Goal: Task Accomplishment & Management: Use online tool/utility

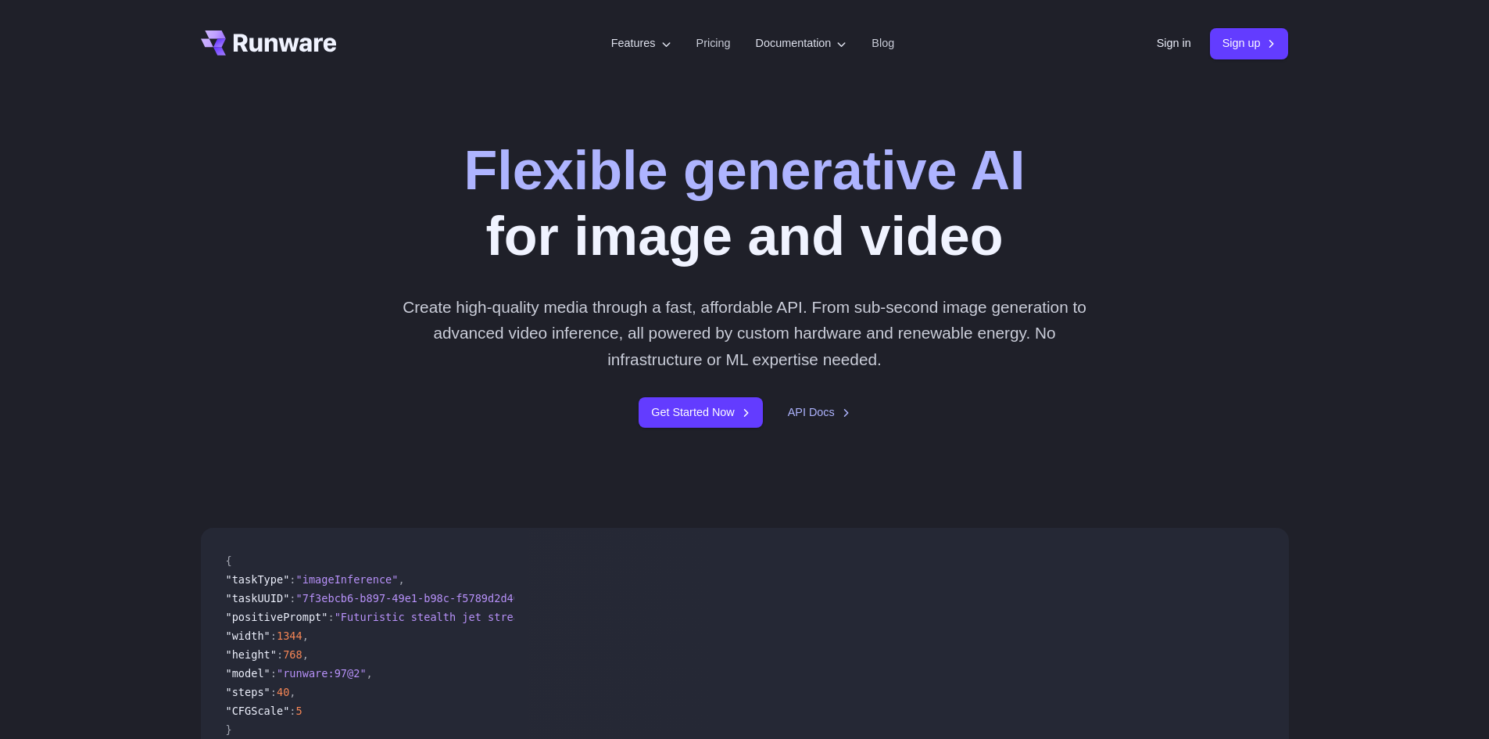
click at [810, 423] on div "Get Started Now API Docs" at bounding box center [744, 412] width 871 height 30
click at [811, 418] on link "API Docs" at bounding box center [819, 412] width 63 height 18
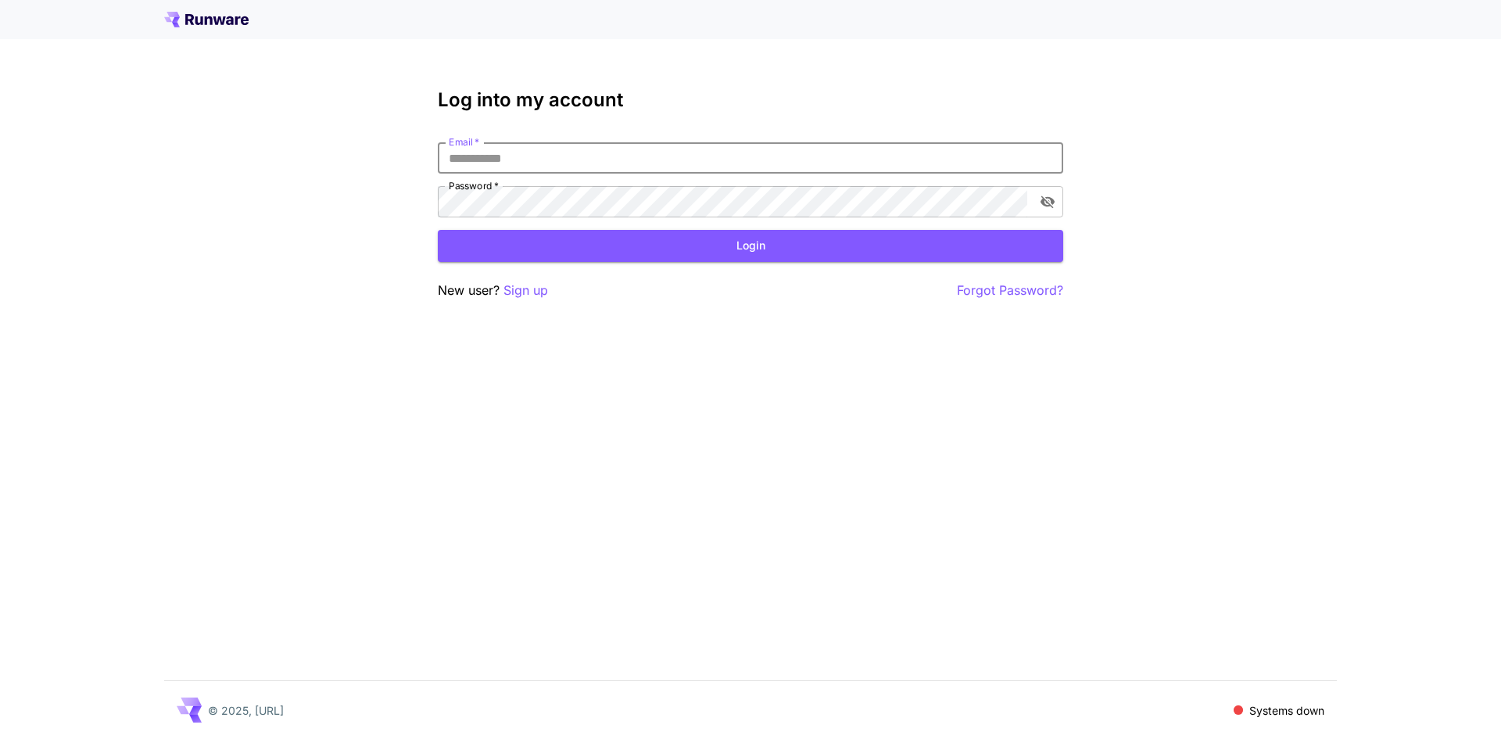
click at [546, 168] on input "Email   *" at bounding box center [750, 157] width 625 height 31
click at [515, 288] on p "Sign up" at bounding box center [525, 291] width 45 height 20
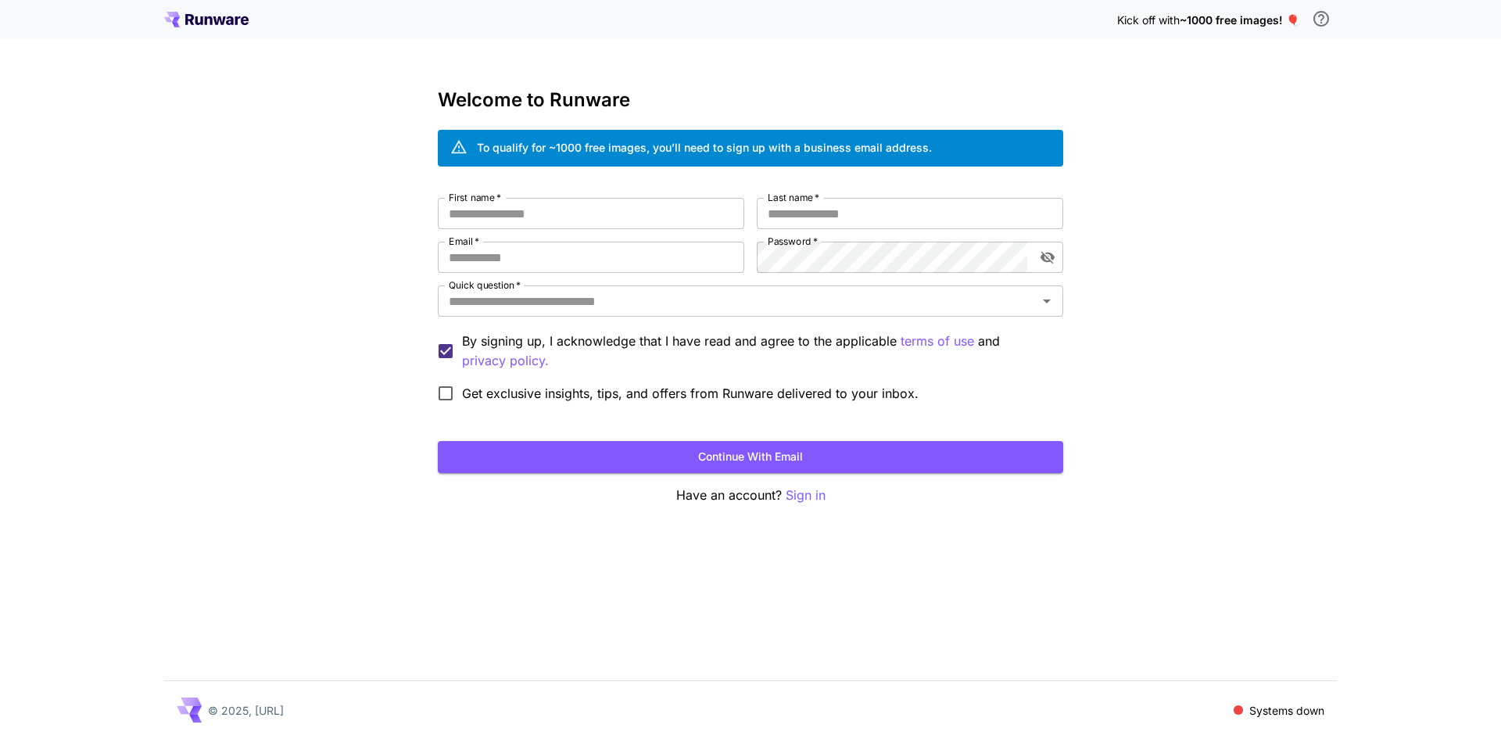
click at [646, 230] on div "First name   * First name   * Last name   * Last name   * Email   * Email   * P…" at bounding box center [750, 304] width 625 height 212
click at [641, 226] on input "First name   *" at bounding box center [591, 213] width 306 height 31
type input "*******"
type input "**********"
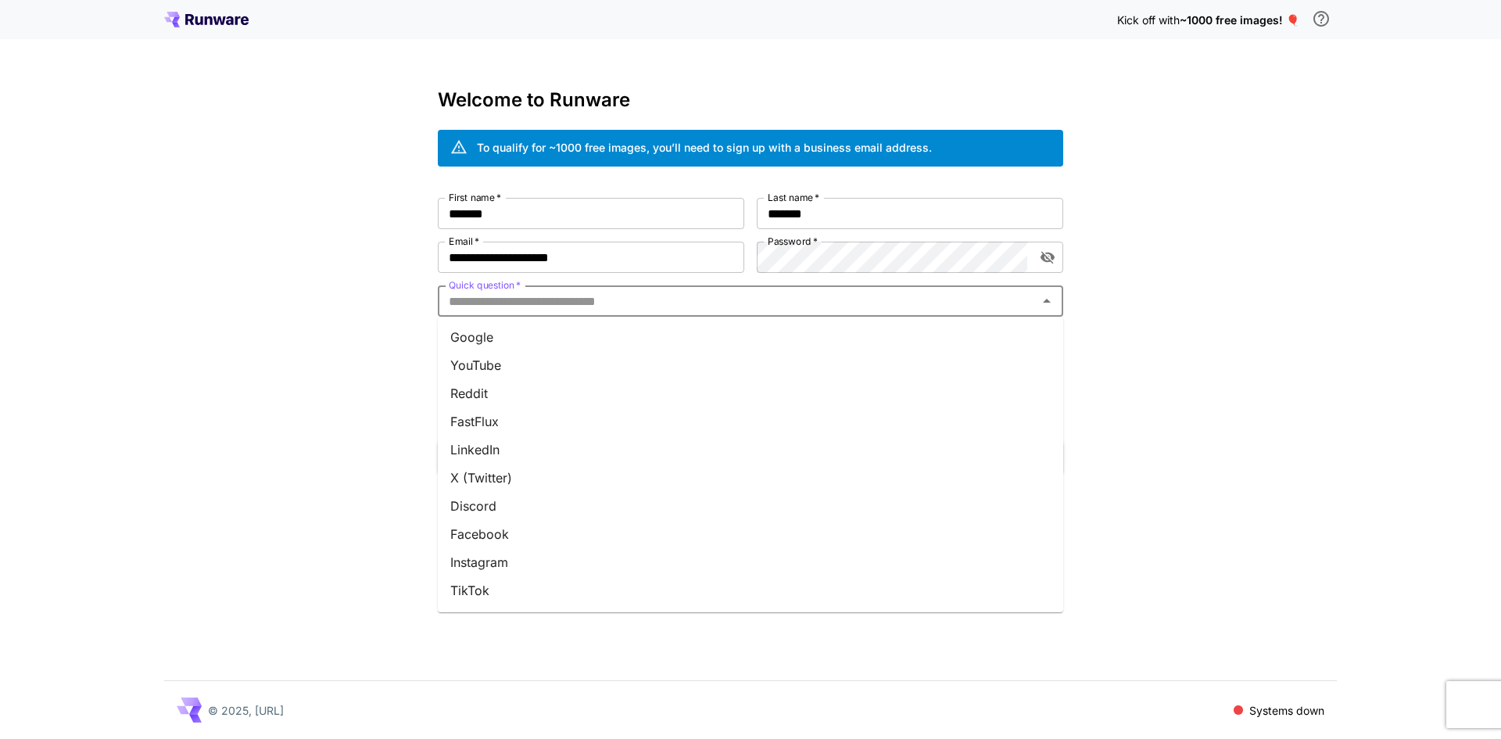
click at [542, 290] on input "Quick question   *" at bounding box center [737, 301] width 590 height 22
click at [490, 365] on li "YouTube" at bounding box center [750, 365] width 625 height 28
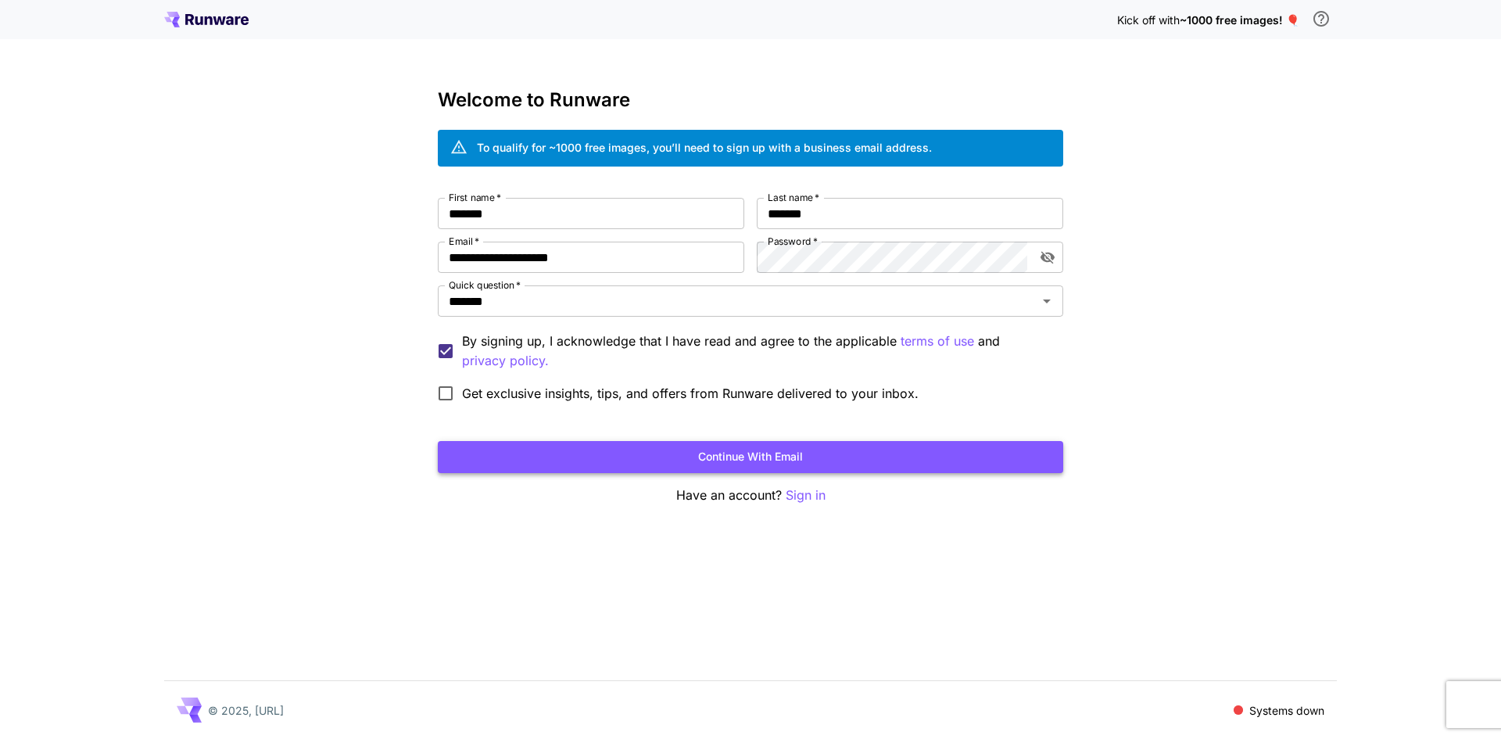
click at [476, 453] on button "Continue with email" at bounding box center [750, 457] width 625 height 32
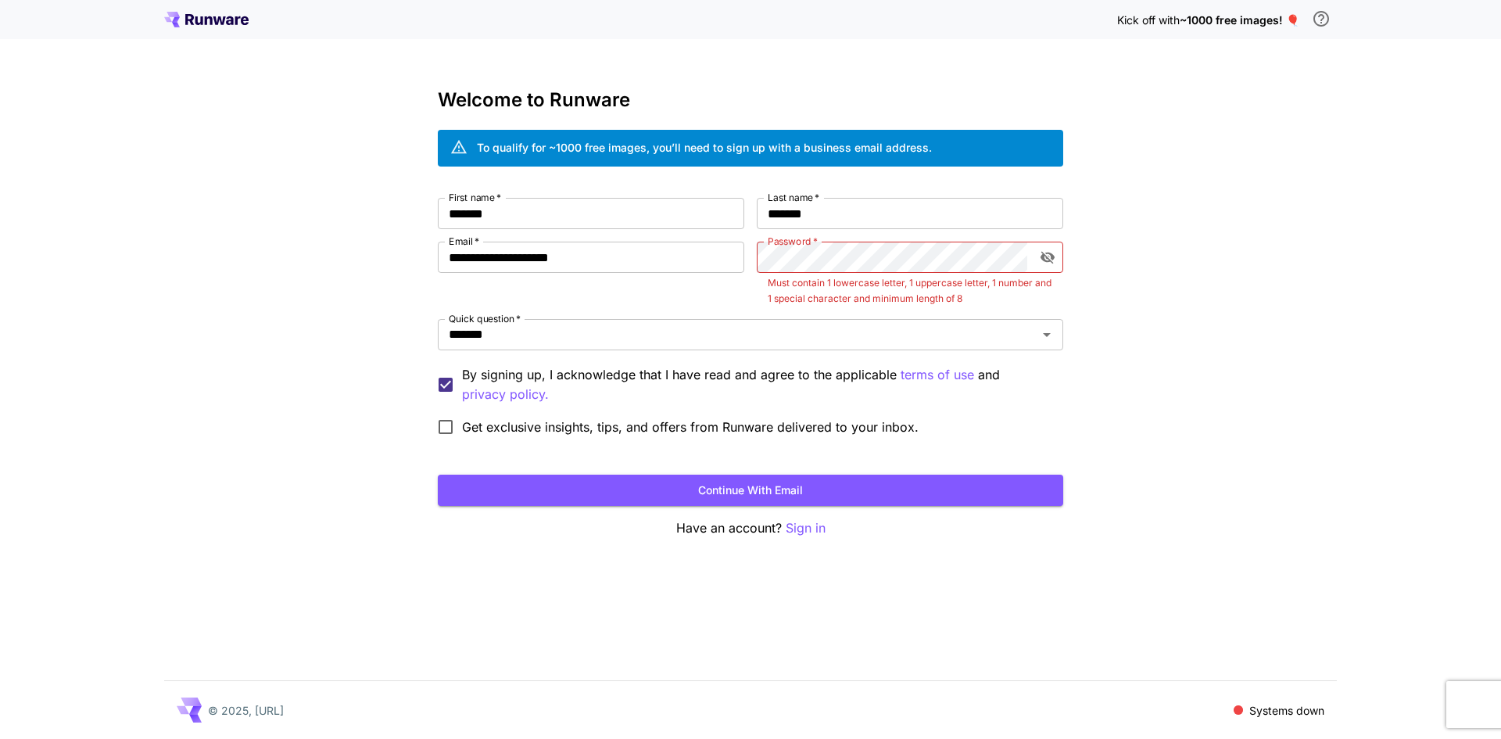
click at [925, 238] on div "**********" at bounding box center [750, 320] width 625 height 245
click at [1051, 249] on button "toggle password visibility" at bounding box center [1047, 257] width 28 height 28
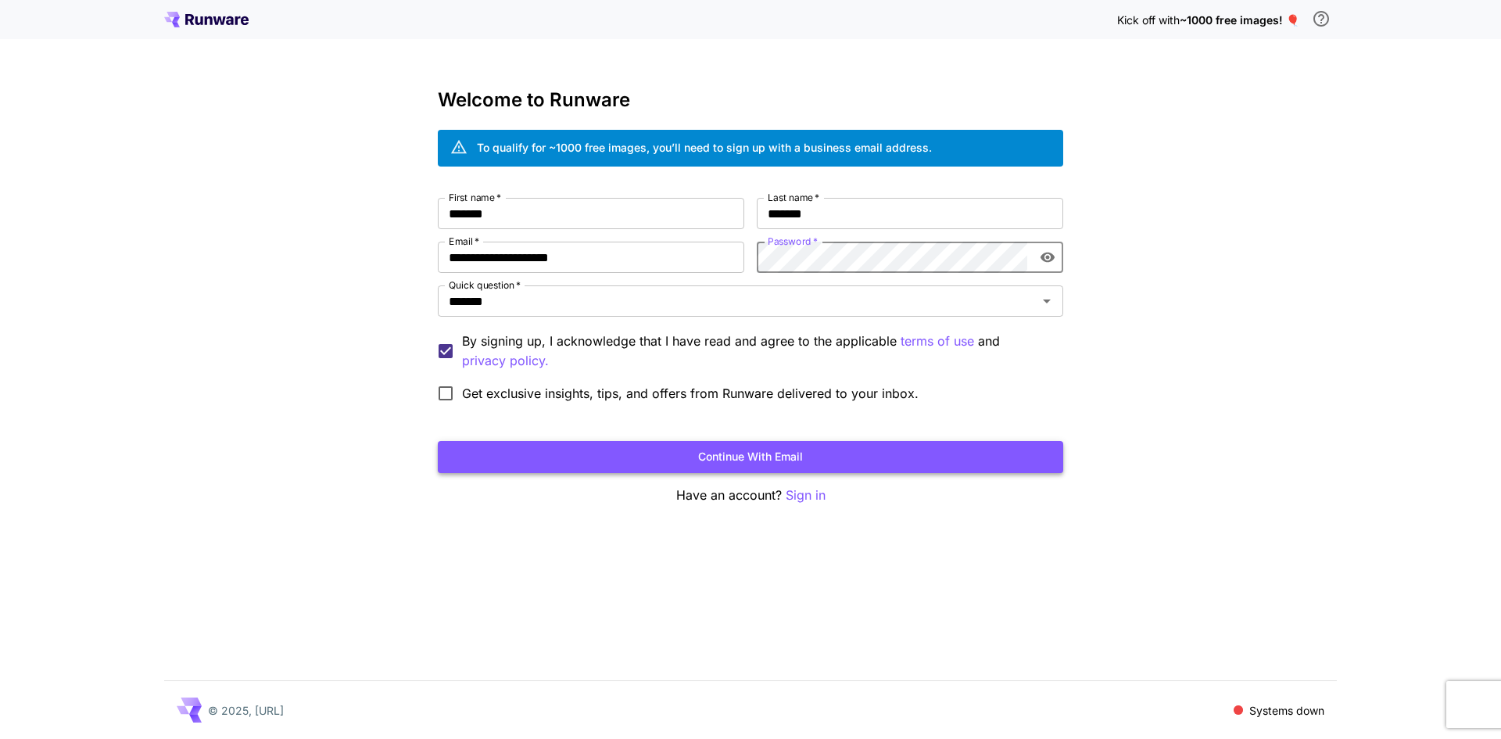
click at [778, 447] on button "Continue with email" at bounding box center [750, 457] width 625 height 32
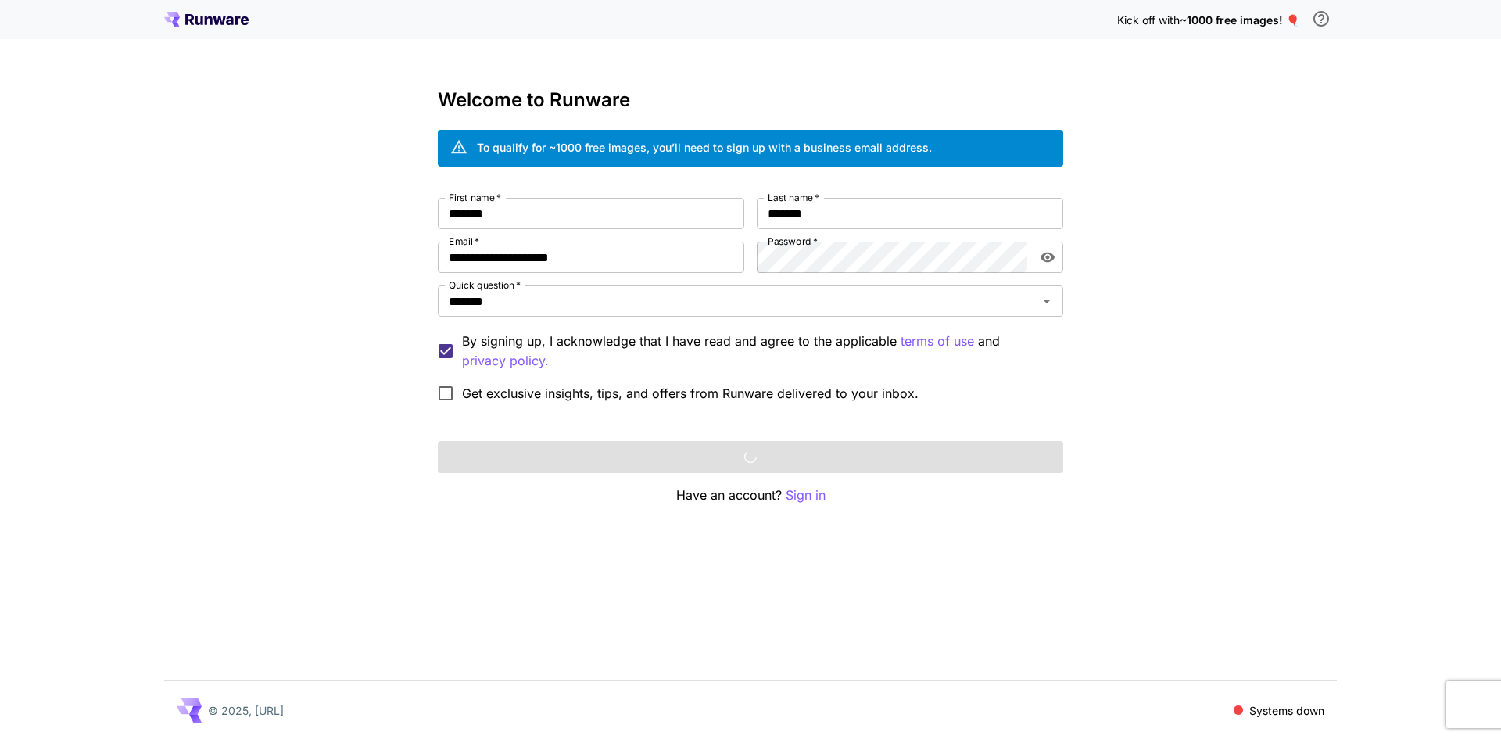
click at [503, 381] on label "Get exclusive insights, tips, and offers from Runware delivered to your inbox." at bounding box center [673, 393] width 489 height 33
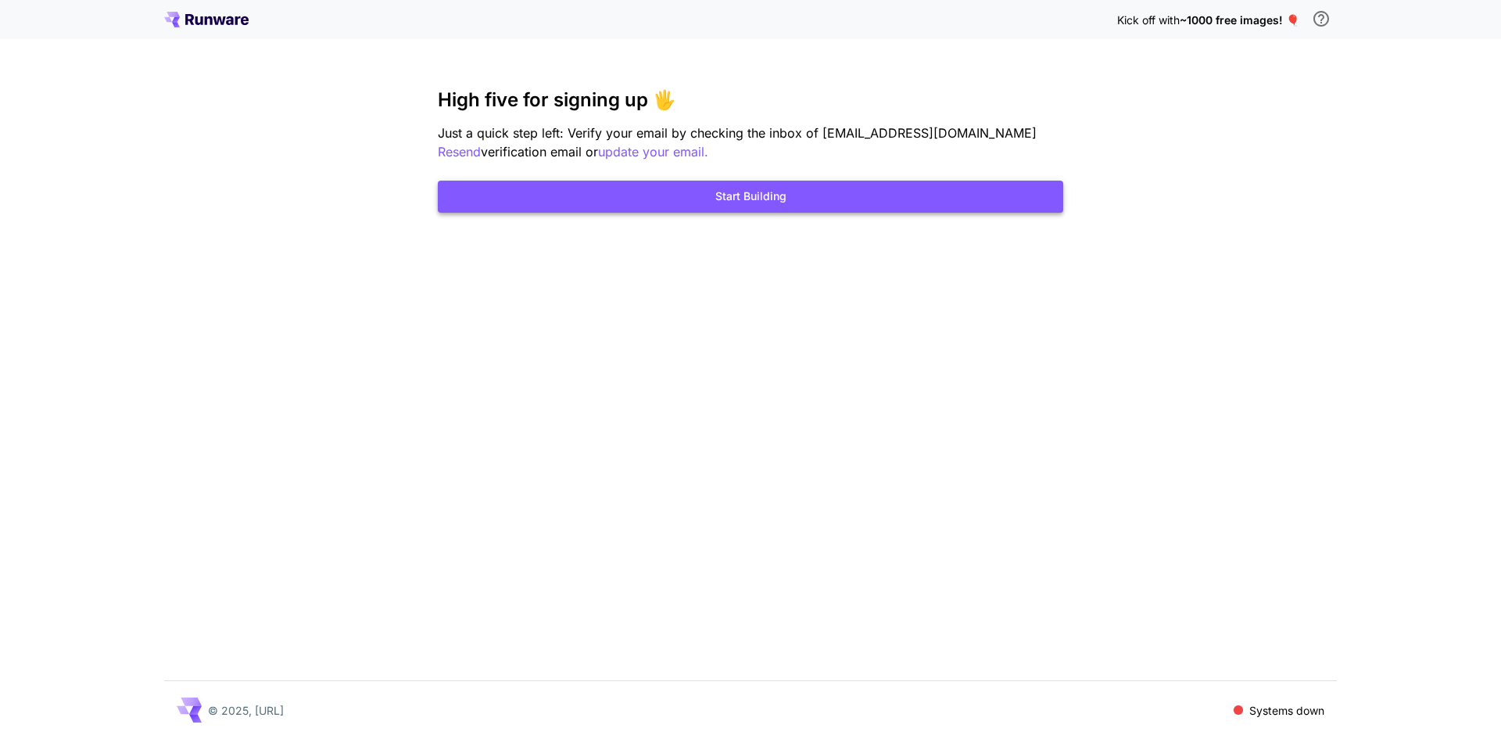
click at [662, 188] on button "Start Building" at bounding box center [750, 197] width 625 height 32
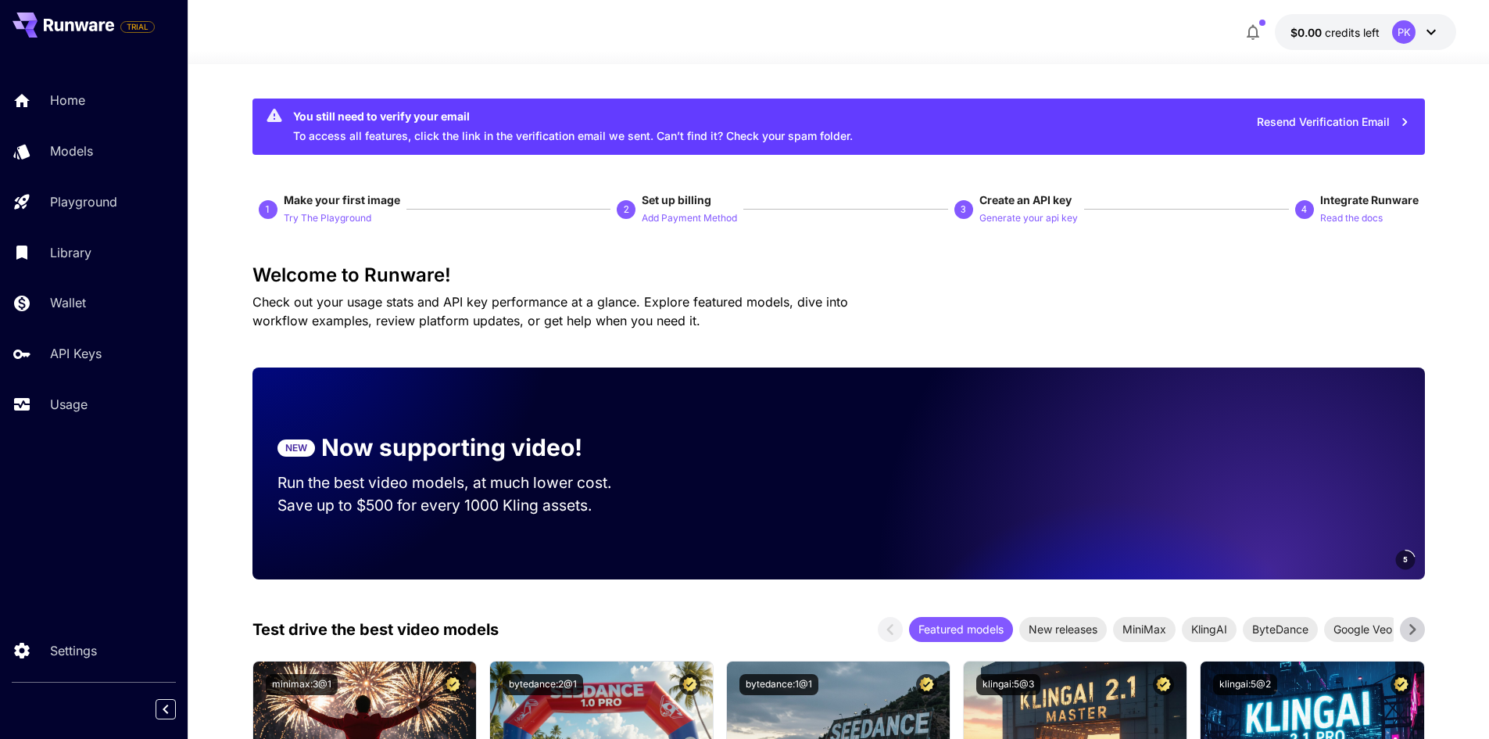
click at [1339, 124] on button "Resend Verification Email" at bounding box center [1333, 122] width 170 height 32
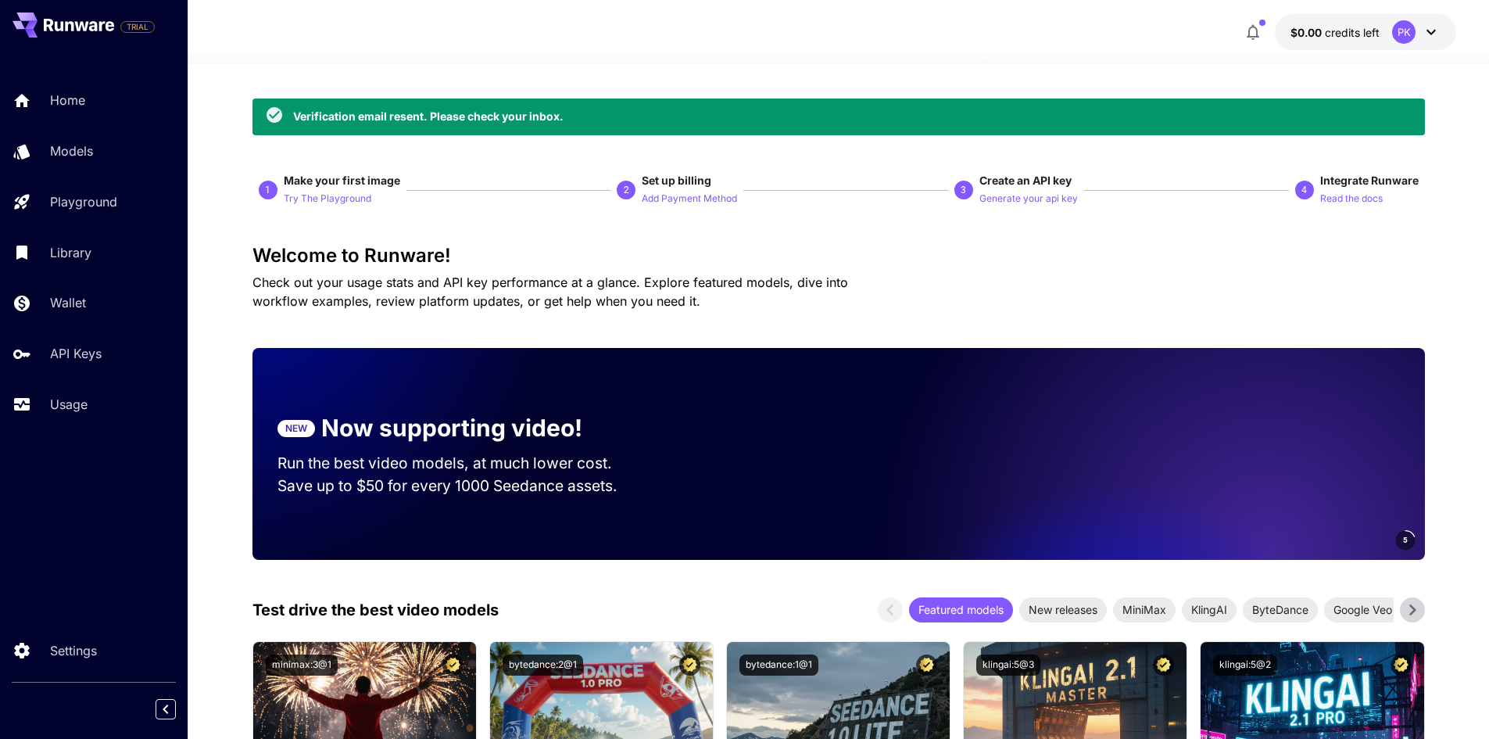
click at [1434, 32] on icon at bounding box center [1430, 32] width 9 height 5
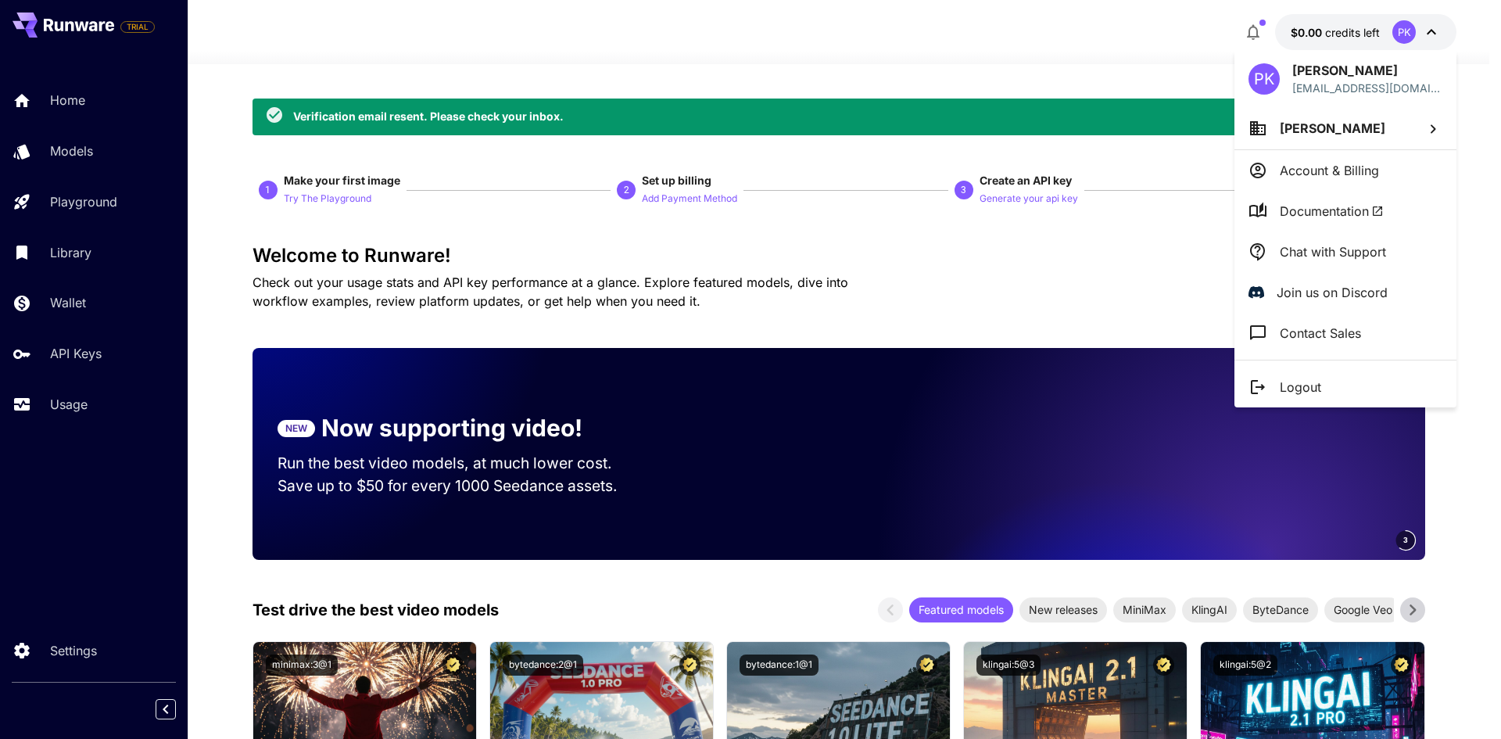
click at [103, 551] on div at bounding box center [750, 369] width 1501 height 739
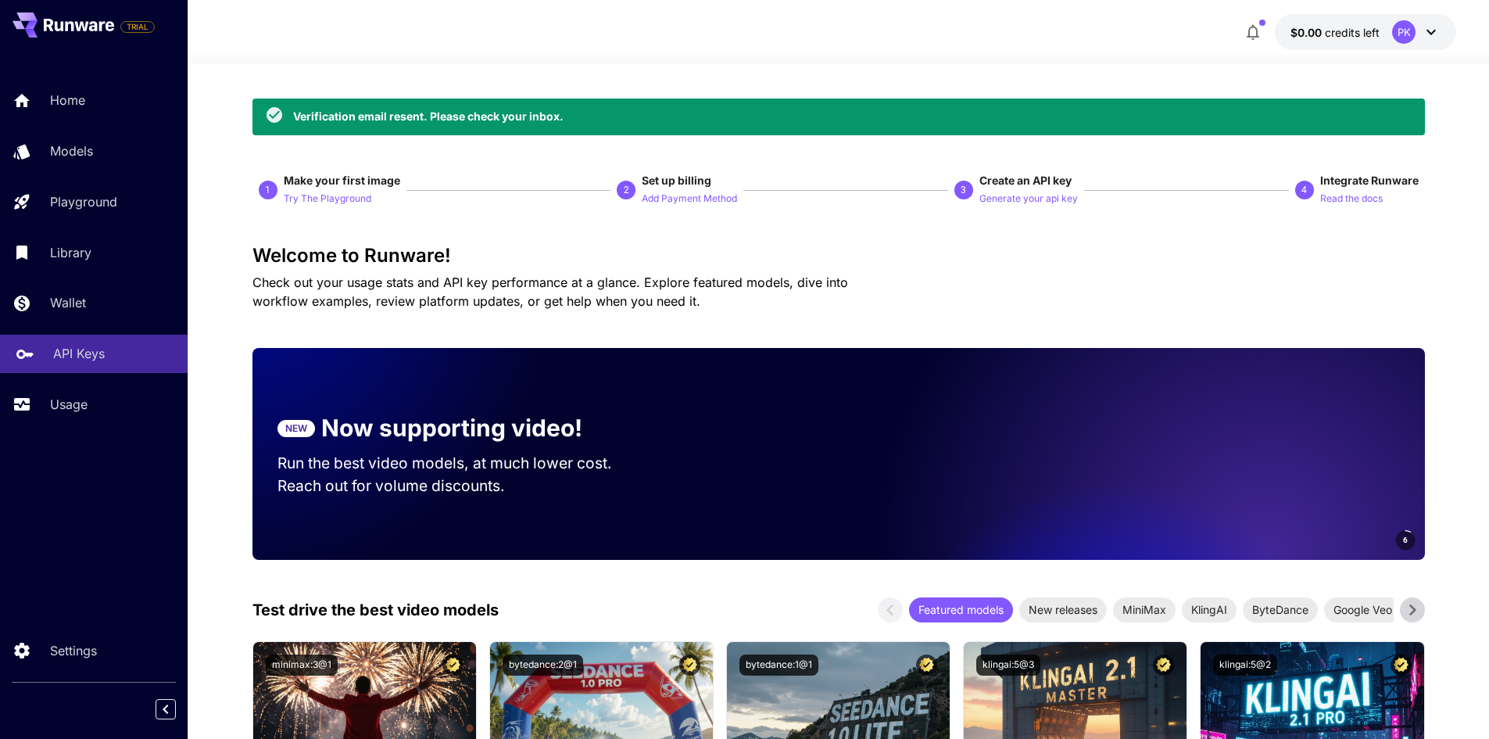
click at [88, 356] on p "API Keys" at bounding box center [79, 353] width 52 height 19
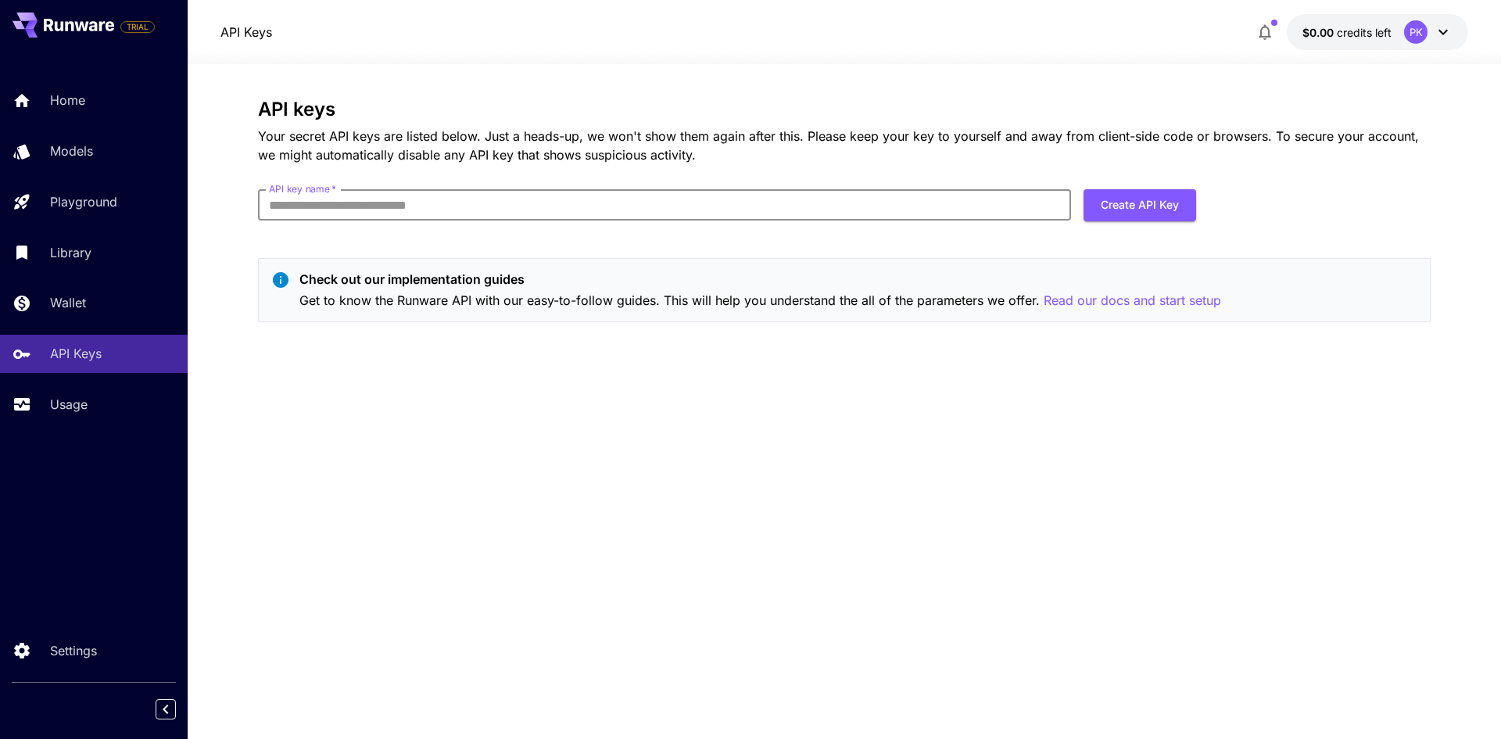
click at [513, 202] on input "API key name   *" at bounding box center [664, 204] width 813 height 31
type input "*"
type input "*********"
drag, startPoint x: 1126, startPoint y: 226, endPoint x: 1125, endPoint y: 209, distance: 17.2
click at [1126, 221] on form "API key name   * ********* API key name   * Create API Key" at bounding box center [727, 211] width 938 height 44
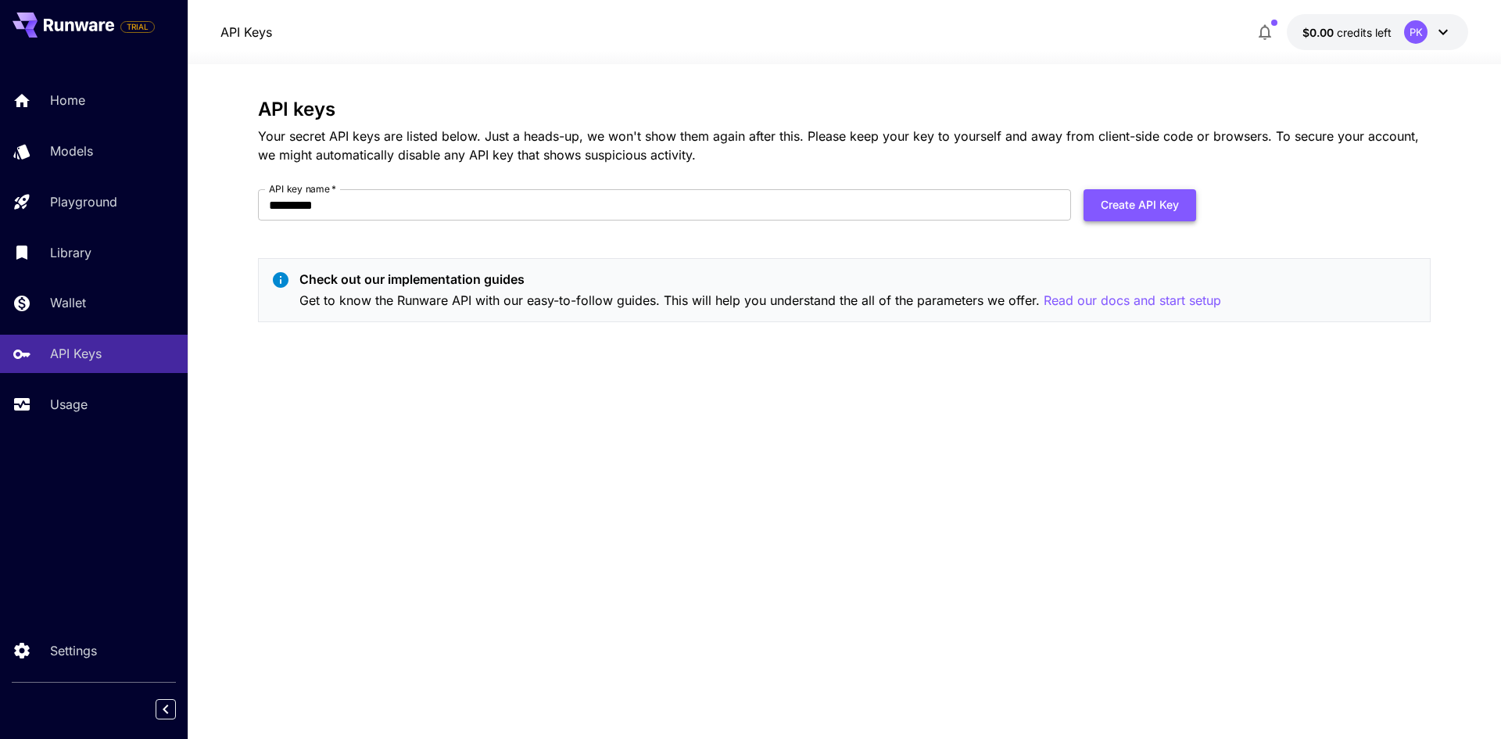
click at [1125, 209] on button "Create API Key" at bounding box center [1139, 205] width 113 height 32
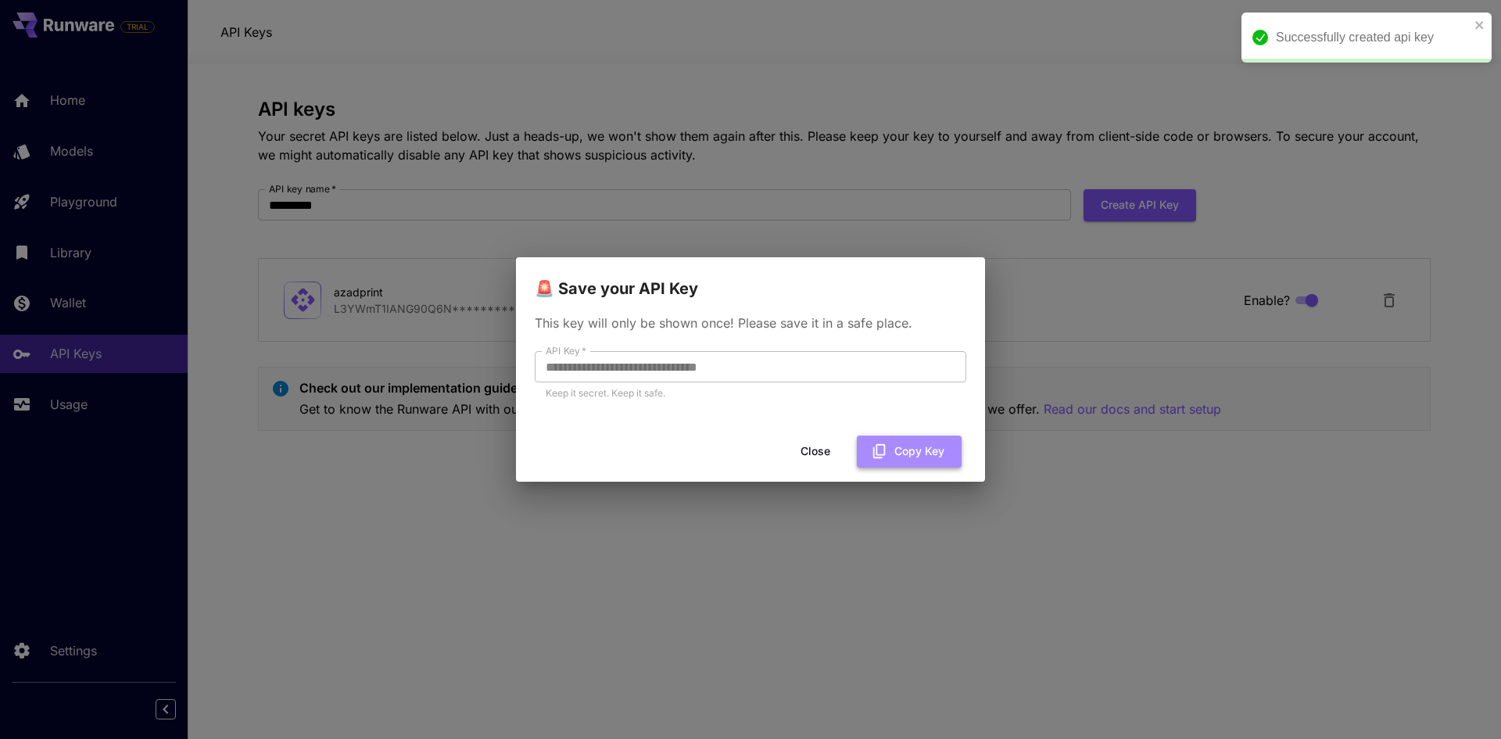
click at [879, 450] on icon "button" at bounding box center [879, 450] width 17 height 17
click at [825, 465] on button "Close" at bounding box center [827, 451] width 70 height 32
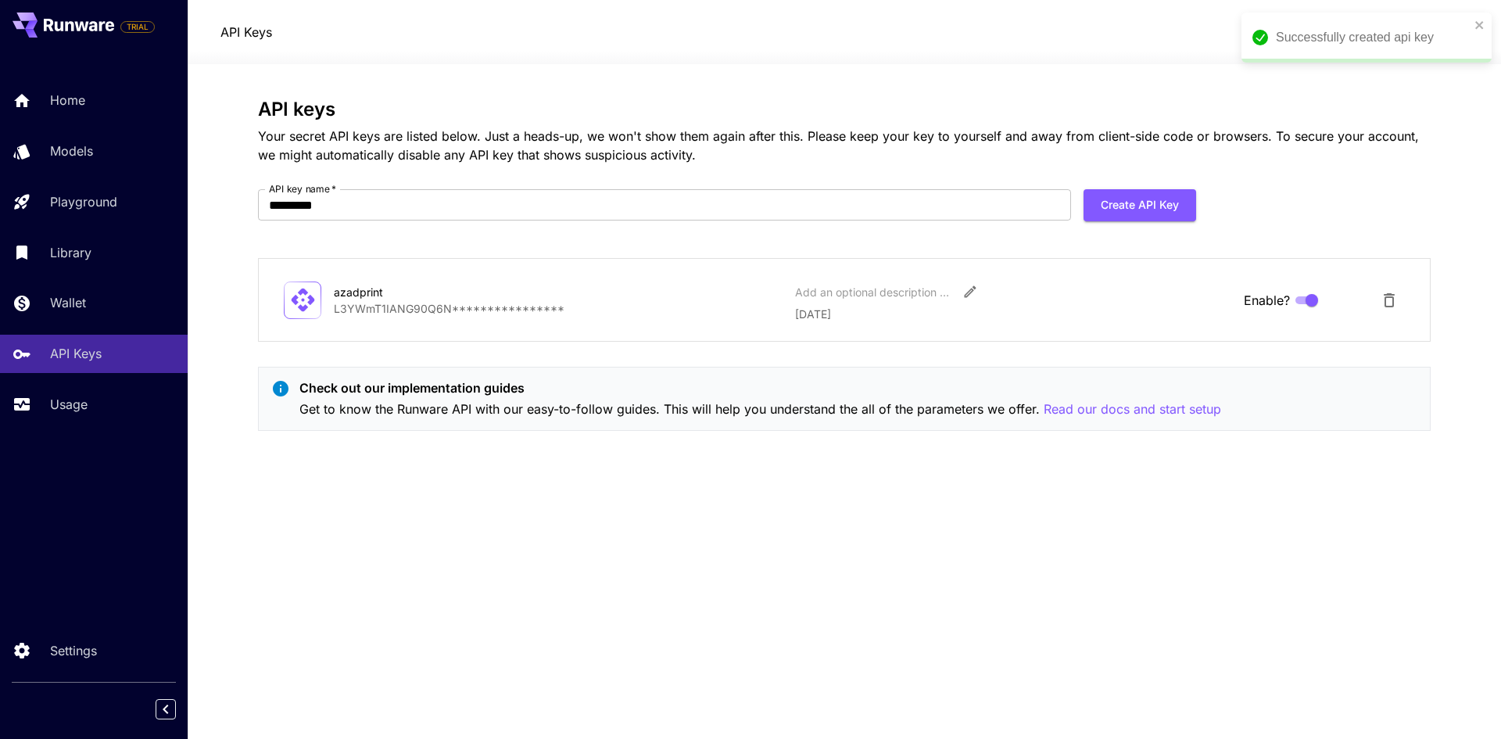
drag, startPoint x: 311, startPoint y: 570, endPoint x: 231, endPoint y: 524, distance: 91.7
click at [309, 570] on div "**********" at bounding box center [844, 401] width 1172 height 606
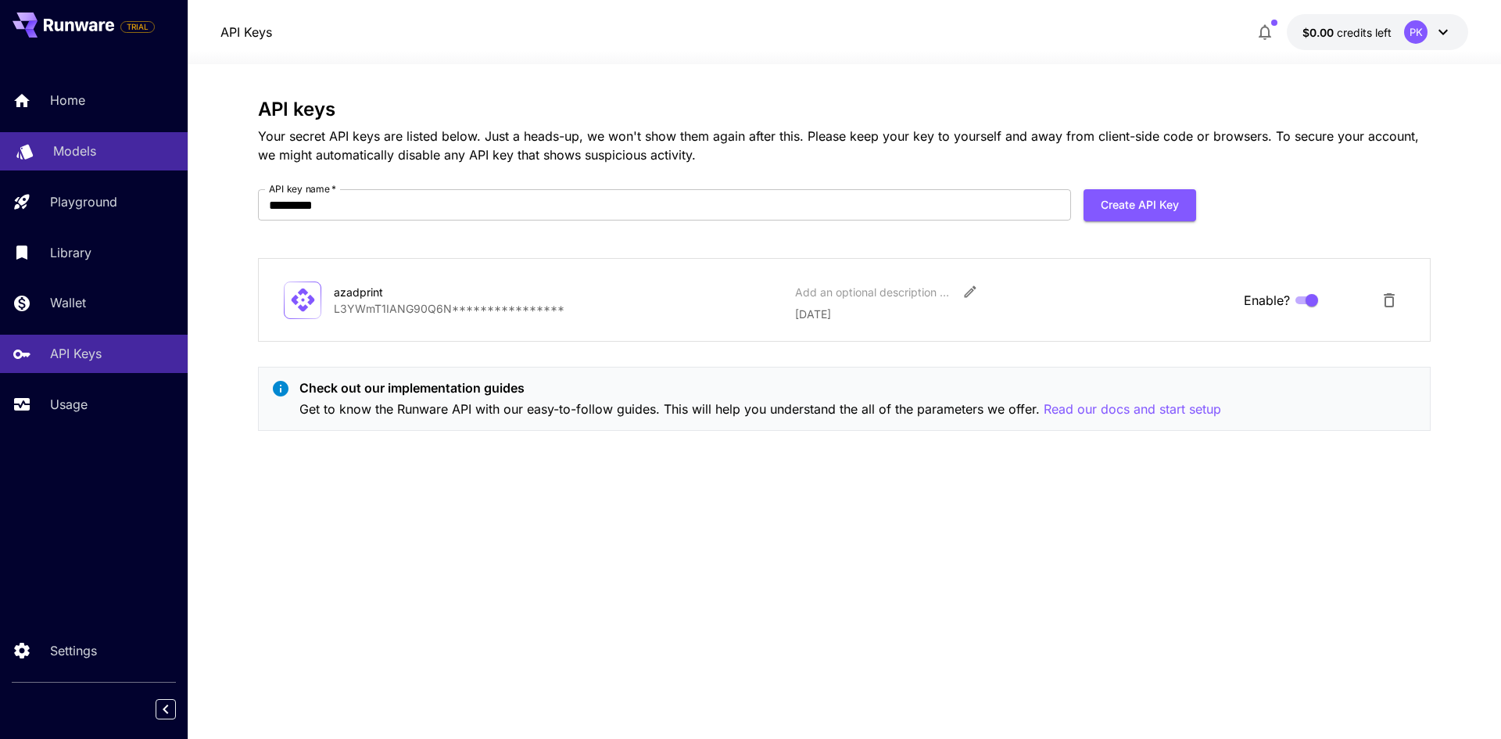
click at [56, 141] on p "Models" at bounding box center [74, 150] width 43 height 19
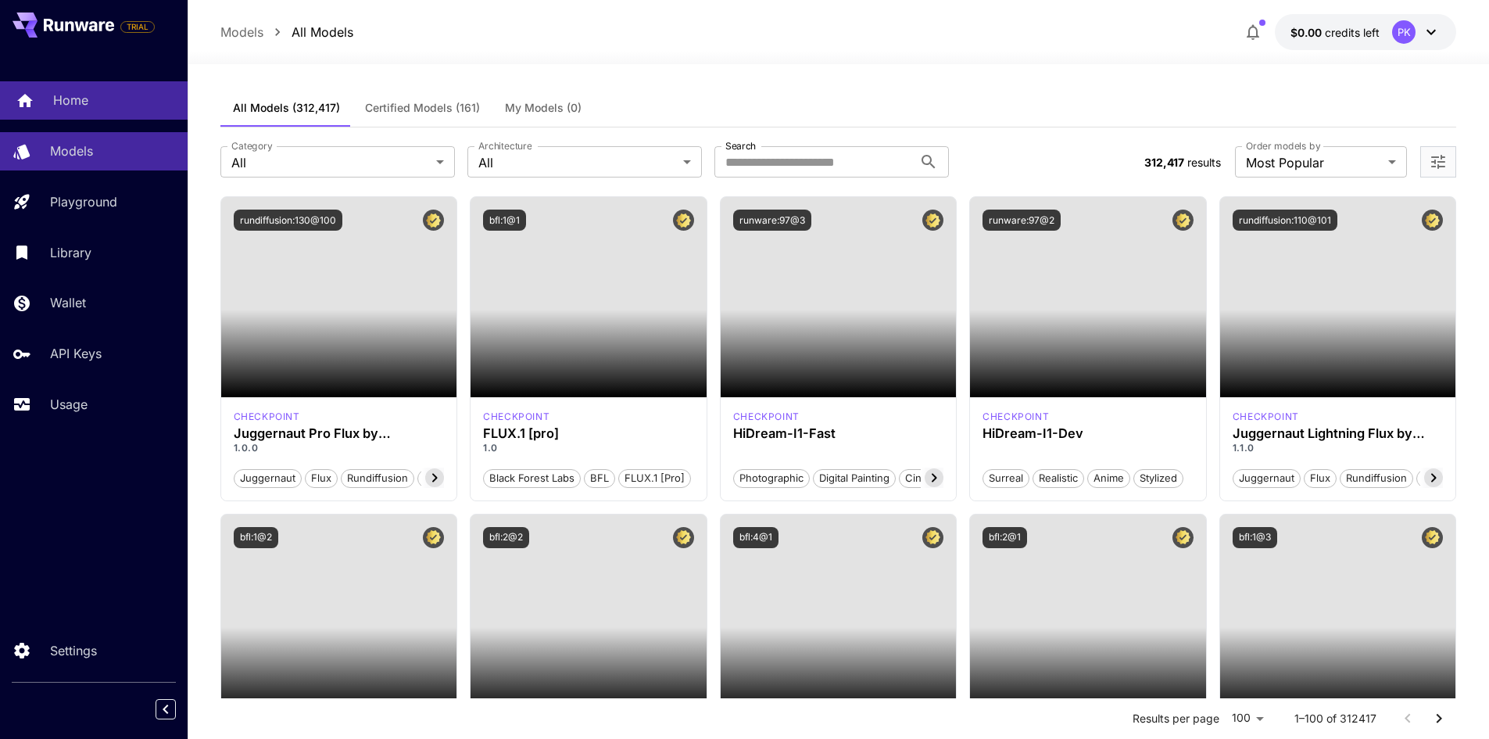
click at [65, 101] on p "Home" at bounding box center [70, 100] width 35 height 19
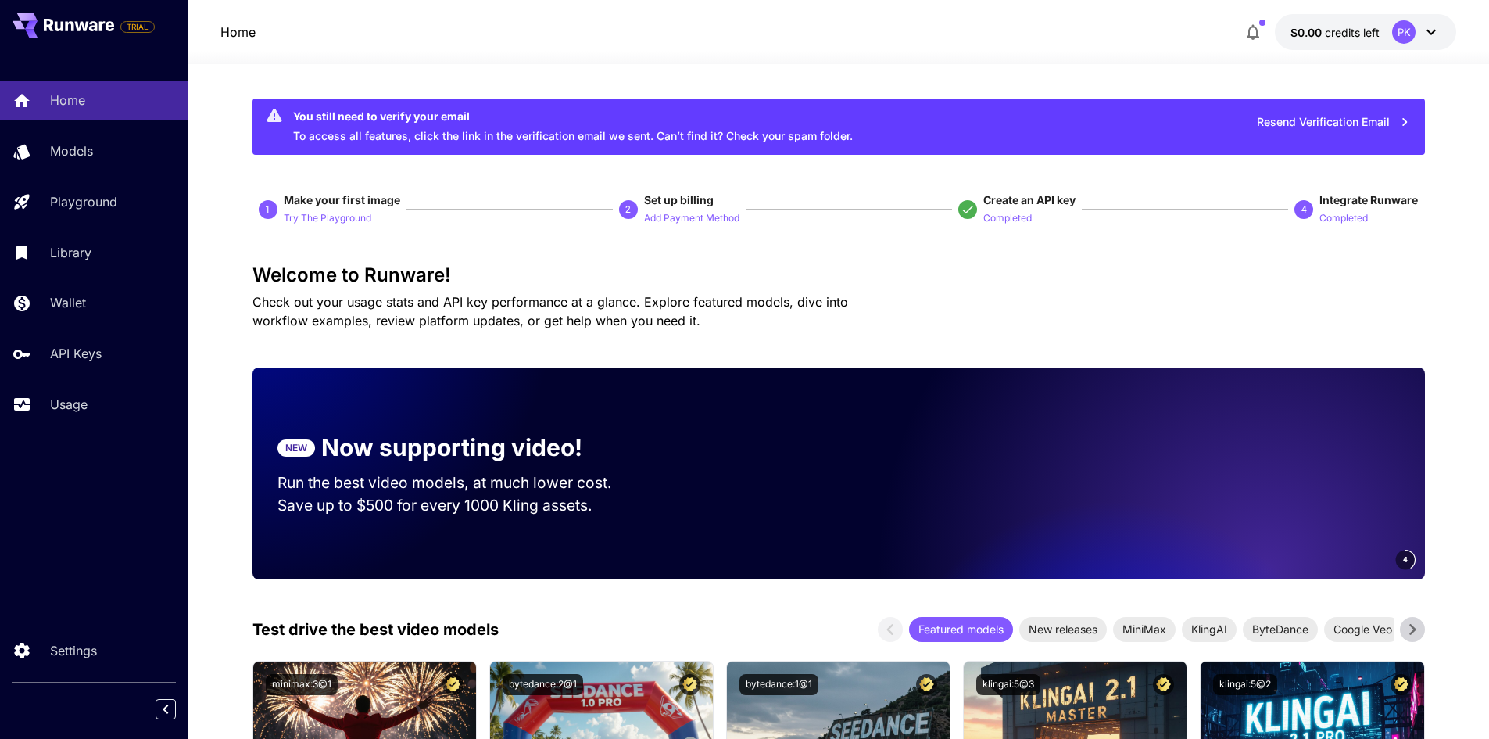
click at [30, 21] on icon at bounding box center [31, 25] width 13 height 9
click at [80, 351] on p "API Keys" at bounding box center [79, 353] width 52 height 19
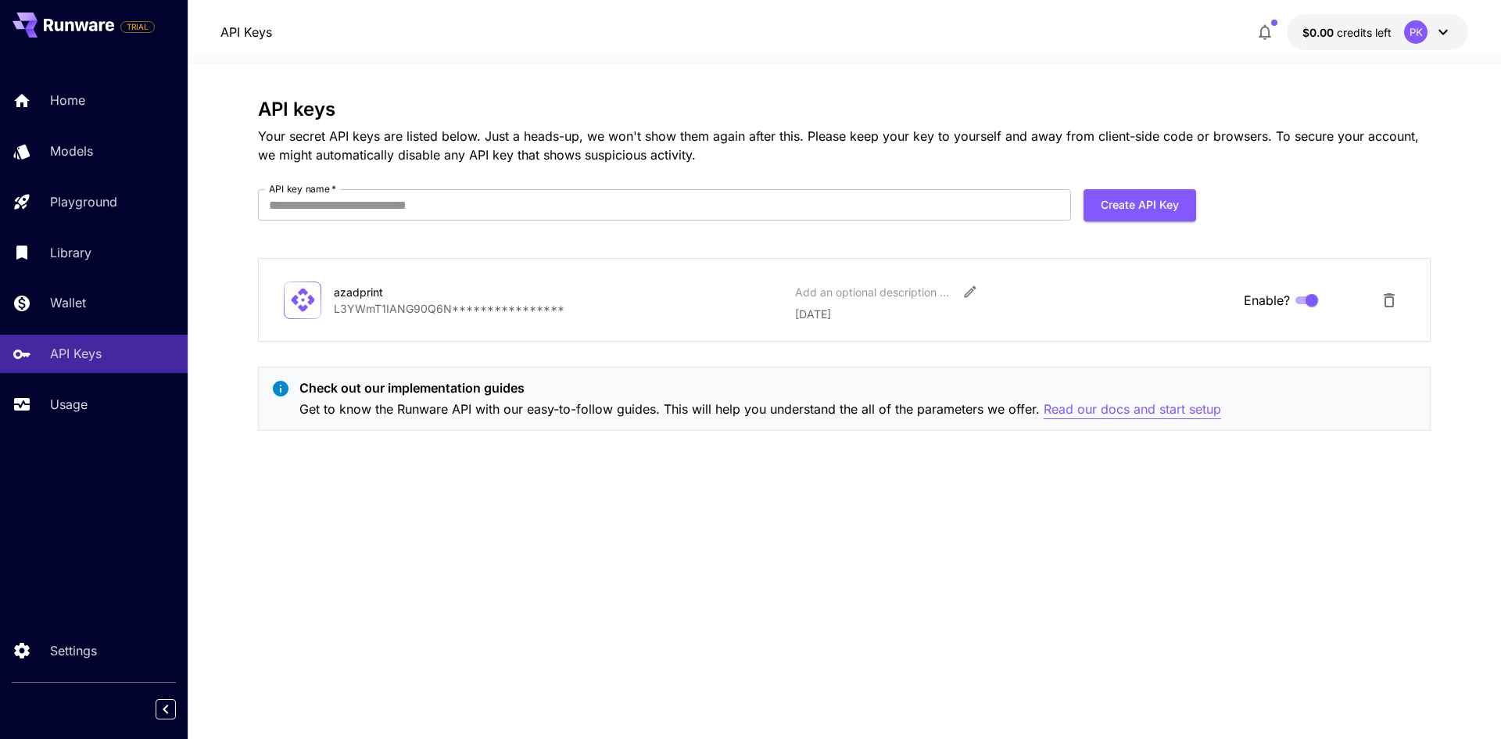
click at [1096, 417] on p "Read our docs and start setup" at bounding box center [1131, 409] width 177 height 20
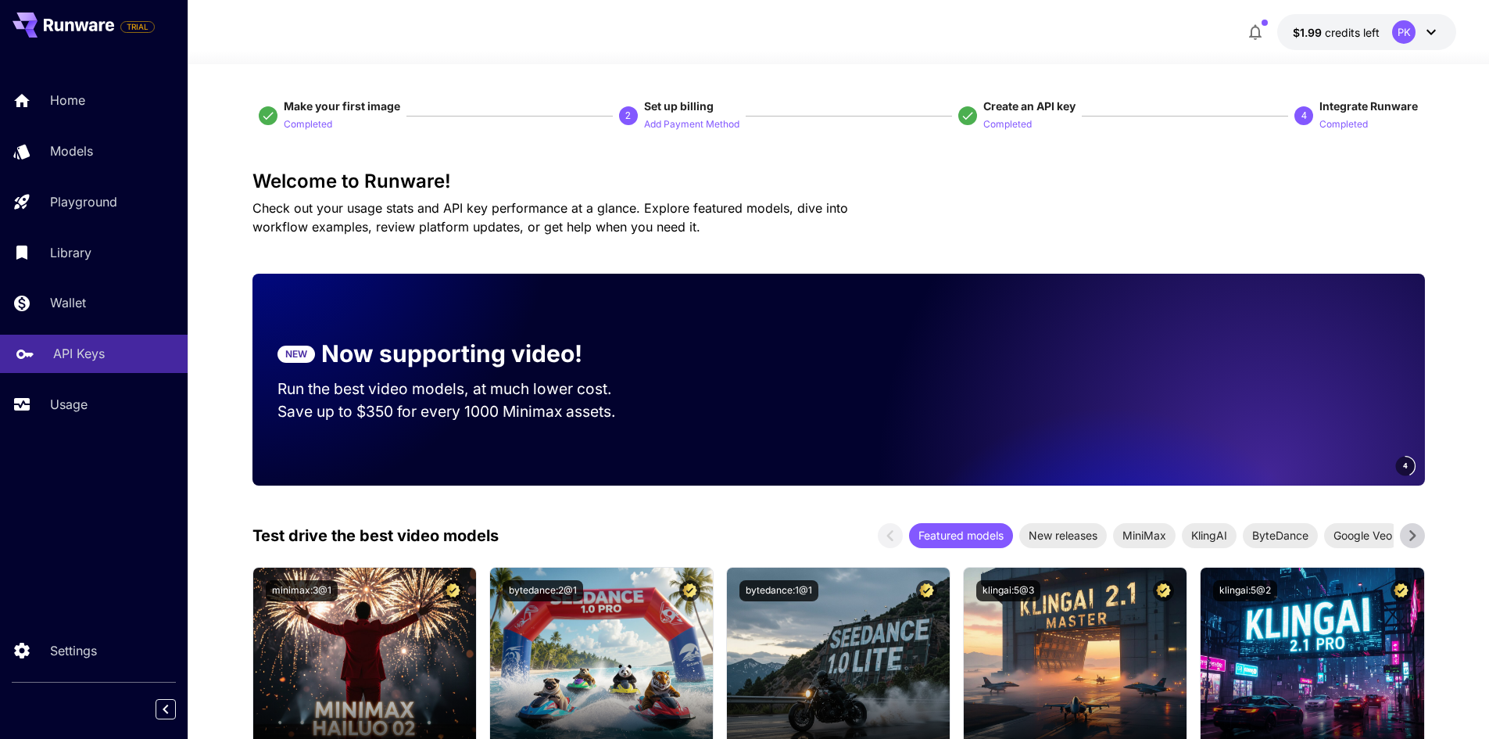
click at [84, 358] on p "API Keys" at bounding box center [79, 353] width 52 height 19
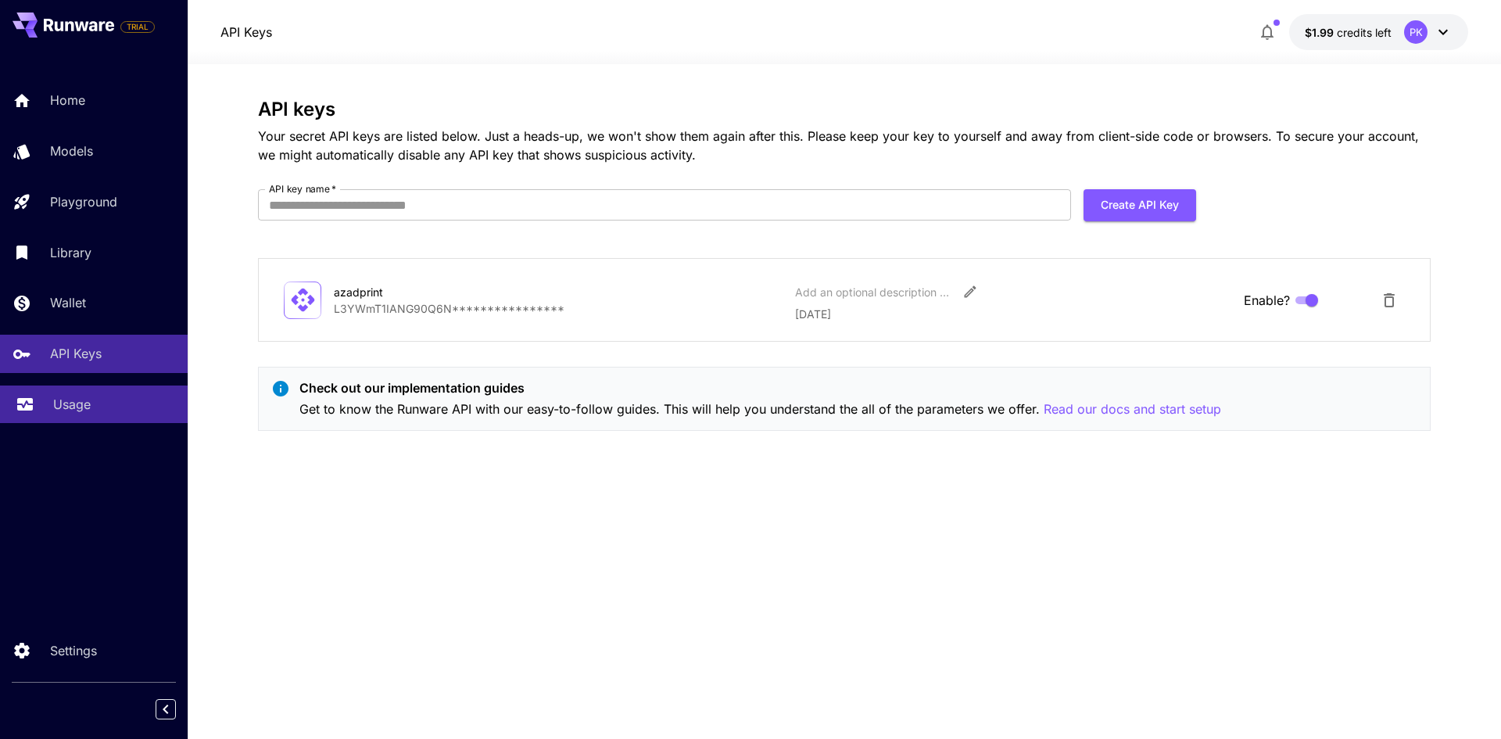
click at [98, 385] on link "Usage" at bounding box center [94, 404] width 188 height 38
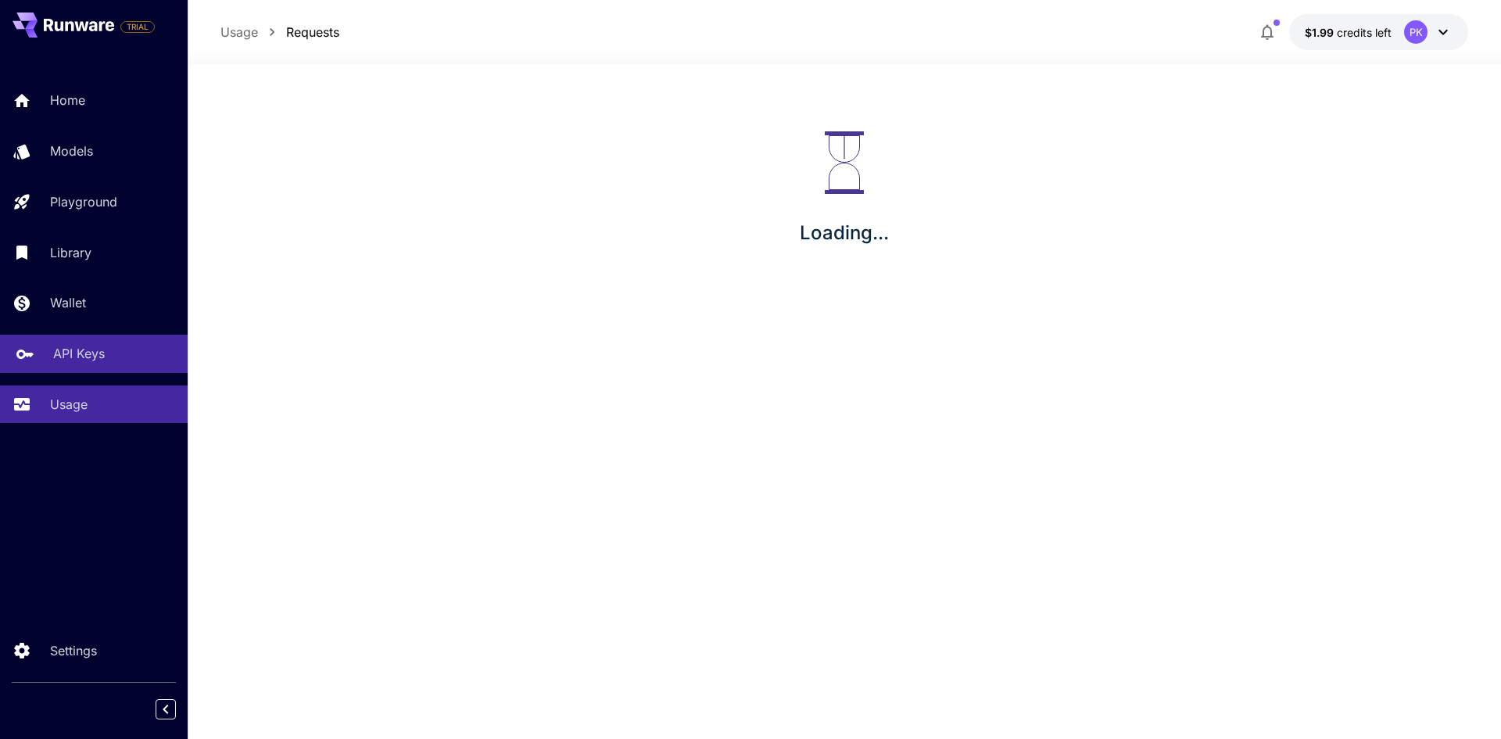
click at [99, 337] on link "API Keys" at bounding box center [94, 354] width 188 height 38
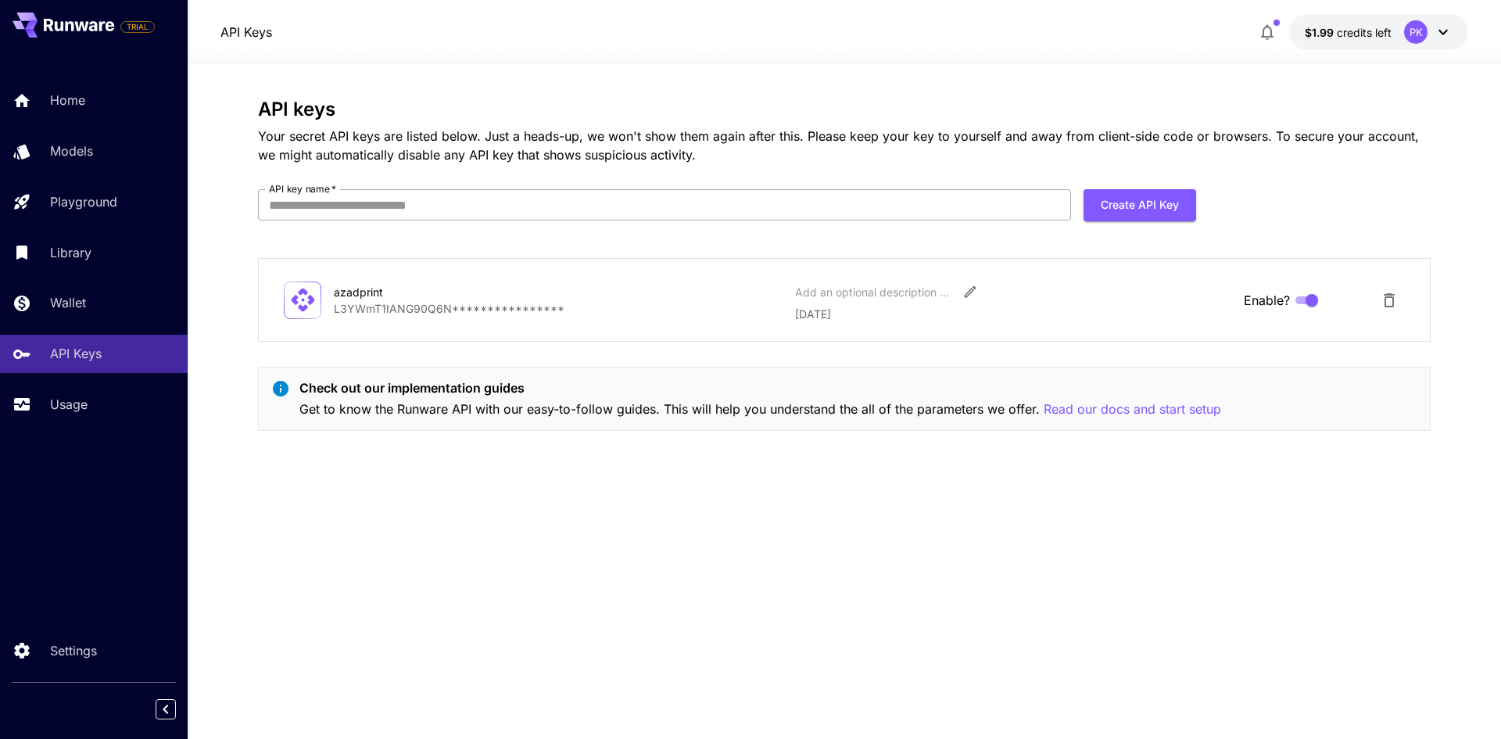
click at [1057, 212] on input "API key name   *" at bounding box center [664, 204] width 813 height 31
click at [1343, 175] on div "**********" at bounding box center [844, 270] width 1172 height 345
click at [1168, 403] on p "Read our docs and start setup" at bounding box center [1131, 409] width 177 height 20
click at [31, 26] on icon at bounding box center [31, 25] width 13 height 9
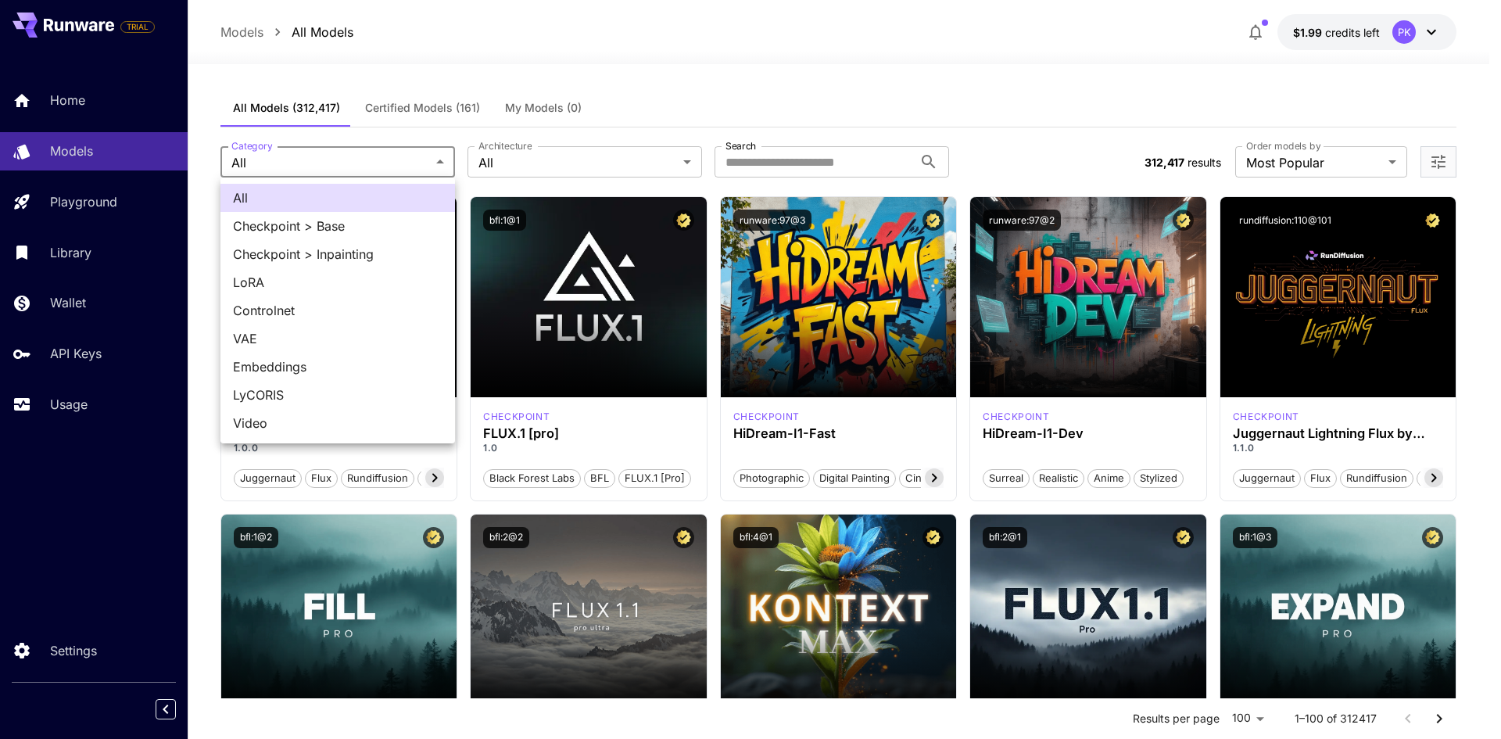
click at [309, 279] on span "LoRA" at bounding box center [337, 282] width 209 height 19
type input "****"
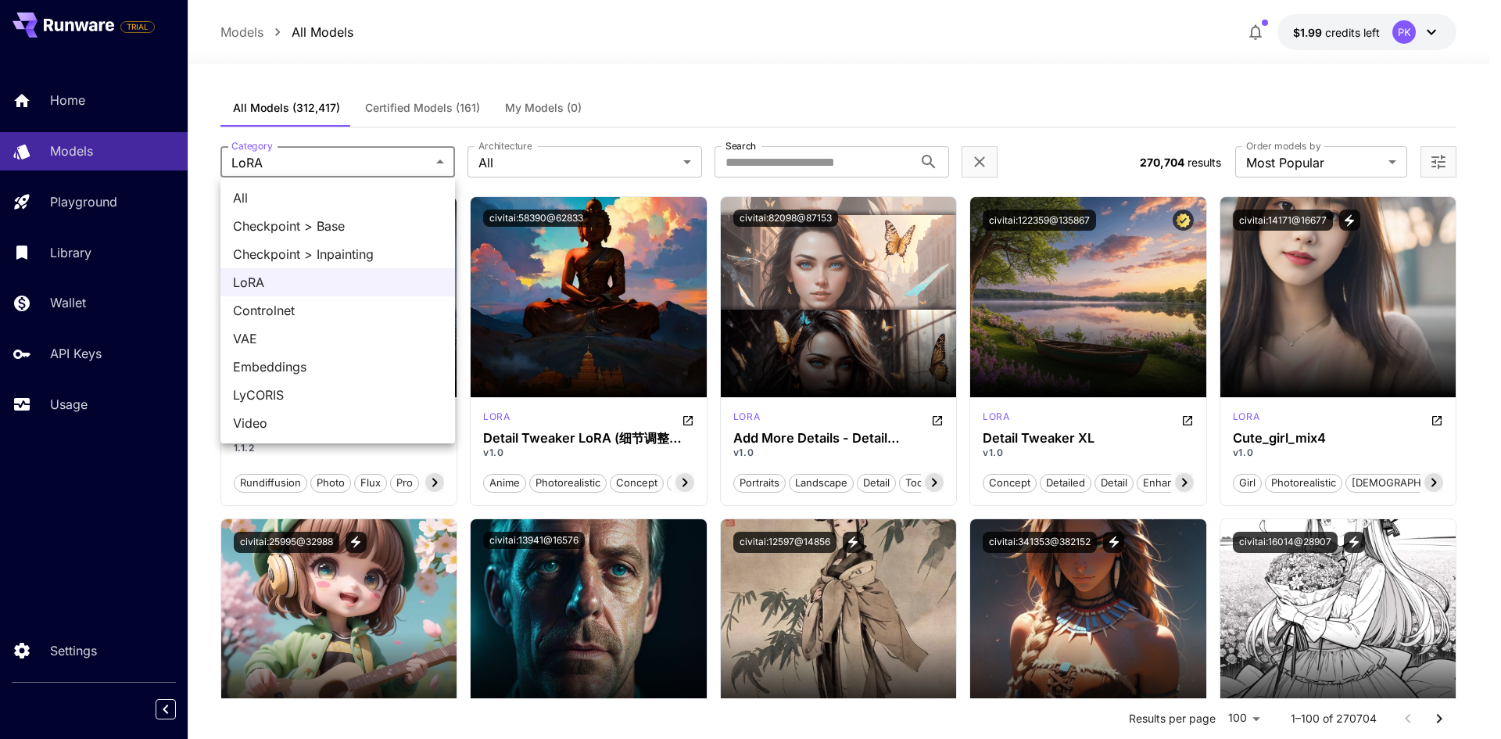
click at [381, 44] on div at bounding box center [750, 369] width 1501 height 739
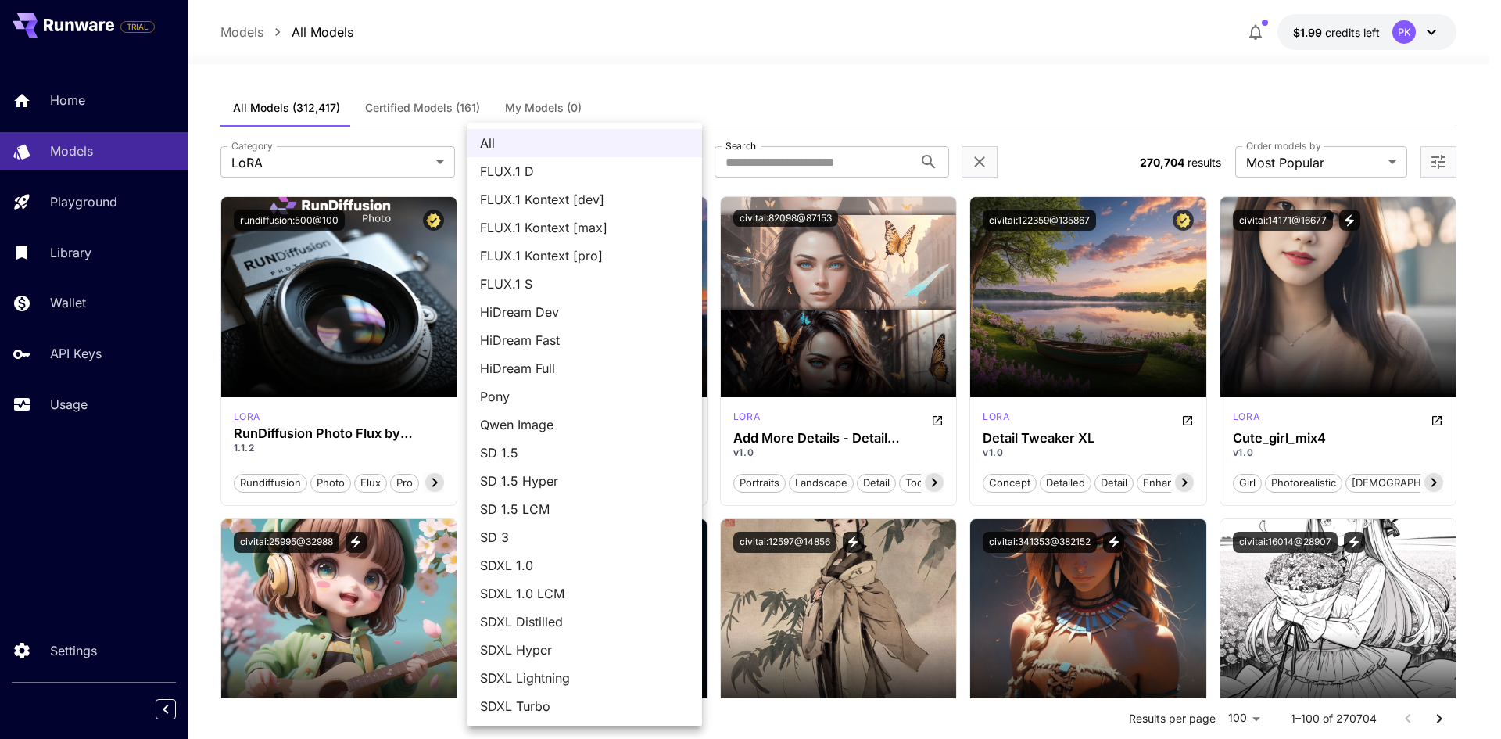
click at [197, 424] on div at bounding box center [750, 369] width 1501 height 739
click at [517, 170] on span "FLUX.1 D" at bounding box center [584, 171] width 209 height 19
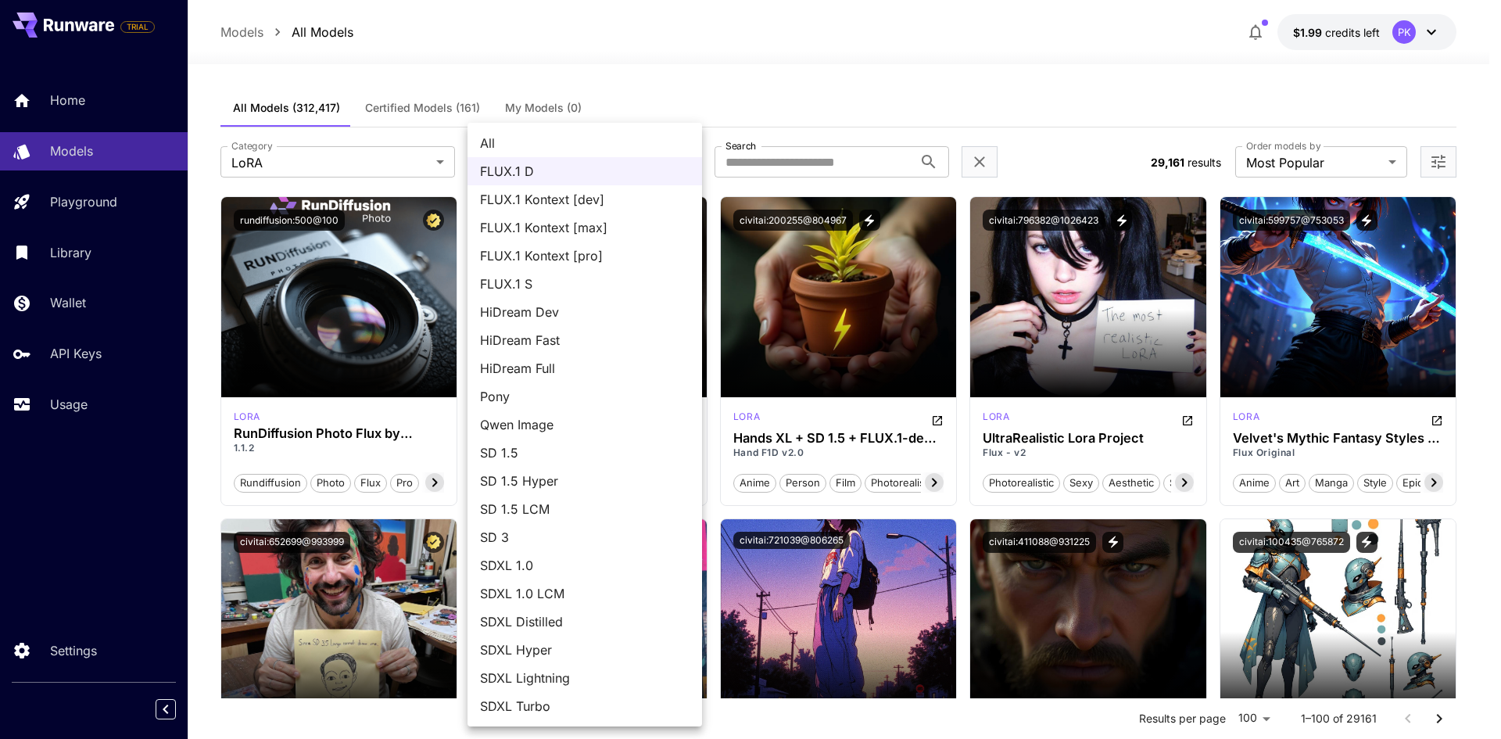
drag, startPoint x: 532, startPoint y: 166, endPoint x: 478, endPoint y: 163, distance: 54.0
click at [541, 390] on span "Pony" at bounding box center [584, 396] width 209 height 19
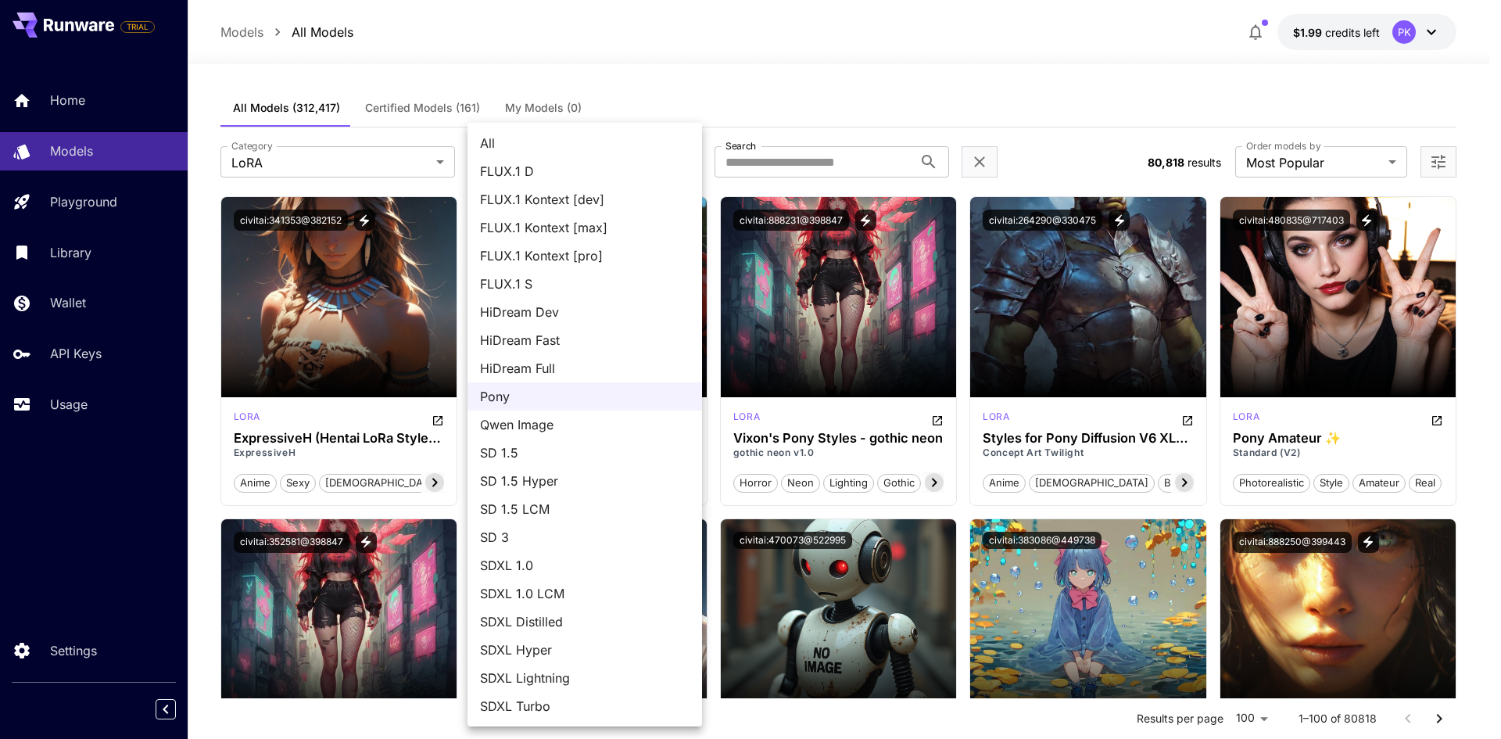
click at [622, 243] on li "FLUX.1 Kontext [pro]" at bounding box center [584, 255] width 234 height 28
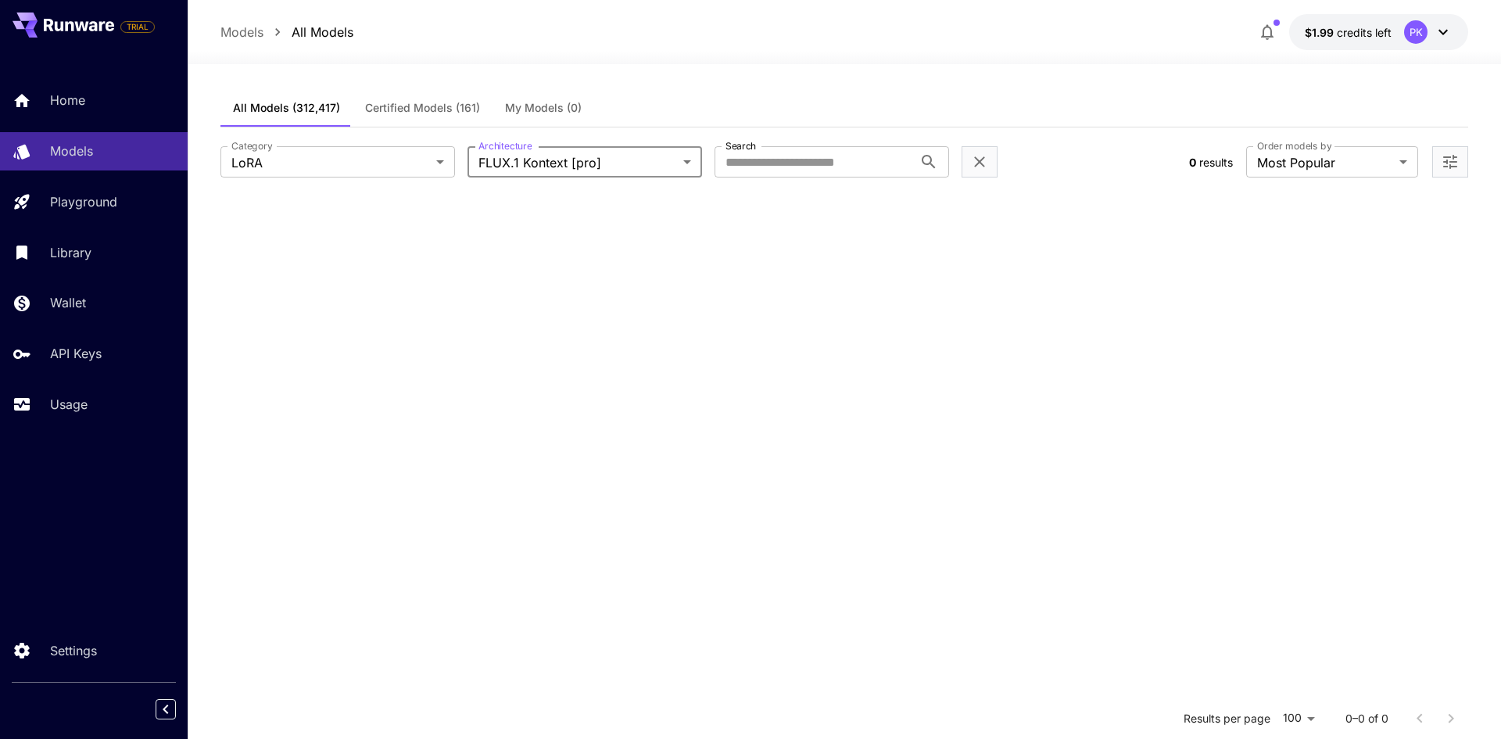
click at [607, 163] on body "**********" at bounding box center [750, 511] width 1501 height 1022
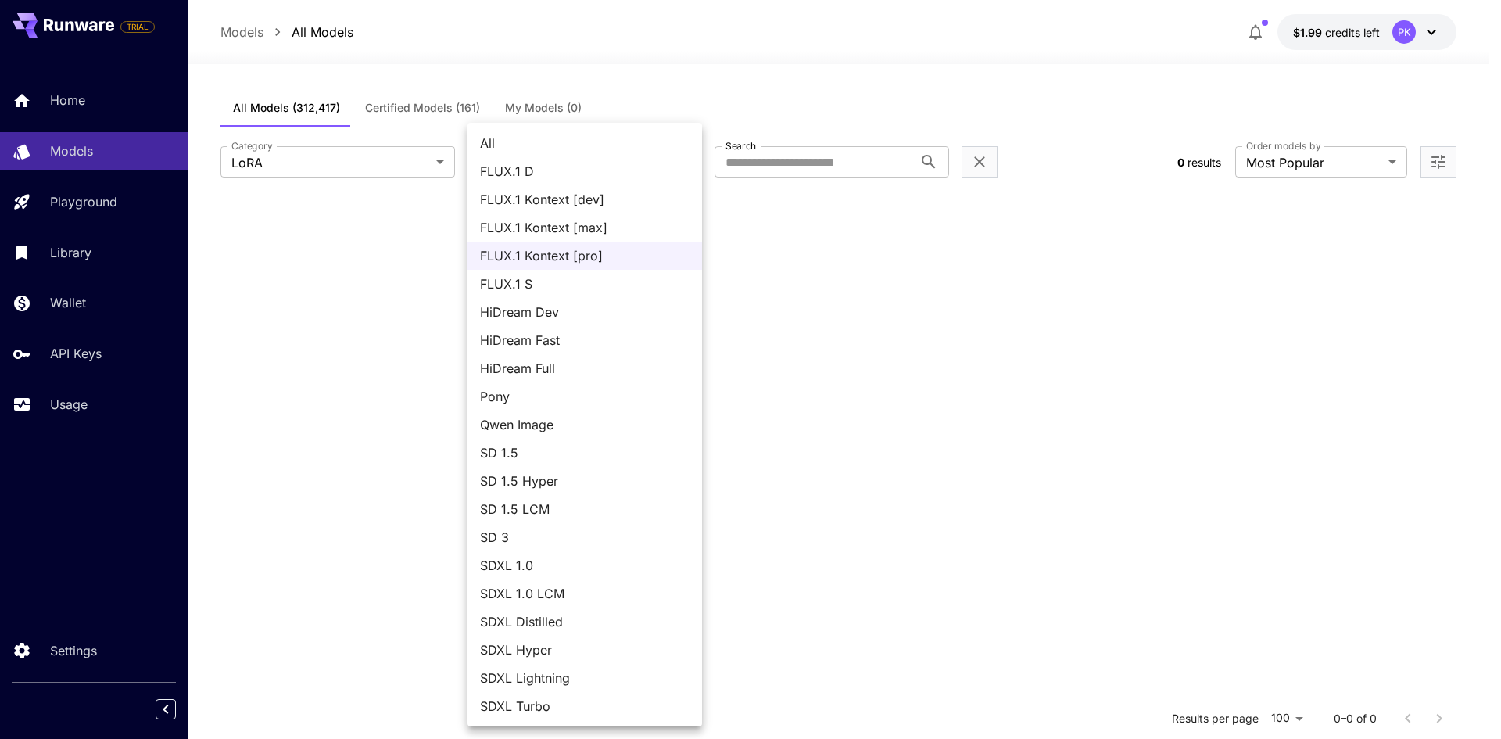
click at [524, 210] on li "FLUX.1 Kontext [dev]" at bounding box center [584, 199] width 234 height 28
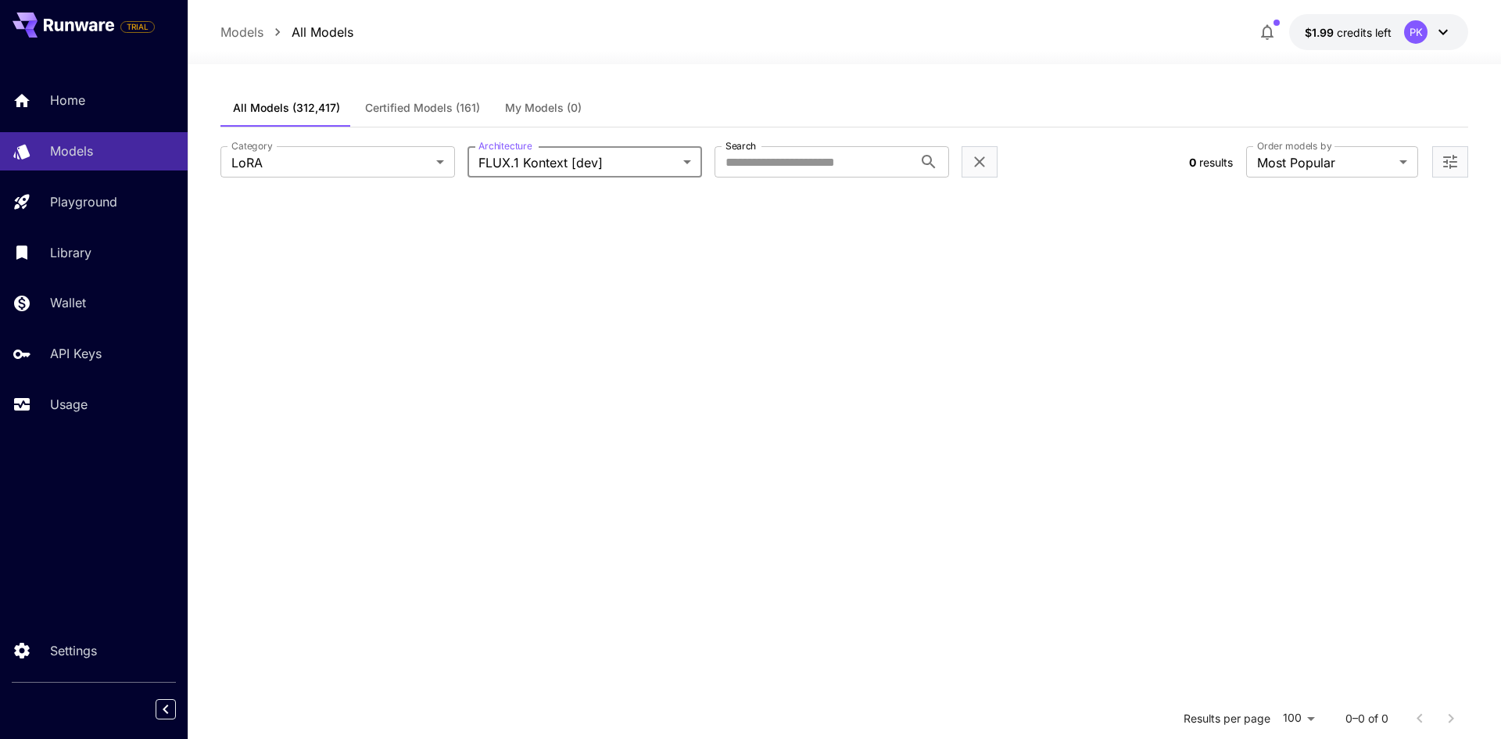
click at [544, 154] on body "**********" at bounding box center [750, 511] width 1501 height 1022
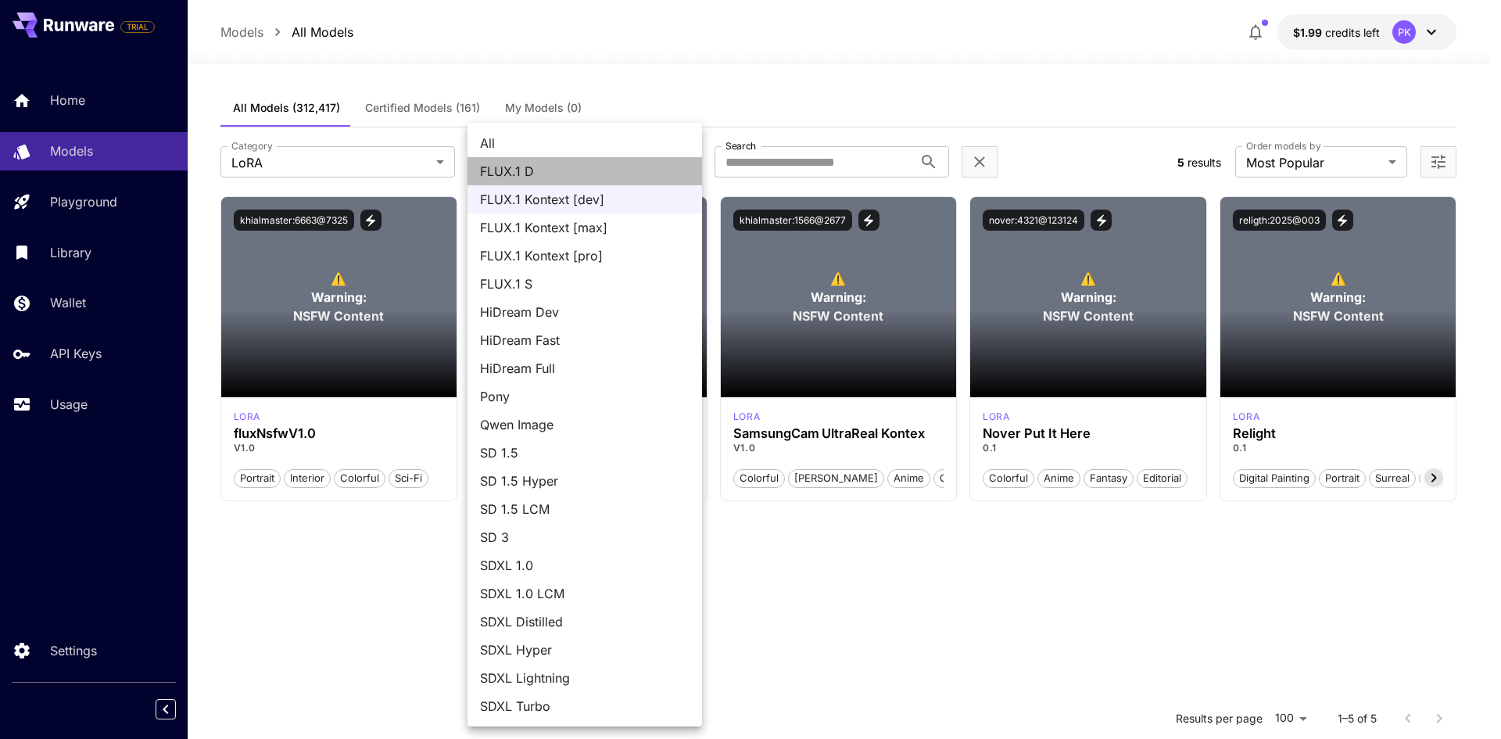
click at [543, 178] on span "FLUX.1 D" at bounding box center [584, 171] width 209 height 19
type input "******"
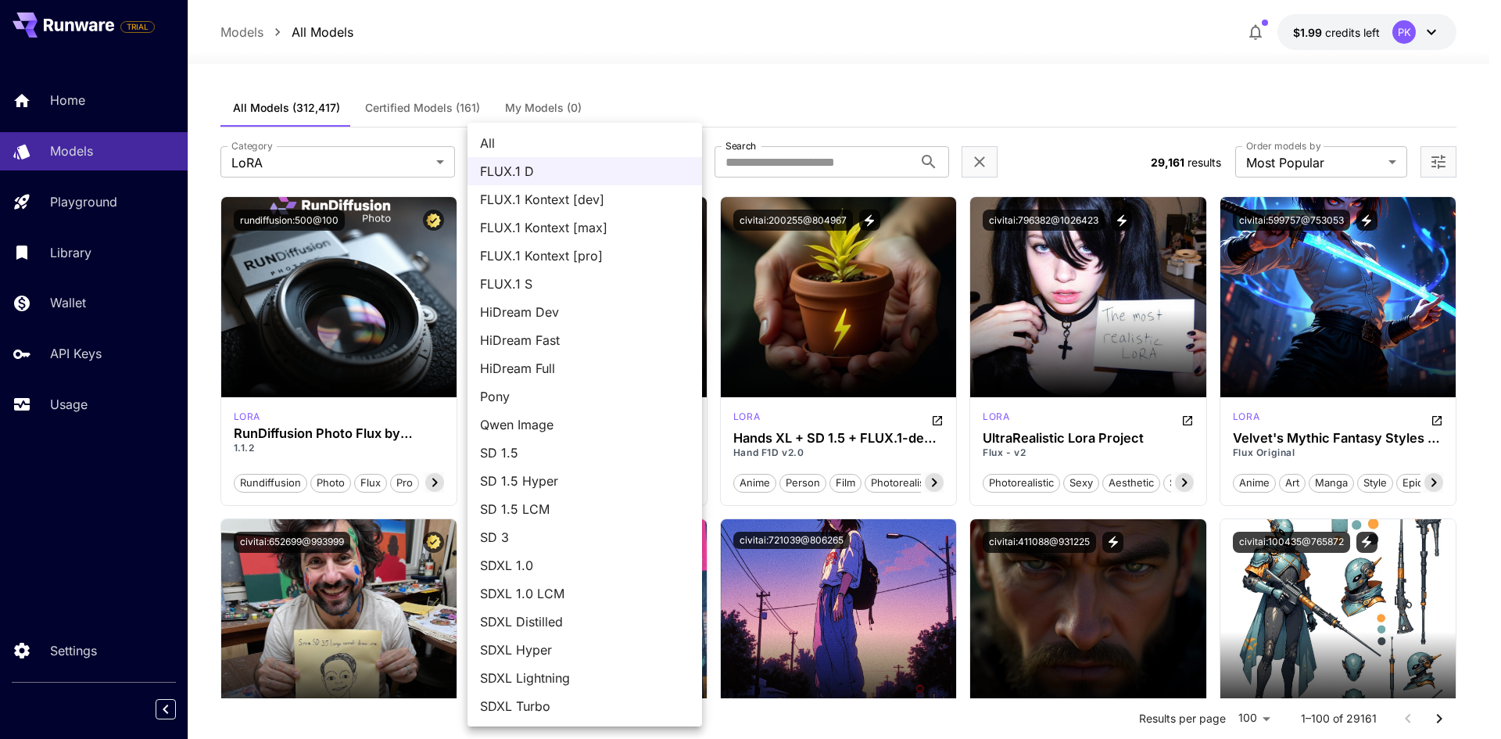
click at [662, 59] on div at bounding box center [750, 369] width 1501 height 739
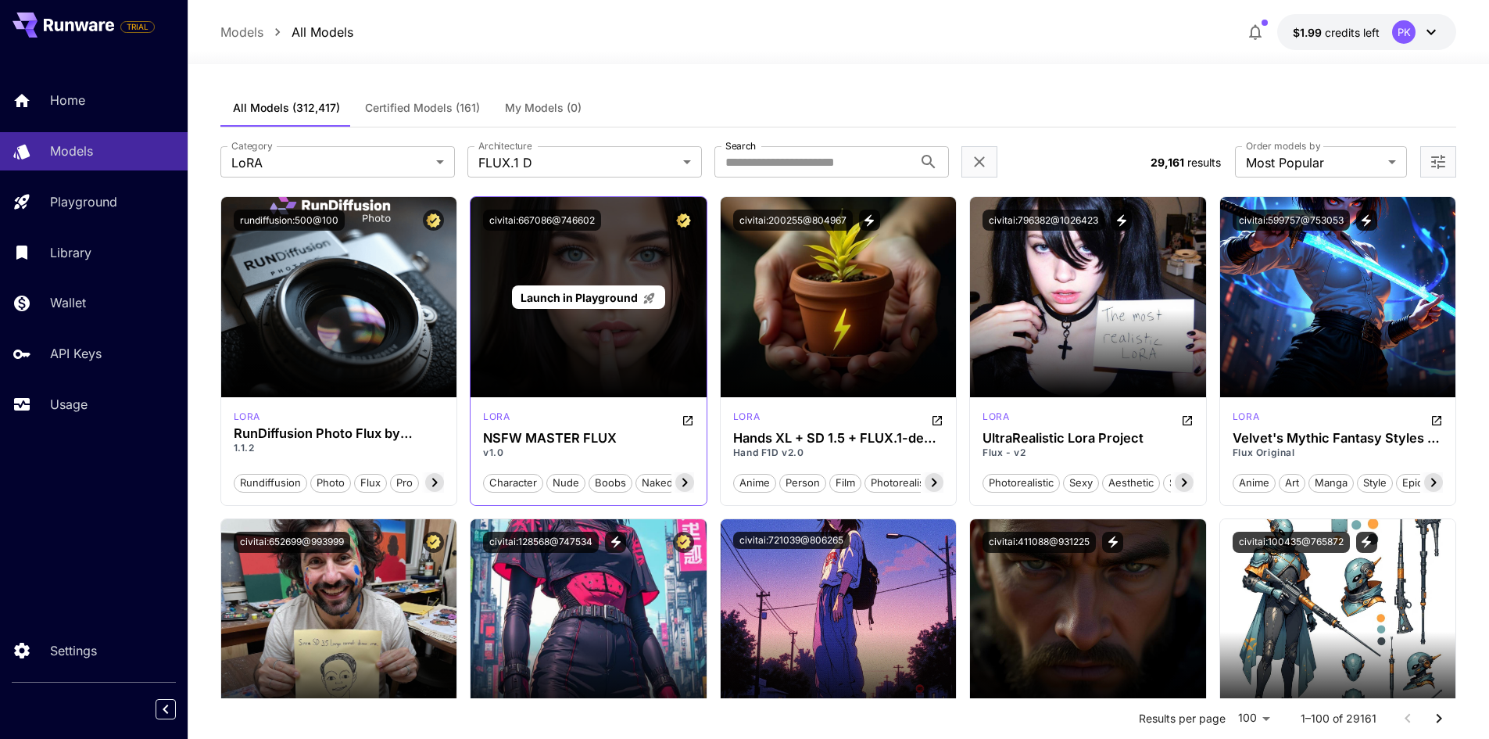
click at [532, 346] on div "Launch in Playground" at bounding box center [588, 297] width 236 height 200
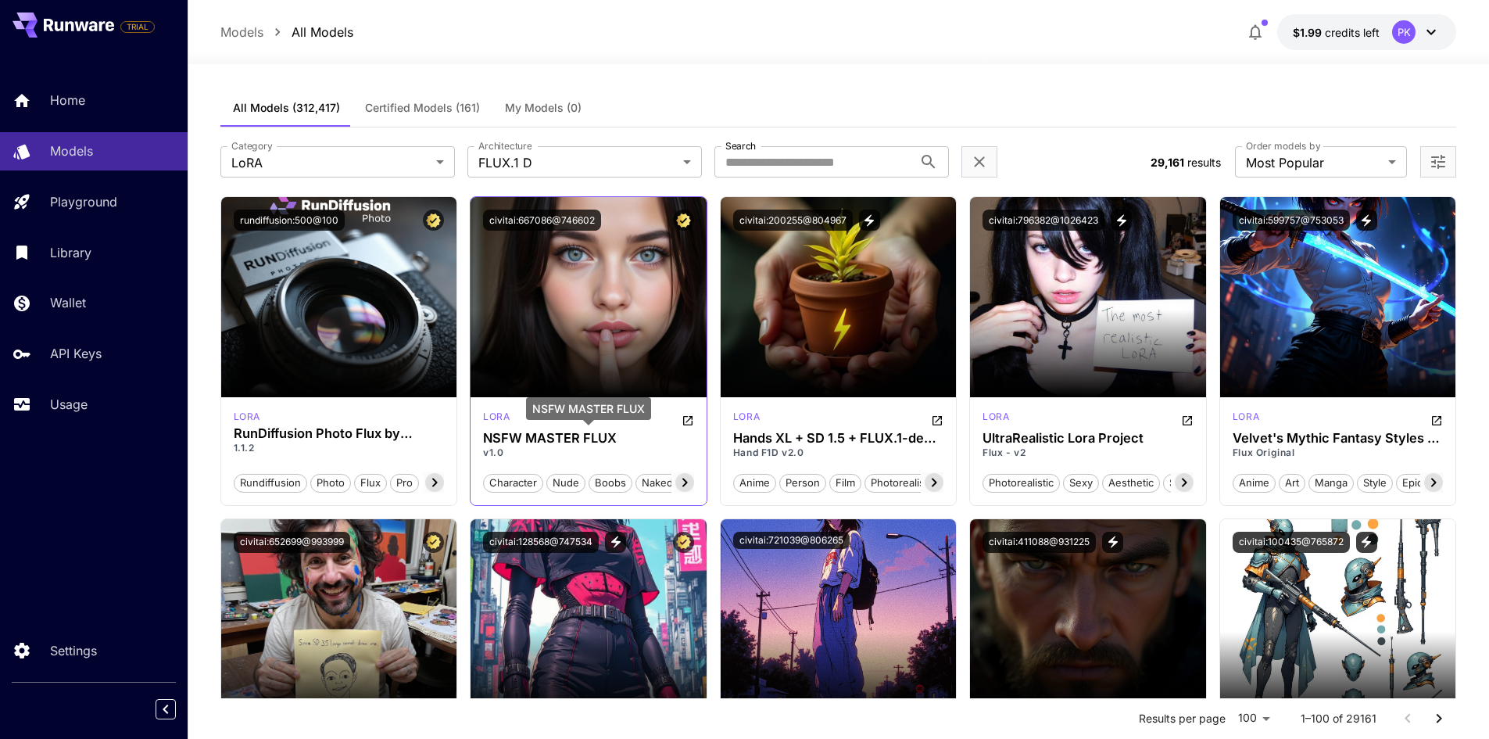
click at [508, 440] on h3 "NSFW MASTER FLUX" at bounding box center [588, 438] width 211 height 15
click at [688, 417] on icon "Open in CivitAI" at bounding box center [688, 420] width 13 height 13
click at [682, 479] on icon at bounding box center [684, 482] width 19 height 19
click at [682, 478] on icon at bounding box center [684, 482] width 19 height 19
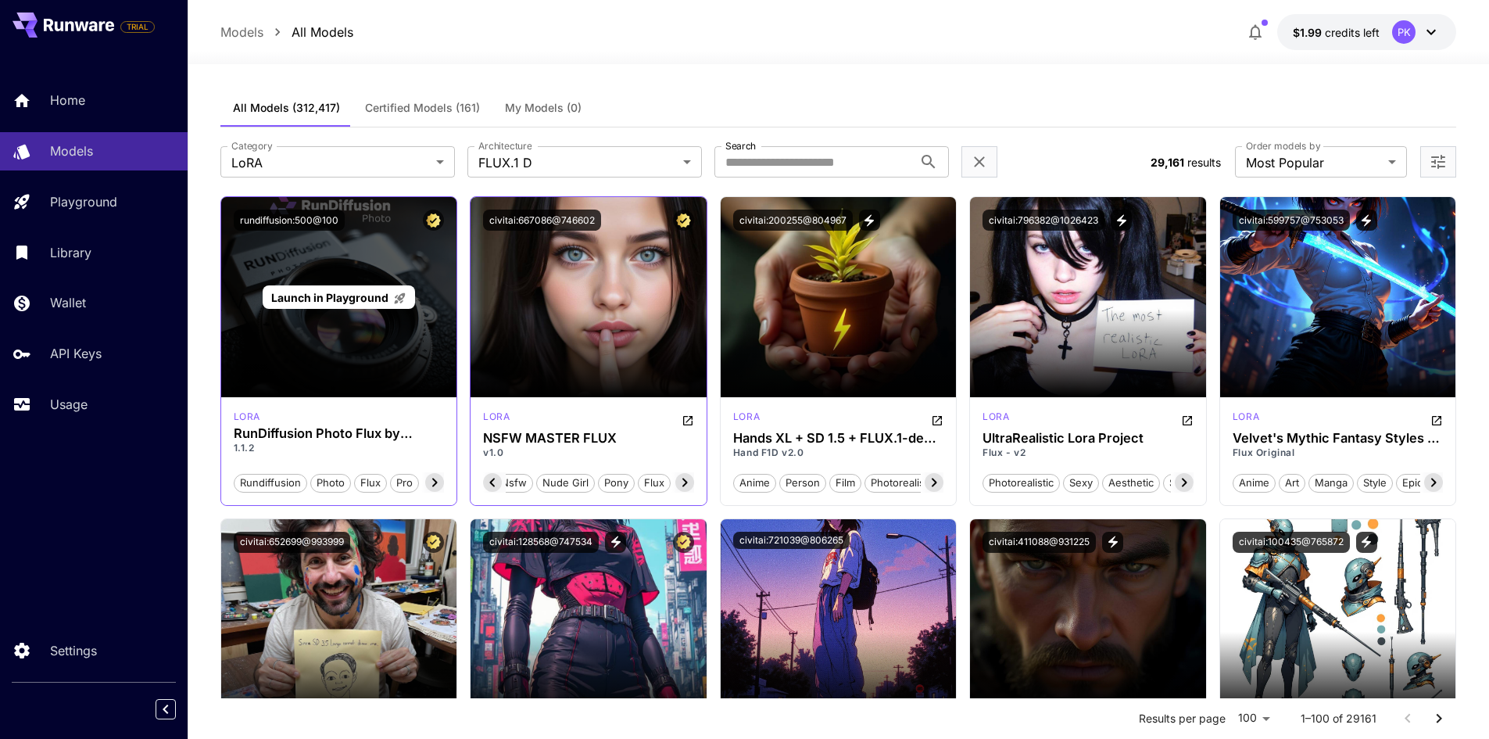
click at [377, 395] on div "Launch in Playground" at bounding box center [339, 297] width 236 height 200
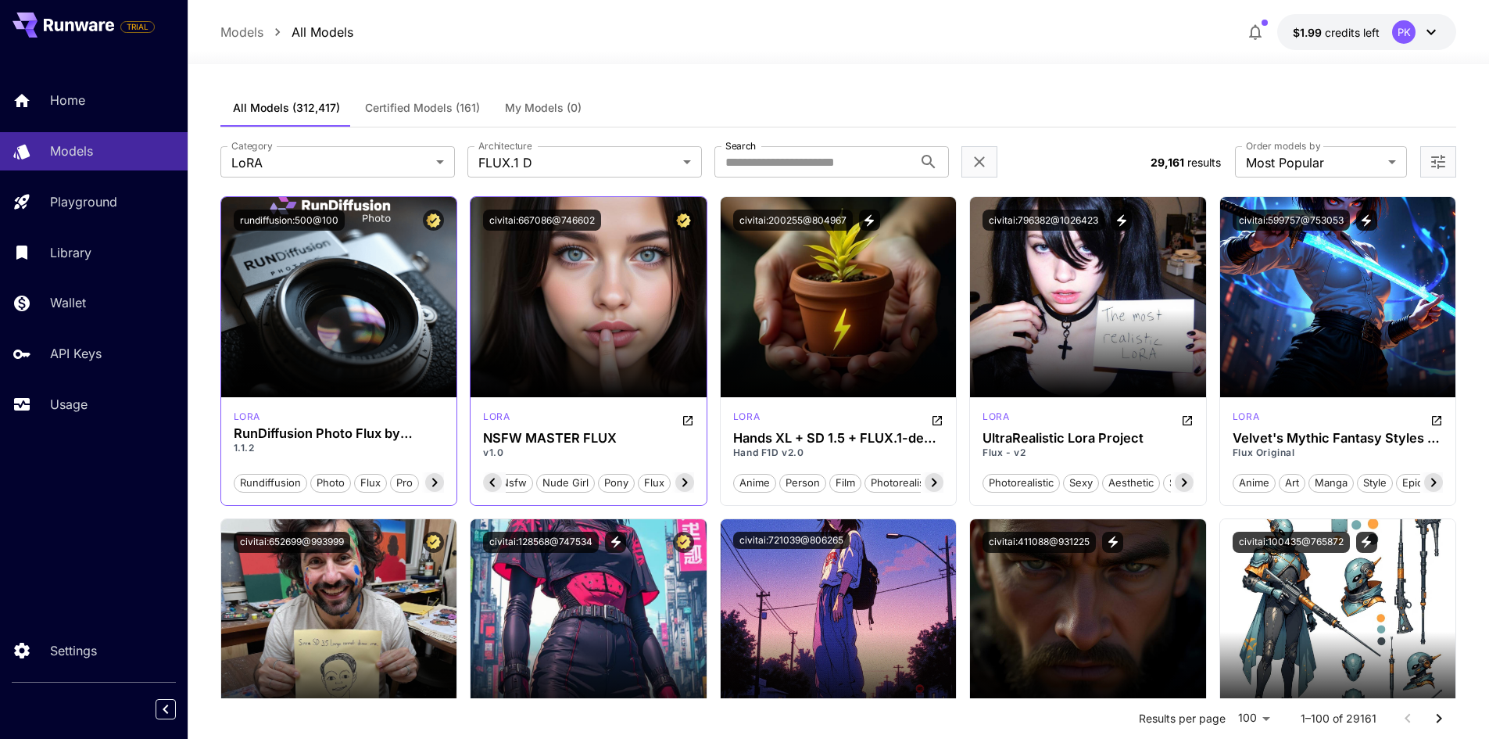
click at [352, 424] on div "lora RunDiffusion Photo Flux by RunDiffusion 1.1.2 rundiffusion photo flux pro …" at bounding box center [339, 451] width 236 height 108
click at [346, 432] on h3 "RunDiffusion Photo Flux by RunDiffusion" at bounding box center [339, 433] width 211 height 15
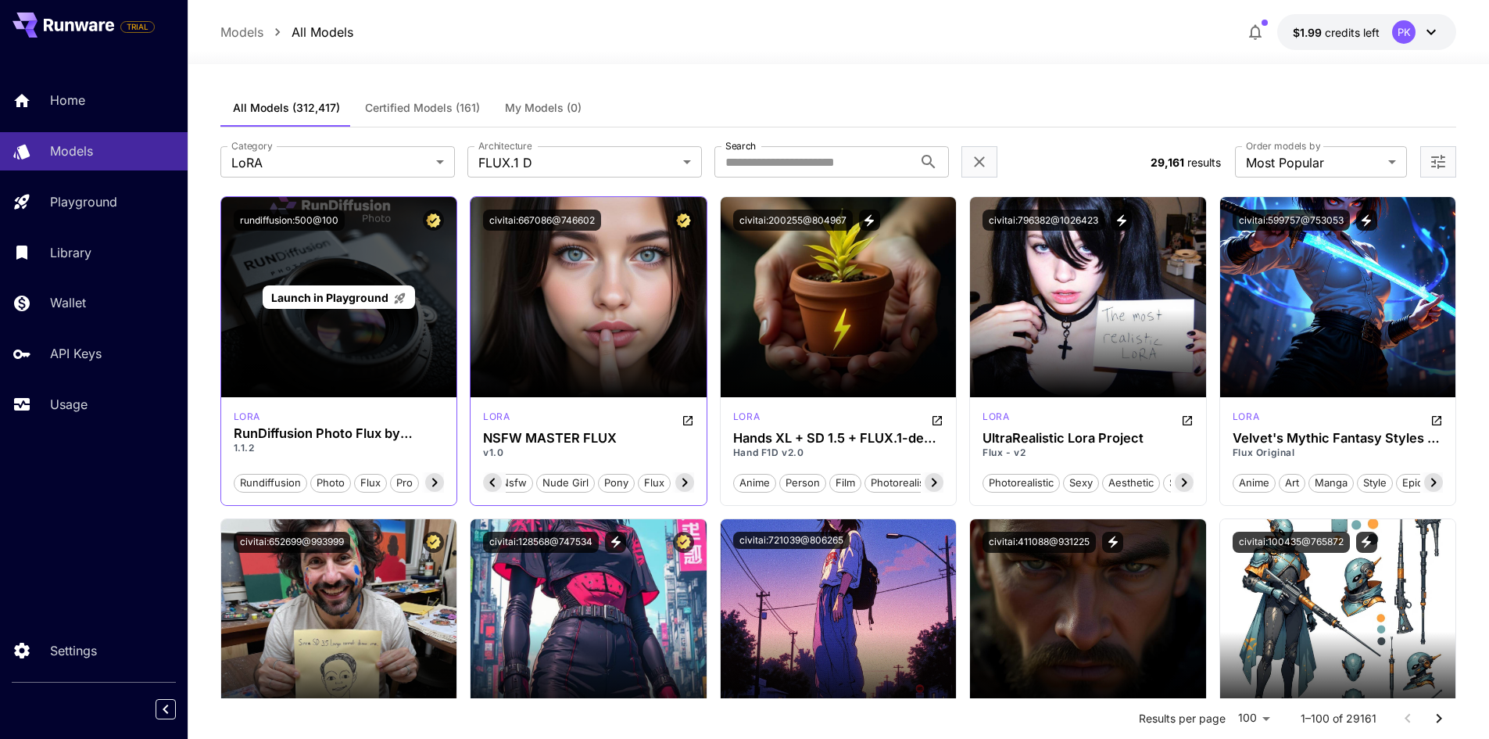
click at [314, 286] on div "Launch in Playground" at bounding box center [339, 297] width 152 height 24
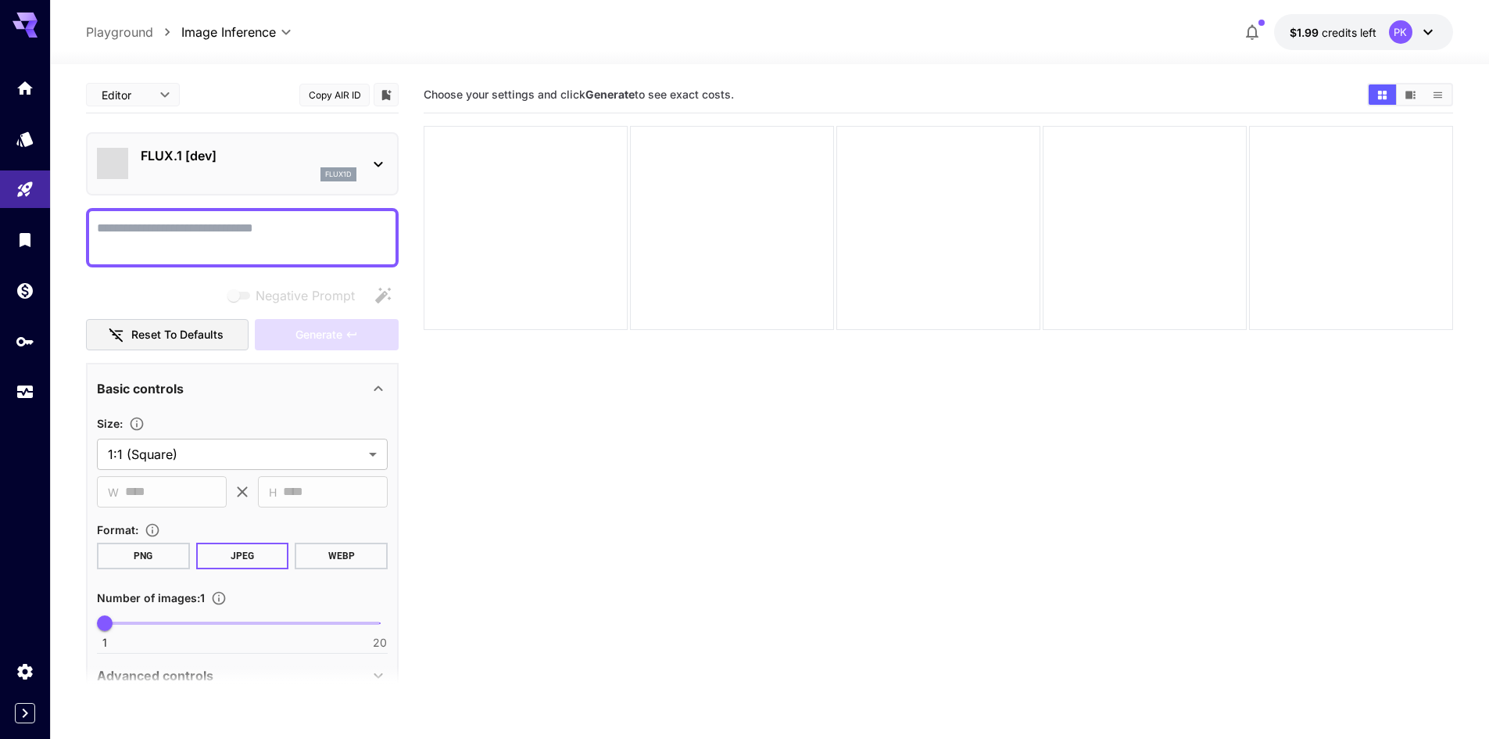
click at [210, 159] on p "FLUX.1 [dev]" at bounding box center [249, 155] width 216 height 19
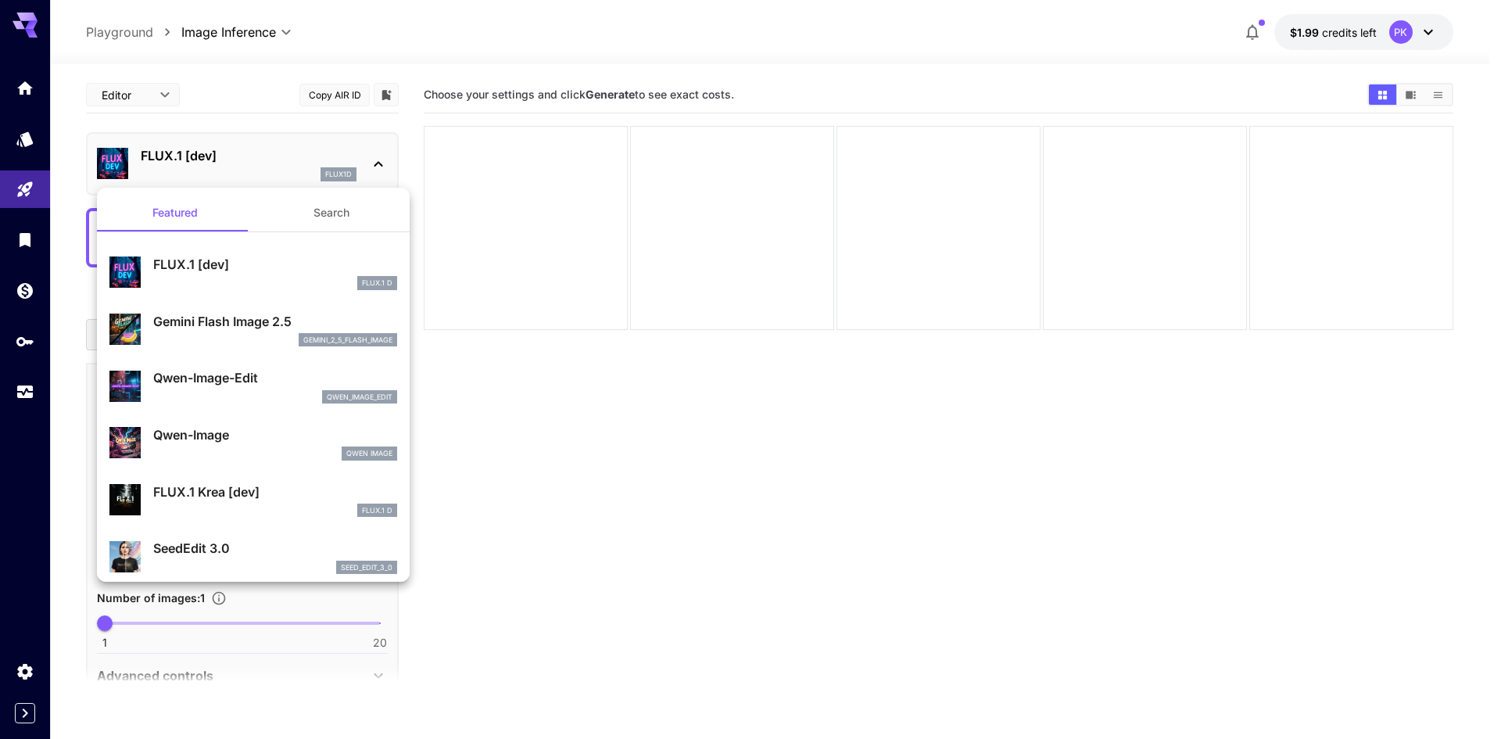
click at [232, 320] on p "Gemini Flash Image 2.5" at bounding box center [275, 321] width 244 height 19
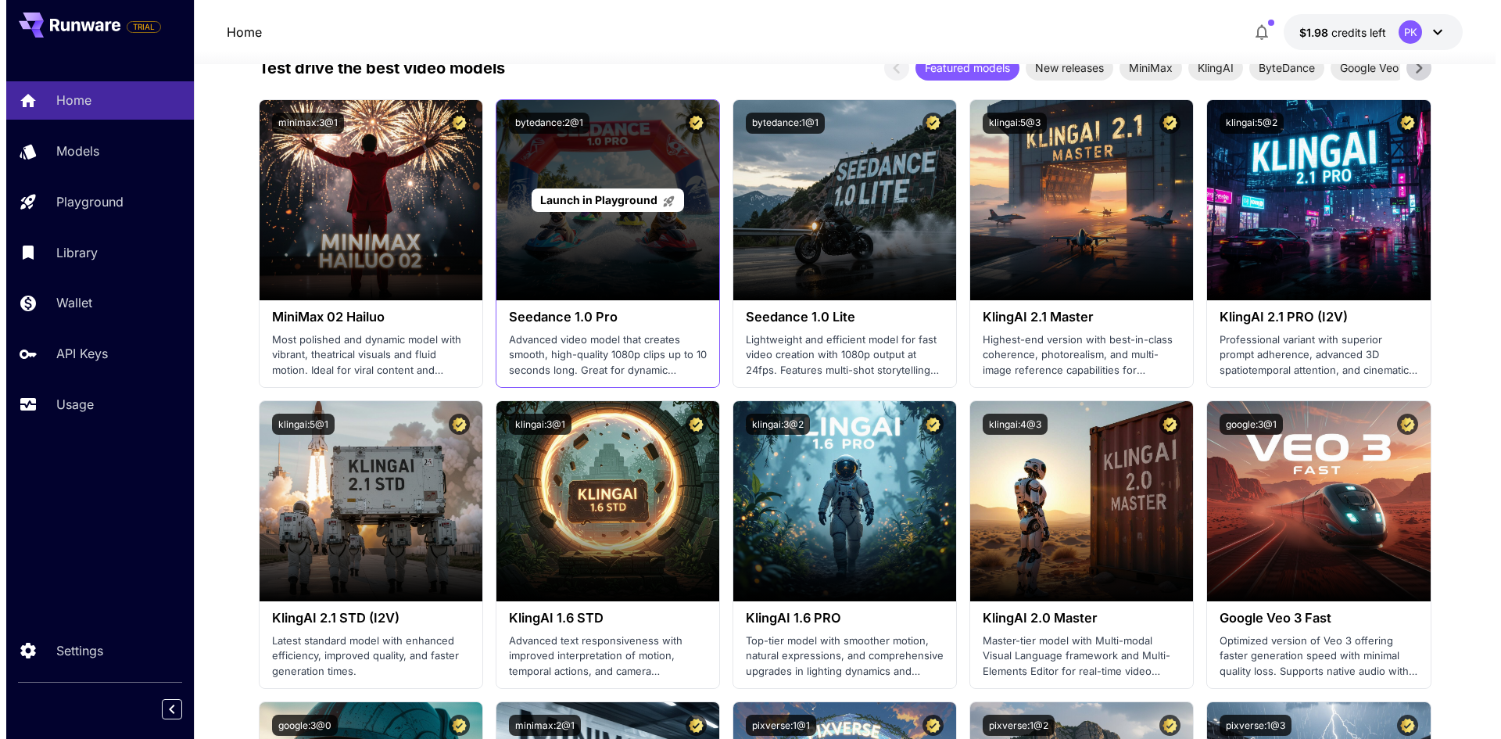
scroll to position [469, 0]
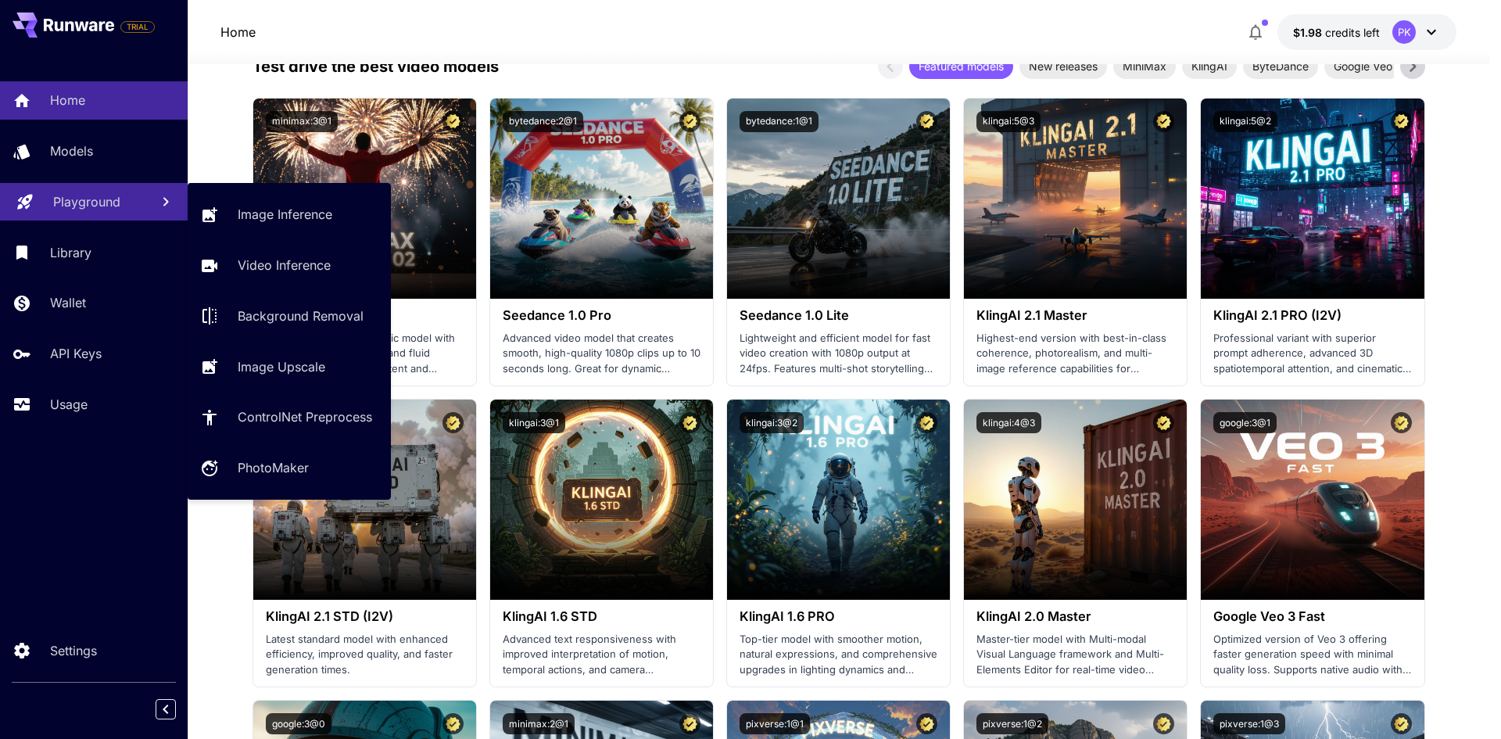
click at [92, 206] on p "Playground" at bounding box center [86, 201] width 67 height 19
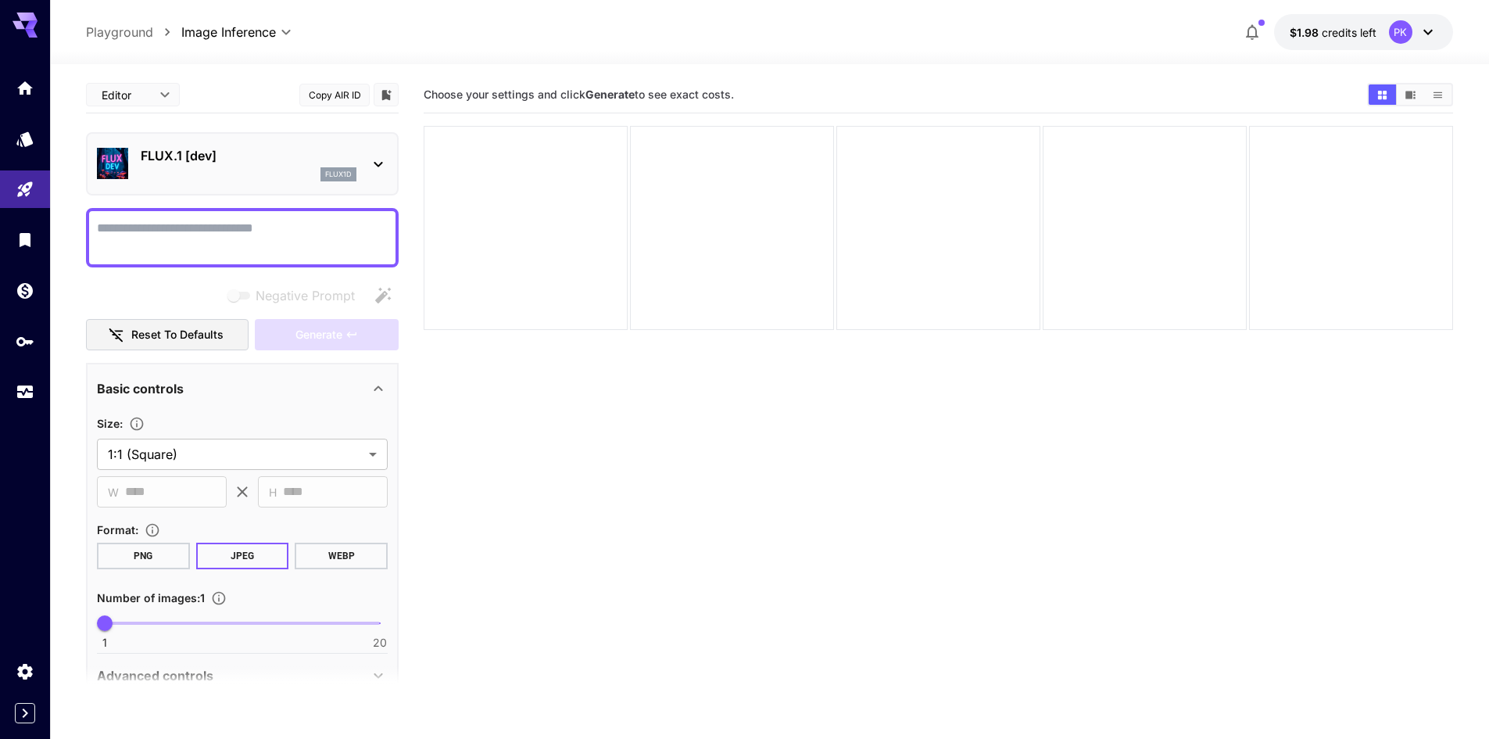
click at [198, 171] on div "flux1d" at bounding box center [249, 174] width 216 height 14
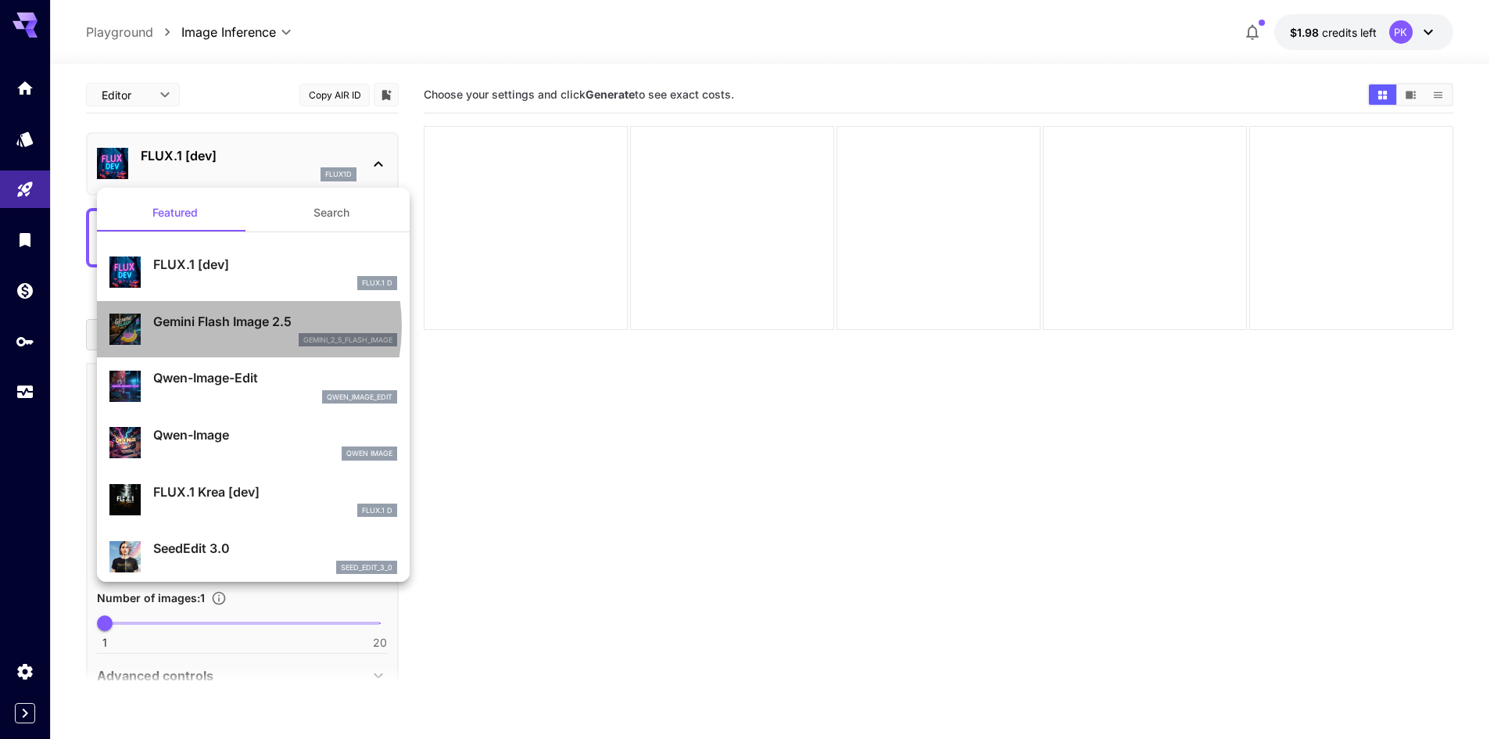
click at [216, 327] on p "Gemini Flash Image 2.5" at bounding box center [275, 321] width 244 height 19
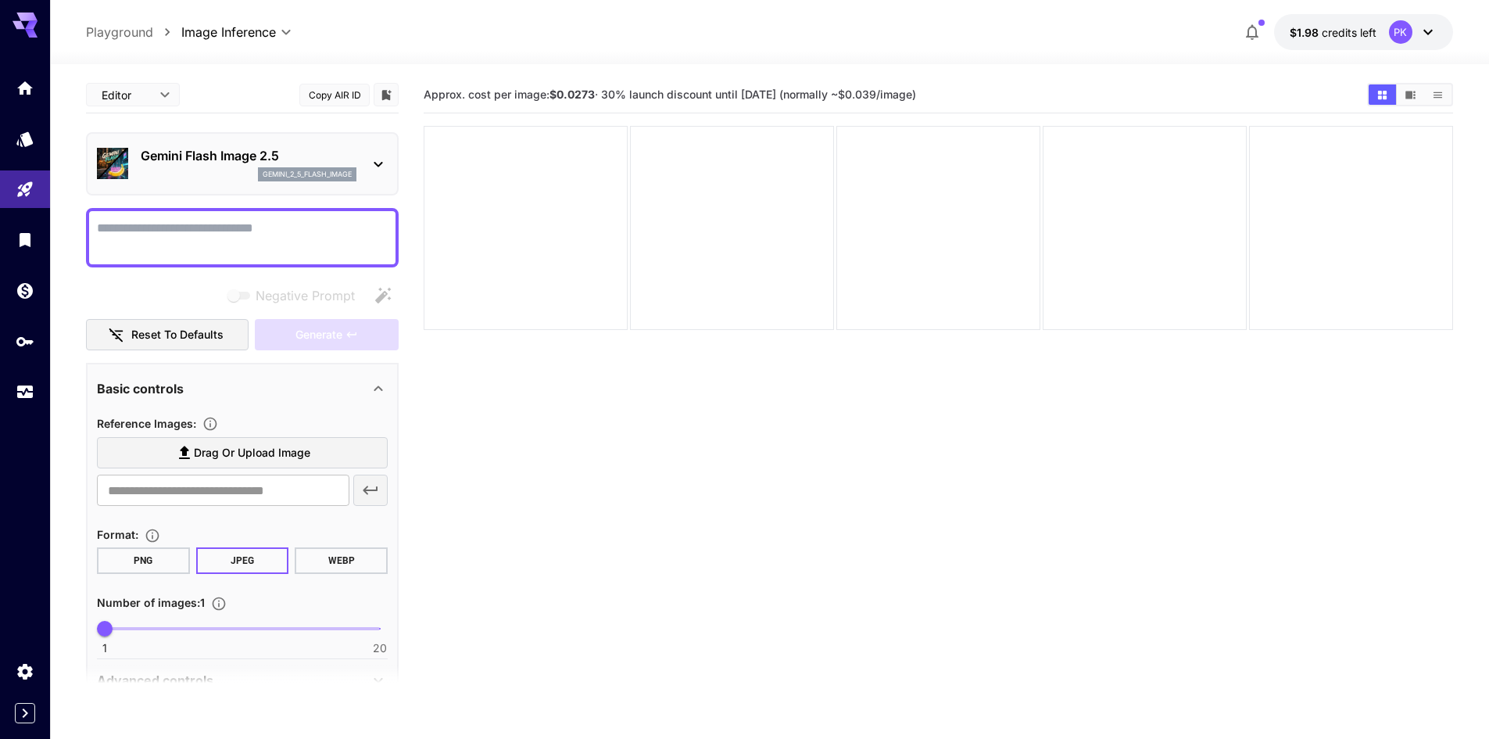
click at [216, 231] on textarea "Negative Prompt" at bounding box center [242, 238] width 291 height 38
click at [269, 458] on span "Drag or upload image" at bounding box center [252, 453] width 116 height 20
click at [0, 0] on input "Drag or upload image" at bounding box center [0, 0] width 0 height 0
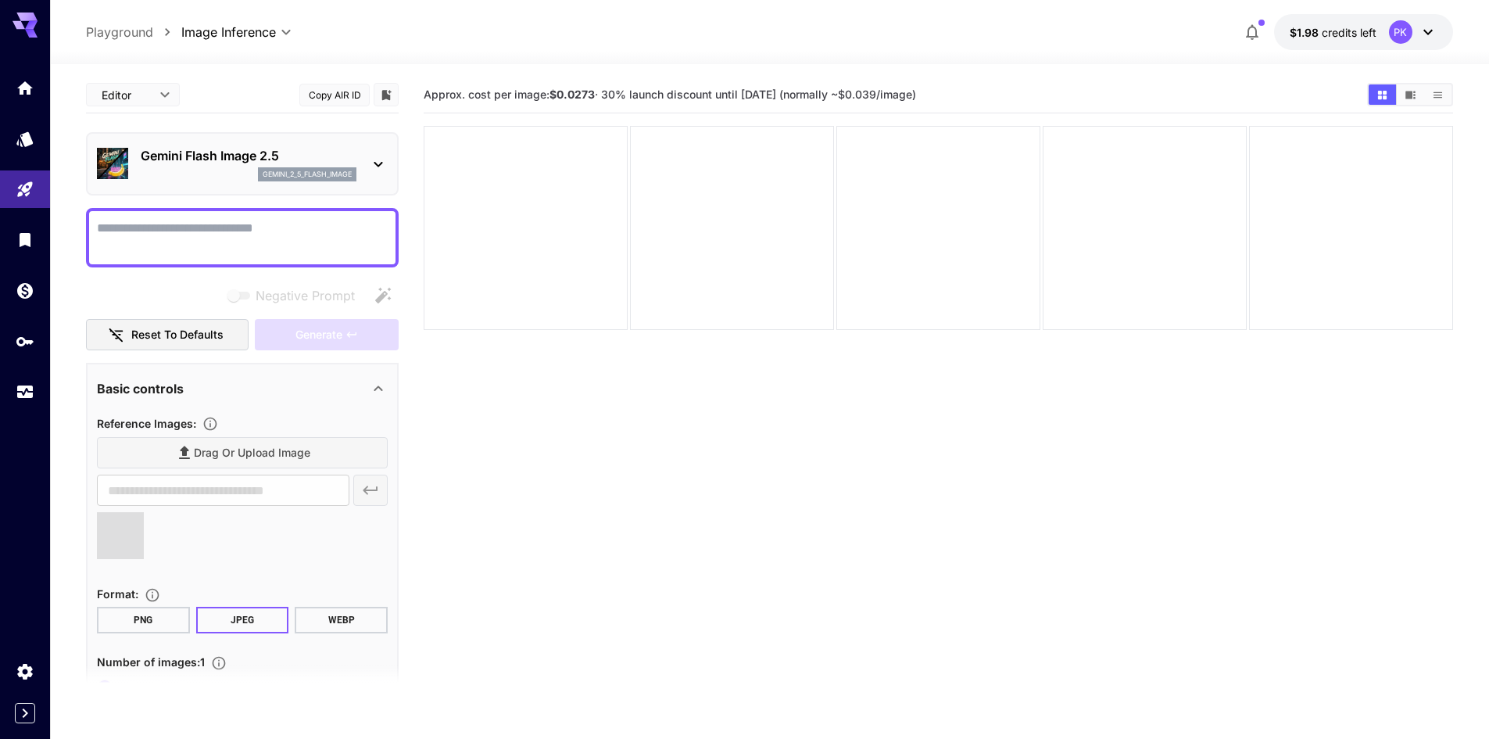
type input "**********"
click at [159, 220] on textarea "Negative Prompt" at bounding box center [242, 238] width 291 height 38
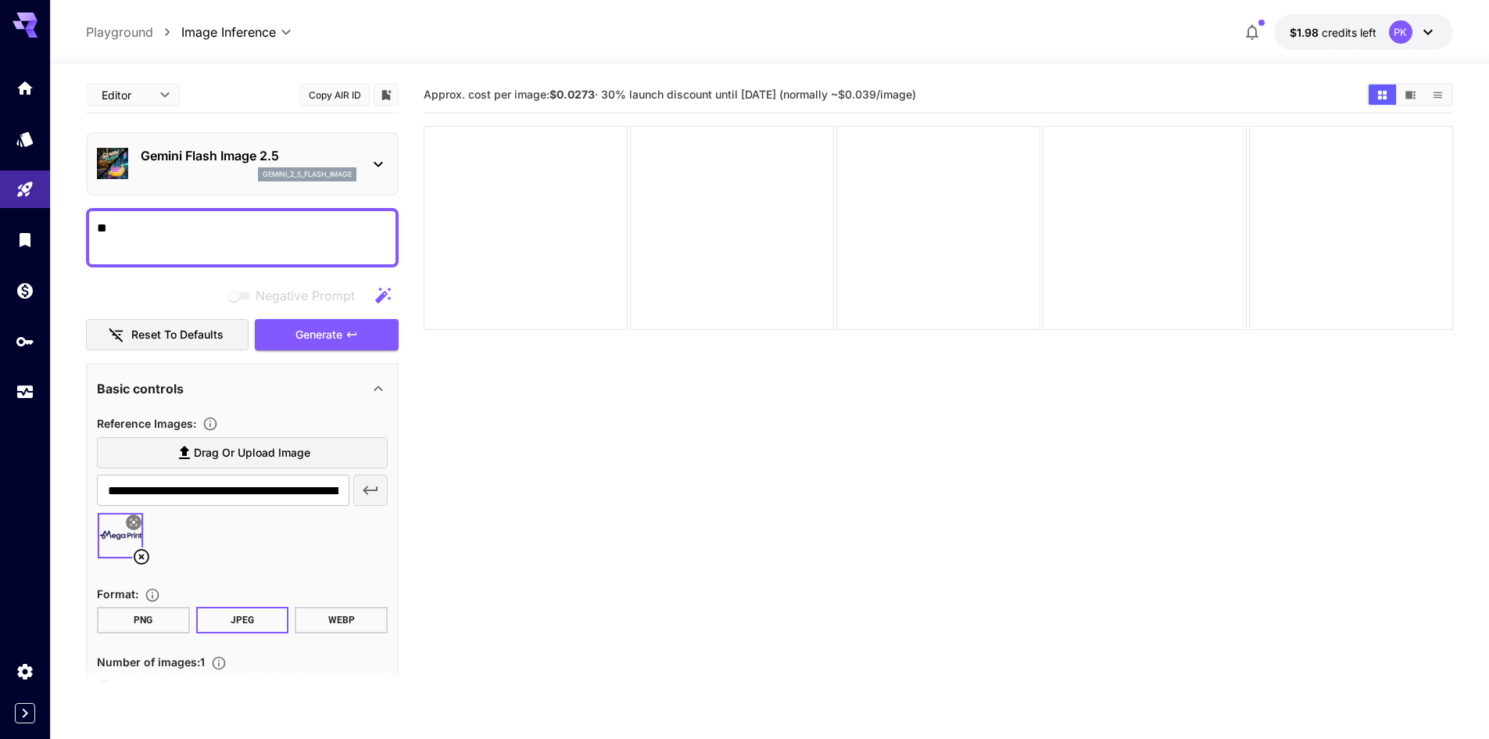
type textarea "*"
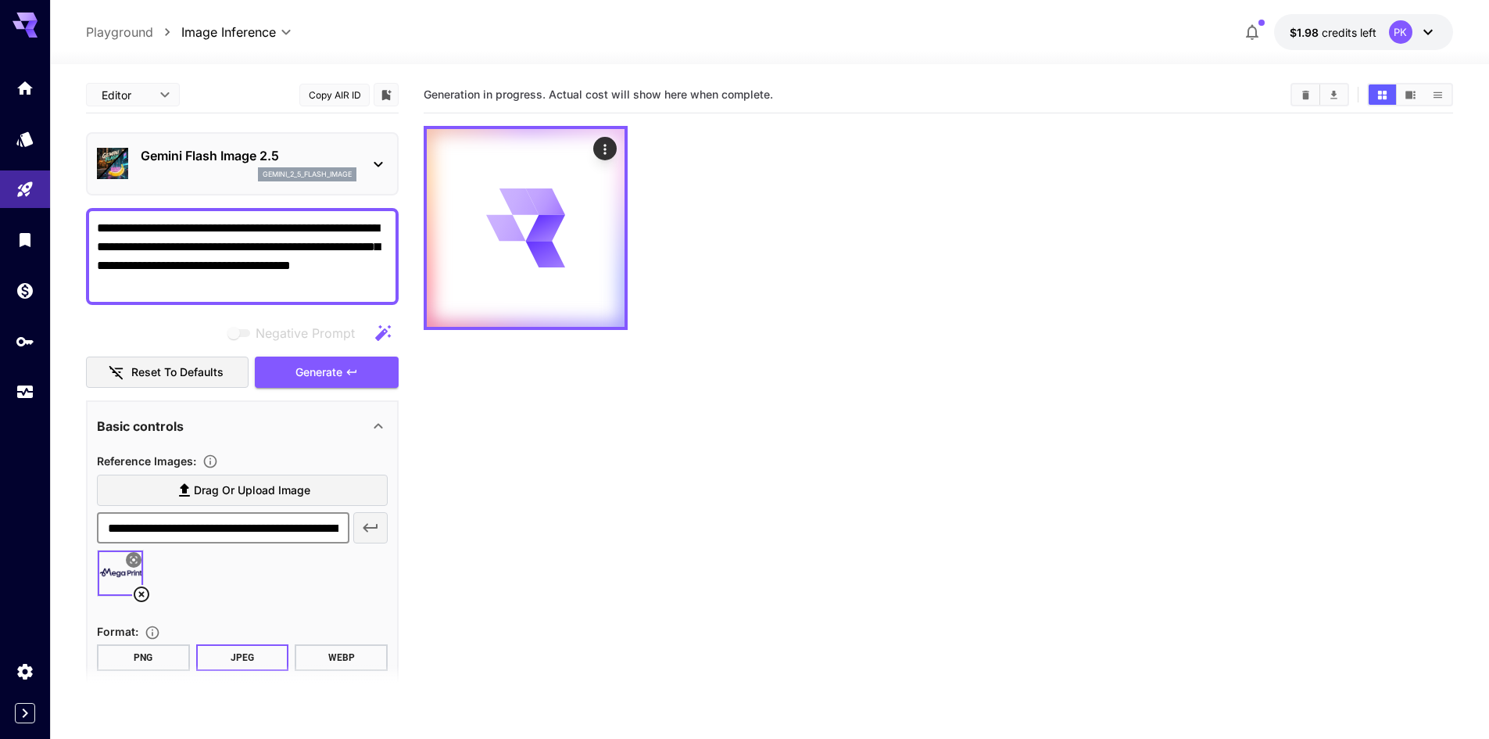
click at [316, 520] on input "**********" at bounding box center [223, 527] width 252 height 31
click at [277, 500] on label "Drag or upload image" at bounding box center [242, 490] width 291 height 32
click at [0, 0] on input "Drag or upload image" at bounding box center [0, 0] width 0 height 0
click at [599, 143] on icon "Actions" at bounding box center [605, 149] width 16 height 16
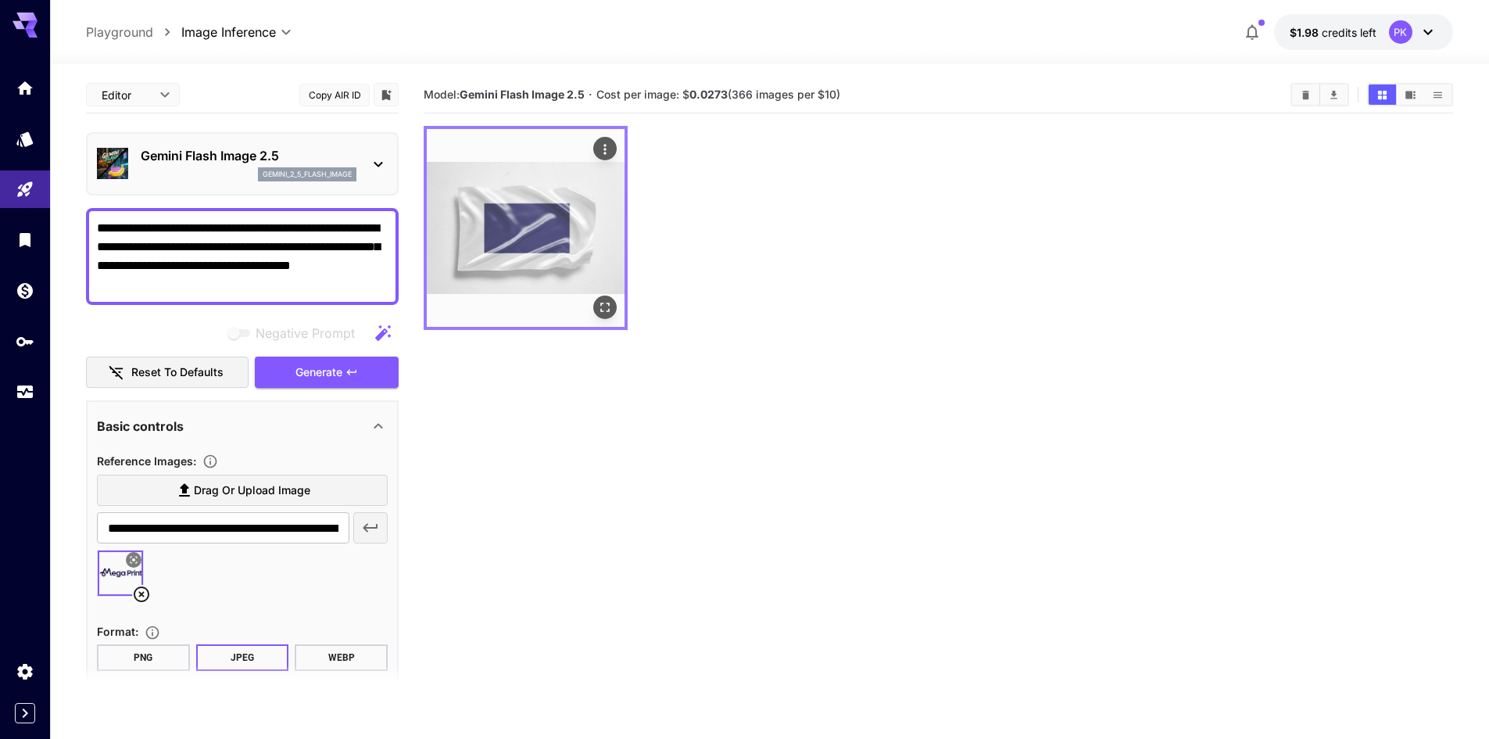
click at [522, 256] on img at bounding box center [526, 228] width 198 height 198
click at [598, 307] on icon "Open in fullscreen" at bounding box center [605, 307] width 16 height 16
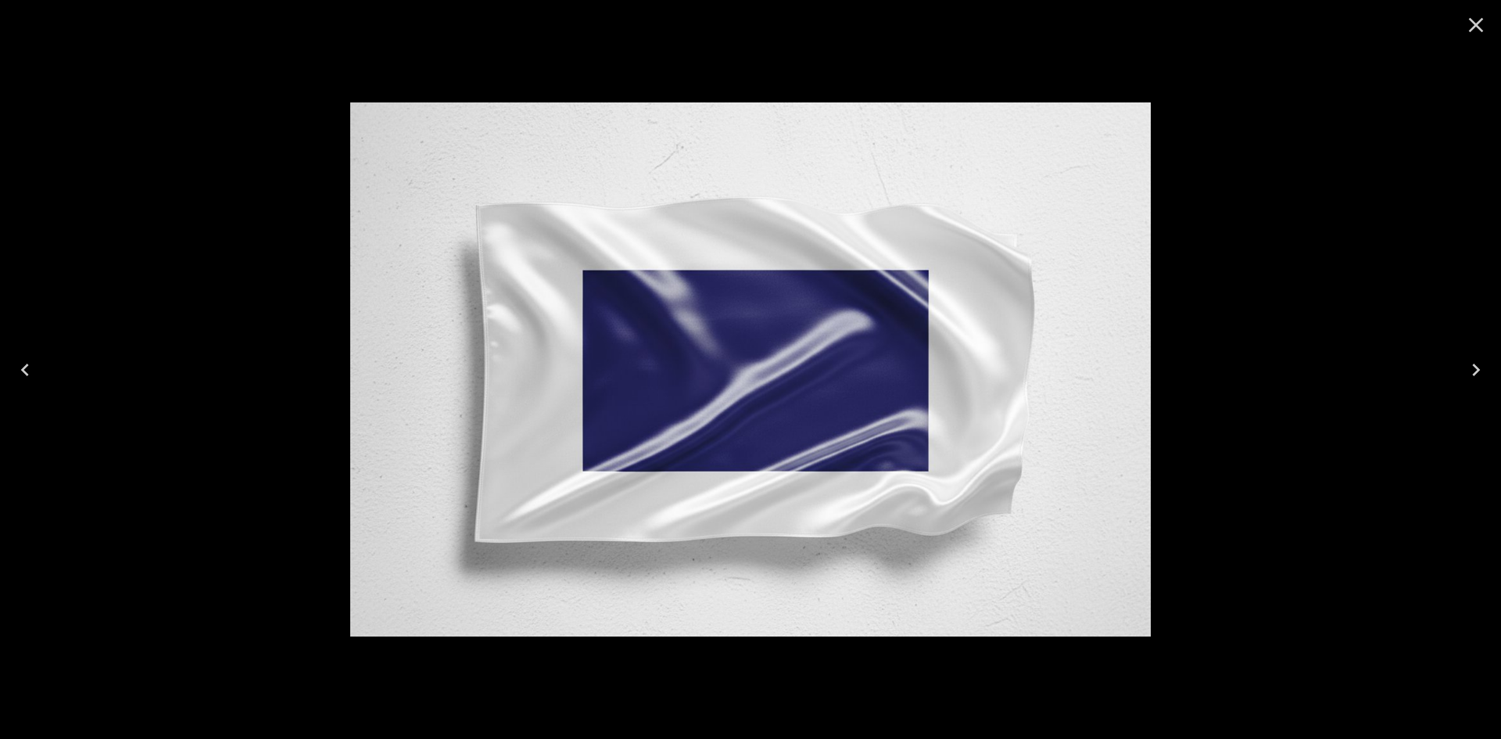
click at [1262, 212] on div at bounding box center [750, 369] width 1501 height 739
click at [1476, 36] on icon "Close" at bounding box center [1475, 25] width 25 height 25
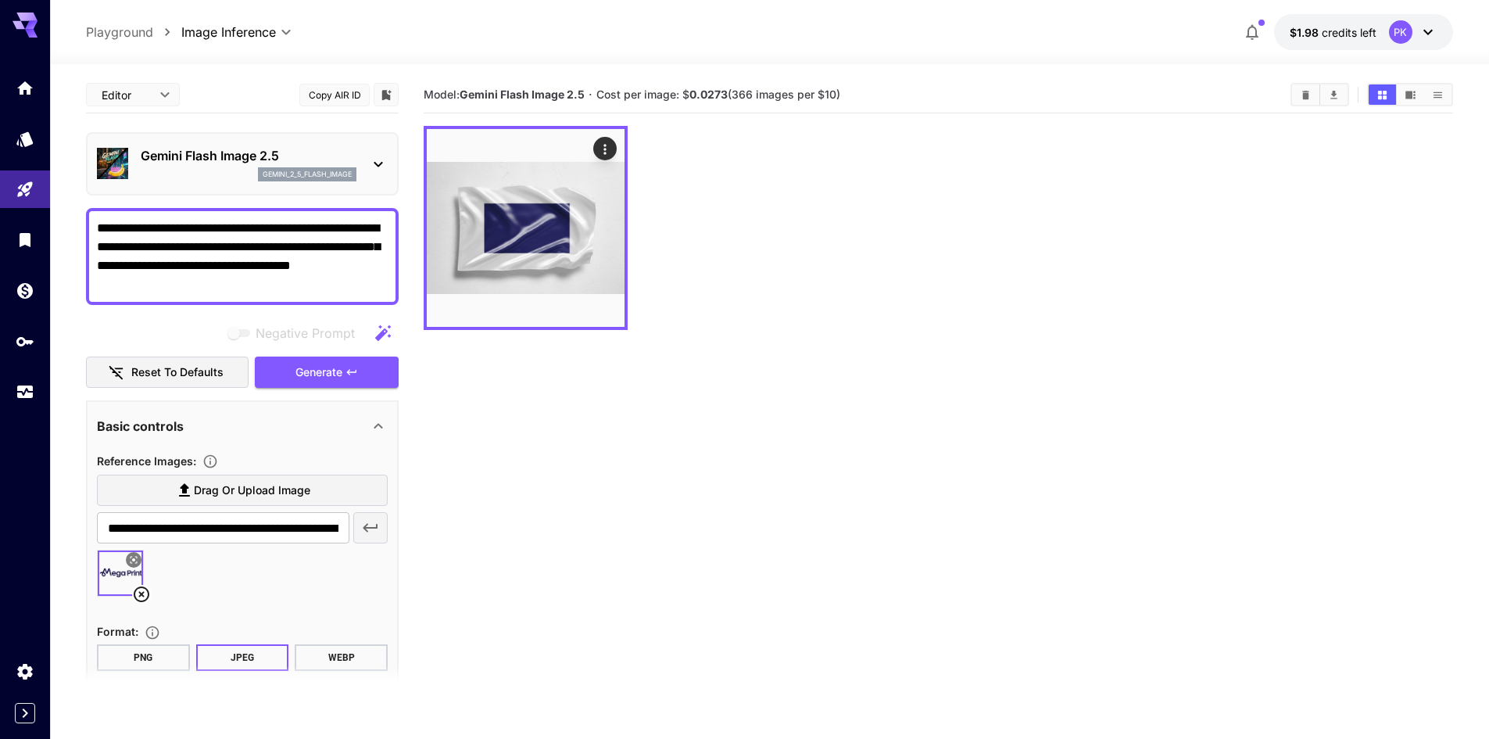
click at [206, 292] on textarea "**********" at bounding box center [242, 256] width 291 height 75
type textarea "**********"
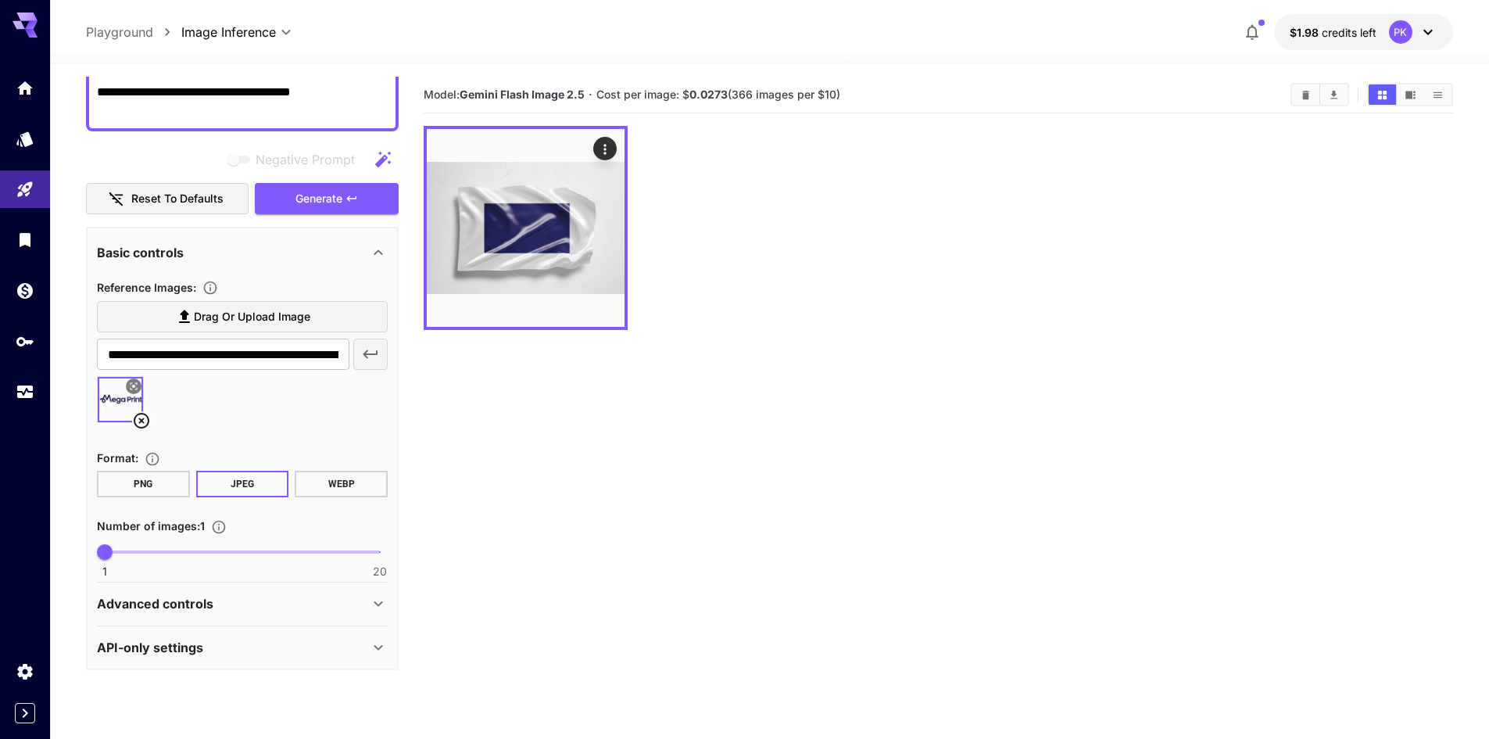
scroll to position [178, 0]
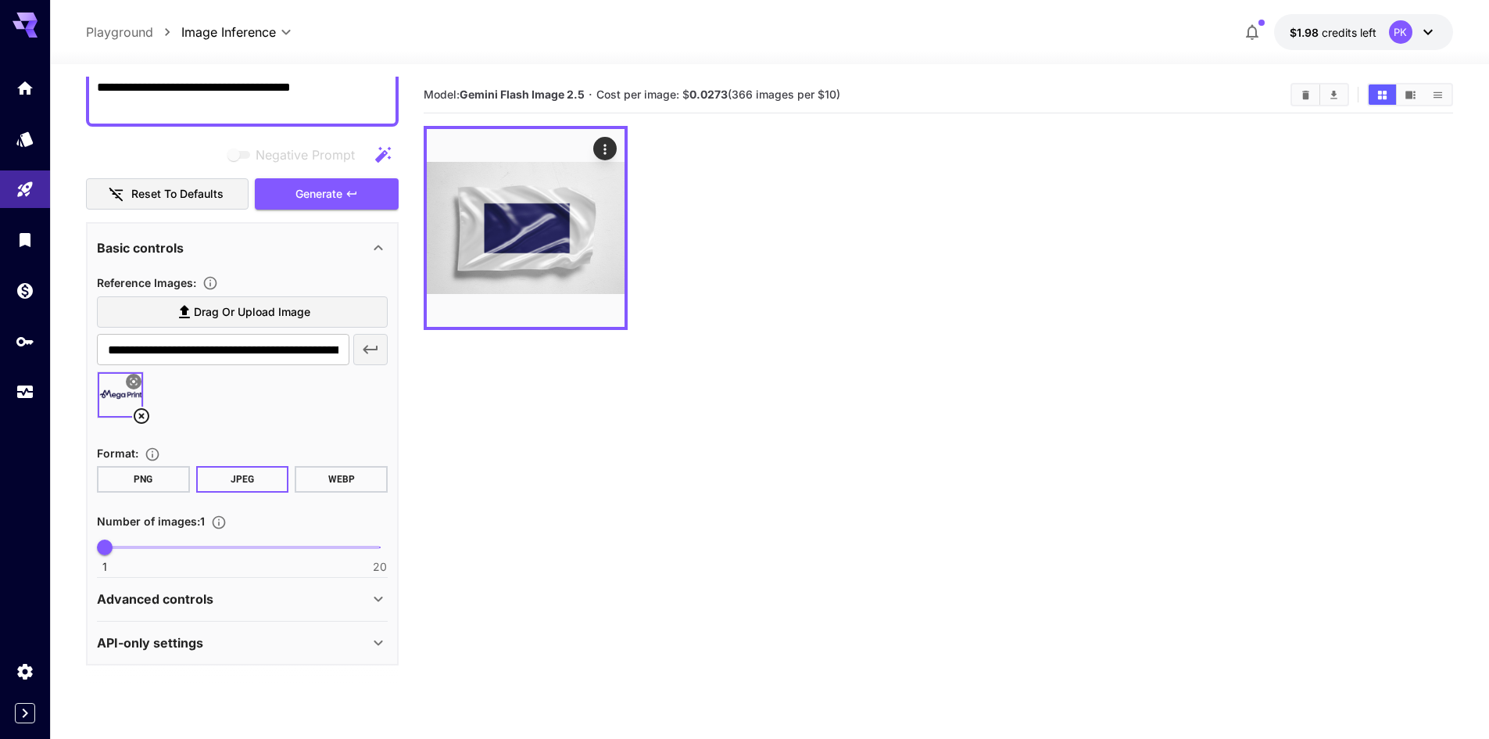
click at [147, 592] on p "Advanced controls" at bounding box center [155, 598] width 116 height 19
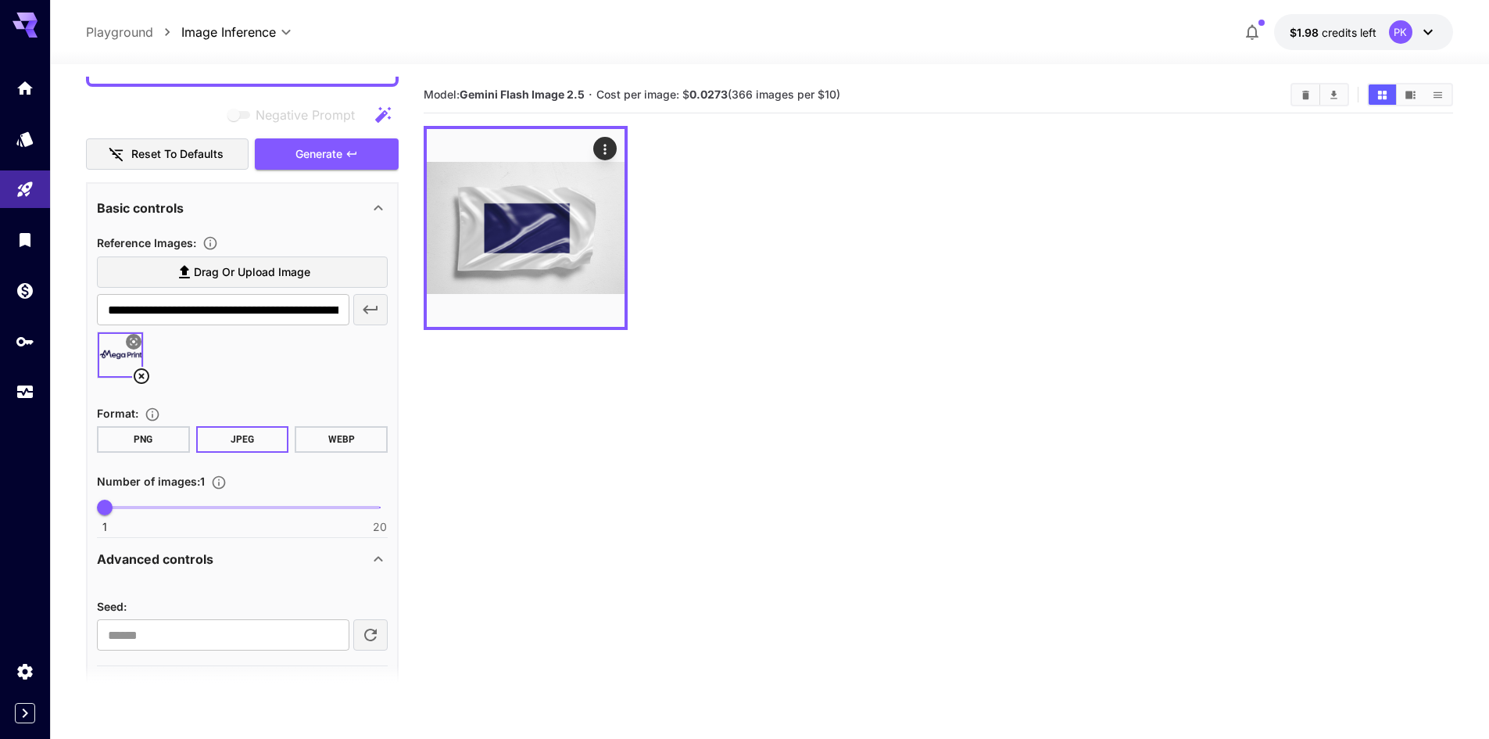
scroll to position [263, 0]
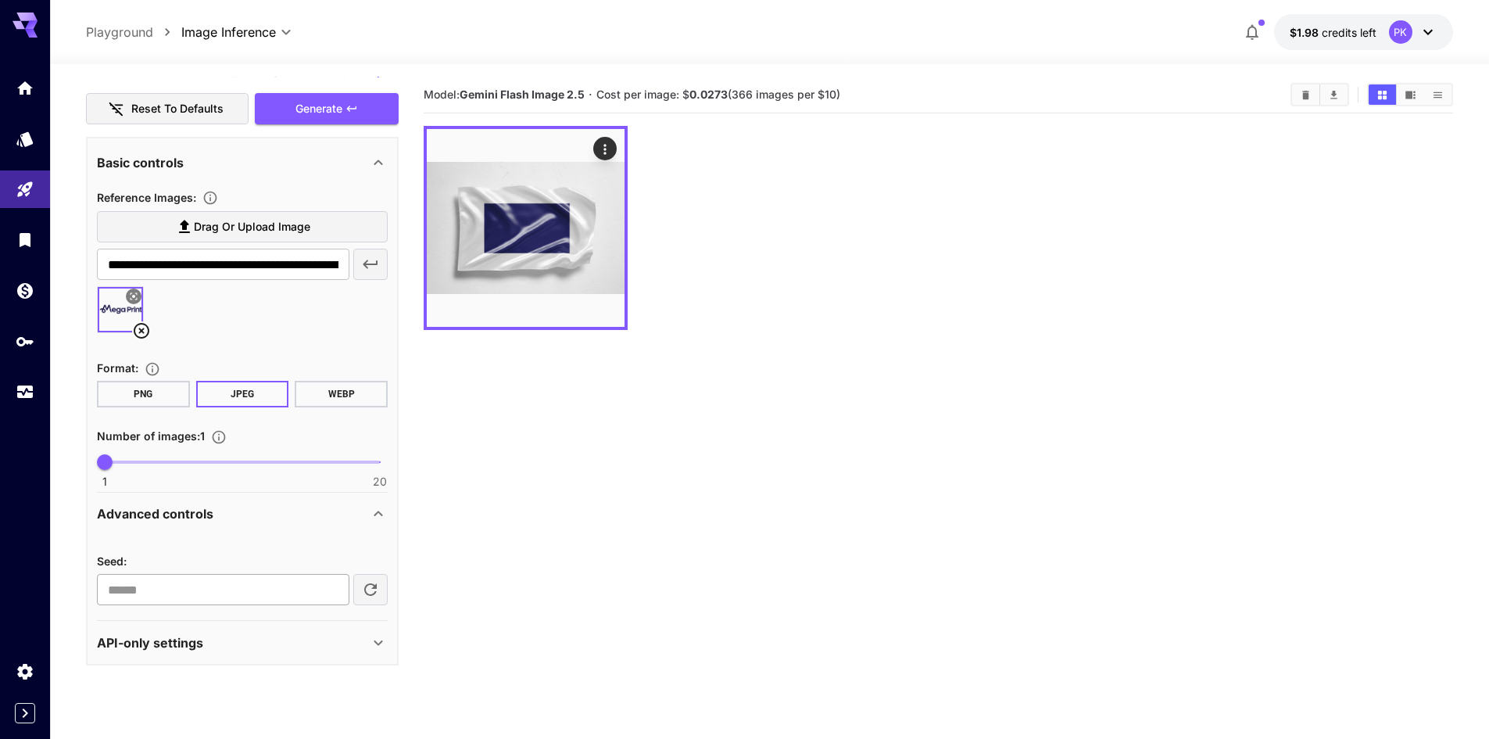
click at [197, 594] on input "number" at bounding box center [223, 589] width 252 height 31
click at [113, 556] on span "Seed :" at bounding box center [112, 560] width 30 height 13
click at [109, 556] on span "Seed :" at bounding box center [112, 560] width 30 height 13
click at [267, 547] on div "Seed : ​" at bounding box center [242, 568] width 291 height 73
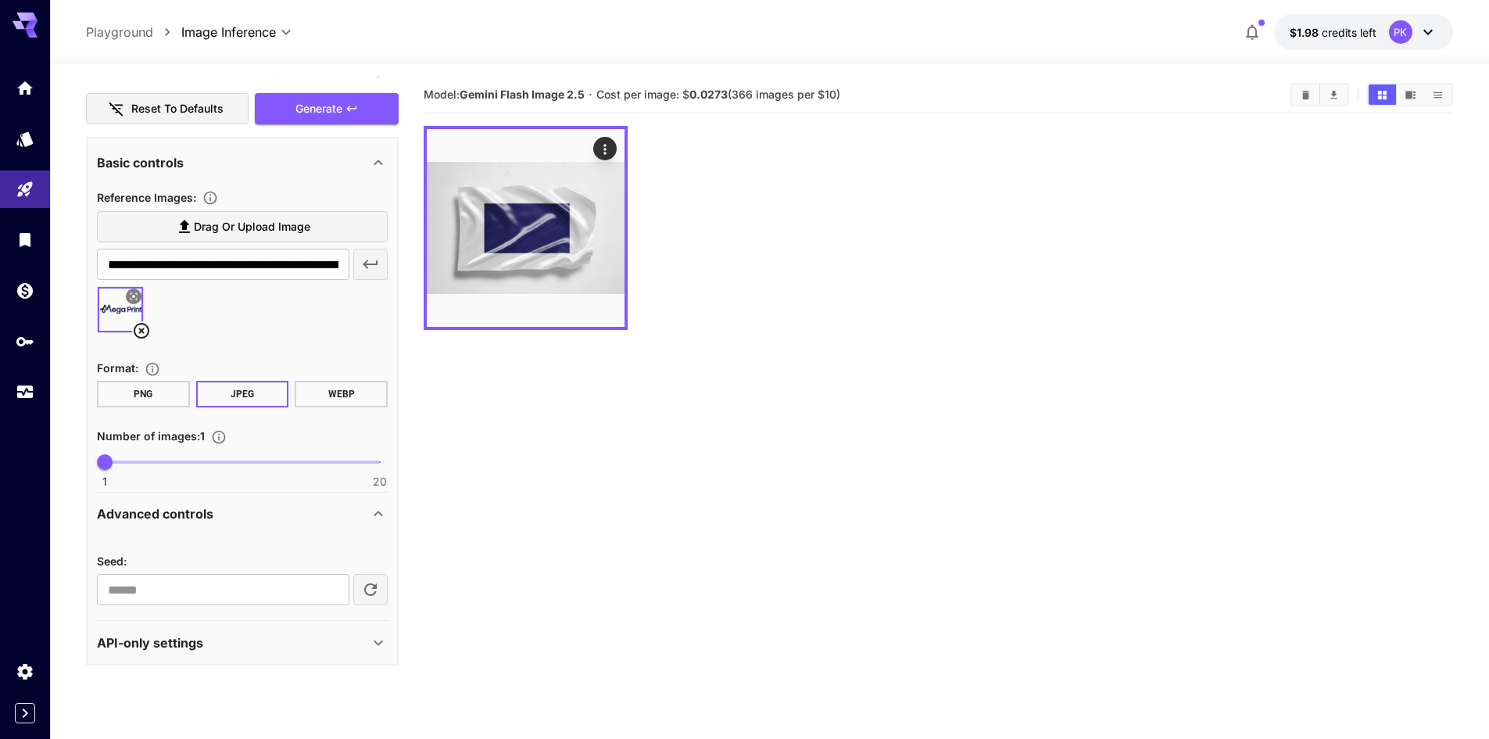
click at [231, 515] on div "Advanced controls" at bounding box center [233, 513] width 272 height 19
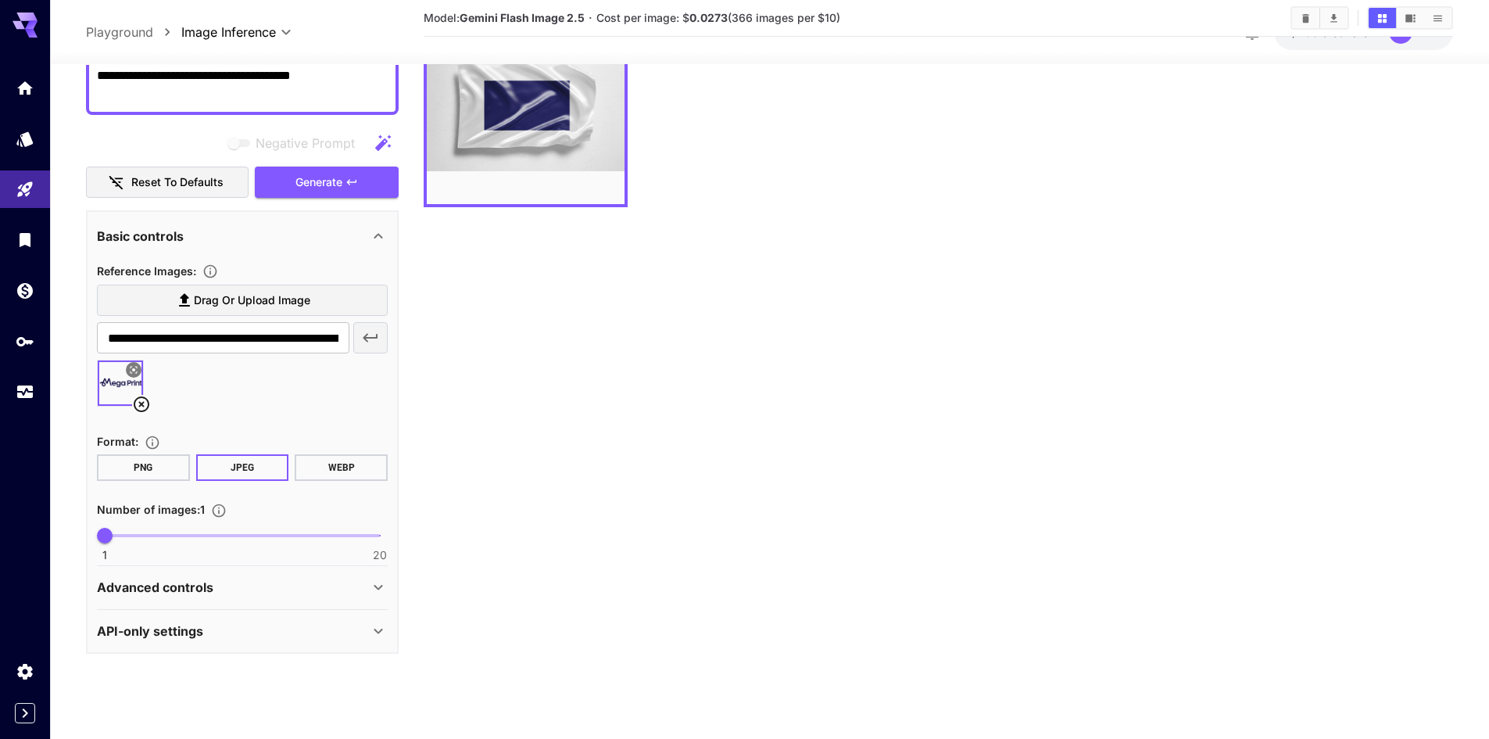
scroll to position [123, 0]
click at [204, 629] on div "API-only settings" at bounding box center [233, 630] width 272 height 19
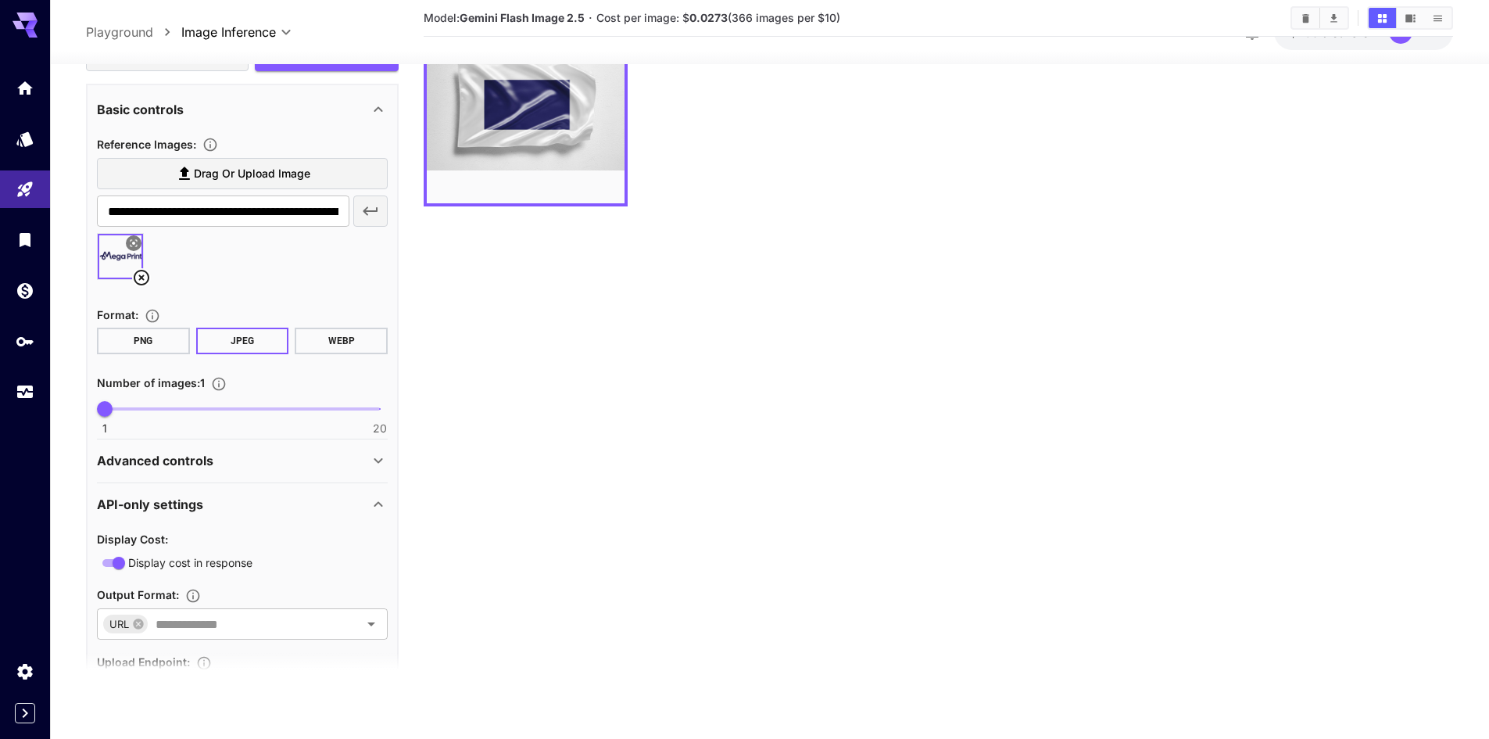
scroll to position [388, 0]
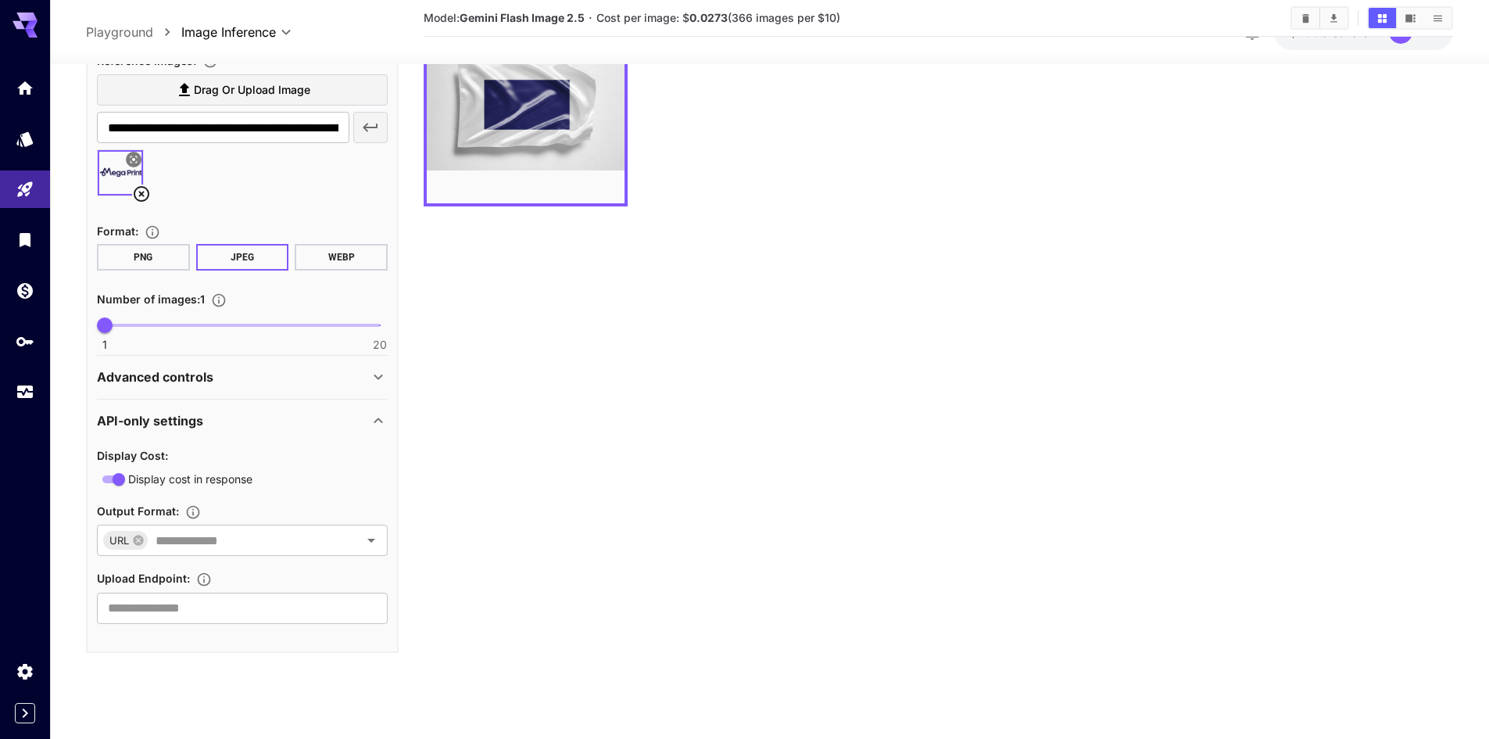
click at [271, 581] on div "Upload Endpoint :" at bounding box center [242, 577] width 291 height 19
click at [263, 596] on input "text" at bounding box center [242, 607] width 291 height 31
click at [117, 548] on span "URL" at bounding box center [119, 540] width 32 height 18
click at [115, 545] on span "URL" at bounding box center [119, 540] width 32 height 18
click at [373, 538] on icon "Open" at bounding box center [371, 540] width 19 height 19
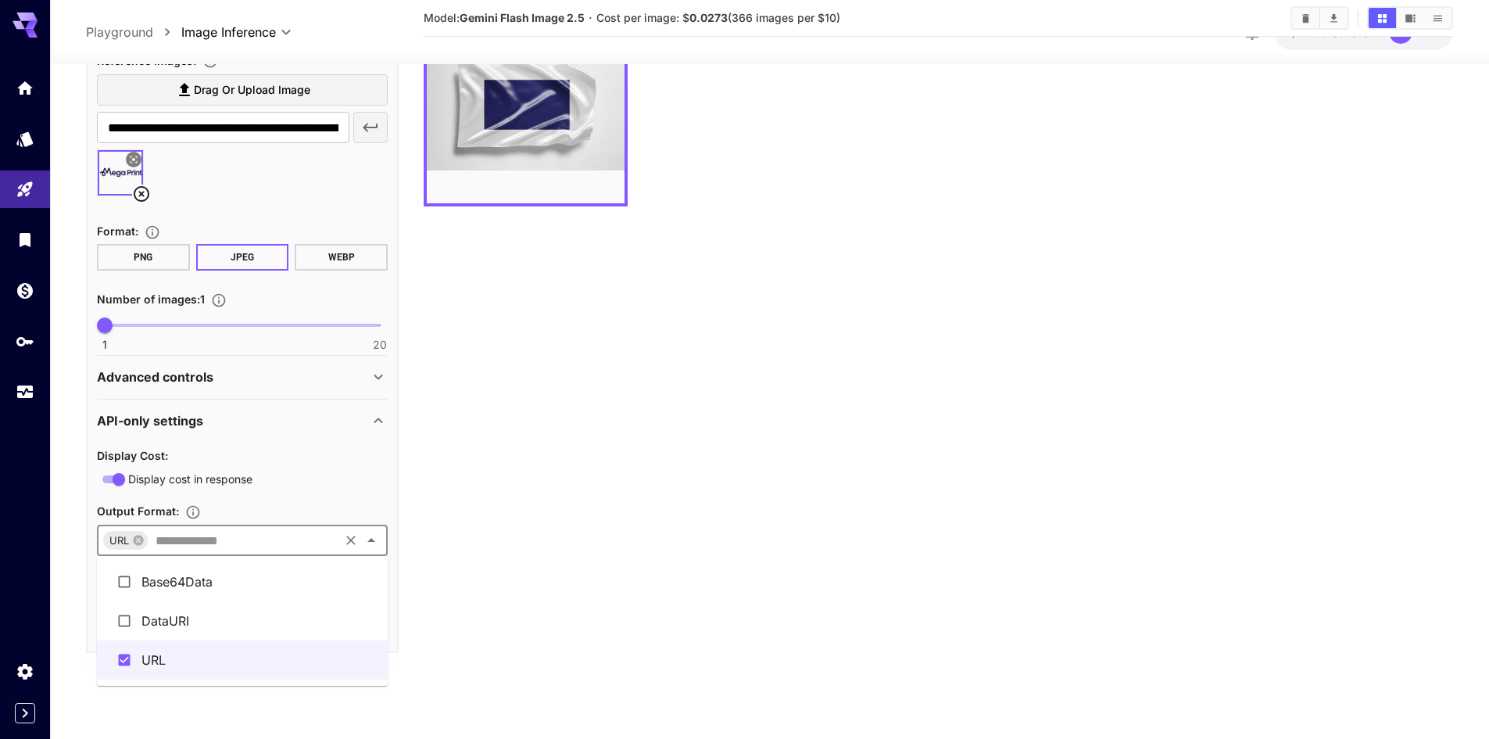
click at [324, 485] on div "Display cost in response" at bounding box center [242, 479] width 291 height 20
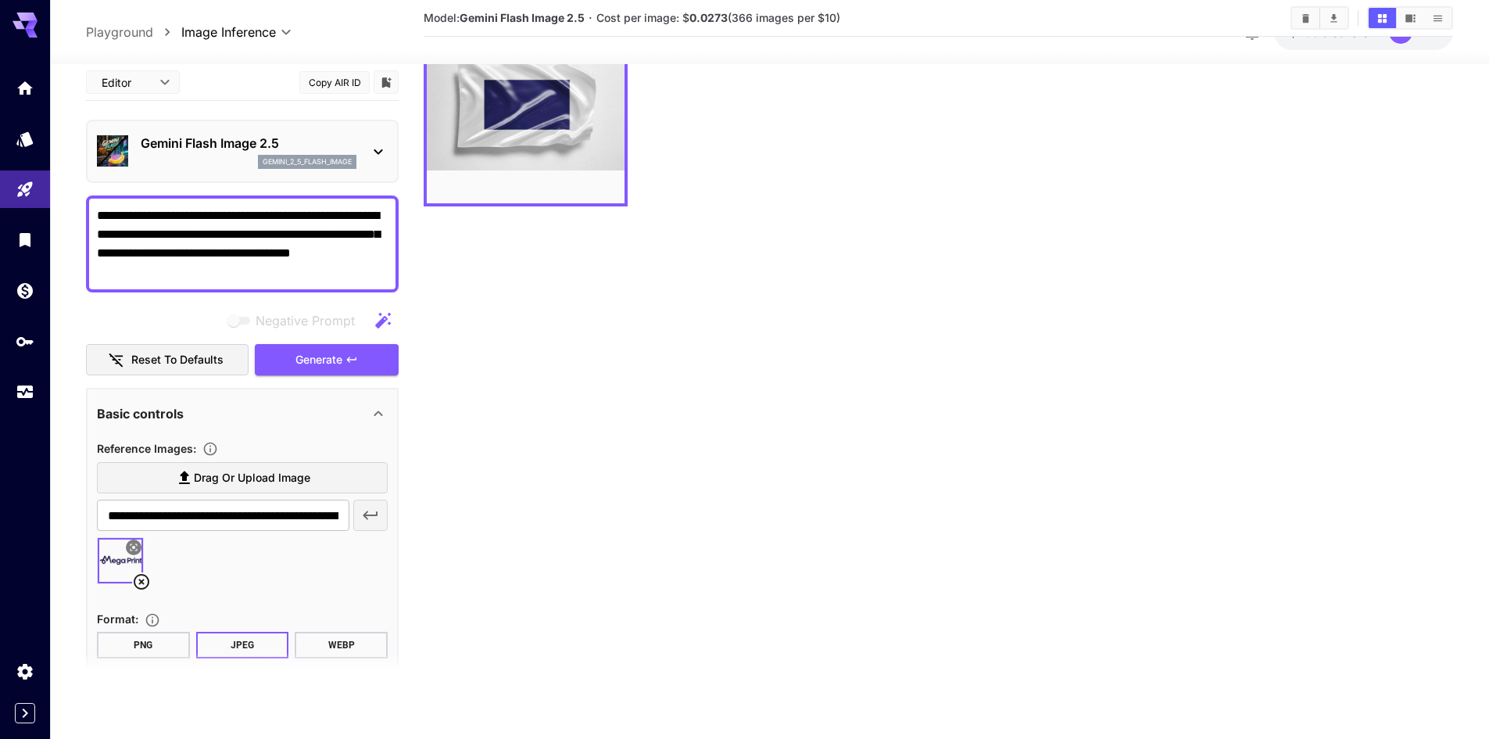
scroll to position [0, 0]
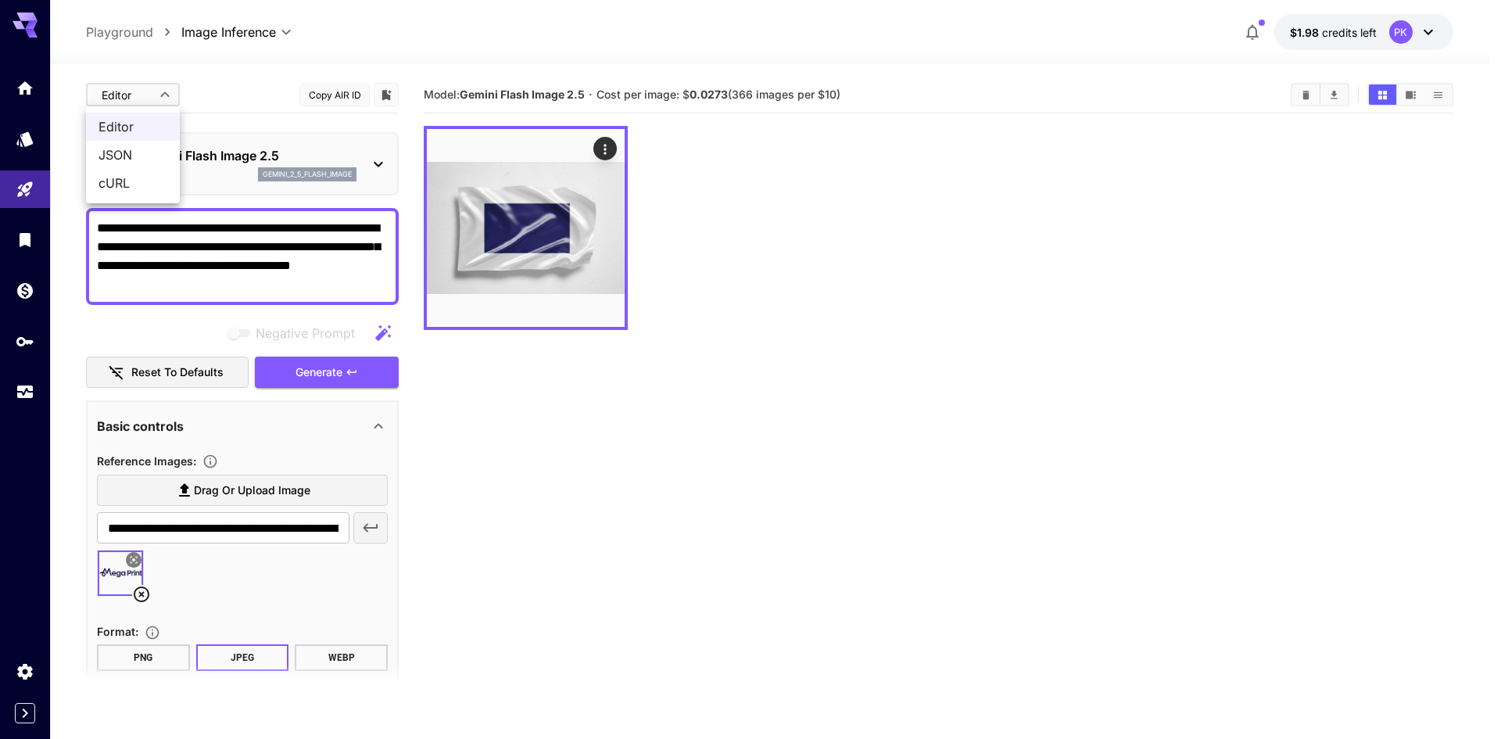
click at [152, 94] on body "**********" at bounding box center [750, 431] width 1501 height 862
click at [247, 101] on div at bounding box center [750, 369] width 1501 height 739
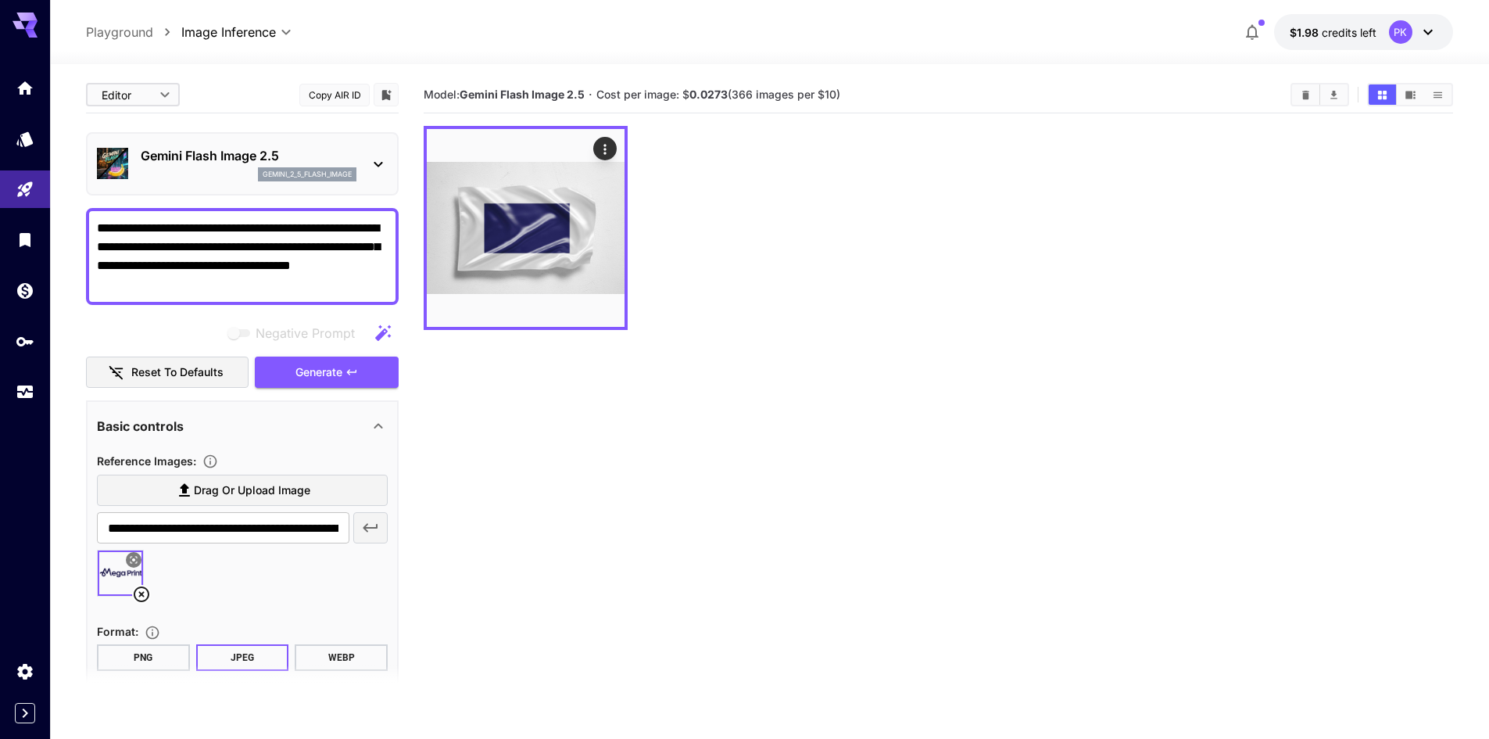
click at [380, 156] on icon at bounding box center [378, 164] width 19 height 19
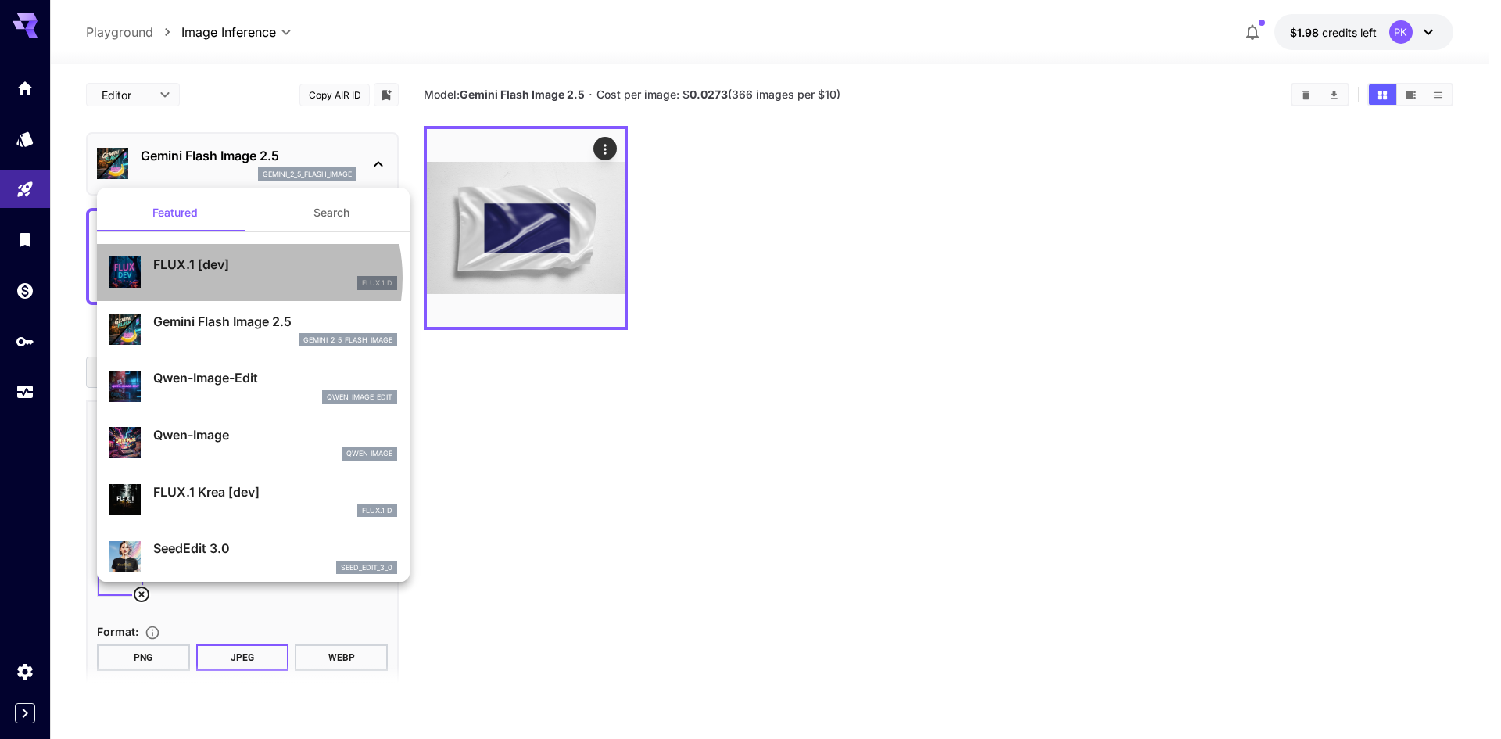
click at [232, 277] on div "FLUX.1 D" at bounding box center [275, 283] width 244 height 14
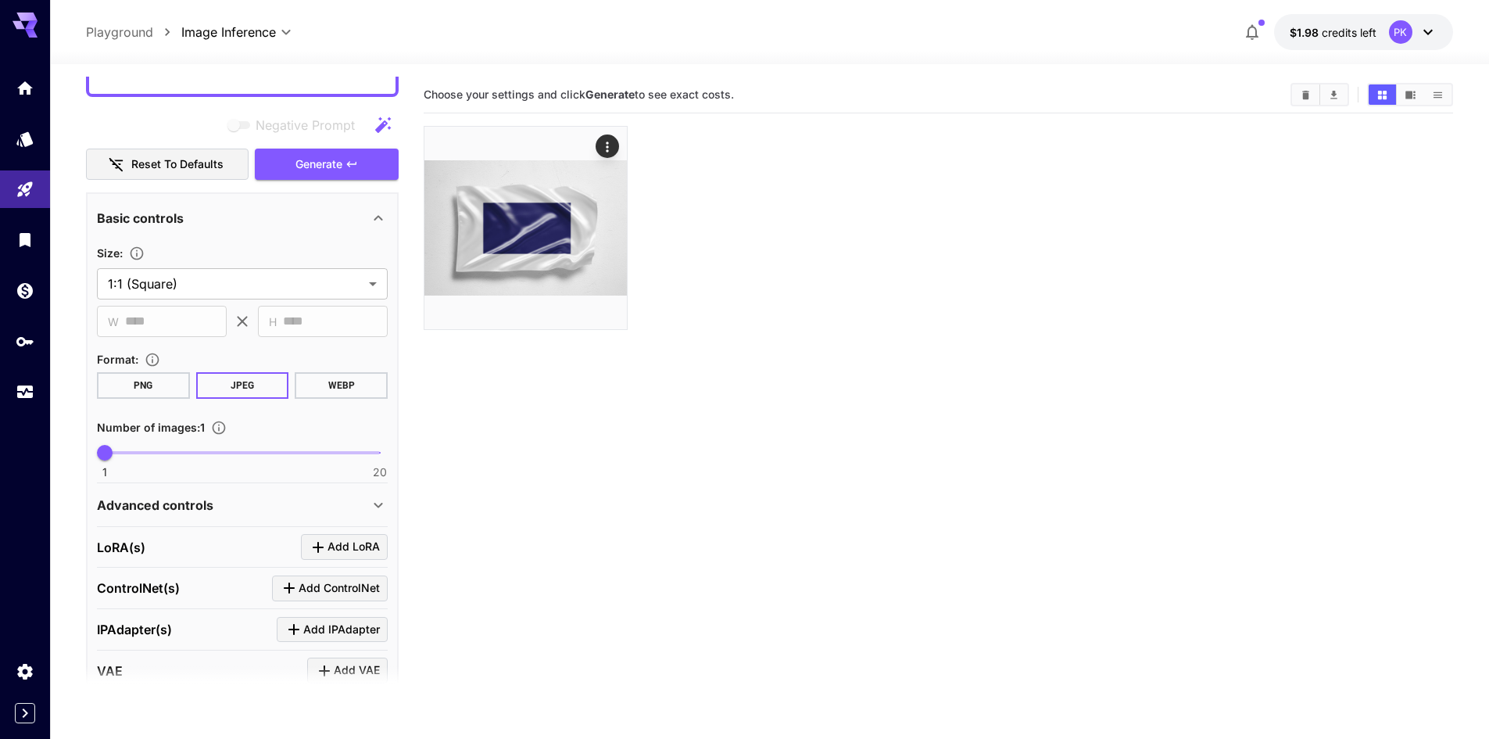
scroll to position [156, 0]
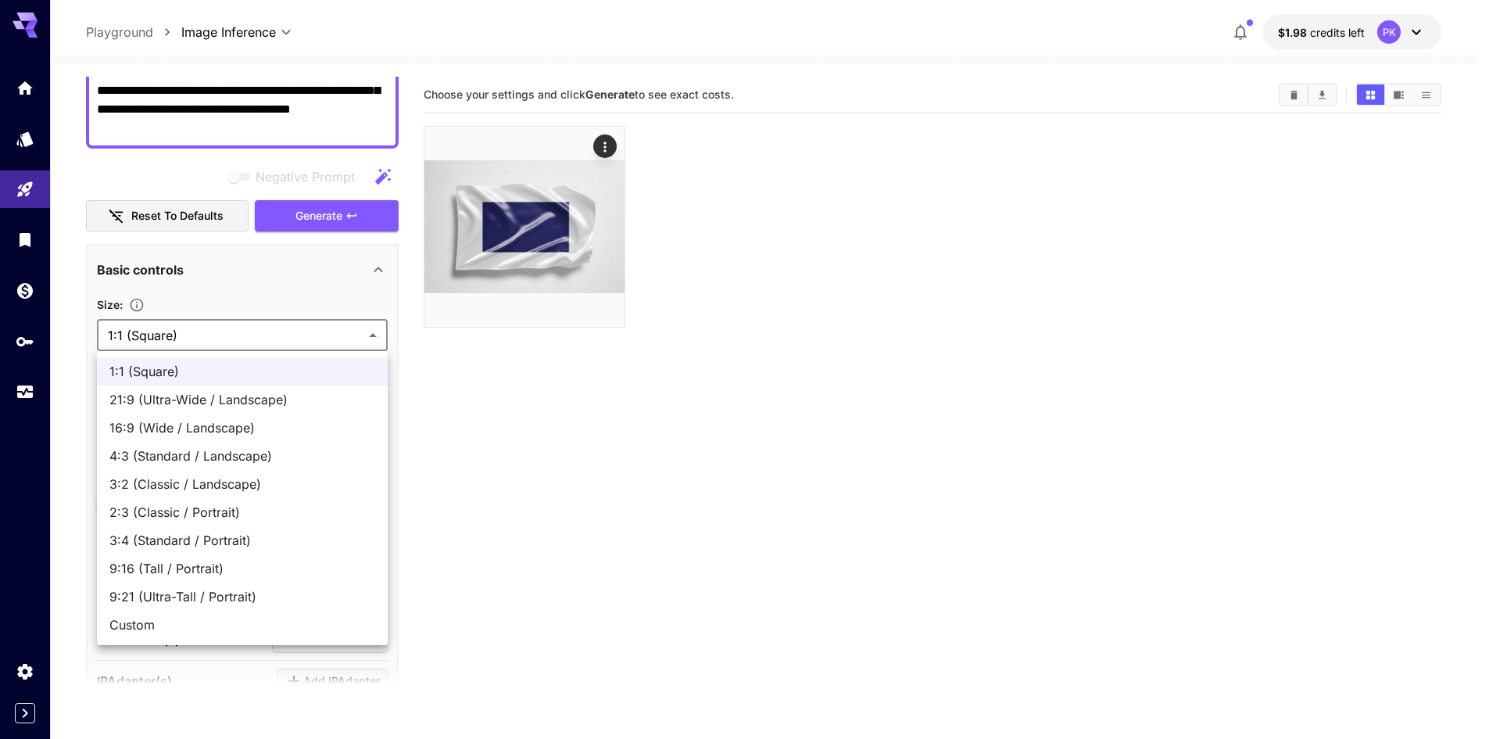
click at [188, 320] on body "**********" at bounding box center [744, 431] width 1489 height 862
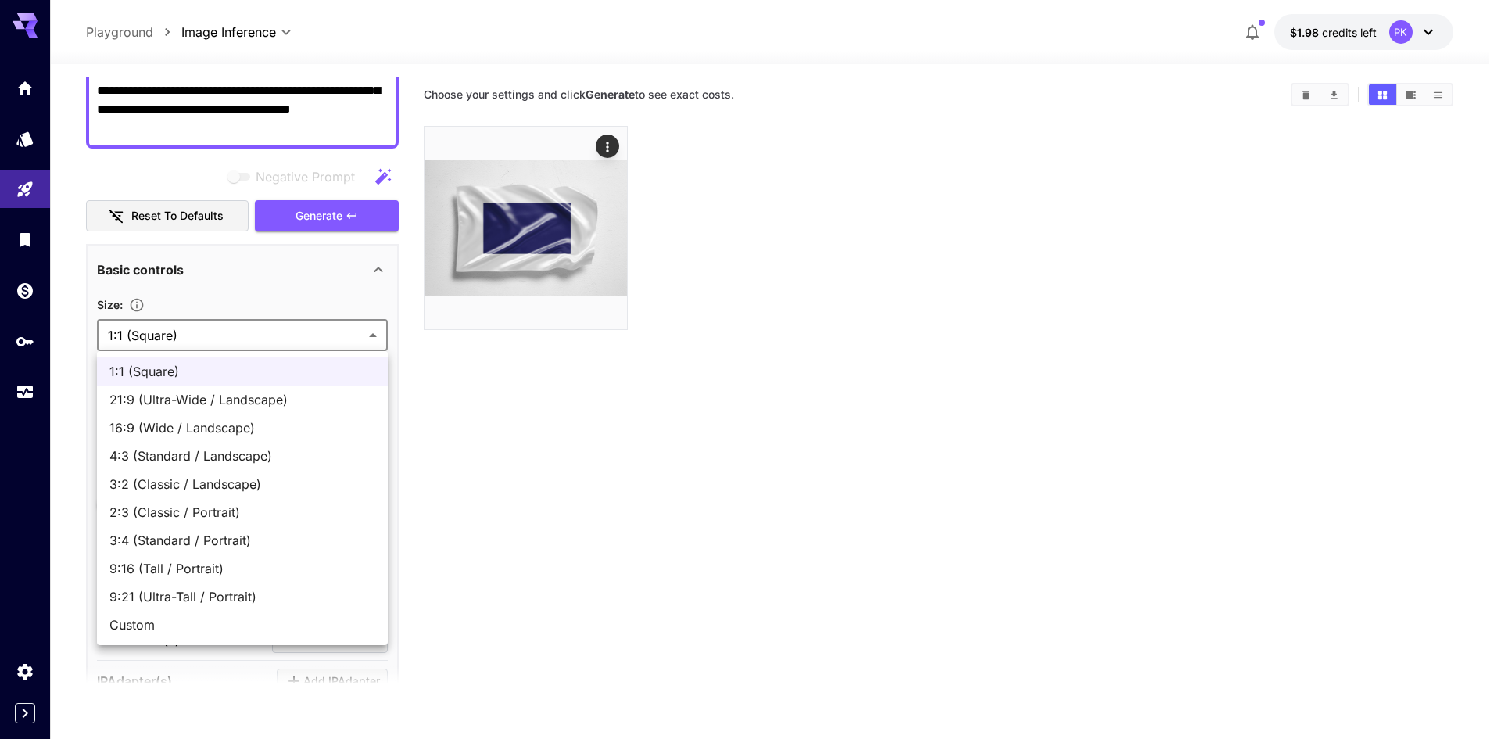
click at [491, 467] on div at bounding box center [750, 369] width 1501 height 739
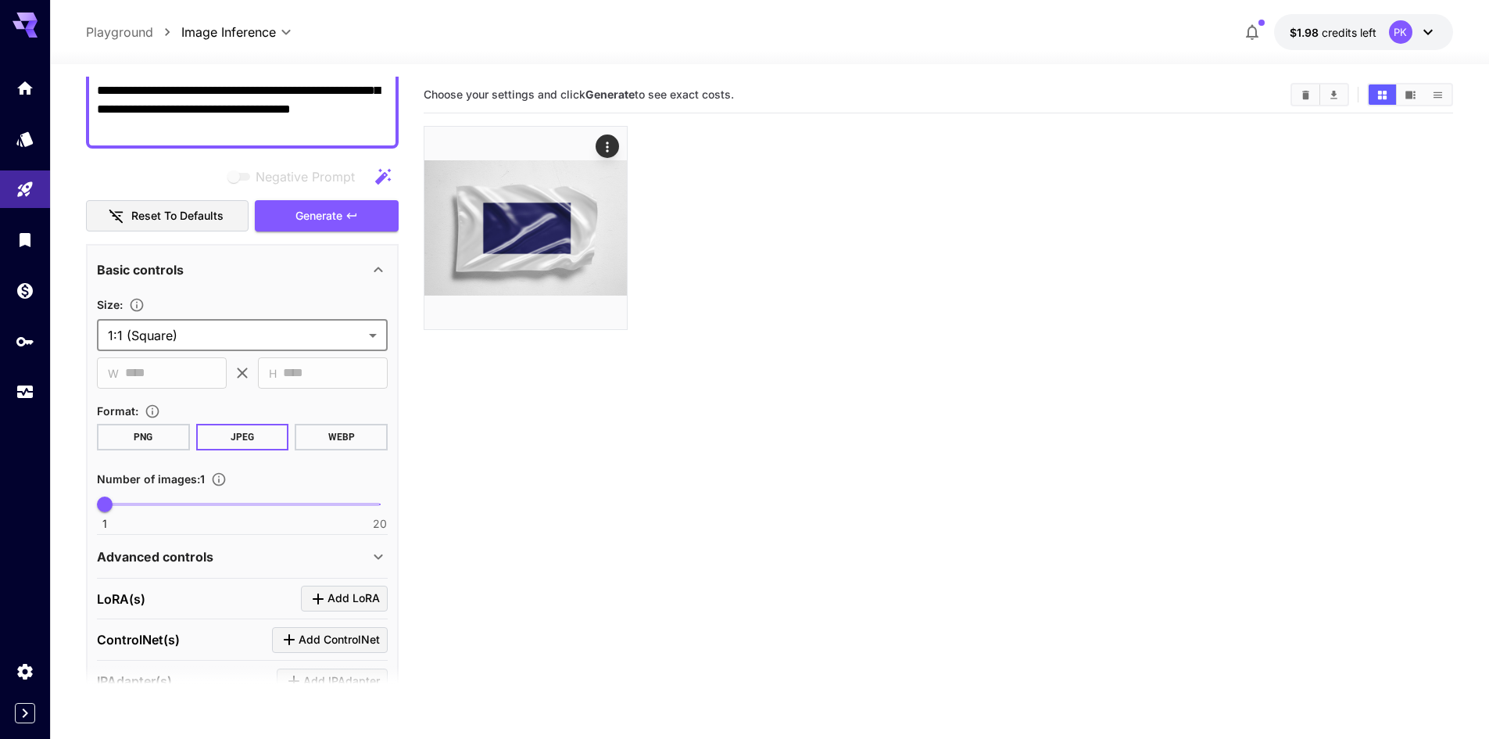
click at [148, 571] on div "Advanced controls" at bounding box center [242, 557] width 291 height 38
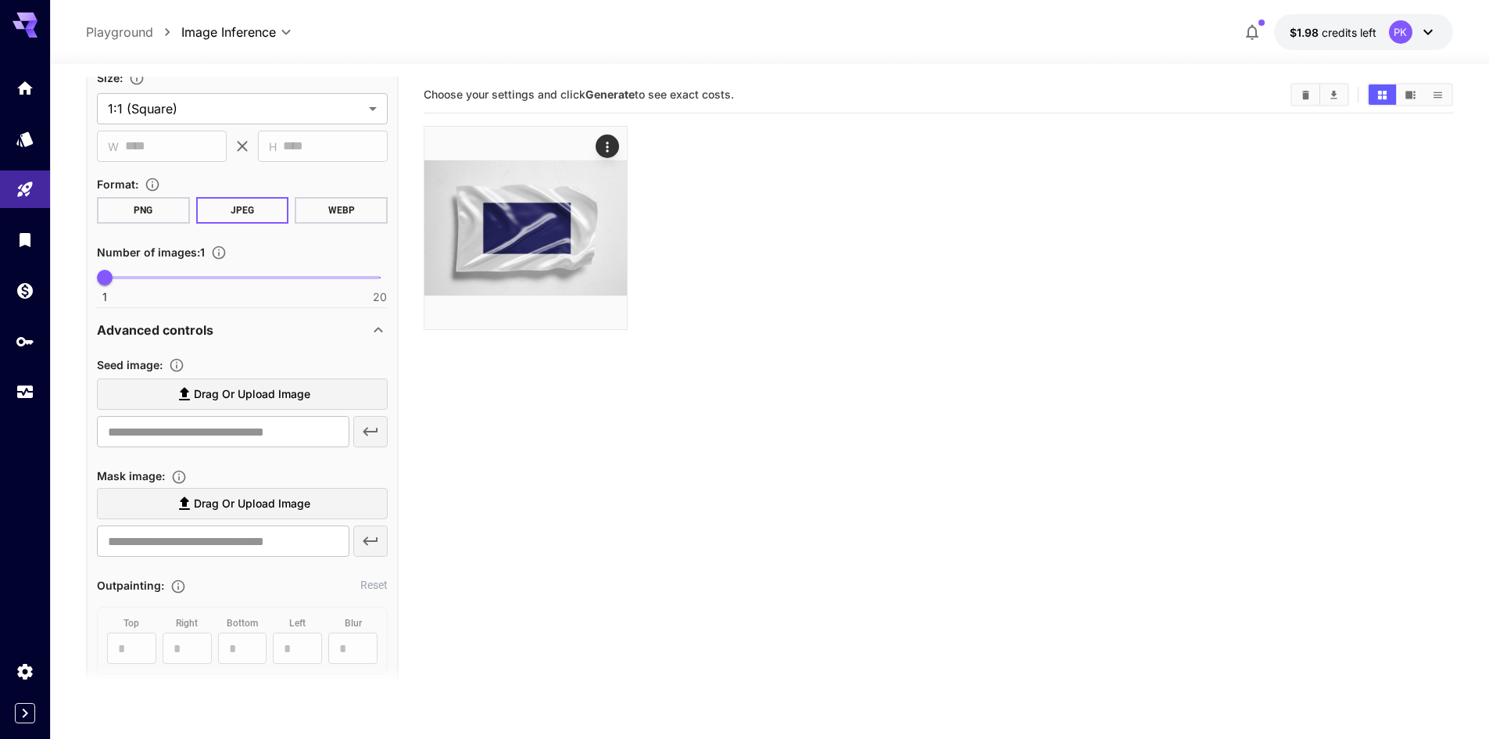
scroll to position [313, 0]
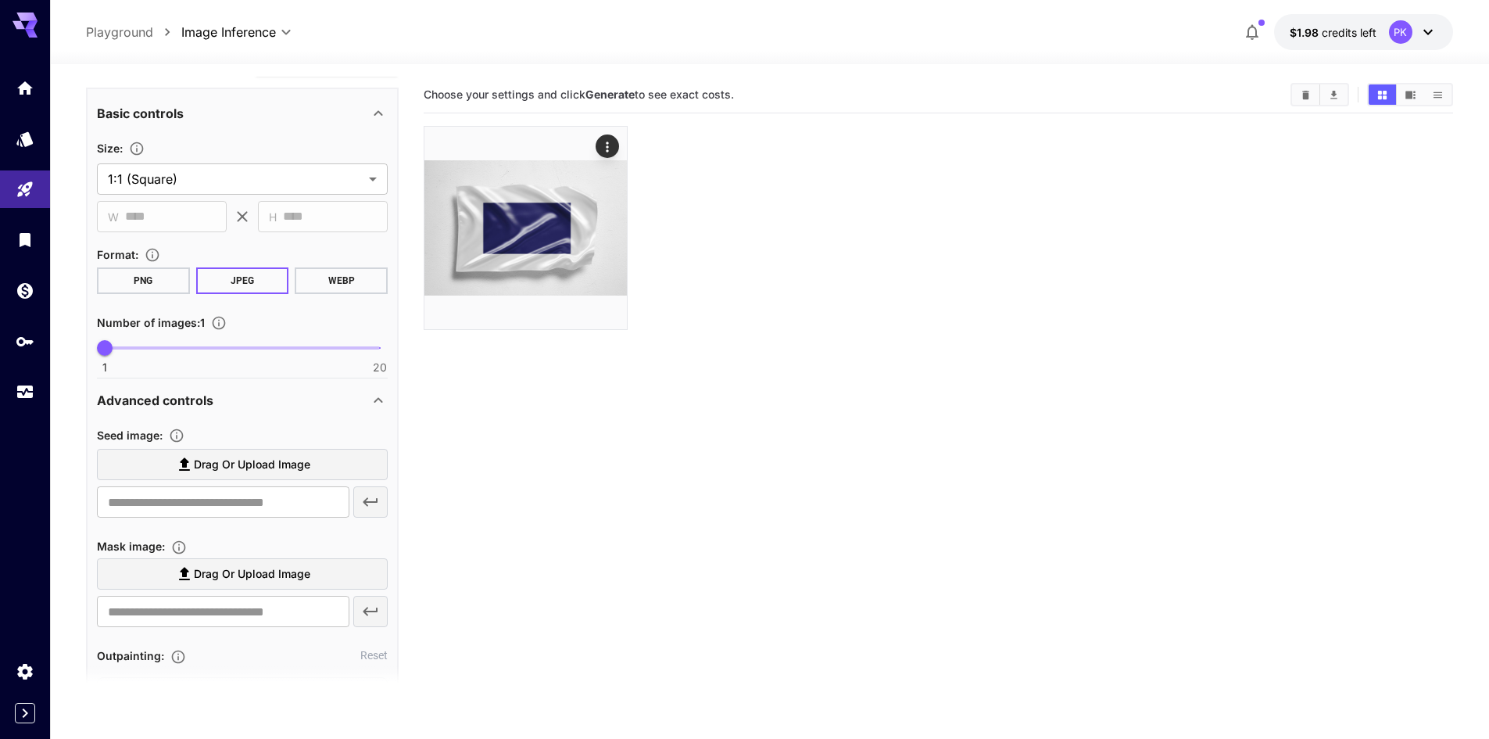
click at [235, 580] on span "Drag or upload image" at bounding box center [252, 574] width 116 height 20
click at [0, 0] on input "Drag or upload image" at bounding box center [0, 0] width 0 height 0
type input "**********"
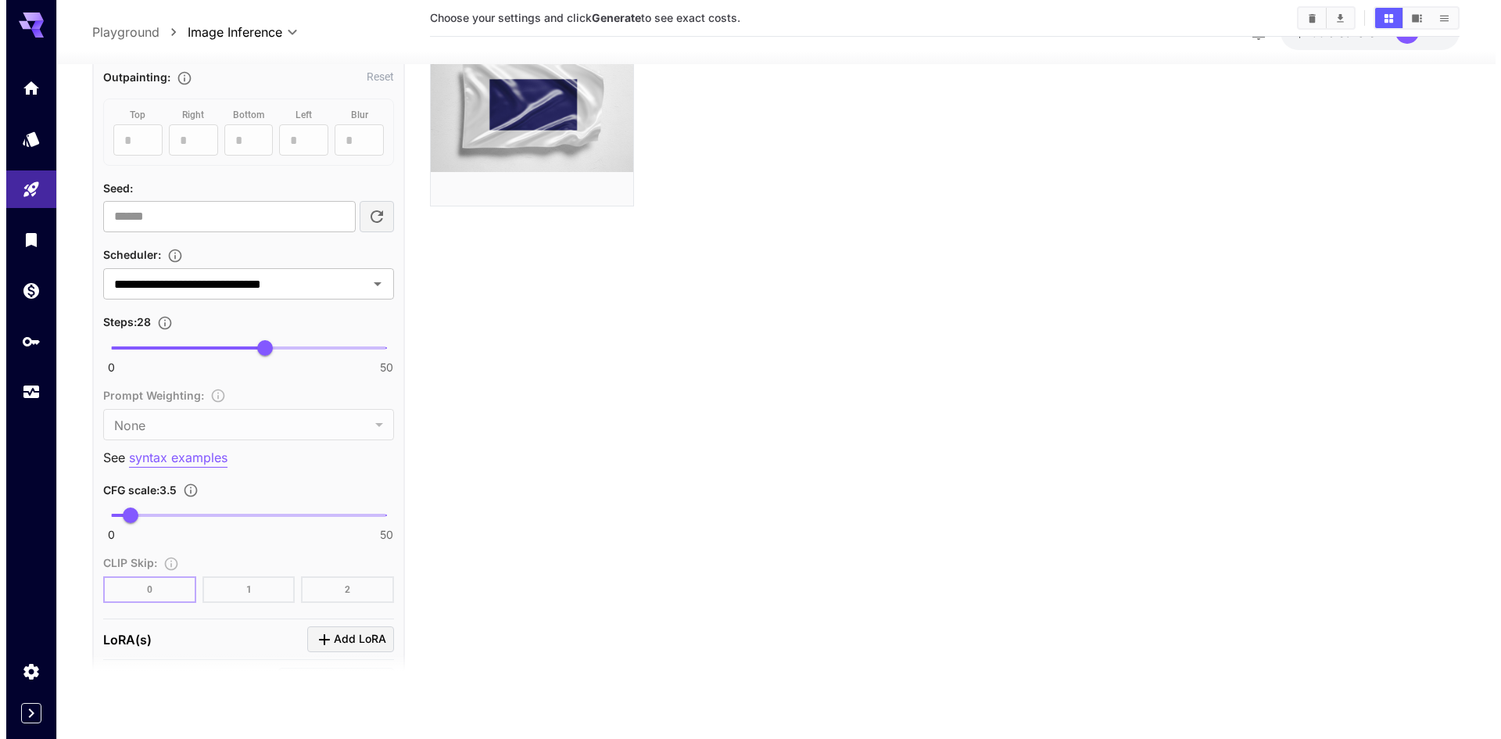
scroll to position [1250, 0]
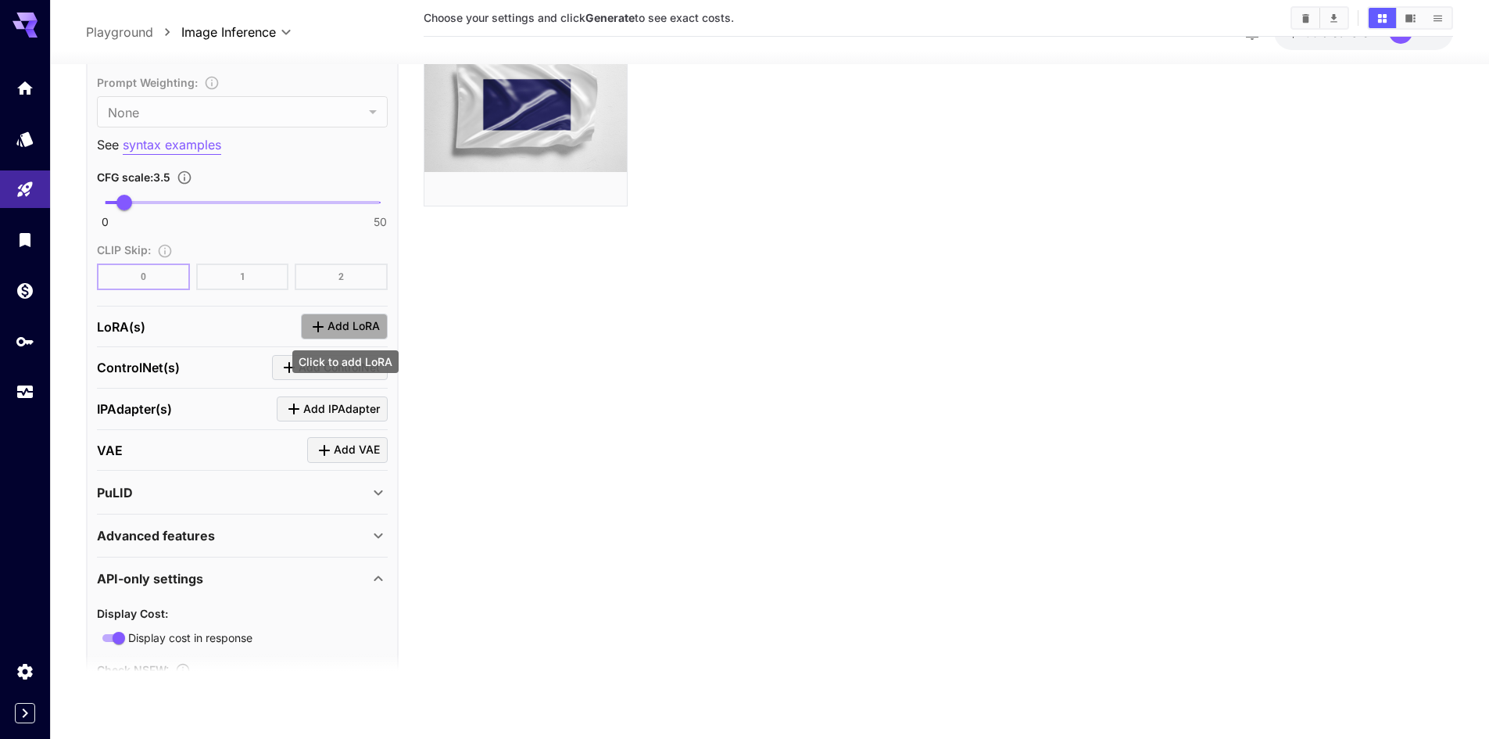
click at [330, 331] on span "Add LoRA" at bounding box center [353, 327] width 52 height 20
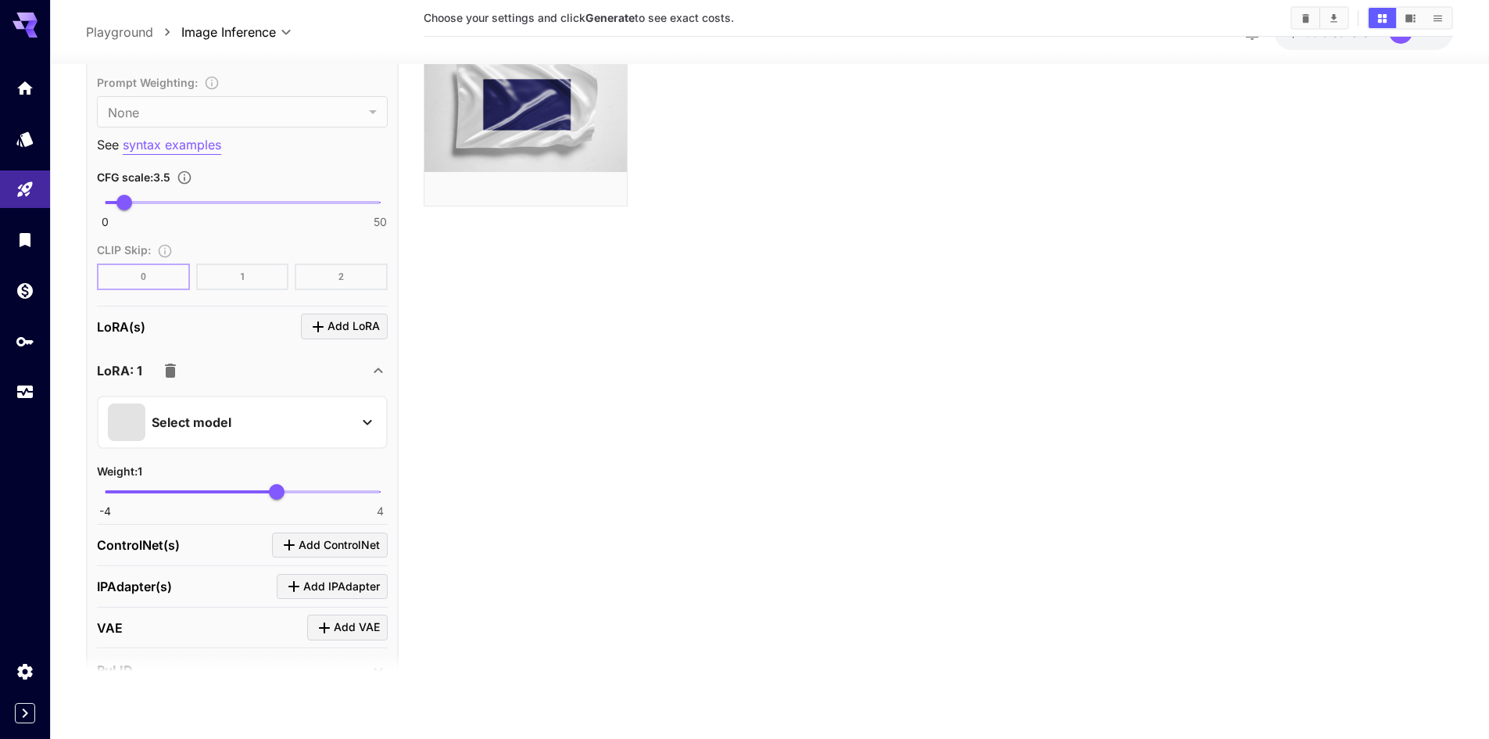
click at [208, 435] on div "Select model" at bounding box center [230, 422] width 244 height 38
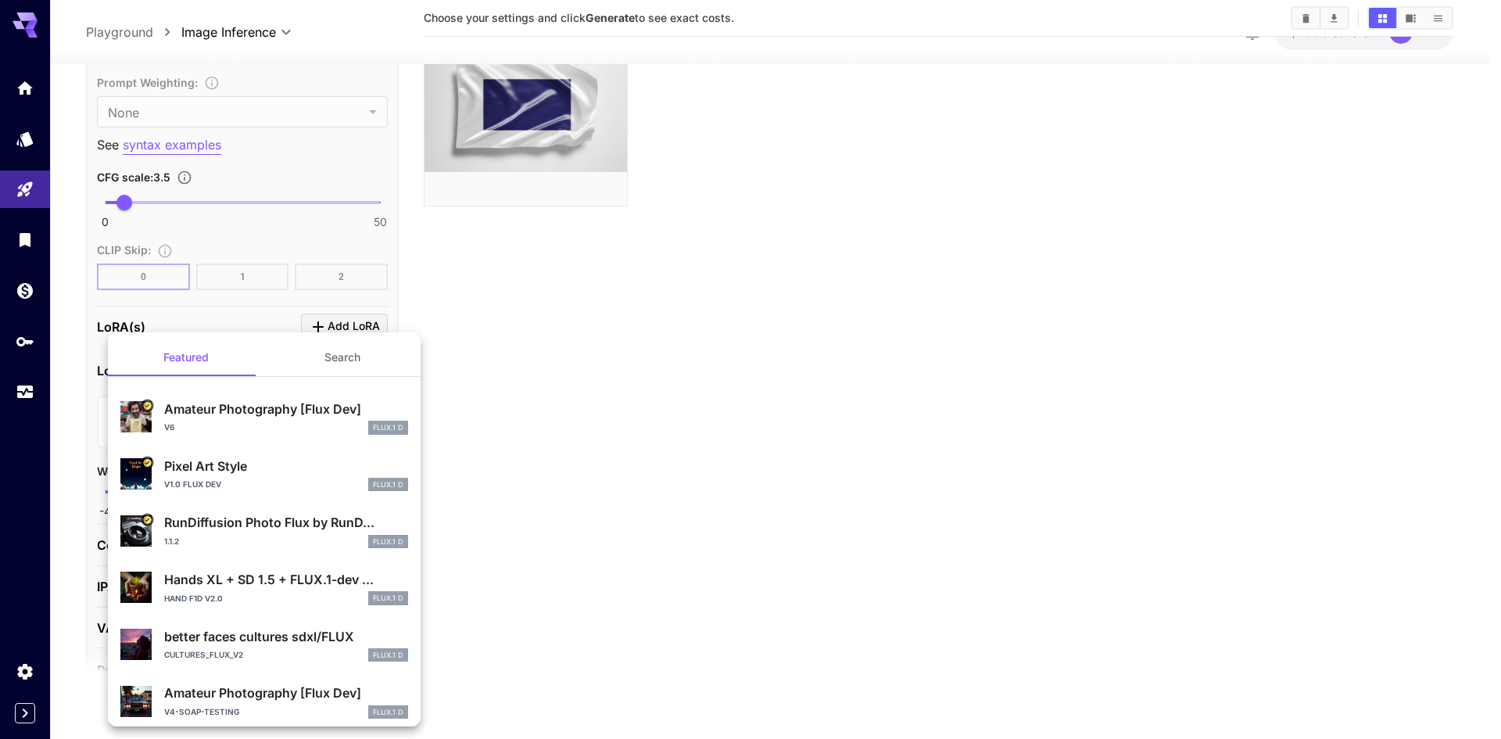
click at [266, 423] on div "v6 FLUX.1 D" at bounding box center [286, 427] width 244 height 14
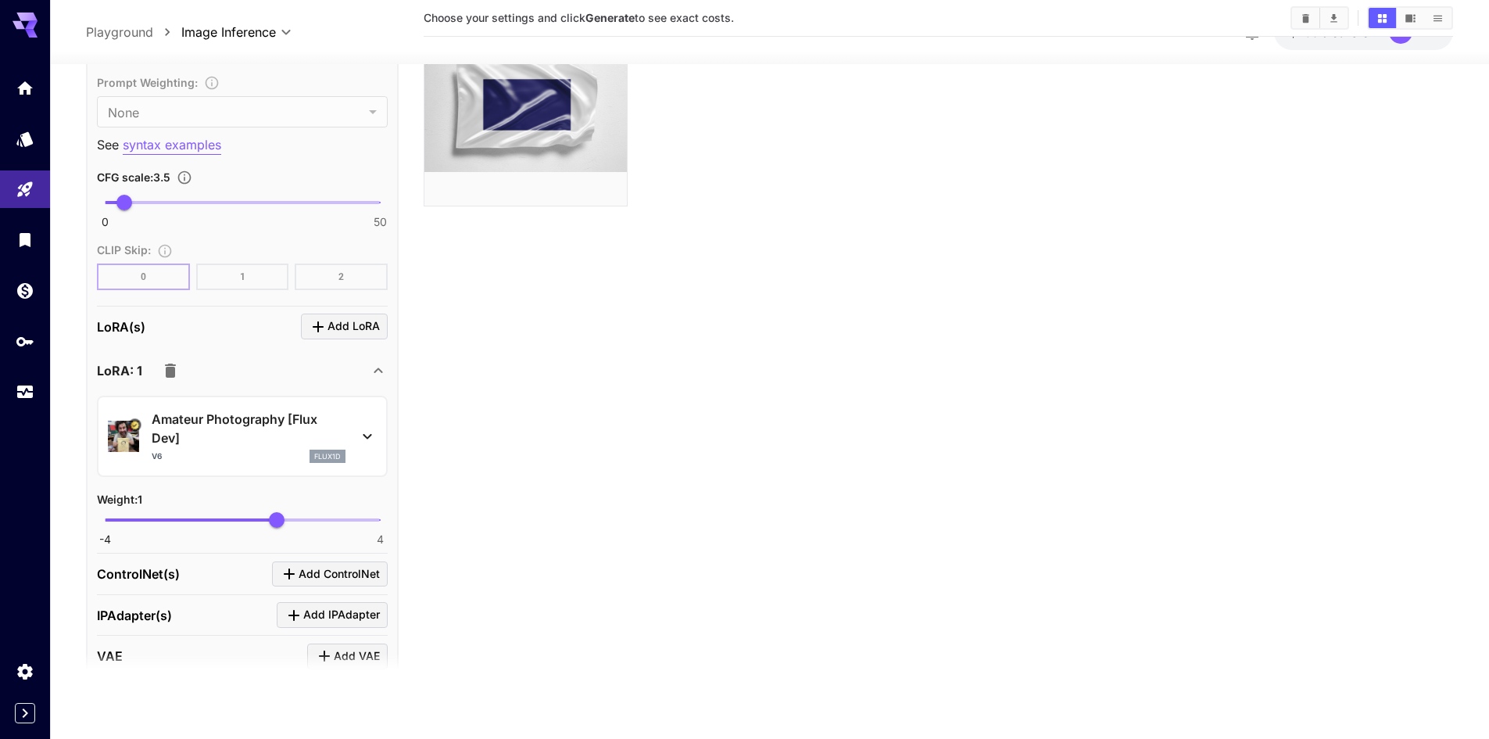
click at [279, 413] on p "Amateur Photography [Flux Dev]" at bounding box center [249, 429] width 194 height 38
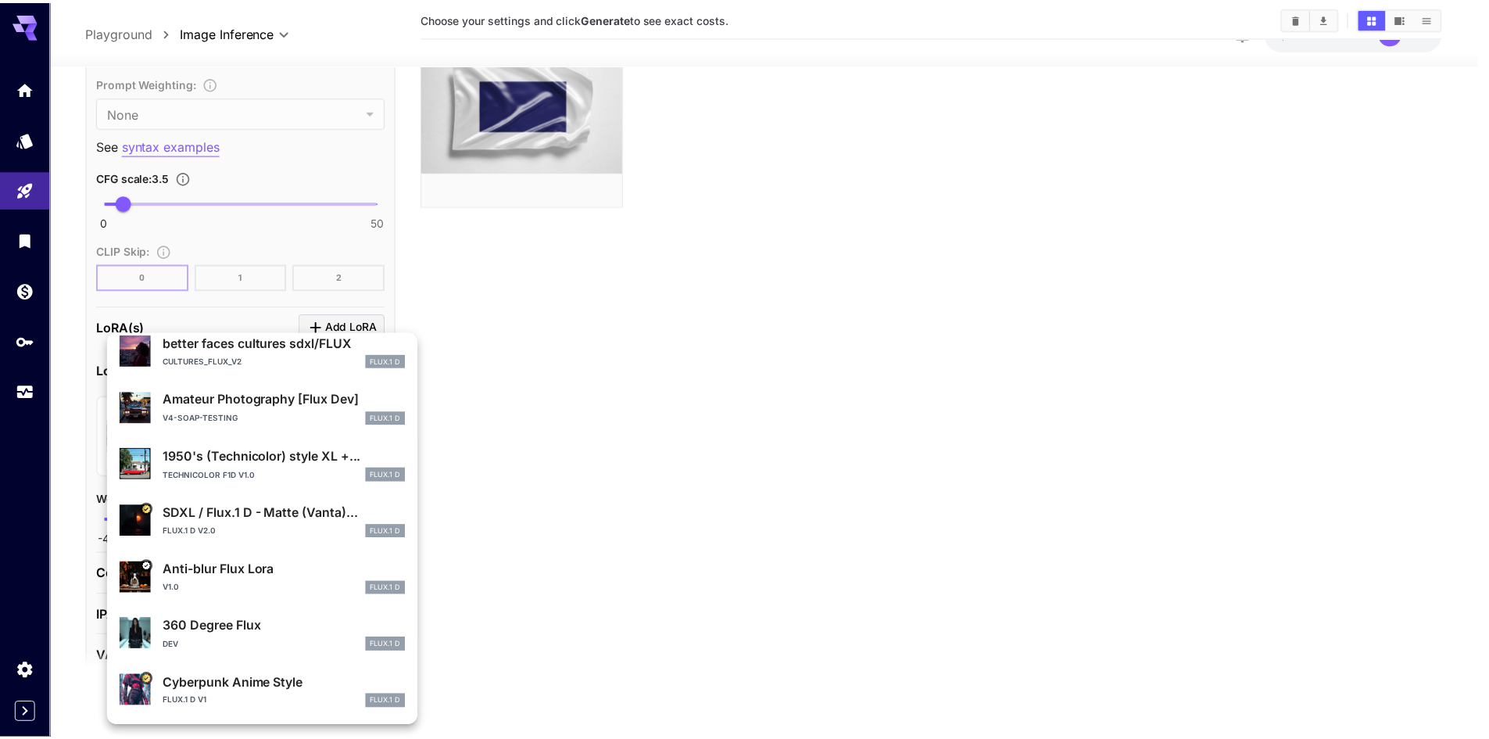
scroll to position [0, 0]
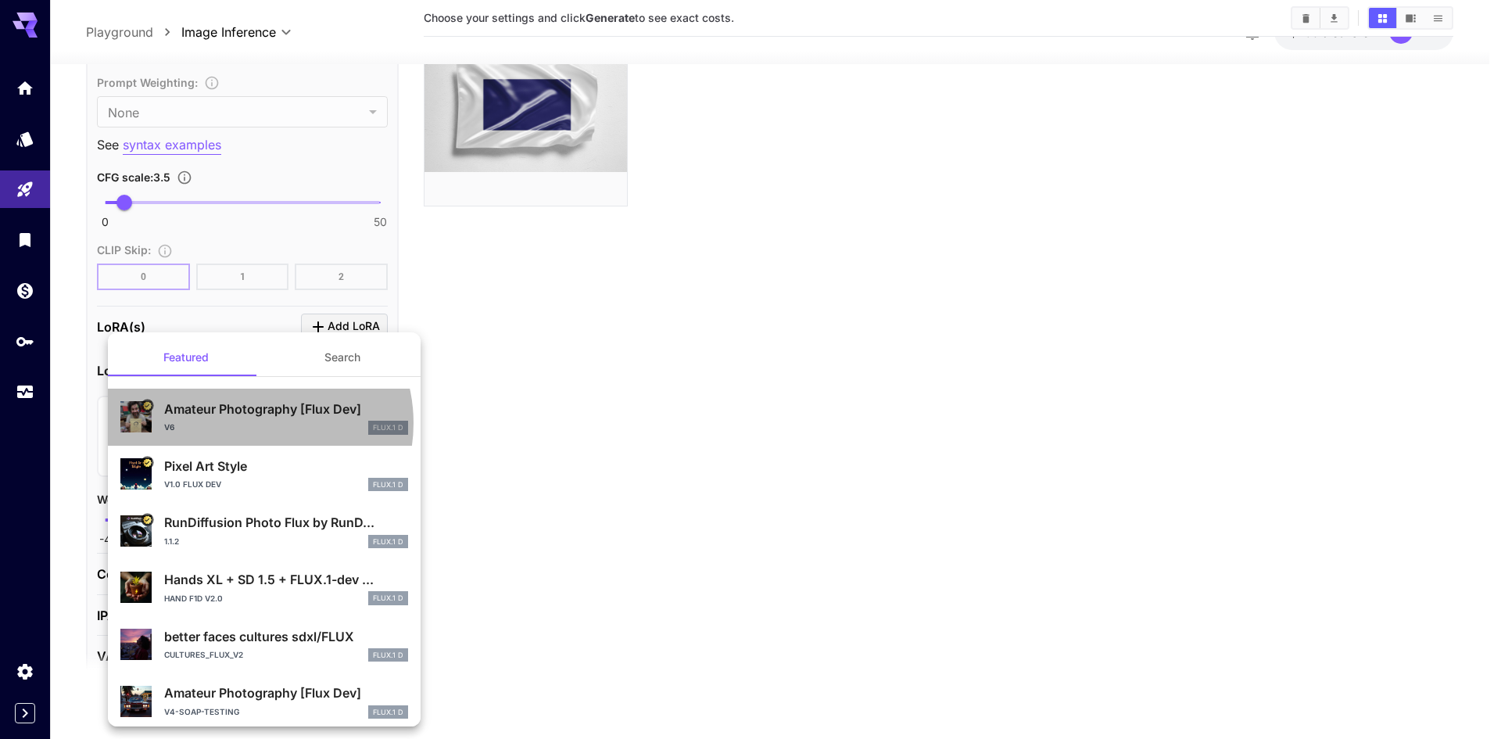
click at [253, 423] on div "v6 FLUX.1 D" at bounding box center [286, 427] width 244 height 14
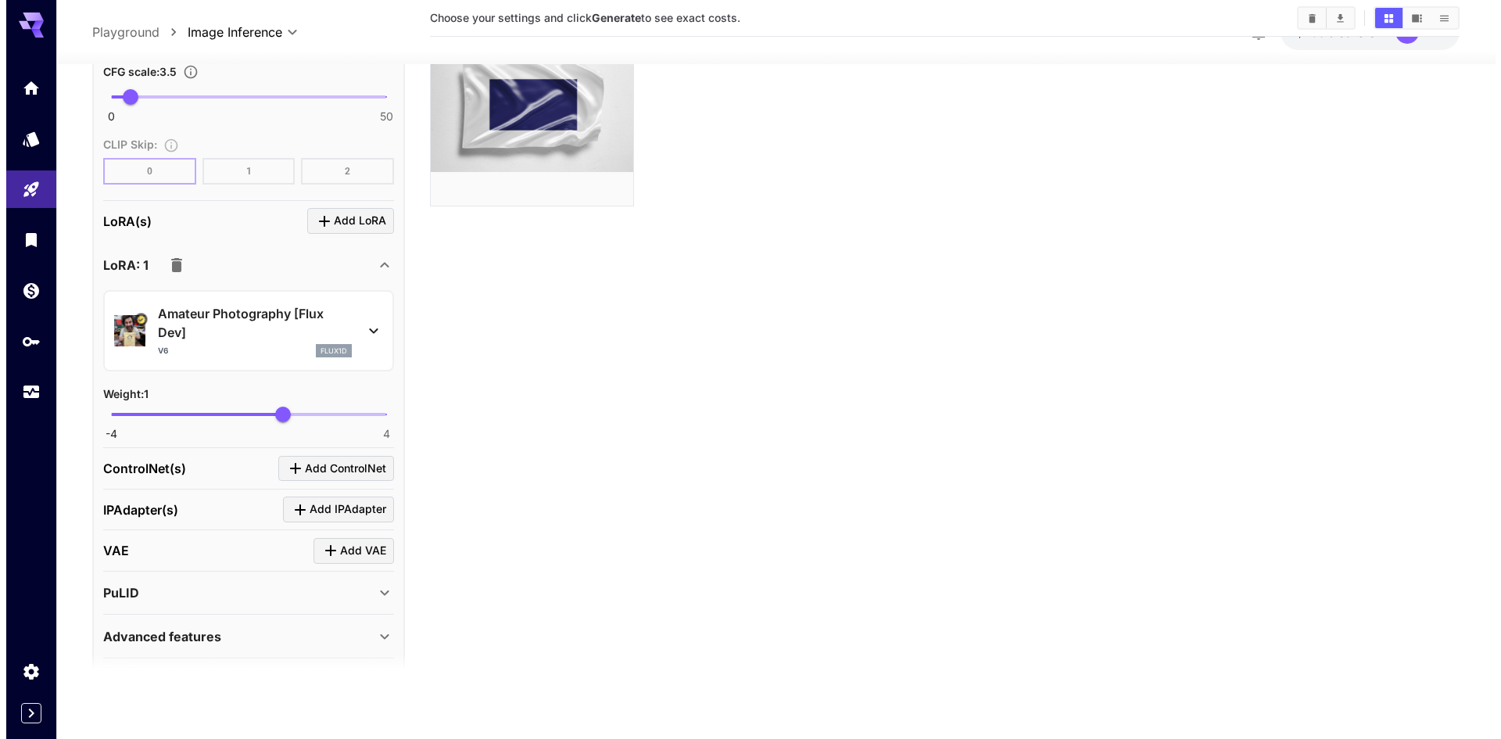
scroll to position [1407, 0]
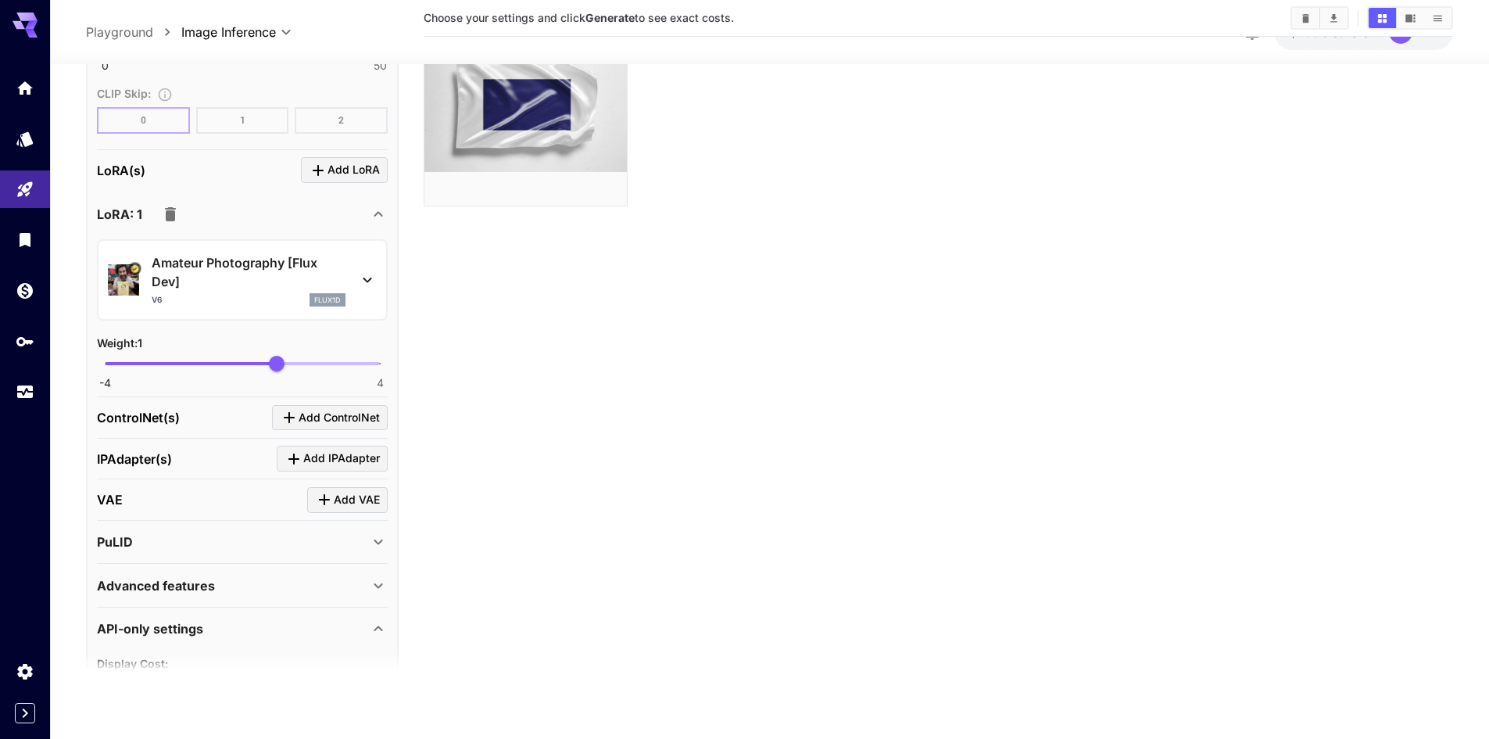
click at [191, 421] on div "ControlNet(s) Add ControlNet" at bounding box center [242, 417] width 291 height 26
click at [309, 414] on span "Add ControlNet" at bounding box center [339, 417] width 81 height 20
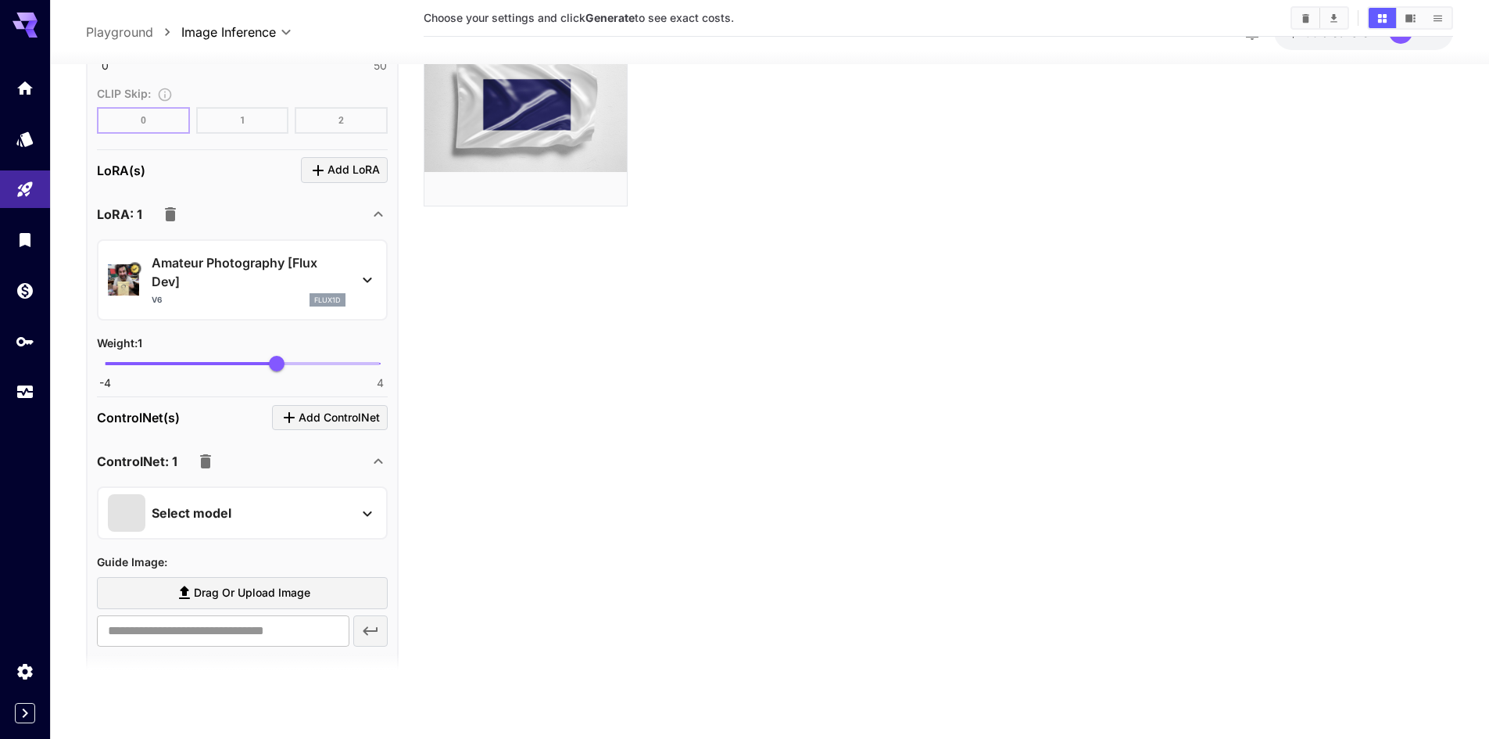
click at [191, 516] on p "Select model" at bounding box center [192, 512] width 80 height 19
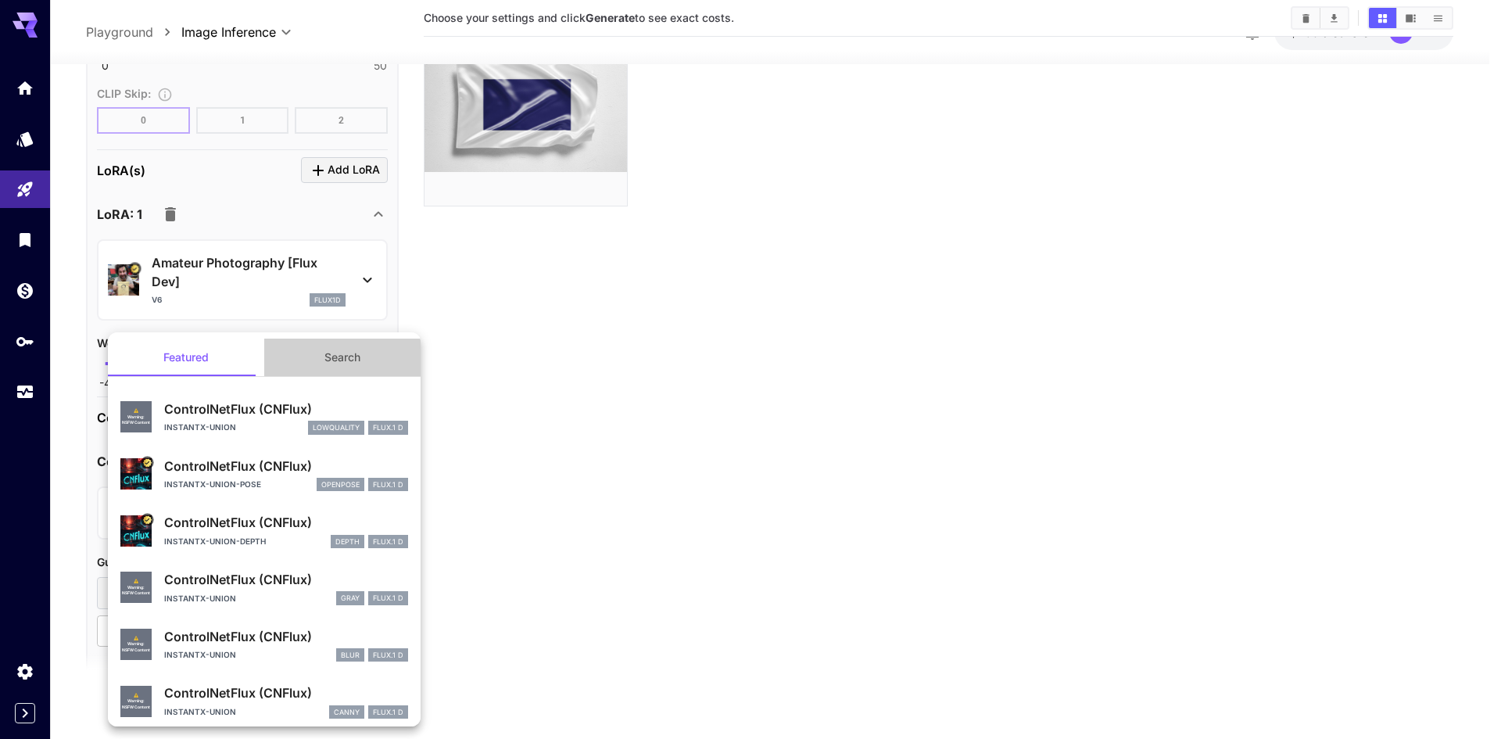
click at [351, 367] on button "Search" at bounding box center [342, 357] width 156 height 38
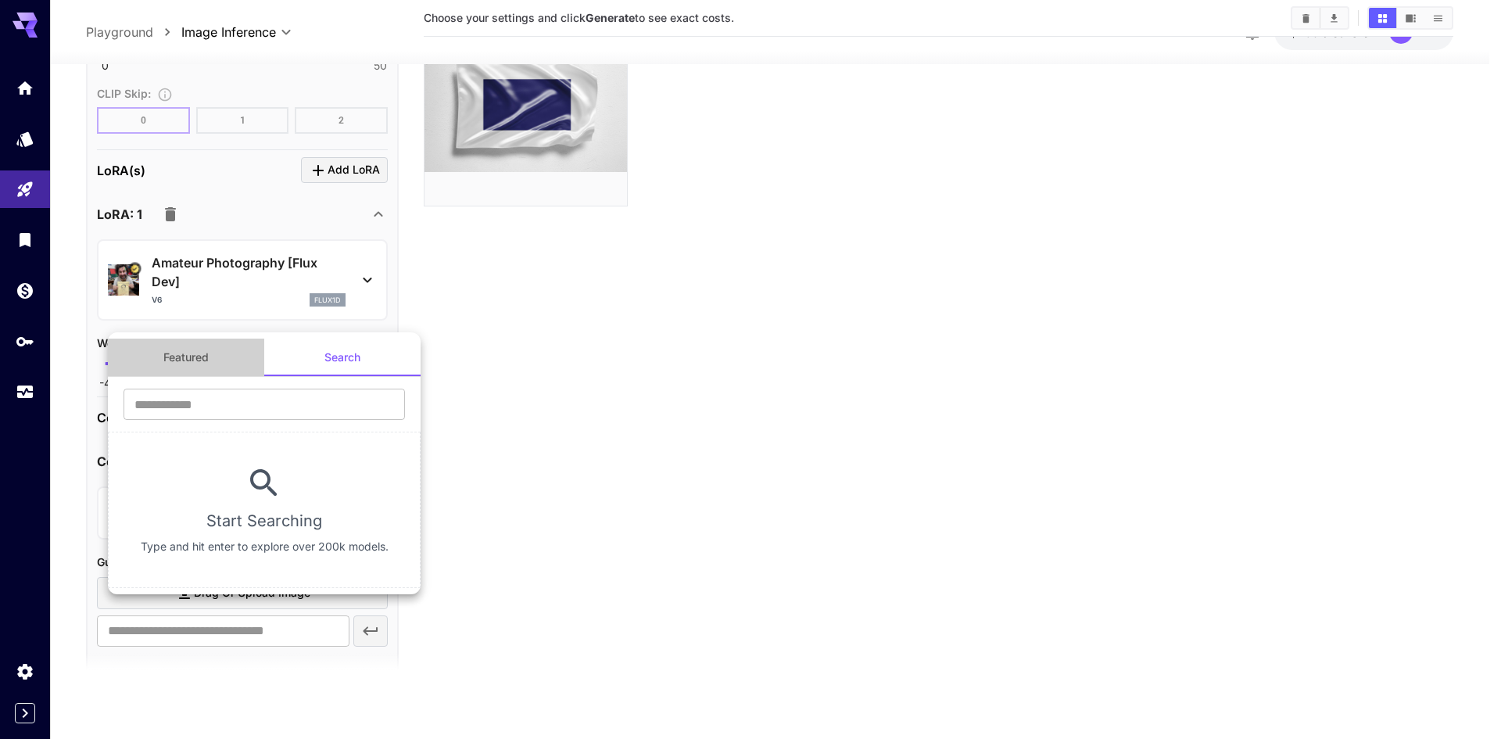
click at [234, 368] on button "Featured" at bounding box center [186, 357] width 156 height 38
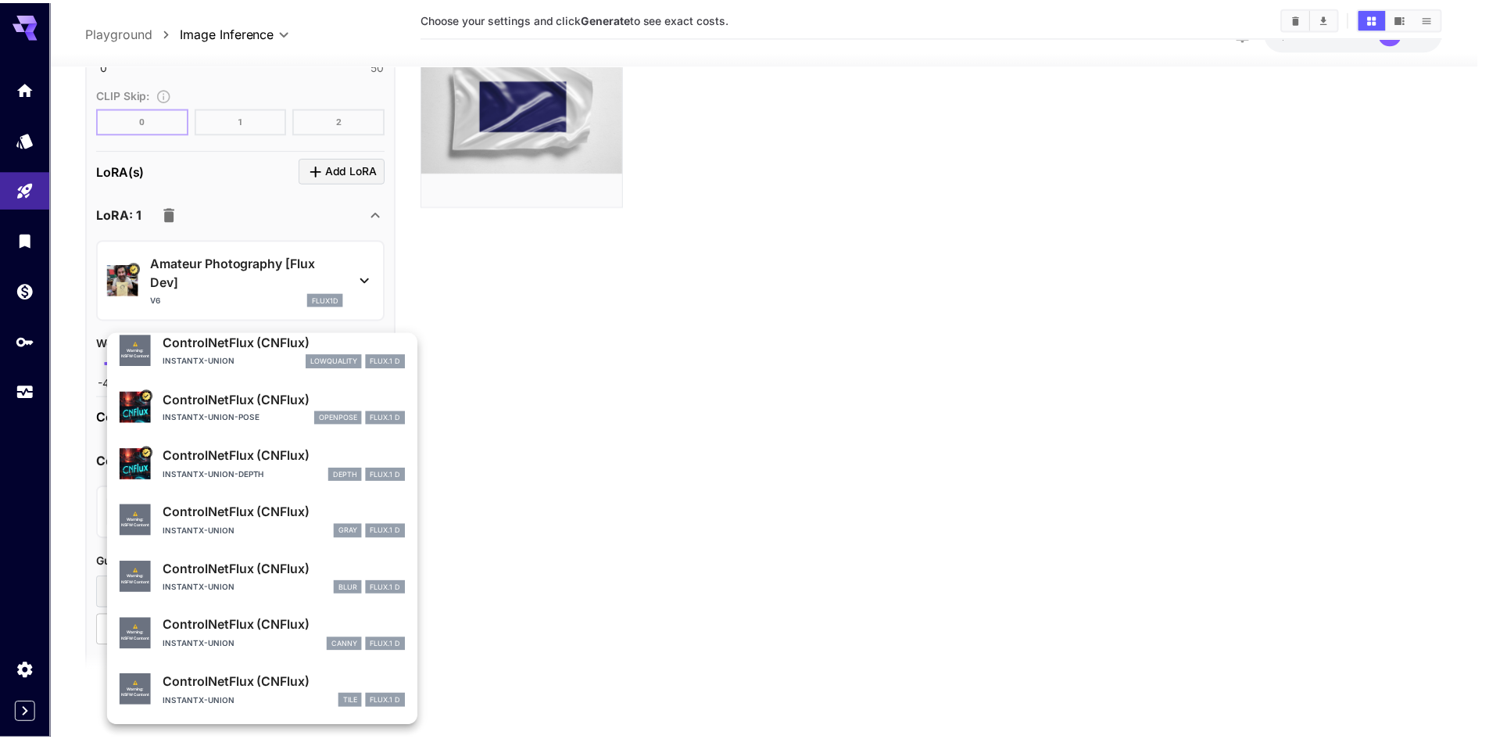
scroll to position [0, 0]
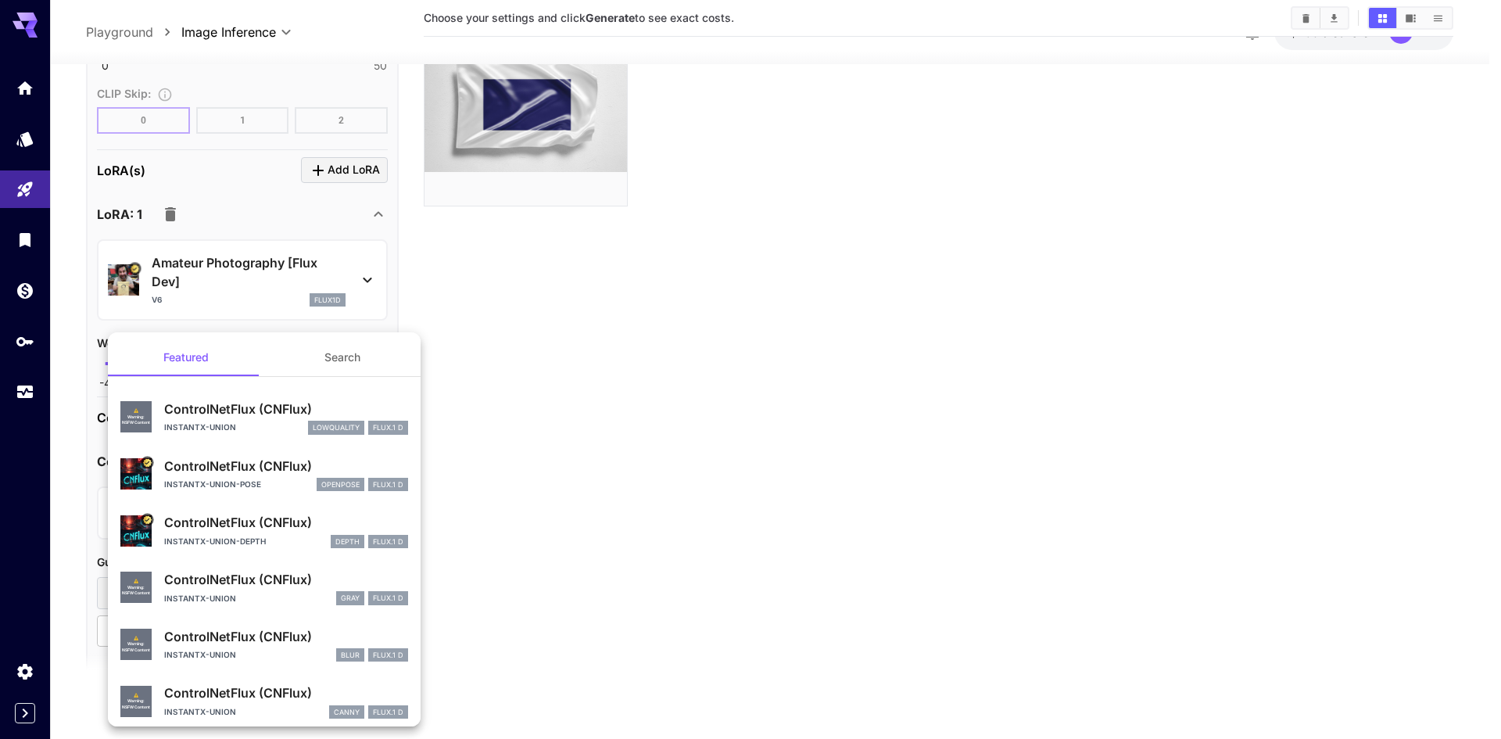
click at [589, 411] on div at bounding box center [750, 369] width 1501 height 739
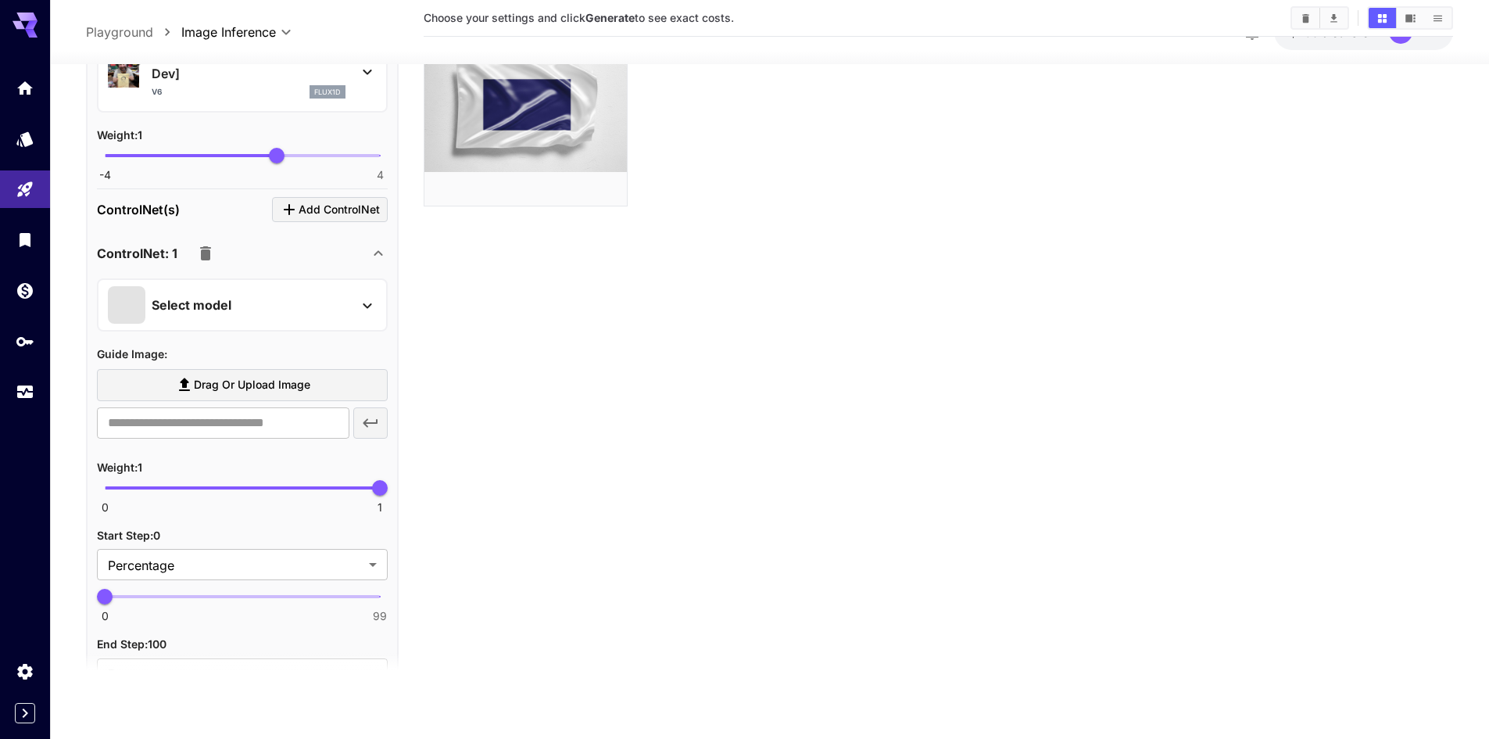
scroll to position [1563, 0]
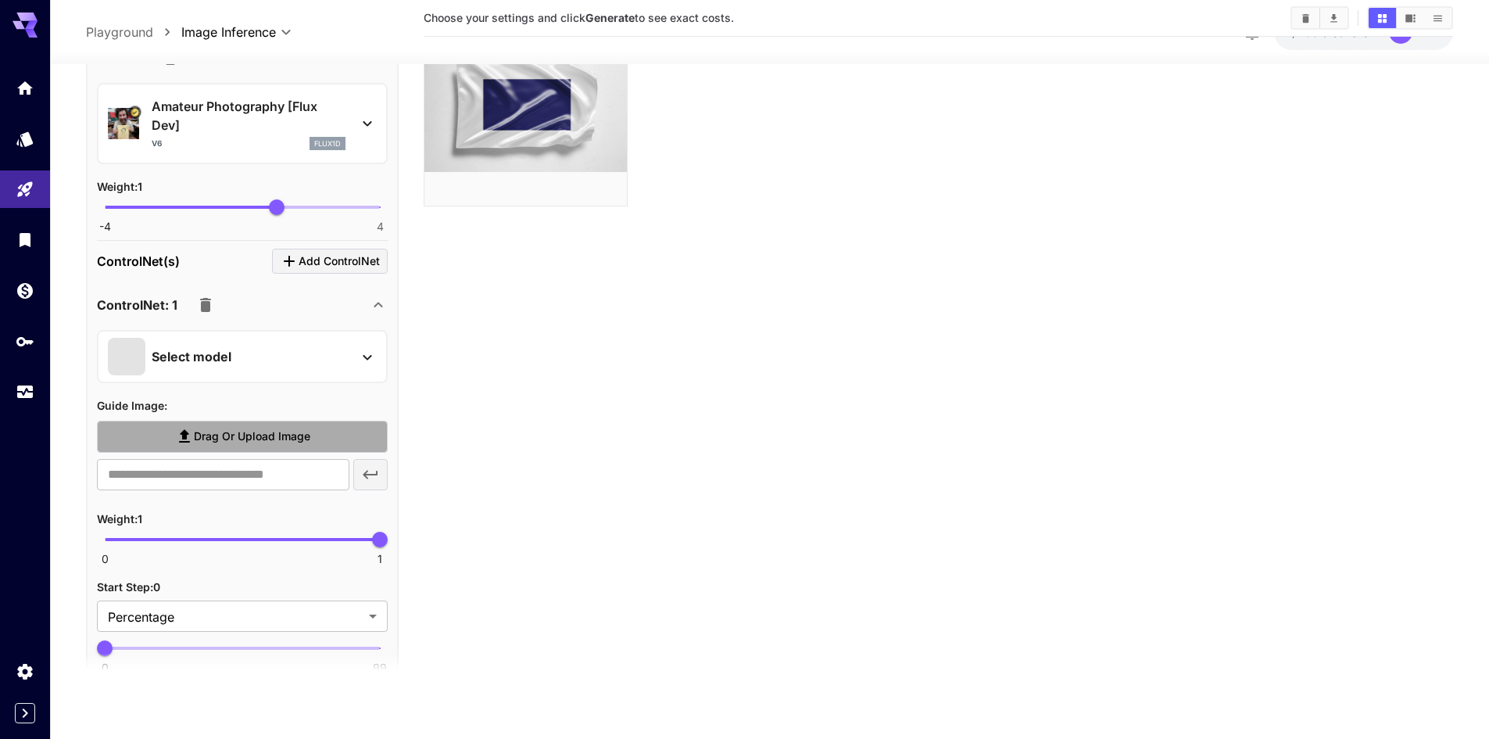
click at [245, 441] on span "Drag or upload image" at bounding box center [252, 437] width 116 height 20
click at [0, 0] on input "Drag or upload image" at bounding box center [0, 0] width 0 height 0
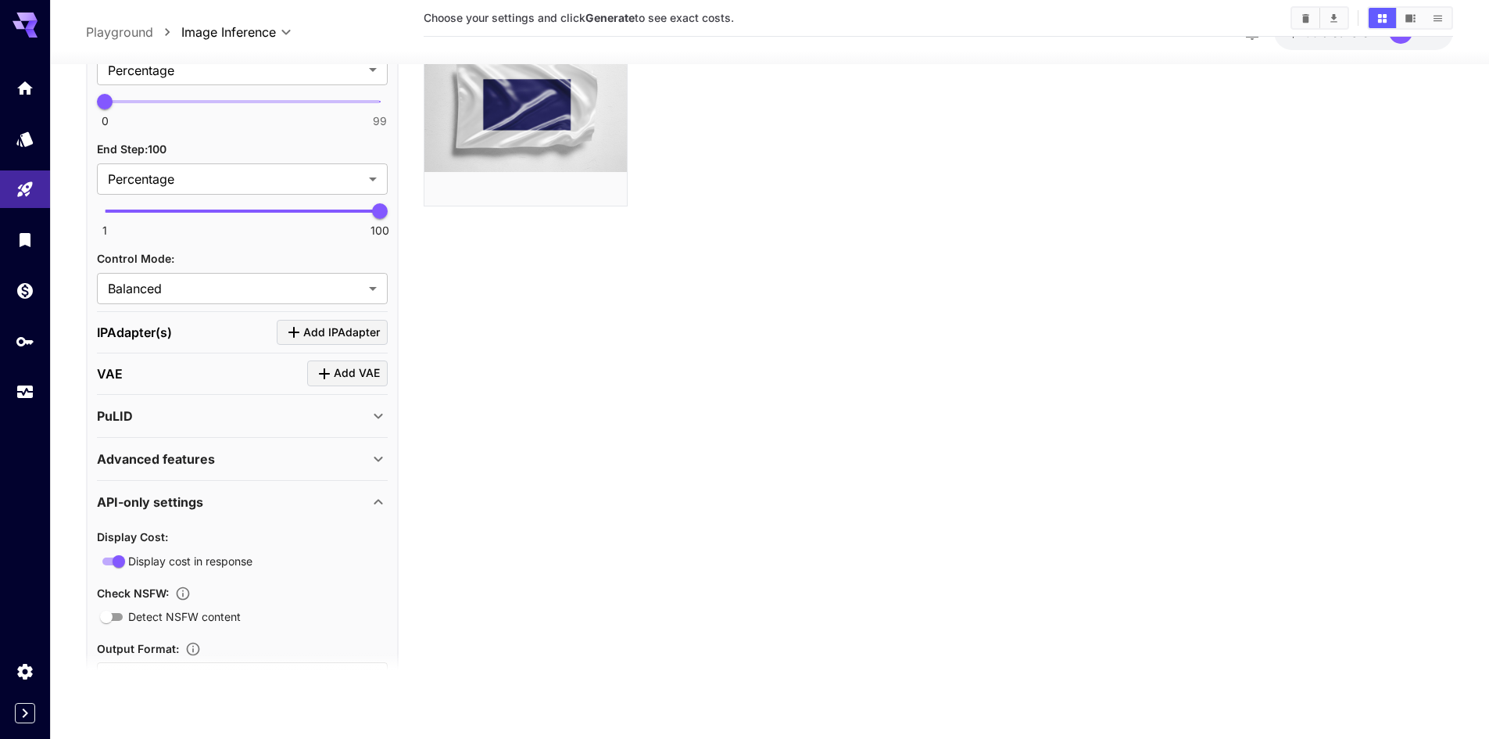
type input "**********"
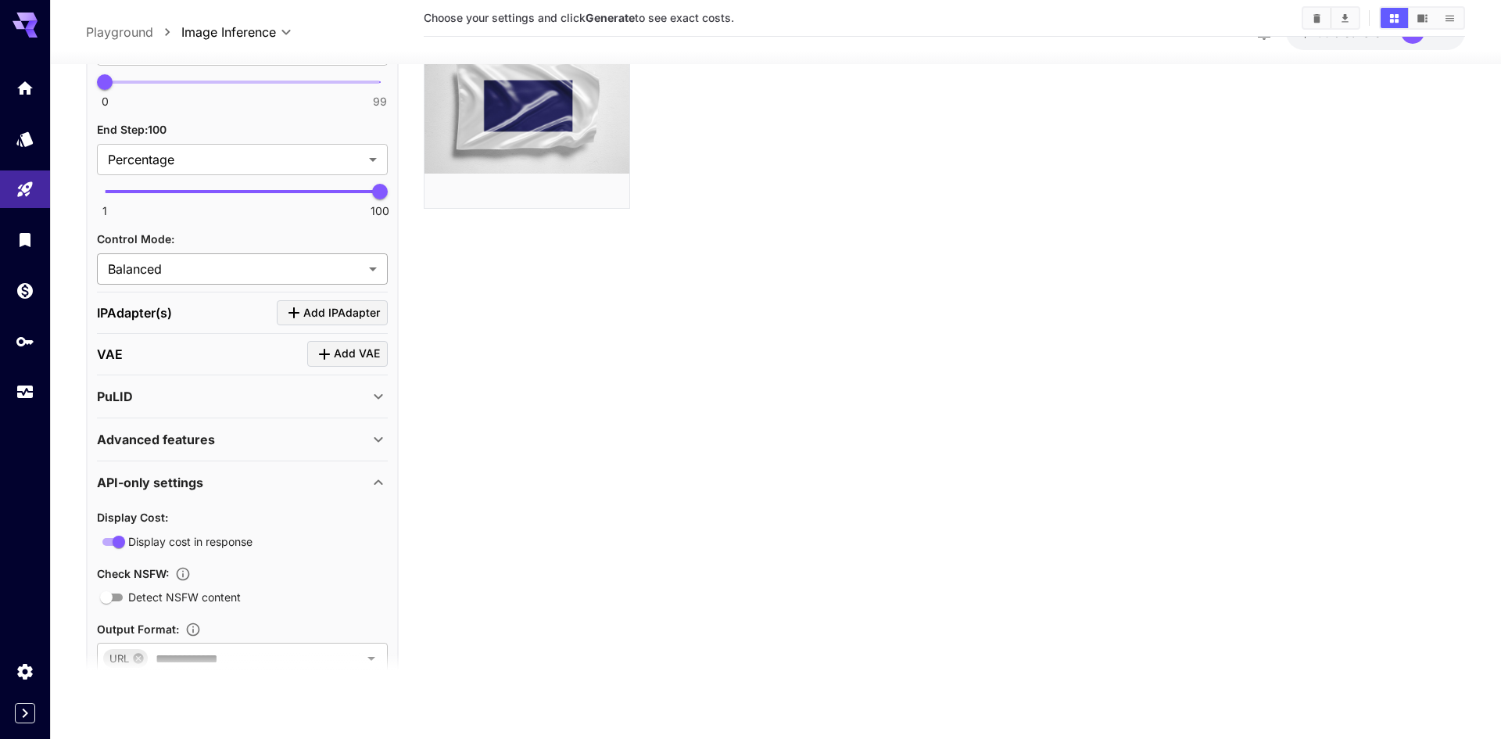
click at [222, 270] on body "**********" at bounding box center [750, 308] width 1501 height 862
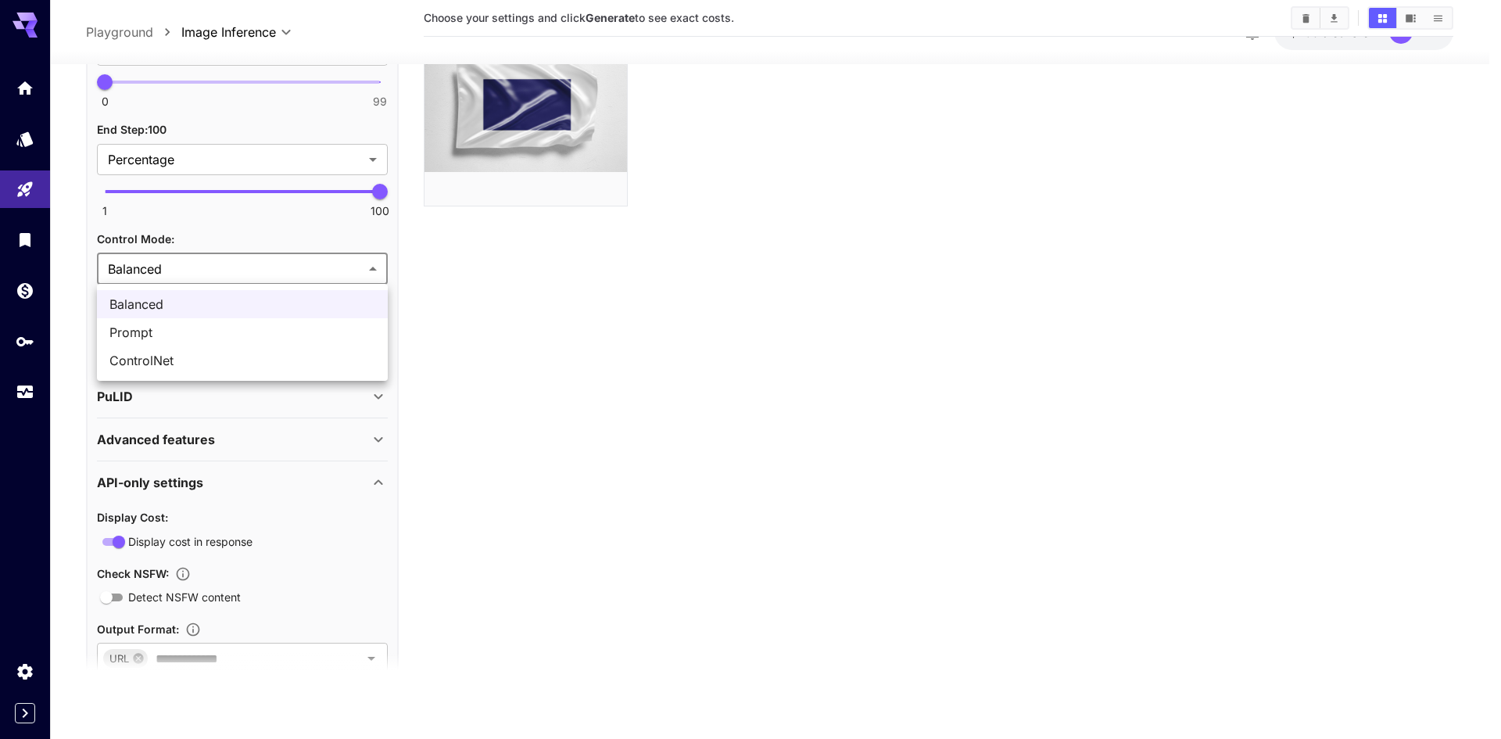
click at [306, 240] on div at bounding box center [750, 369] width 1501 height 739
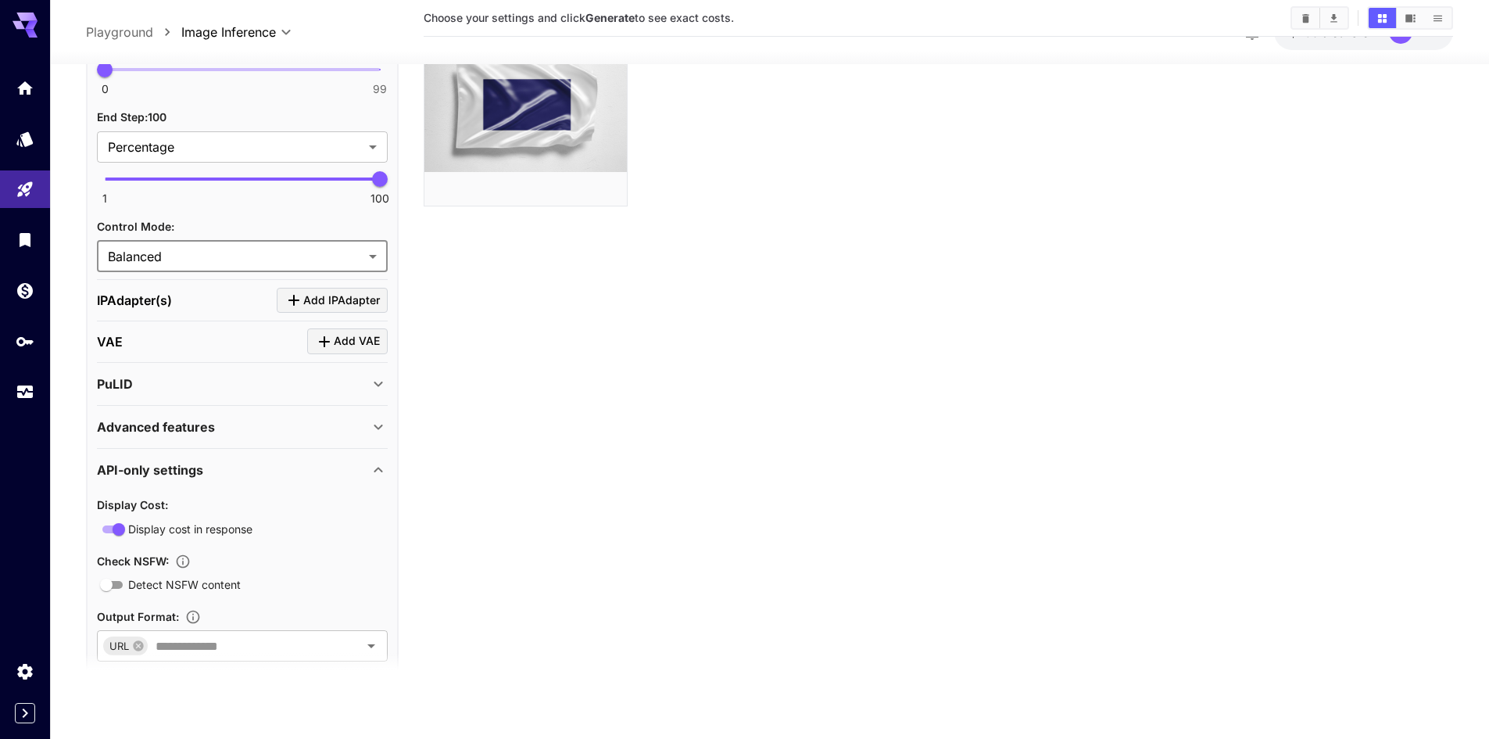
scroll to position [2150, 0]
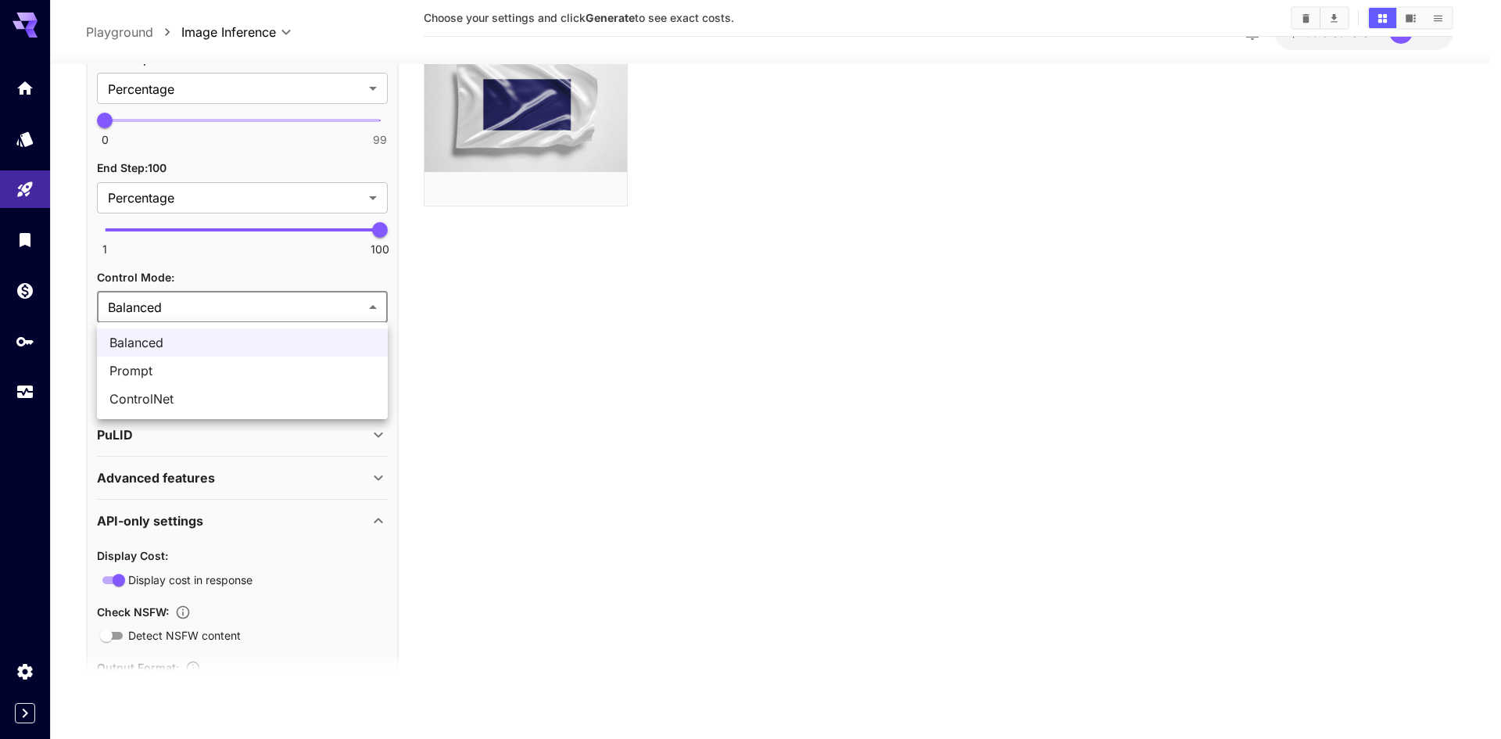
click at [189, 295] on body "**********" at bounding box center [750, 308] width 1501 height 862
click at [194, 381] on li "Prompt" at bounding box center [242, 370] width 291 height 28
type input "******"
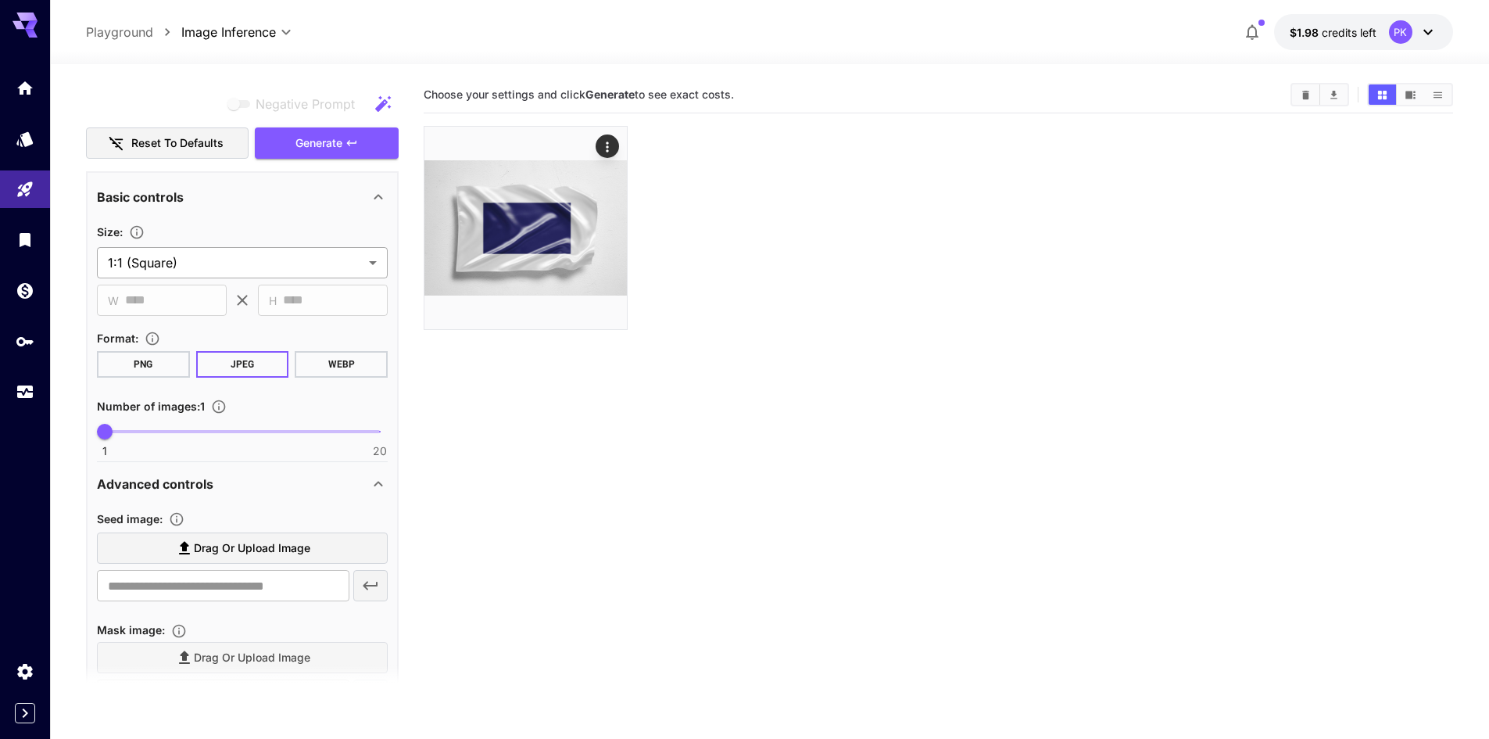
scroll to position [0, 0]
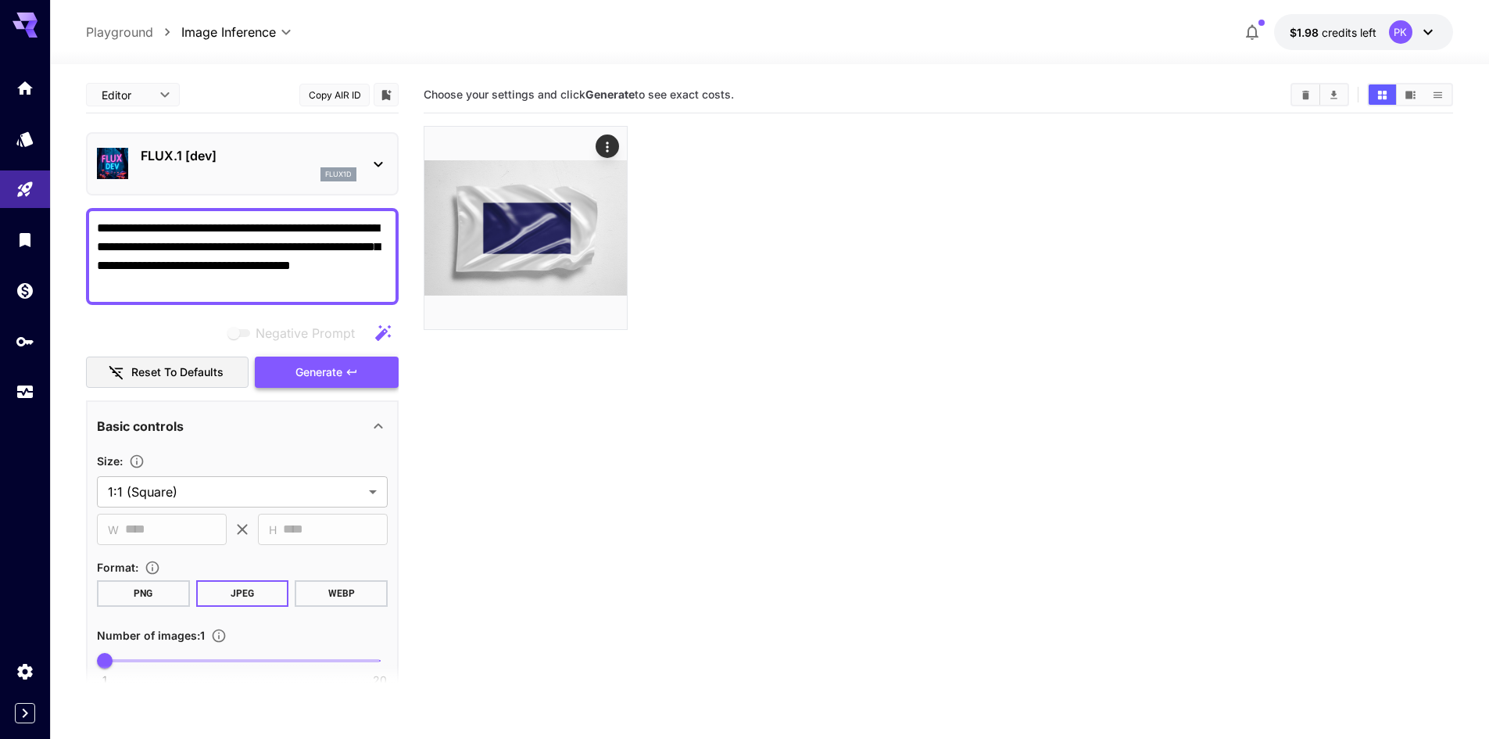
click at [339, 378] on span "Generate" at bounding box center [318, 373] width 47 height 20
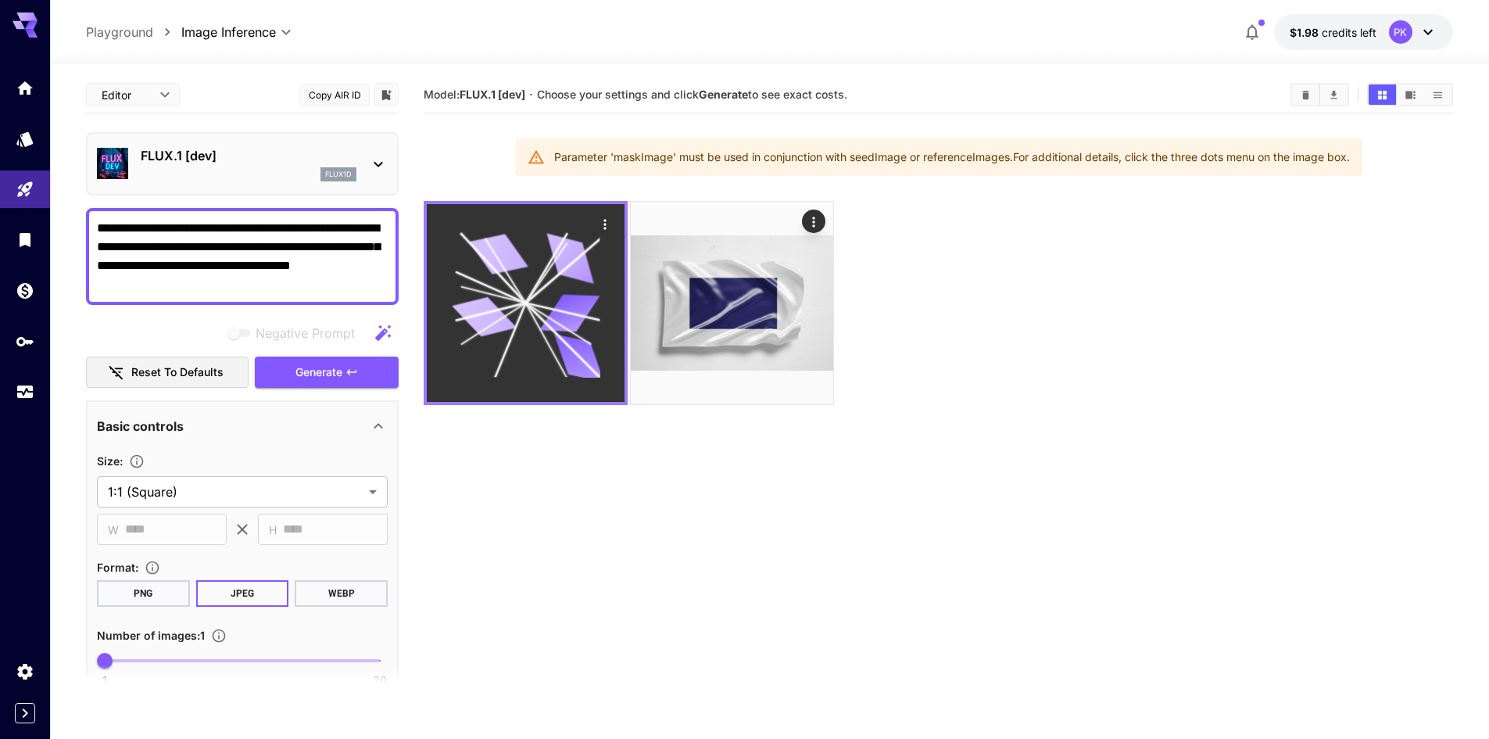
click at [533, 307] on icon at bounding box center [558, 322] width 66 height 41
click at [553, 383] on div at bounding box center [526, 303] width 198 height 198
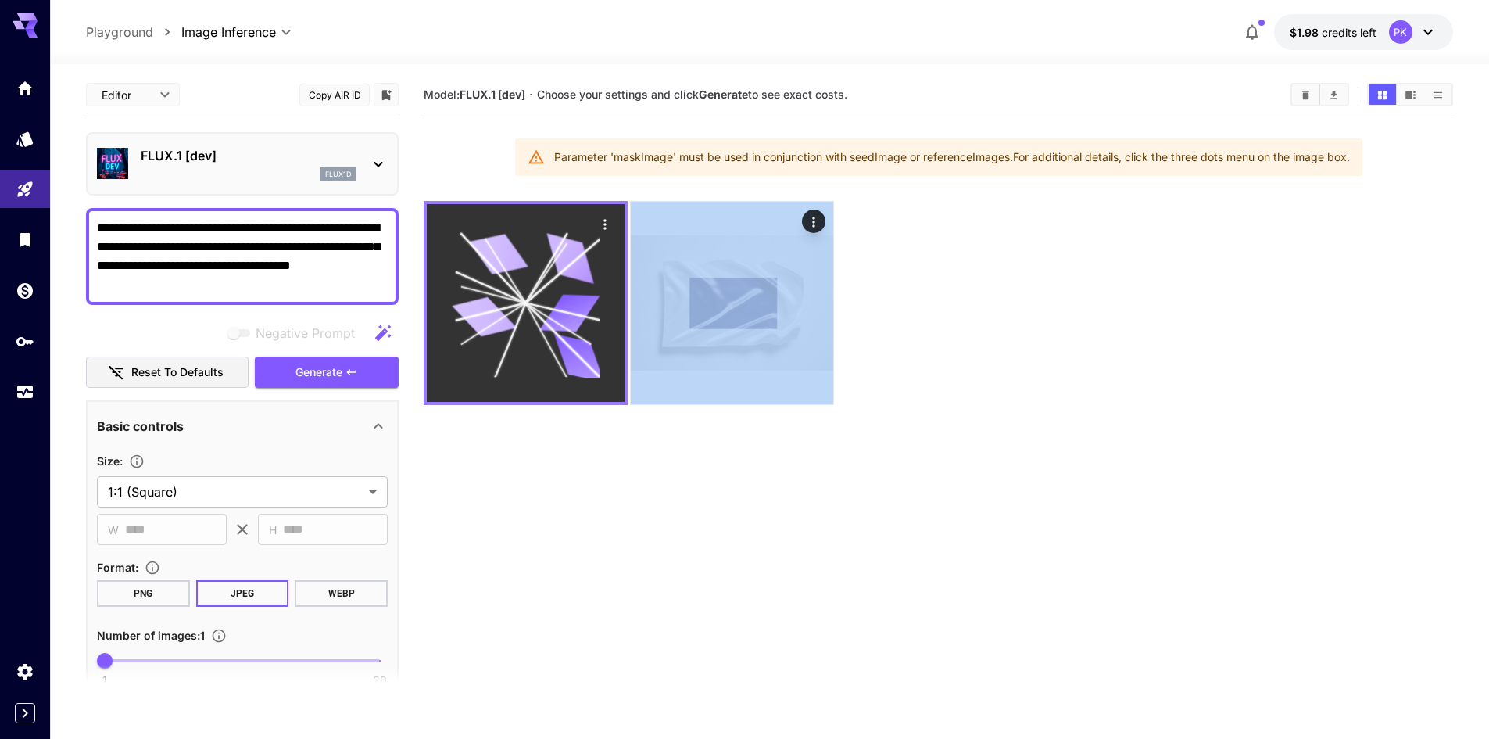
click at [553, 383] on div at bounding box center [526, 303] width 198 height 198
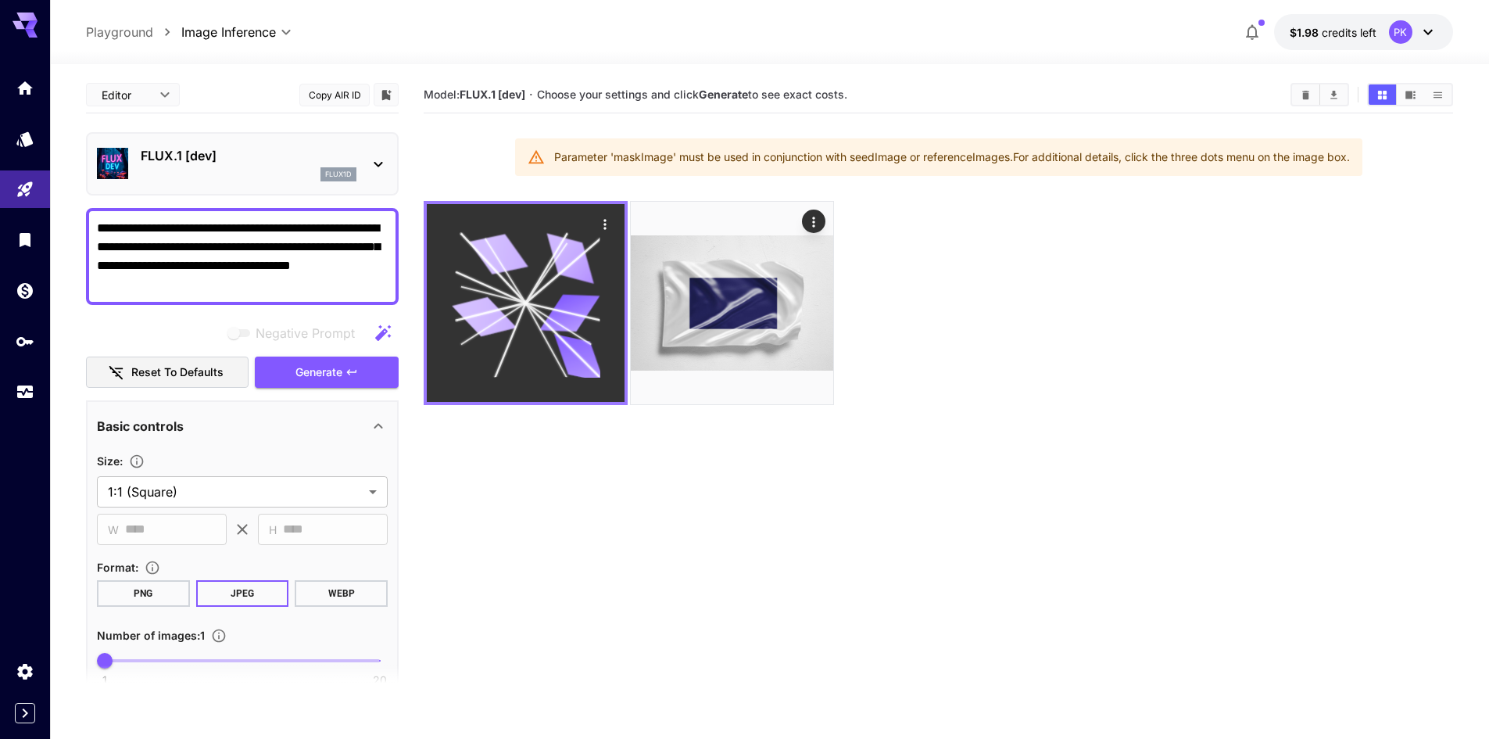
click at [553, 383] on div at bounding box center [526, 303] width 198 height 198
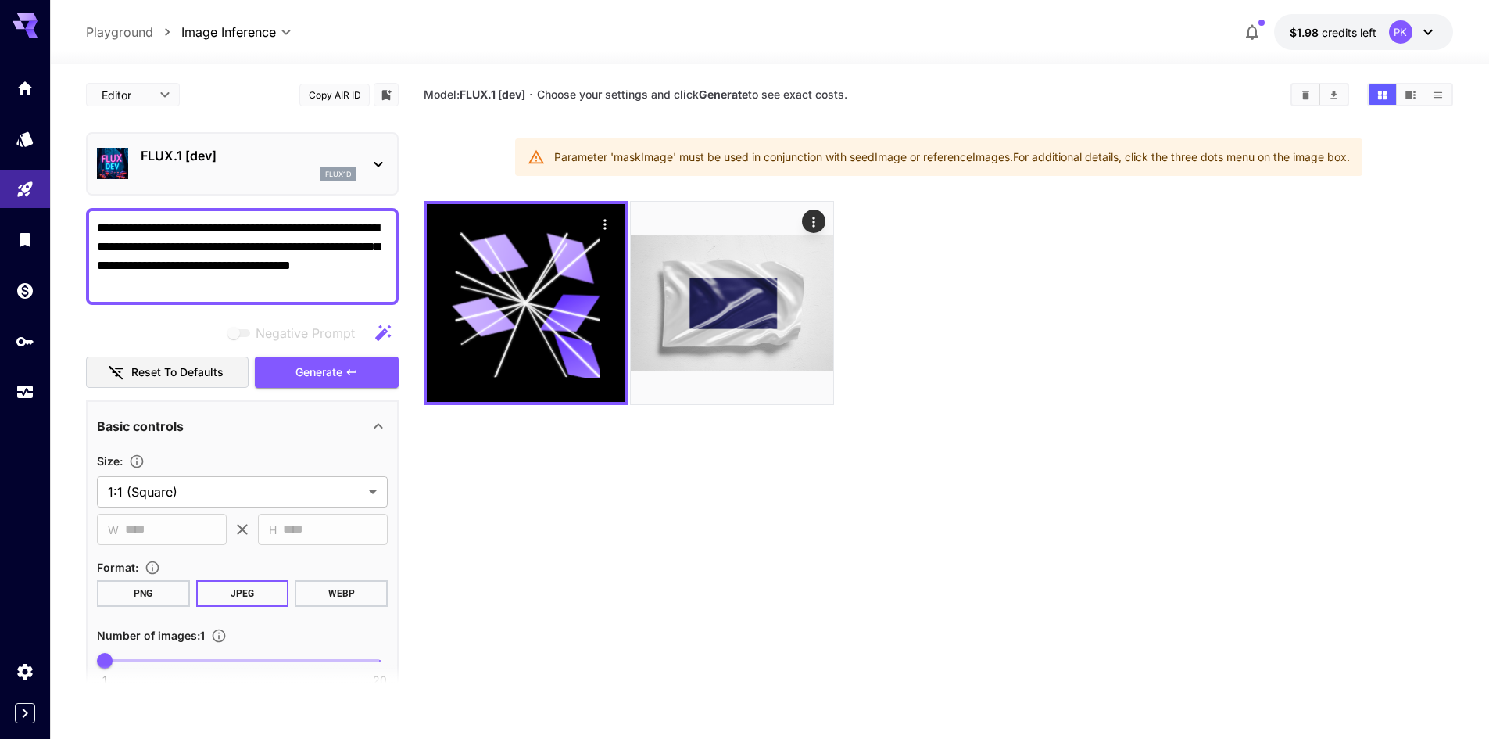
click at [546, 459] on section "Model: FLUX.1 [dev] · Choose your settings and click Generate to see exact cost…" at bounding box center [938, 446] width 1029 height 739
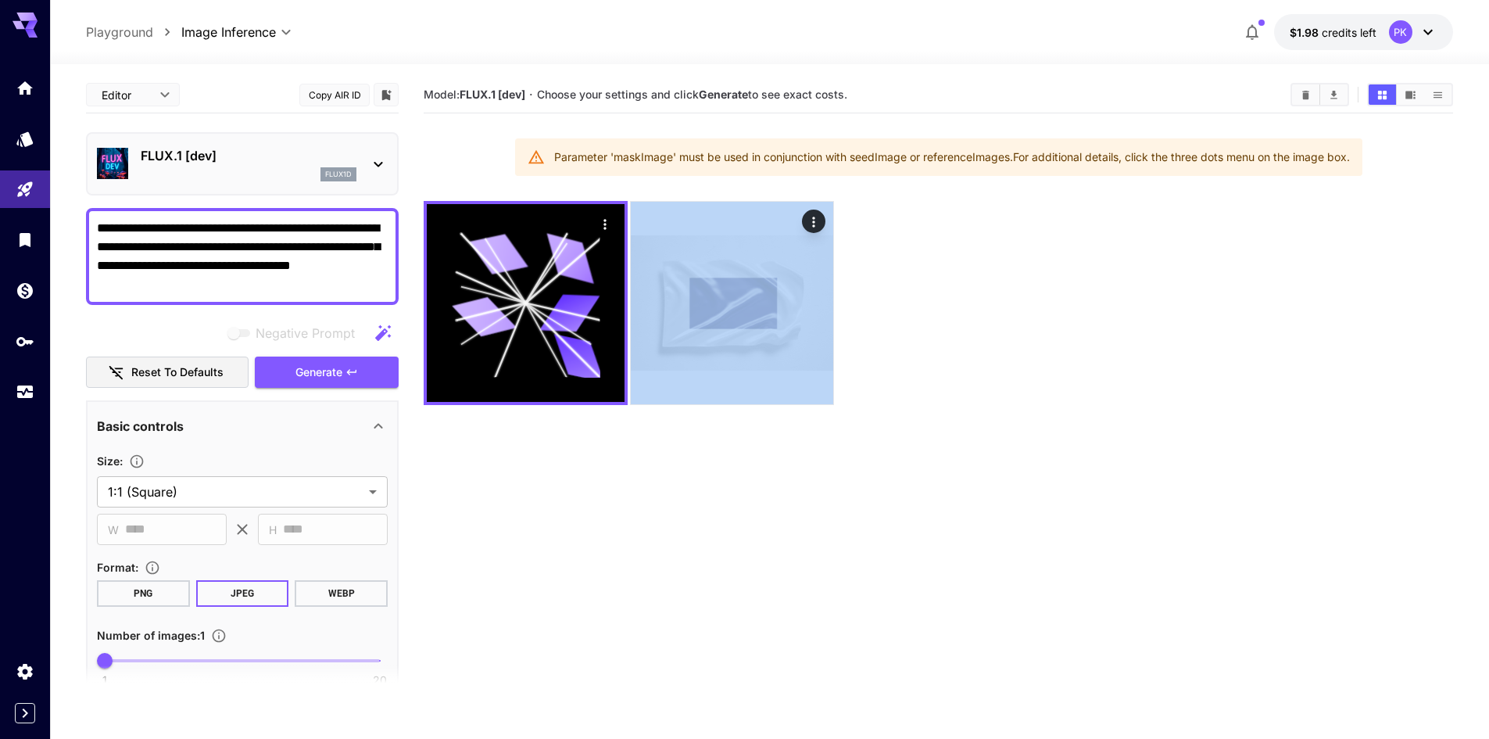
click at [546, 459] on section "Model: FLUX.1 [dev] · Choose your settings and click Generate to see exact cost…" at bounding box center [938, 446] width 1029 height 739
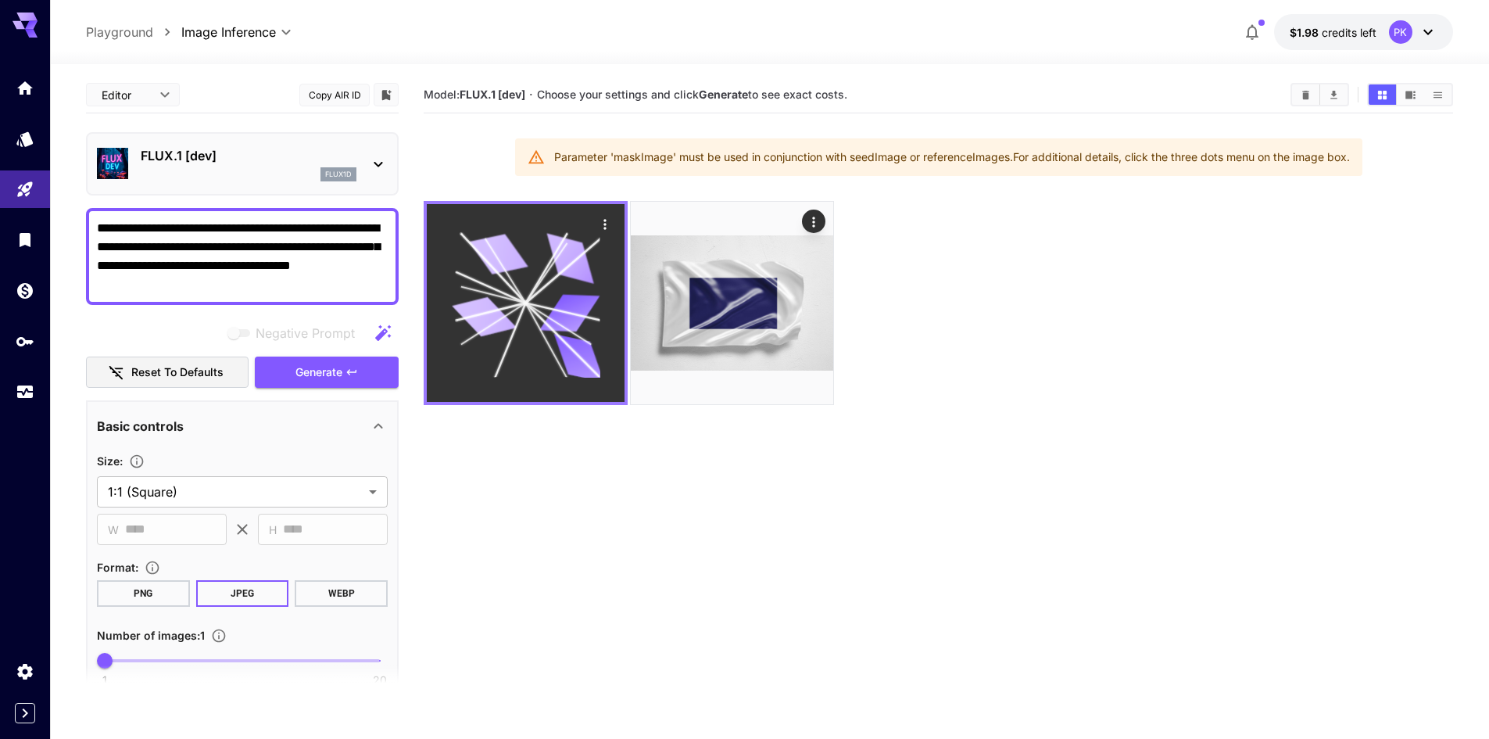
click at [578, 332] on icon at bounding box center [526, 303] width 148 height 148
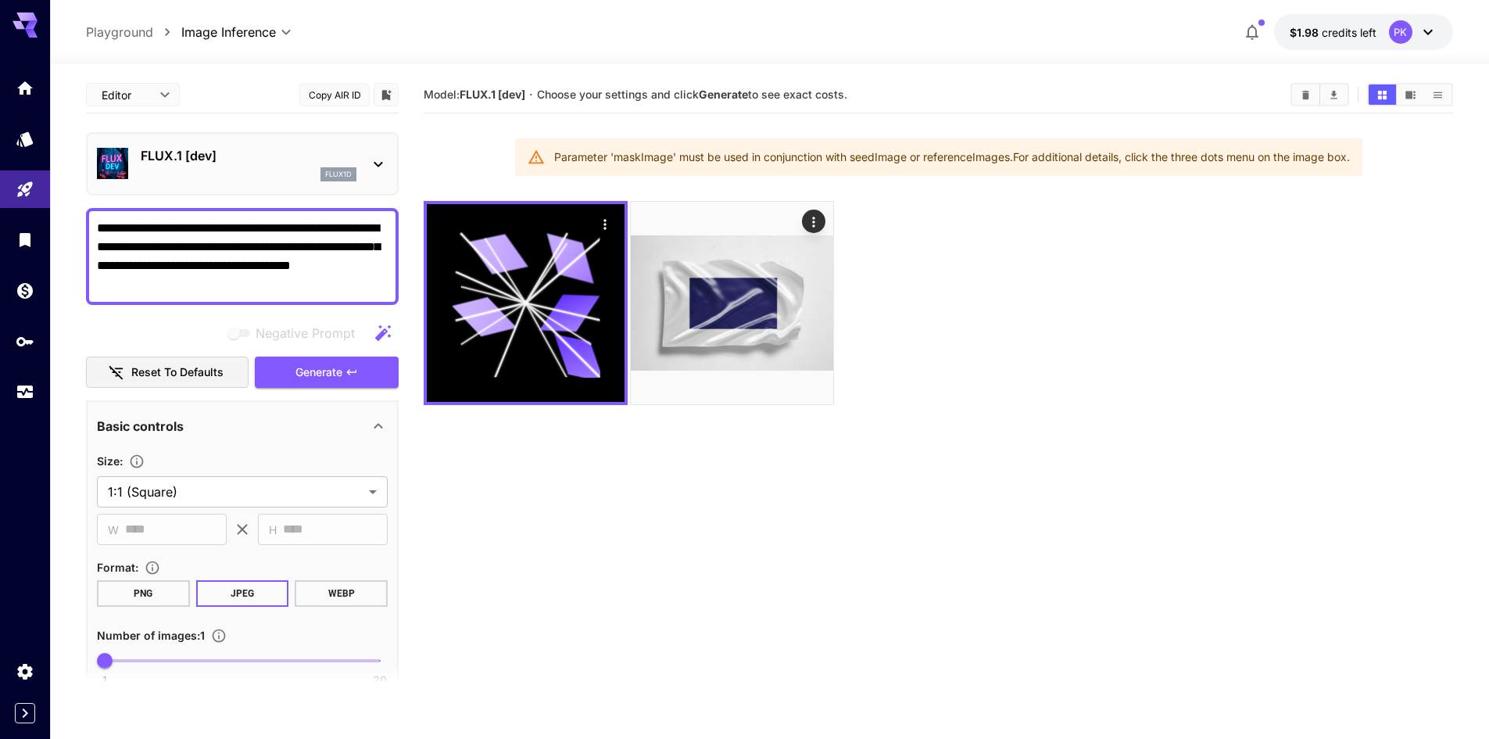
click at [560, 449] on section "Model: FLUX.1 [dev] · Choose your settings and click Generate to see exact cost…" at bounding box center [938, 446] width 1029 height 739
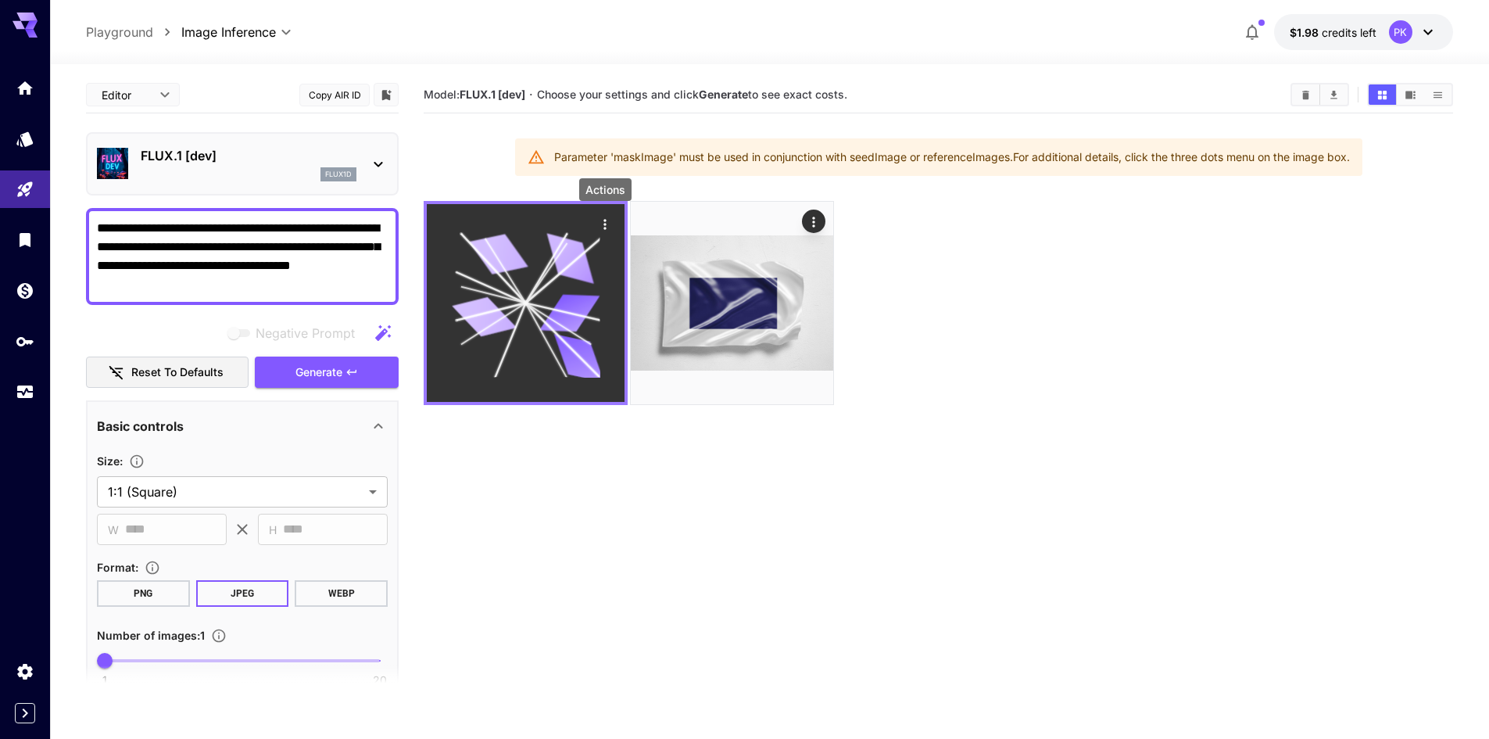
click at [608, 220] on icon "Actions" at bounding box center [605, 224] width 16 height 16
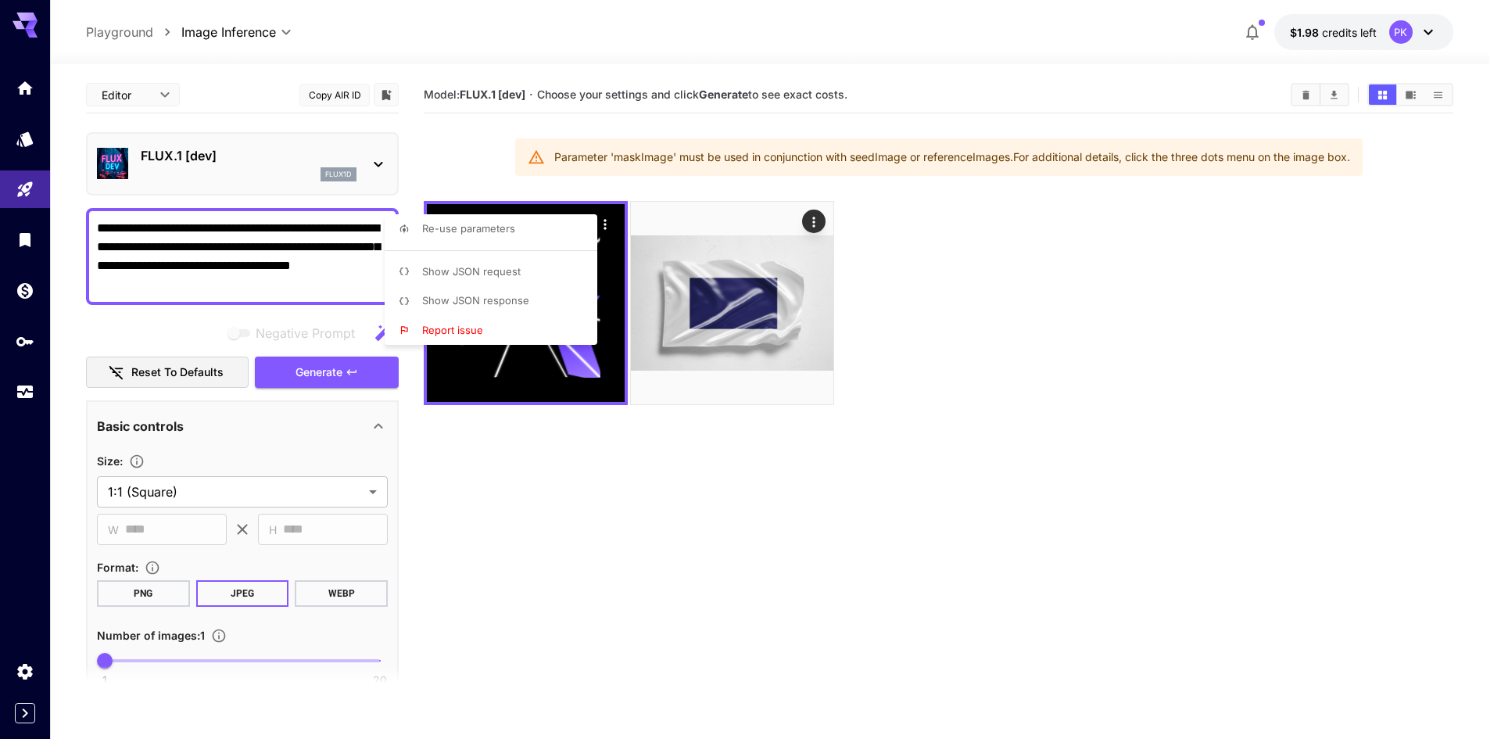
click at [546, 528] on div at bounding box center [750, 369] width 1501 height 739
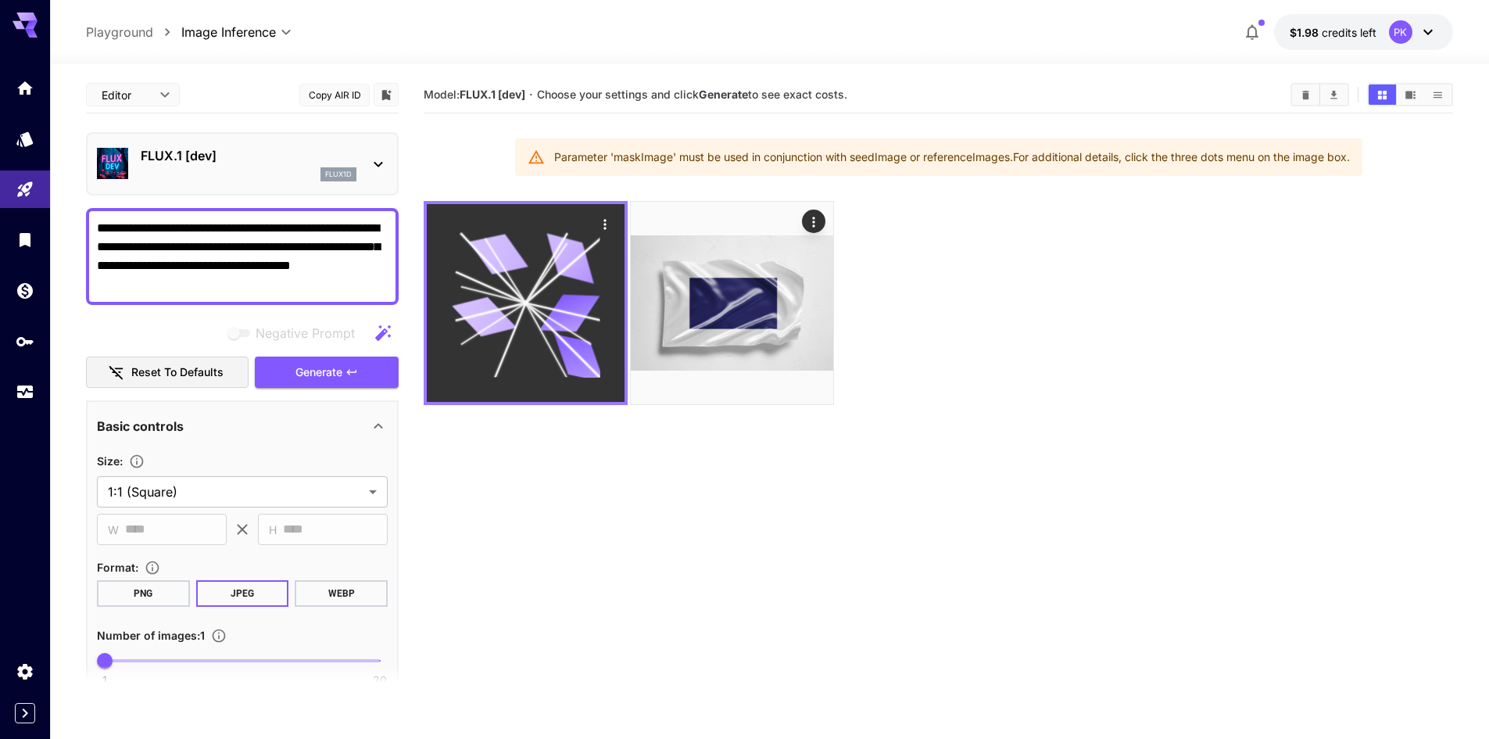
click at [544, 345] on icon at bounding box center [526, 303] width 148 height 148
drag, startPoint x: 544, startPoint y: 353, endPoint x: 542, endPoint y: 365, distance: 12.0
click at [544, 357] on icon at bounding box center [526, 303] width 148 height 148
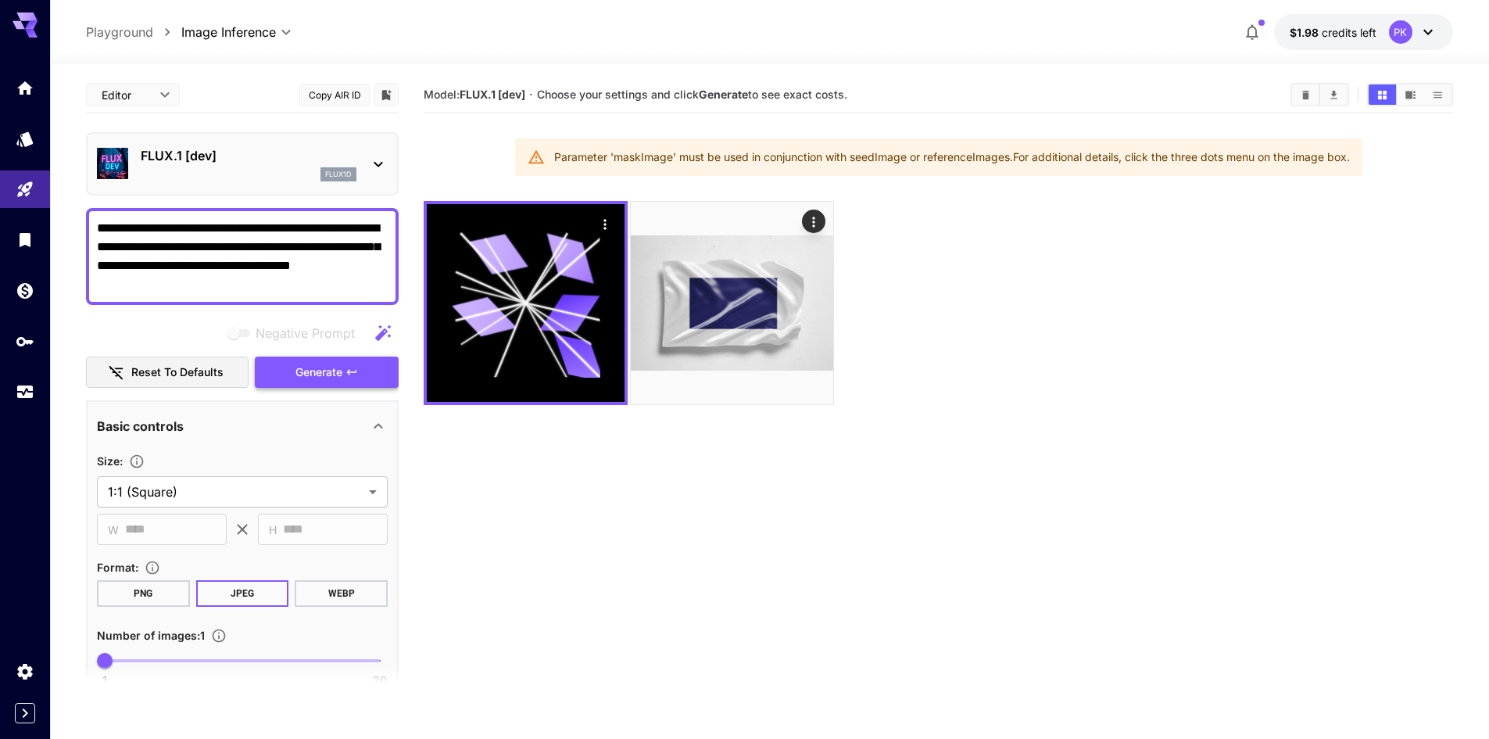
click at [327, 380] on span "Generate" at bounding box center [318, 373] width 47 height 20
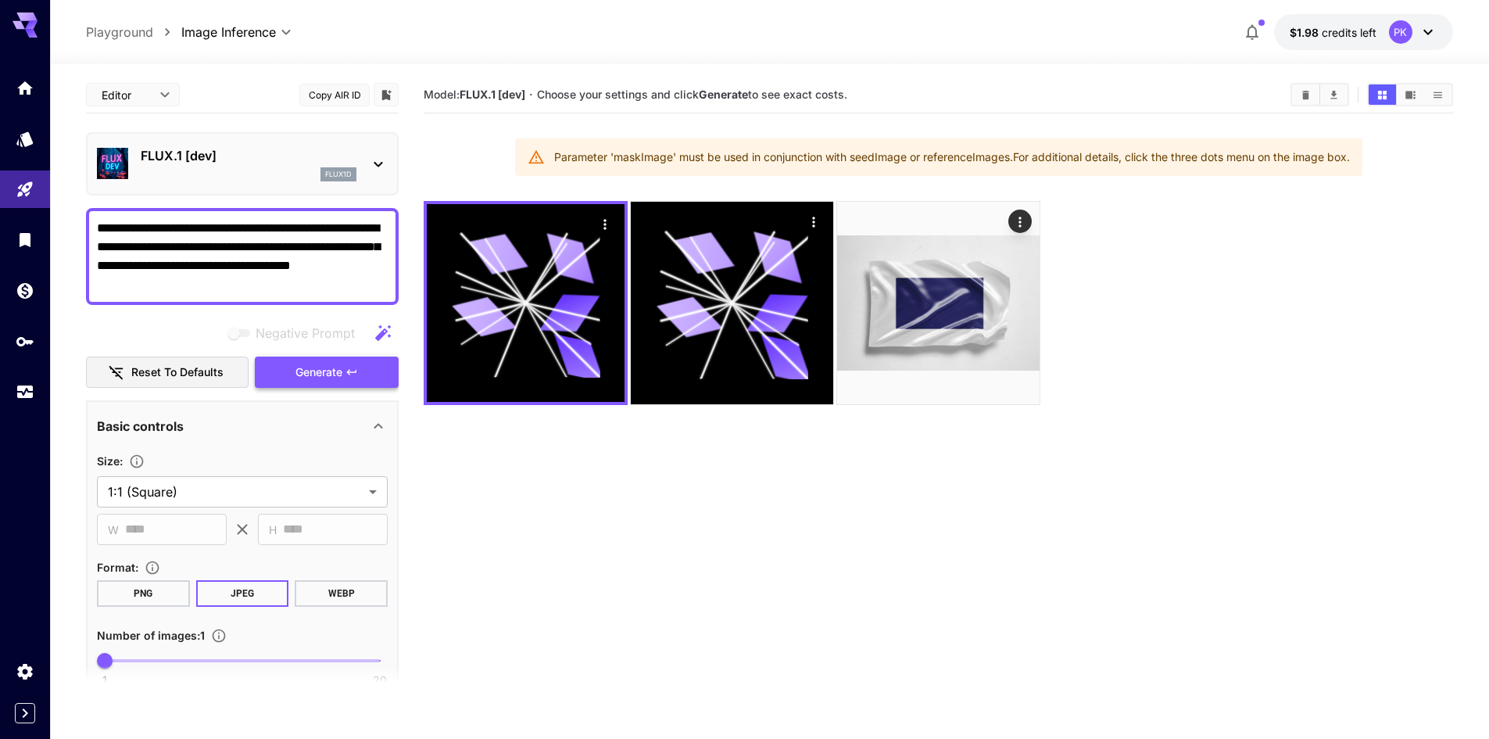
click at [335, 387] on button "Generate" at bounding box center [327, 372] width 144 height 32
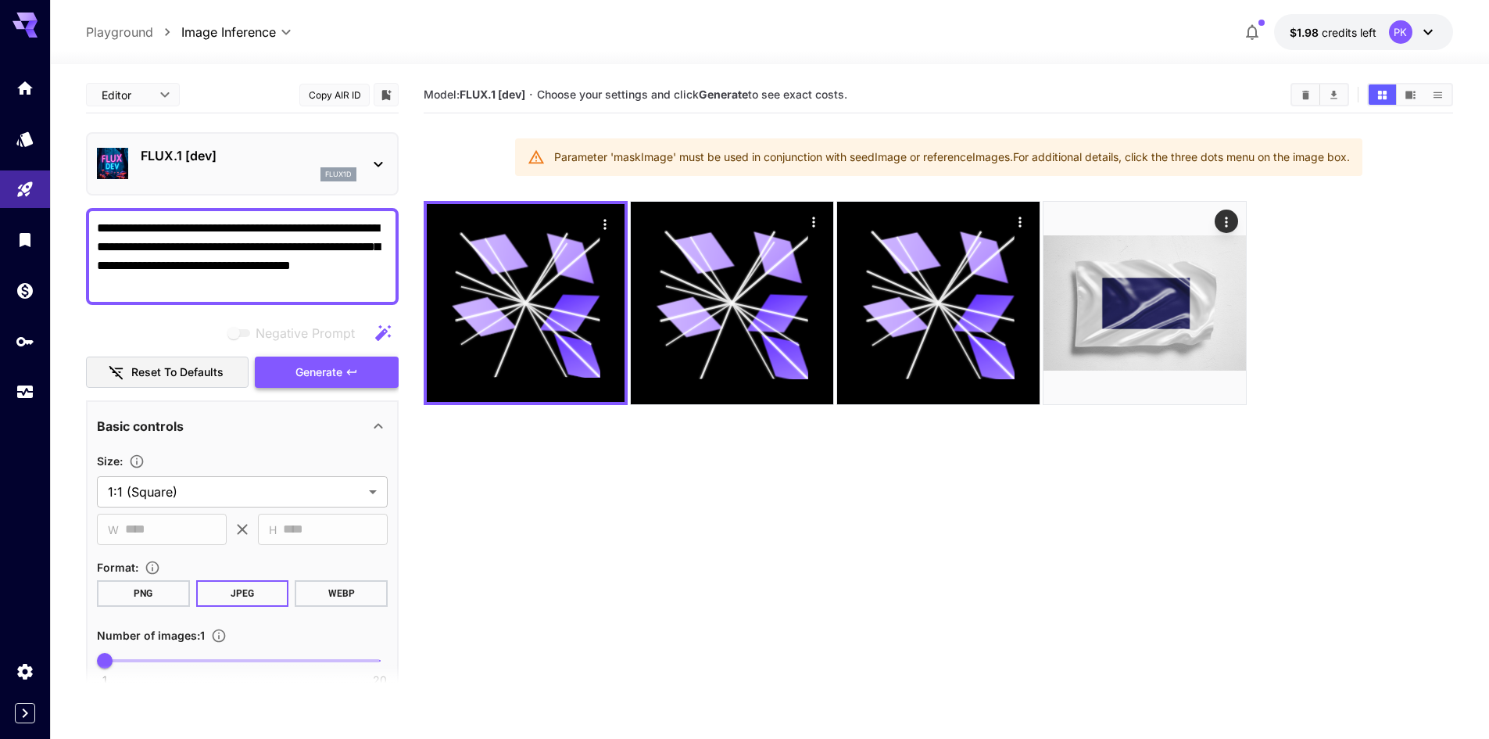
click at [335, 387] on button "Generate" at bounding box center [327, 372] width 144 height 32
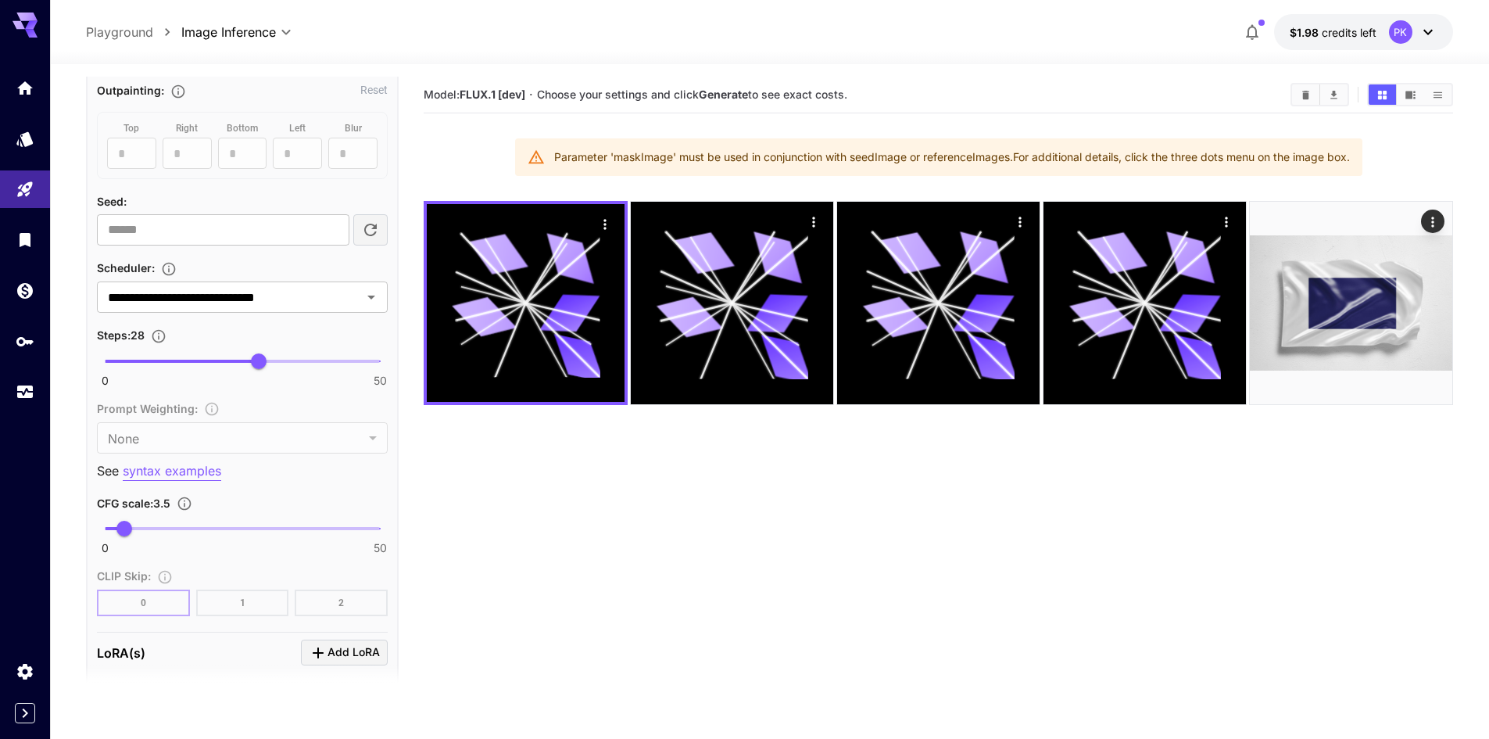
scroll to position [938, 0]
type input "**"
drag, startPoint x: 231, startPoint y: 368, endPoint x: 212, endPoint y: 367, distance: 19.6
click at [212, 367] on span "19" at bounding box center [210, 360] width 16 height 16
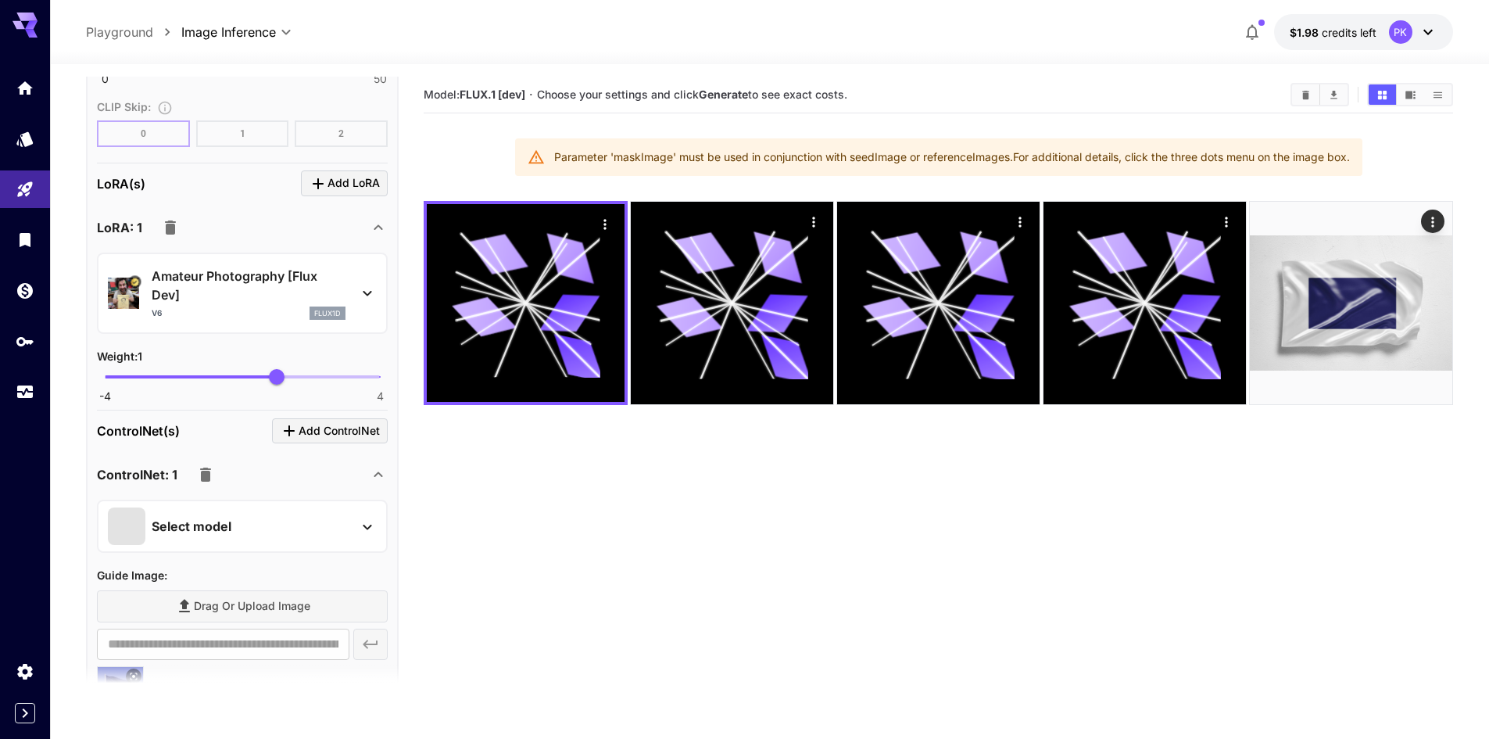
scroll to position [1407, 0]
click at [256, 286] on p "Amateur Photography [Flux Dev]" at bounding box center [249, 285] width 194 height 38
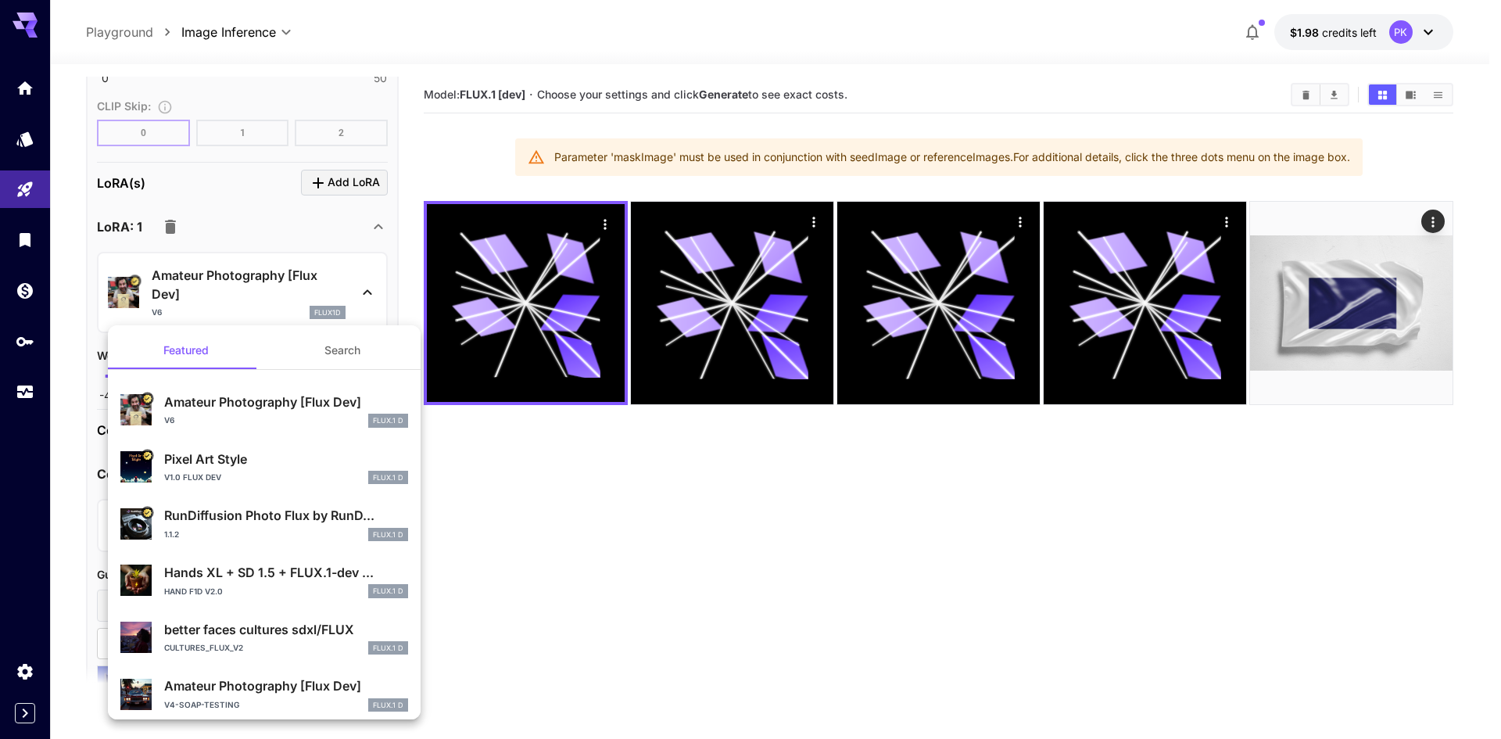
click at [252, 573] on p "Hands XL + SD 1.5 + FLUX.1-dev ..." at bounding box center [286, 572] width 244 height 19
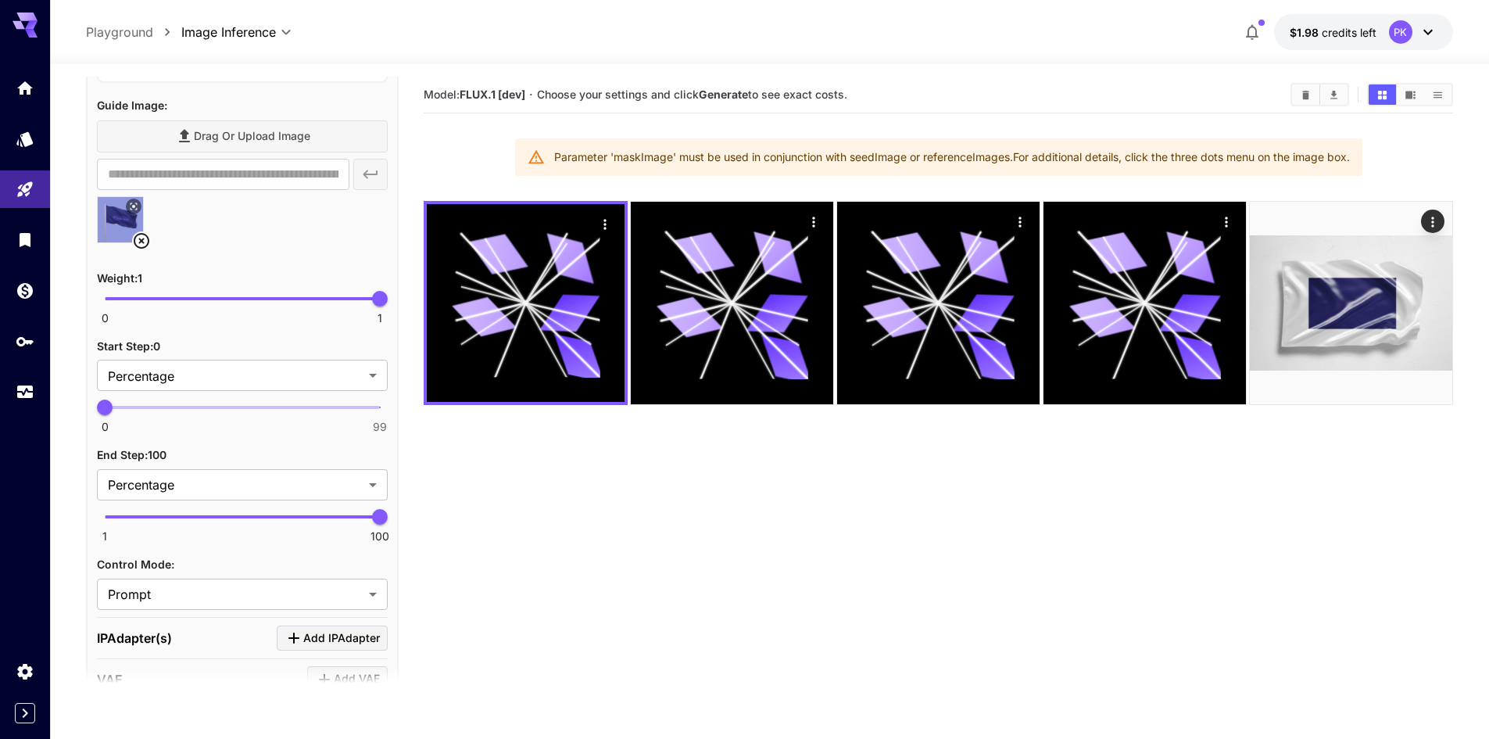
scroll to position [2188, 0]
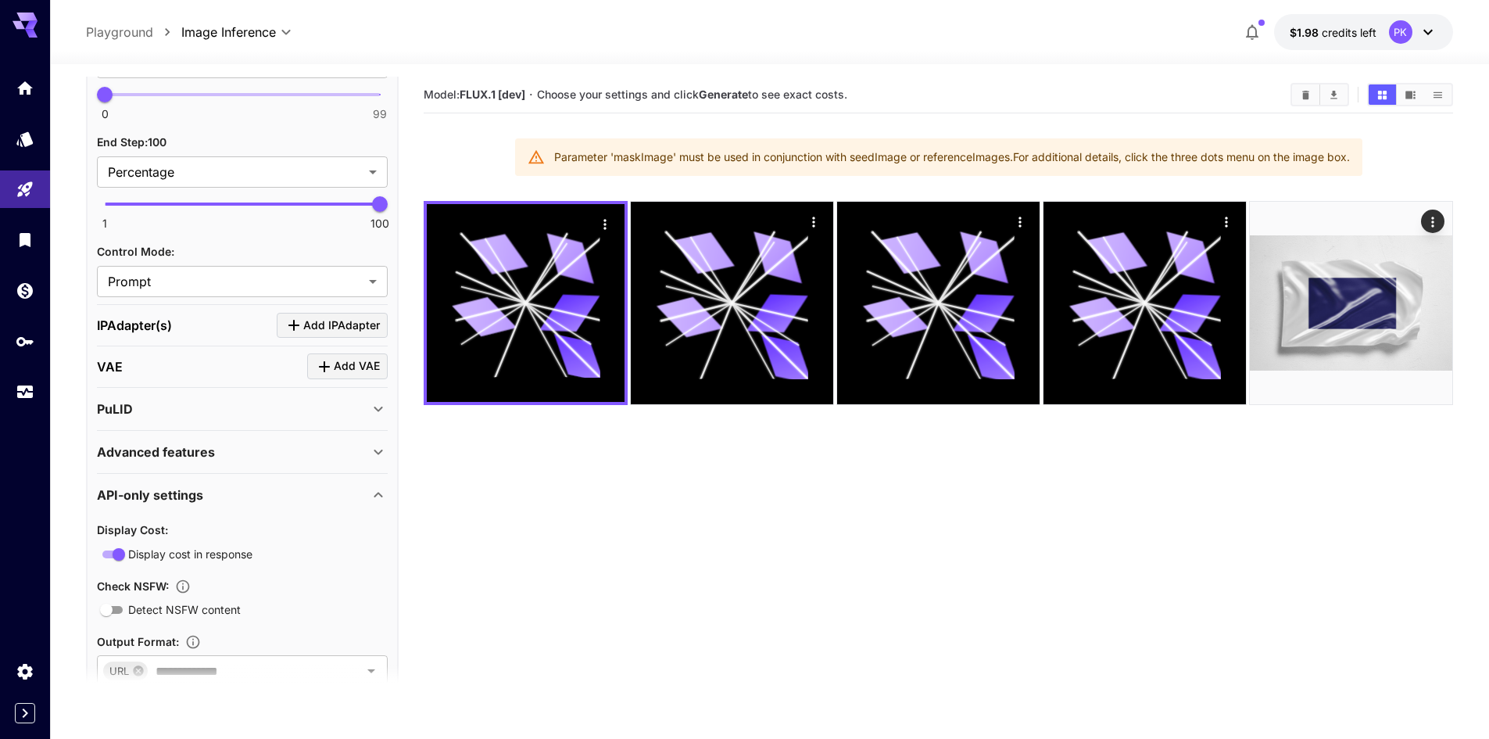
click at [349, 463] on div "Advanced features" at bounding box center [242, 452] width 291 height 38
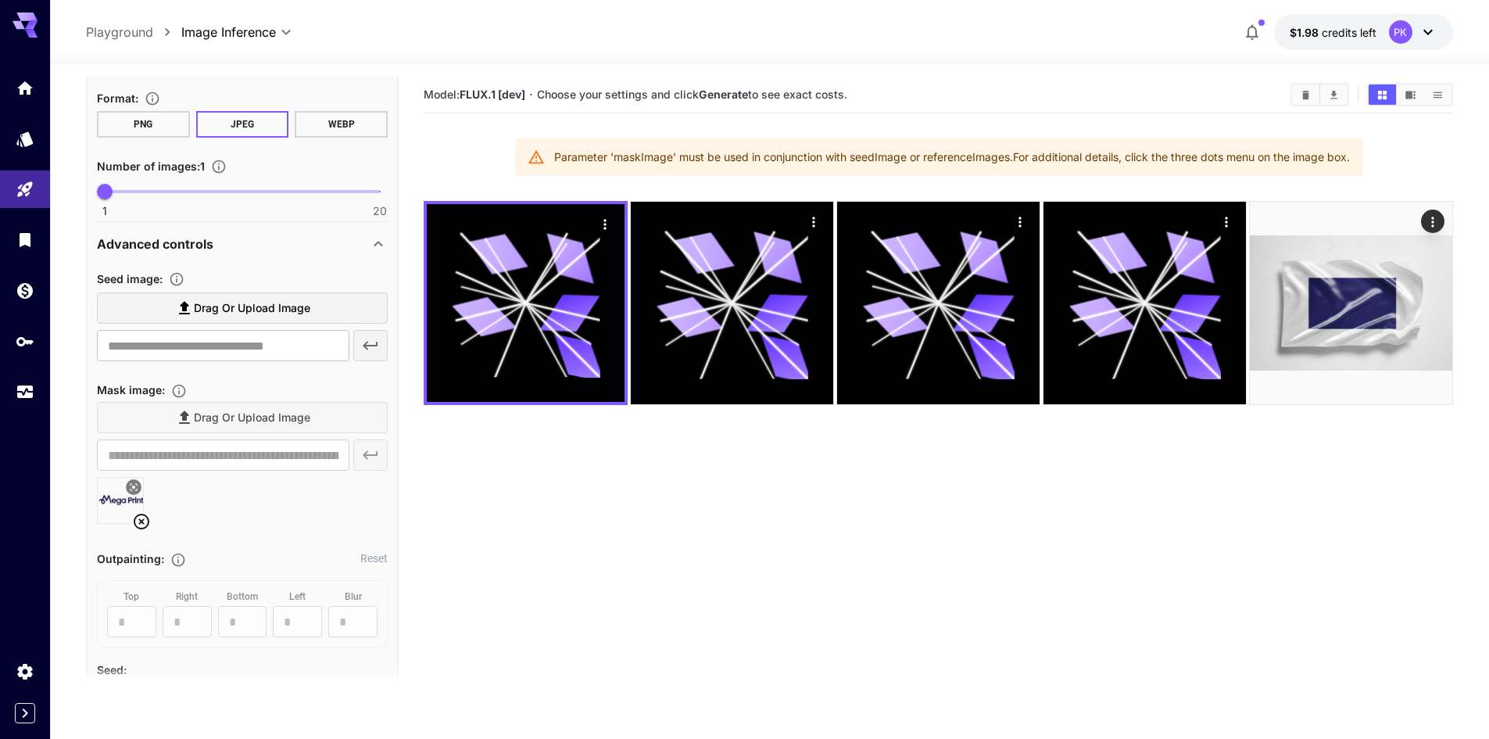
scroll to position [0, 0]
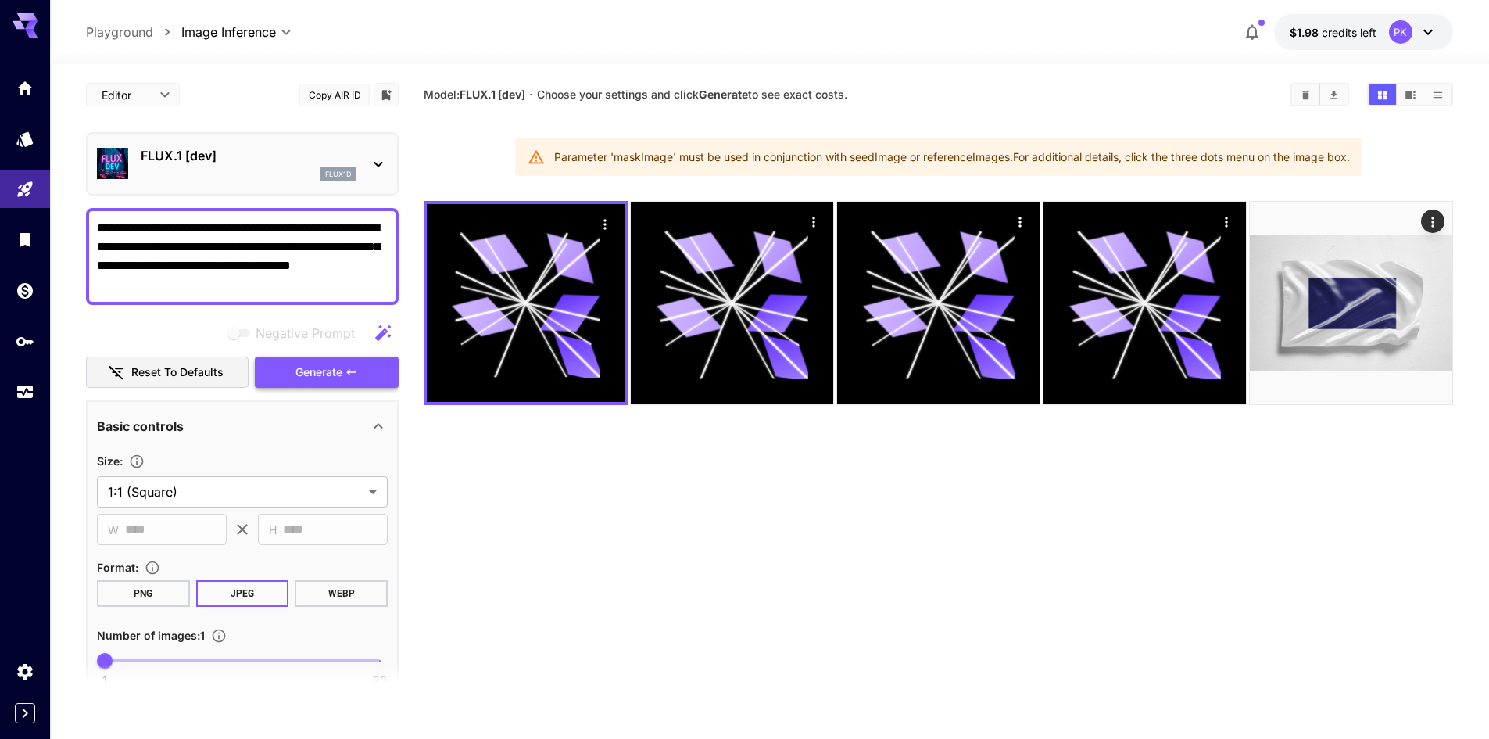
click at [340, 370] on span "Generate" at bounding box center [318, 373] width 47 height 20
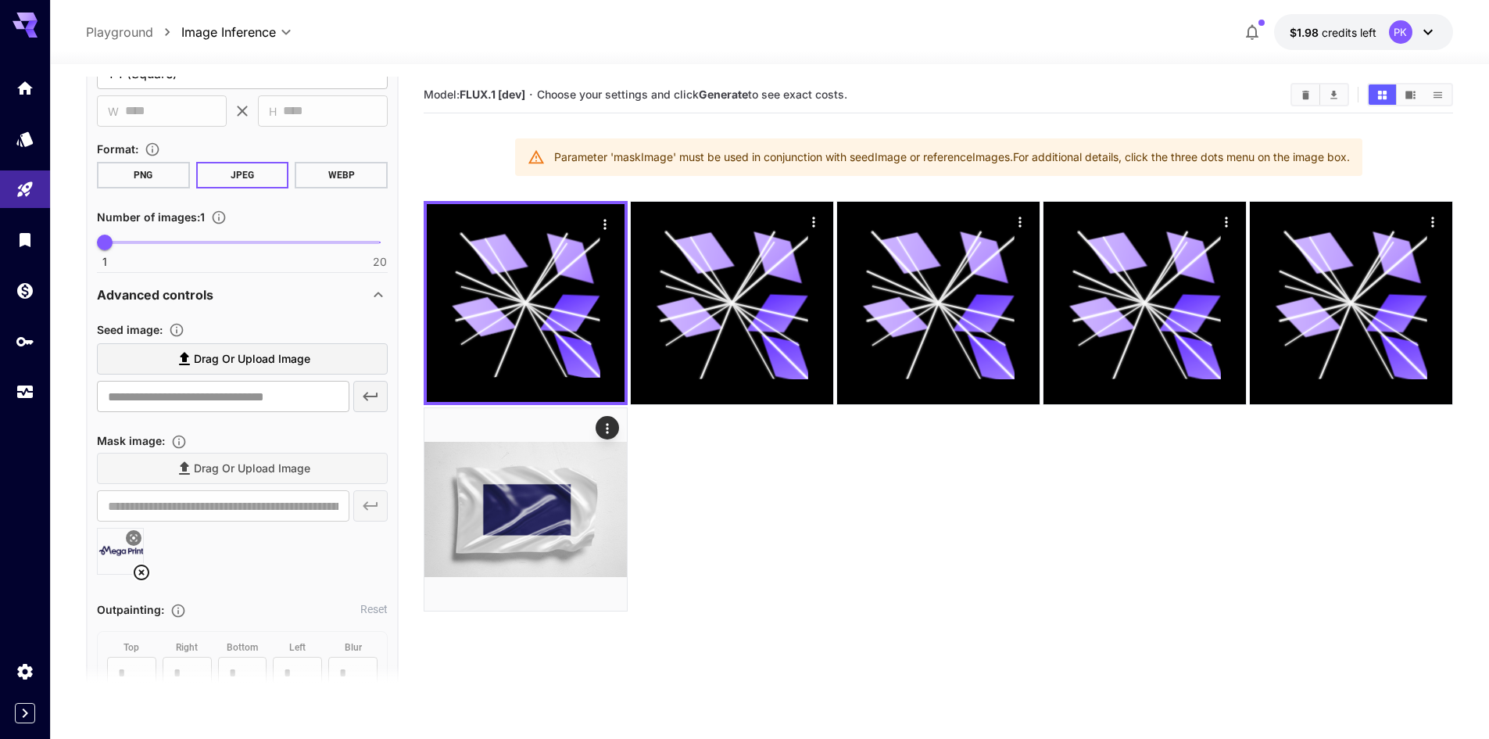
scroll to position [469, 0]
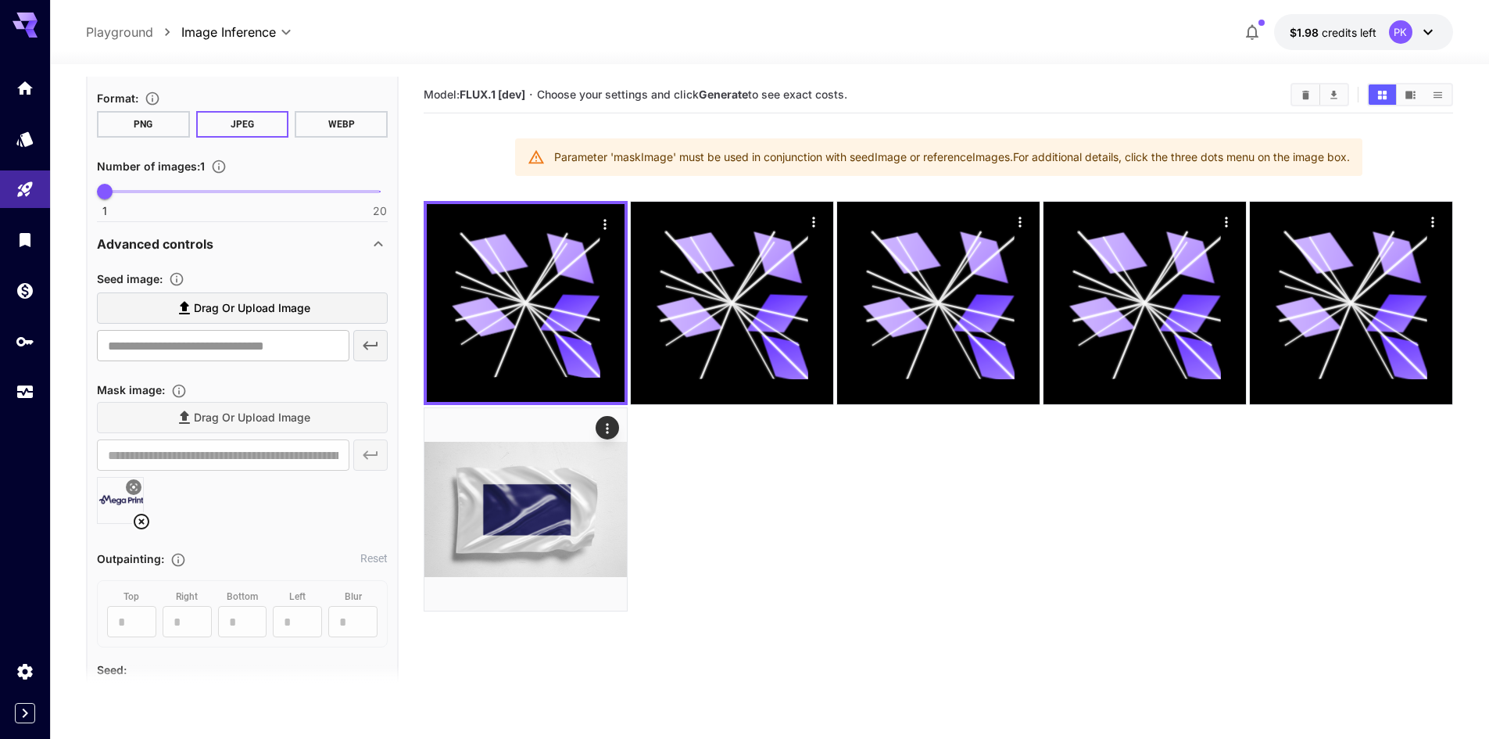
click at [145, 525] on icon at bounding box center [141, 521] width 19 height 19
click at [252, 308] on span "Drag or upload image" at bounding box center [252, 309] width 116 height 20
click at [0, 0] on input "Drag or upload image" at bounding box center [0, 0] width 0 height 0
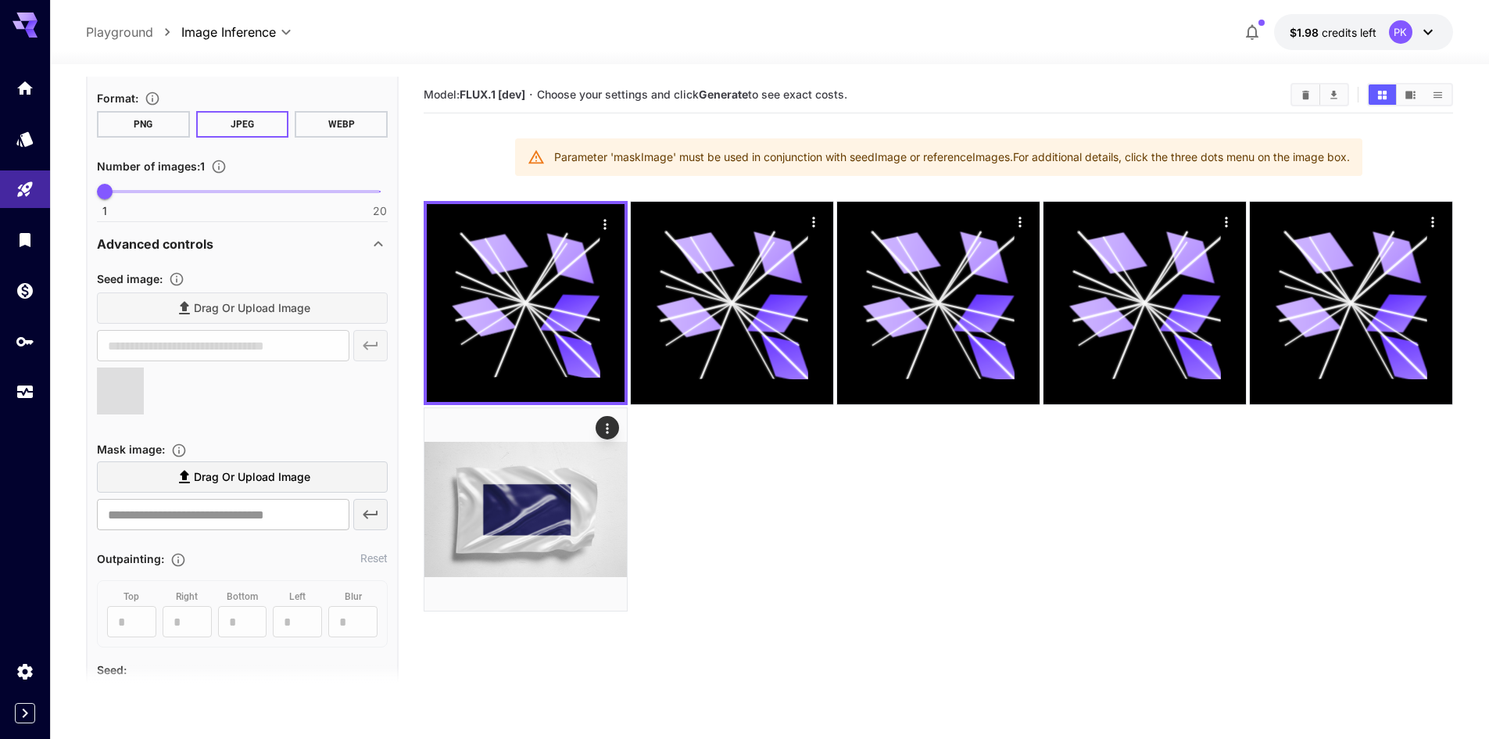
type input "**********"
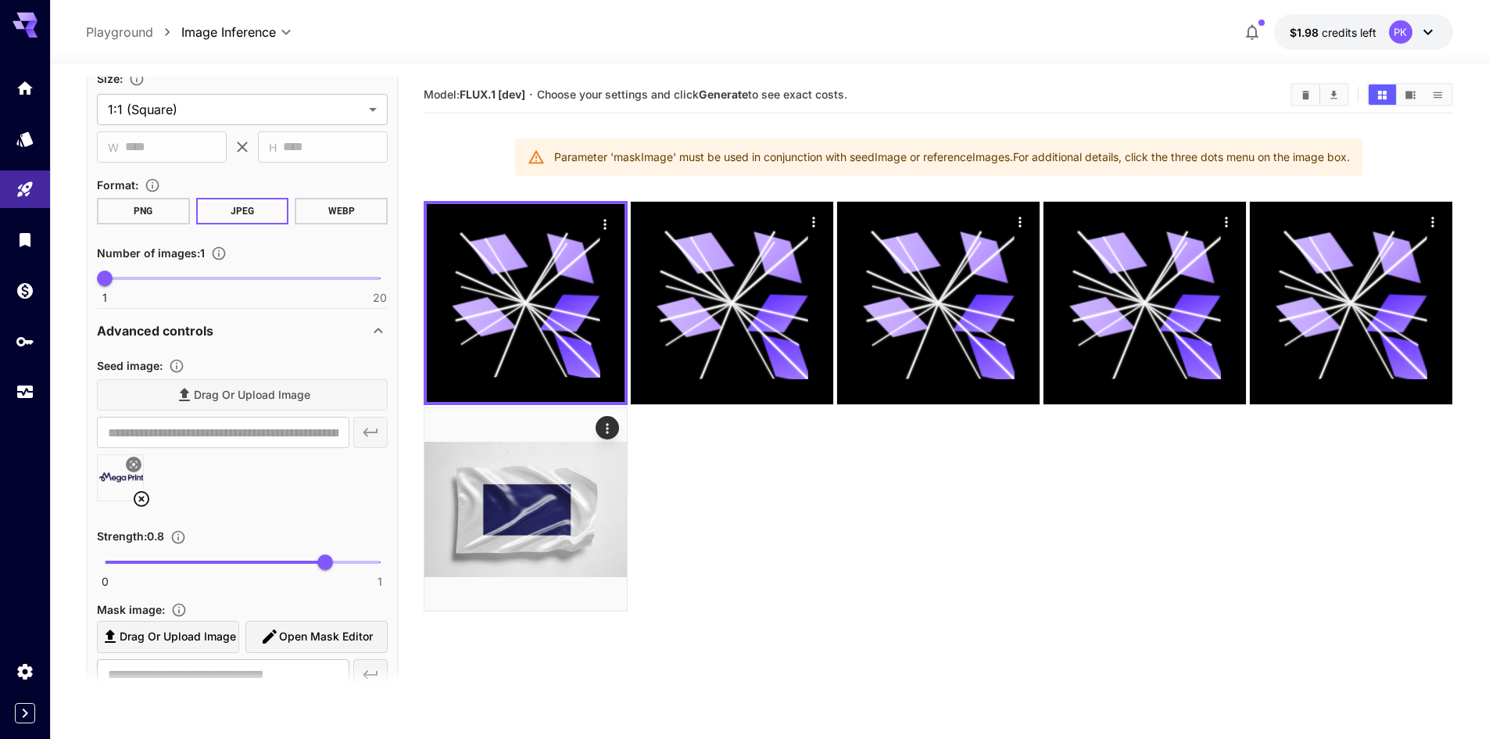
scroll to position [0, 0]
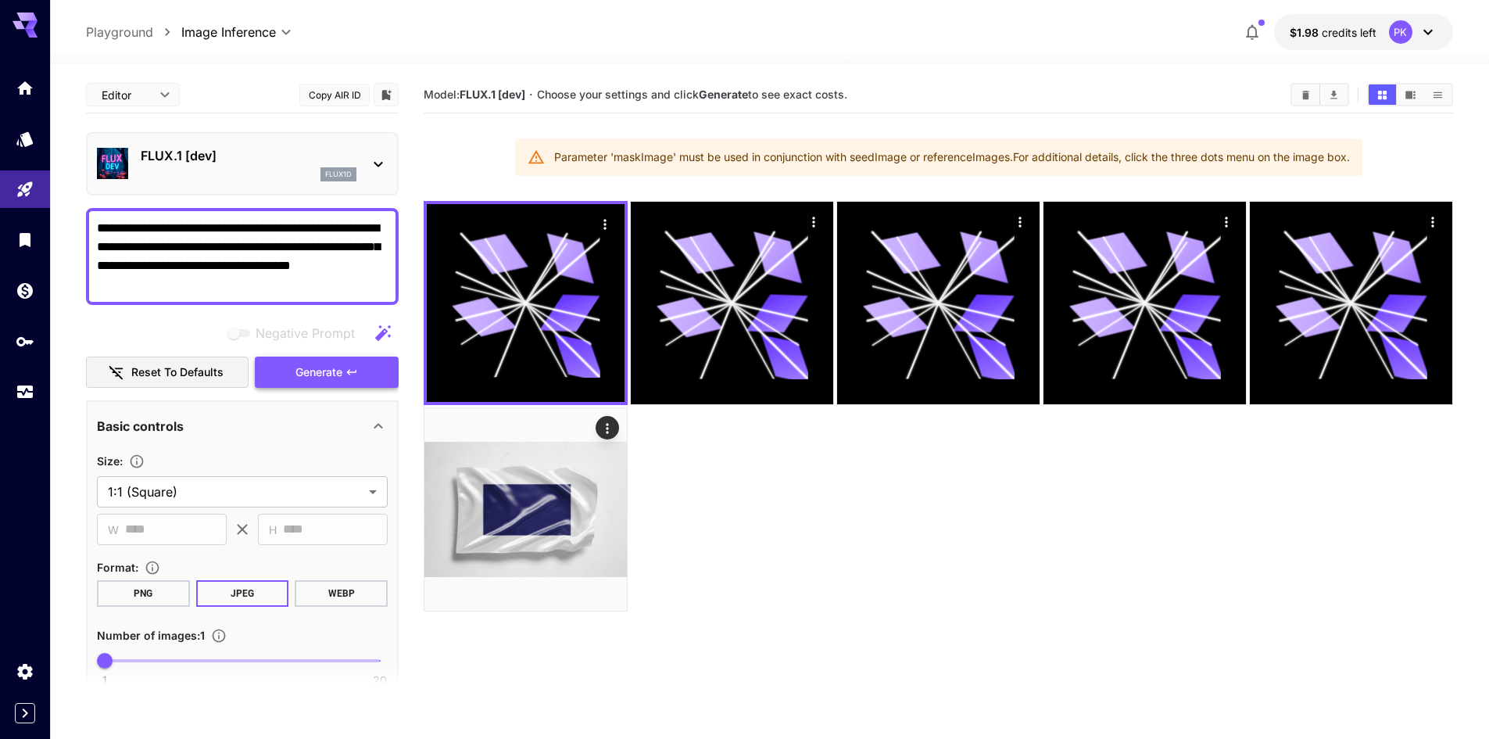
click at [292, 364] on button "Generate" at bounding box center [327, 372] width 144 height 32
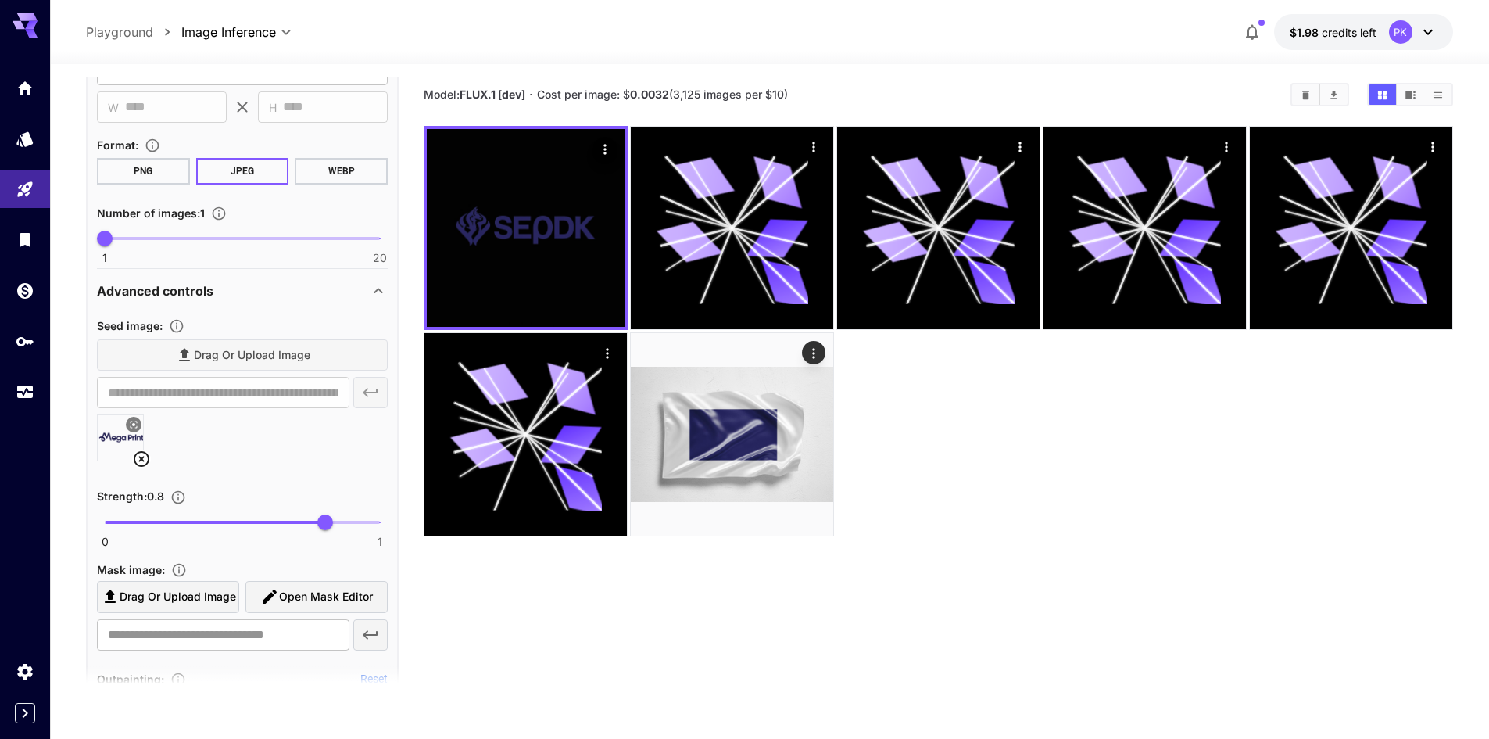
scroll to position [469, 0]
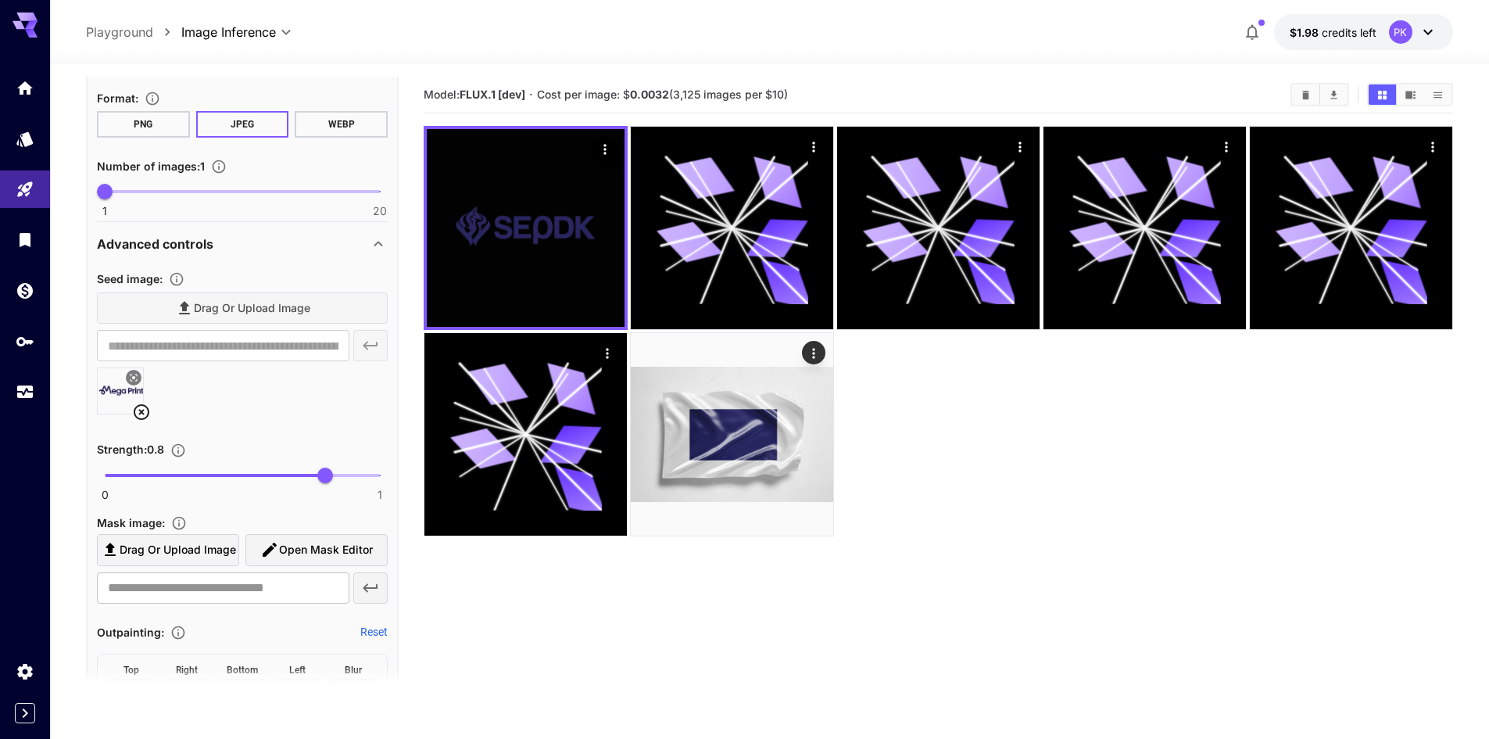
click at [140, 405] on icon at bounding box center [142, 412] width 16 height 16
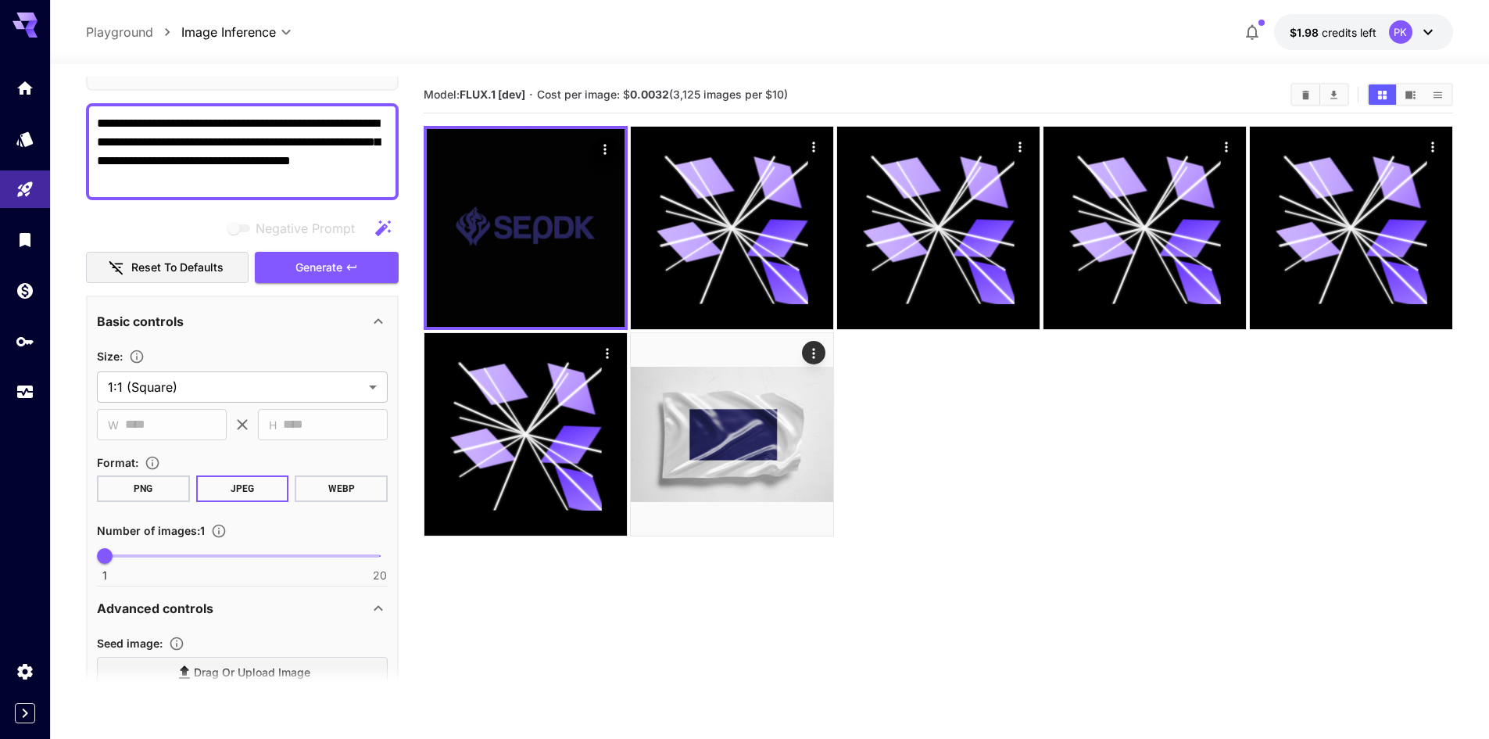
scroll to position [0, 0]
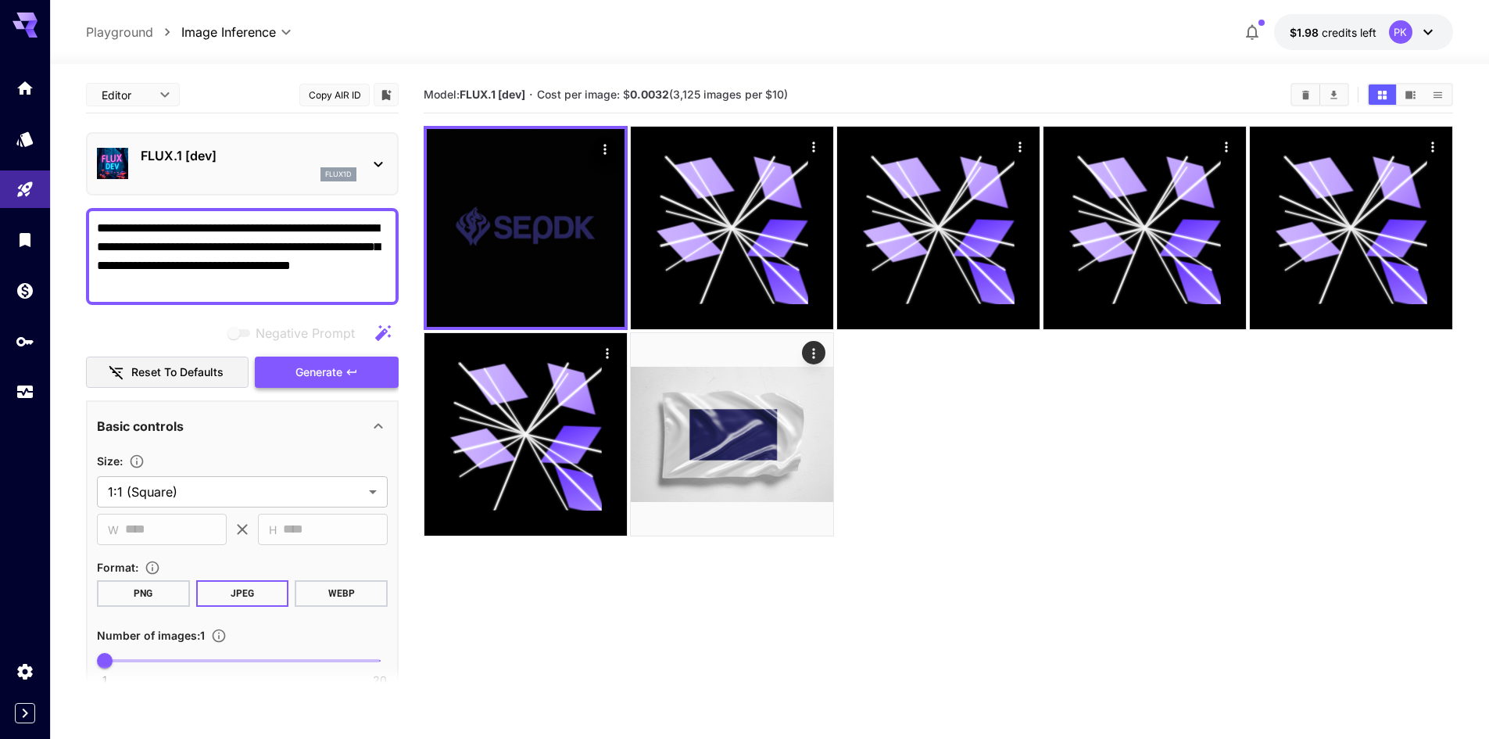
click at [307, 363] on span "Generate" at bounding box center [318, 373] width 47 height 20
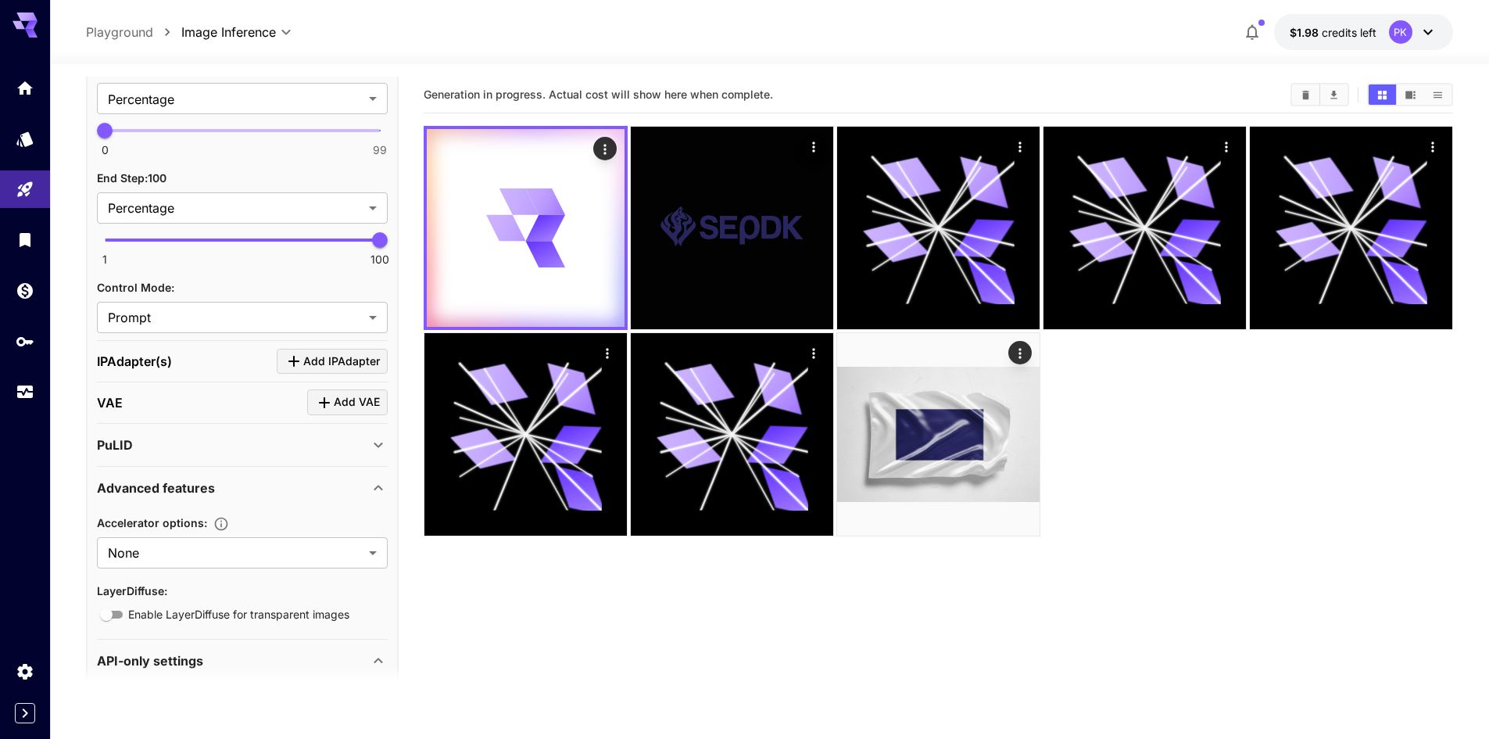
scroll to position [1907, 0]
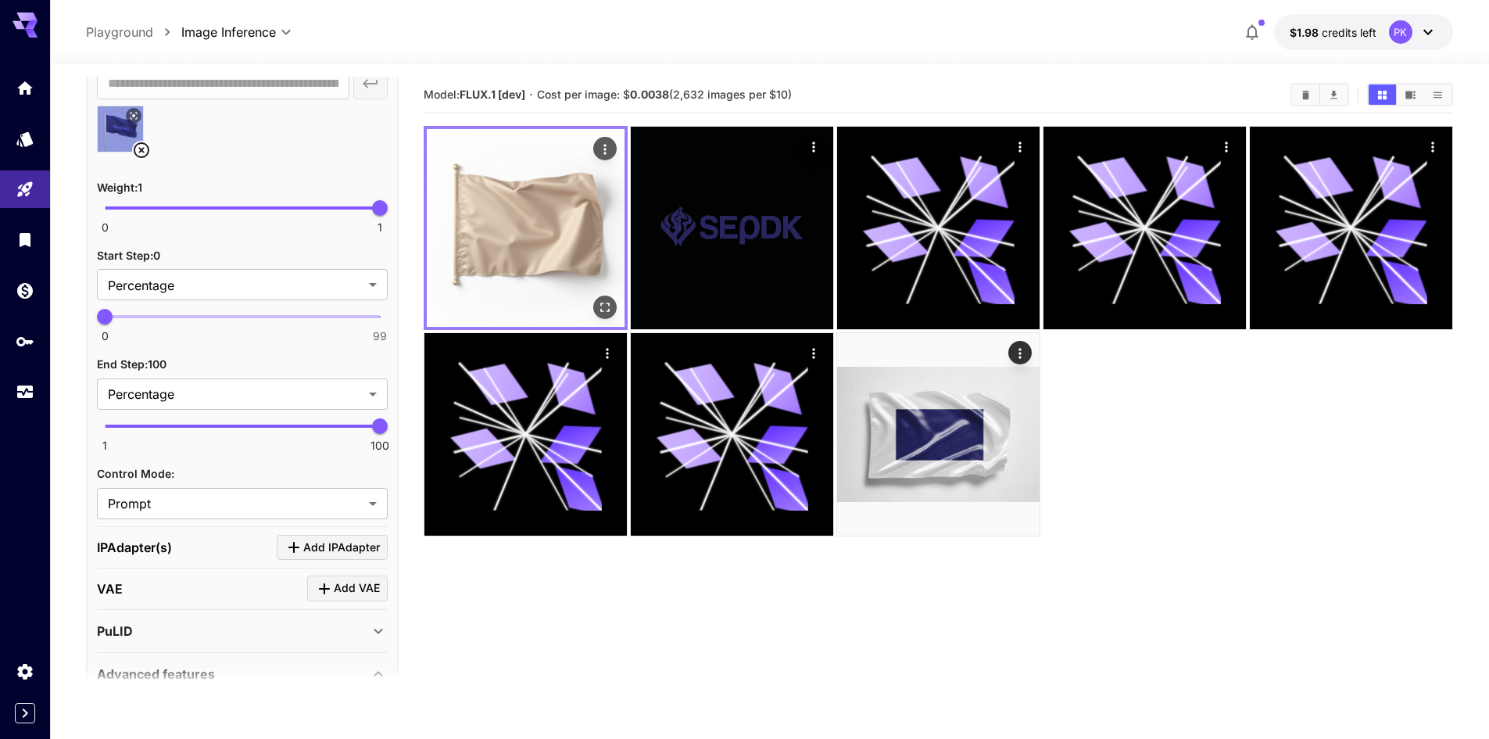
click at [512, 259] on img at bounding box center [526, 228] width 198 height 198
click at [532, 242] on img at bounding box center [526, 228] width 198 height 198
click at [566, 203] on img at bounding box center [526, 228] width 198 height 198
click at [606, 306] on icon "Open in fullscreen" at bounding box center [605, 307] width 16 height 16
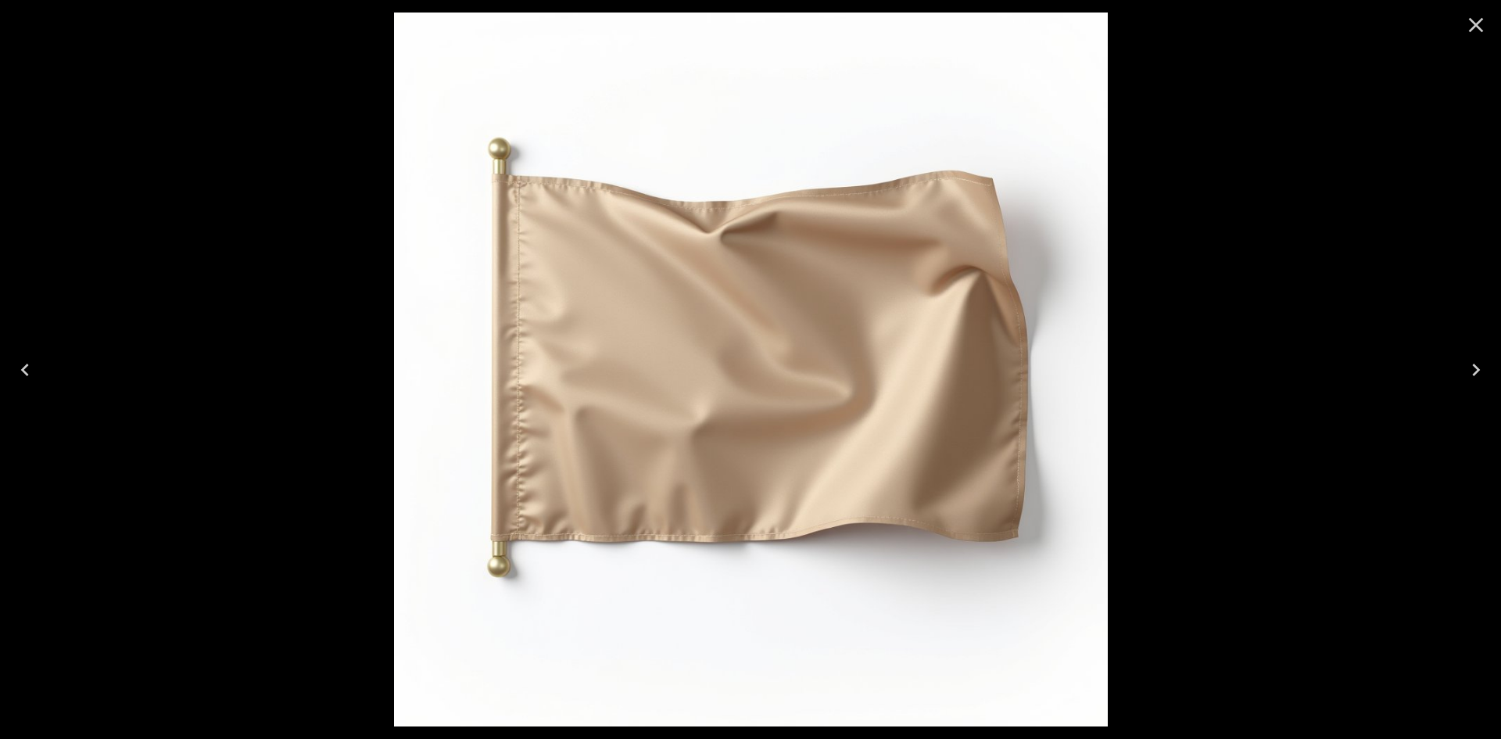
click at [931, 204] on img at bounding box center [751, 370] width 714 height 714
click at [1472, 30] on icon "Close" at bounding box center [1475, 25] width 25 height 25
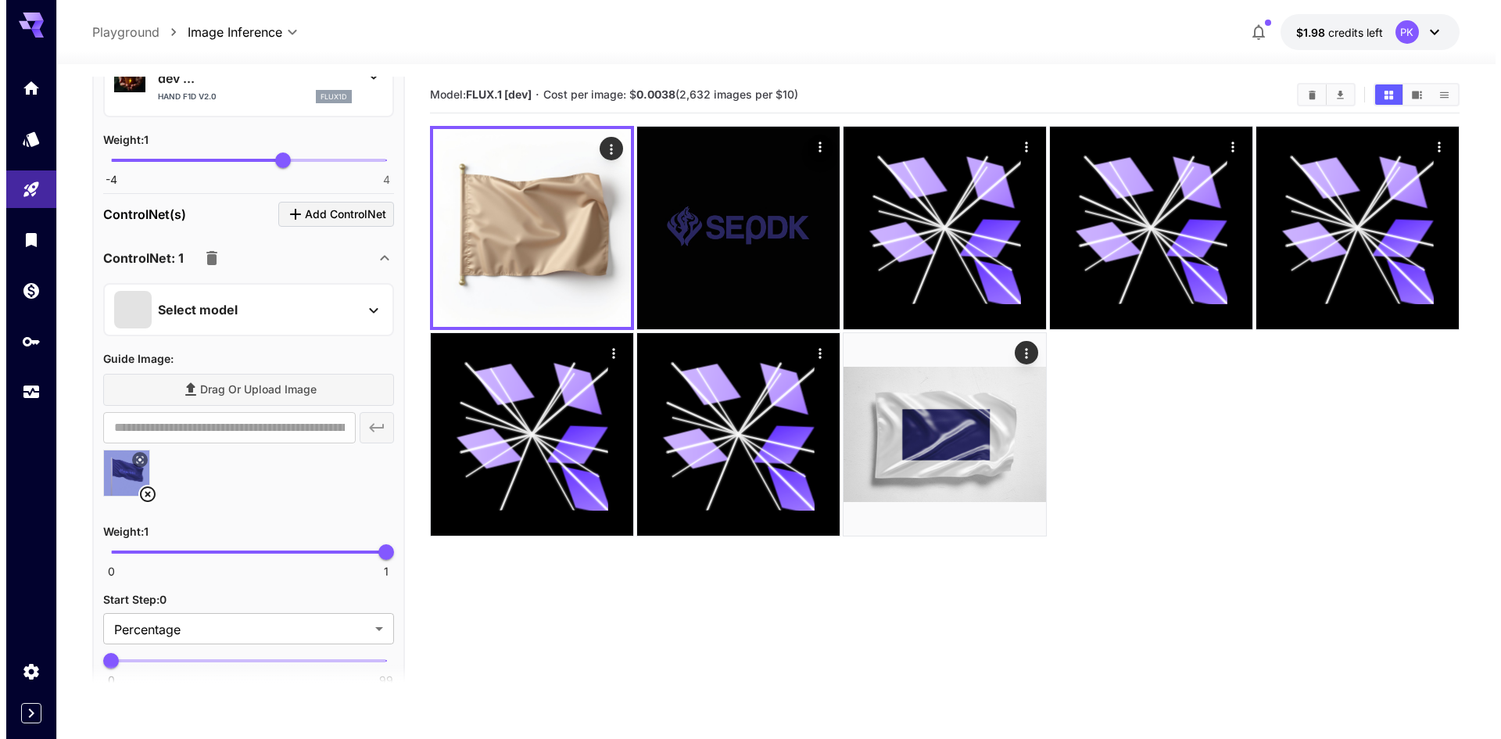
scroll to position [1250, 0]
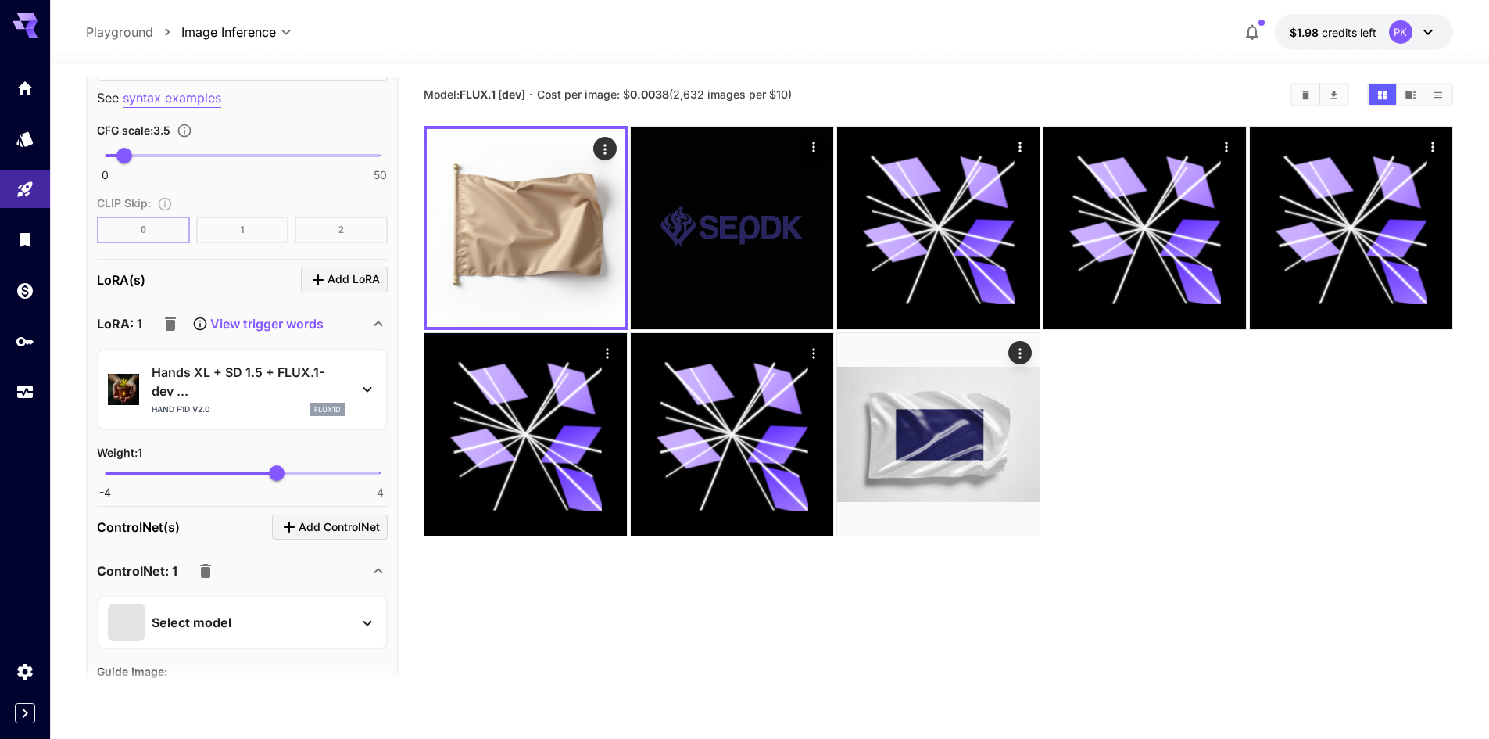
click at [216, 387] on p "Hands XL + SD 1.5 + FLUX.1-dev ..." at bounding box center [249, 382] width 194 height 38
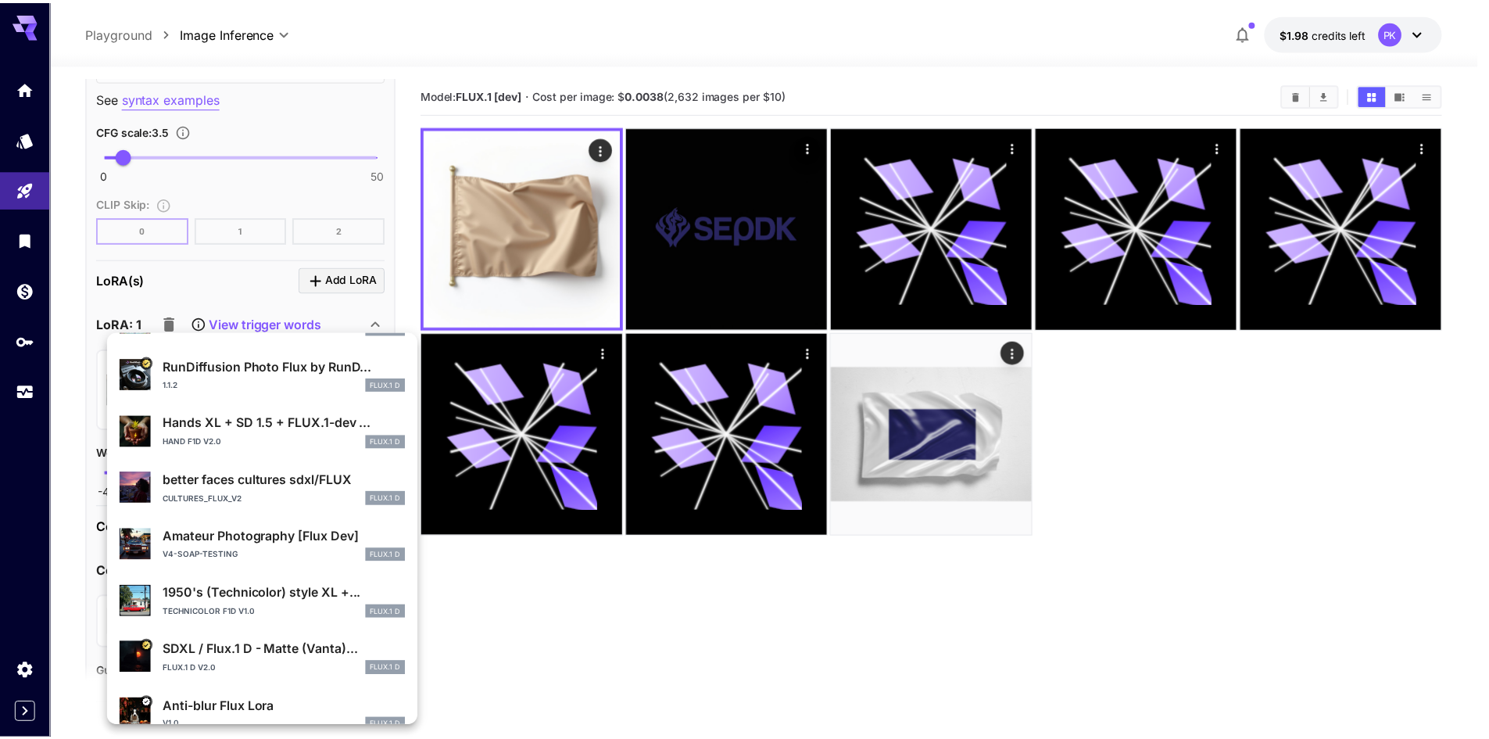
scroll to position [0, 0]
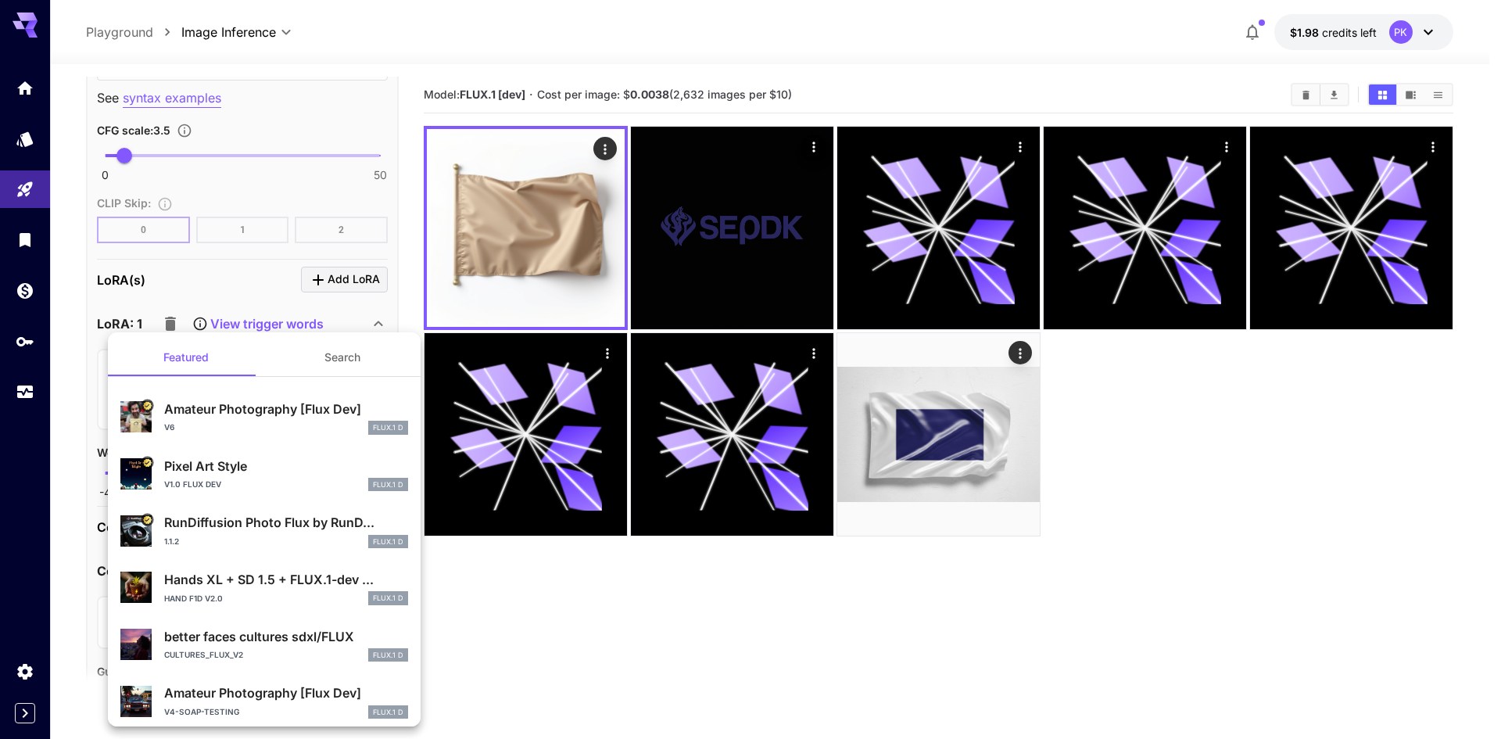
click at [259, 438] on div "Amateur Photography [Flux Dev] v6 FLUX.1 D" at bounding box center [264, 417] width 288 height 48
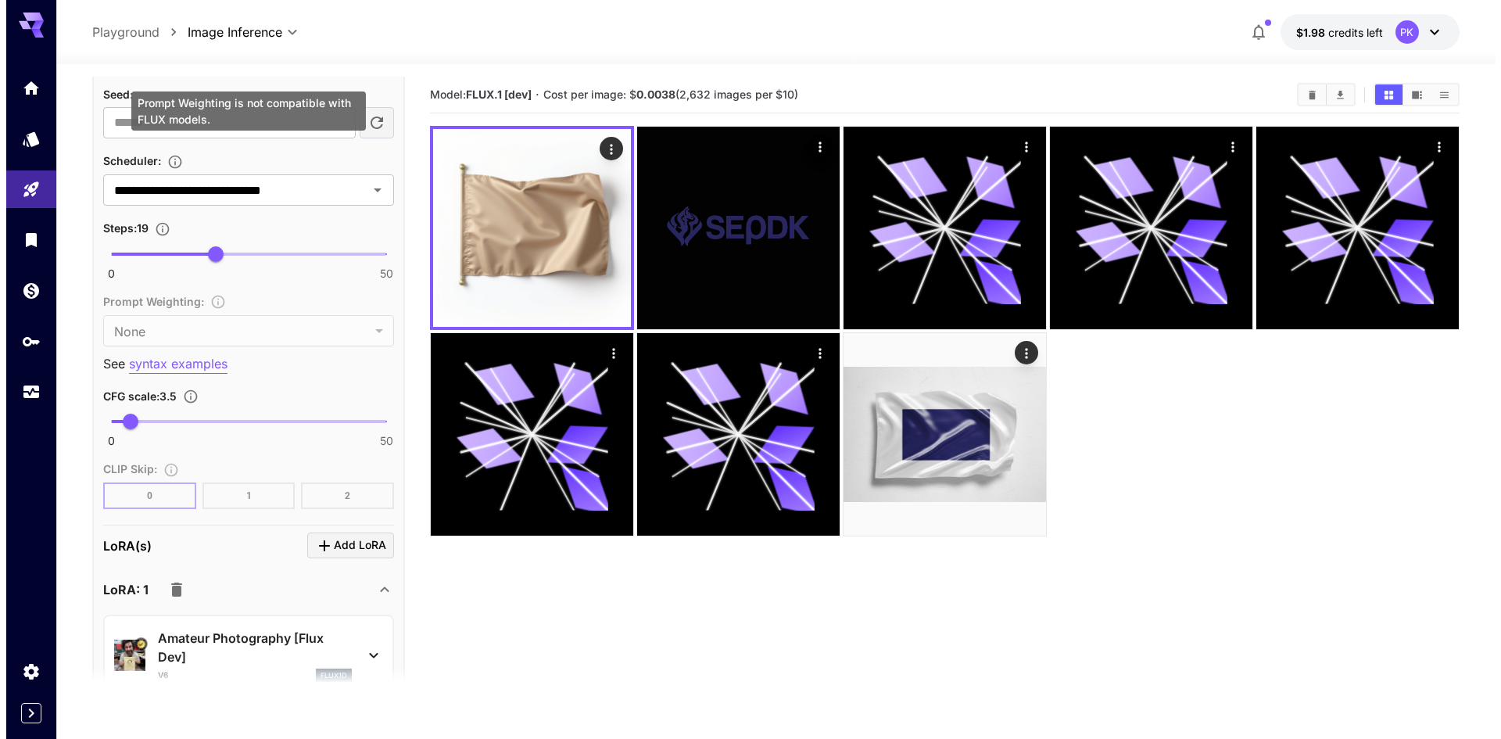
scroll to position [1250, 0]
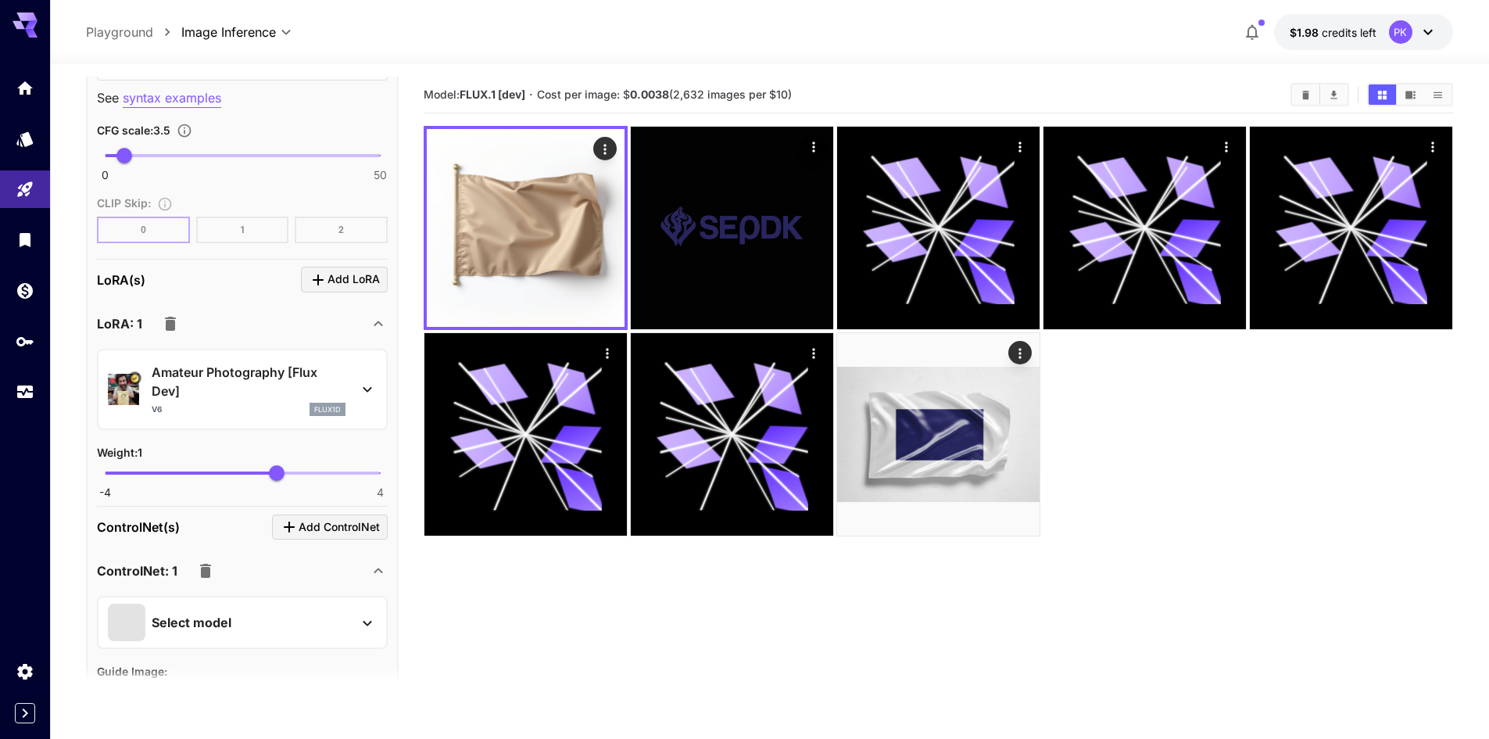
click at [104, 281] on p "LoRA(s)" at bounding box center [121, 279] width 48 height 19
click at [224, 389] on p "Amateur Photography [Flux Dev]" at bounding box center [249, 382] width 194 height 38
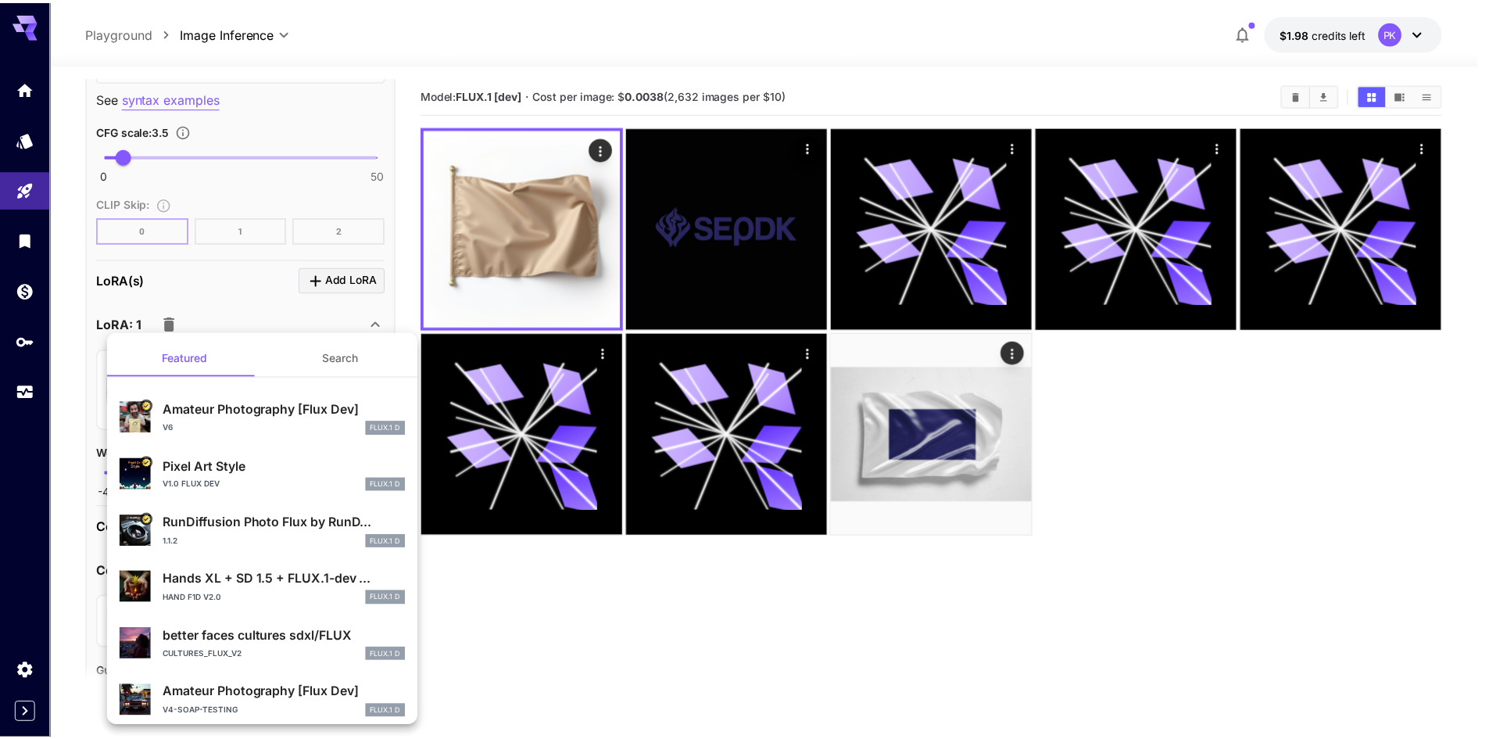
scroll to position [156, 0]
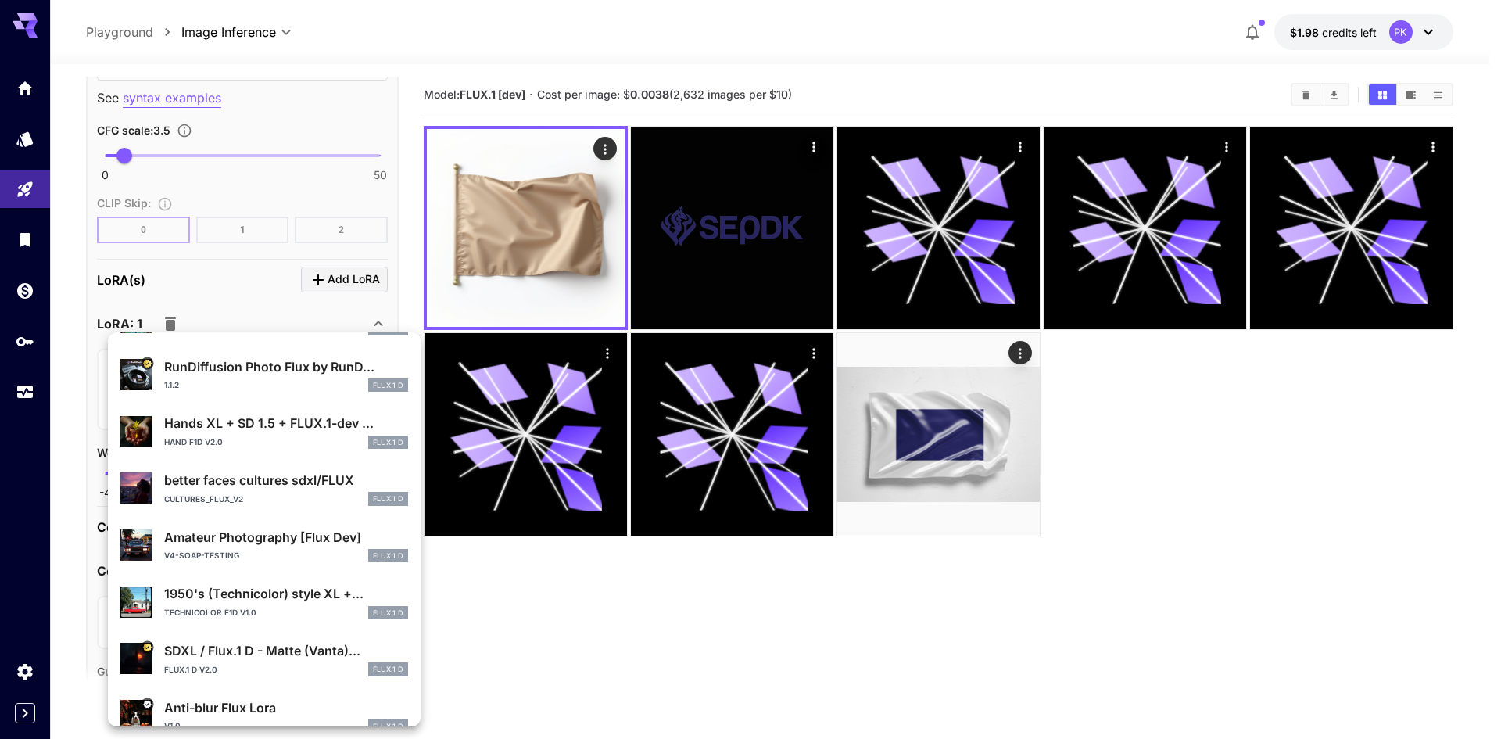
click at [247, 546] on div "Amateur Photography [Flux Dev] v4-soap-testing FLUX.1 D" at bounding box center [286, 545] width 244 height 35
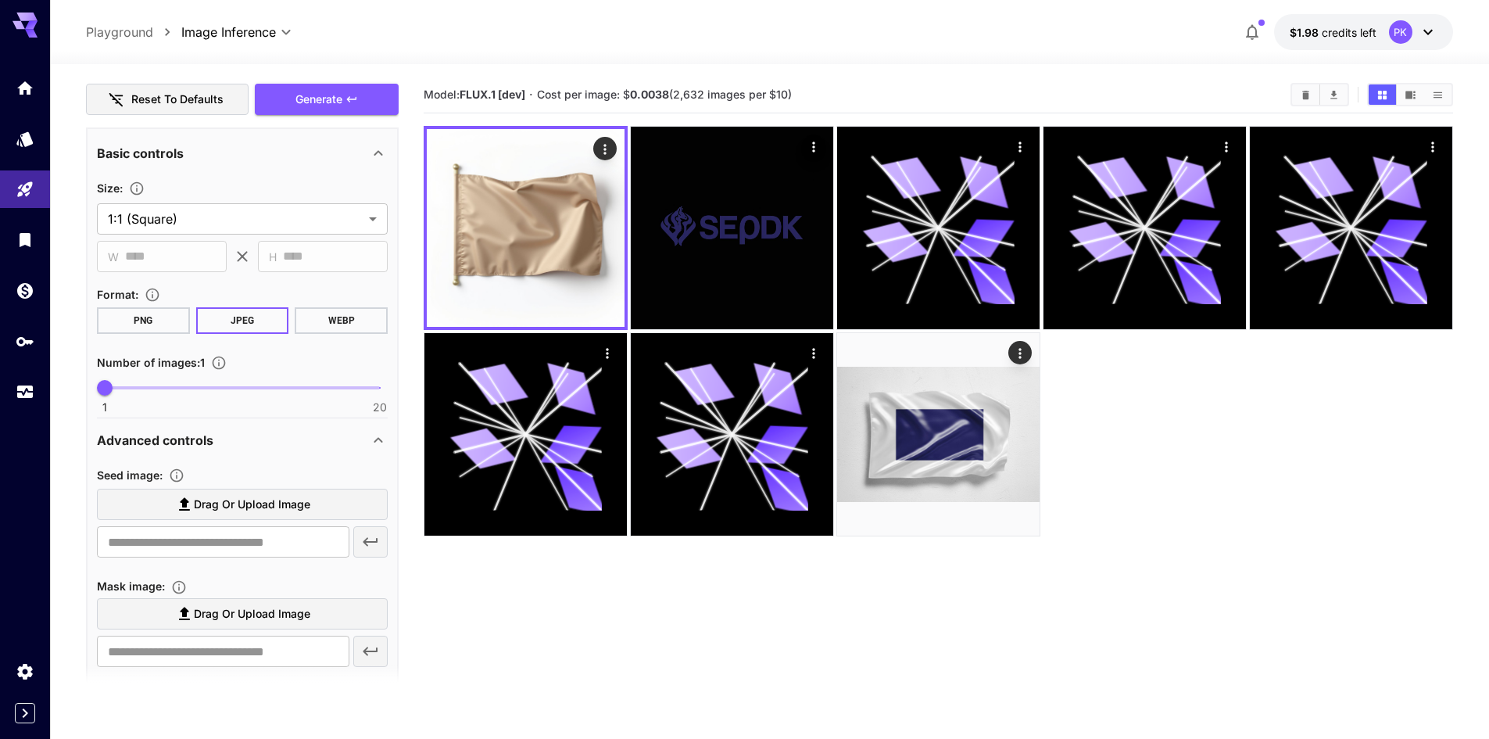
scroll to position [0, 0]
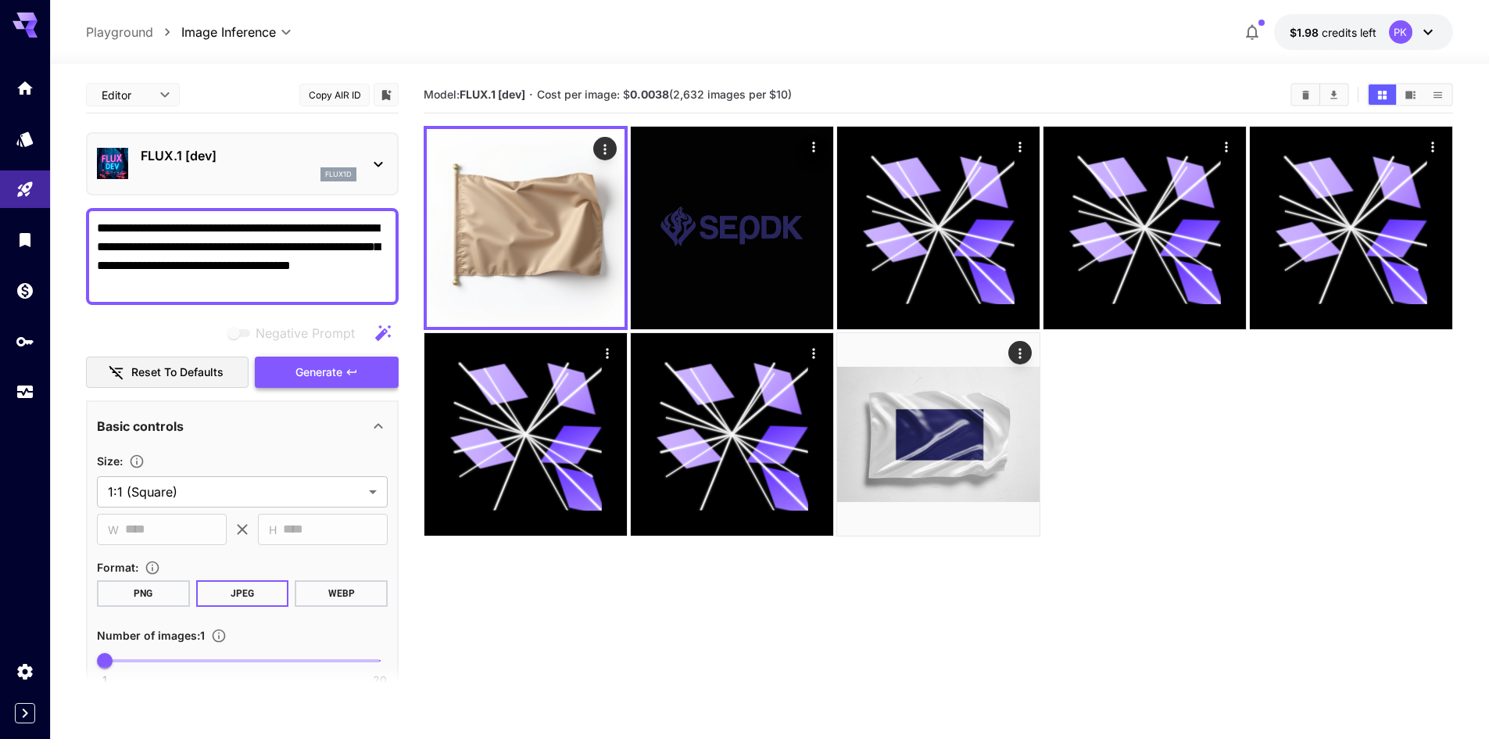
click at [309, 370] on span "Generate" at bounding box center [318, 373] width 47 height 20
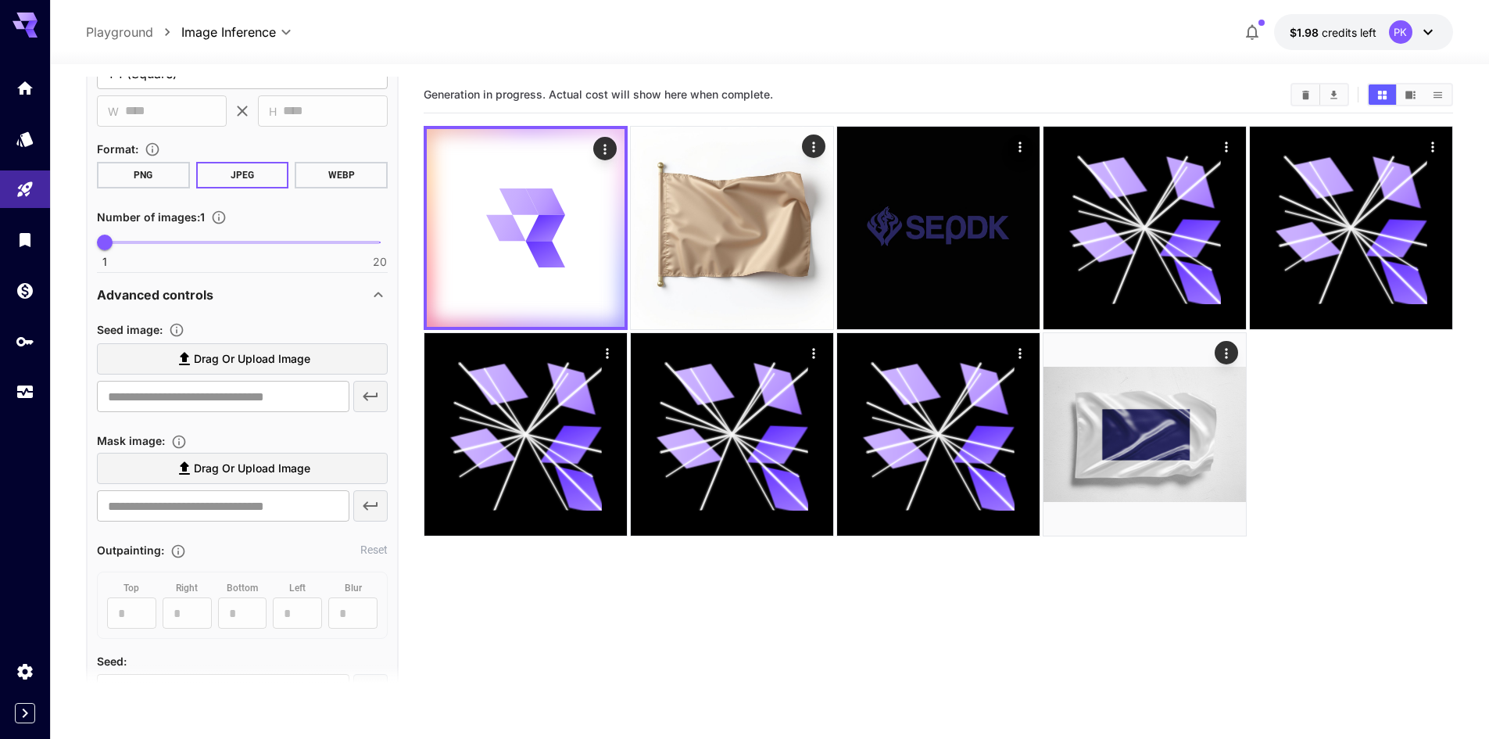
scroll to position [469, 0]
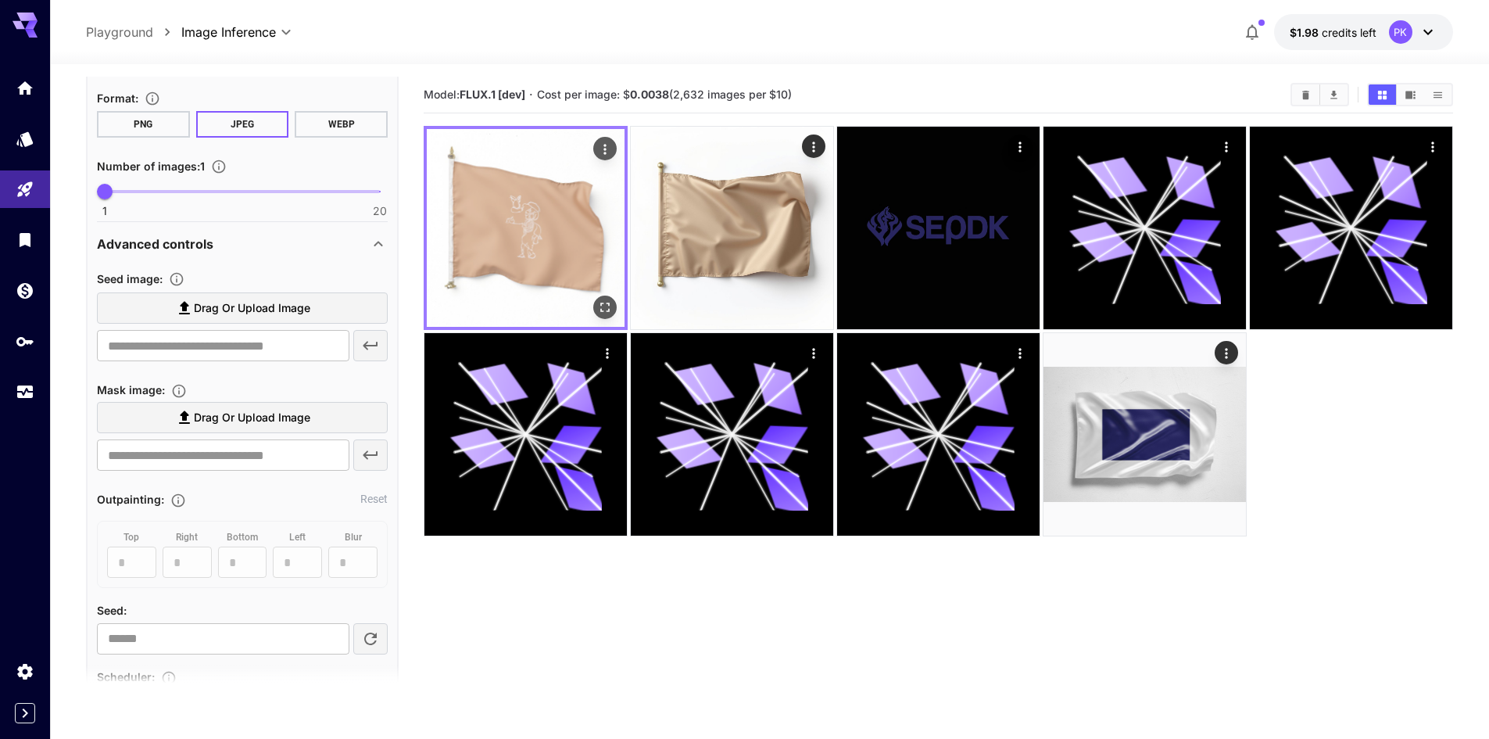
click at [488, 271] on img at bounding box center [526, 228] width 198 height 198
click at [503, 247] on img at bounding box center [526, 228] width 198 height 198
click at [605, 302] on icon "Open in fullscreen" at bounding box center [605, 307] width 16 height 16
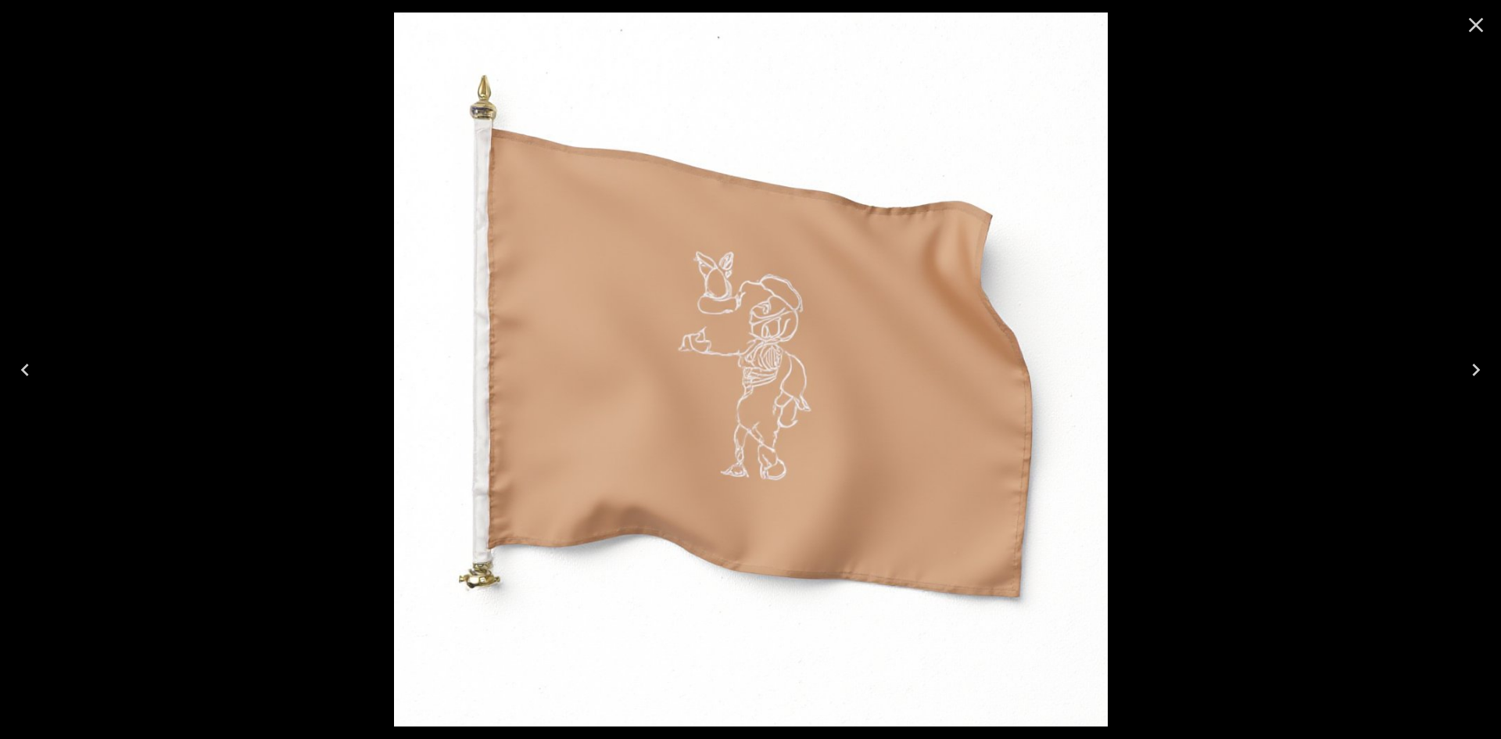
click at [103, 326] on div at bounding box center [750, 369] width 1501 height 739
click at [1456, 26] on div at bounding box center [1476, 25] width 50 height 50
click at [1472, 24] on icon "Close" at bounding box center [1475, 25] width 25 height 25
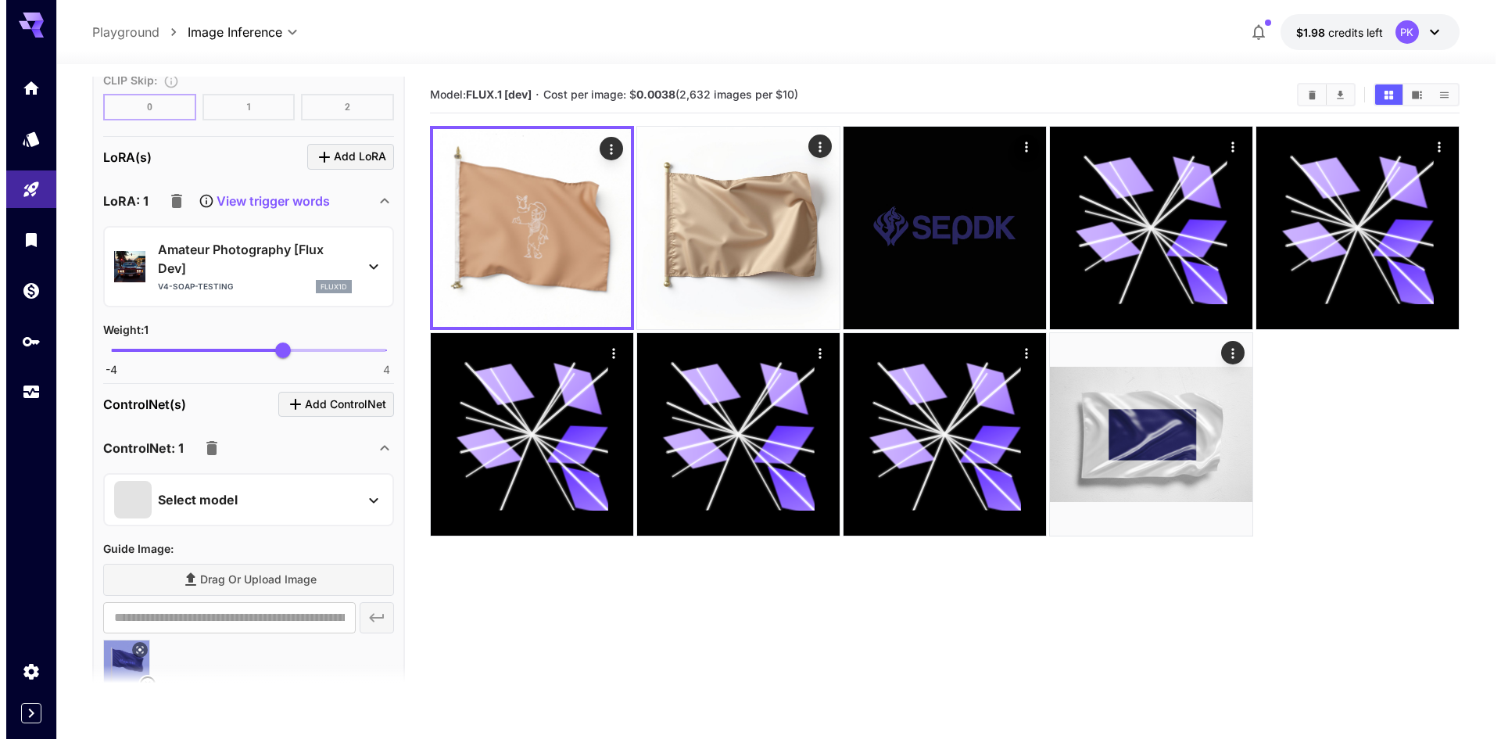
scroll to position [1250, 0]
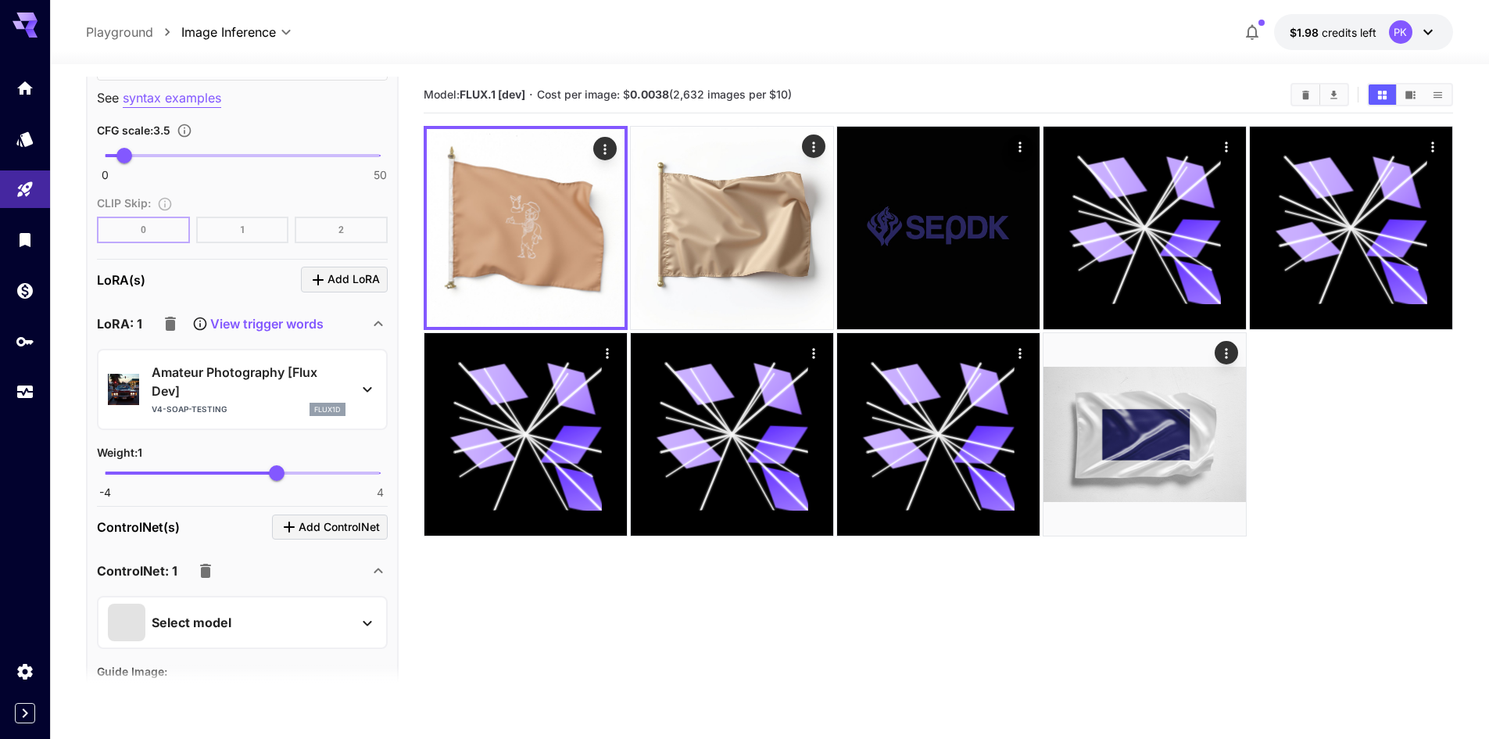
click at [194, 370] on p "Amateur Photography [Flux Dev]" at bounding box center [249, 382] width 194 height 38
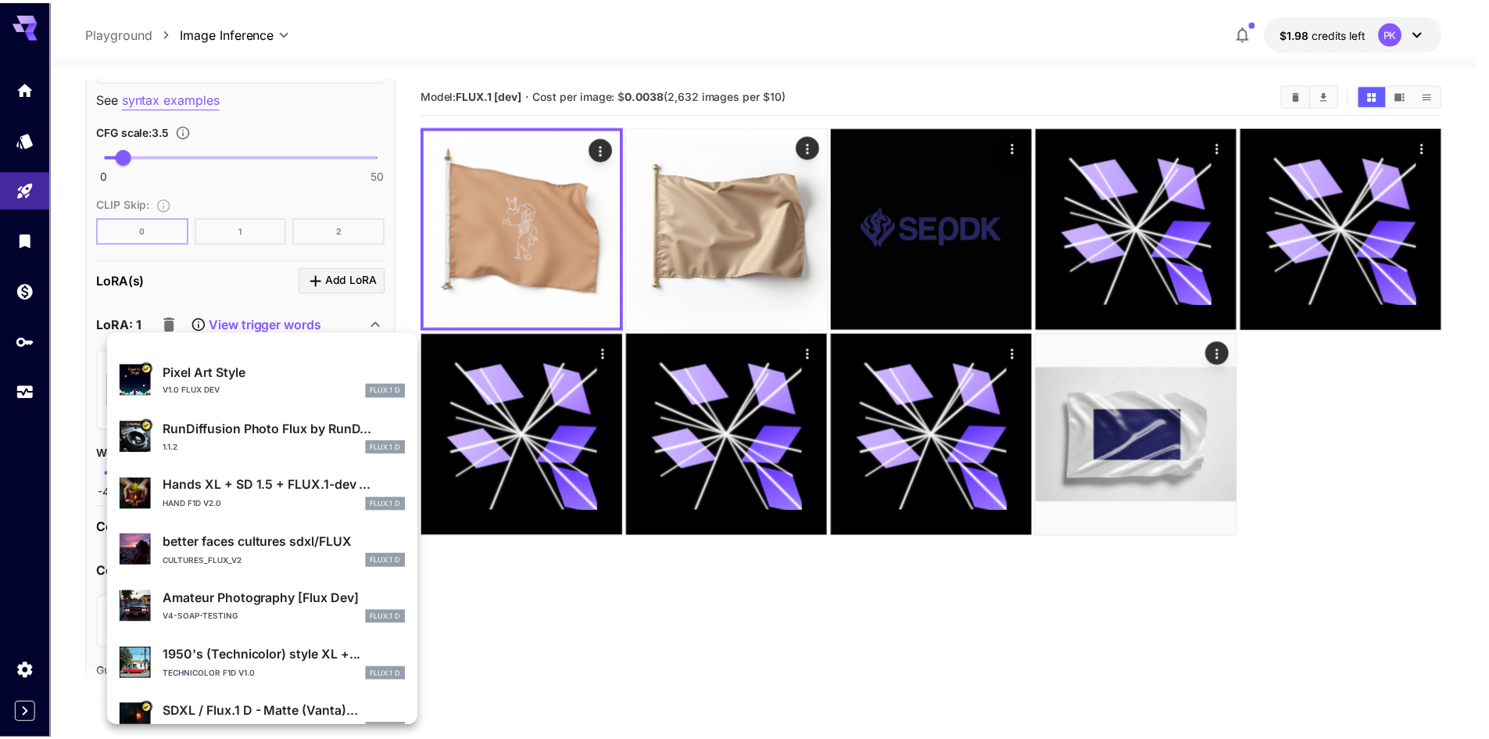
scroll to position [0, 0]
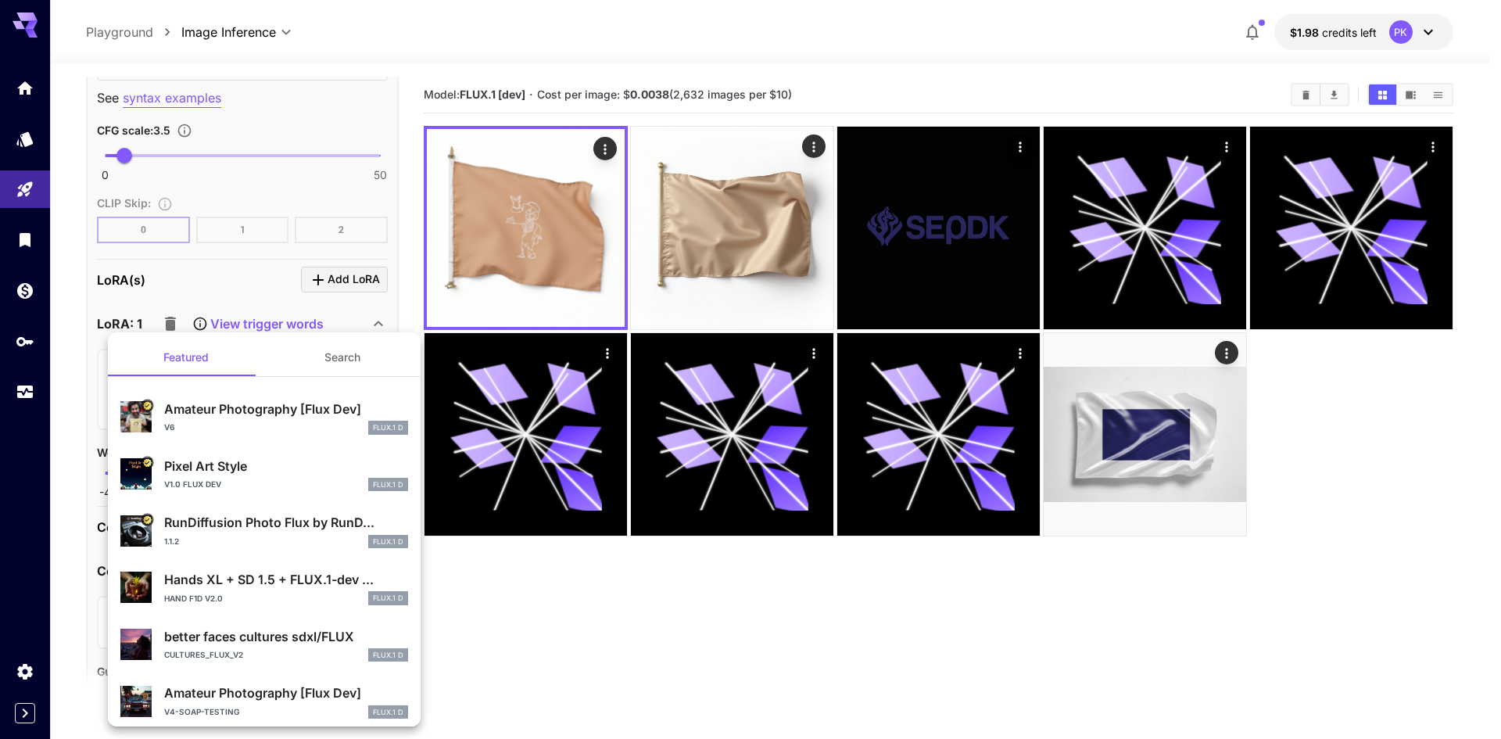
click at [177, 288] on div at bounding box center [750, 369] width 1501 height 739
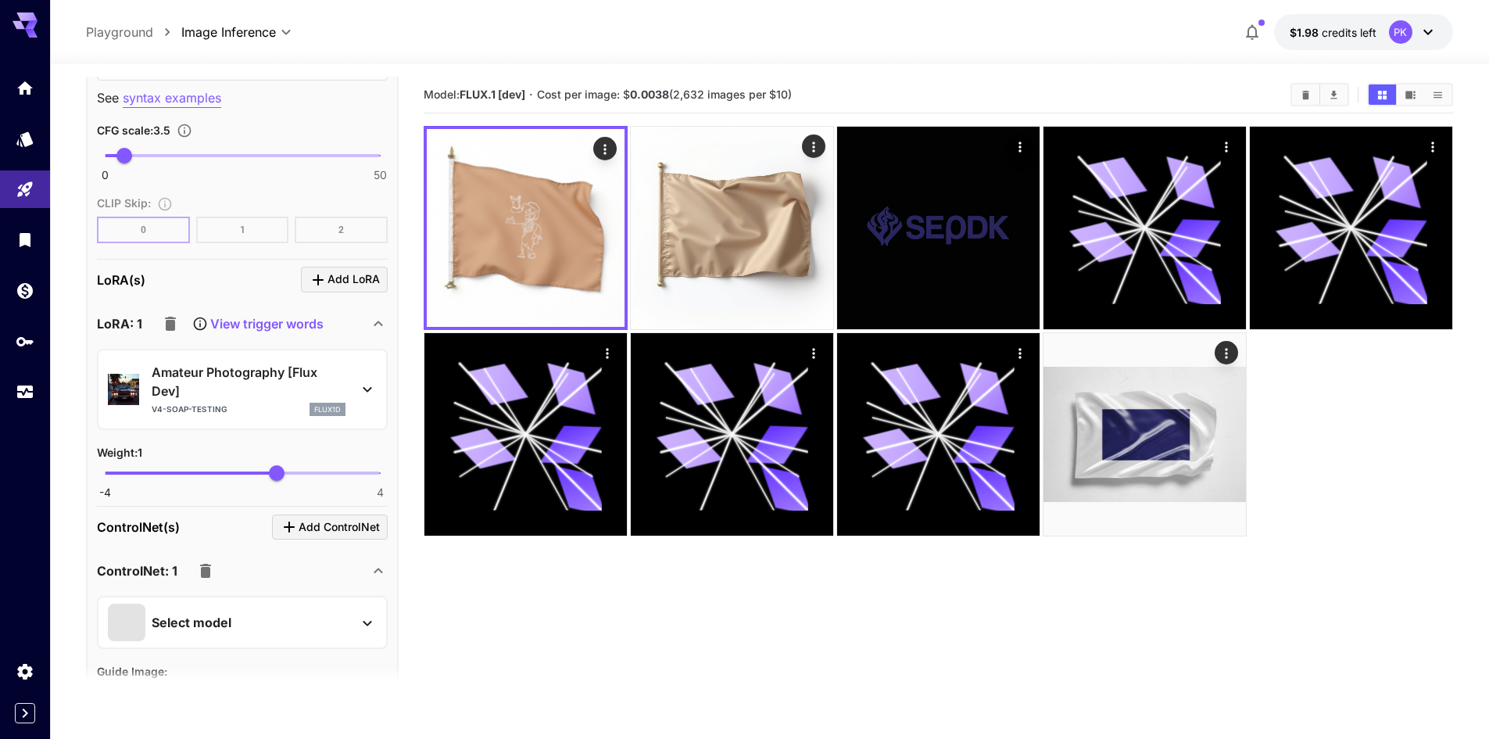
drag, startPoint x: 155, startPoint y: 317, endPoint x: 166, endPoint y: 318, distance: 11.8
click at [156, 317] on button "button" at bounding box center [170, 323] width 31 height 31
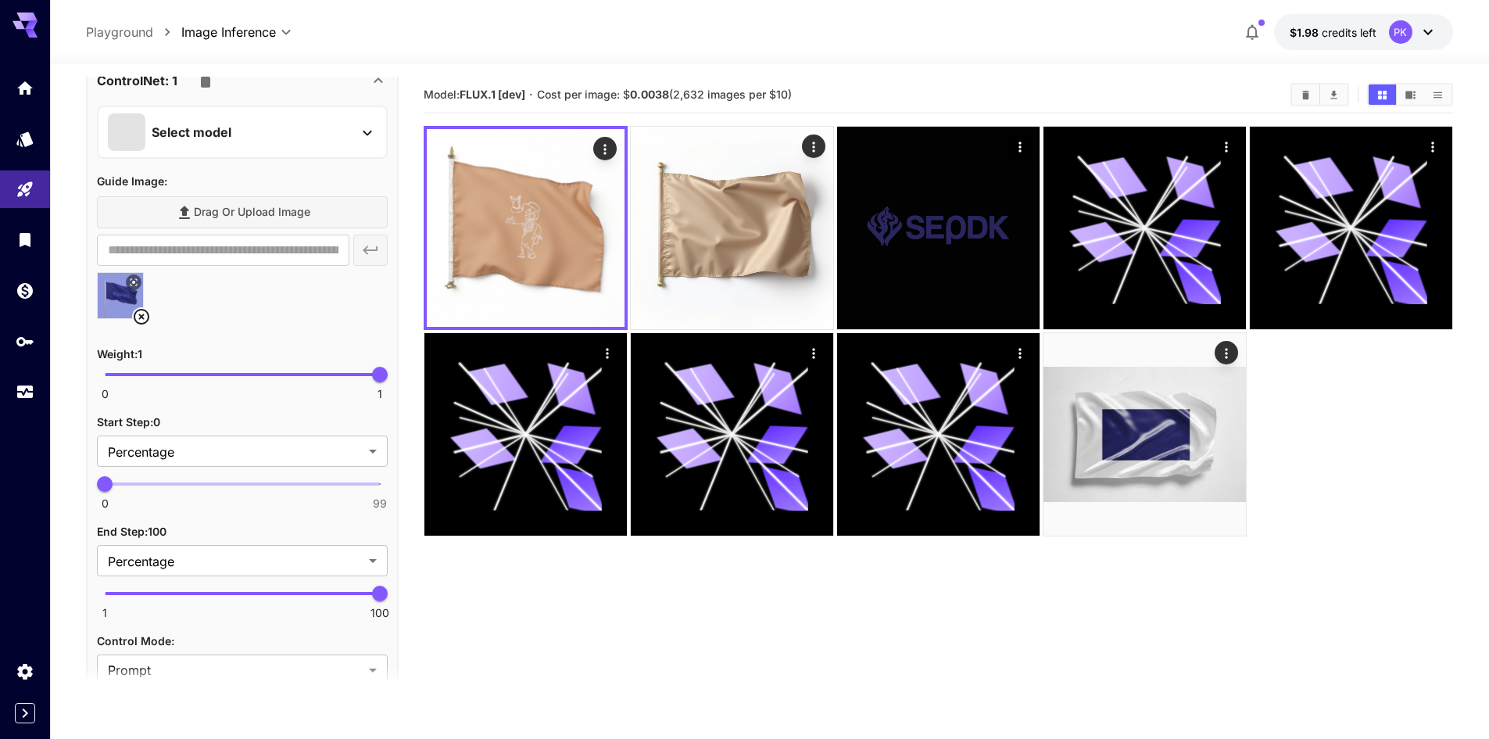
scroll to position [1719, 0]
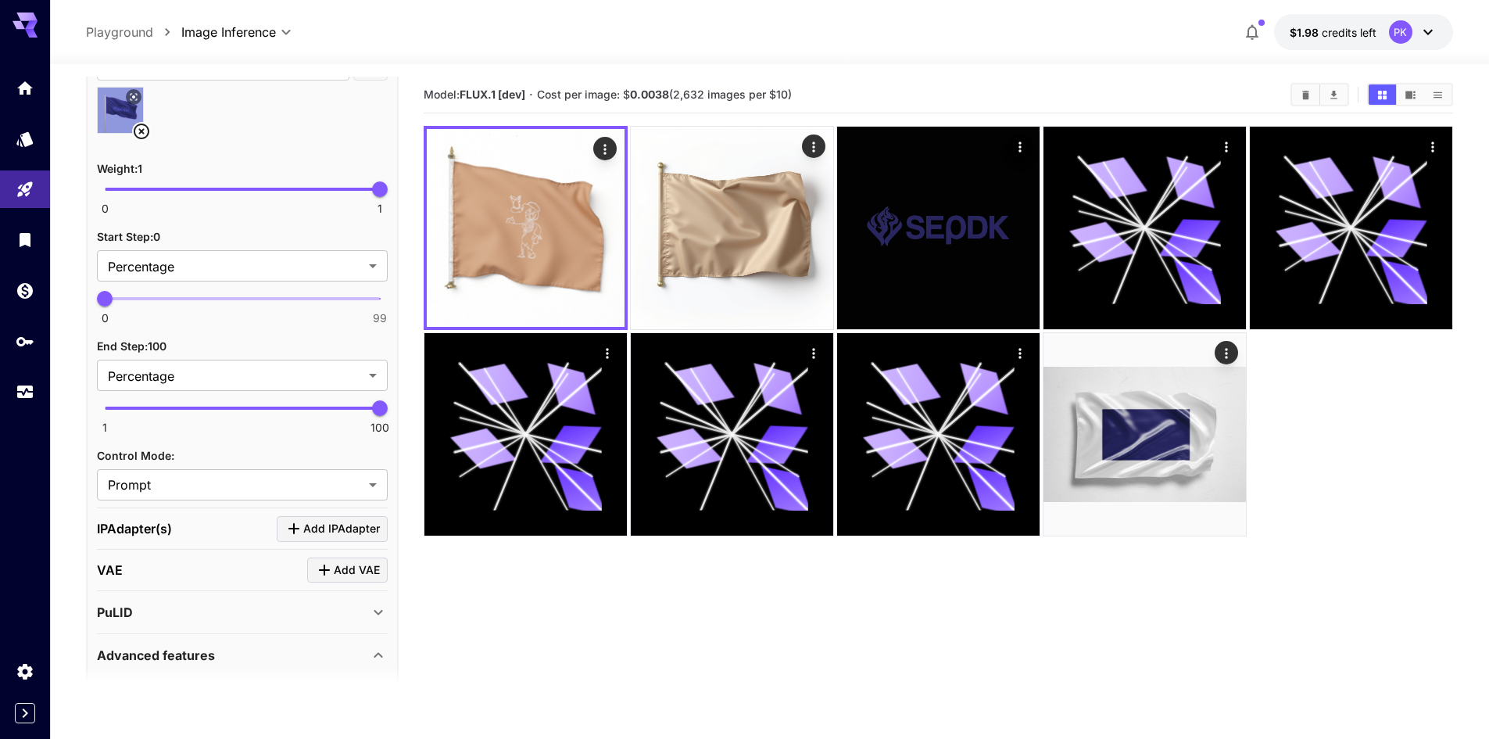
click at [215, 534] on div "IPAdapter(s) Add IPAdapter" at bounding box center [242, 529] width 291 height 26
click at [321, 535] on span "Add IPAdapter" at bounding box center [341, 529] width 77 height 20
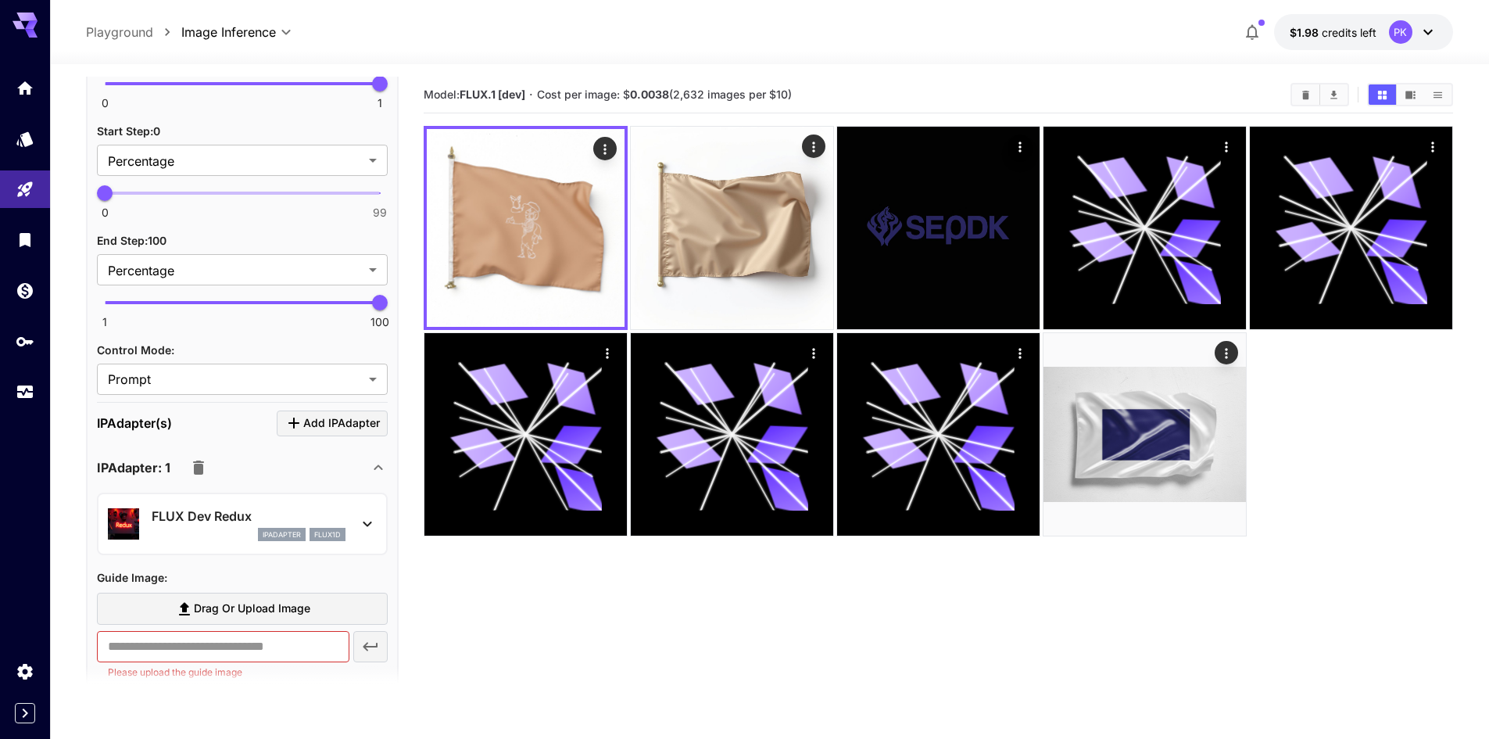
scroll to position [1876, 0]
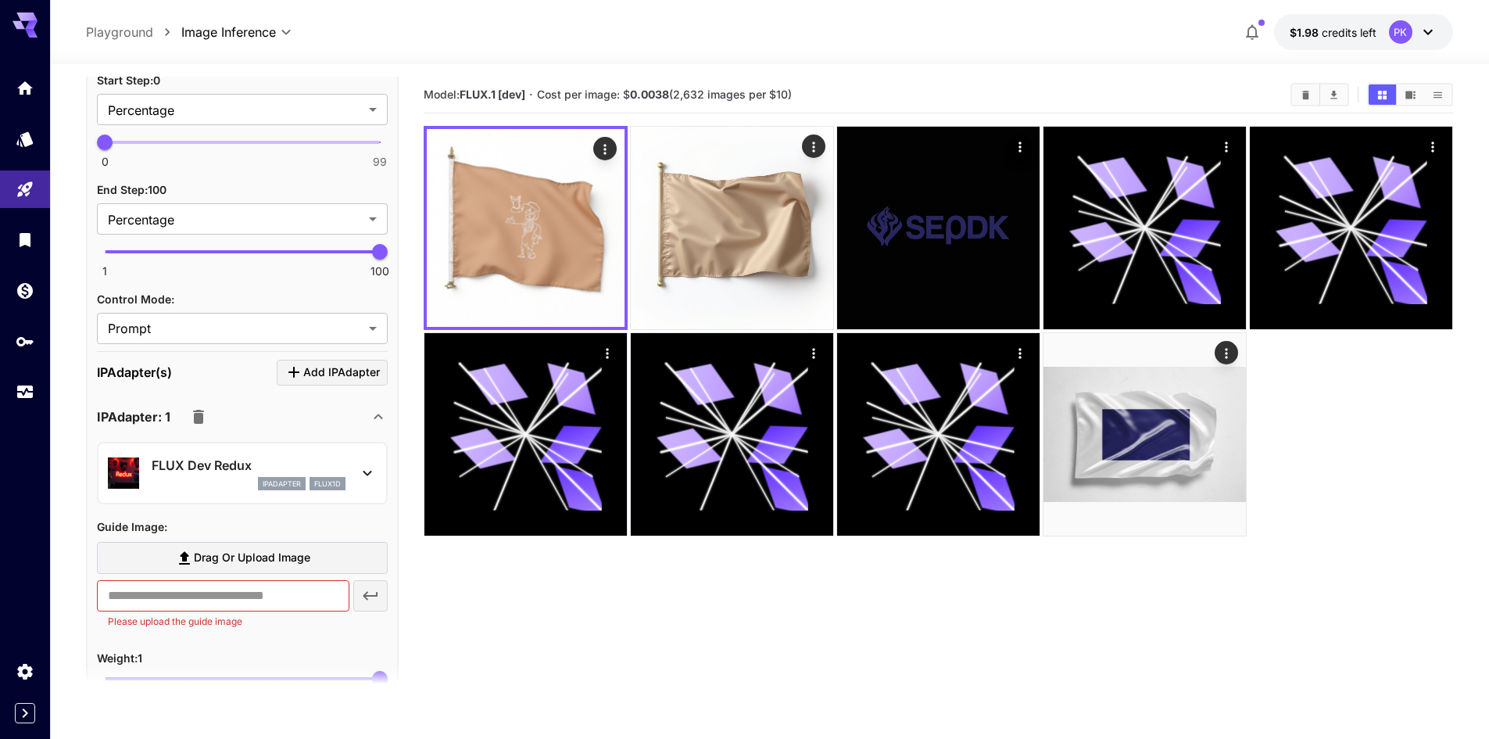
click at [219, 481] on div "ipAdapter flux1d" at bounding box center [249, 484] width 194 height 14
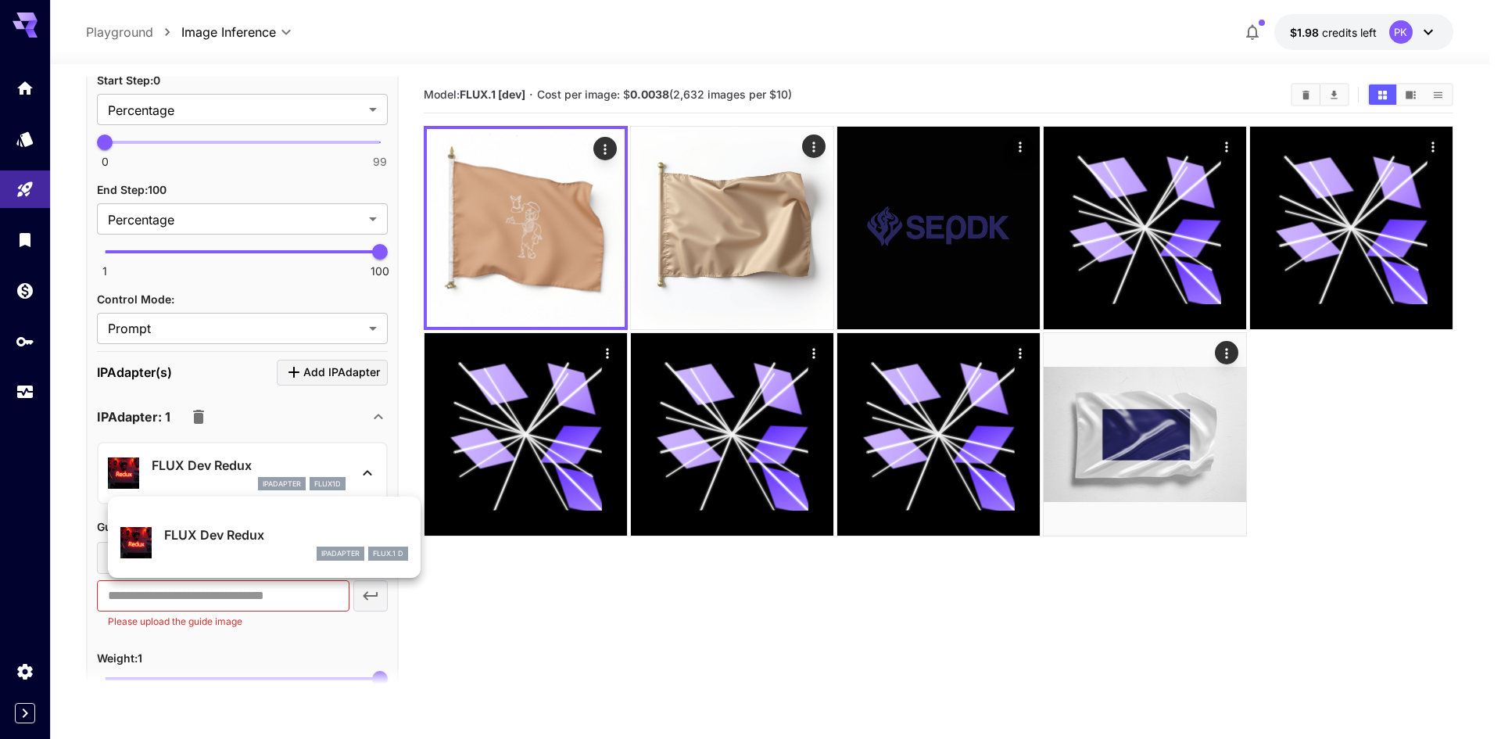
click at [420, 600] on div at bounding box center [750, 369] width 1501 height 739
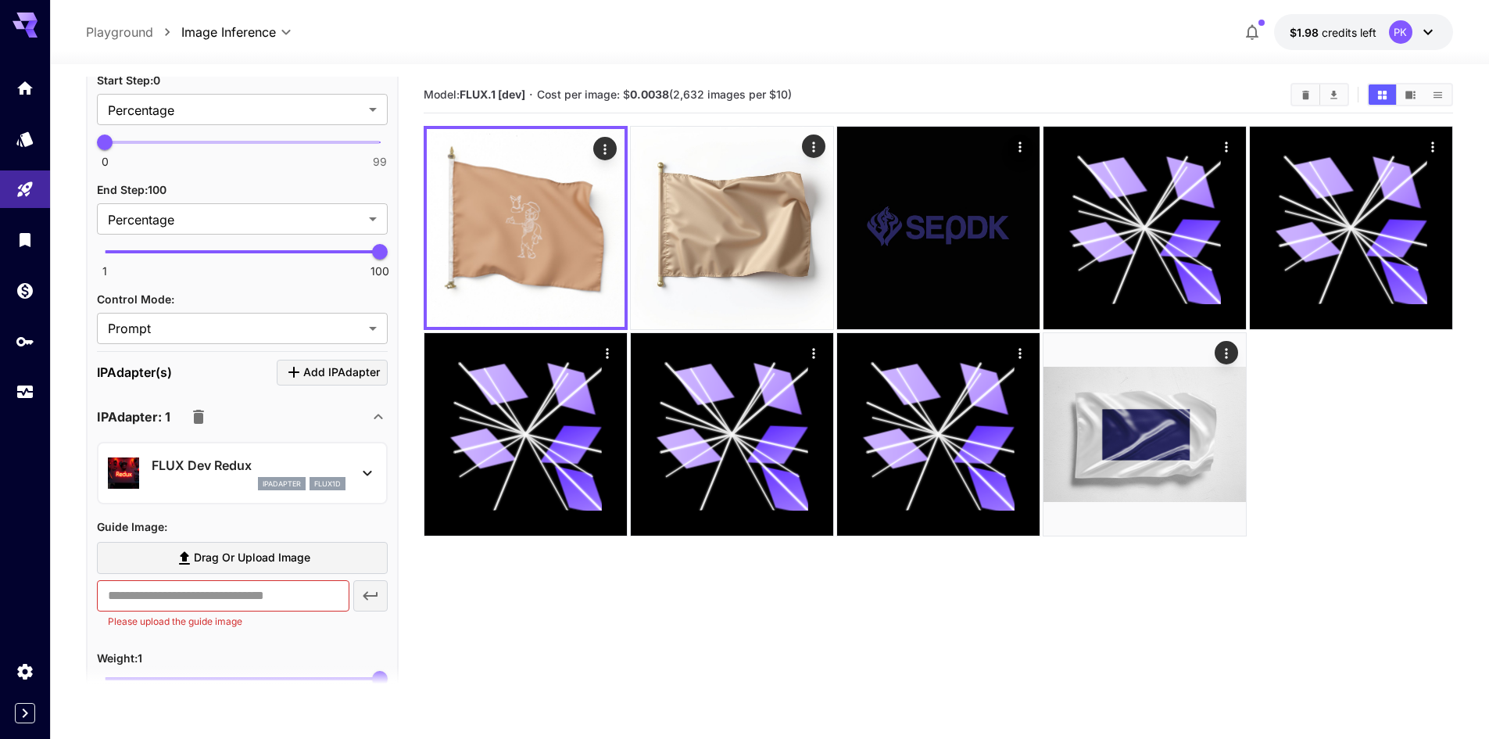
click at [223, 481] on div "ipAdapter flux1d" at bounding box center [249, 484] width 194 height 14
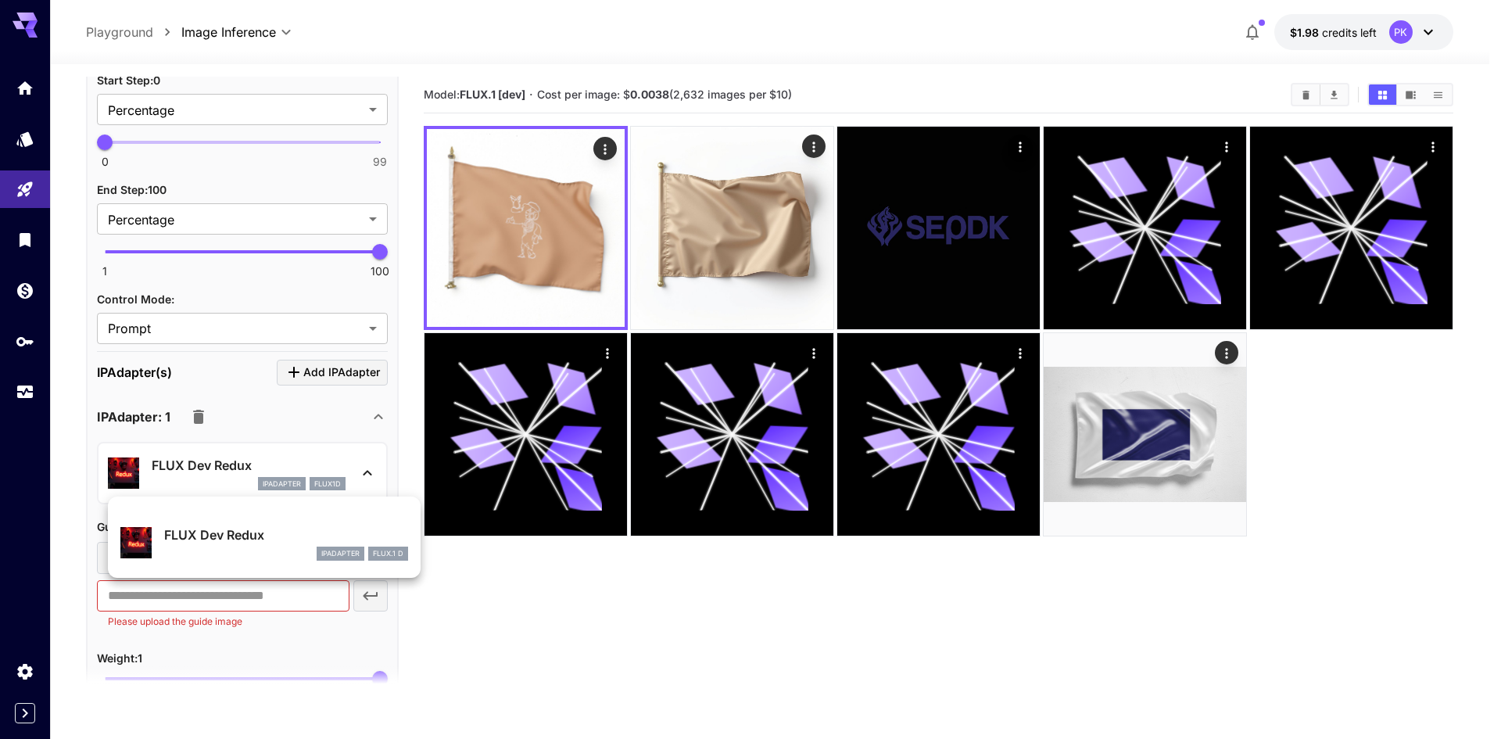
click at [317, 391] on div at bounding box center [750, 369] width 1501 height 739
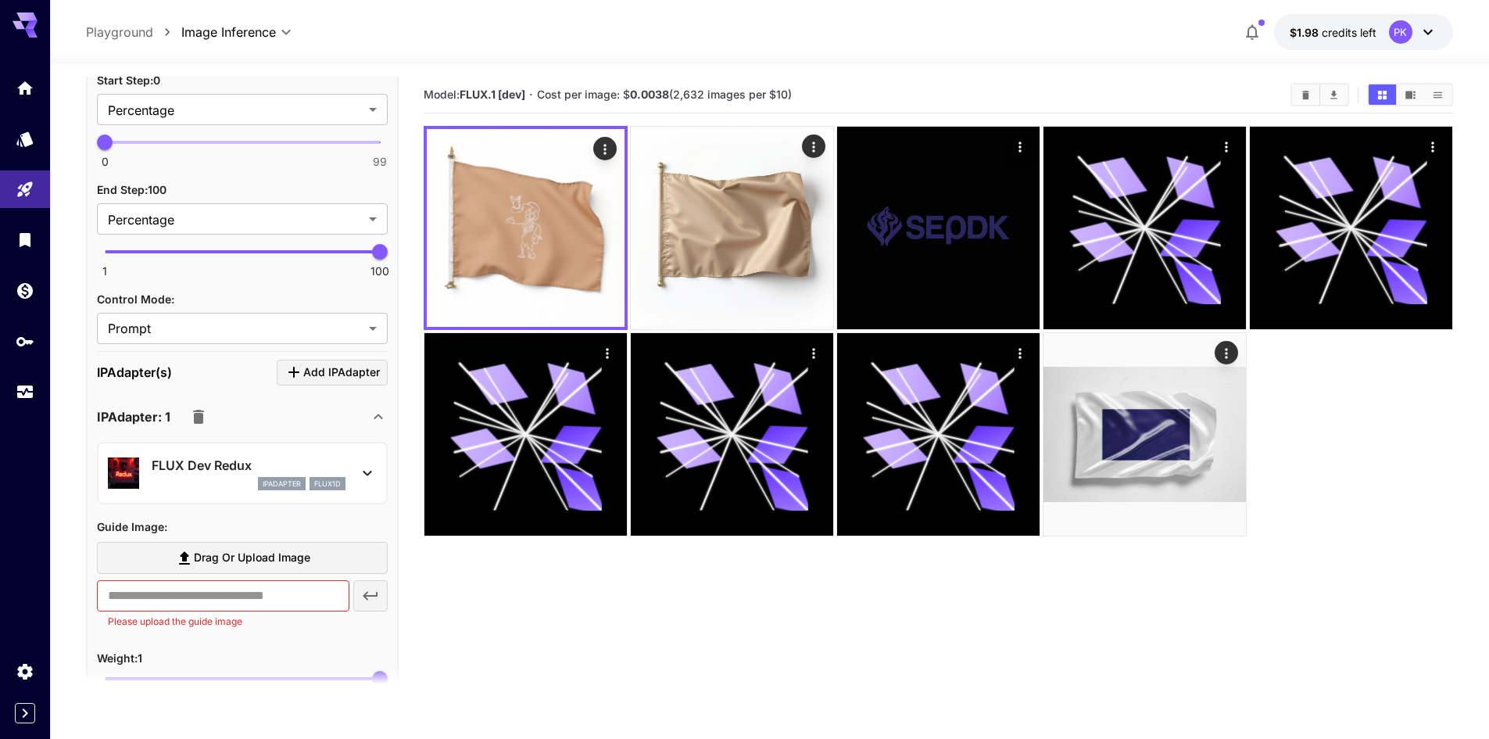
click at [187, 412] on button "button" at bounding box center [198, 416] width 31 height 31
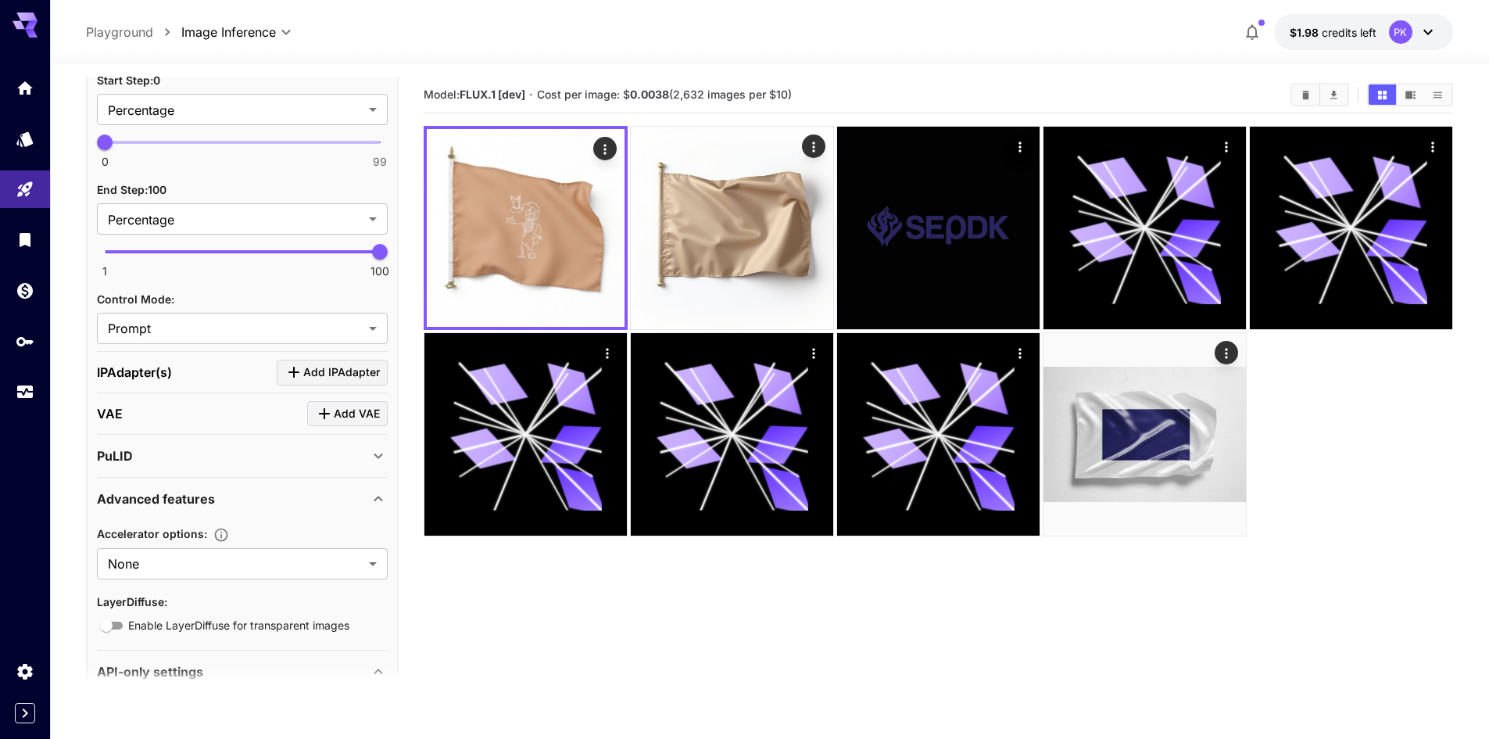
click at [189, 459] on div "PuLID" at bounding box center [233, 455] width 272 height 19
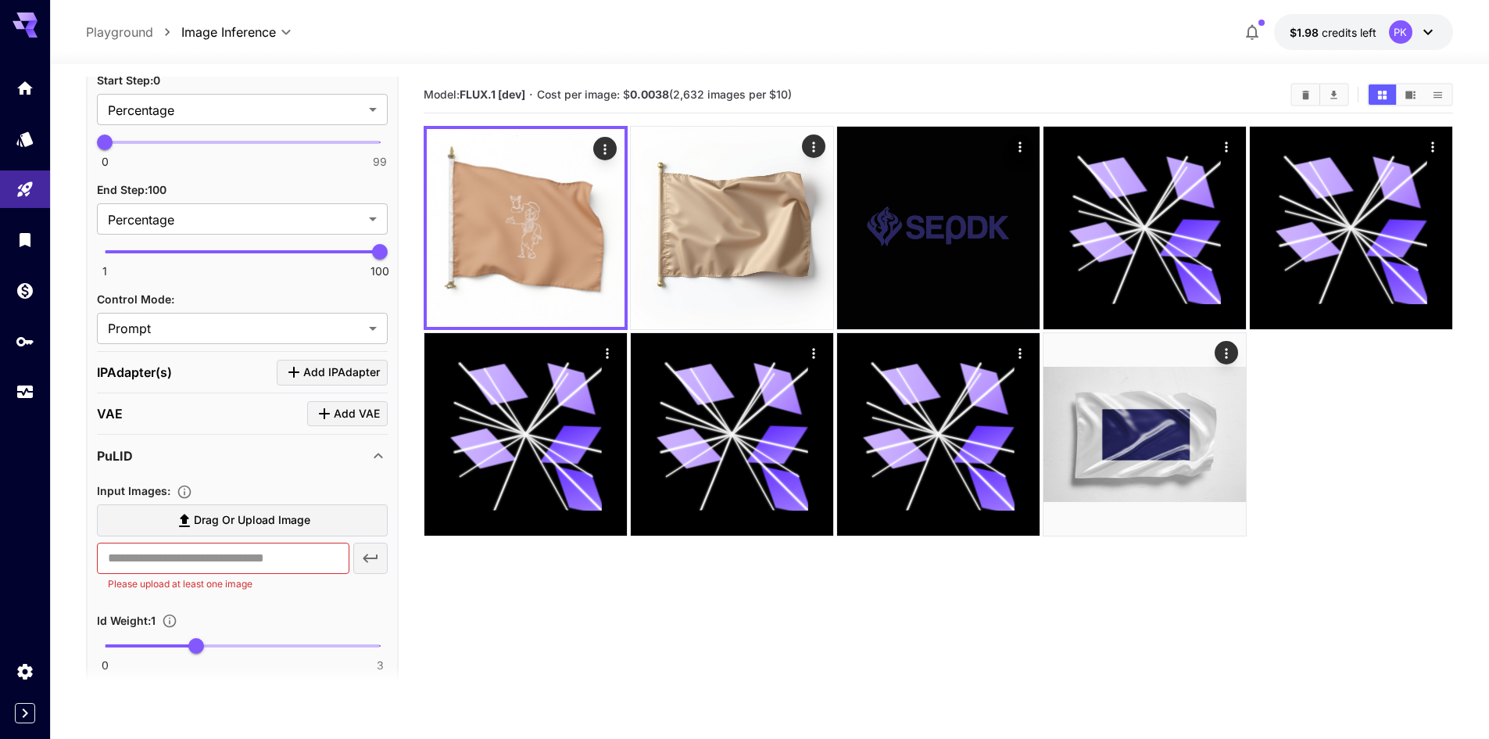
scroll to position [2032, 0]
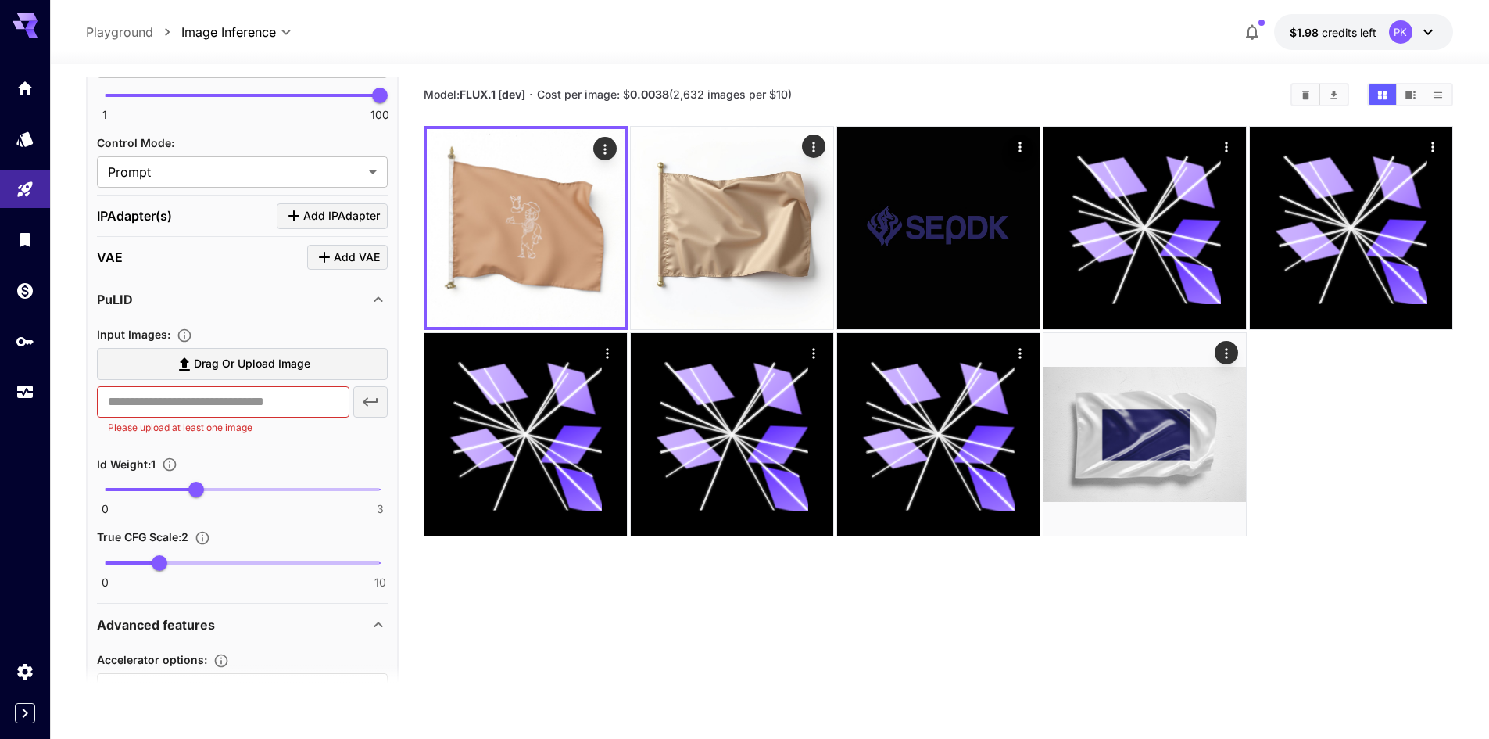
click at [214, 364] on span "Drag or upload image" at bounding box center [252, 364] width 116 height 20
click at [0, 0] on input "Drag or upload image" at bounding box center [0, 0] width 0 height 0
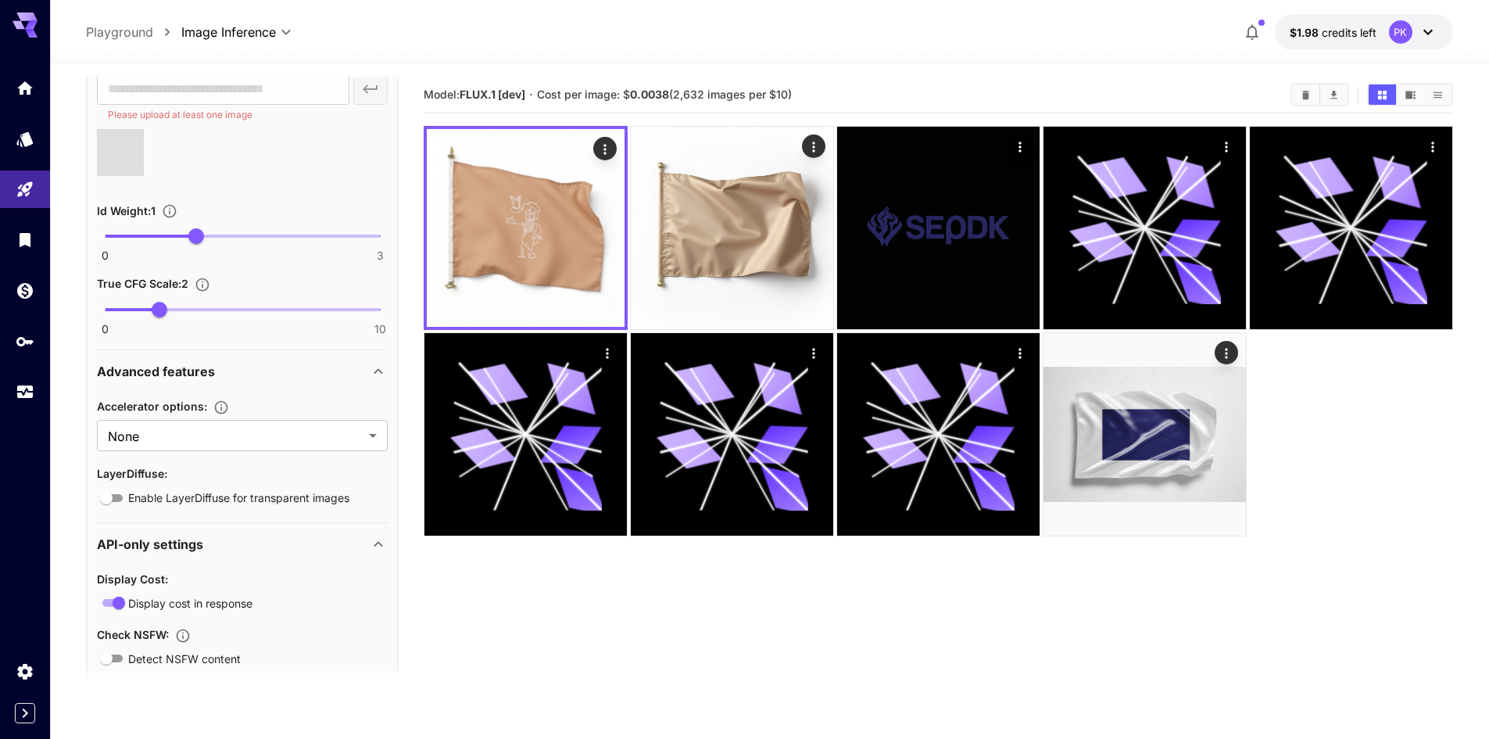
type input "**********"
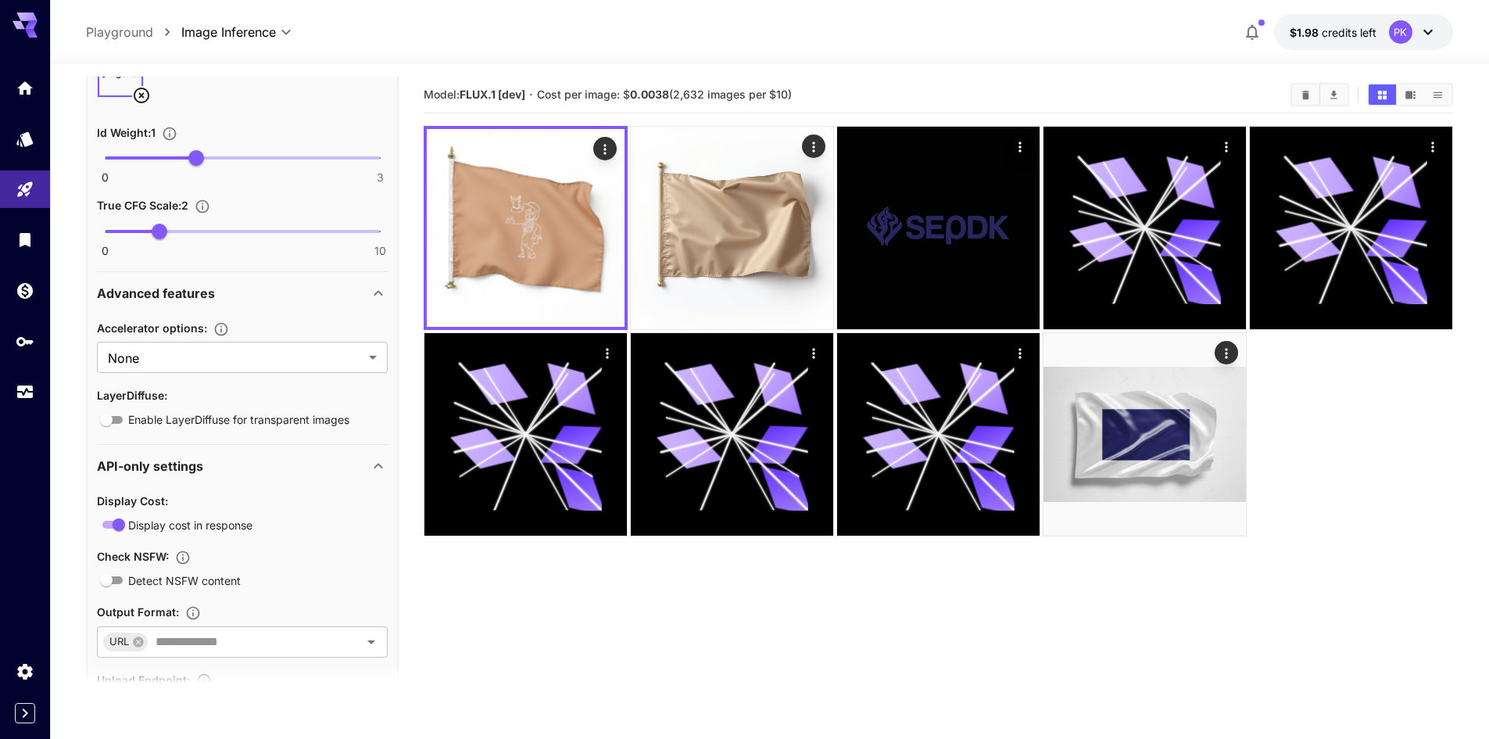
scroll to position [2493, 0]
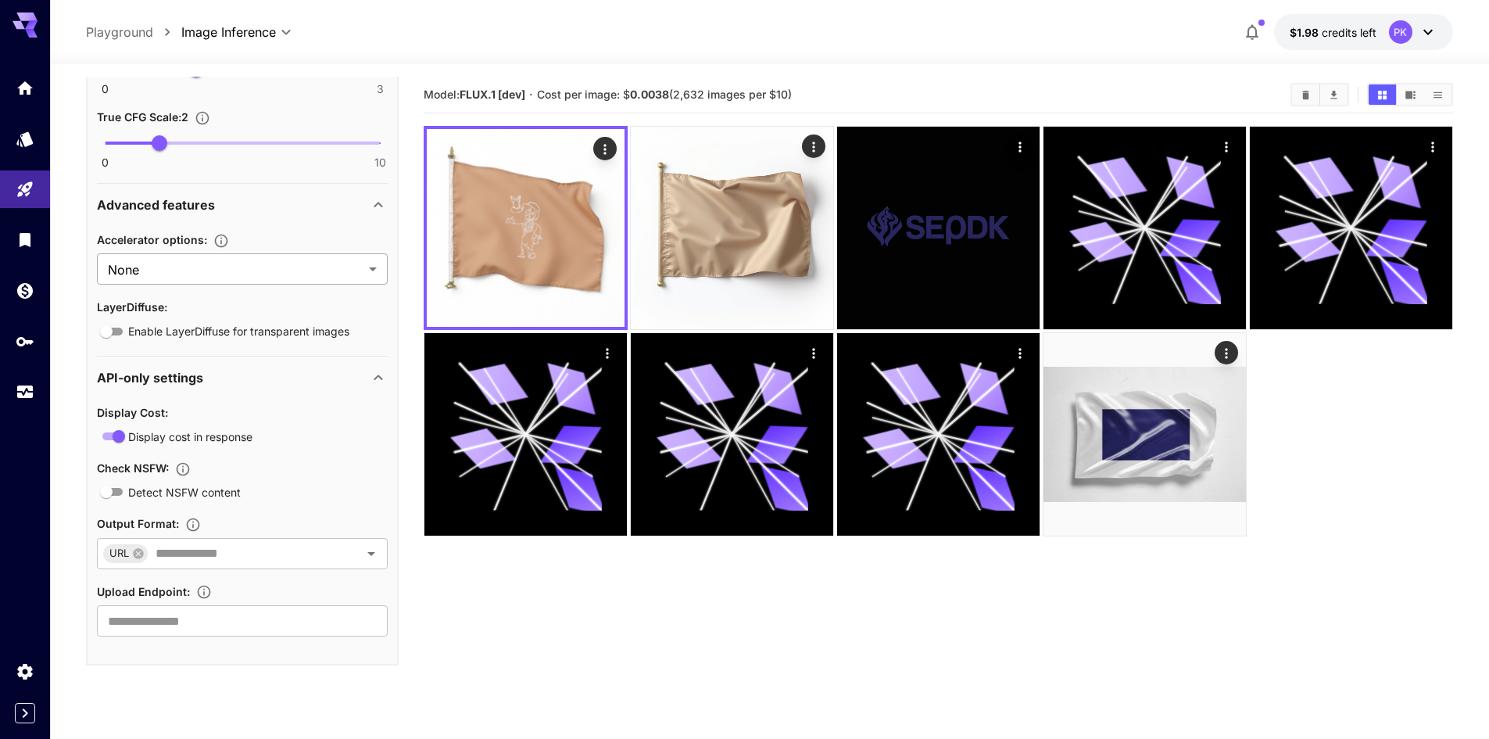
click at [267, 280] on body "**********" at bounding box center [744, 431] width 1489 height 862
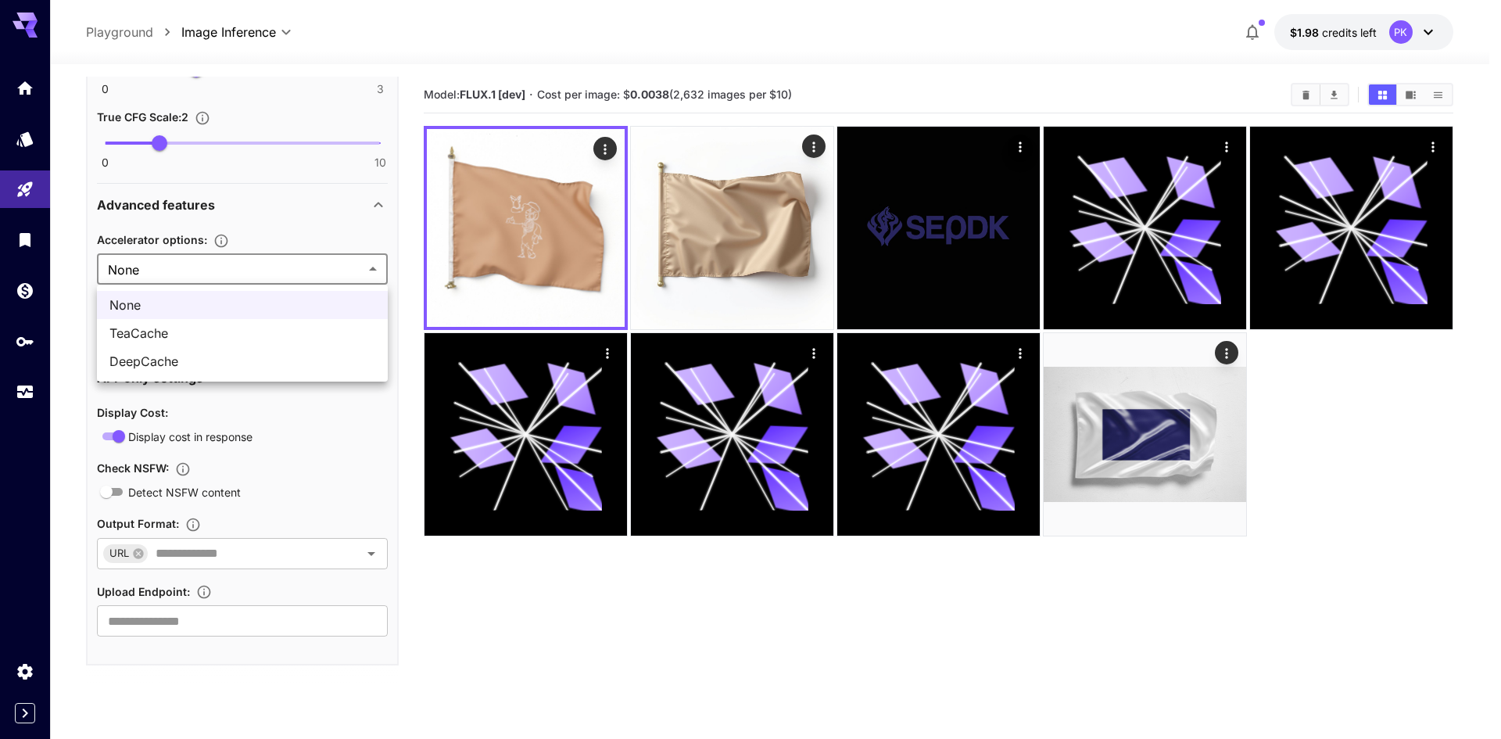
click at [296, 236] on div at bounding box center [750, 369] width 1501 height 739
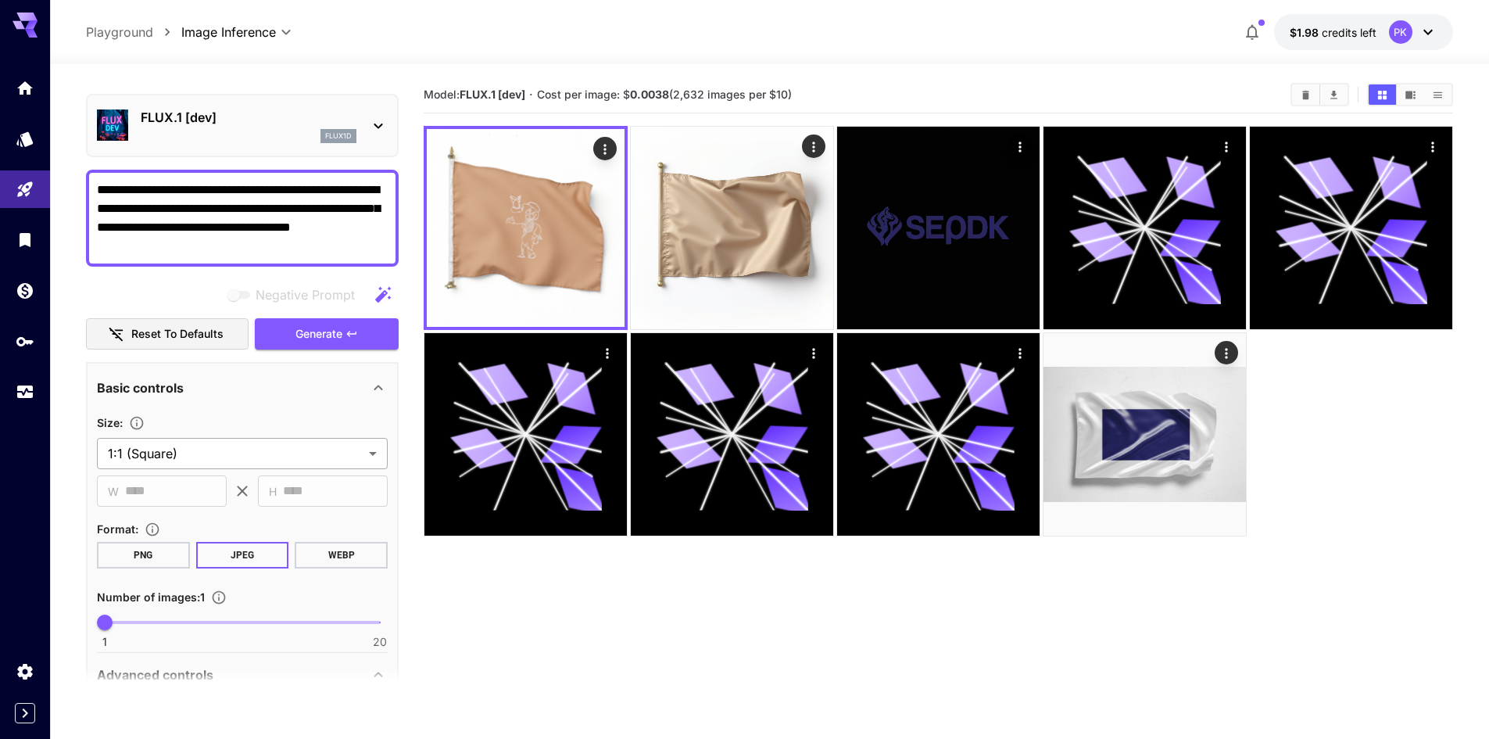
scroll to position [0, 0]
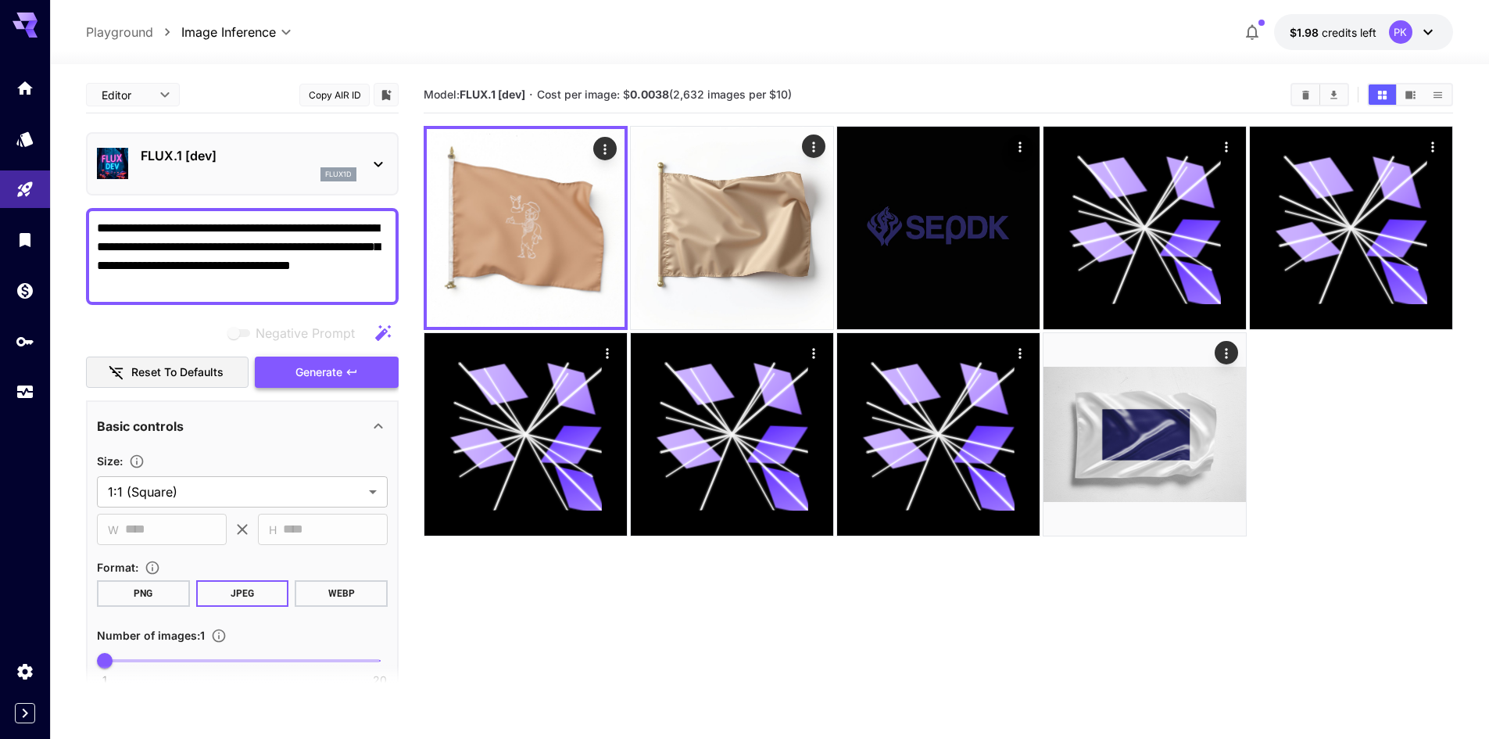
click at [313, 375] on span "Generate" at bounding box center [318, 373] width 47 height 20
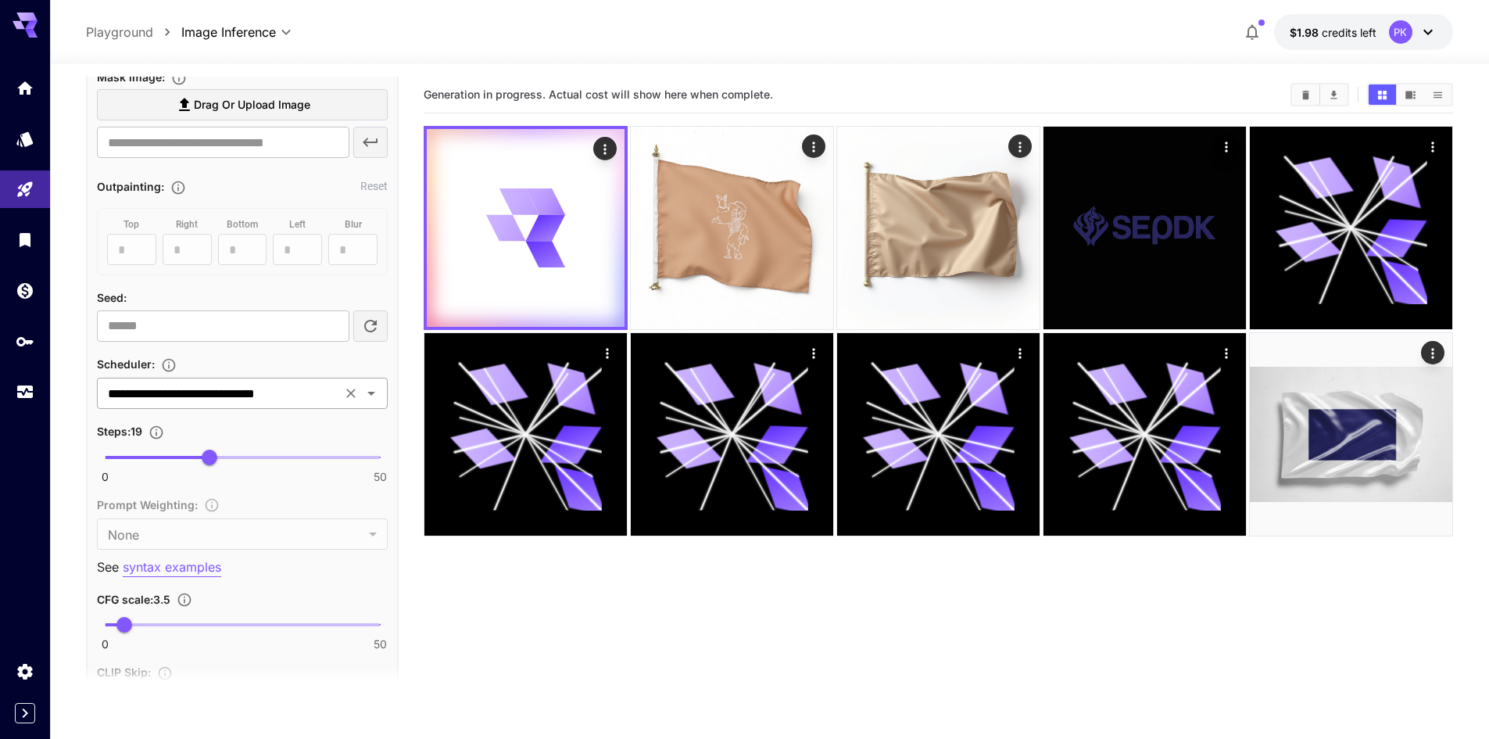
scroll to position [625, 0]
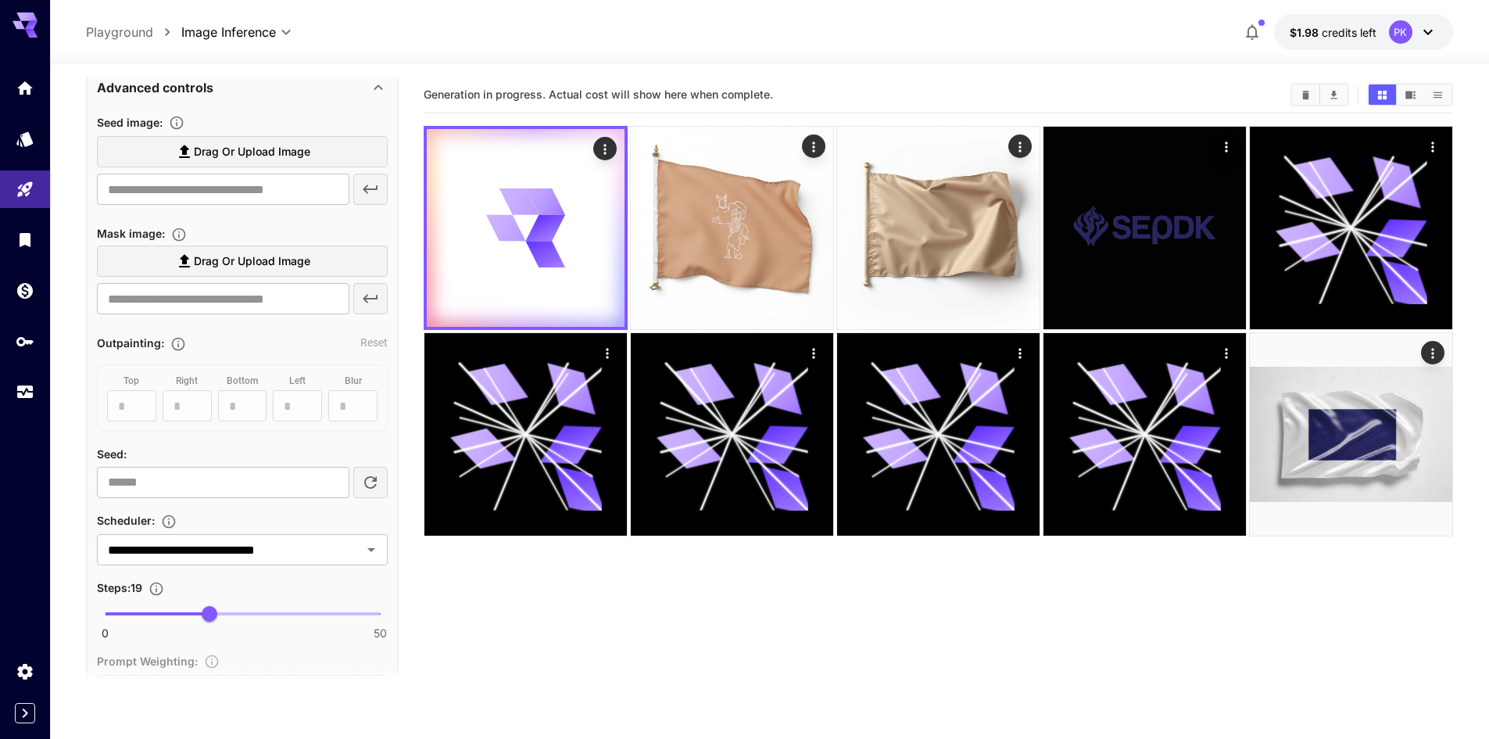
click at [374, 481] on icon "button" at bounding box center [370, 482] width 13 height 13
type input "**********"
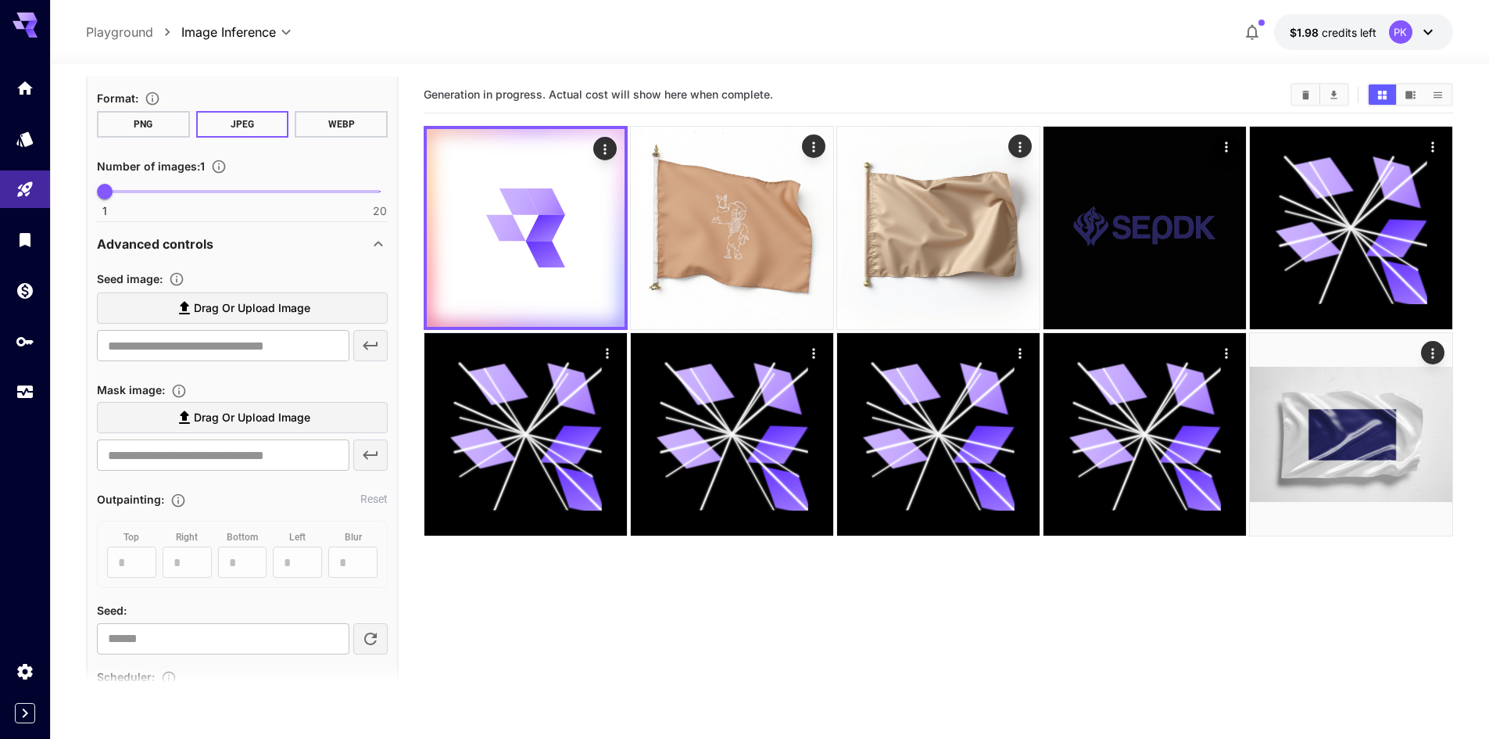
click at [324, 315] on label "Drag or upload image" at bounding box center [242, 308] width 291 height 32
click at [0, 0] on input "Drag or upload image" at bounding box center [0, 0] width 0 height 0
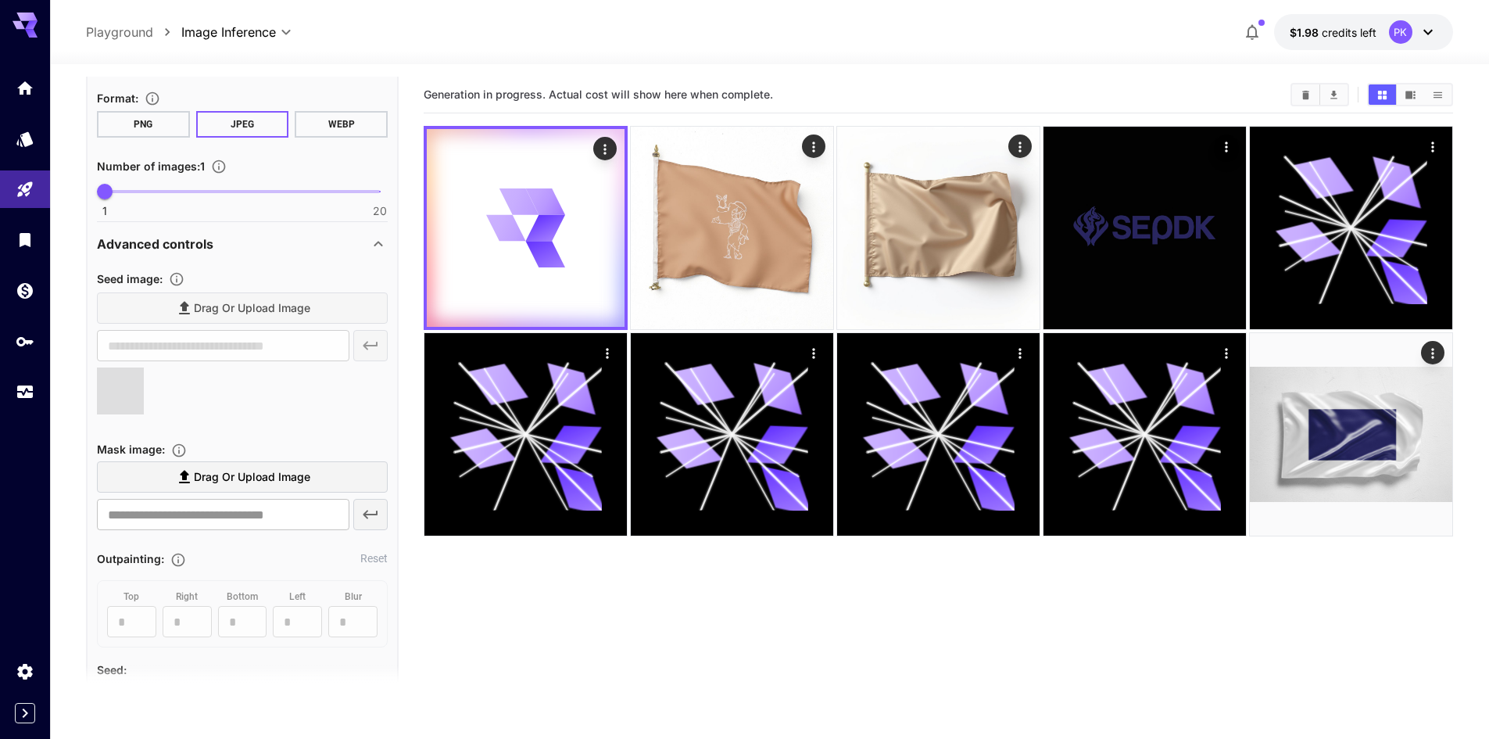
type input "**********"
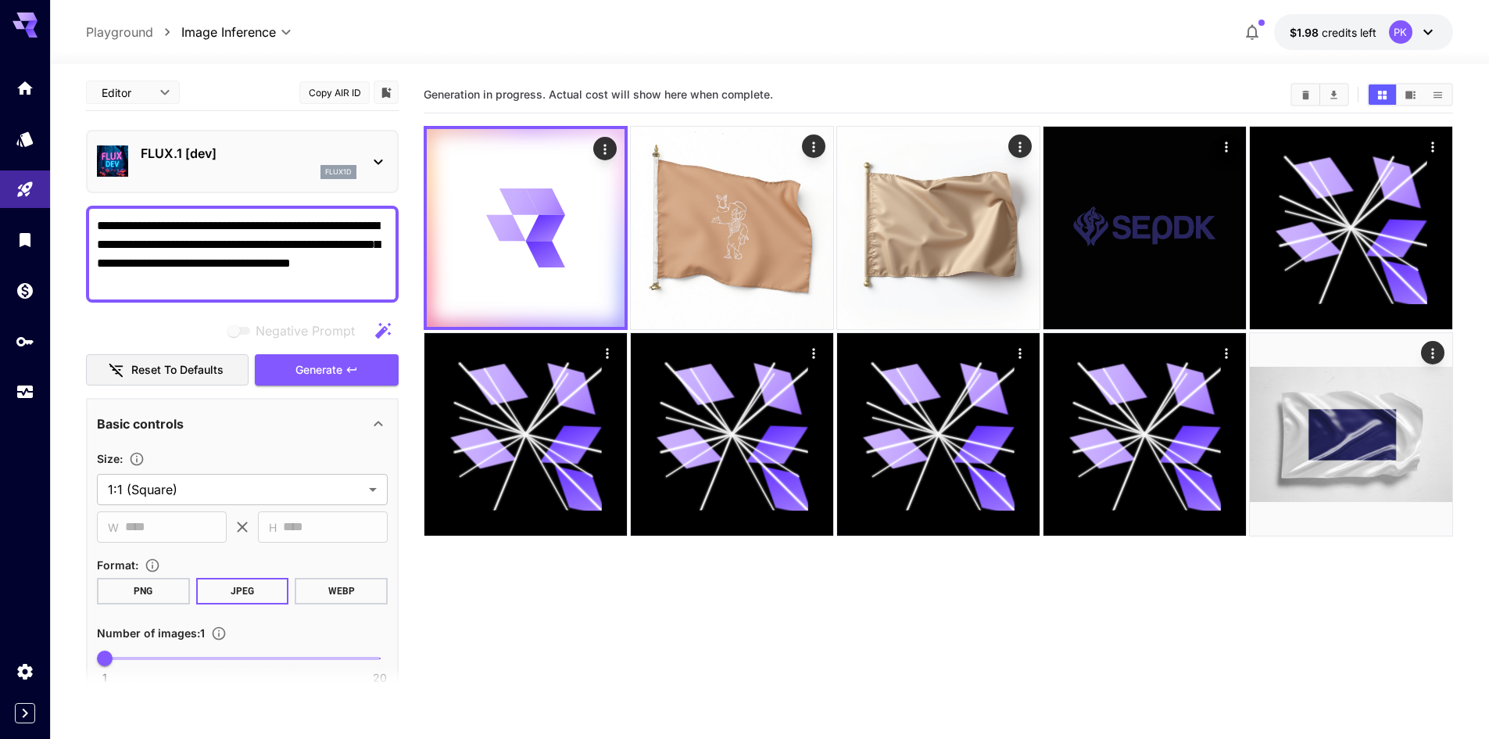
scroll to position [0, 0]
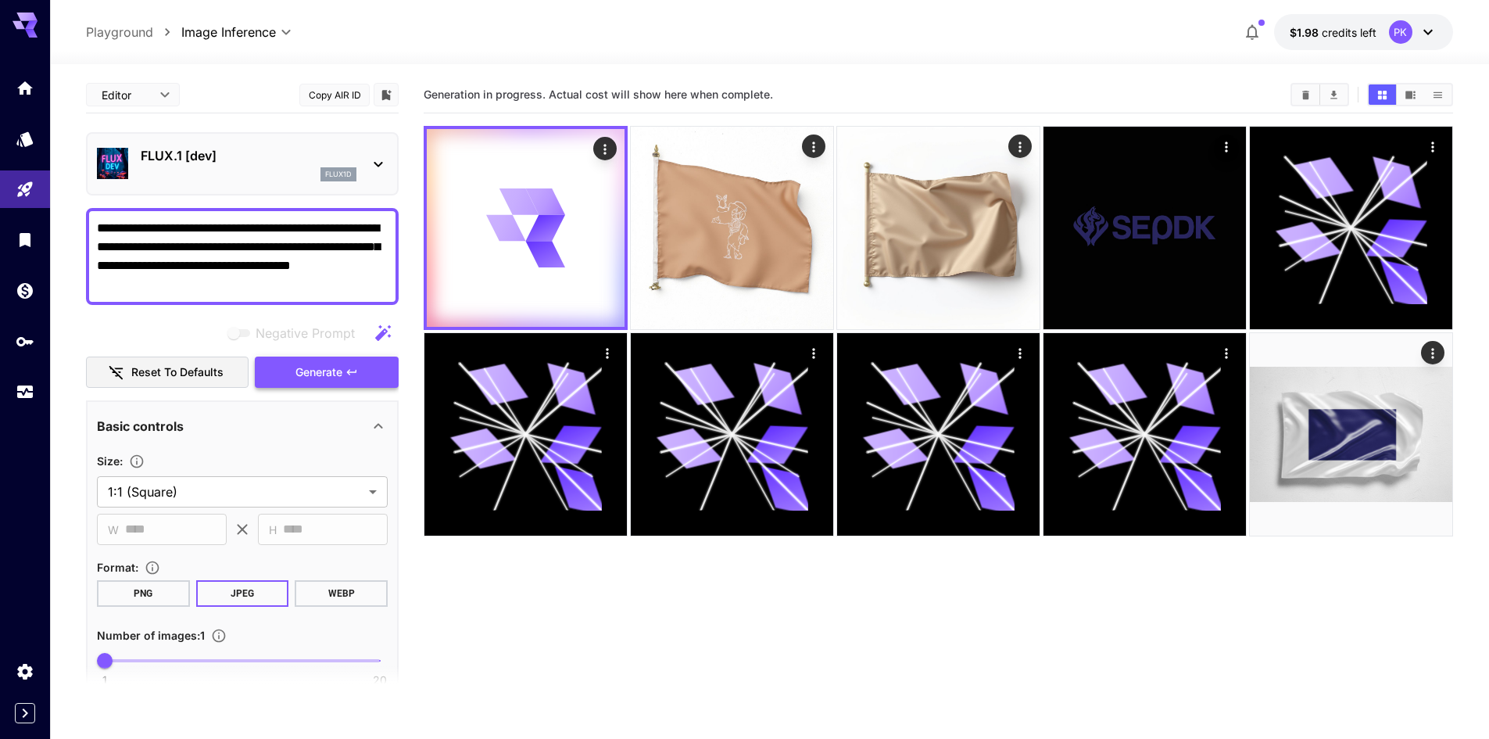
click at [322, 371] on span "Generate" at bounding box center [318, 373] width 47 height 20
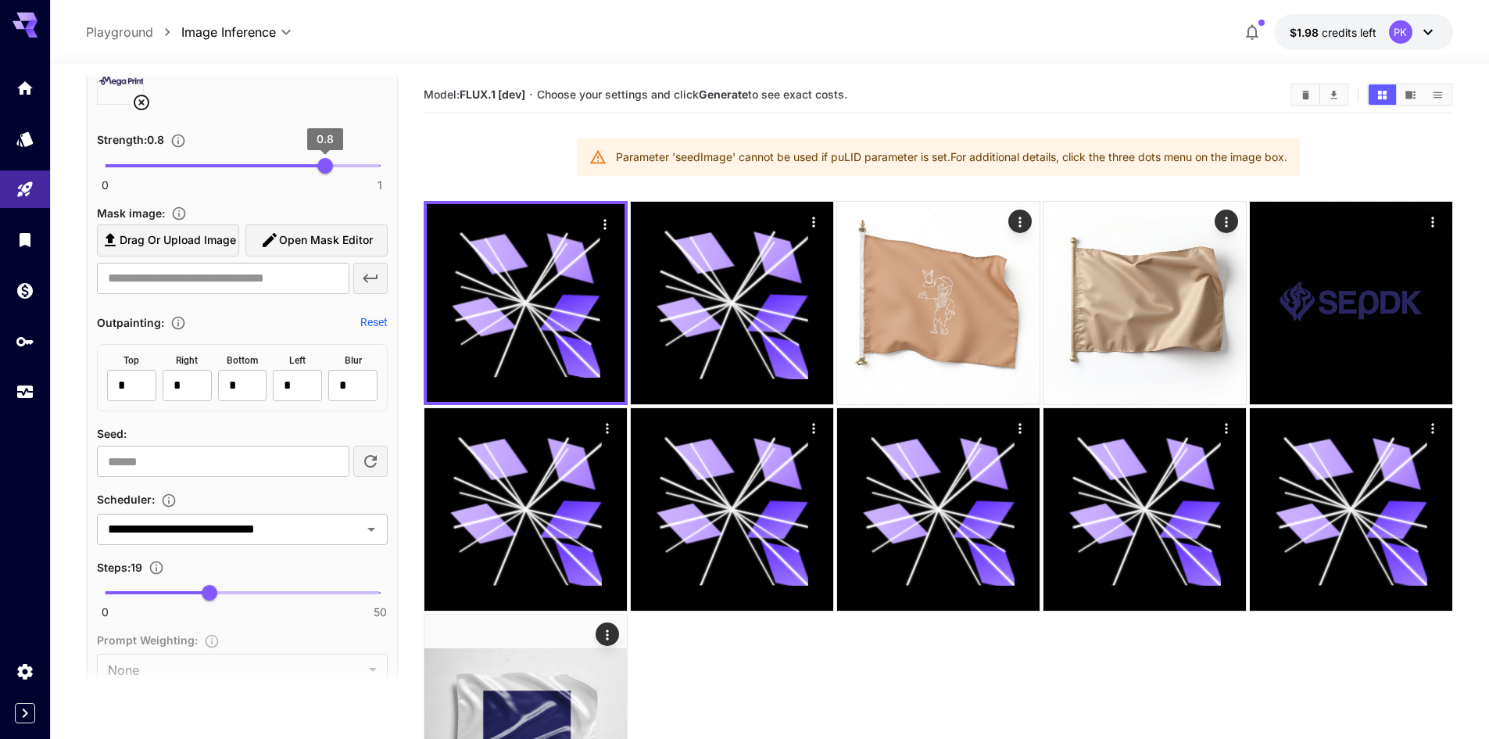
scroll to position [782, 0]
drag, startPoint x: 309, startPoint y: 460, endPoint x: 0, endPoint y: 429, distance: 310.2
click at [0, 429] on div "**********" at bounding box center [744, 432] width 1489 height 864
click at [210, 434] on div "Seed :" at bounding box center [242, 429] width 291 height 19
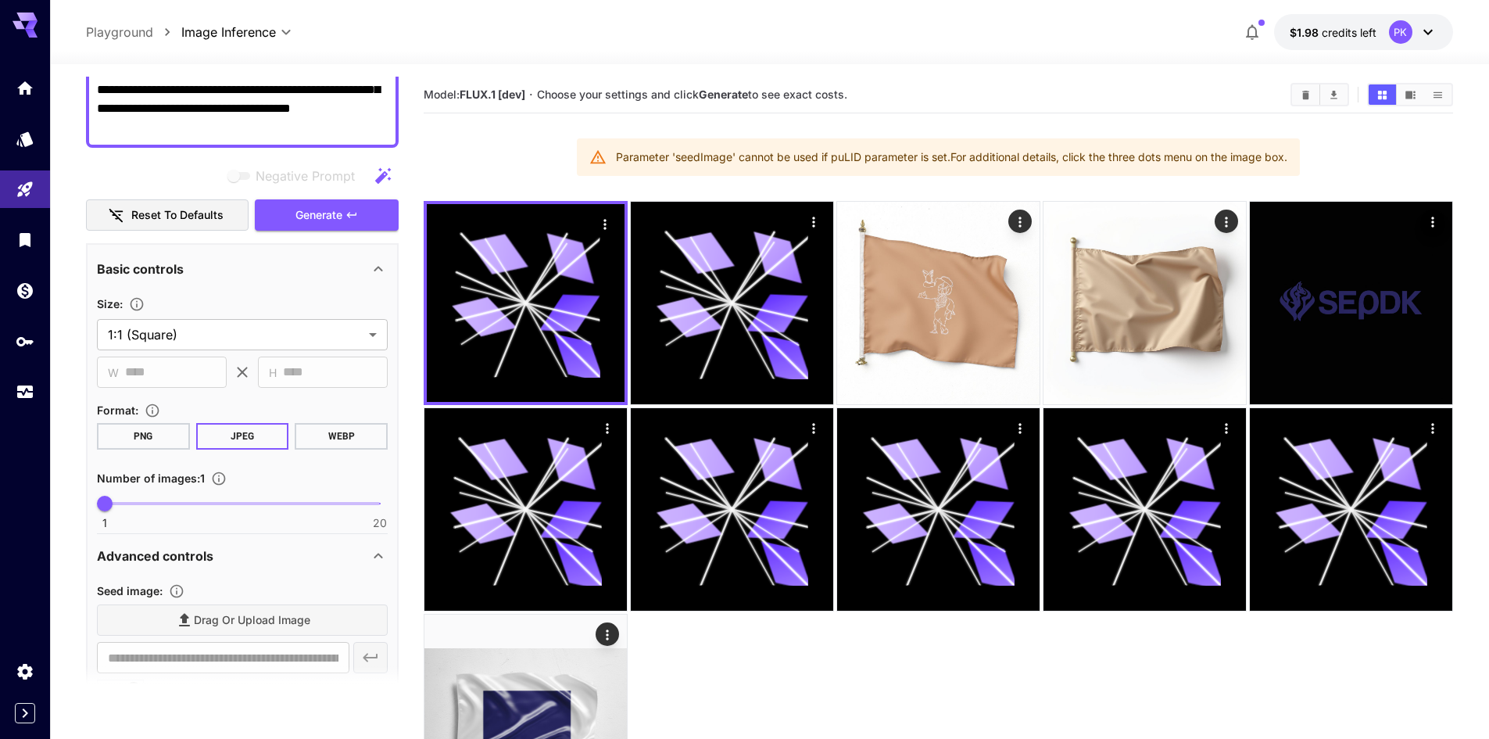
scroll to position [156, 0]
click at [343, 207] on button "Generate" at bounding box center [327, 216] width 144 height 32
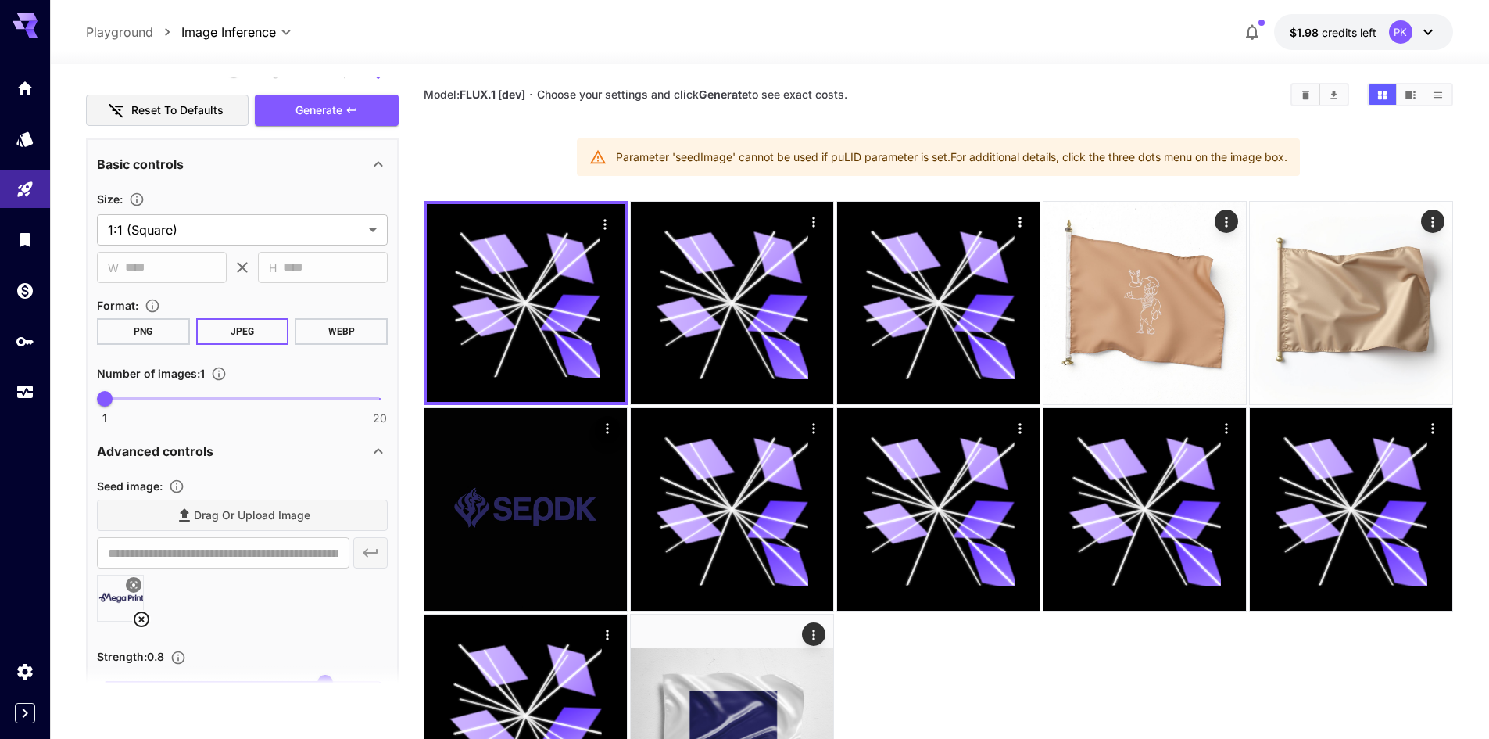
scroll to position [313, 0]
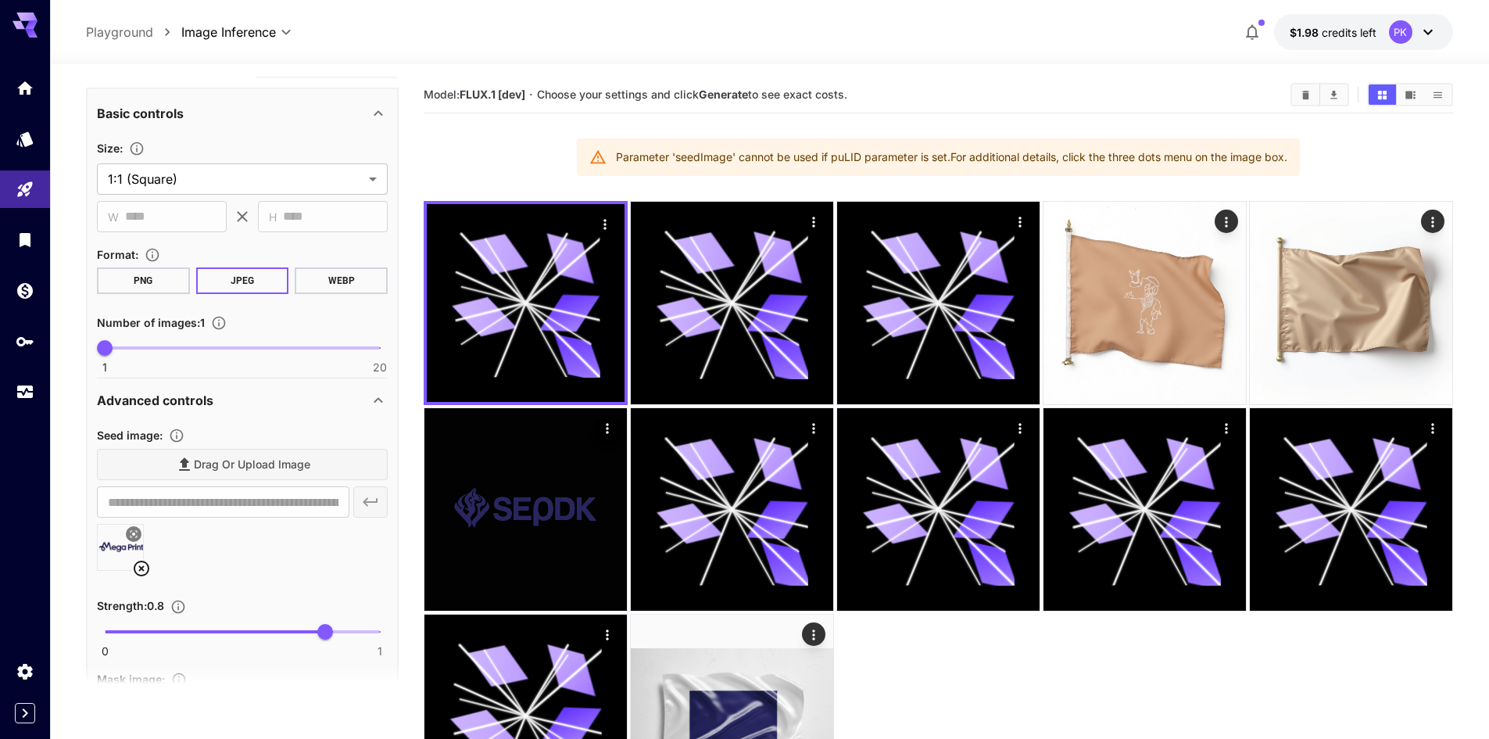
click at [142, 578] on icon at bounding box center [141, 568] width 19 height 19
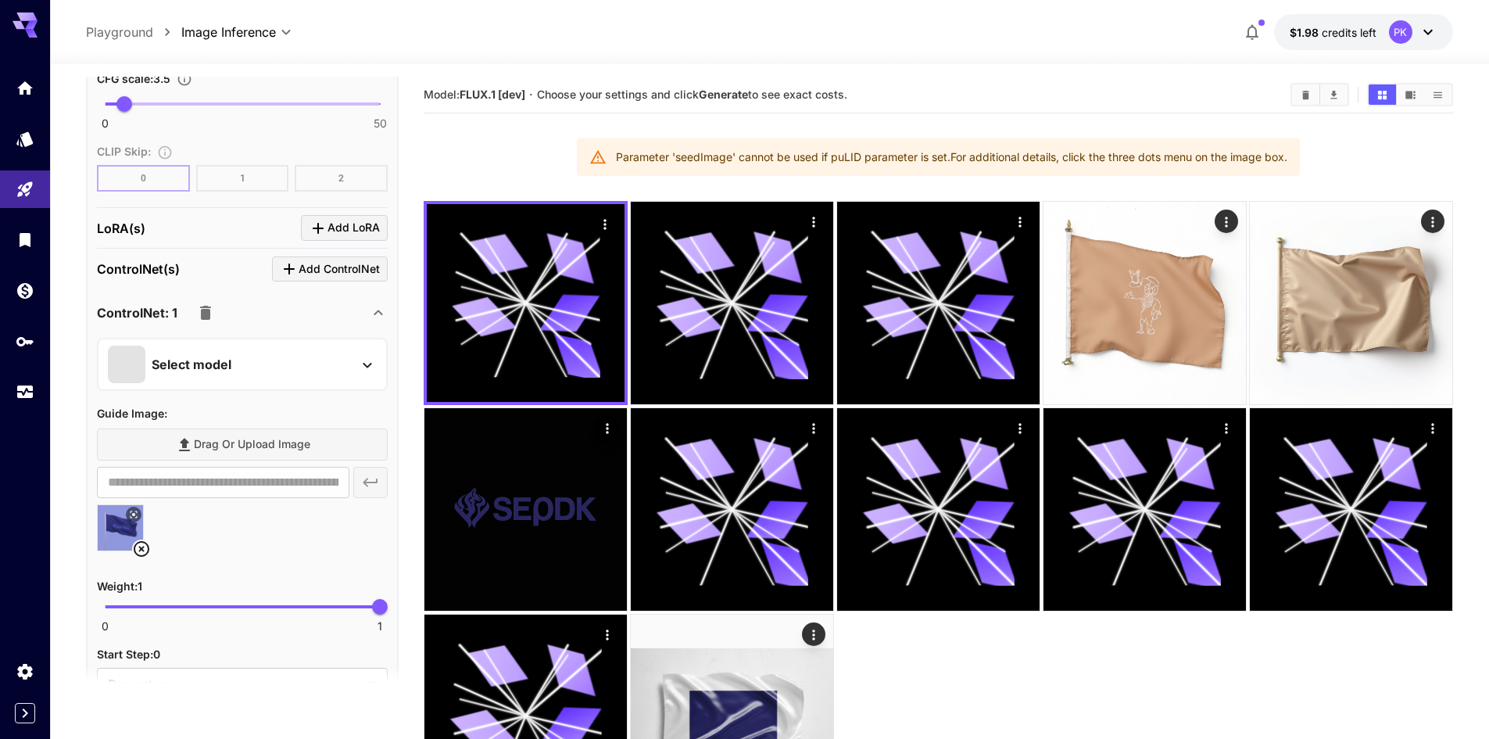
scroll to position [1250, 0]
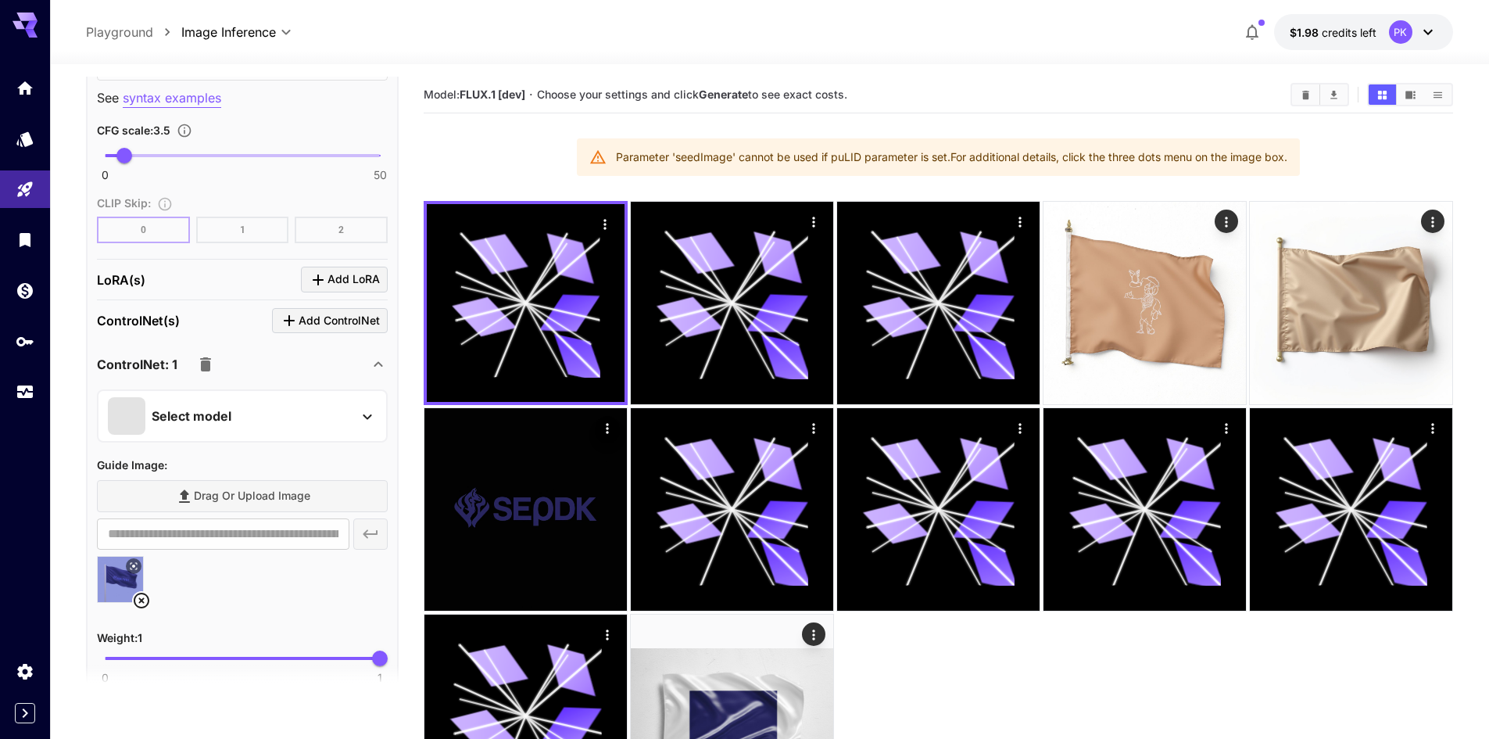
click at [236, 393] on div "Select model" at bounding box center [242, 415] width 291 height 53
click at [234, 403] on div "Select model" at bounding box center [230, 416] width 244 height 38
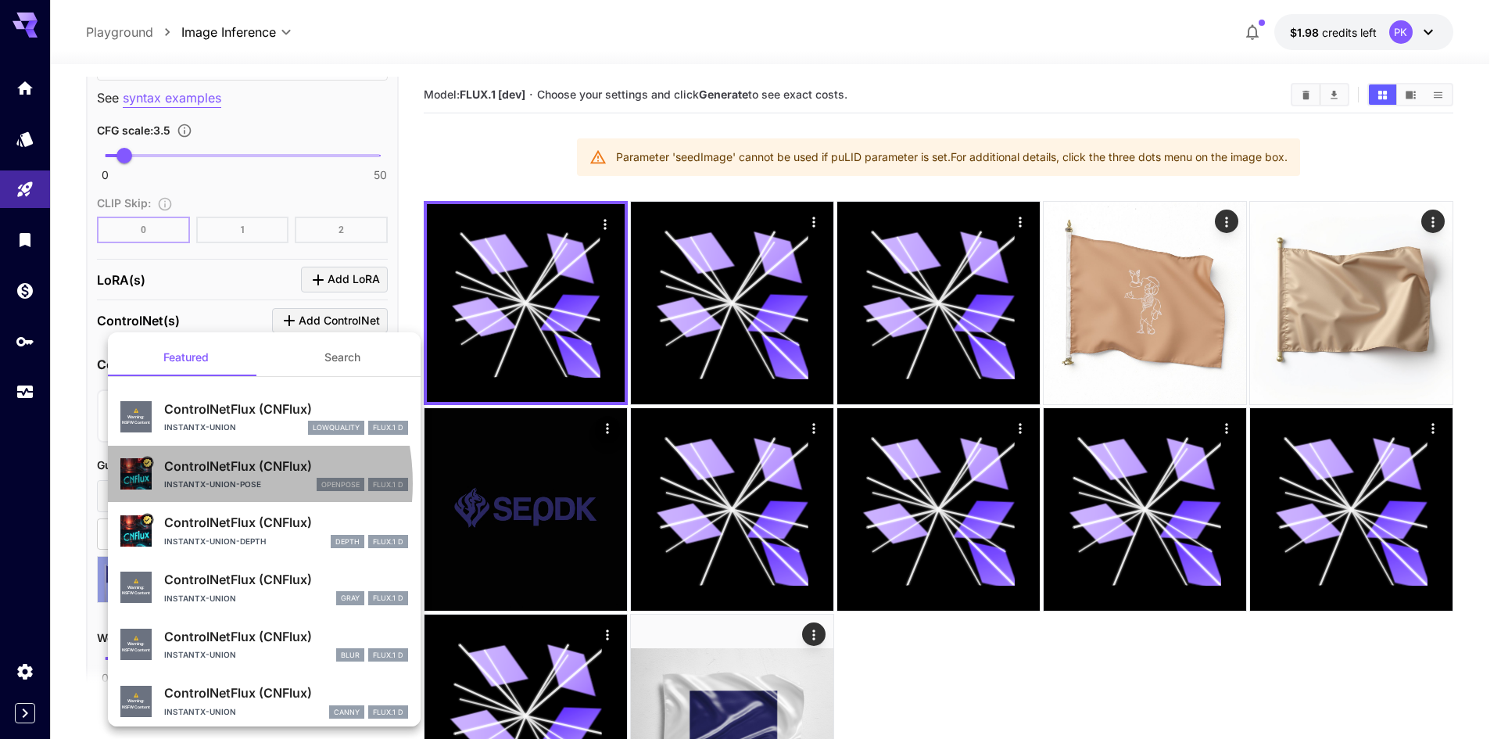
click at [184, 483] on p "instantx-union-pose" at bounding box center [212, 484] width 97 height 12
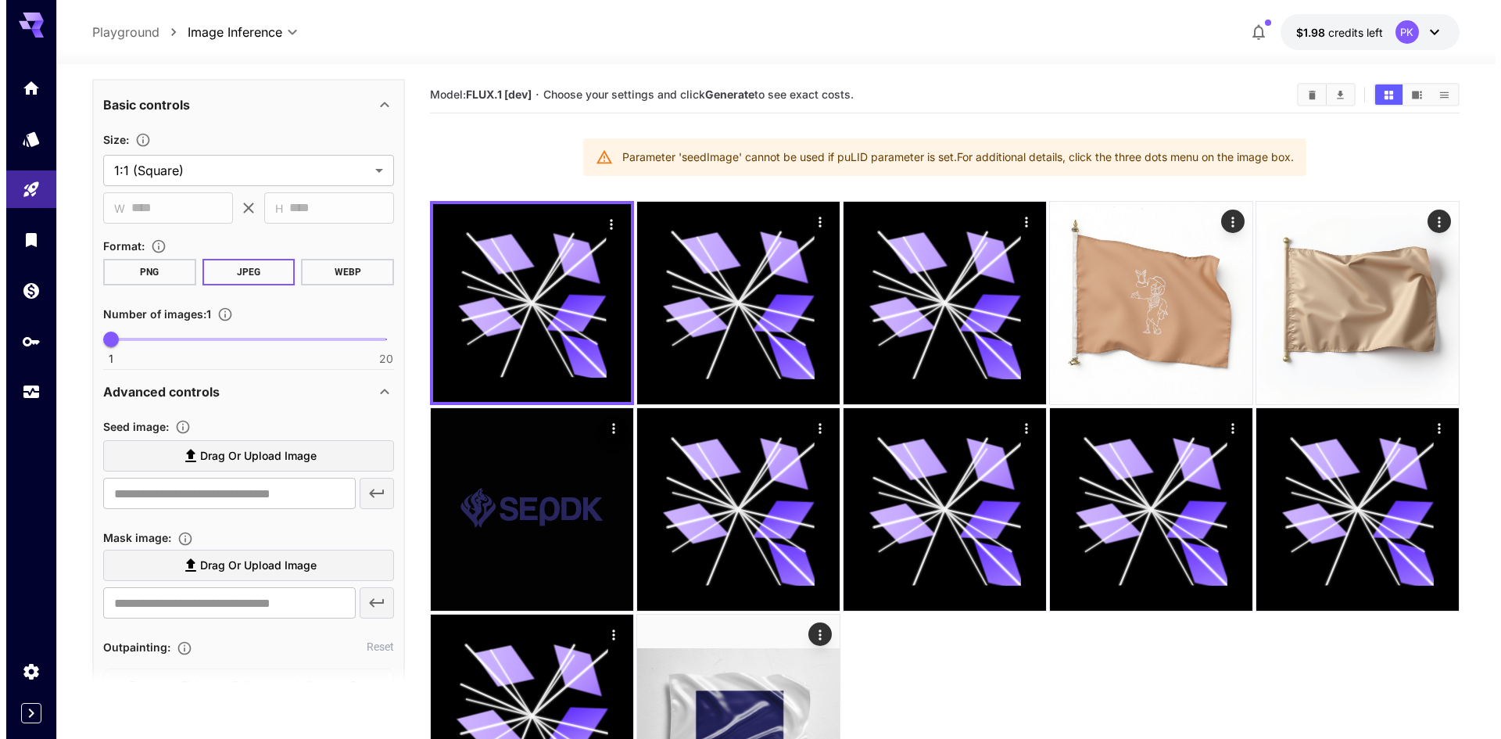
scroll to position [0, 0]
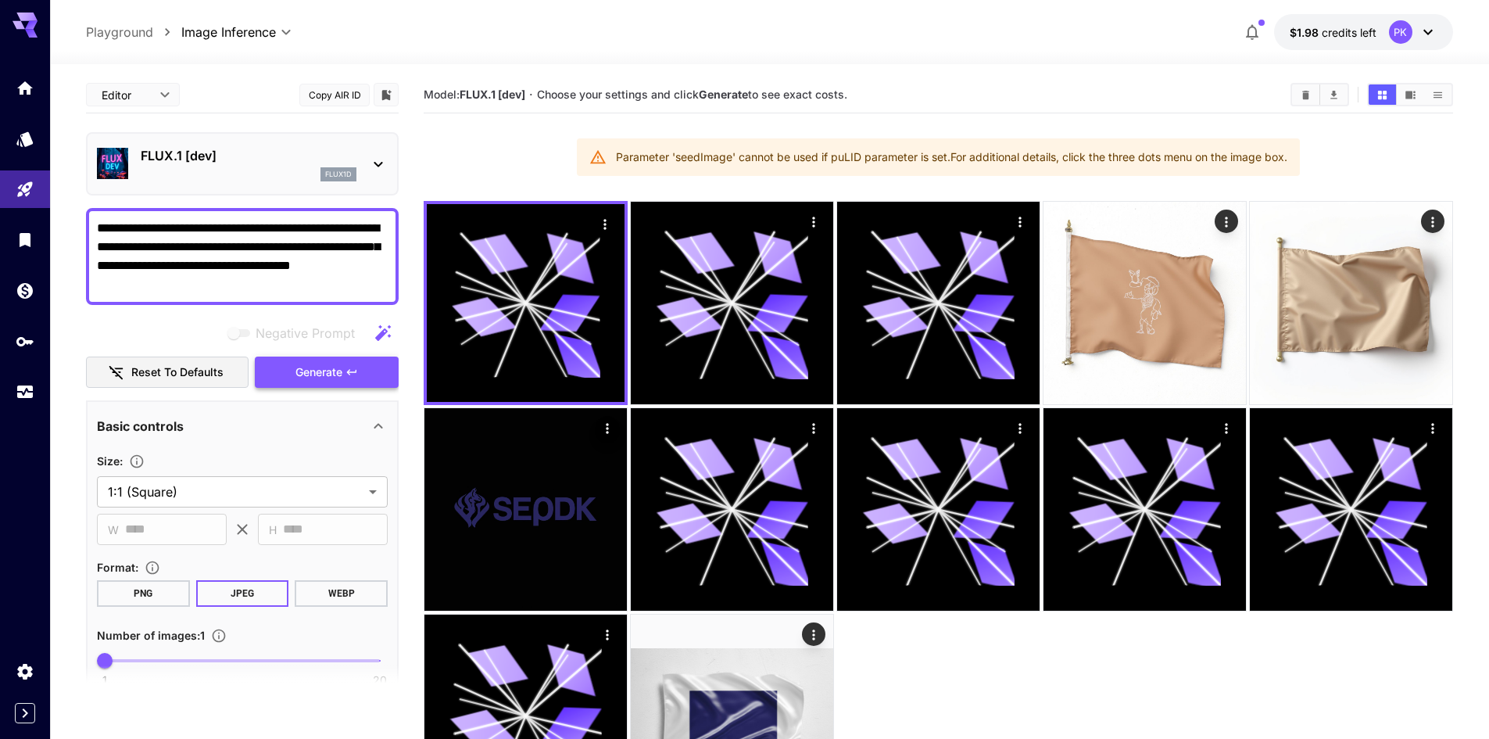
click at [277, 369] on button "Generate" at bounding box center [327, 372] width 144 height 32
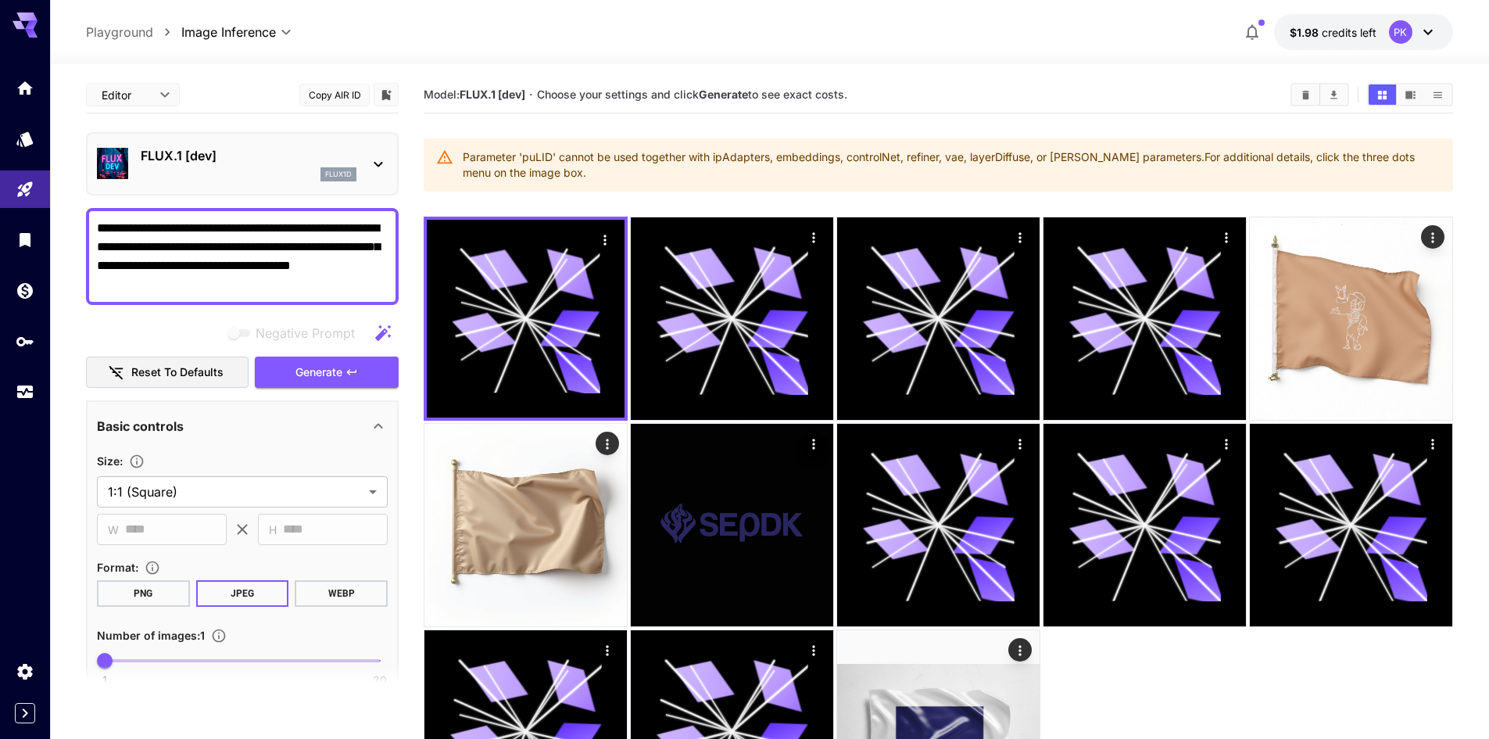
click at [281, 166] on div "FLUX.1 [dev] flux1d" at bounding box center [249, 163] width 216 height 35
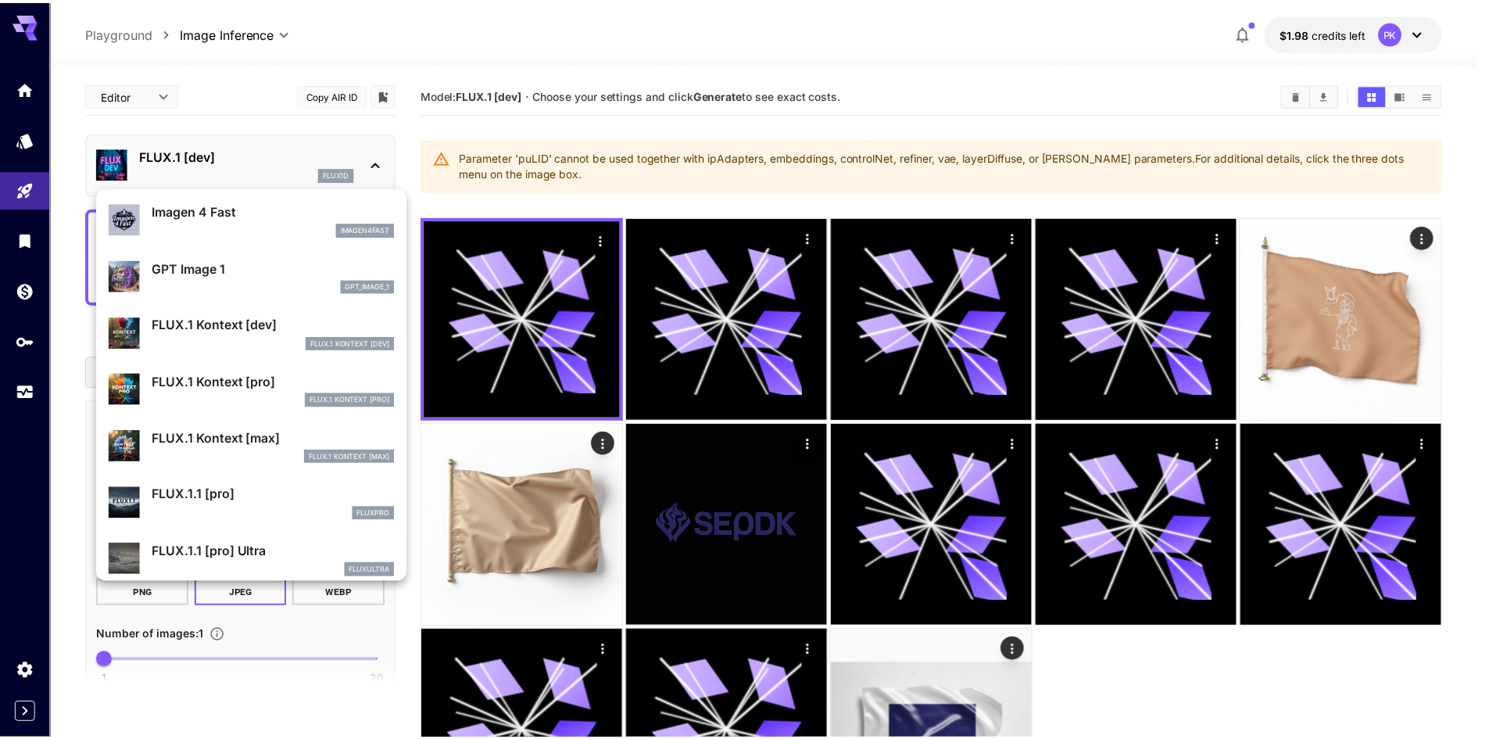
scroll to position [782, 0]
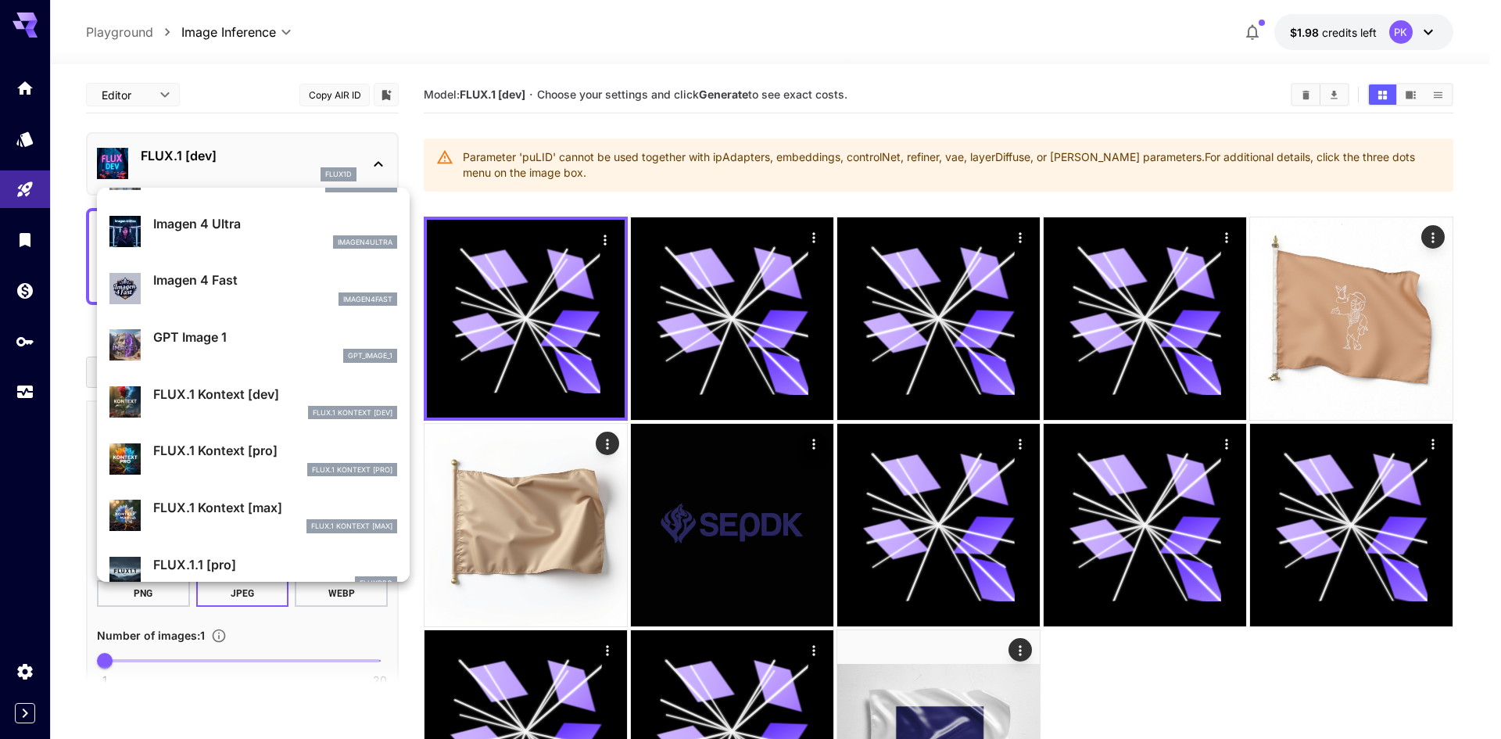
click at [245, 372] on li "GPT Image 1 gpt_image_1" at bounding box center [253, 345] width 313 height 57
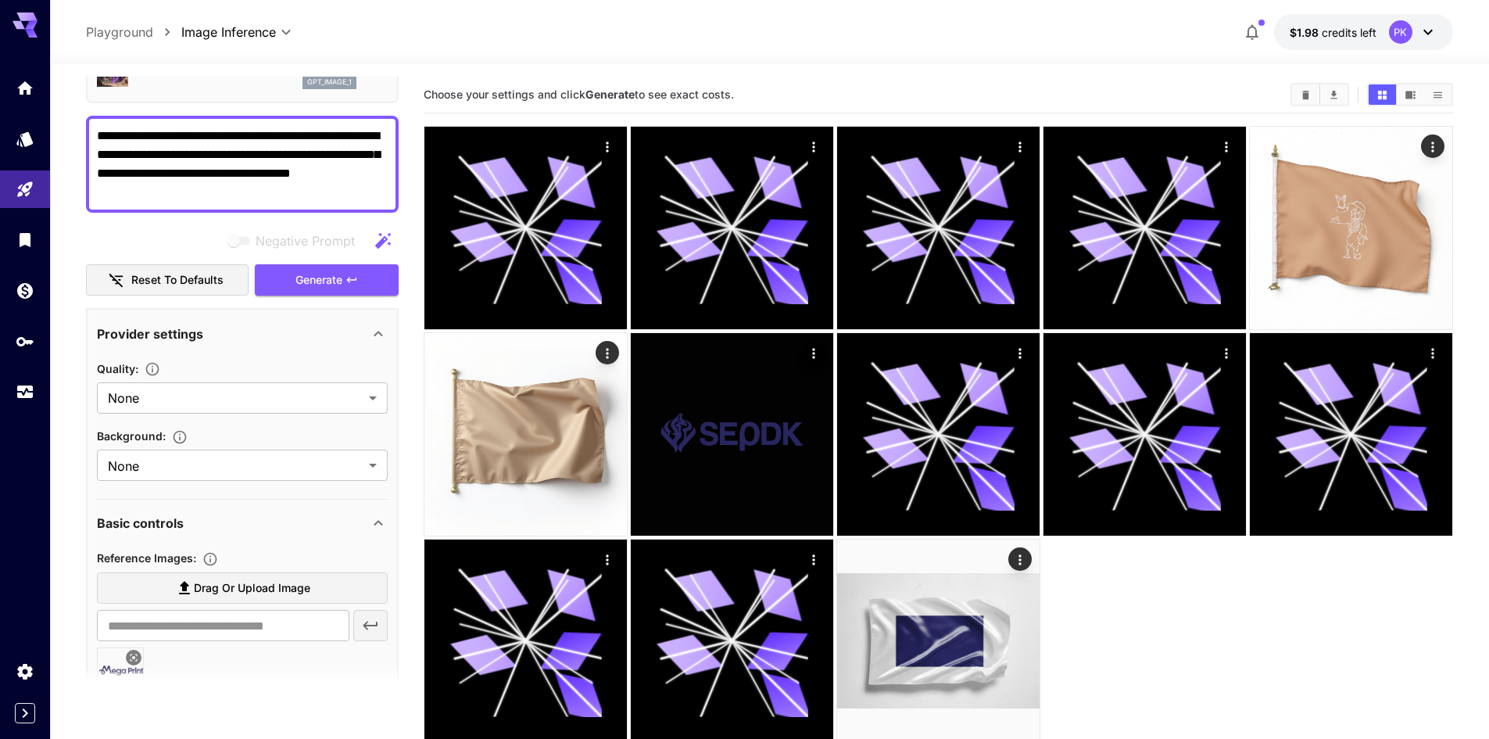
scroll to position [156, 0]
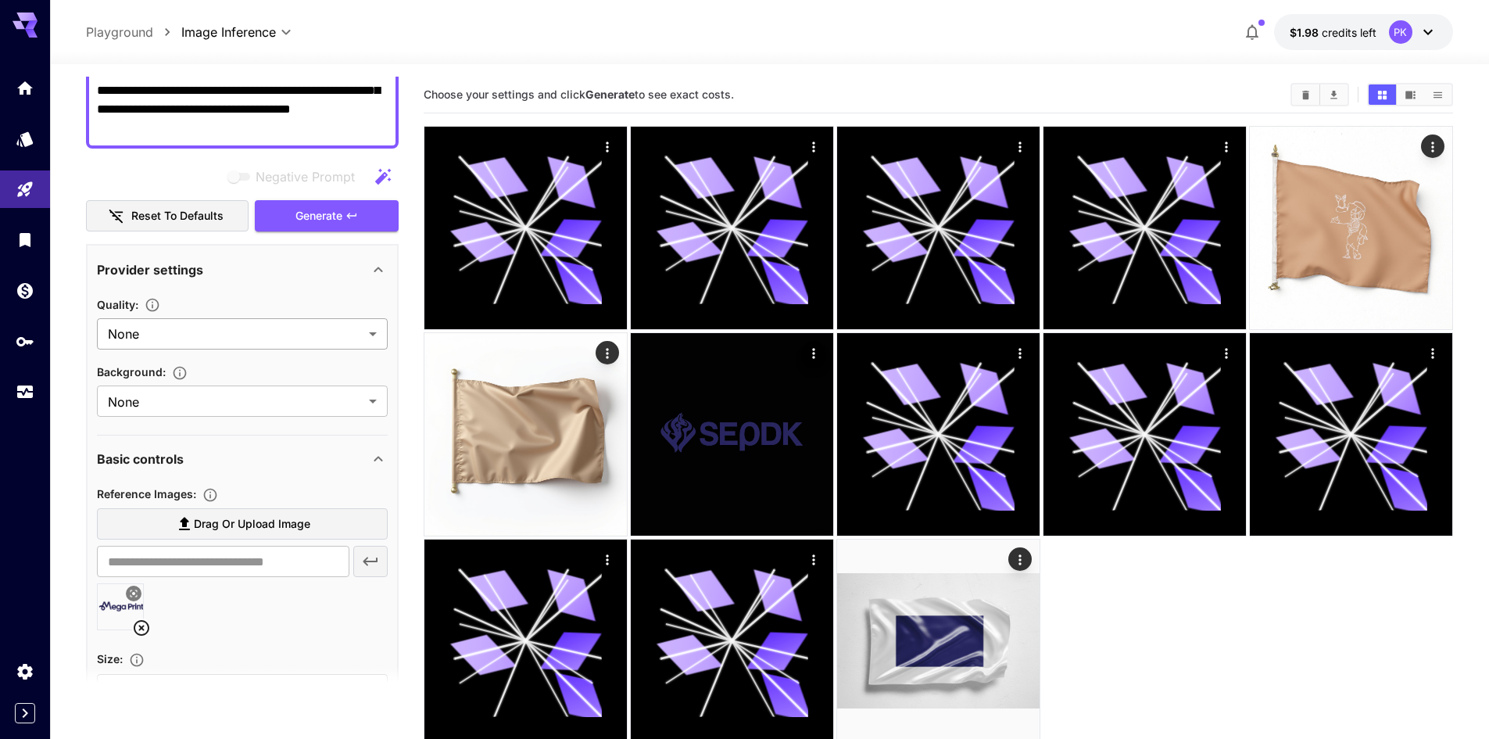
click at [222, 343] on body "**********" at bounding box center [744, 431] width 1489 height 862
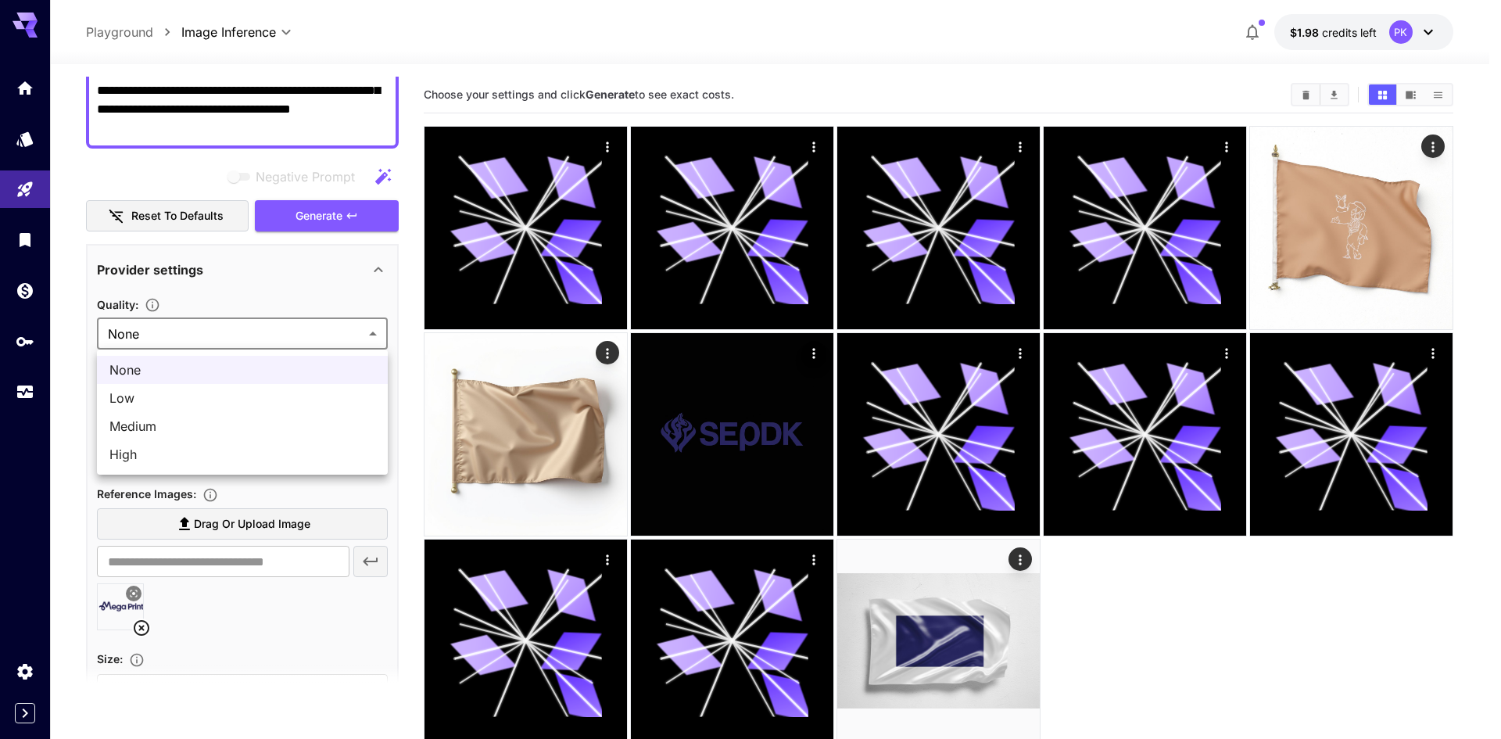
click at [228, 450] on span "High" at bounding box center [242, 454] width 266 height 19
type input "****"
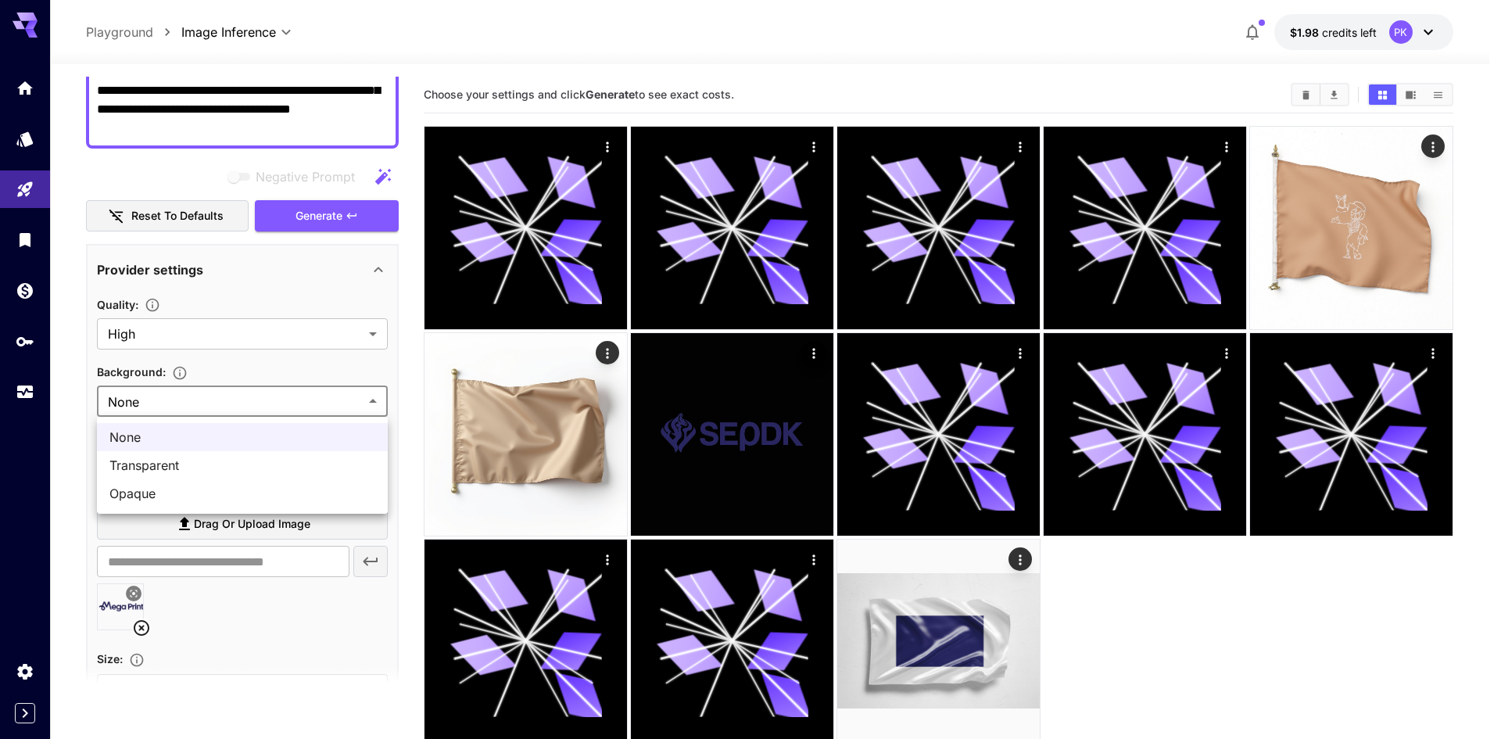
click at [228, 398] on body "**********" at bounding box center [750, 431] width 1501 height 862
click at [59, 524] on div at bounding box center [750, 369] width 1501 height 739
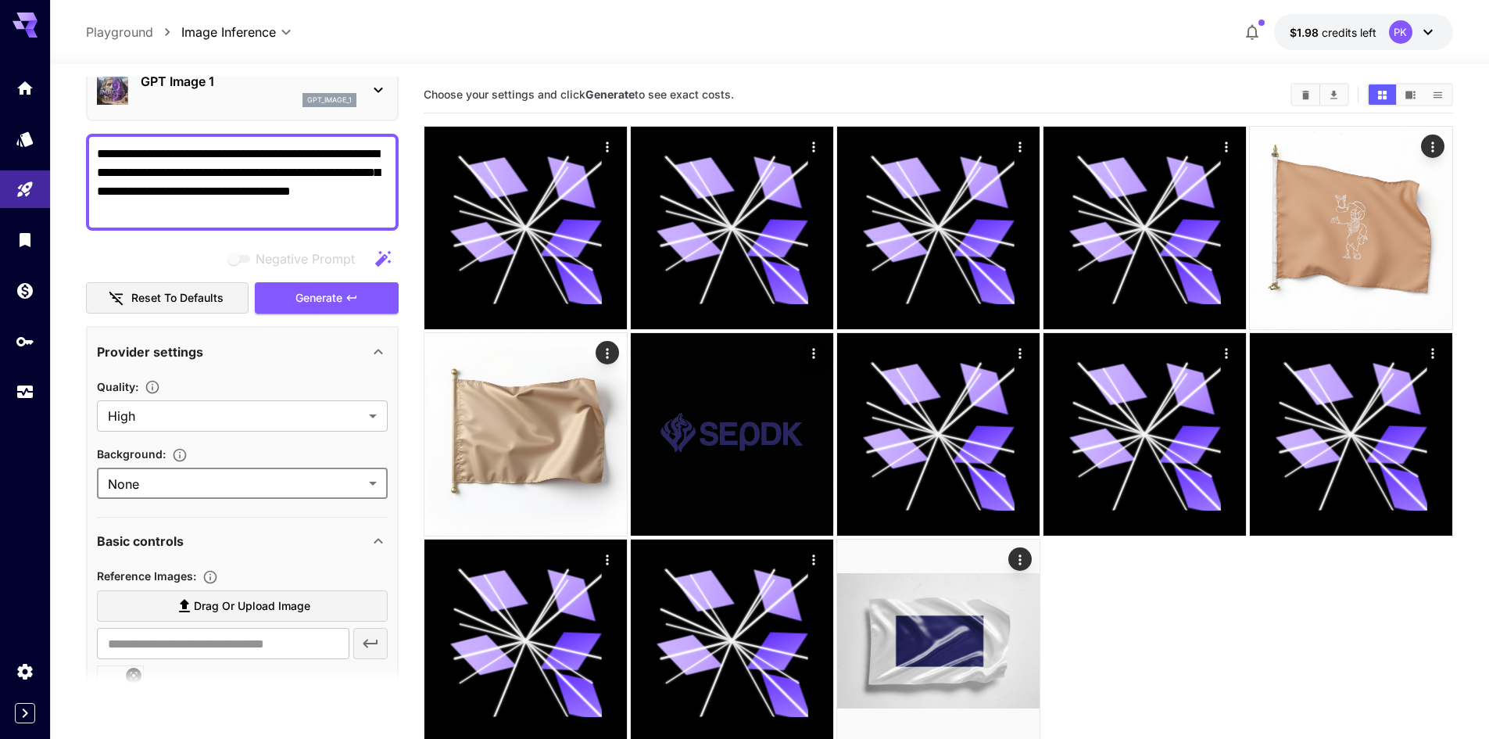
scroll to position [0, 0]
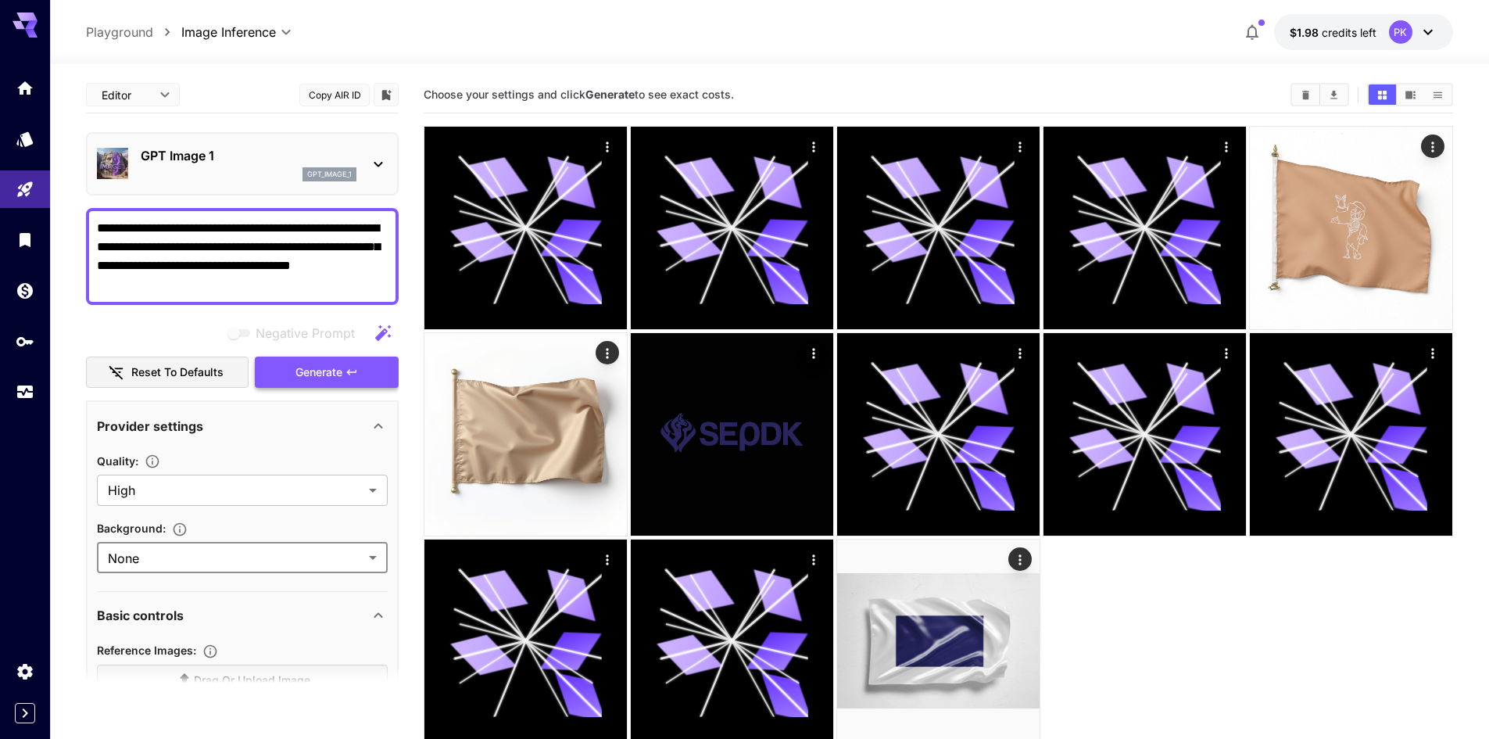
click at [334, 370] on span "Generate" at bounding box center [318, 373] width 47 height 20
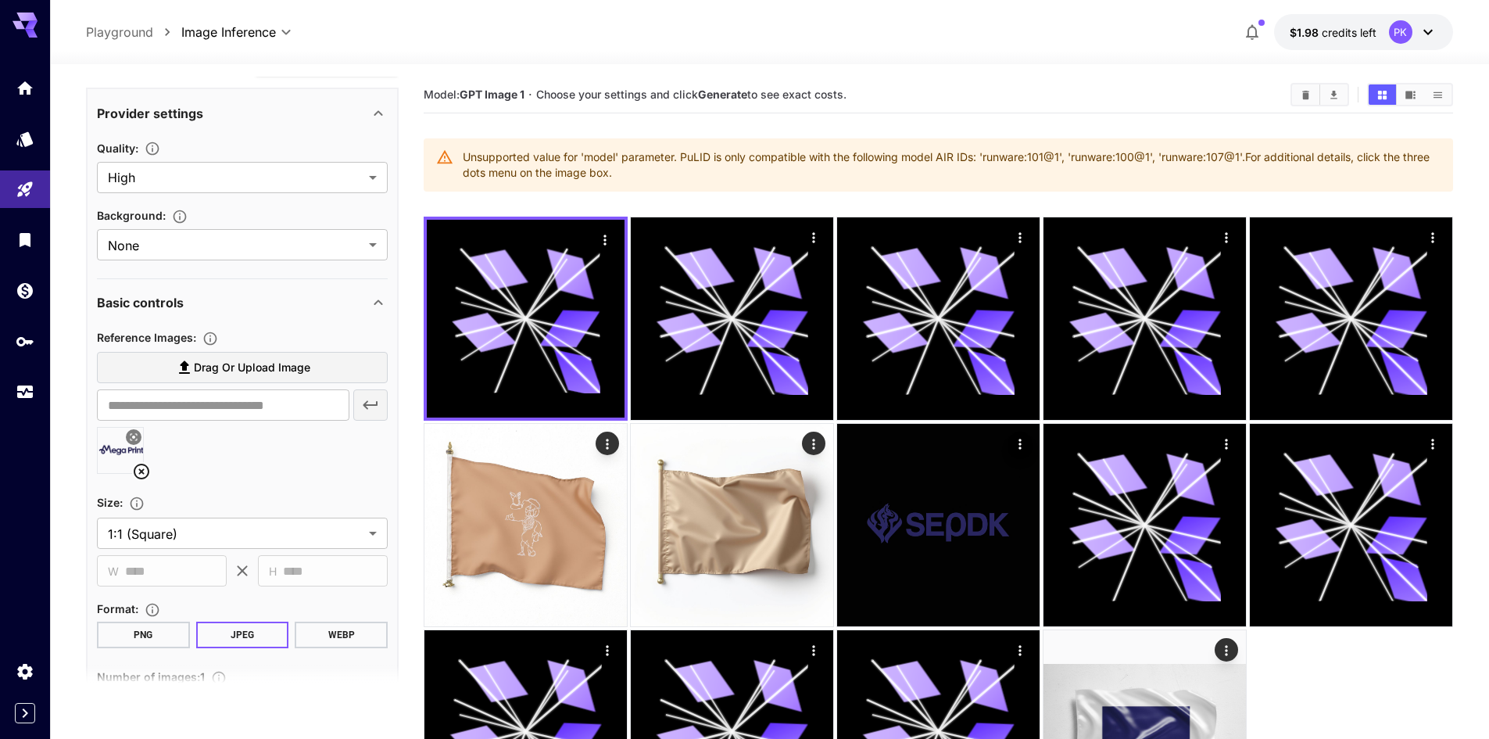
scroll to position [469, 0]
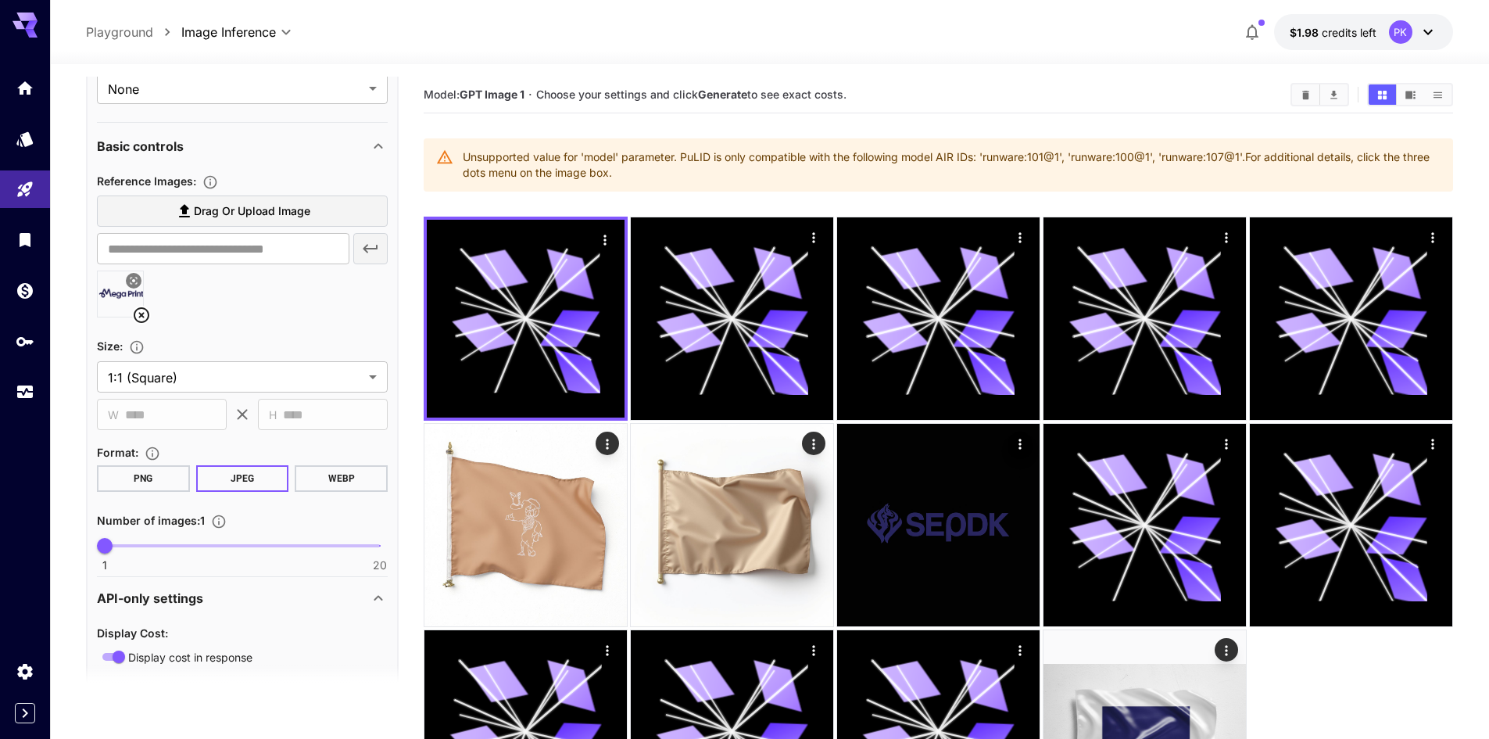
click at [202, 358] on section "**********" at bounding box center [242, 364] width 291 height 56
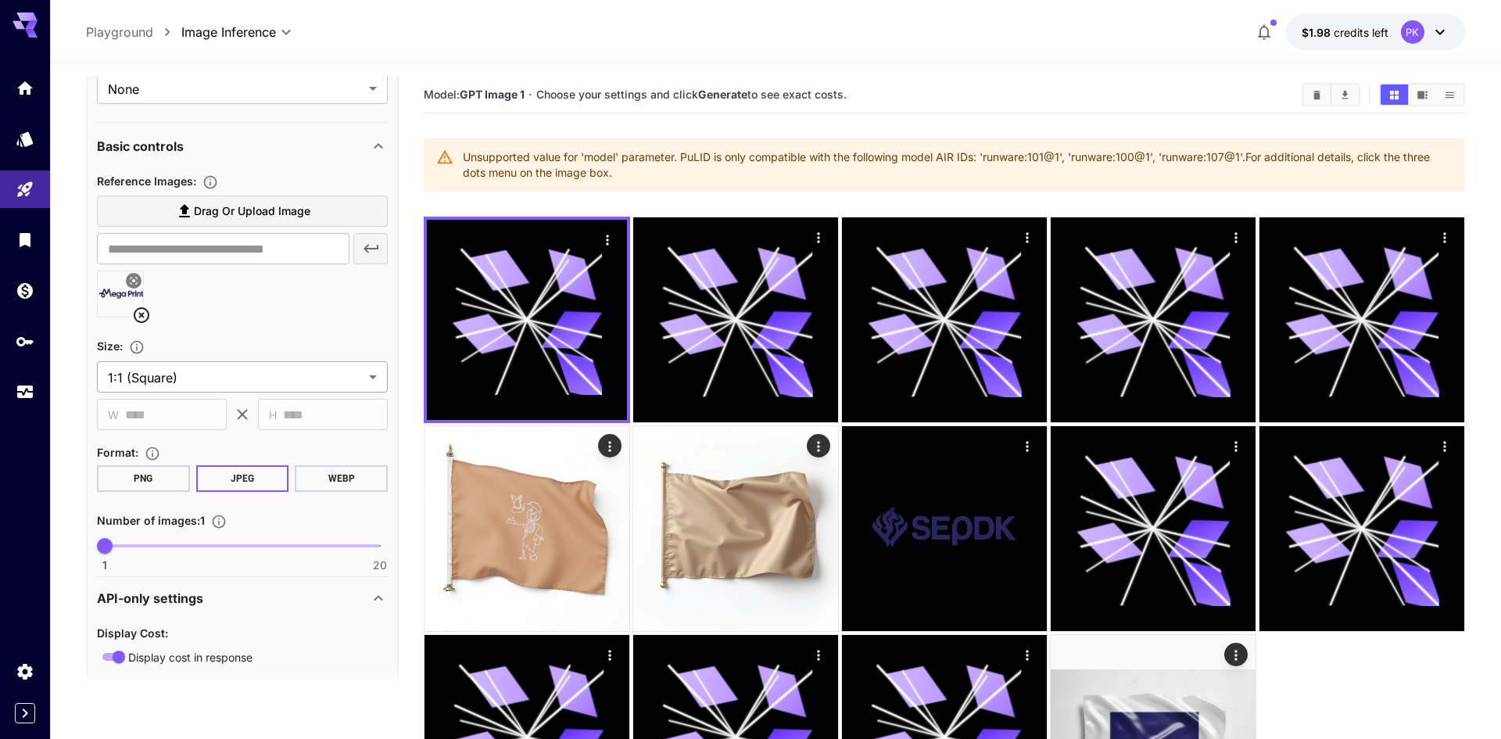
click at [204, 367] on body "**********" at bounding box center [750, 443] width 1501 height 886
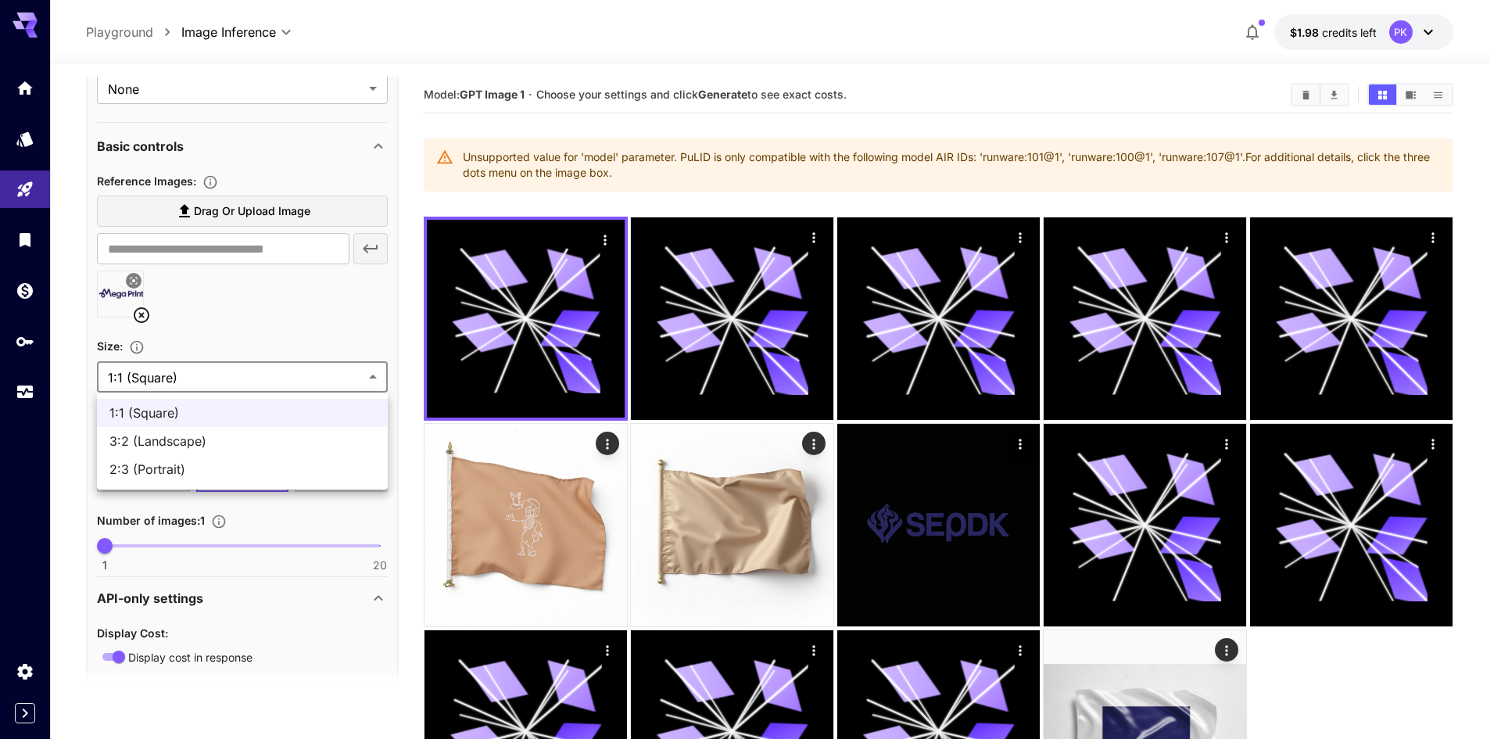
click at [210, 360] on div at bounding box center [750, 369] width 1501 height 739
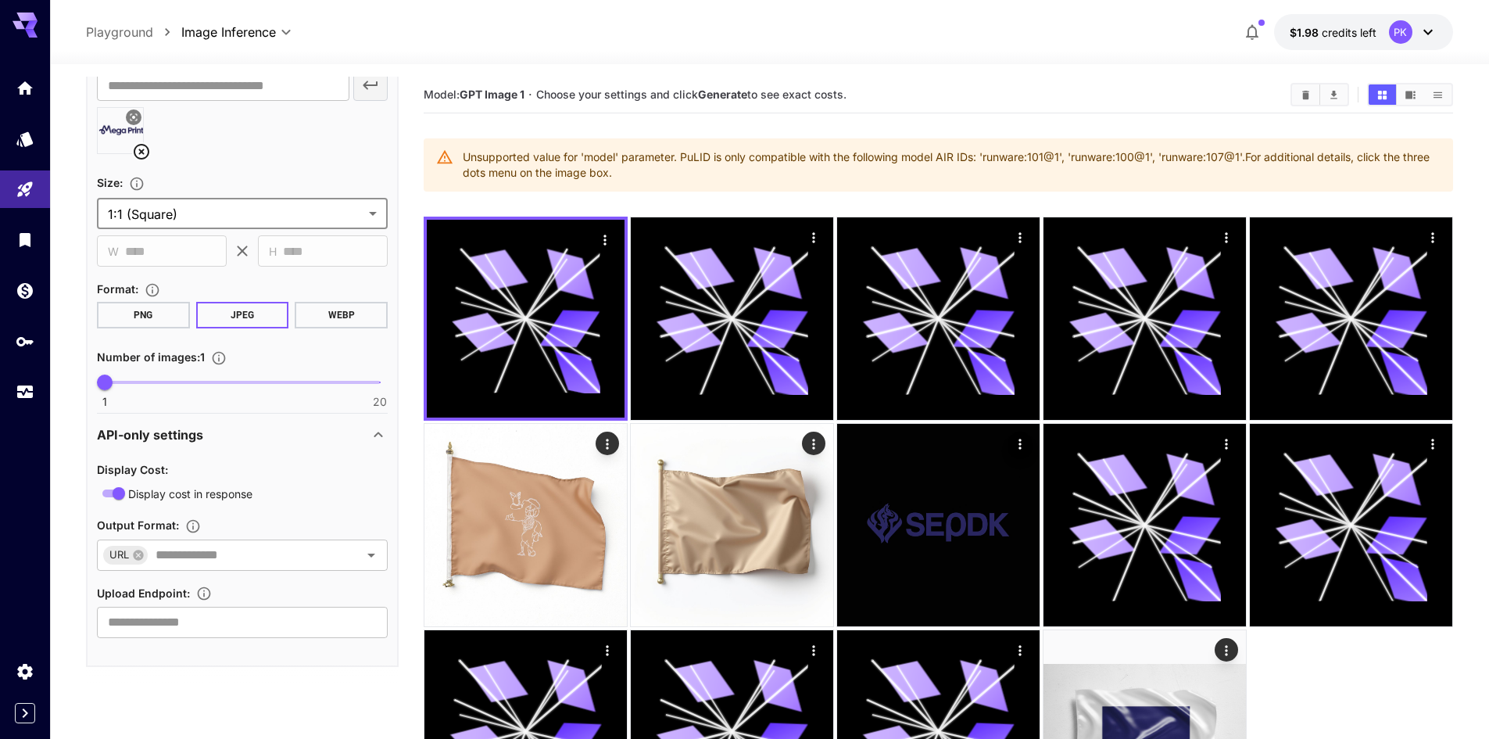
scroll to position [634, 0]
click at [288, 529] on div "Output Format :" at bounding box center [242, 522] width 291 height 19
click at [289, 565] on div "URL ​" at bounding box center [242, 553] width 291 height 31
click at [303, 491] on div "Display cost in response" at bounding box center [242, 491] width 291 height 20
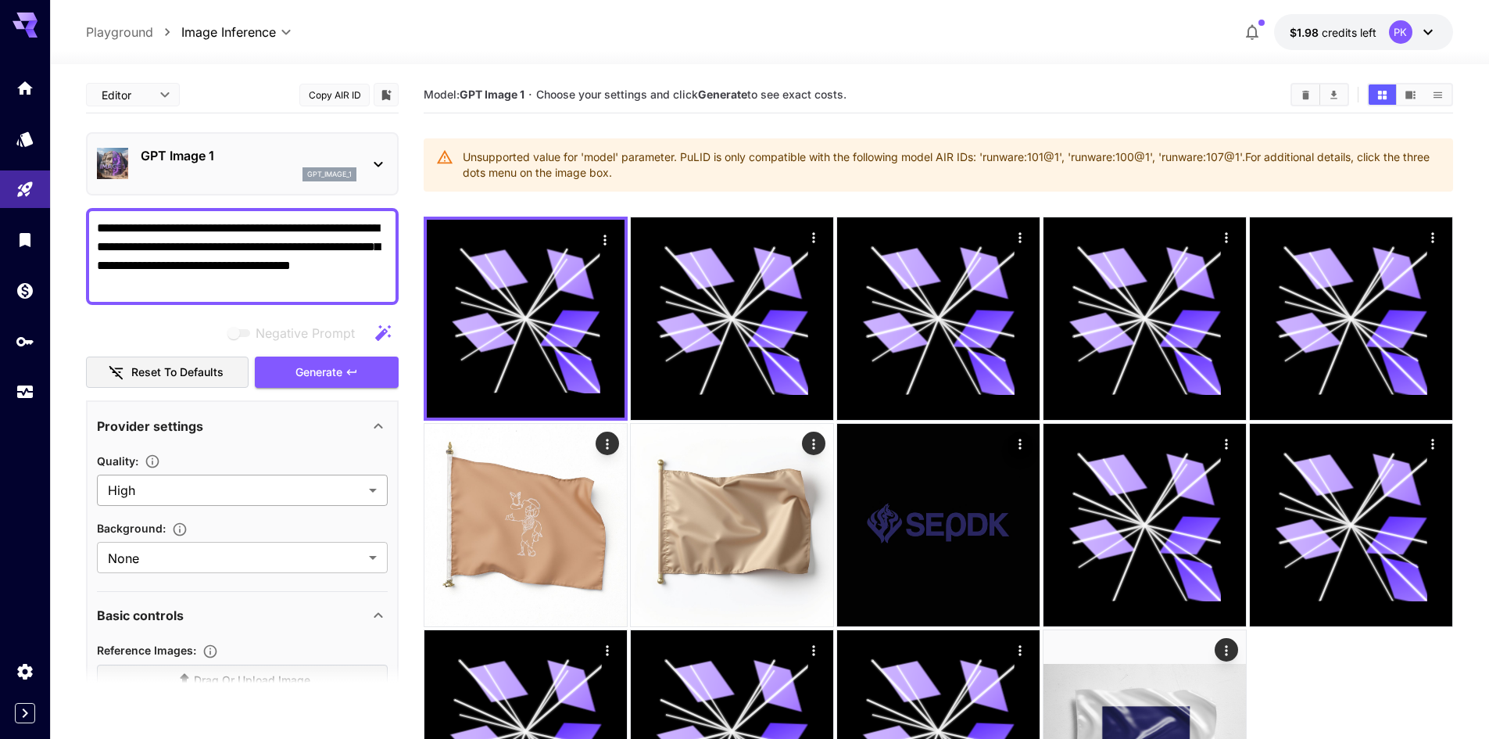
scroll to position [156, 0]
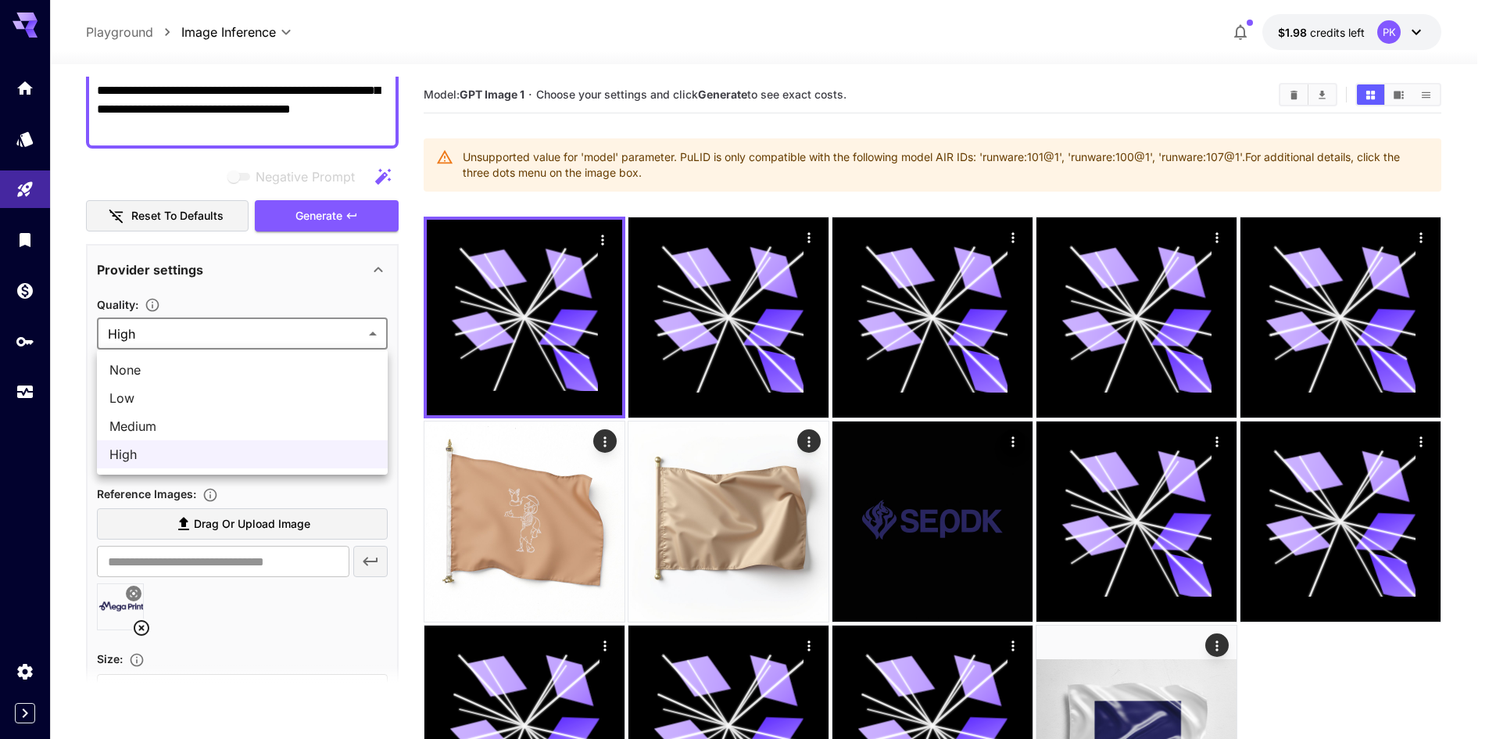
click at [174, 339] on body "**********" at bounding box center [744, 436] width 1489 height 873
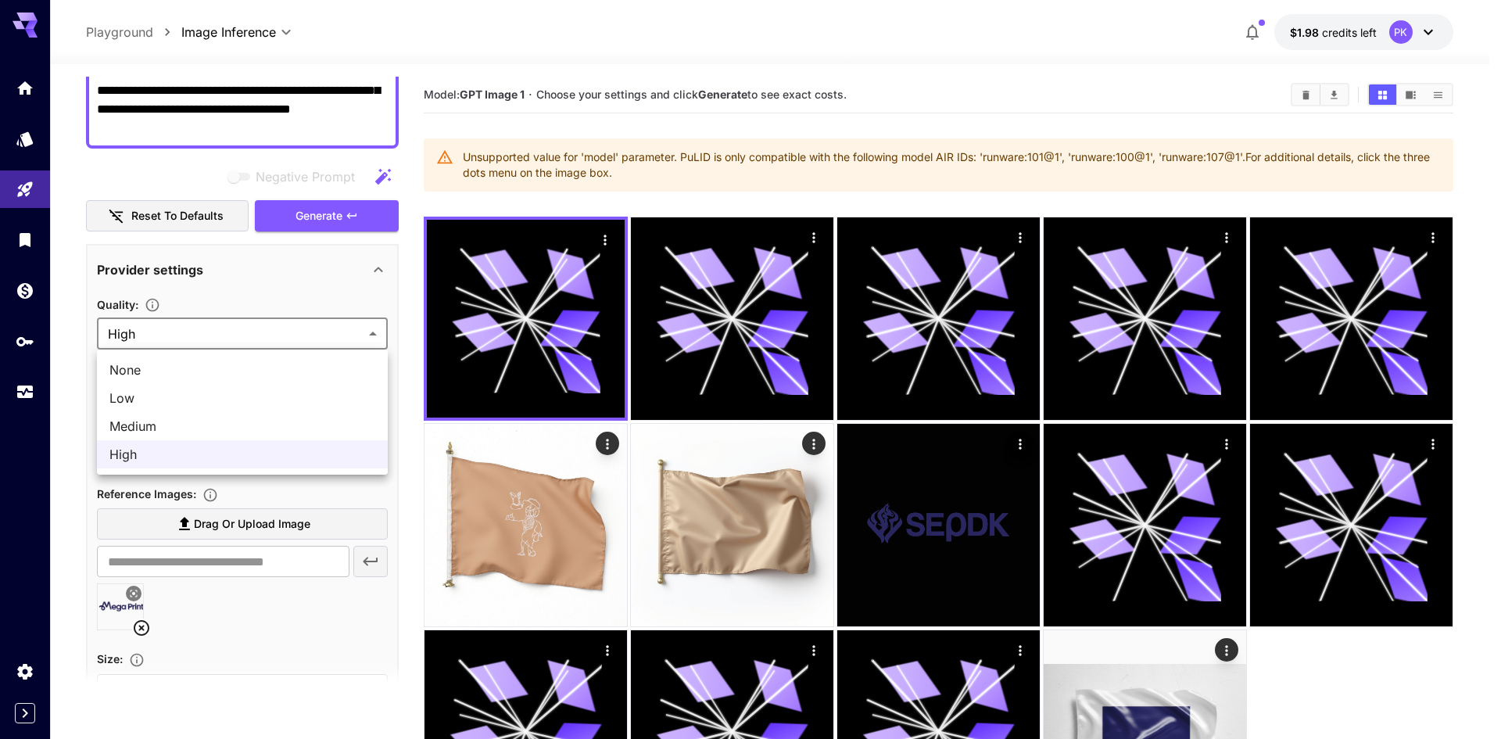
click at [241, 309] on div at bounding box center [750, 369] width 1501 height 739
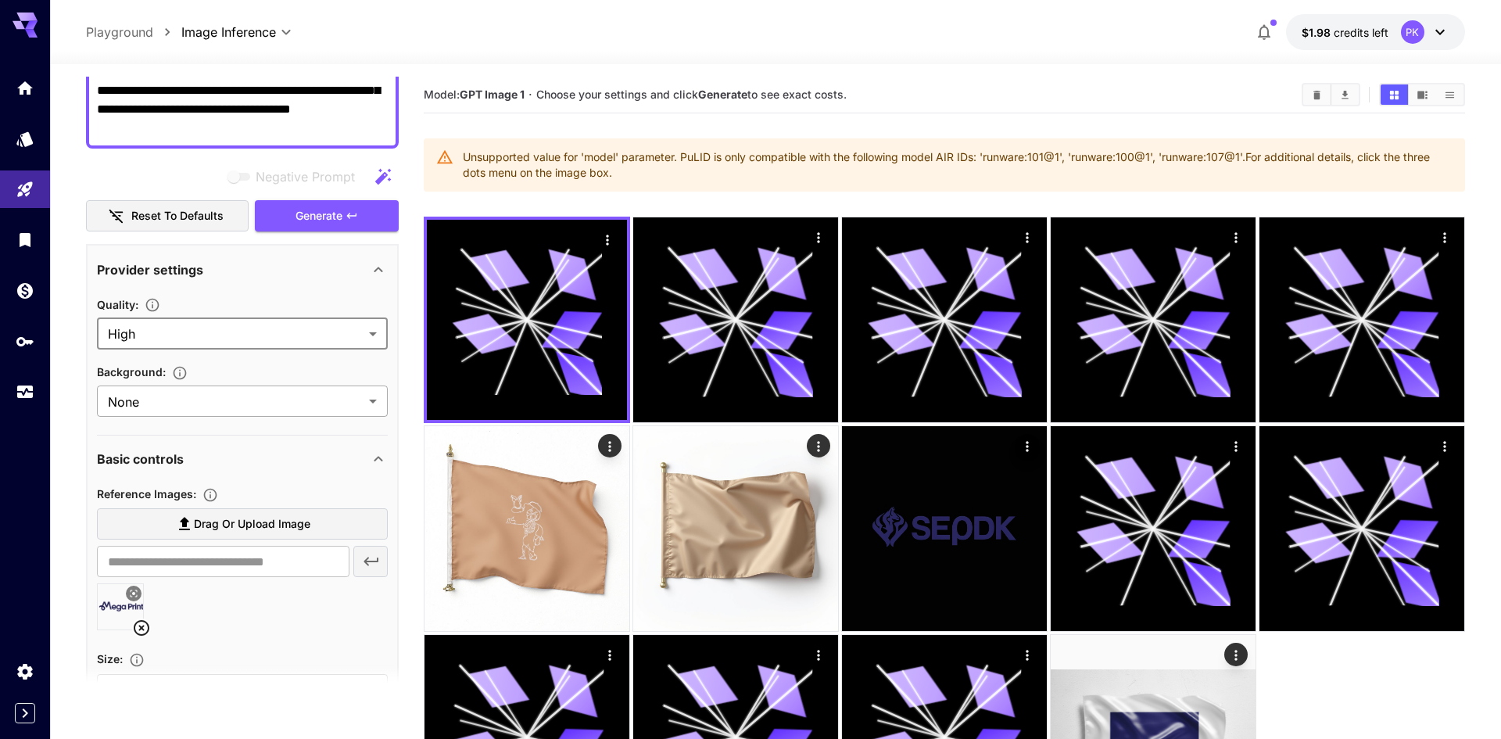
click at [229, 402] on body "**********" at bounding box center [750, 443] width 1501 height 886
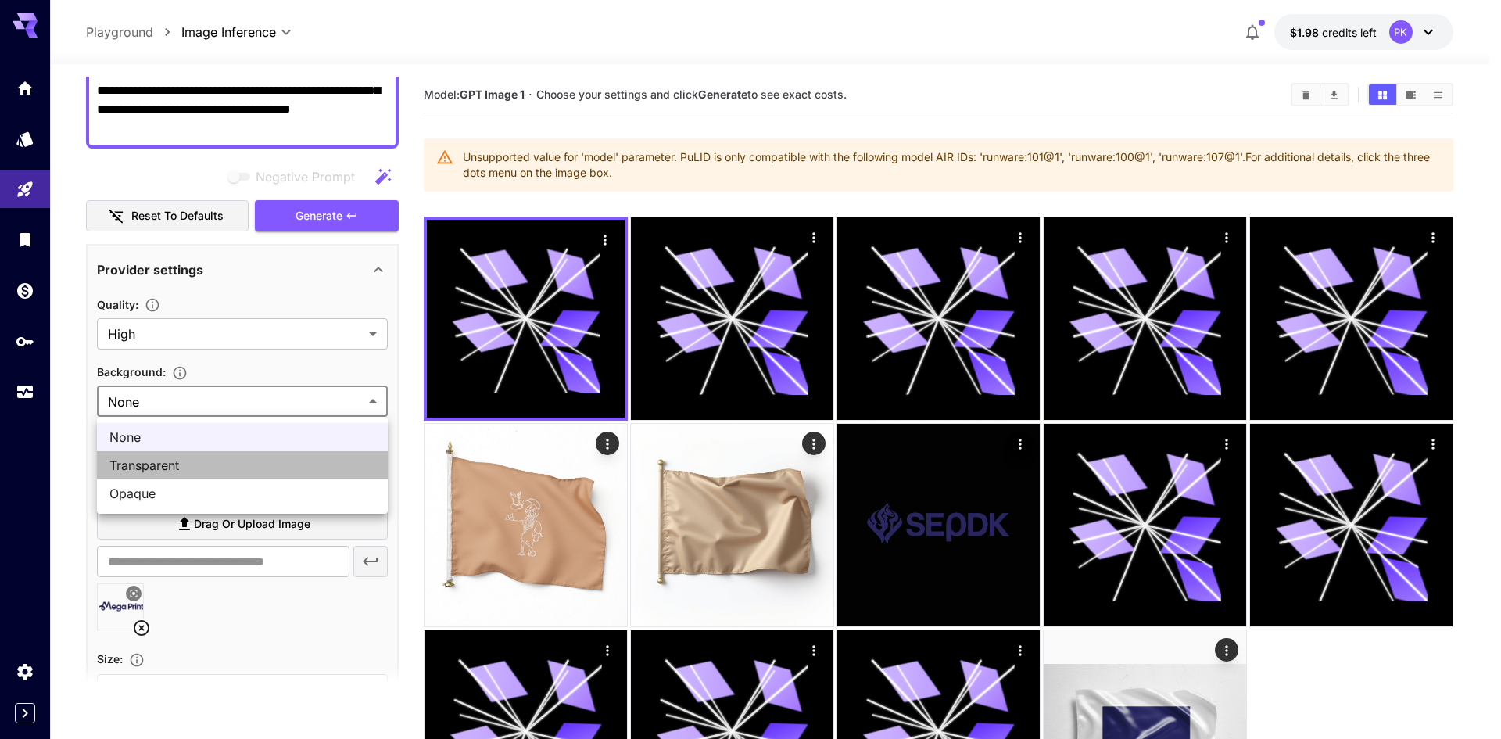
click at [212, 471] on span "Transparent" at bounding box center [242, 465] width 266 height 19
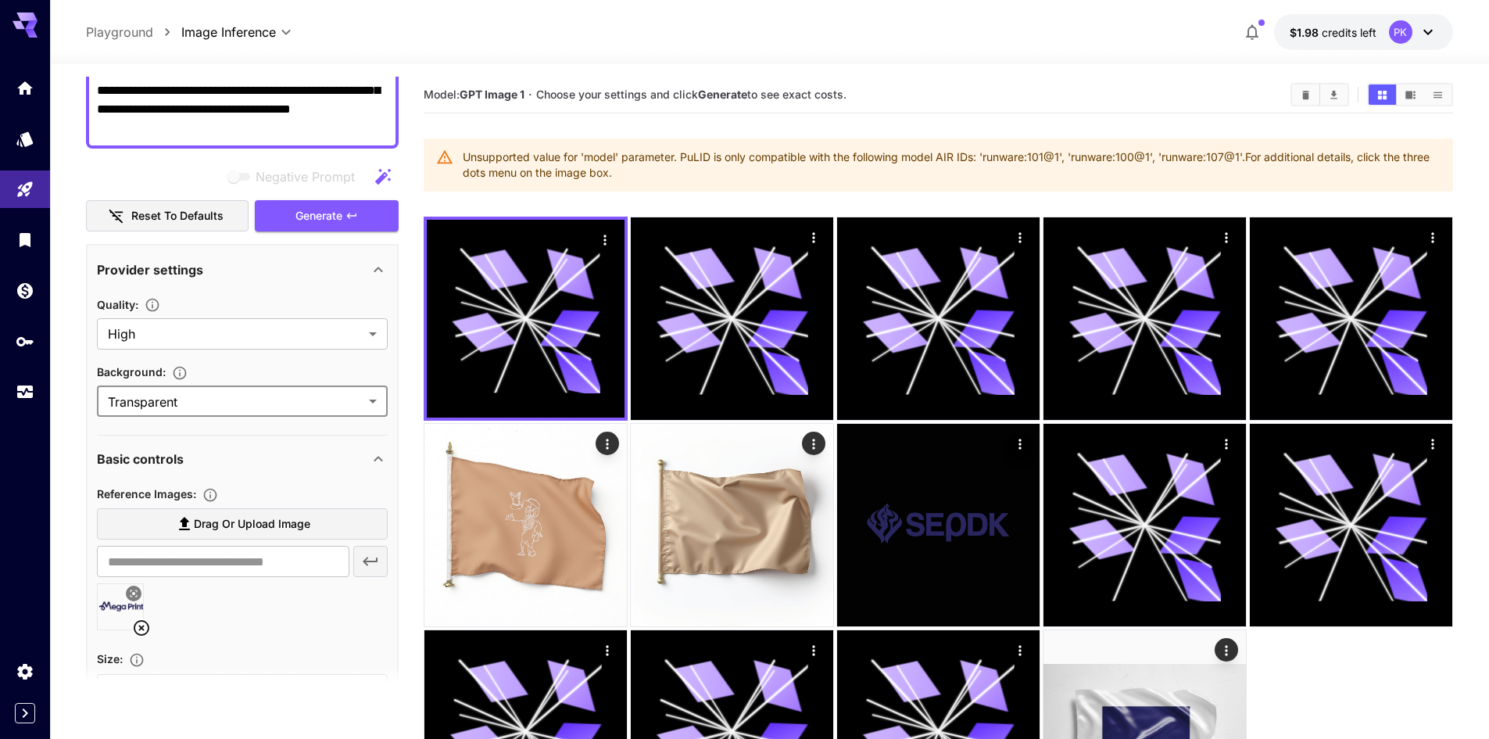
click at [222, 389] on body "**********" at bounding box center [744, 440] width 1489 height 880
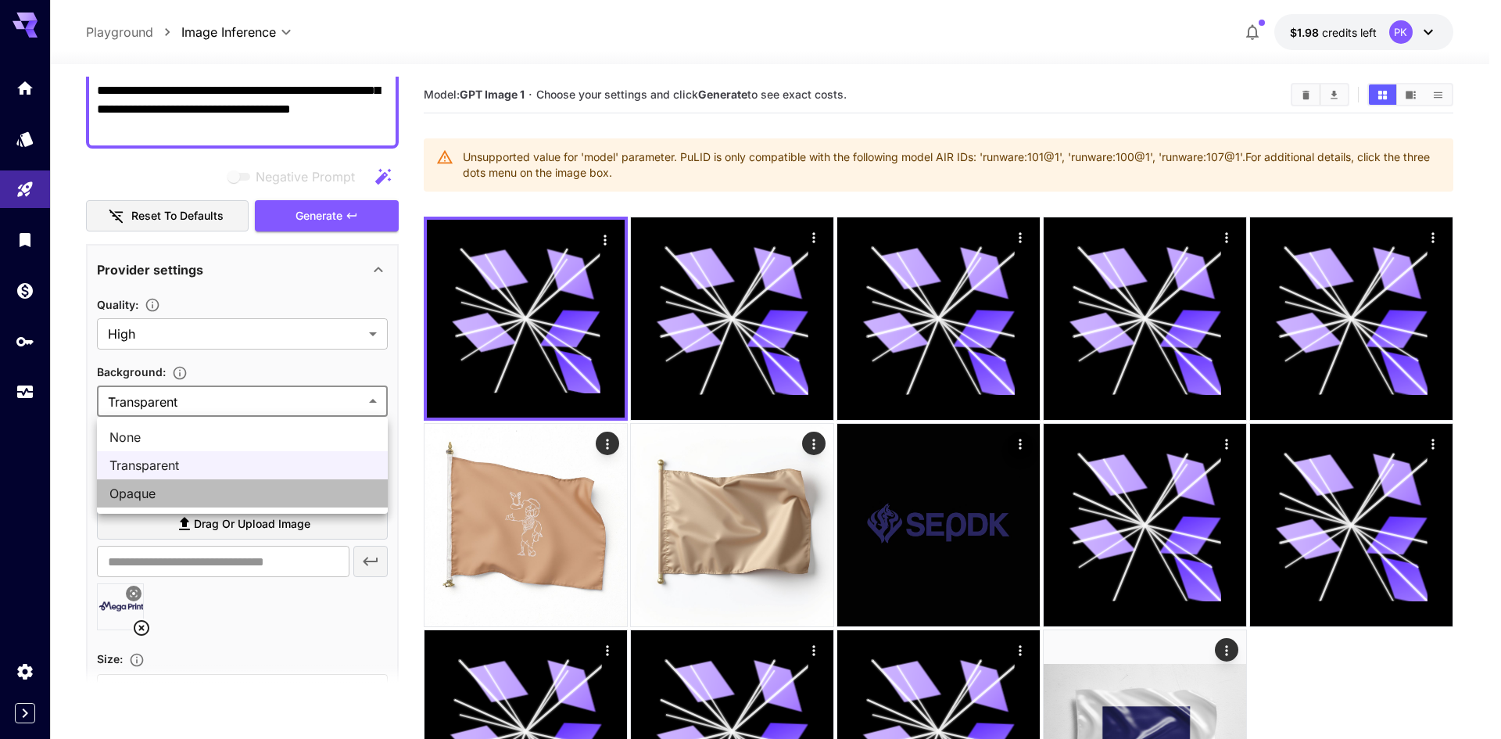
click at [211, 487] on span "Opaque" at bounding box center [242, 493] width 266 height 19
type input "******"
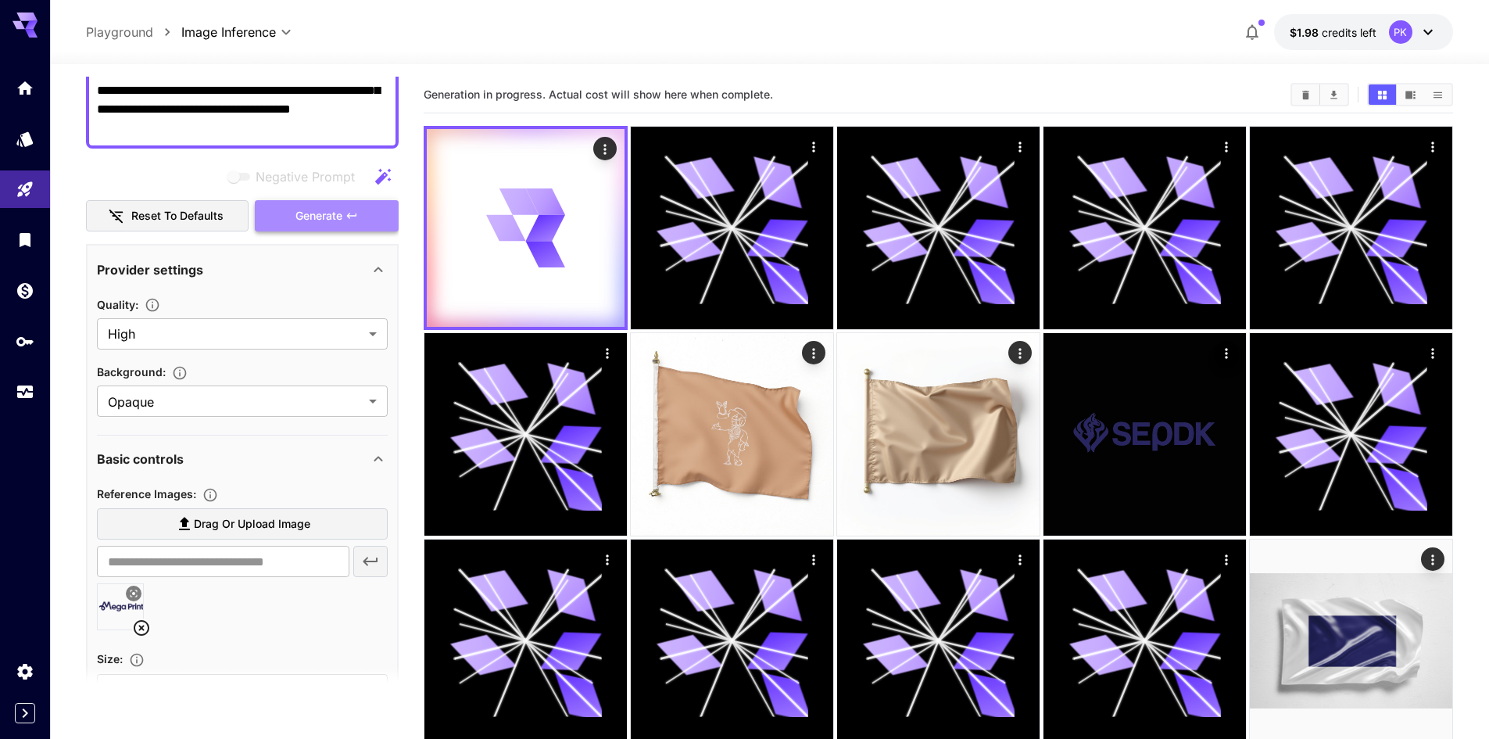
click at [324, 229] on button "Generate" at bounding box center [327, 216] width 144 height 32
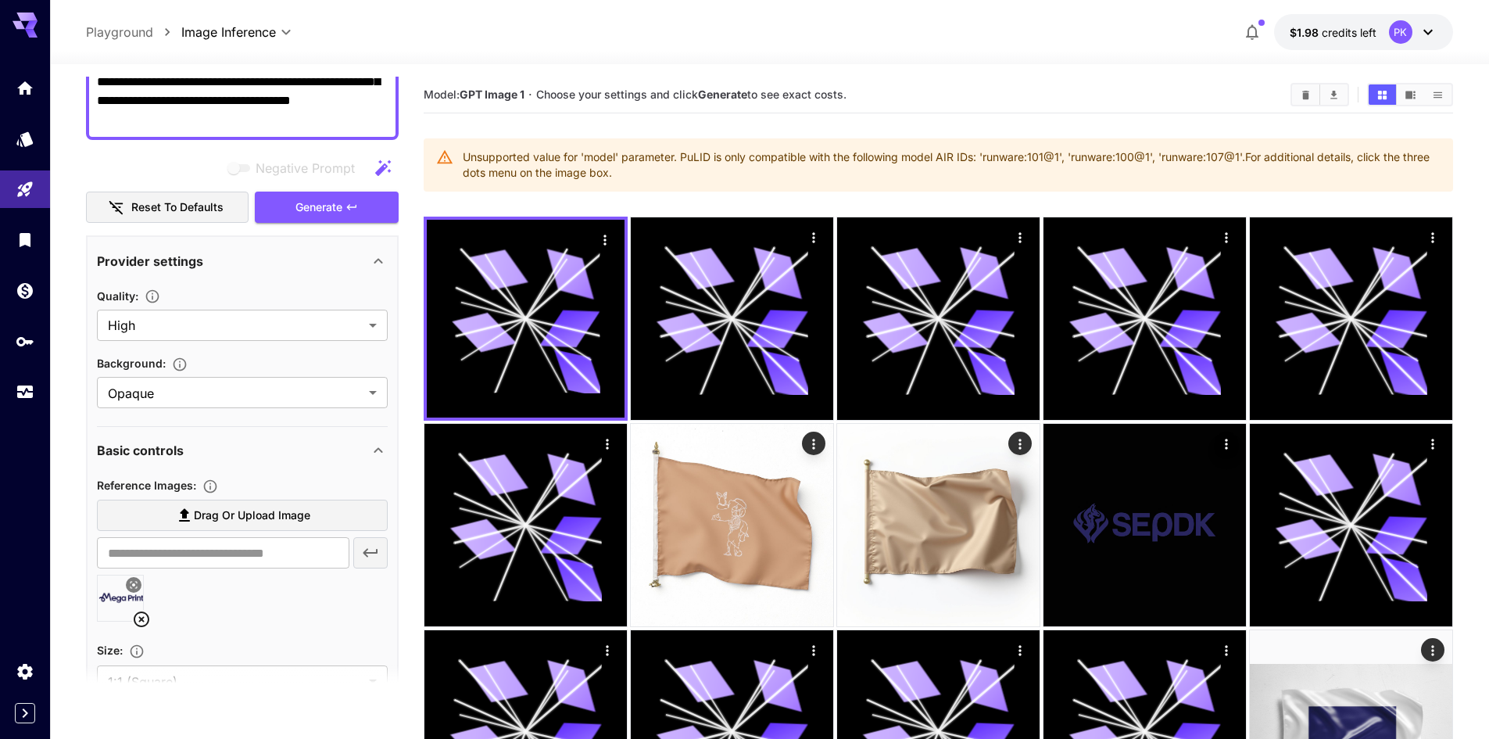
scroll to position [9, 0]
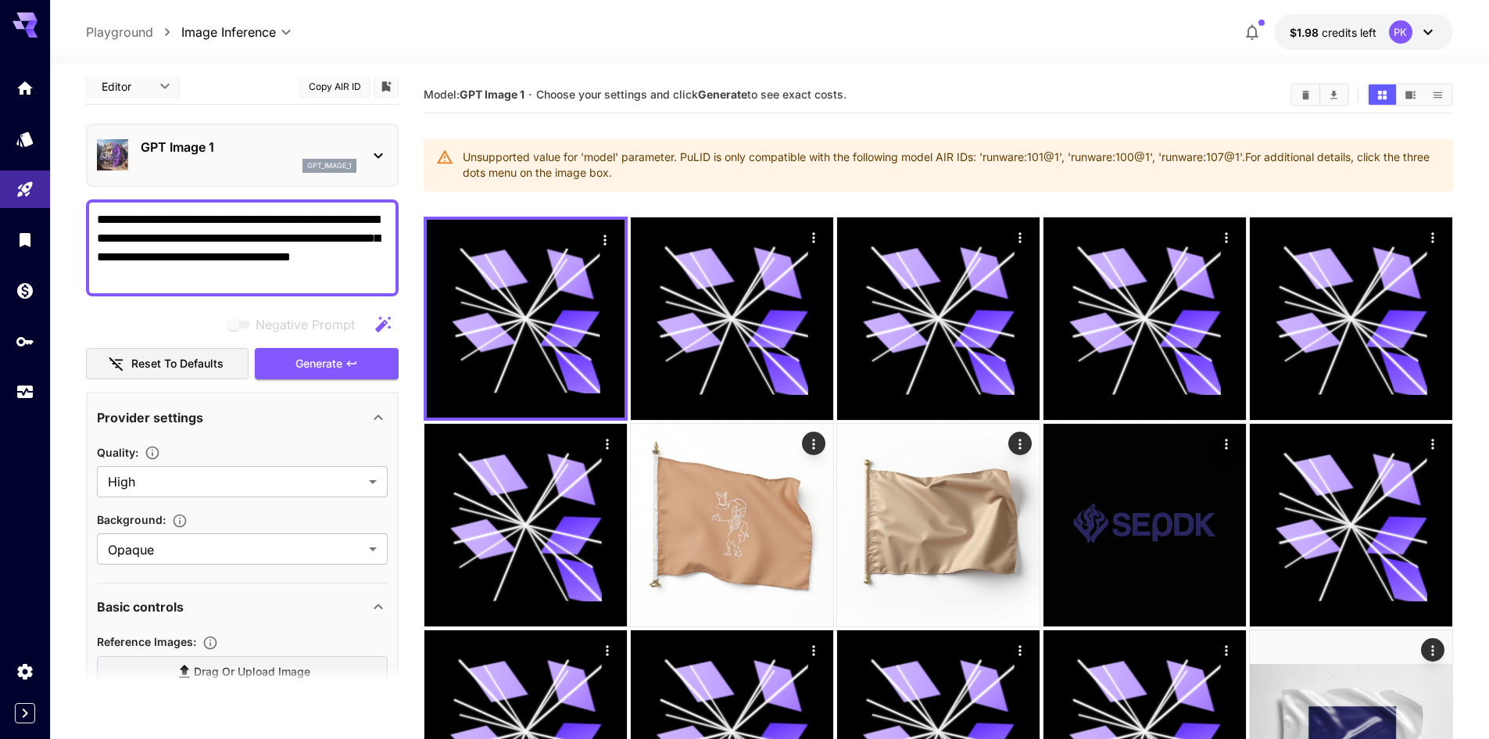
click at [213, 425] on div "Provider settings" at bounding box center [233, 417] width 272 height 19
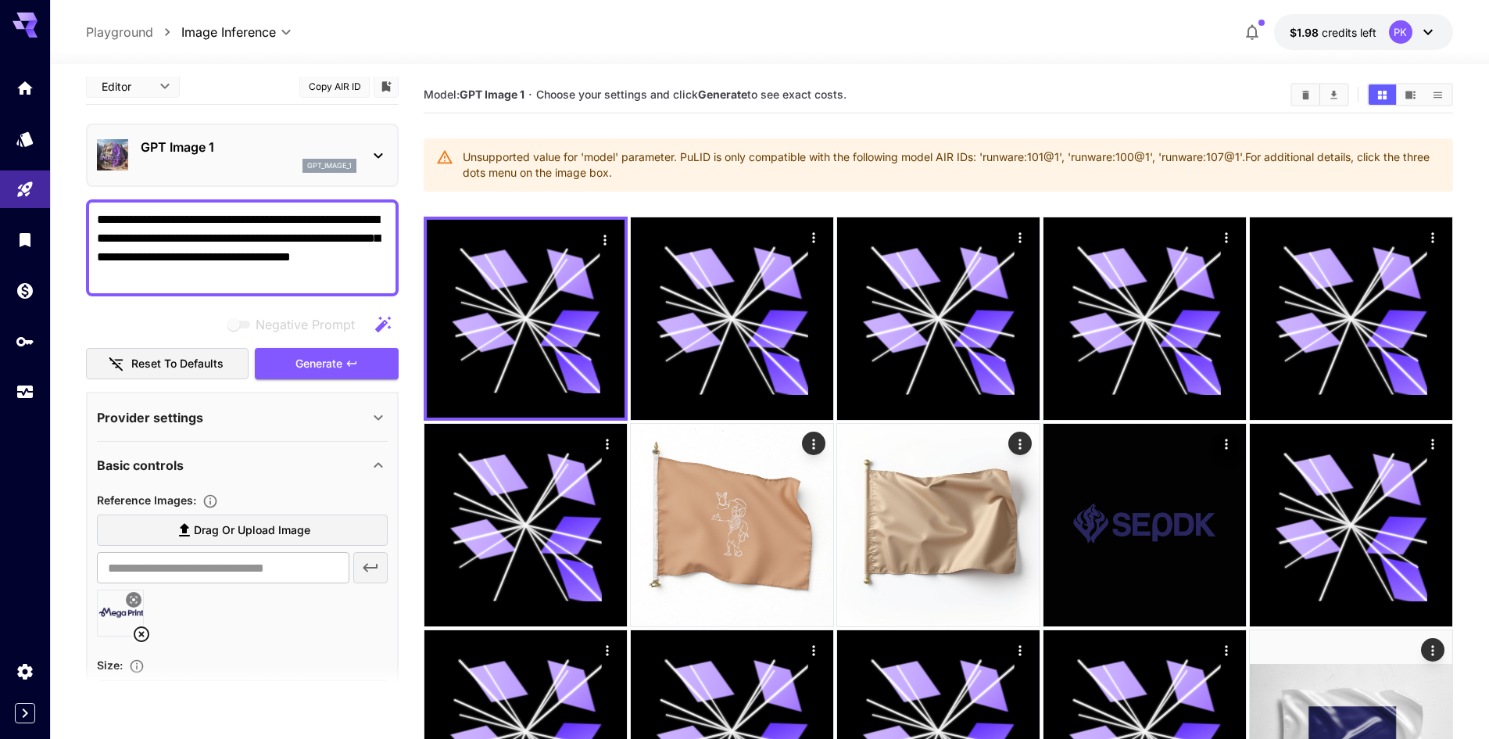
click at [220, 455] on div "Basic controls" at bounding box center [242, 465] width 291 height 38
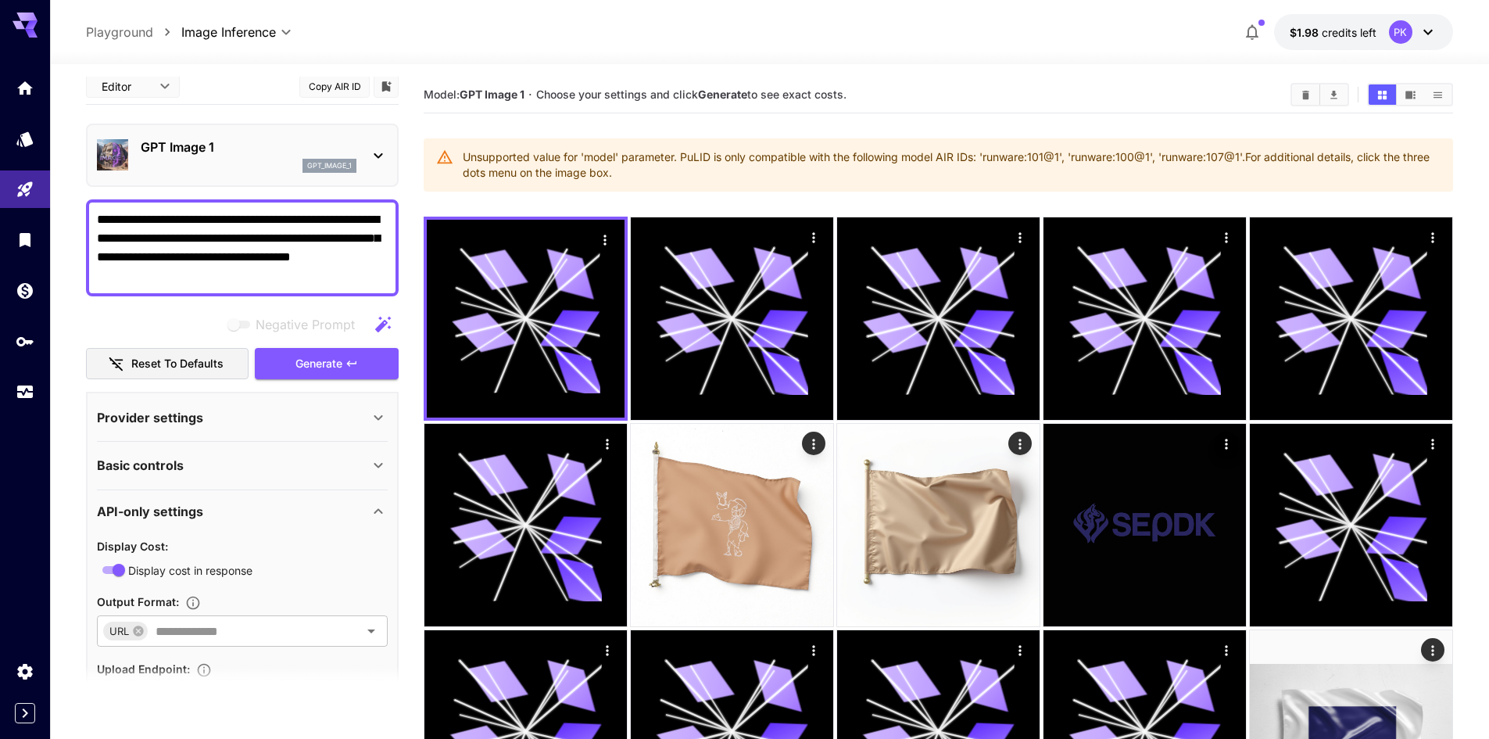
click at [224, 498] on div "API-only settings" at bounding box center [242, 511] width 291 height 38
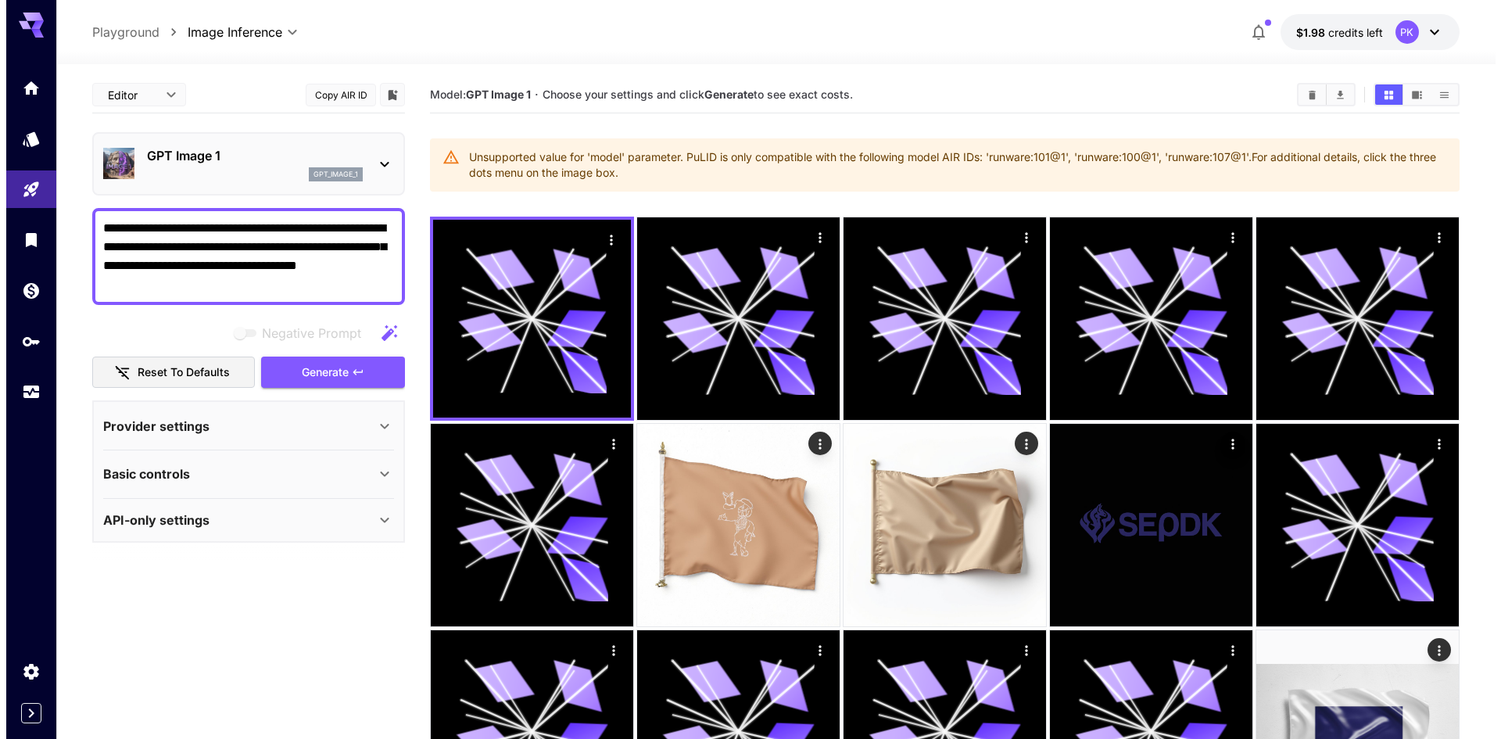
scroll to position [0, 0]
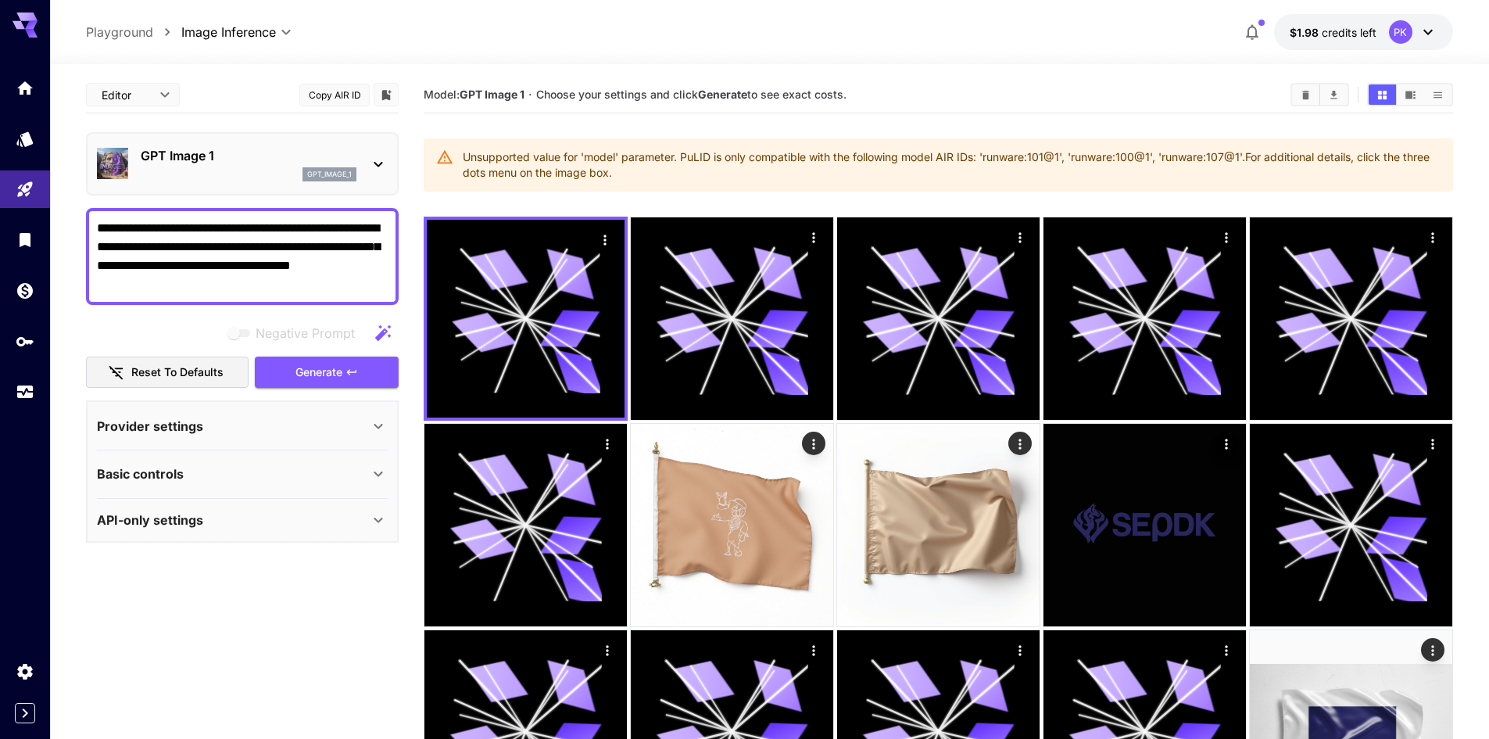
click at [240, 166] on div "GPT Image 1 gpt_image_1" at bounding box center [249, 163] width 216 height 35
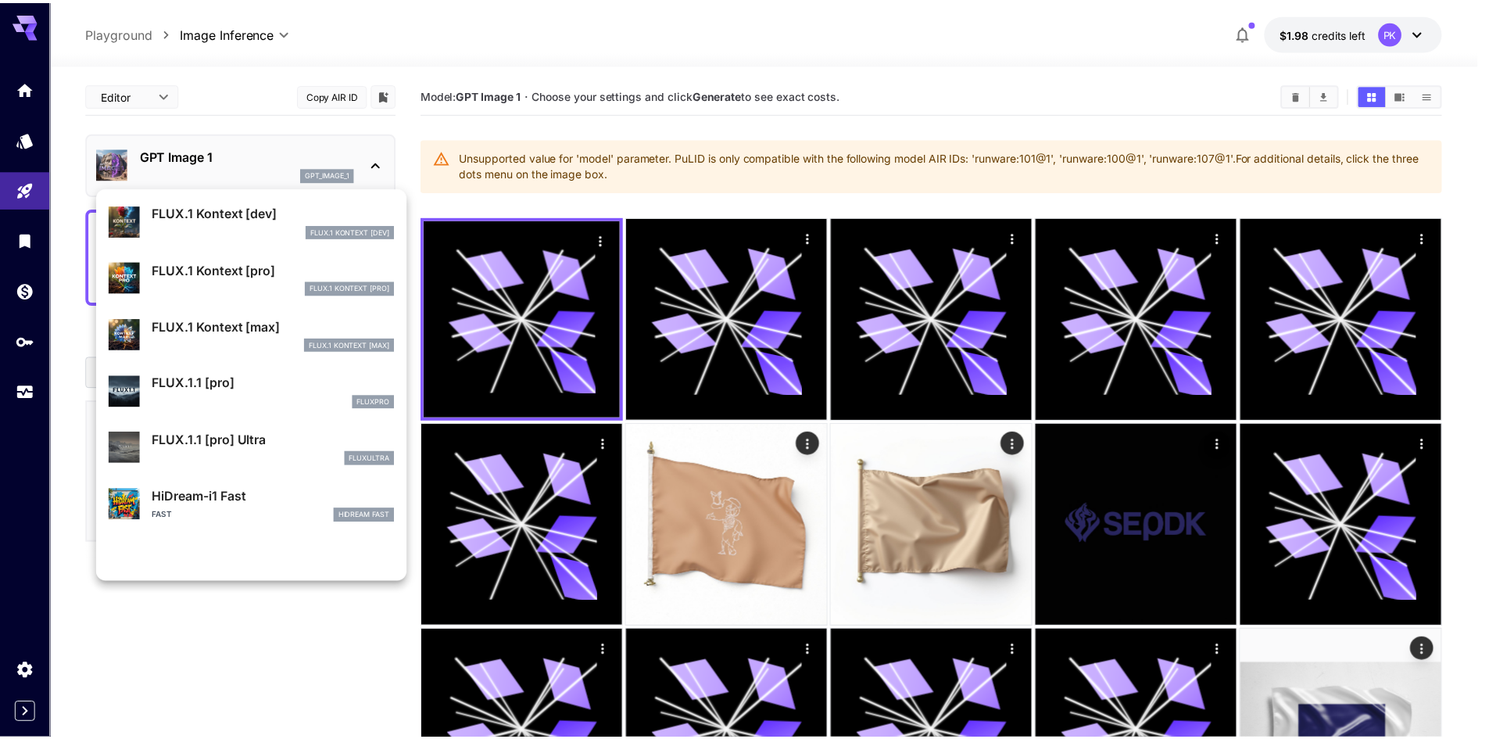
scroll to position [895, 0]
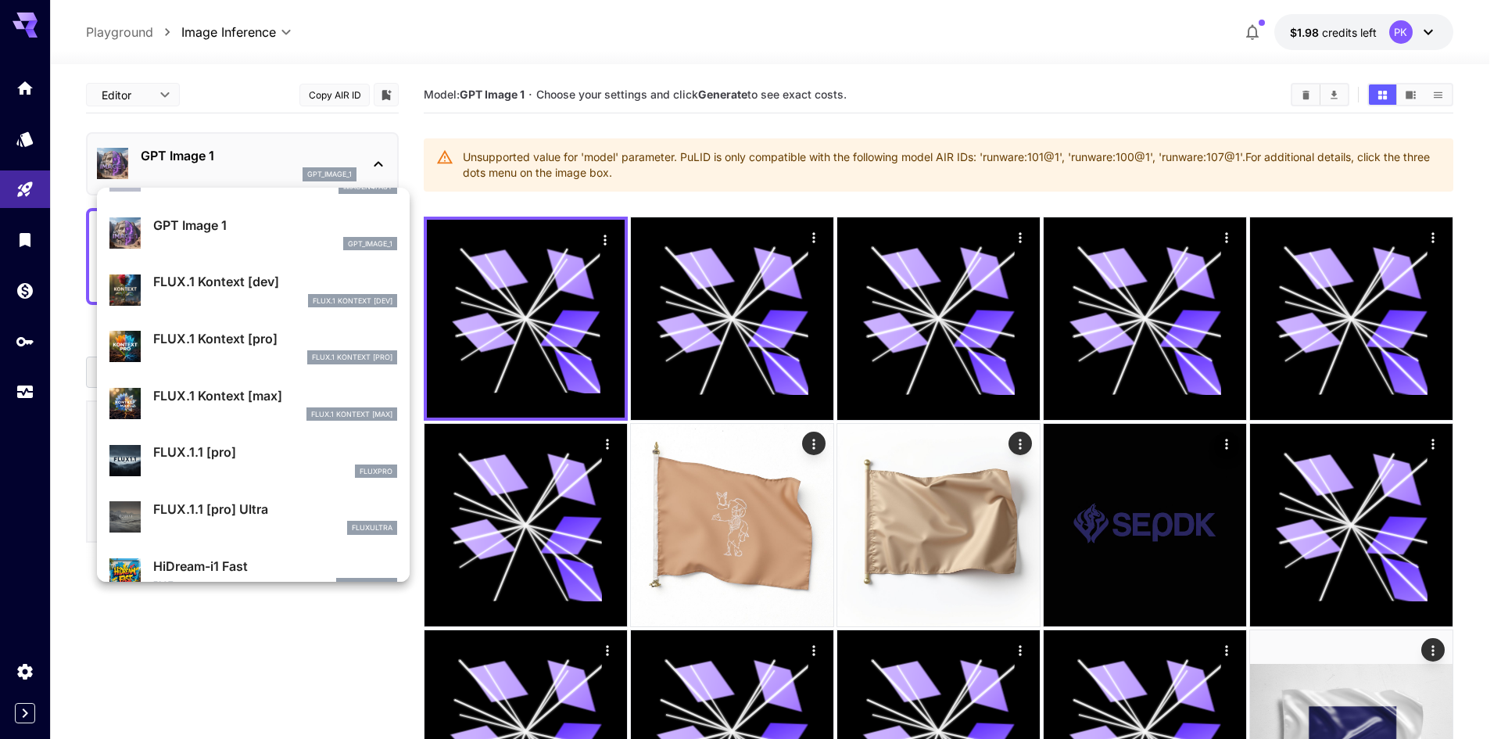
click at [259, 454] on p "FLUX.1.1 [pro]" at bounding box center [275, 451] width 244 height 19
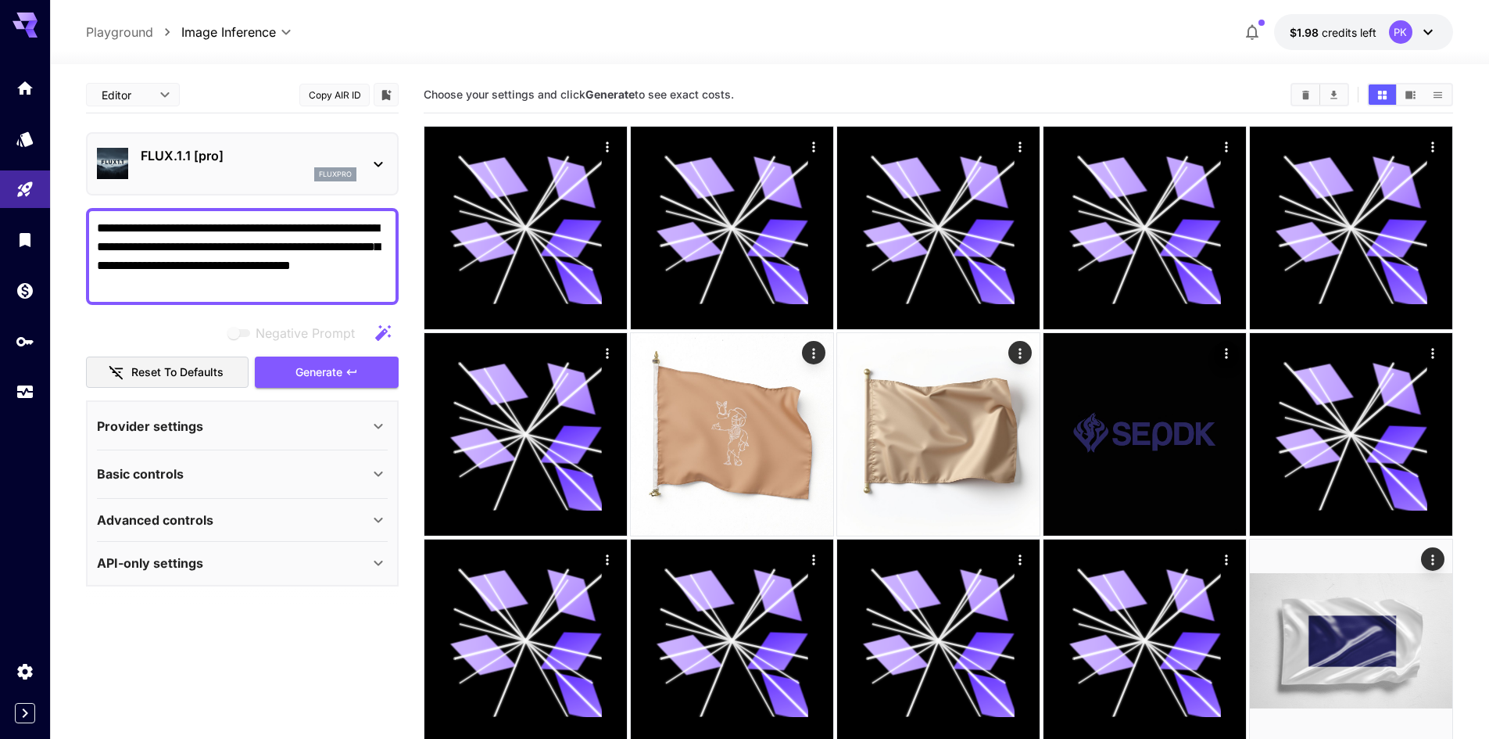
click at [270, 422] on div "Provider settings" at bounding box center [233, 426] width 272 height 19
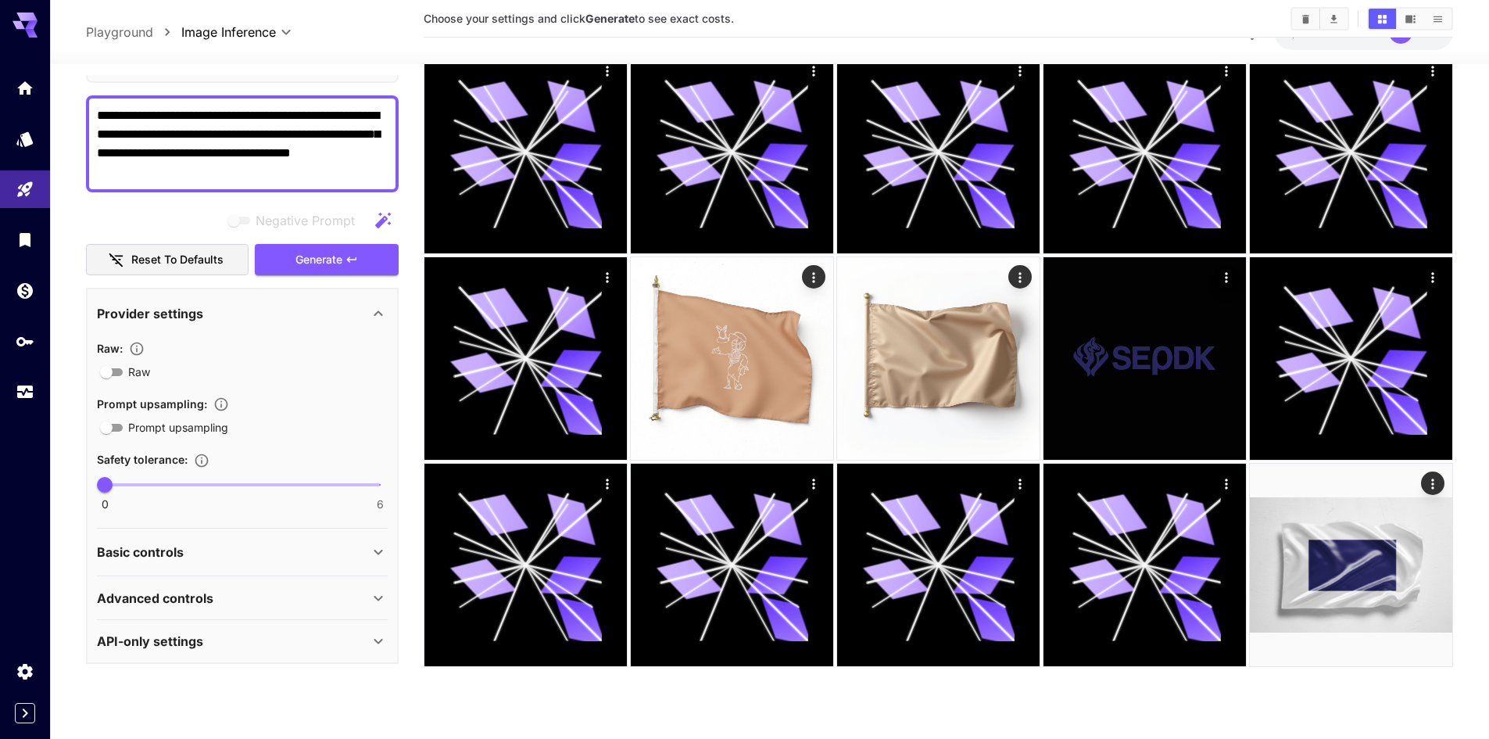
scroll to position [123, 0]
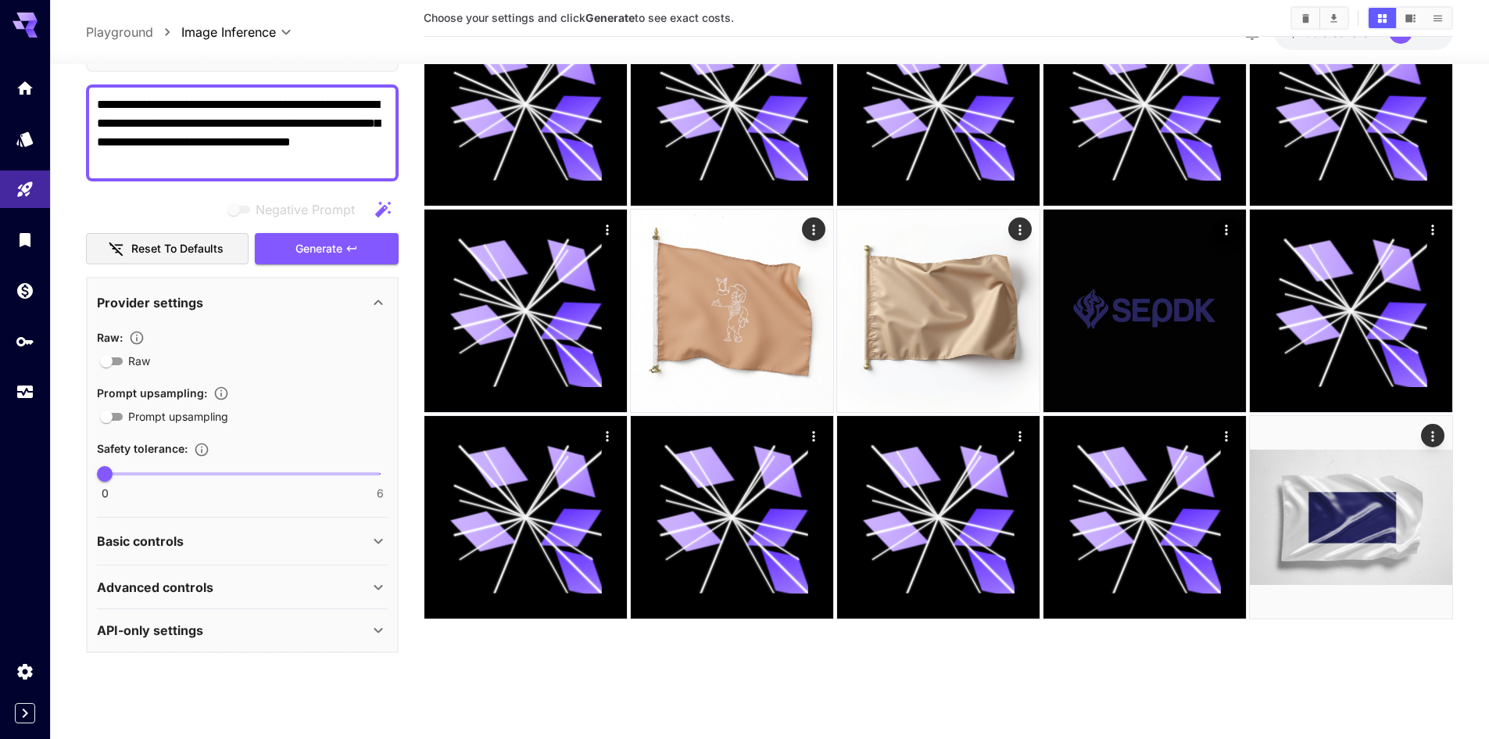
click at [231, 552] on div "Basic controls" at bounding box center [242, 541] width 291 height 38
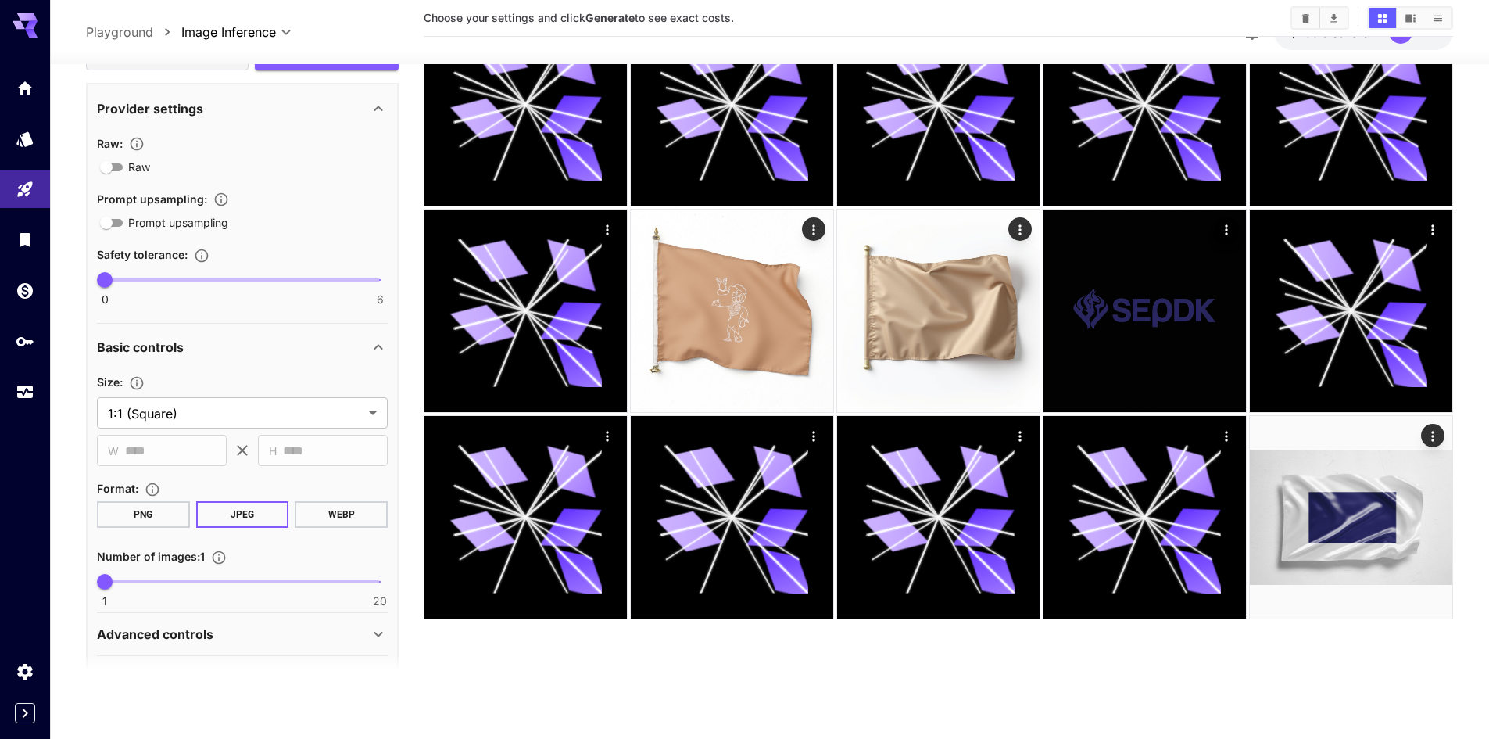
scroll to position [352, 0]
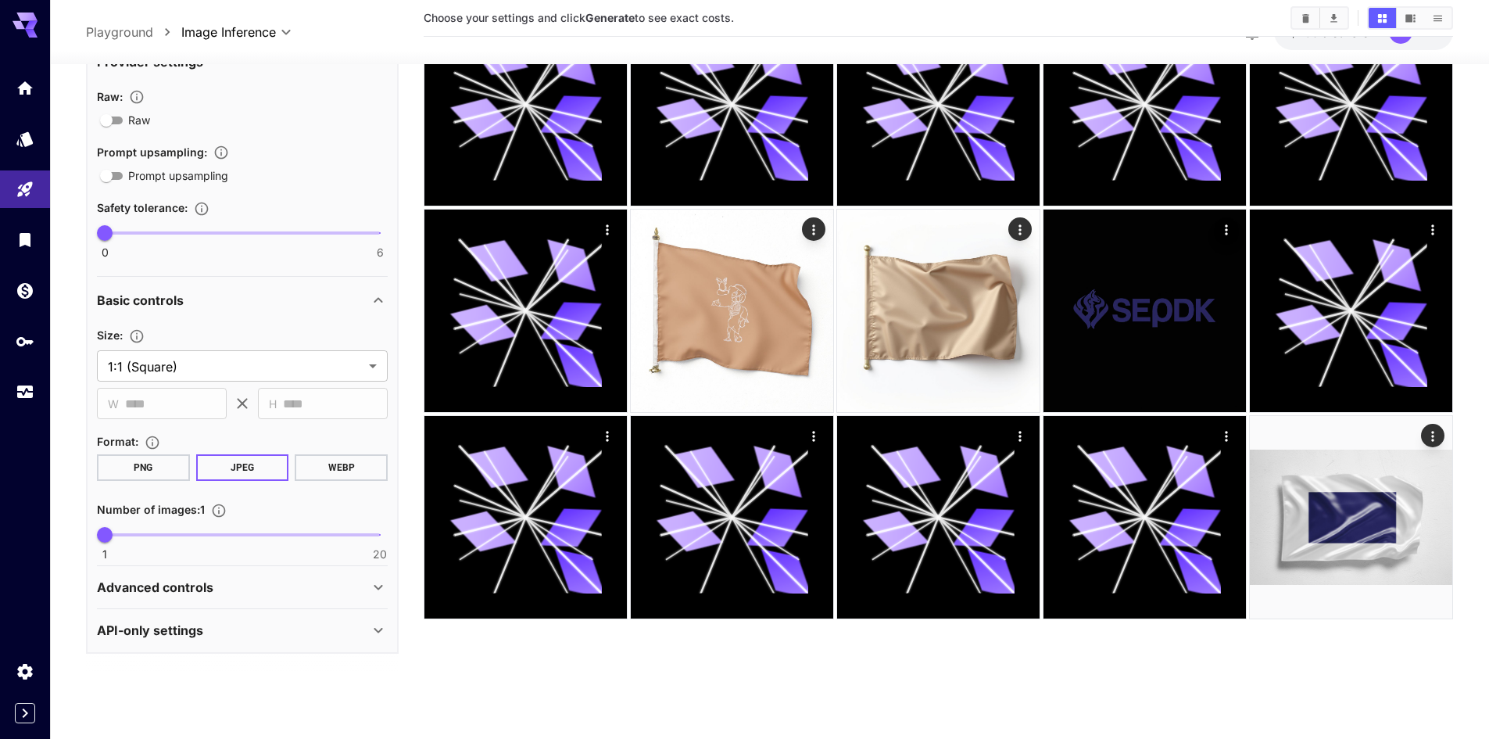
click at [282, 585] on div "Advanced controls" at bounding box center [233, 587] width 272 height 19
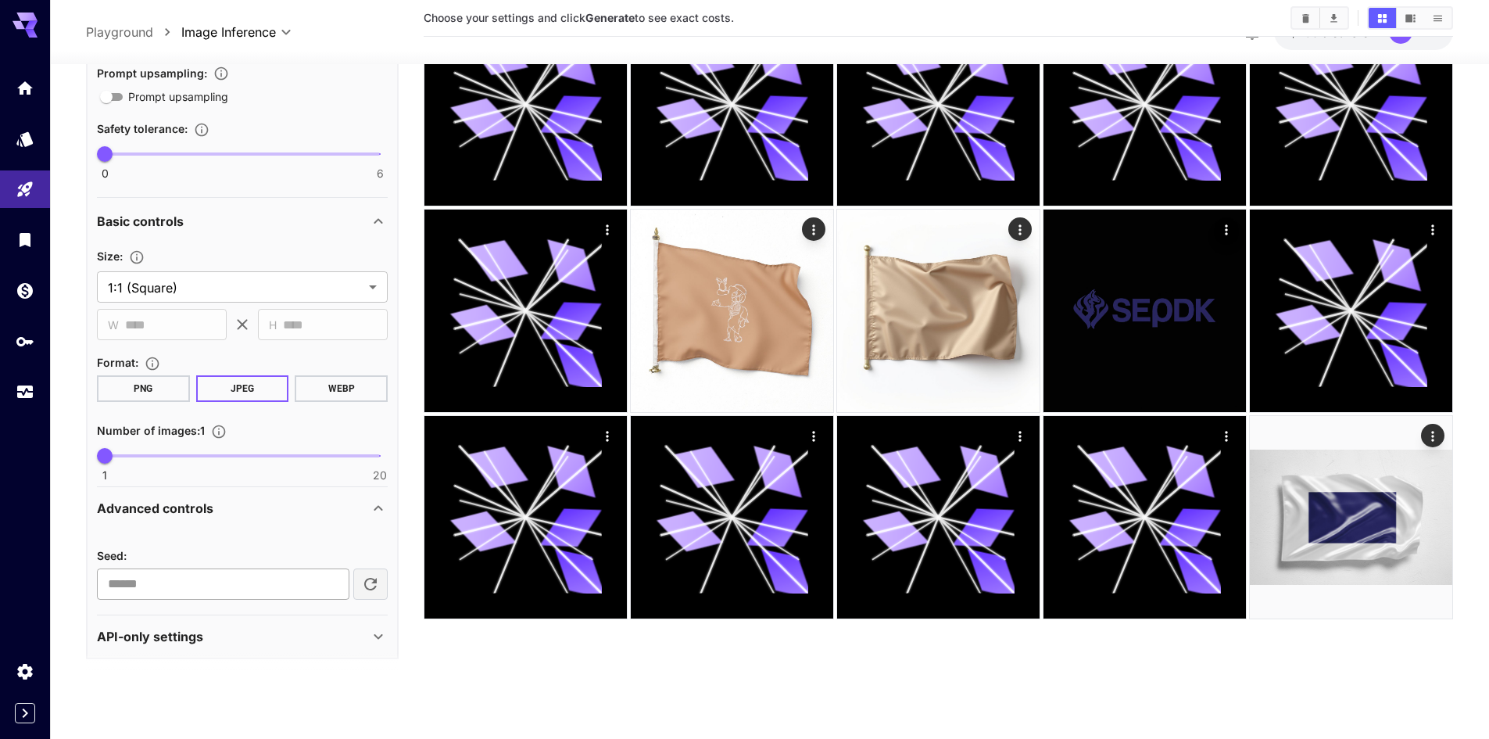
scroll to position [437, 0]
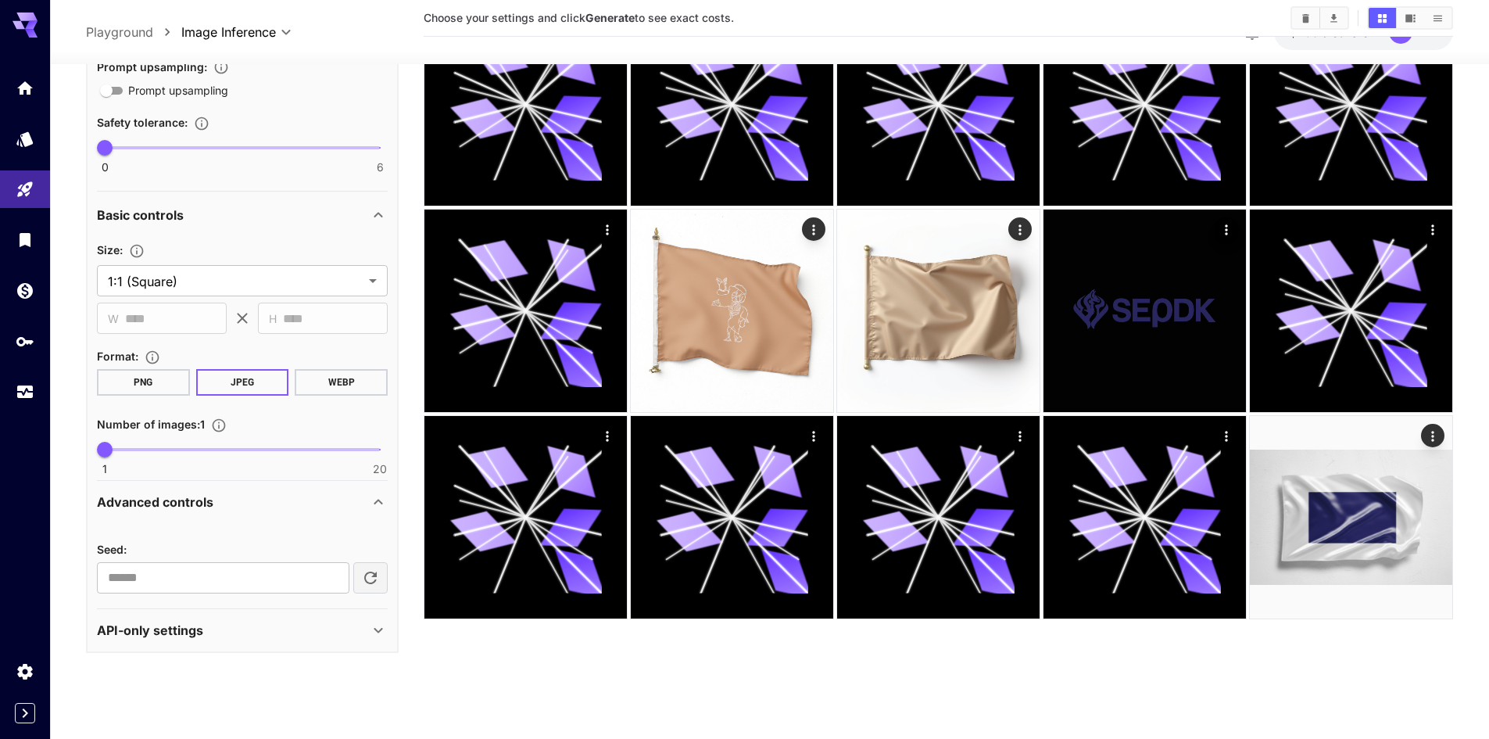
click at [287, 631] on div "API-only settings" at bounding box center [233, 630] width 272 height 19
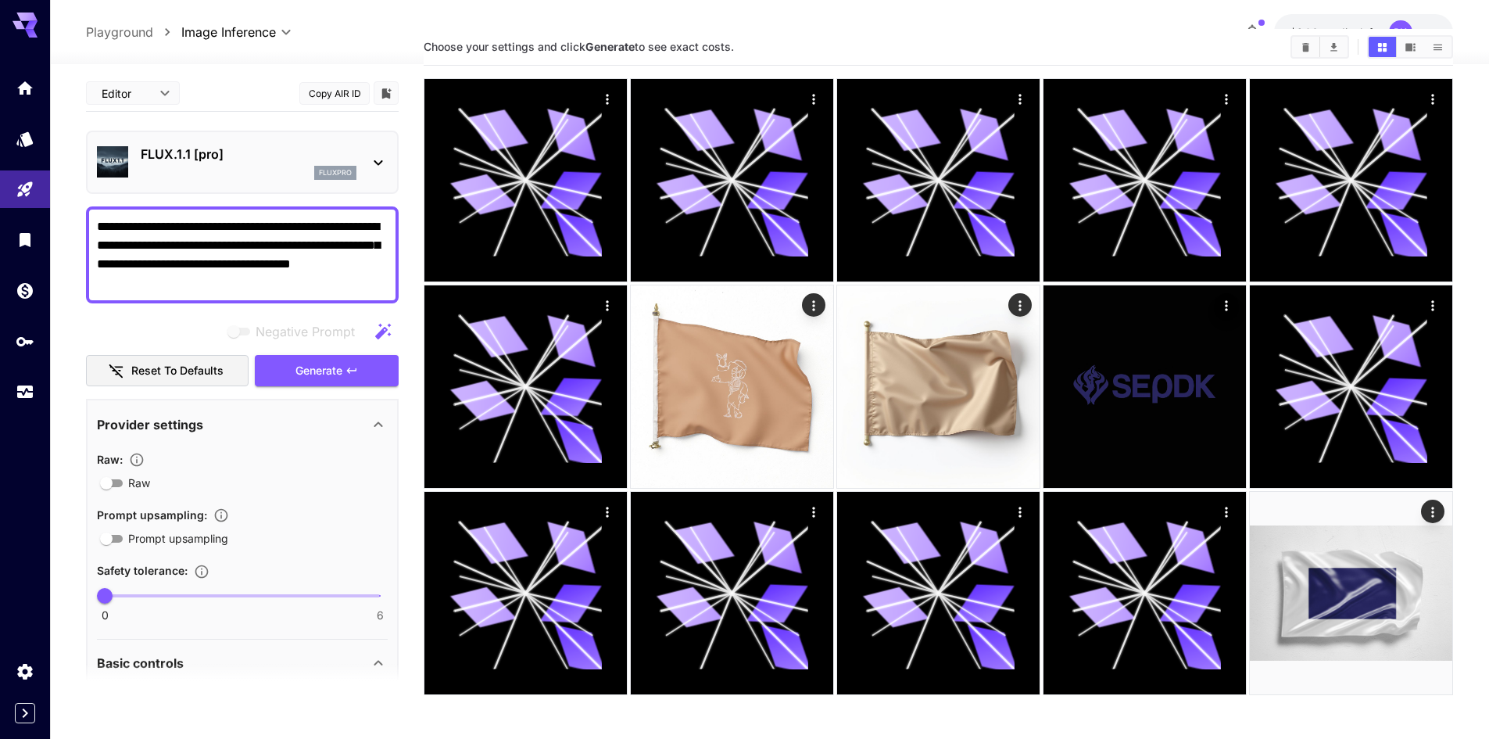
scroll to position [0, 0]
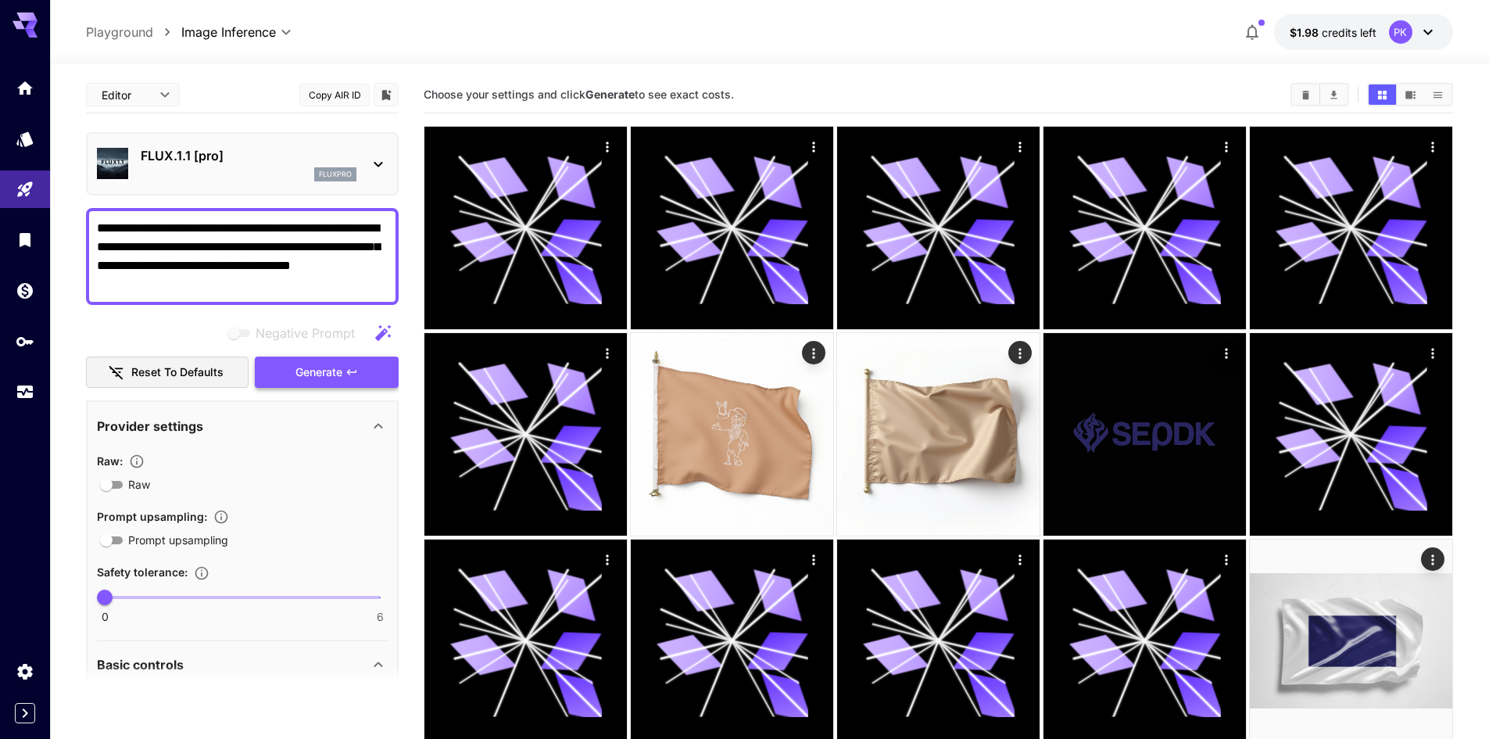
click at [314, 366] on span "Generate" at bounding box center [318, 373] width 47 height 20
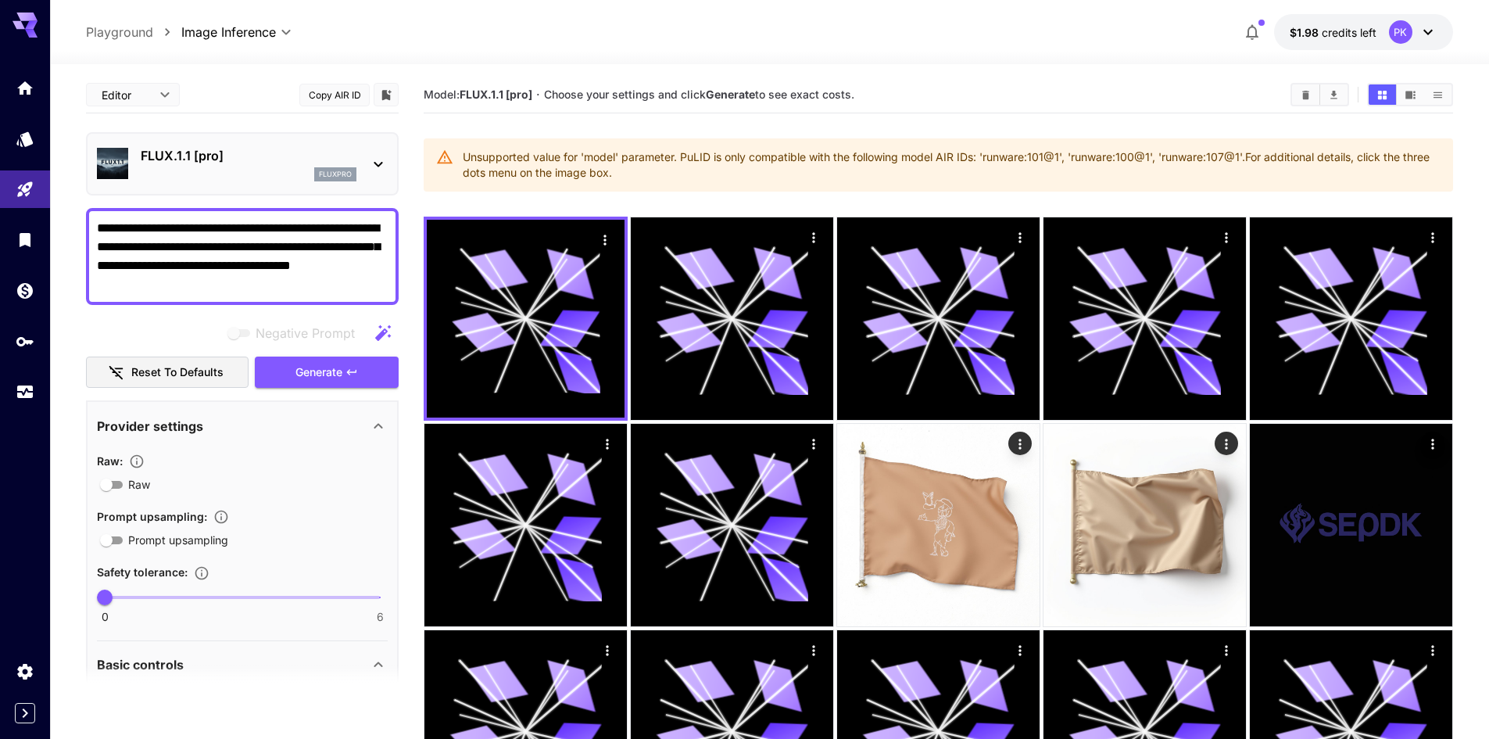
click at [534, 172] on div "Unsupported value for 'model' parameter. PuLID is only compatible with the foll…" at bounding box center [952, 165] width 978 height 44
click at [310, 171] on div "fluxpro" at bounding box center [249, 174] width 216 height 14
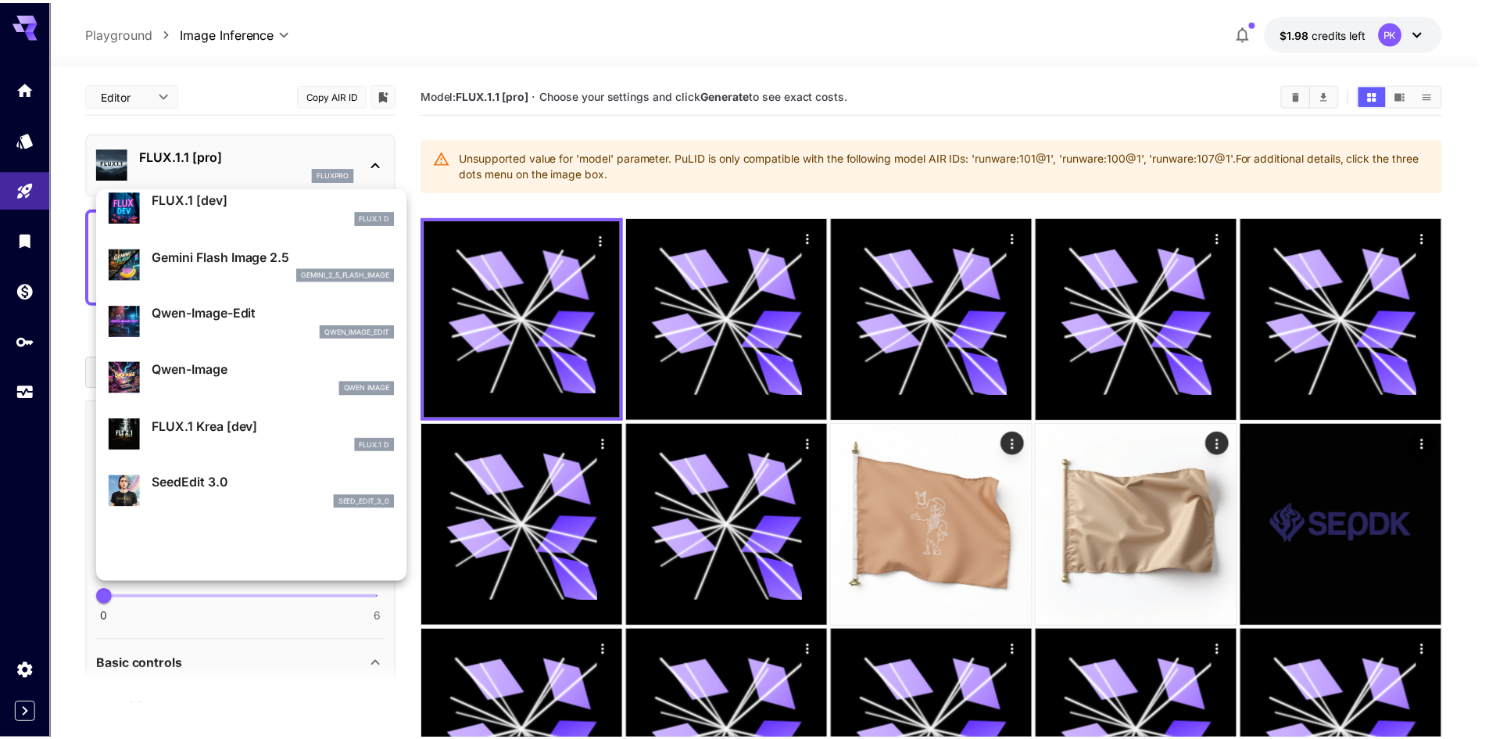
scroll to position [156, 0]
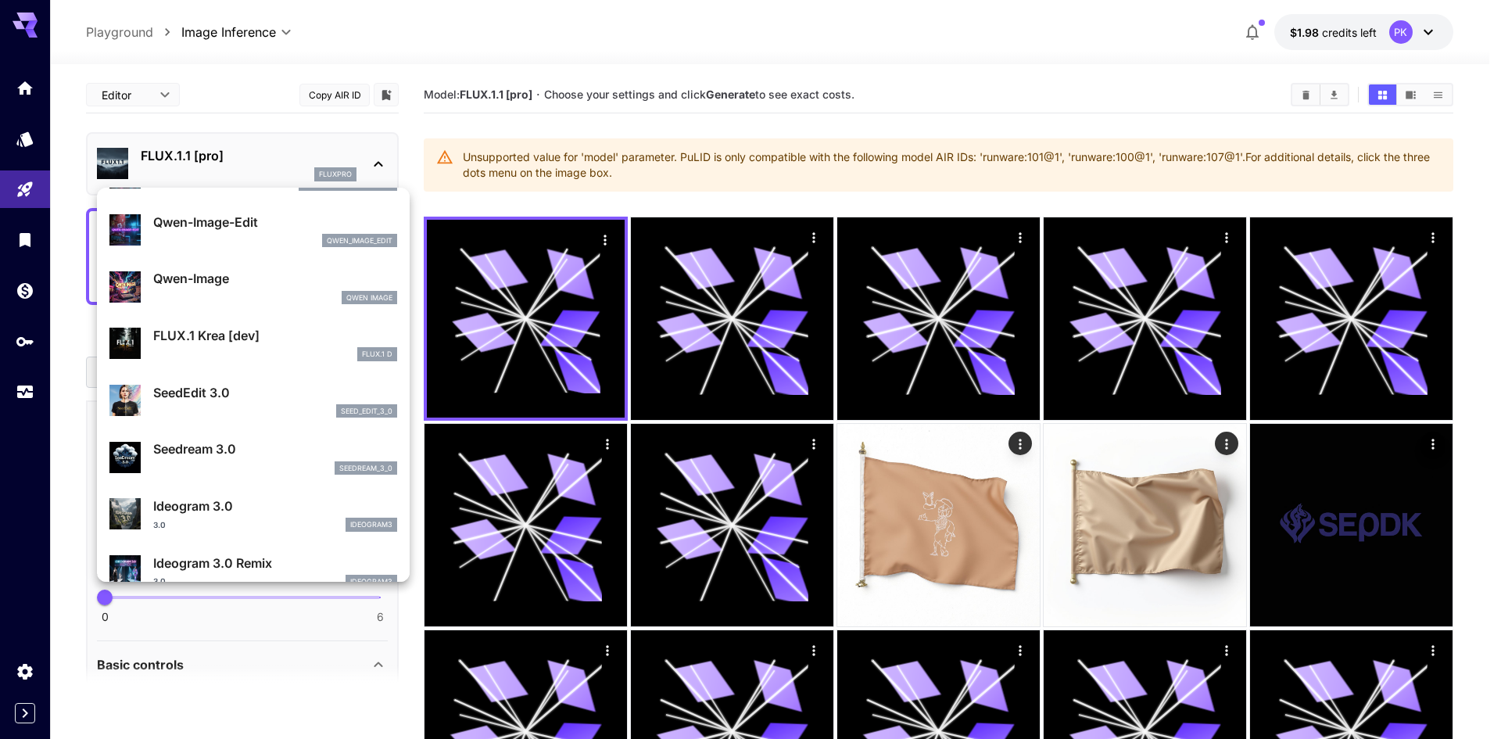
click at [299, 500] on p "Ideogram 3.0" at bounding box center [275, 505] width 244 height 19
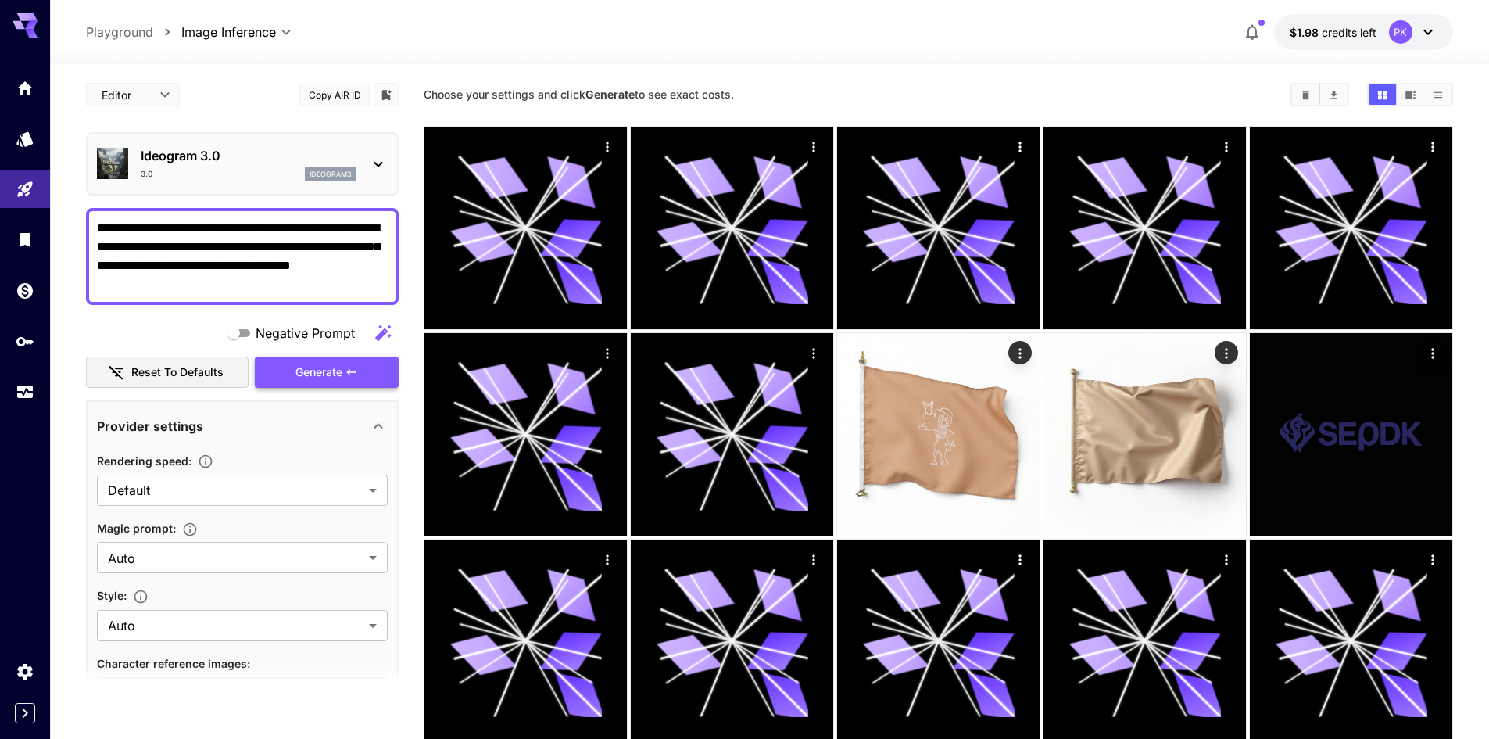
click at [292, 365] on button "Generate" at bounding box center [327, 372] width 144 height 32
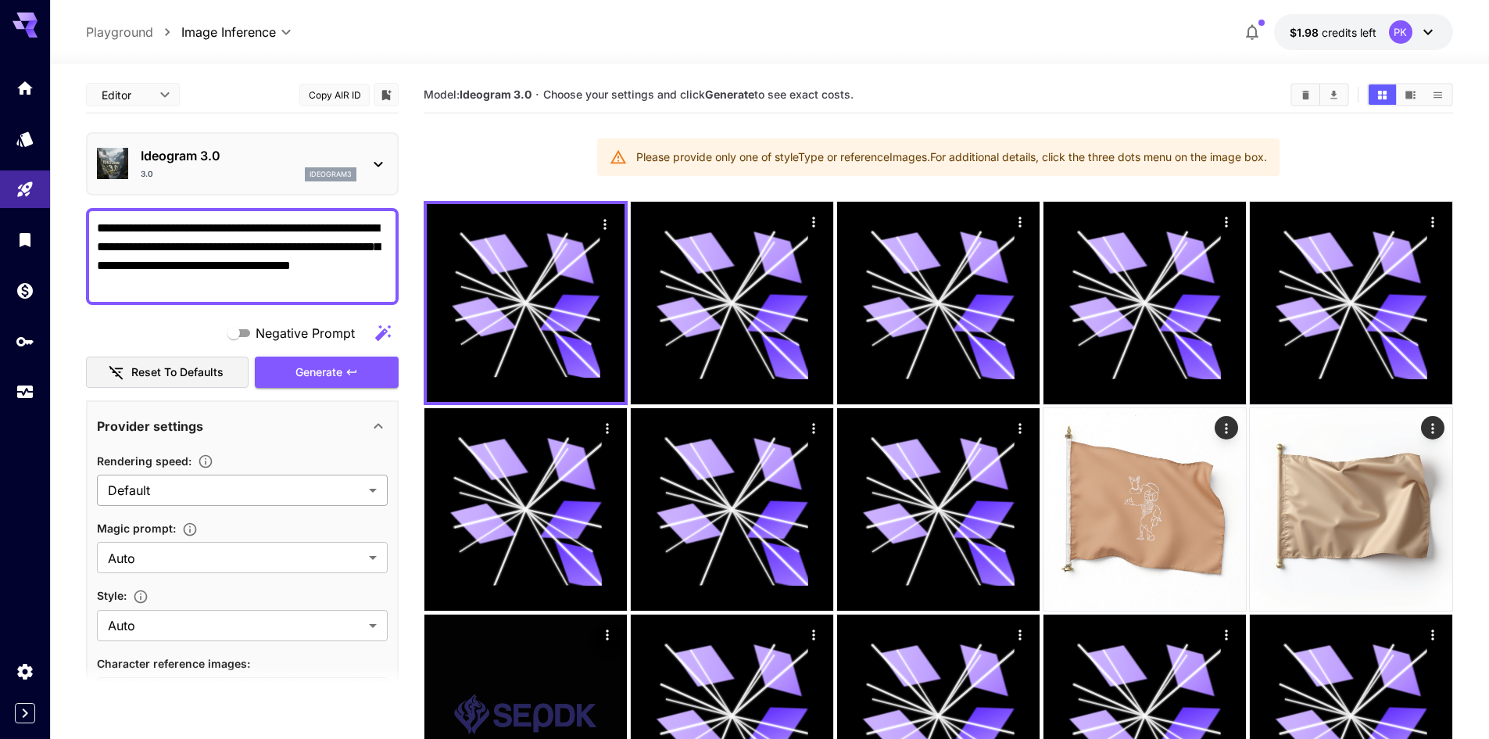
click at [269, 491] on body "**********" at bounding box center [744, 535] width 1489 height 1071
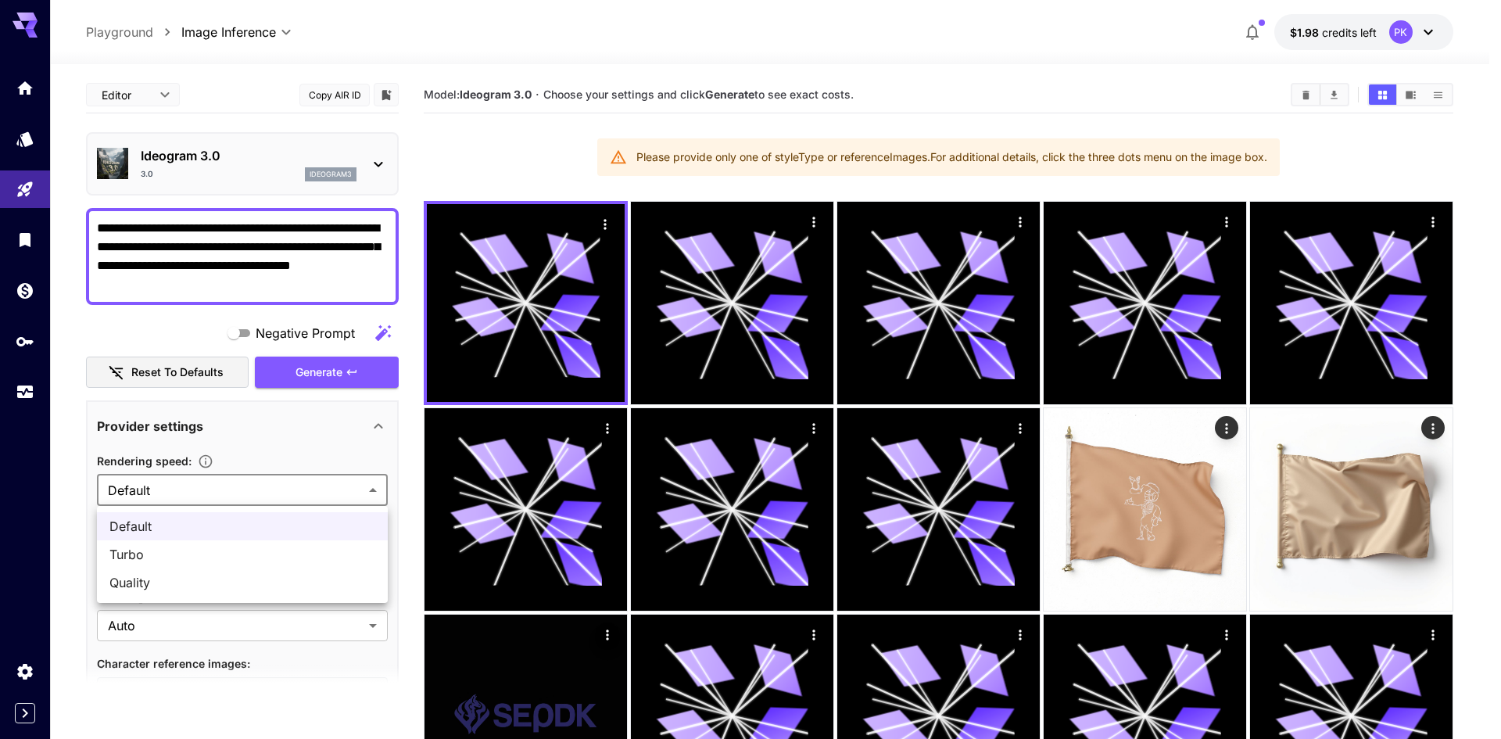
click at [209, 582] on span "Quality" at bounding box center [242, 582] width 266 height 19
type input "*******"
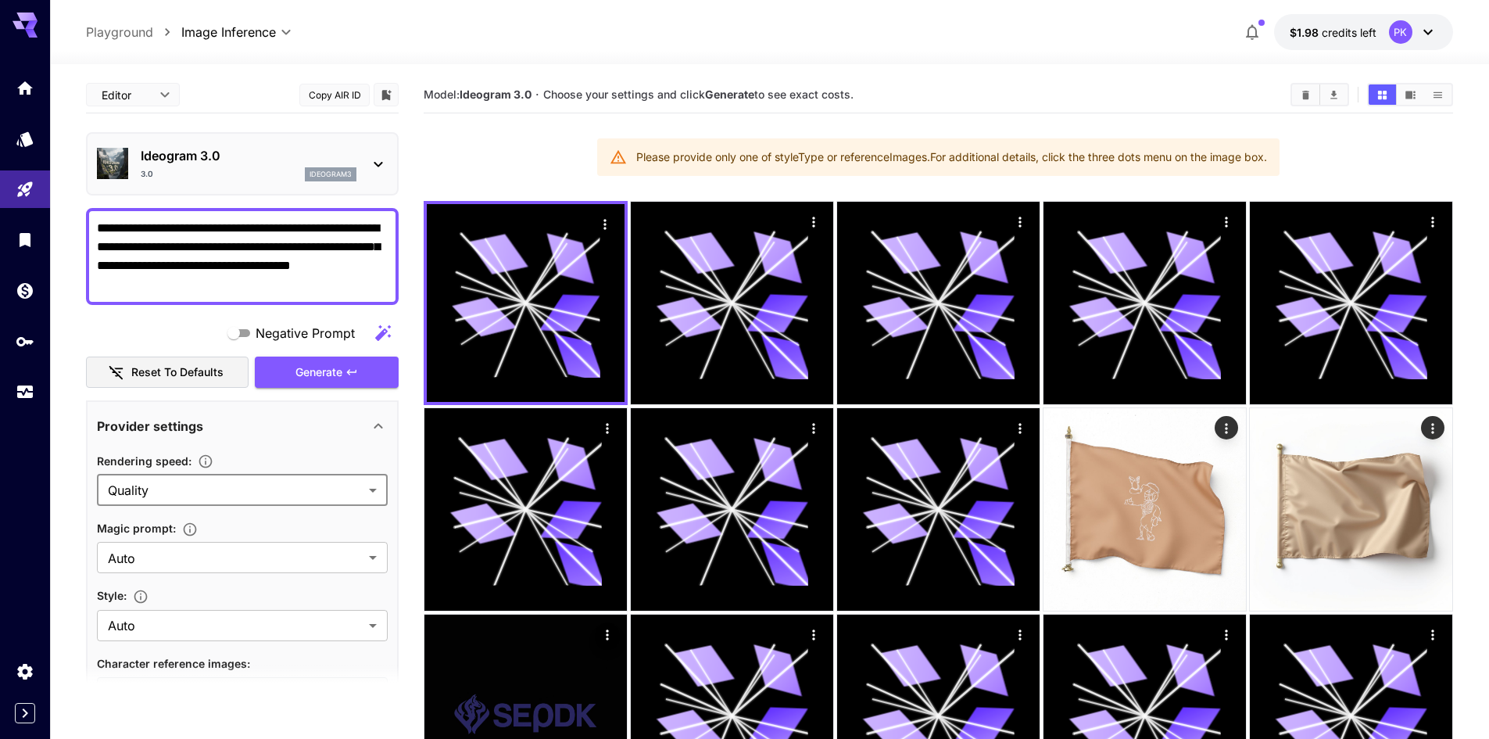
scroll to position [156, 0]
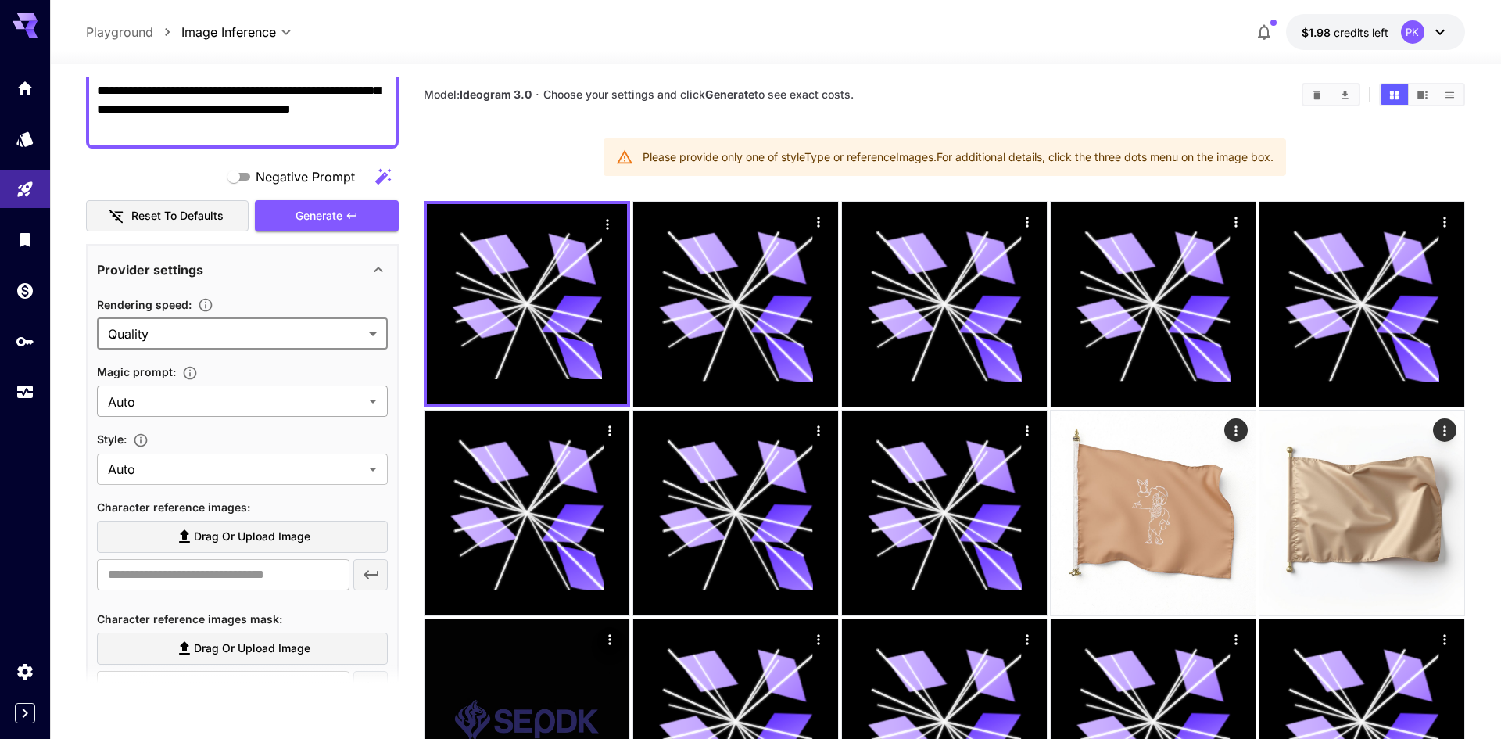
click at [232, 403] on body "**********" at bounding box center [750, 539] width 1501 height 1079
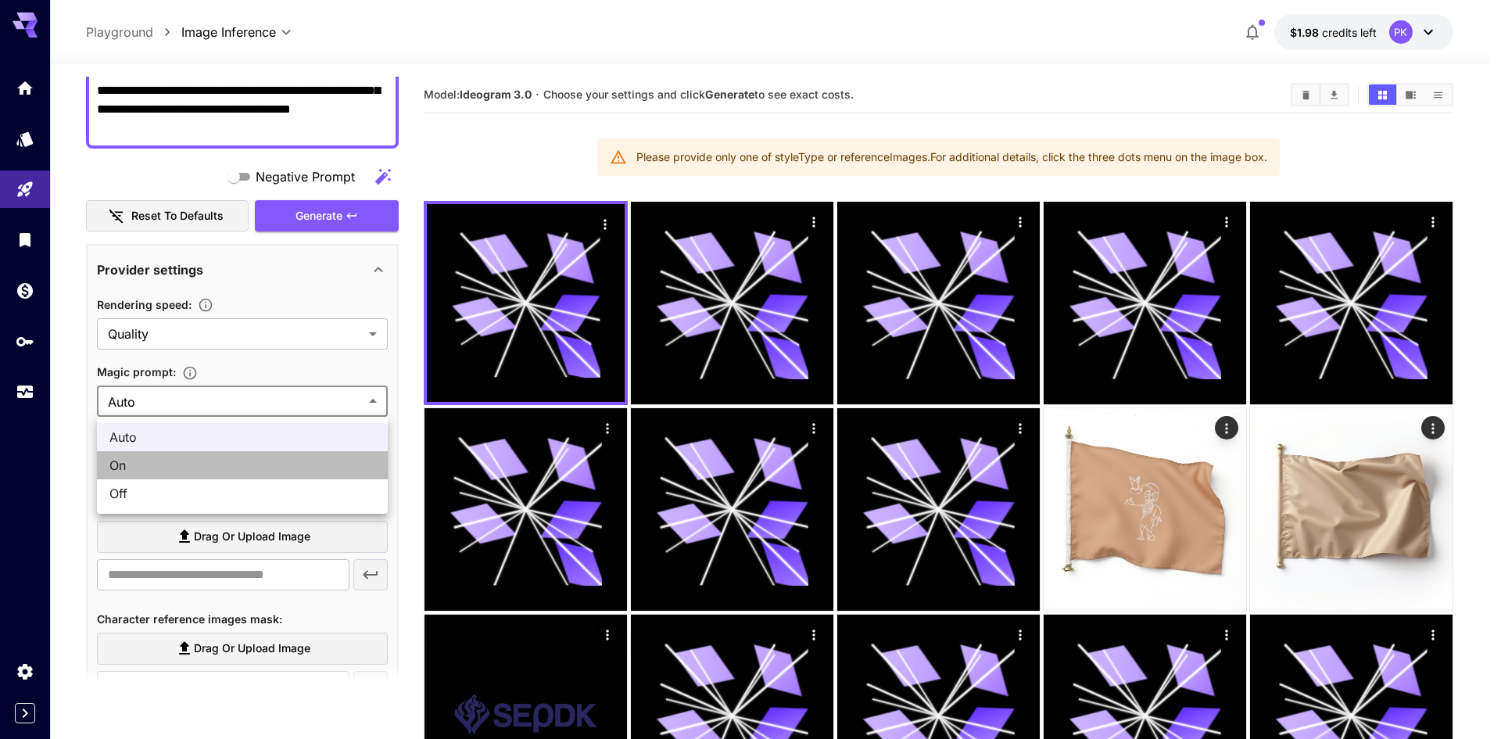
click at [267, 464] on span "On" at bounding box center [242, 465] width 266 height 19
type input "**"
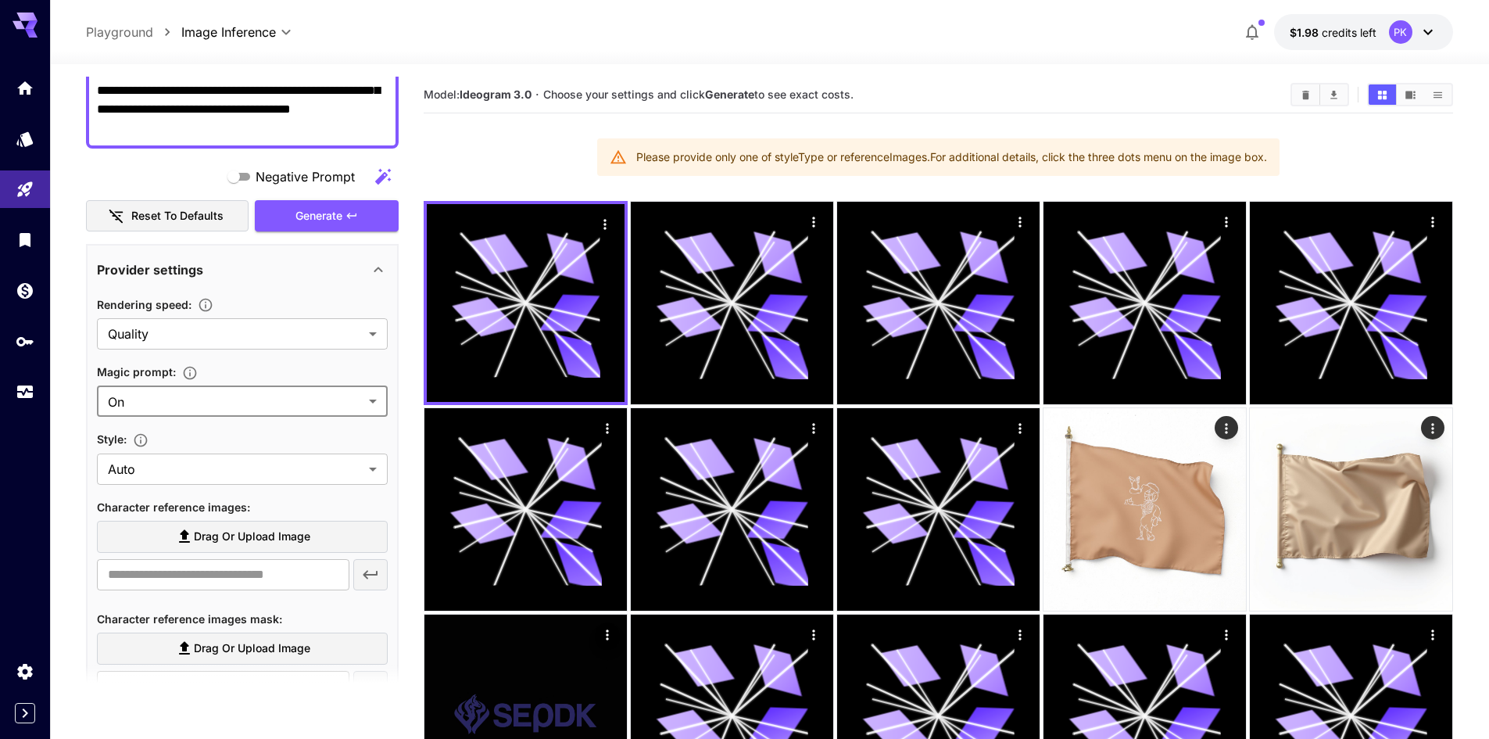
scroll to position [313, 0]
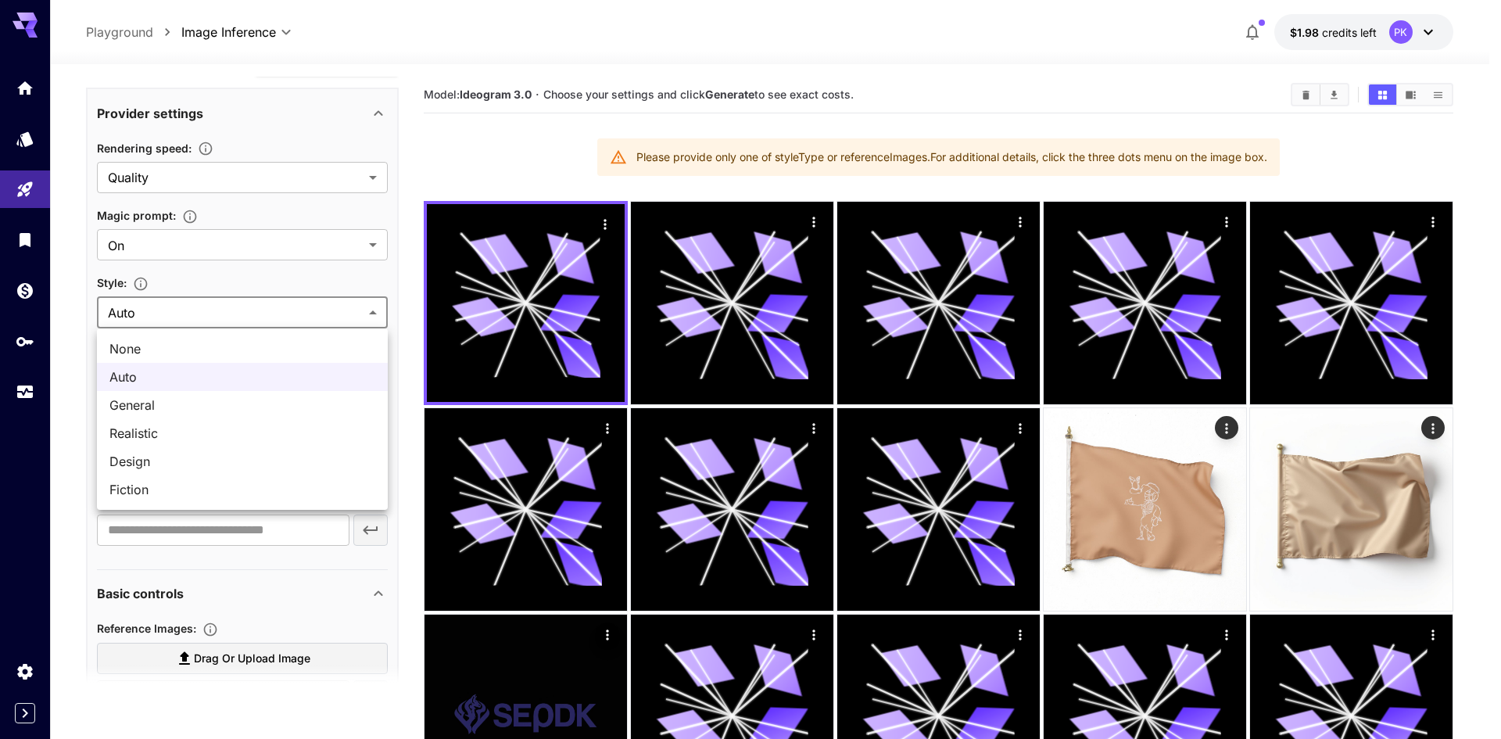
click at [229, 324] on body "**********" at bounding box center [750, 535] width 1501 height 1071
click at [176, 431] on span "Realistic" at bounding box center [242, 433] width 266 height 19
type input "*********"
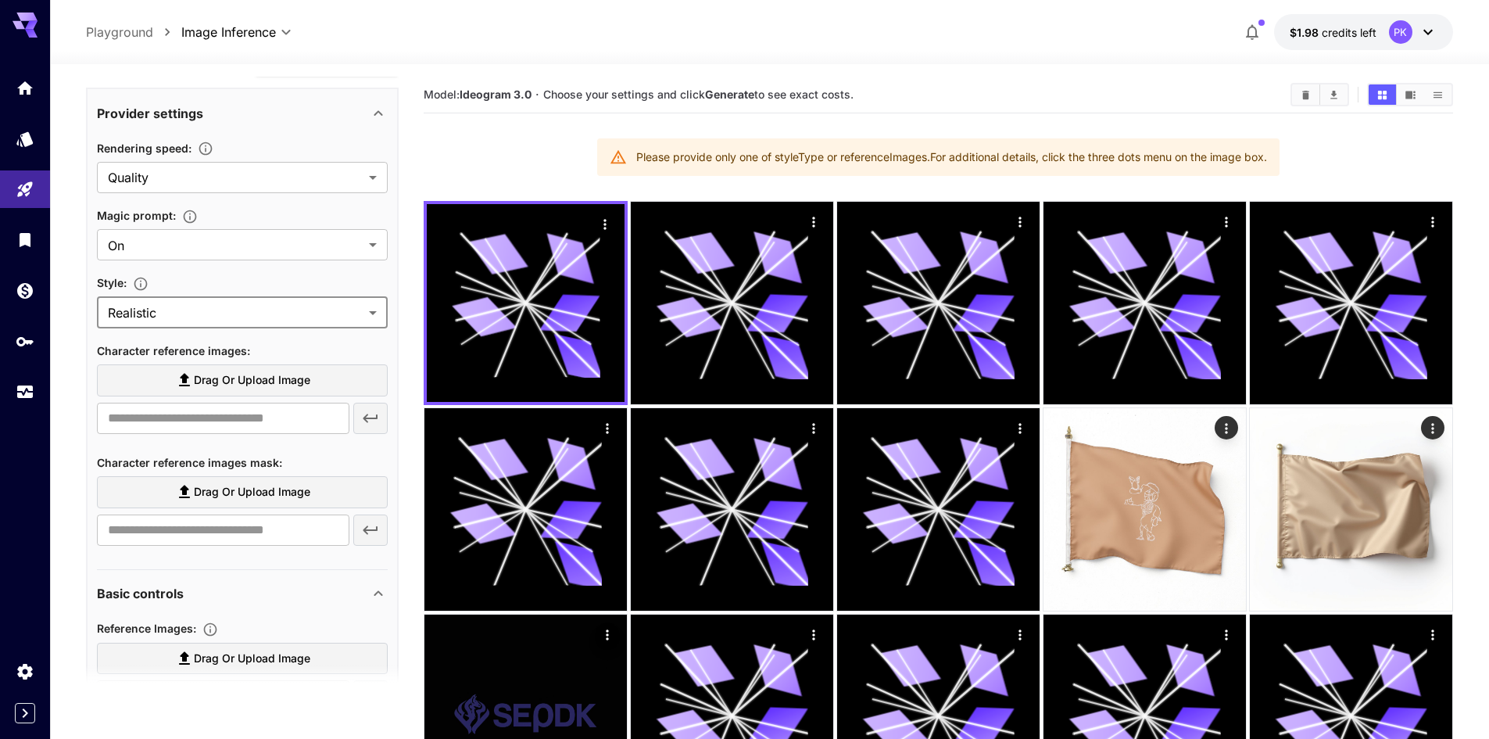
scroll to position [469, 0]
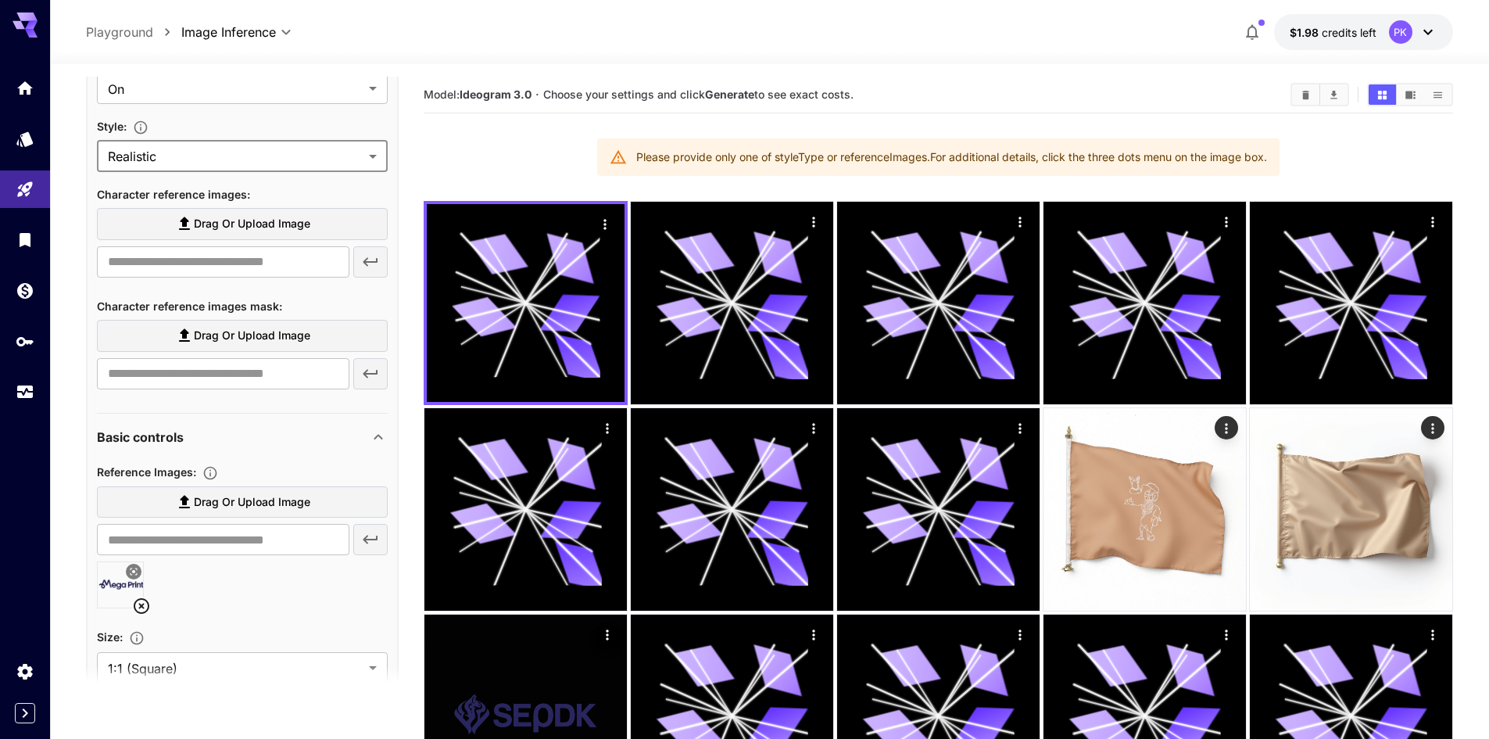
click at [204, 230] on span "Drag or upload image" at bounding box center [252, 224] width 116 height 20
click at [0, 0] on input "Drag or upload image" at bounding box center [0, 0] width 0 height 0
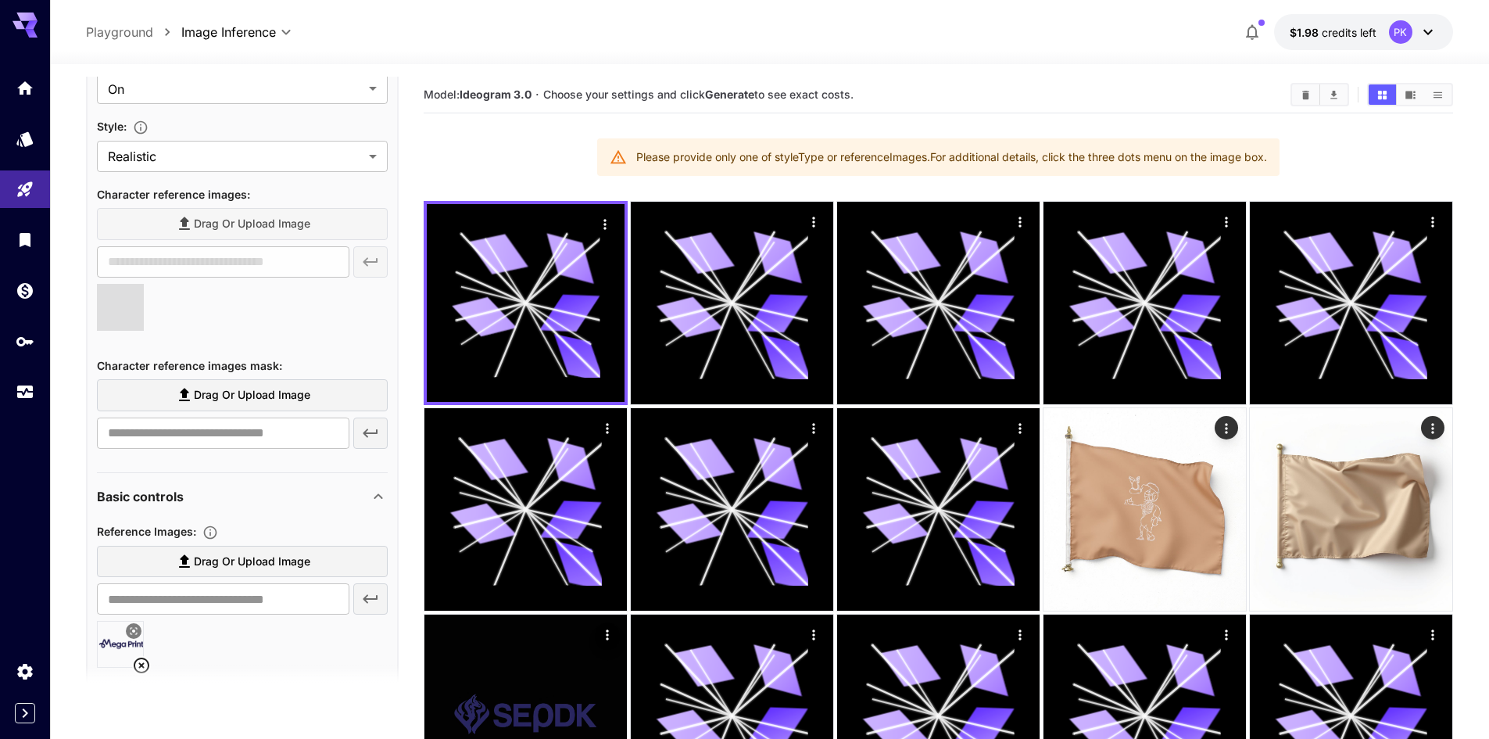
type input "**********"
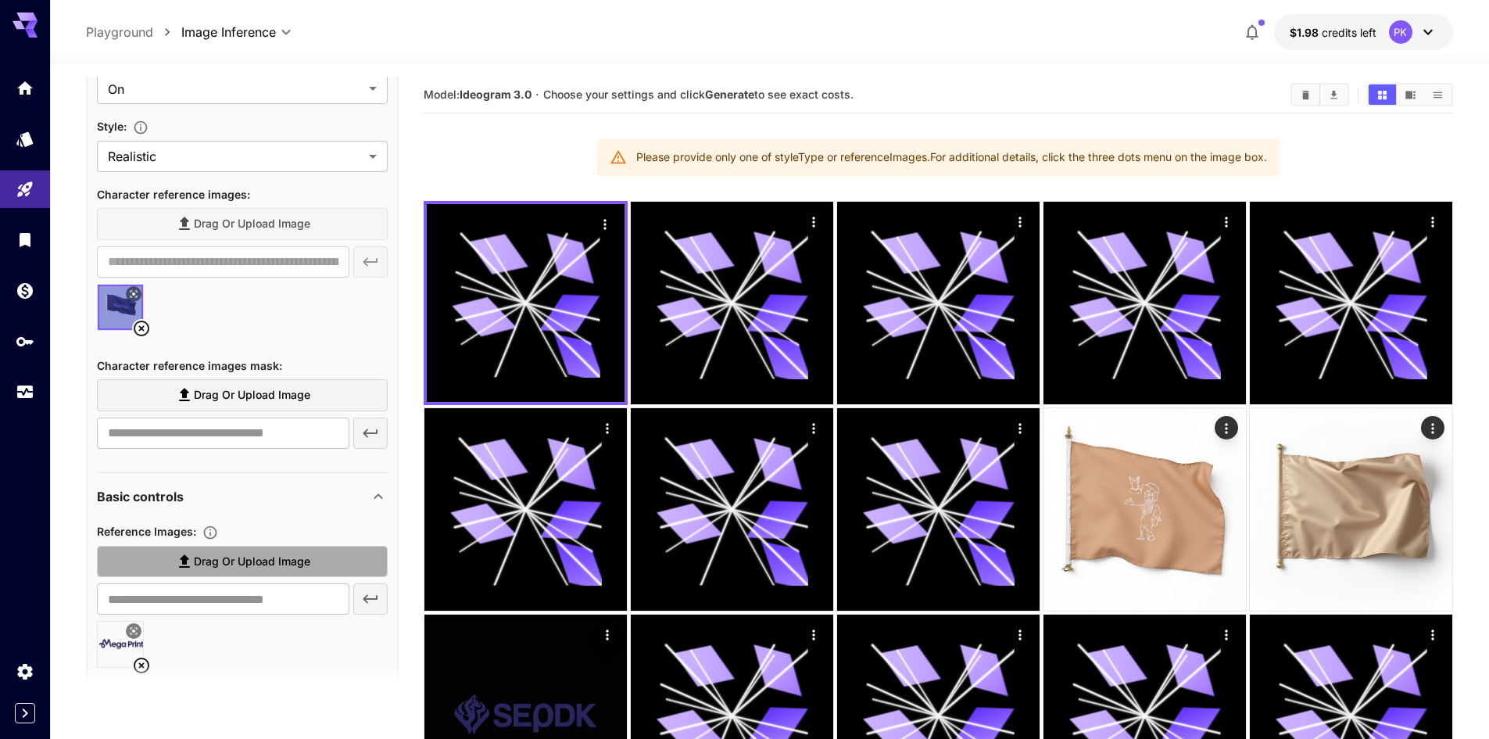
click at [196, 555] on span "Drag or upload image" at bounding box center [252, 562] width 116 height 20
click at [0, 0] on input "Drag or upload image" at bounding box center [0, 0] width 0 height 0
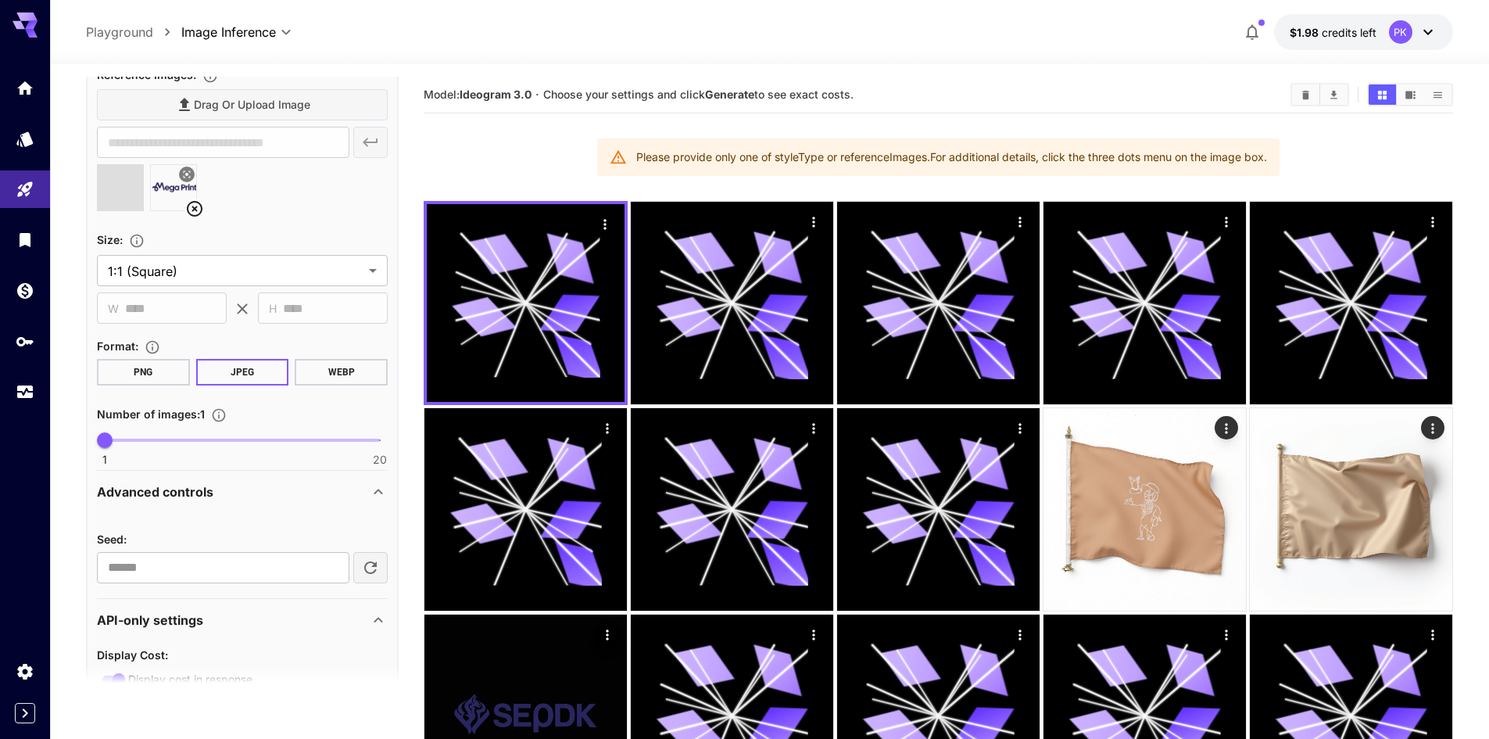
type input "**********"
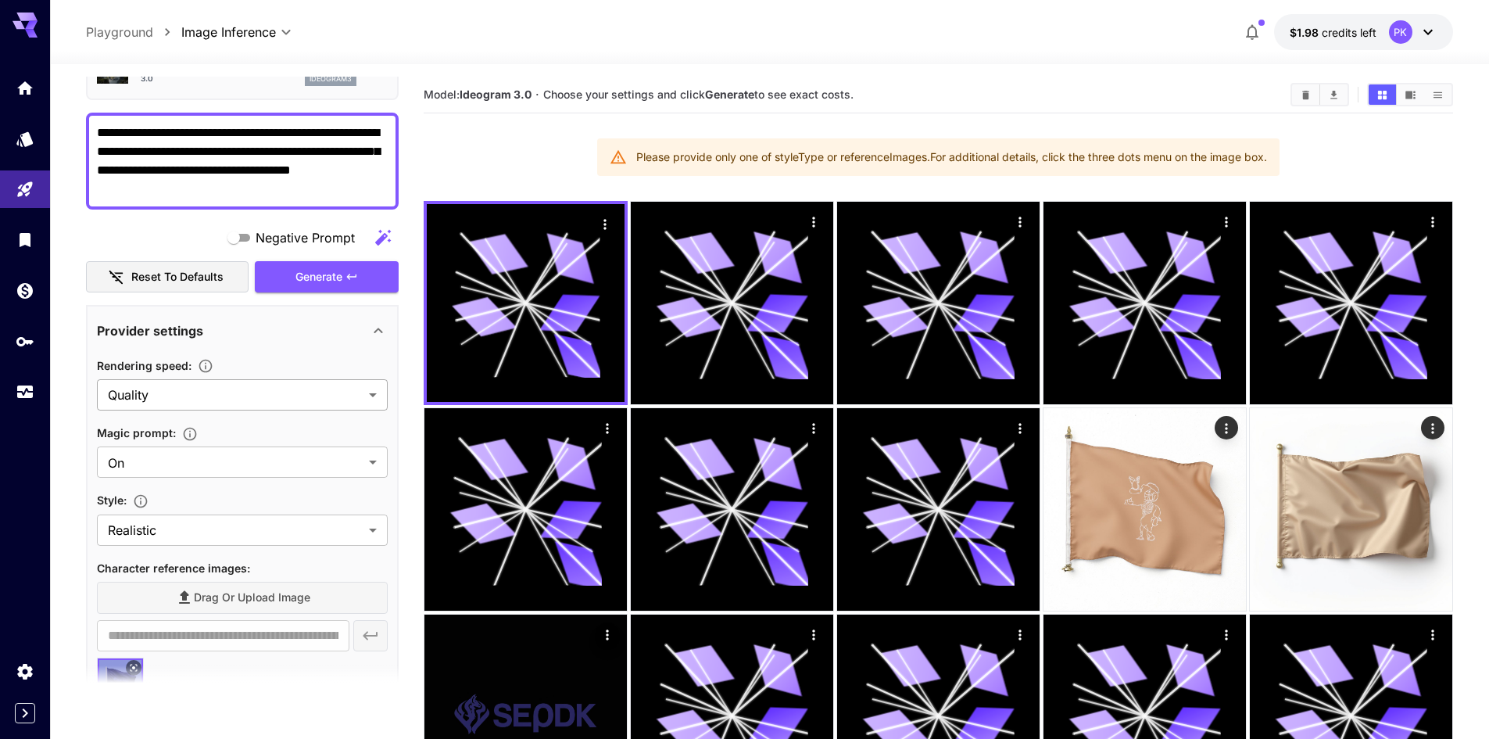
scroll to position [0, 0]
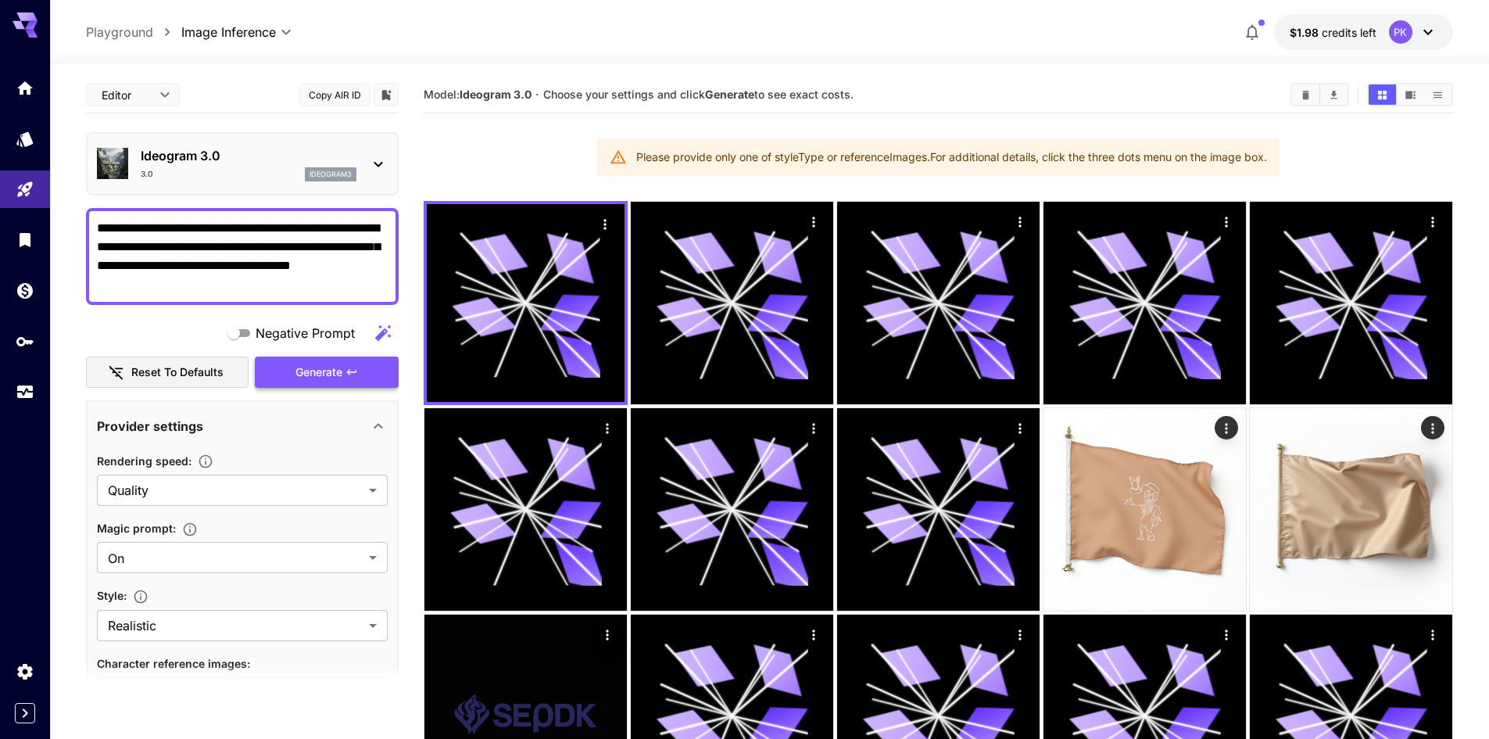
click at [317, 360] on button "Generate" at bounding box center [327, 372] width 144 height 32
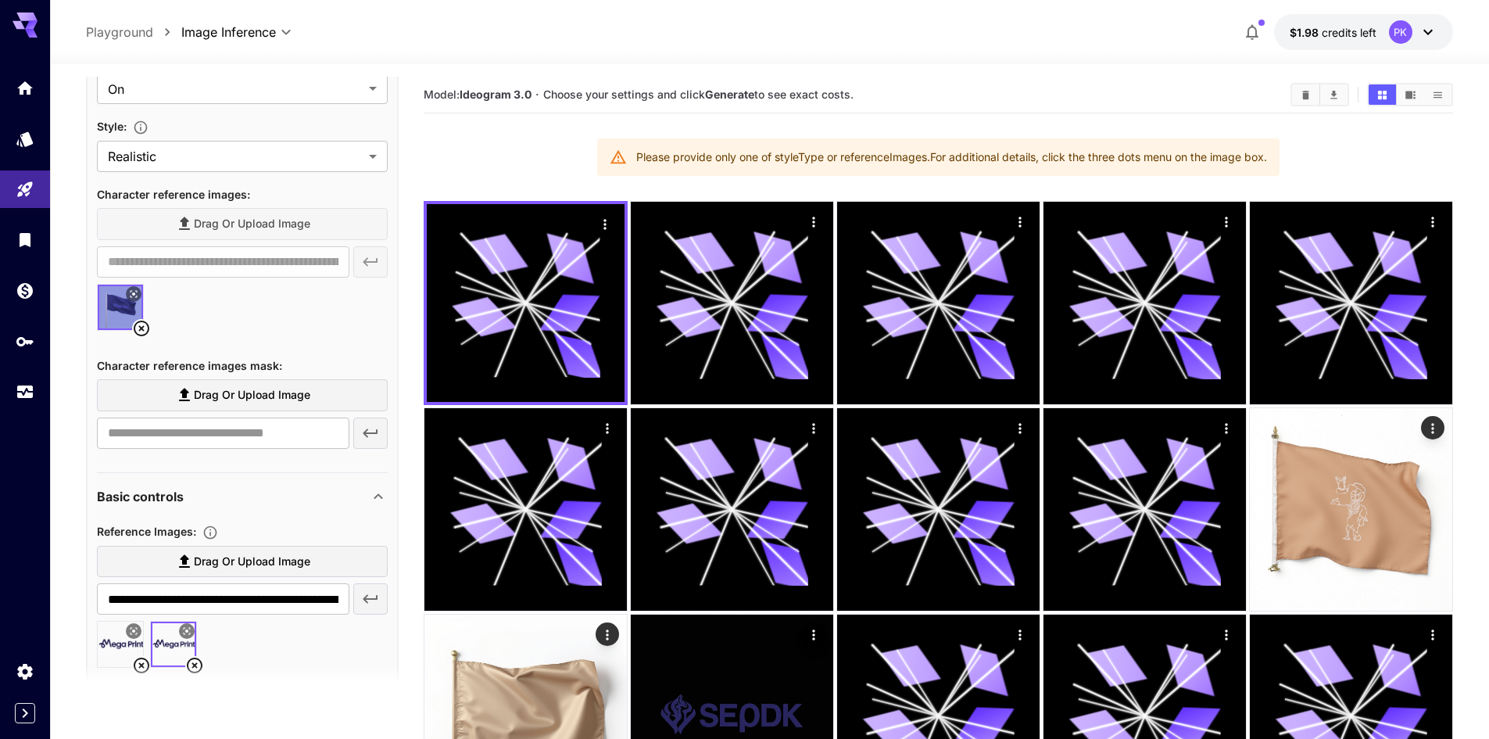
scroll to position [313, 0]
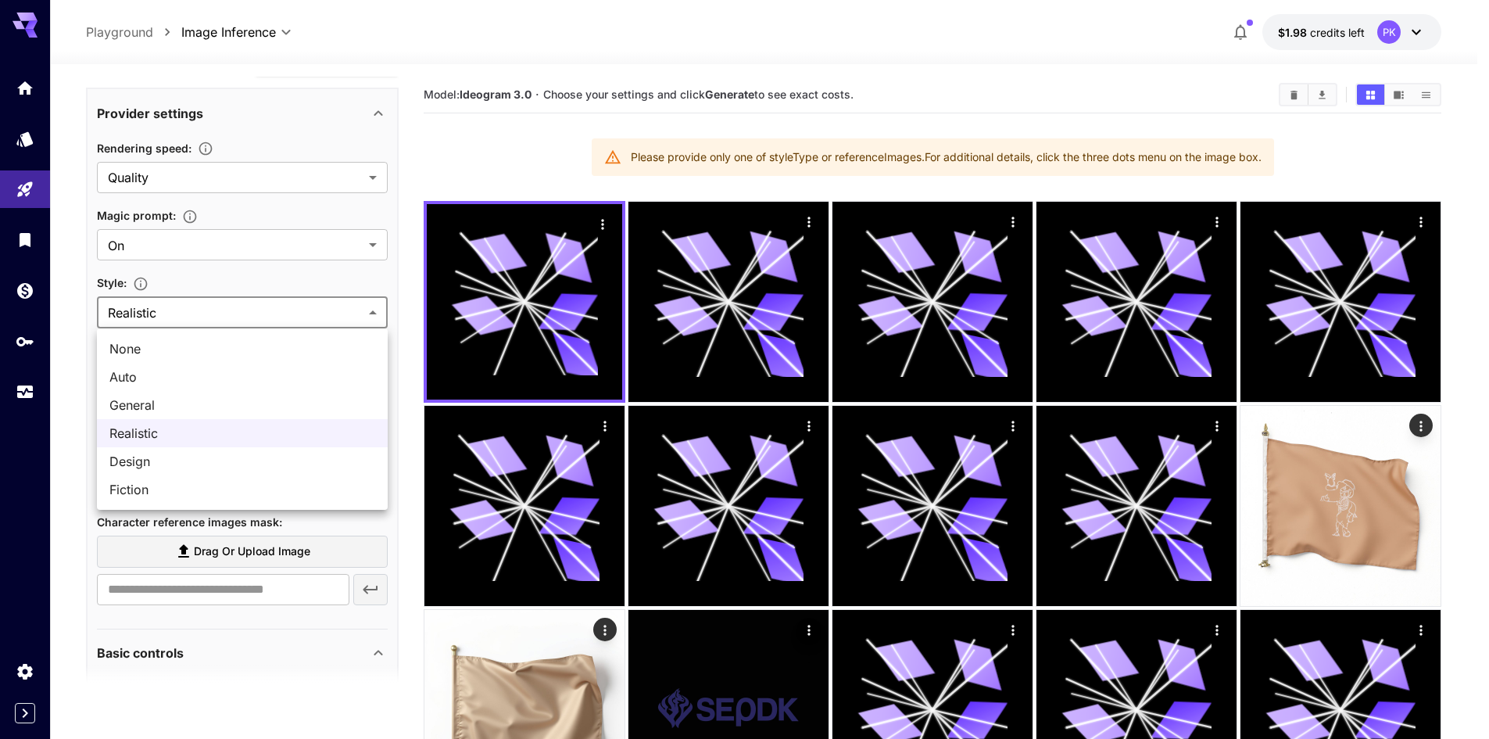
click at [186, 309] on body "**********" at bounding box center [744, 532] width 1489 height 1064
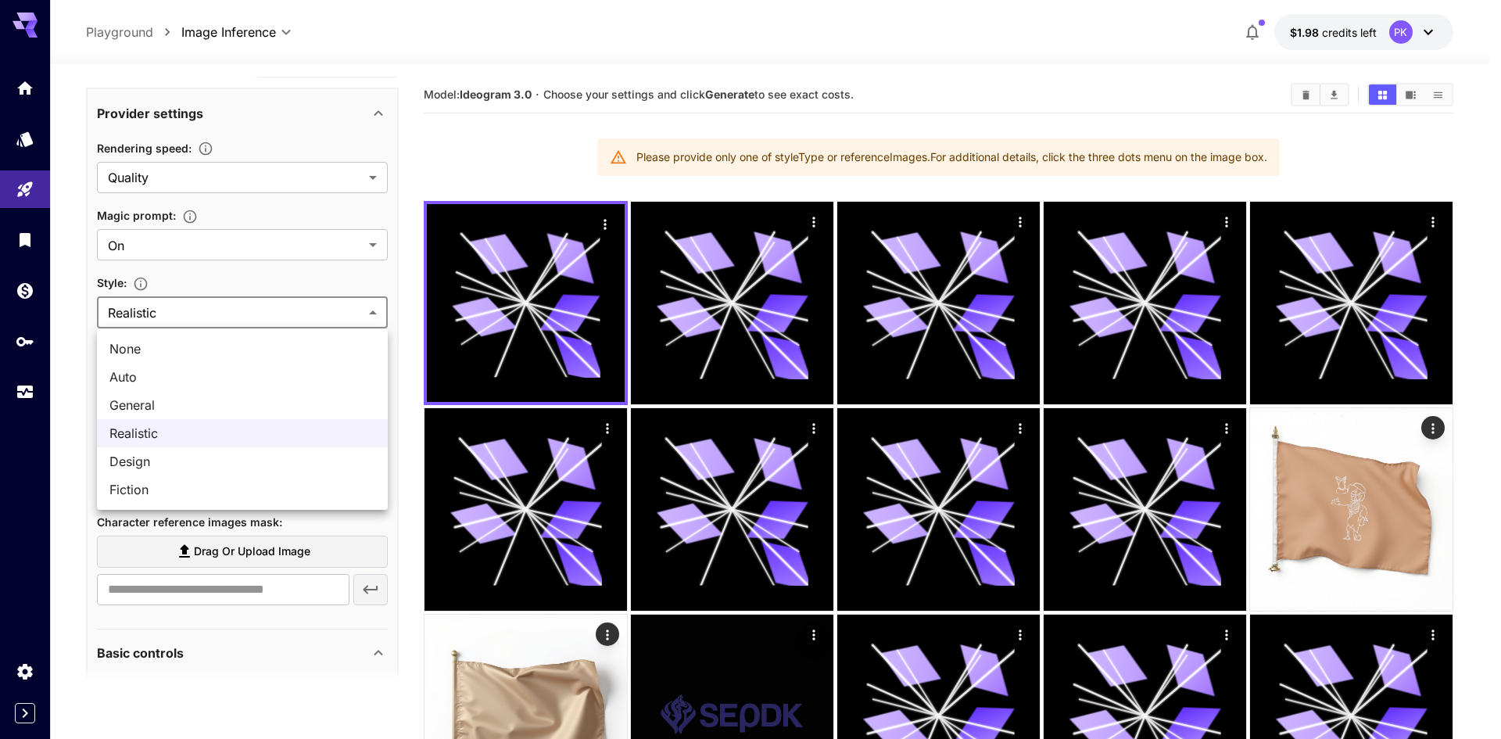
click at [190, 269] on div at bounding box center [750, 369] width 1501 height 739
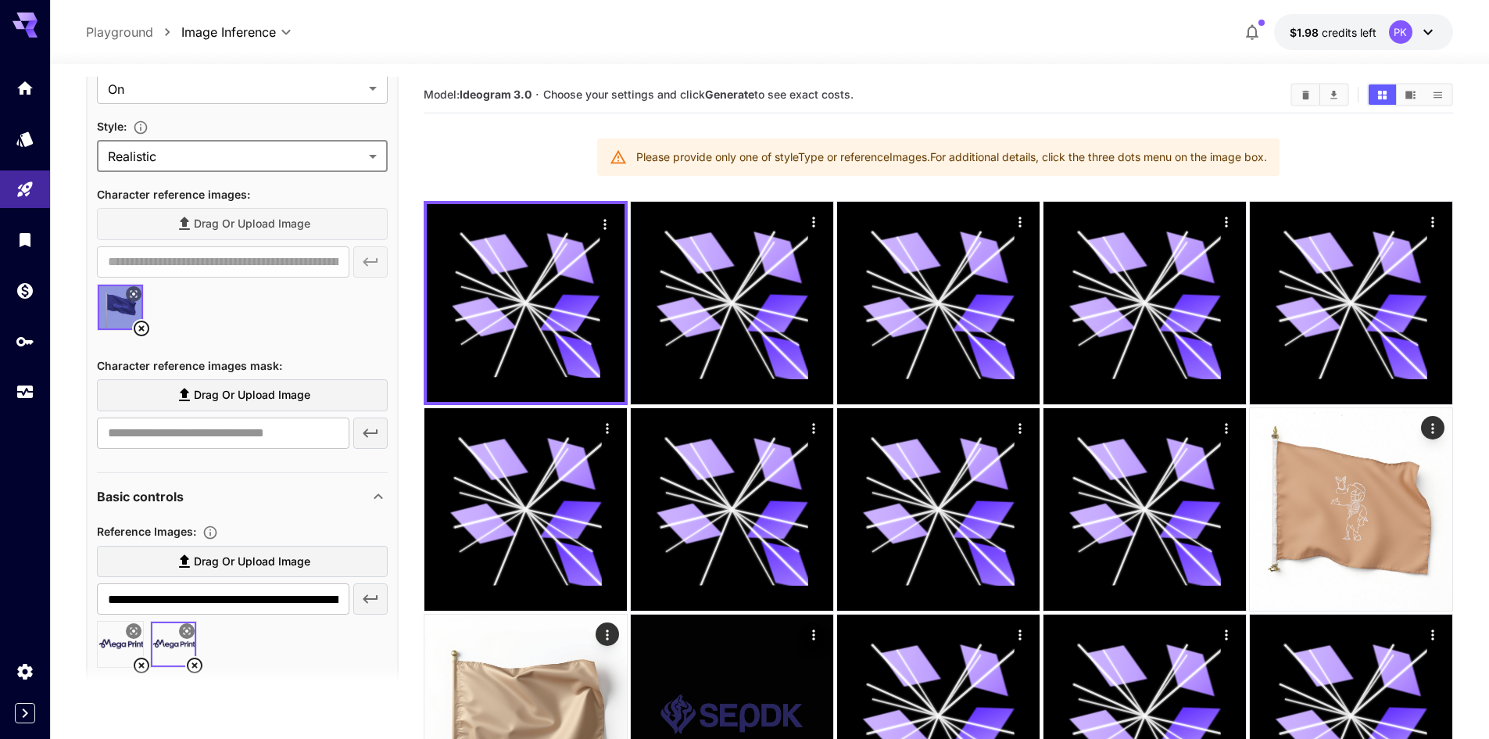
scroll to position [625, 0]
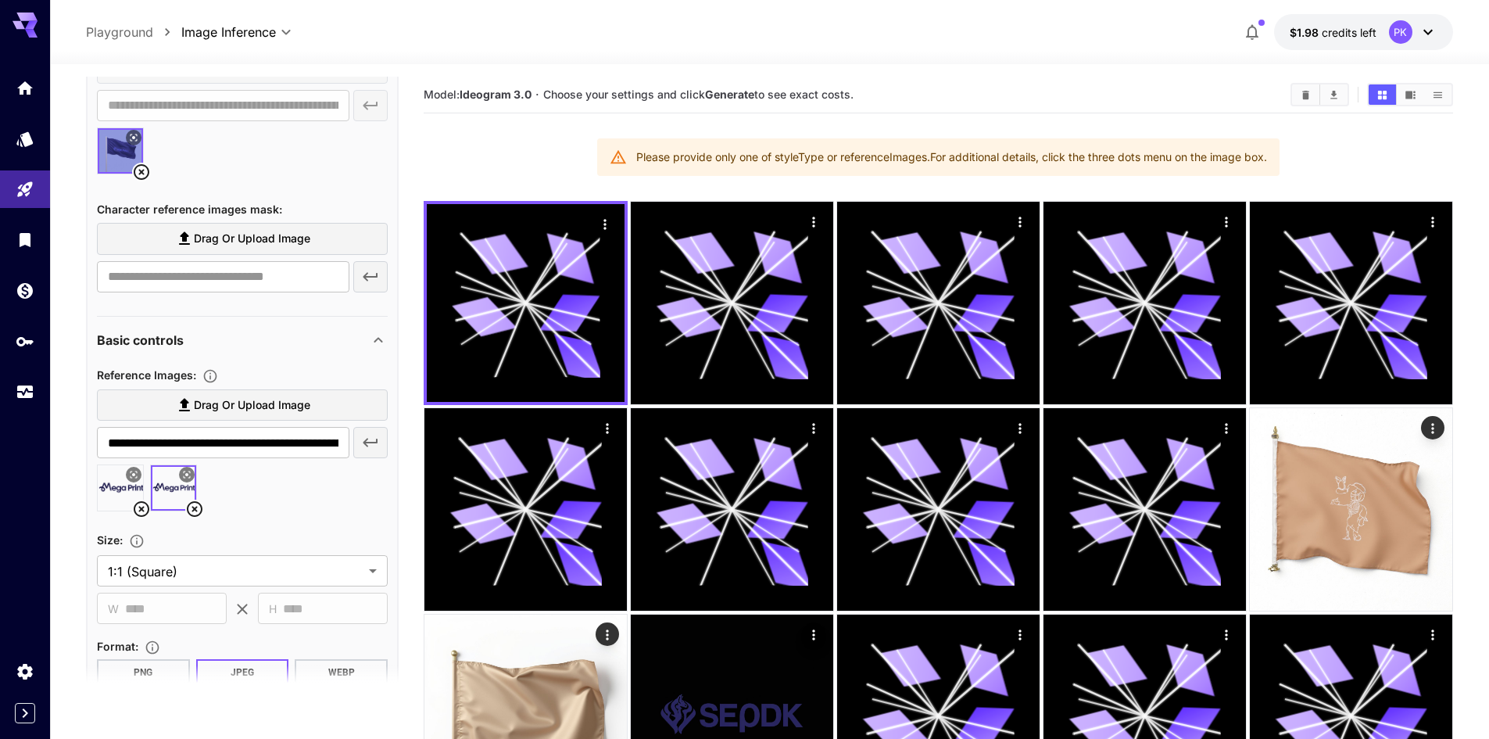
click at [194, 509] on icon at bounding box center [194, 508] width 19 height 19
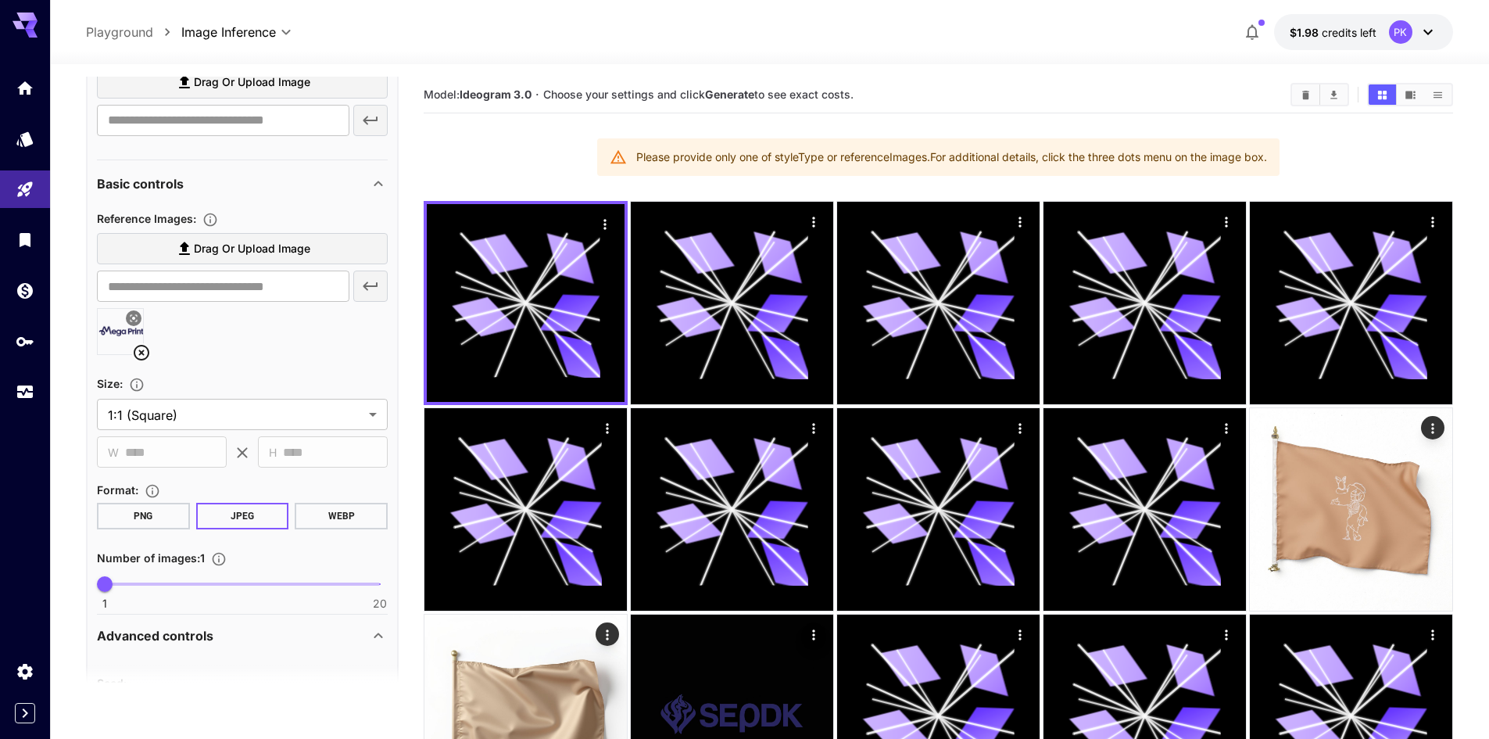
click at [142, 356] on icon at bounding box center [141, 352] width 19 height 19
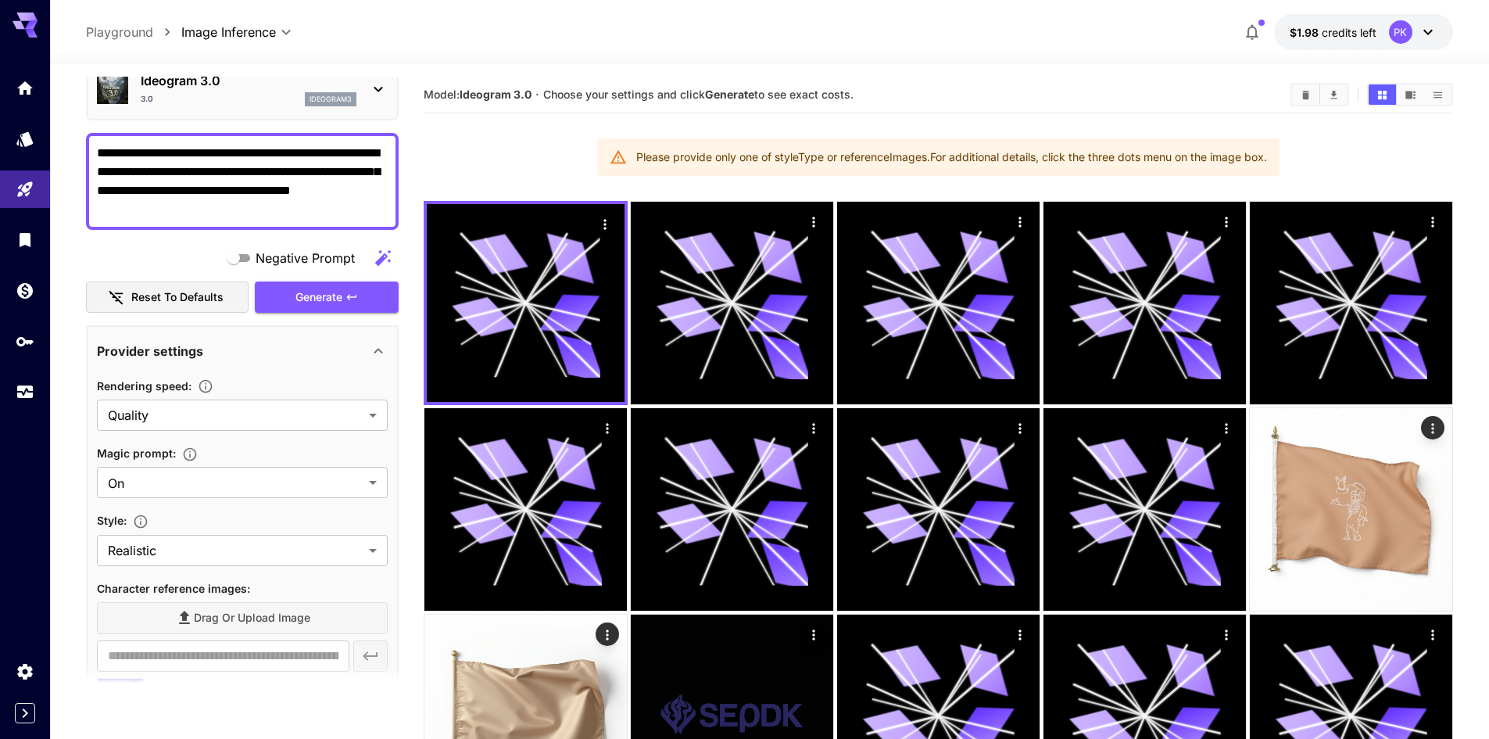
scroll to position [0, 0]
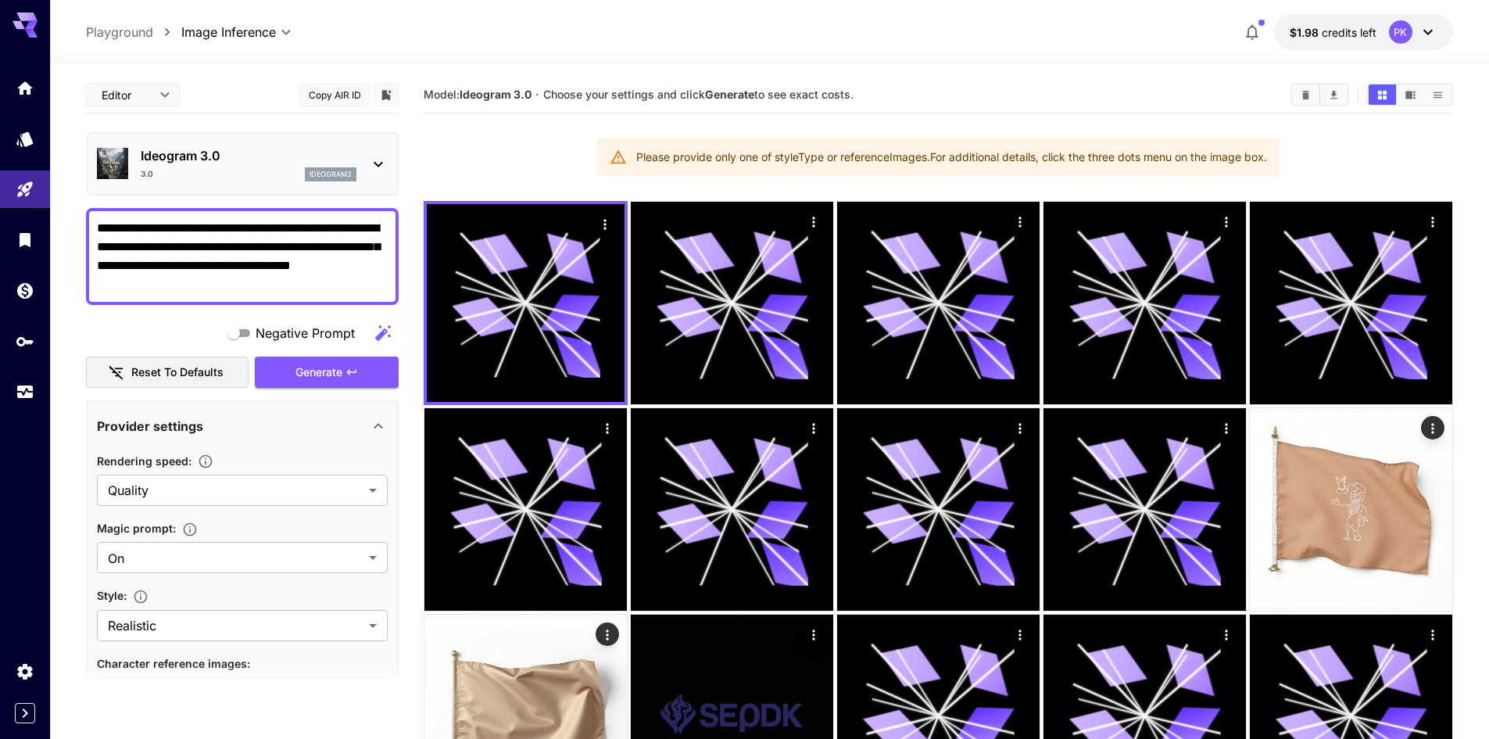
click at [294, 354] on div "Negative Prompt Reset to defaults Generate" at bounding box center [242, 352] width 313 height 71
click at [294, 369] on button "Generate" at bounding box center [327, 372] width 144 height 32
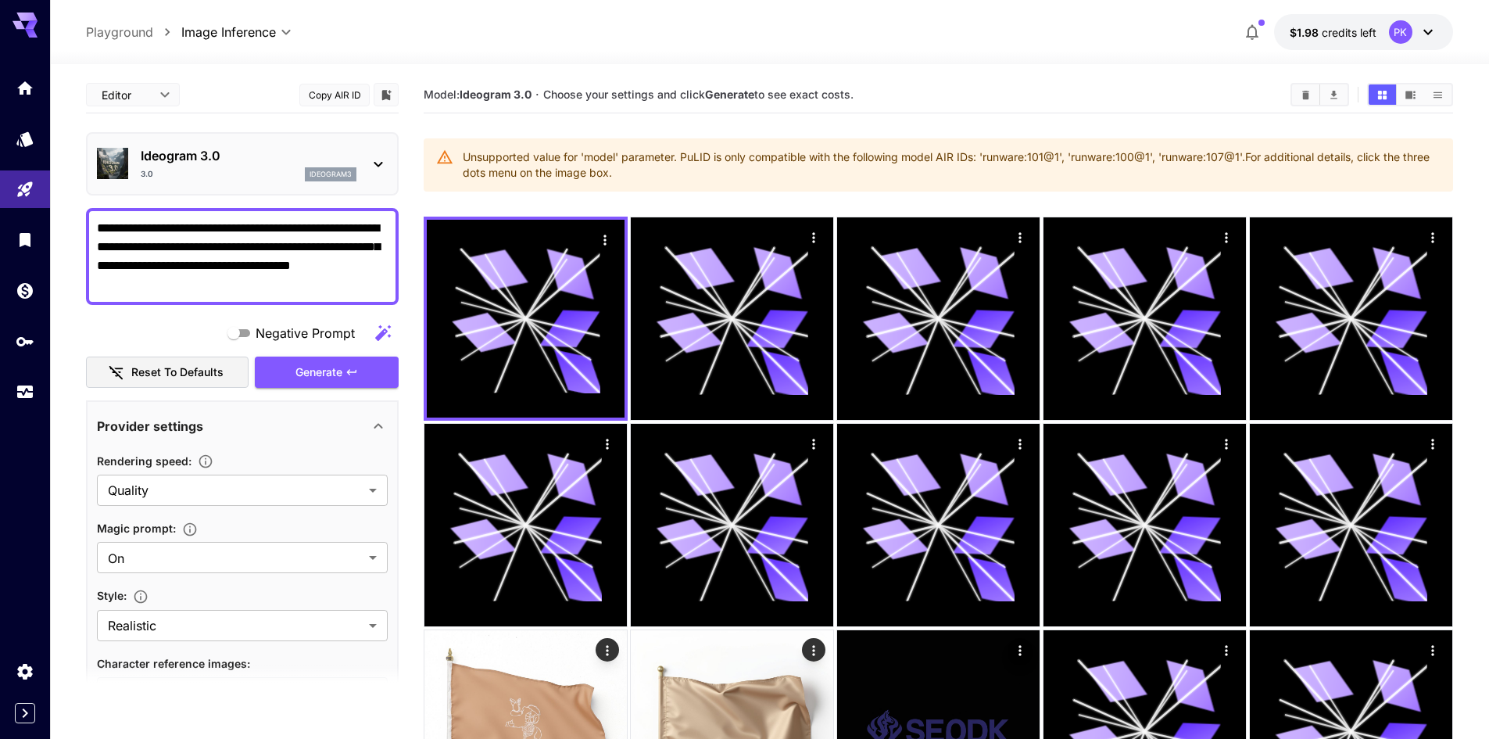
click at [1427, 145] on div "Unsupported value for 'model' parameter. PuLID is only compatible with the foll…" at bounding box center [952, 165] width 978 height 44
click at [378, 167] on icon at bounding box center [378, 164] width 19 height 19
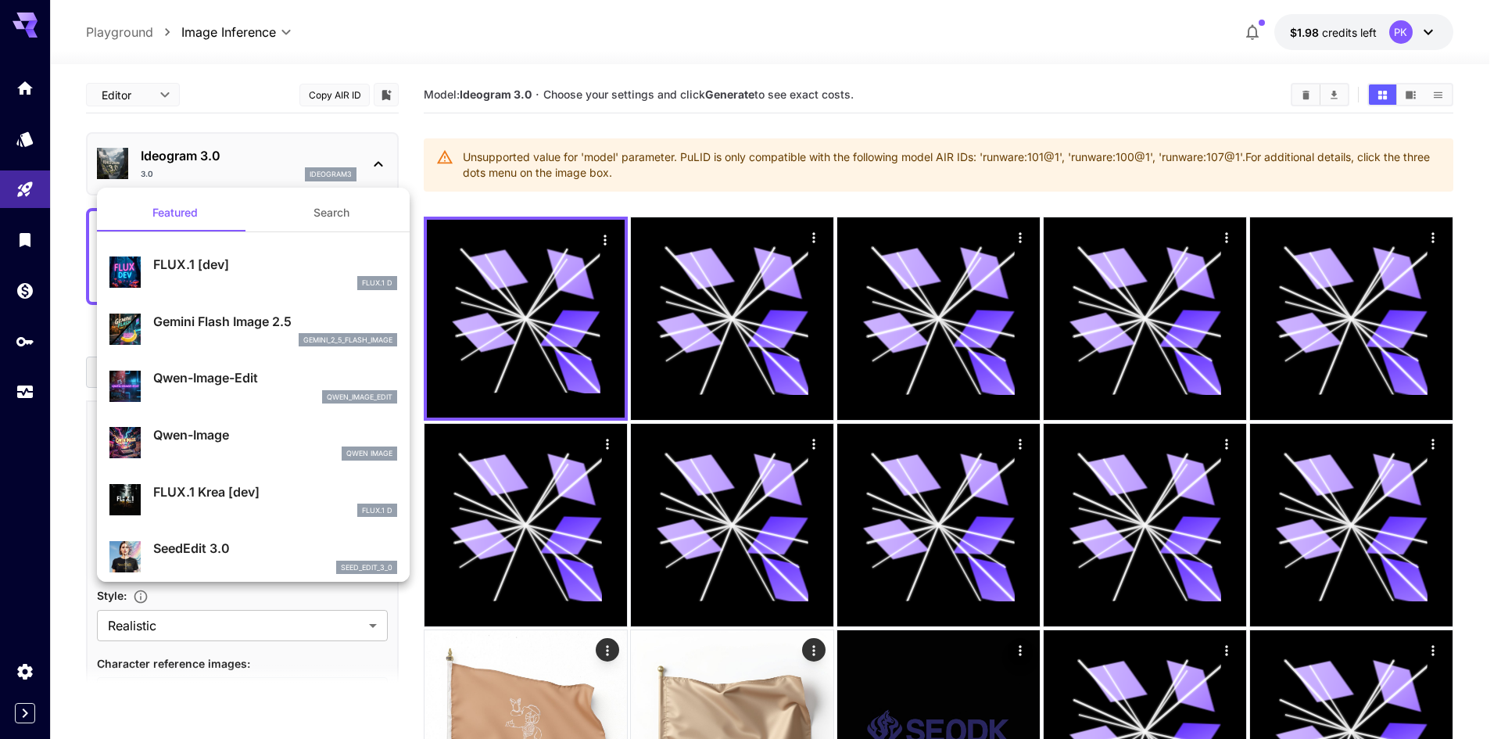
click at [378, 167] on div at bounding box center [750, 369] width 1501 height 739
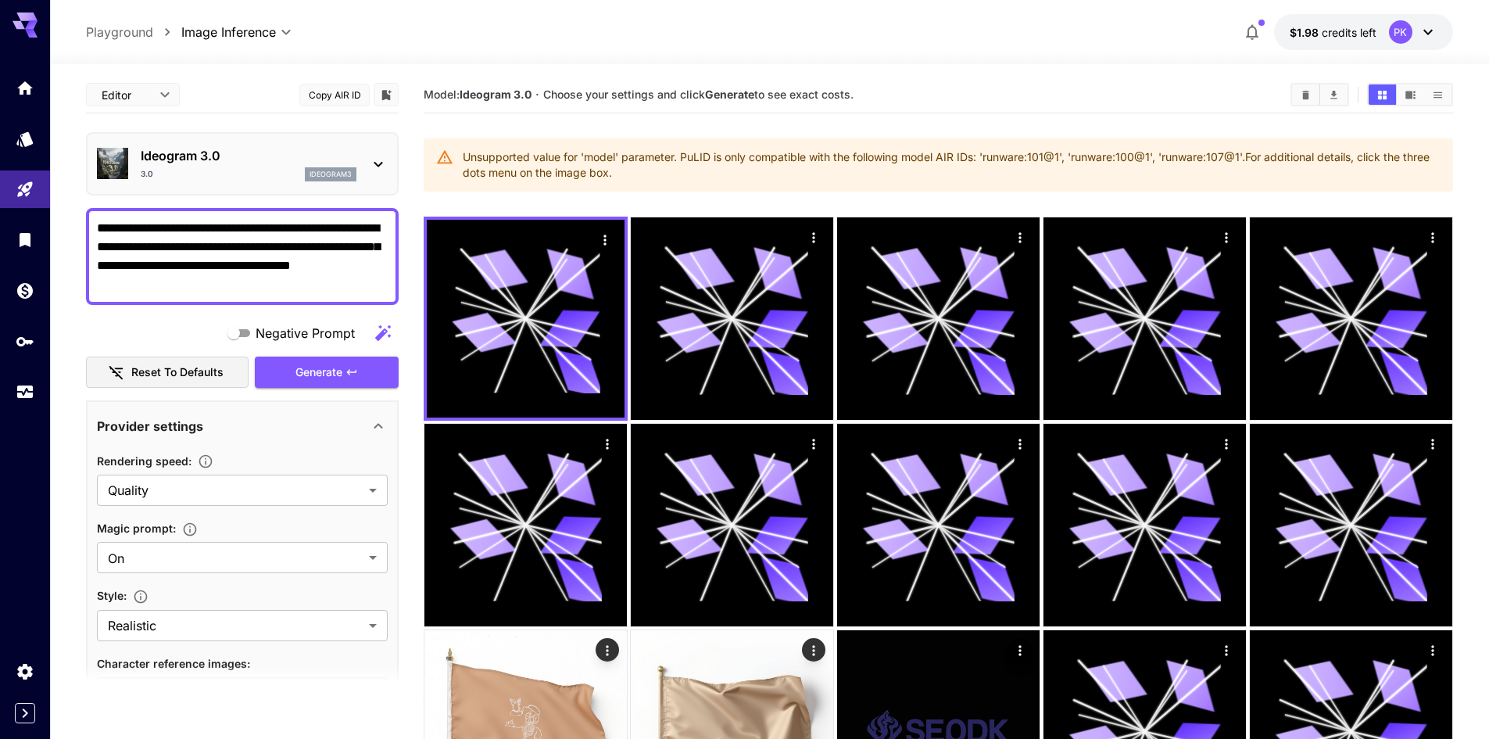
click at [112, 163] on img at bounding box center [112, 163] width 31 height 31
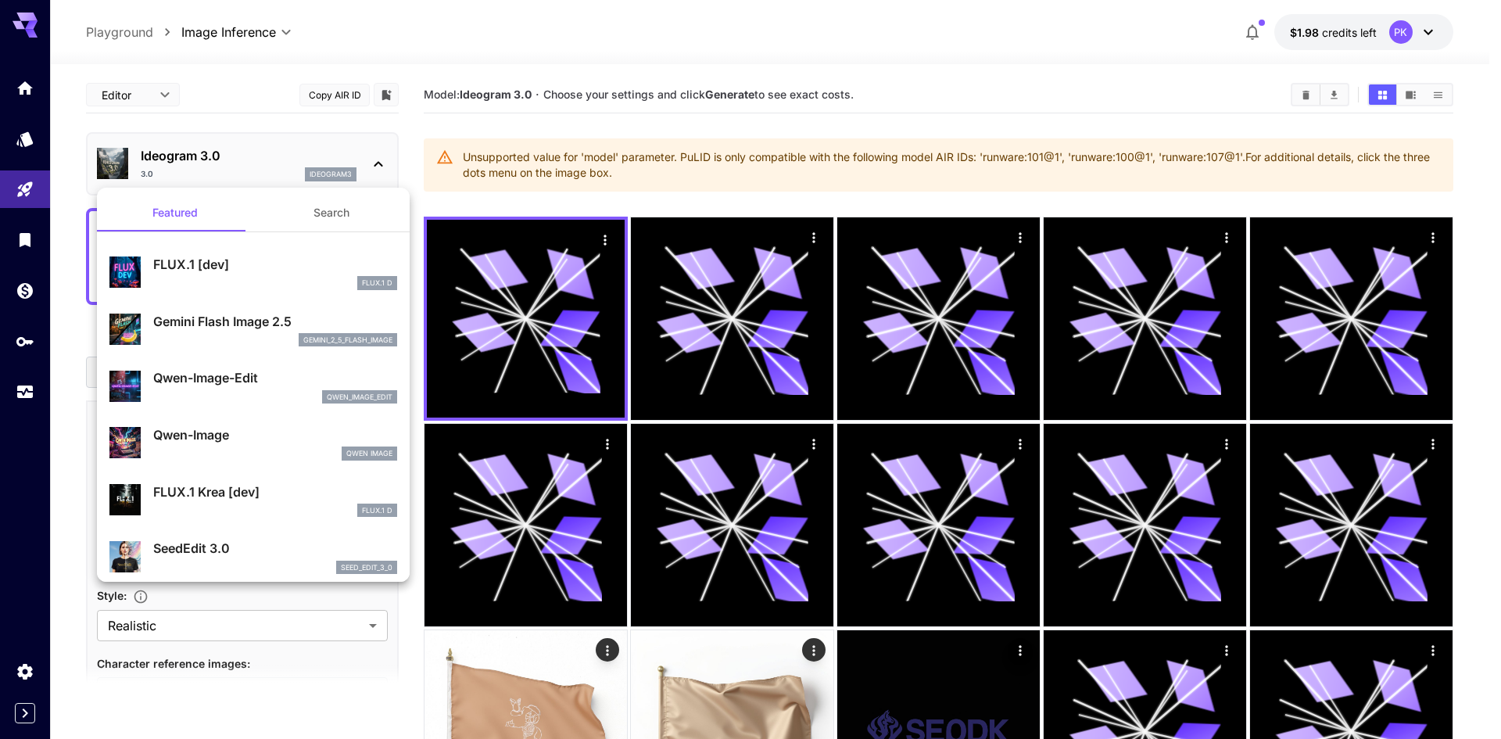
click at [120, 163] on div at bounding box center [750, 369] width 1501 height 739
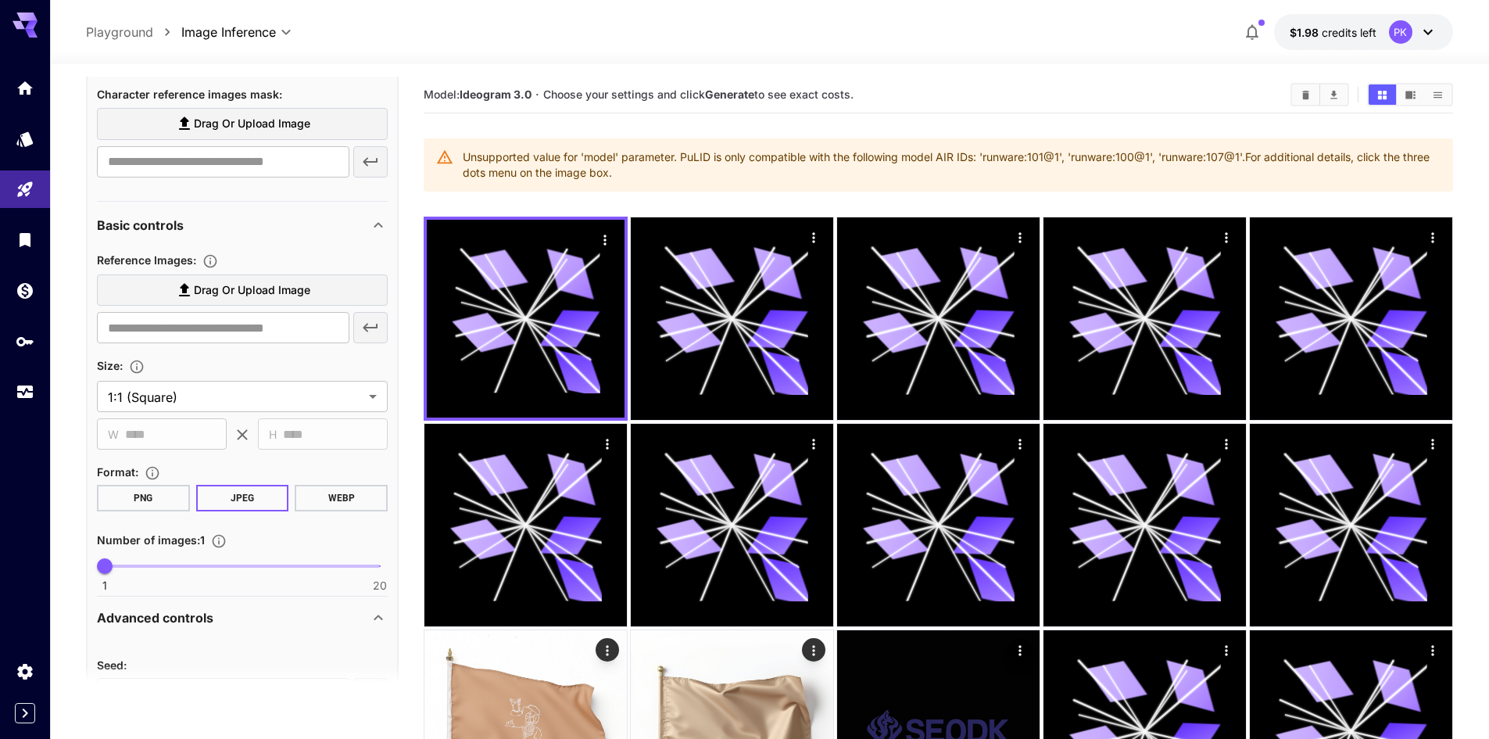
scroll to position [428, 0]
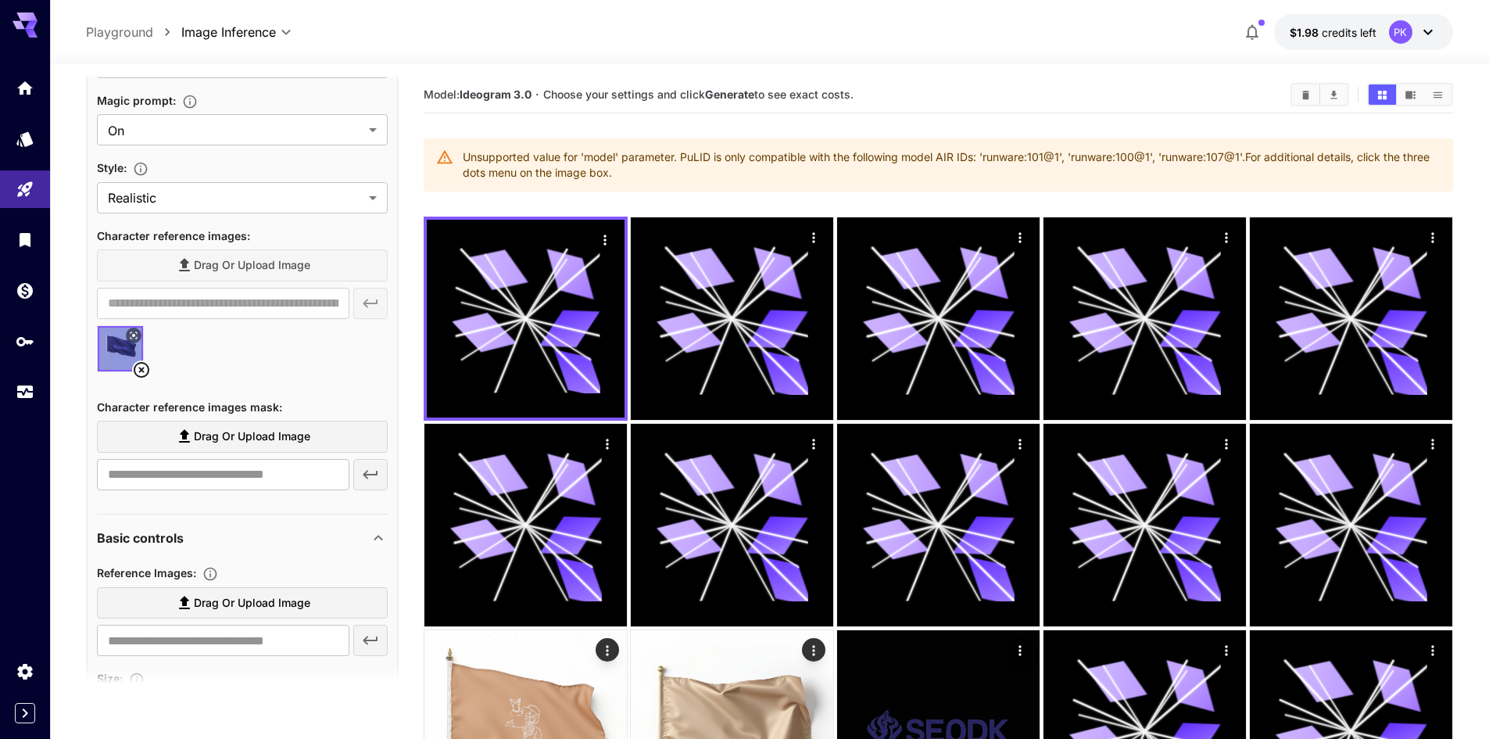
click at [146, 367] on icon at bounding box center [141, 369] width 19 height 19
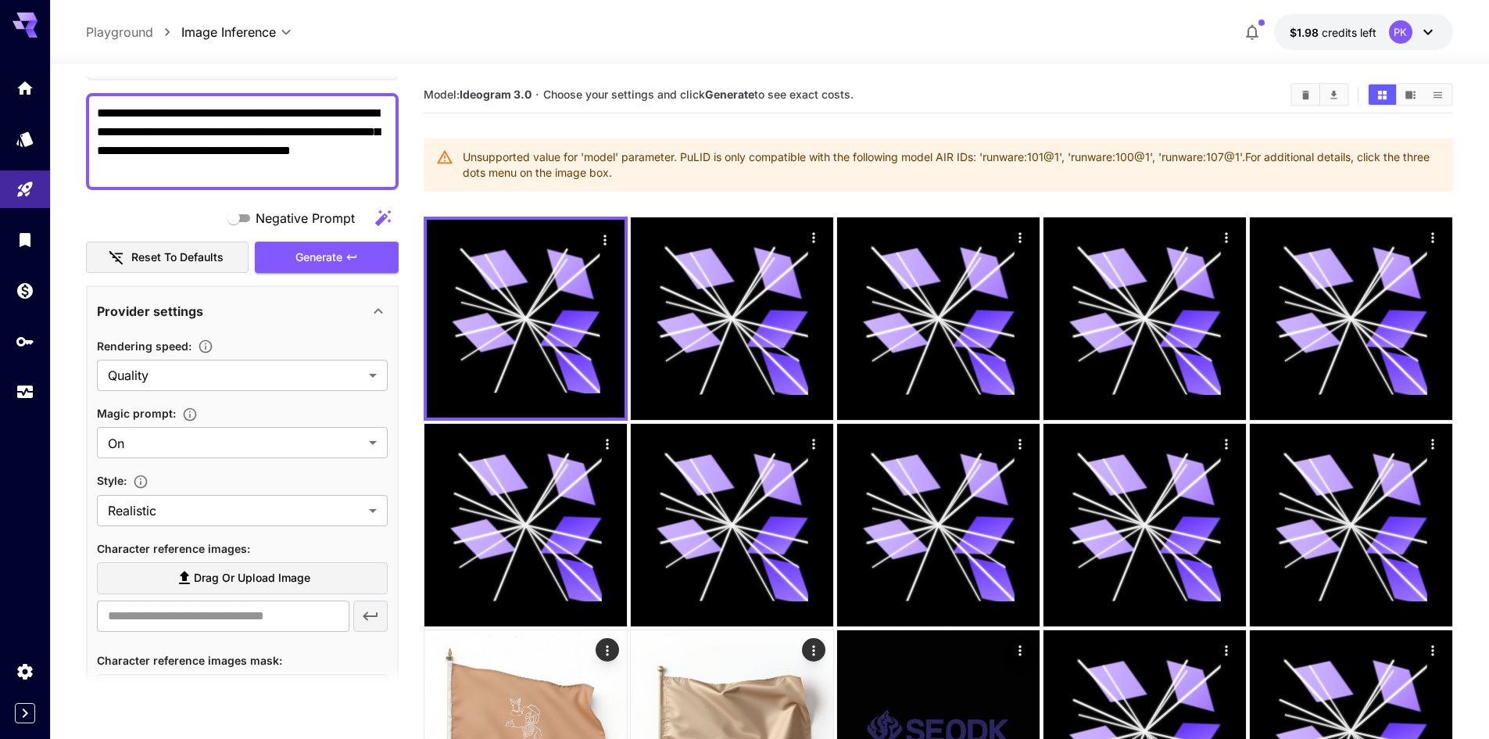
scroll to position [0, 0]
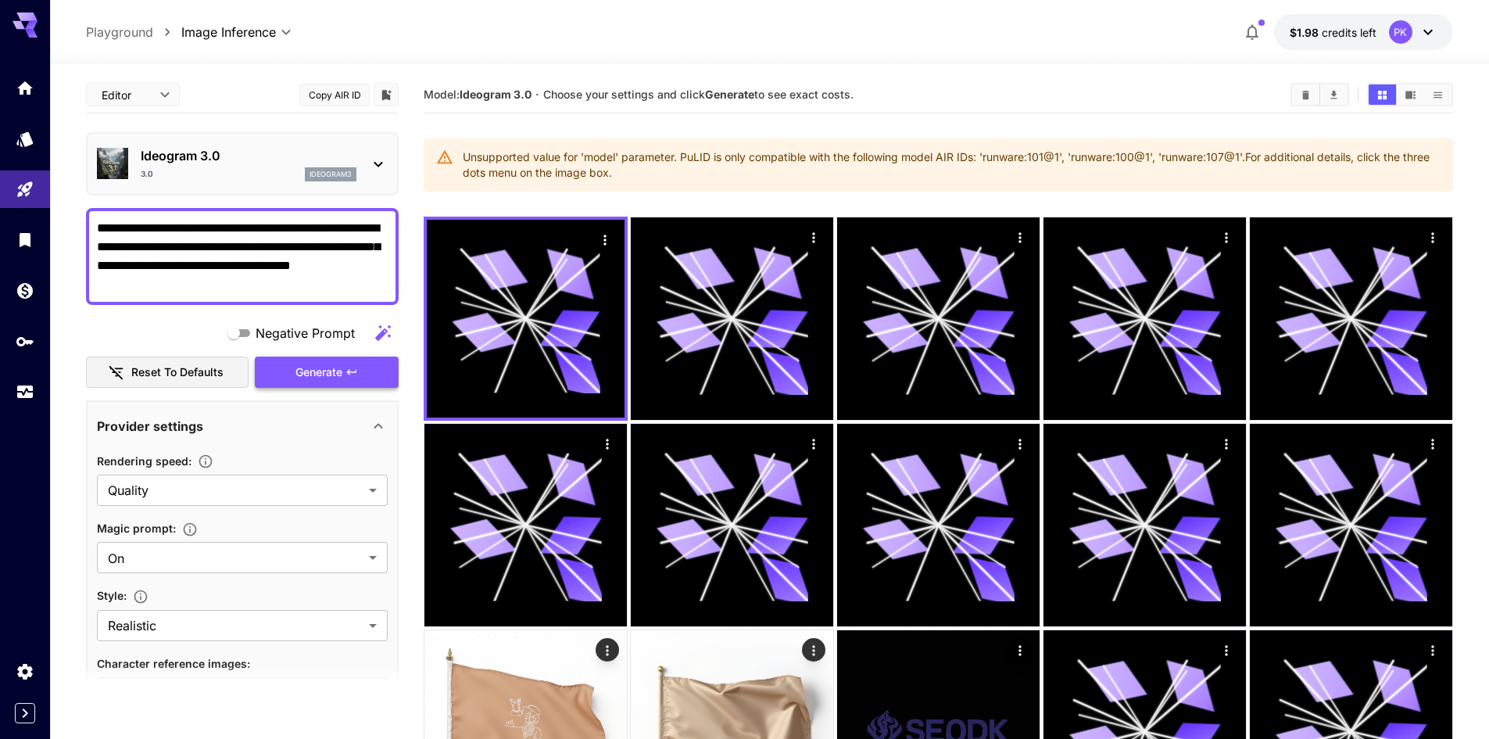
click at [314, 367] on span "Generate" at bounding box center [318, 373] width 47 height 20
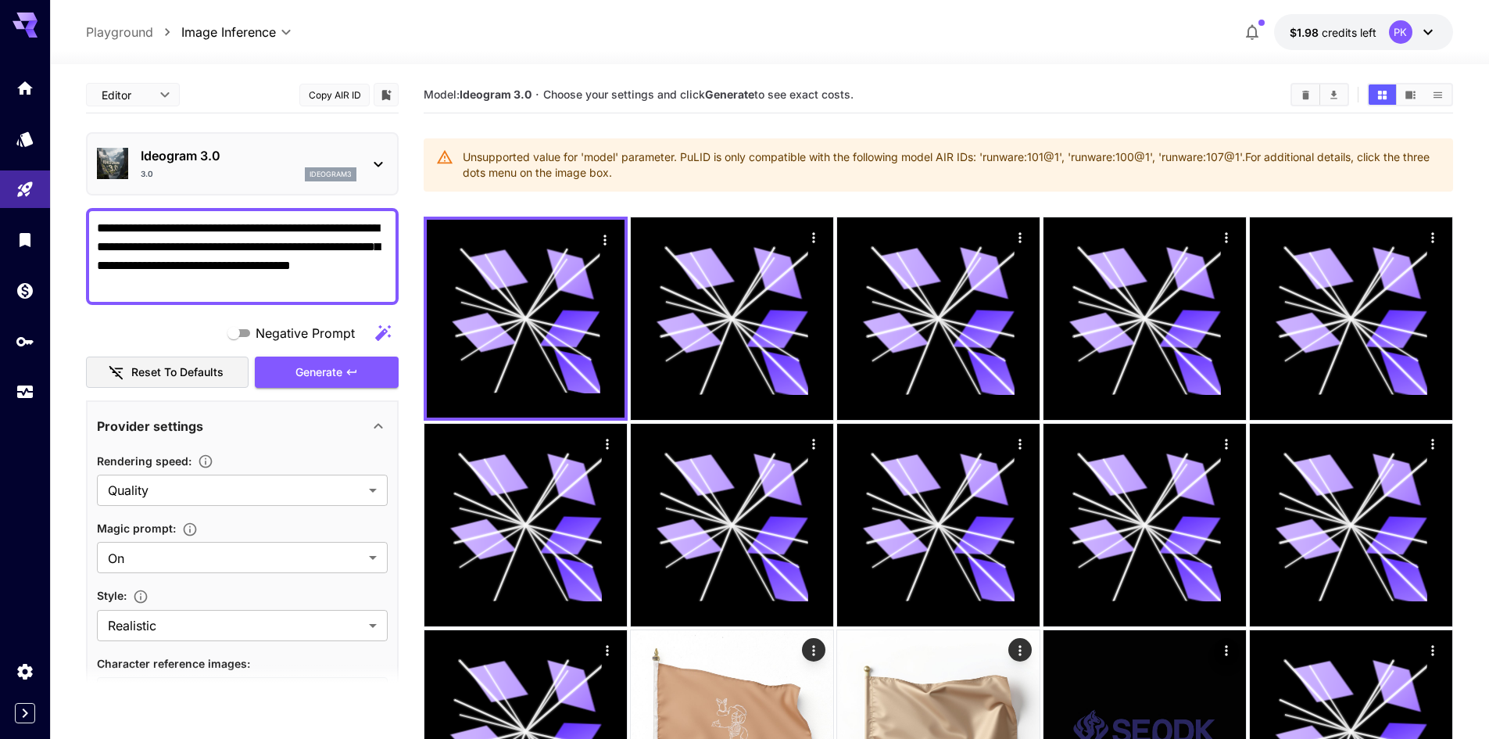
click at [213, 379] on button "Reset to defaults" at bounding box center [167, 372] width 163 height 32
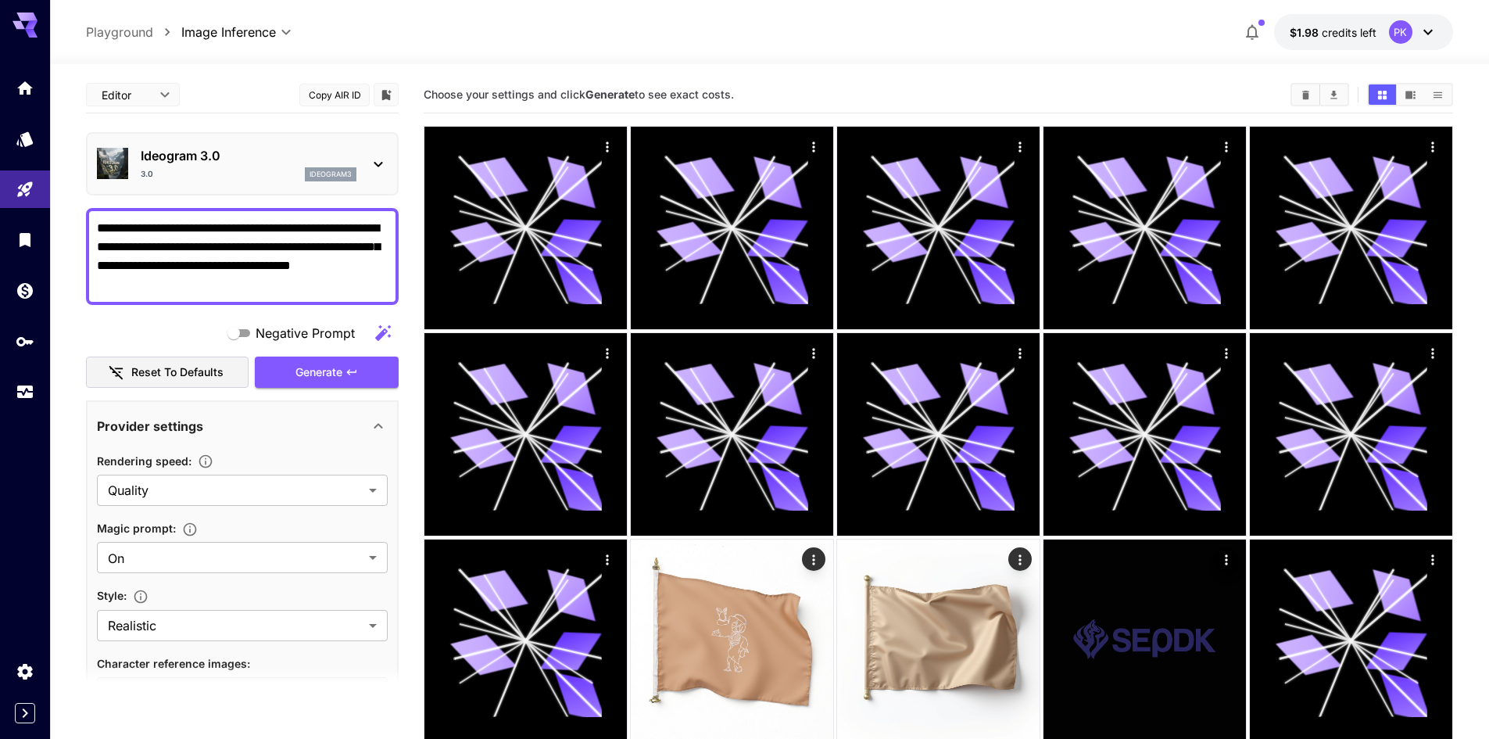
click at [213, 379] on button "Reset to defaults" at bounding box center [167, 372] width 163 height 32
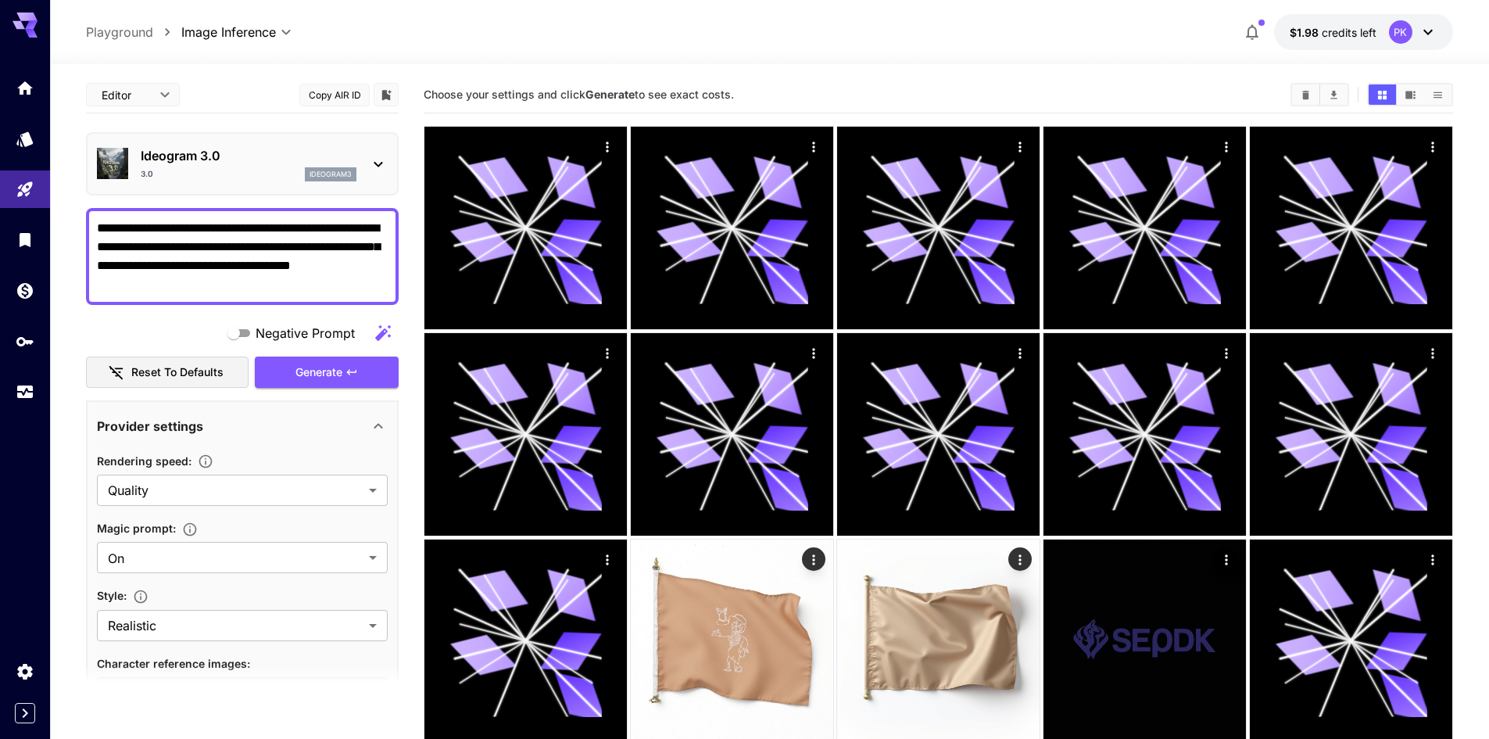
click at [213, 379] on button "Reset to defaults" at bounding box center [167, 372] width 163 height 32
click at [261, 181] on div "Ideogram 3.0 3.0 ideogram3" at bounding box center [242, 164] width 291 height 48
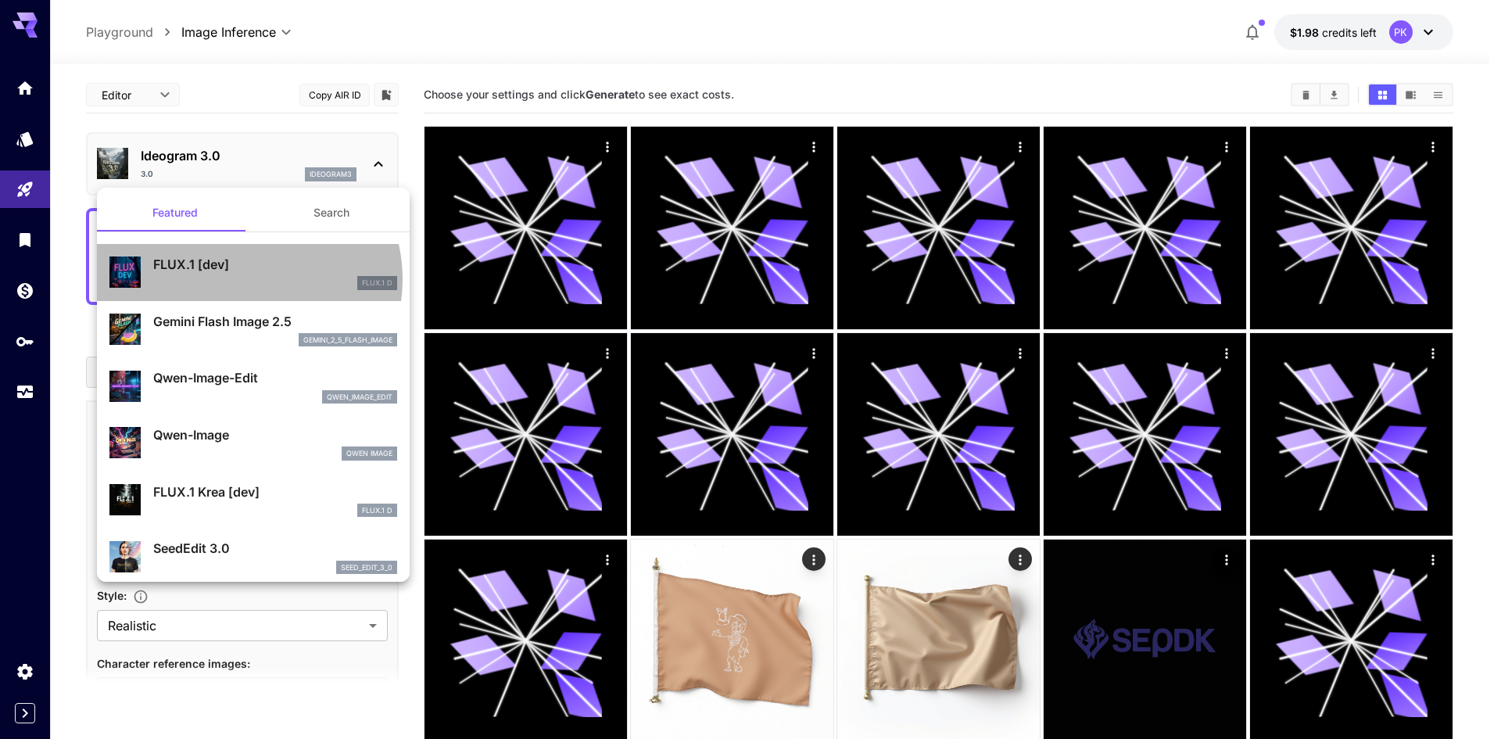
click at [243, 279] on div "FLUX.1 D" at bounding box center [275, 283] width 244 height 14
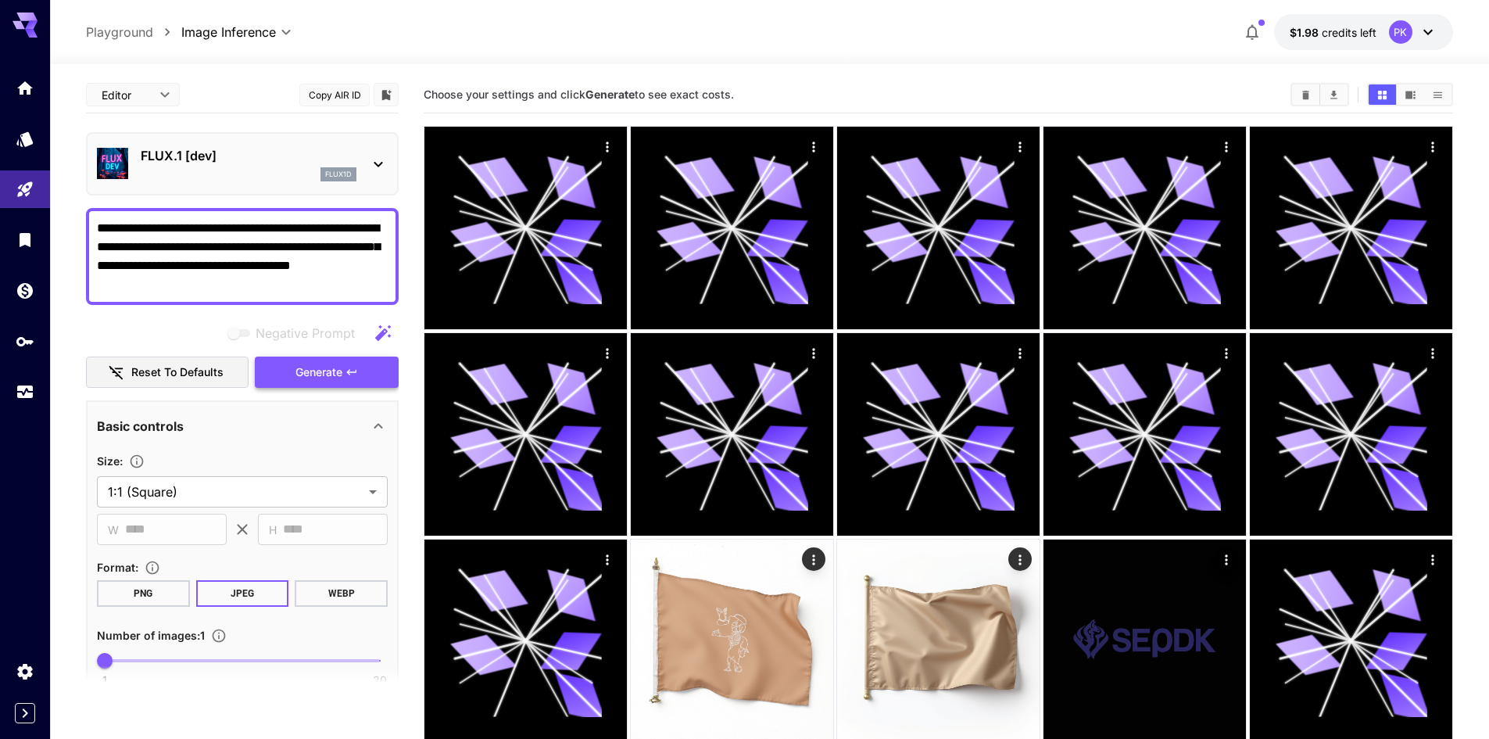
click at [331, 358] on button "Generate" at bounding box center [327, 372] width 144 height 32
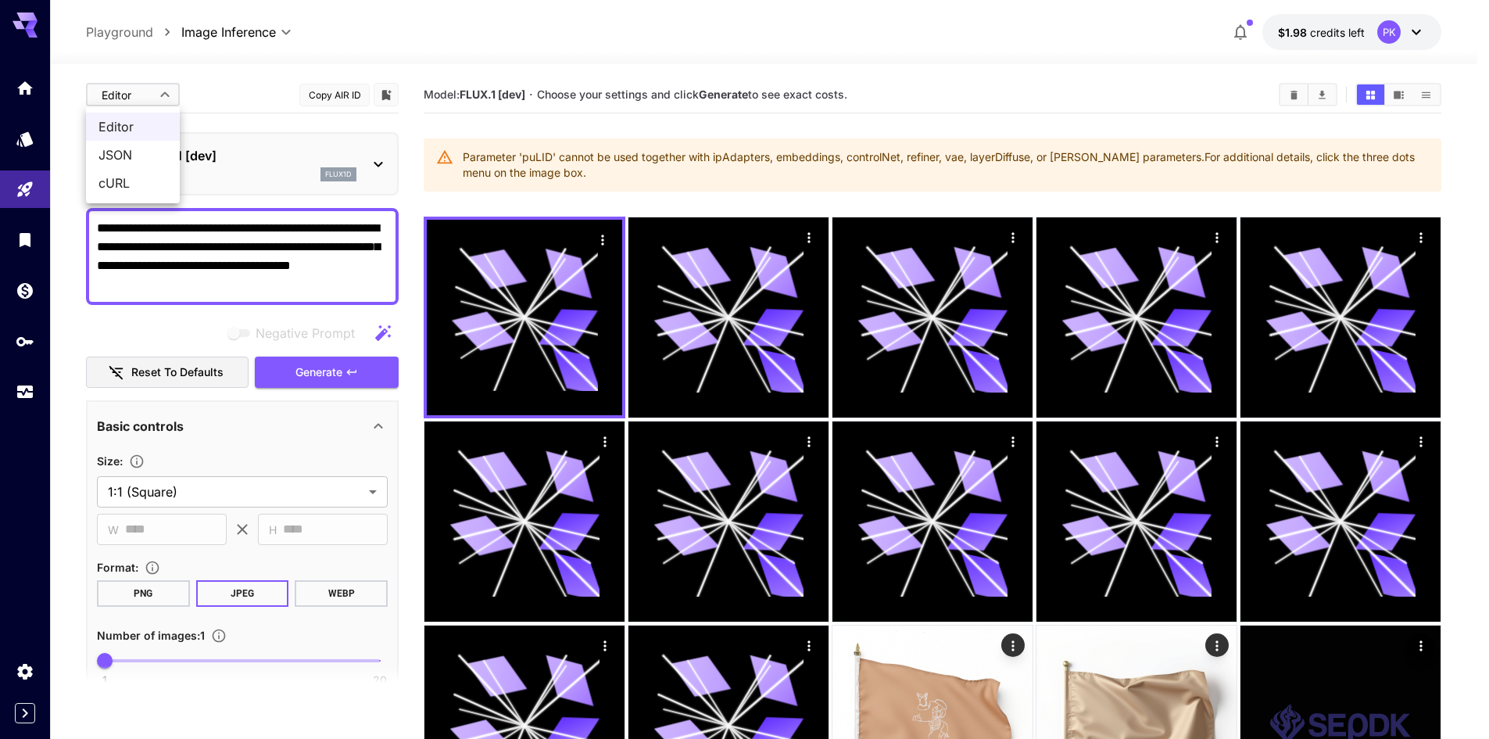
click at [123, 110] on body "**********" at bounding box center [744, 643] width 1489 height 1286
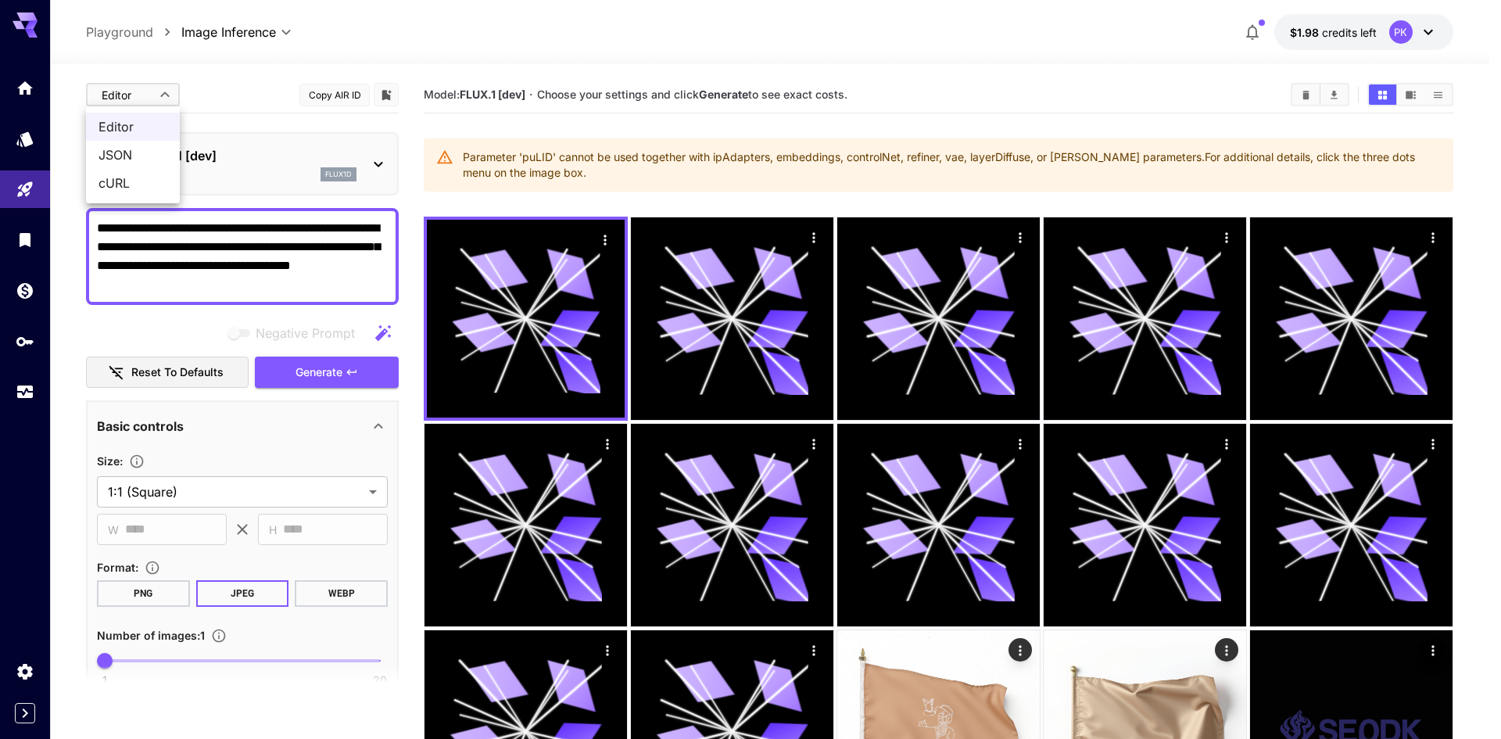
click at [1429, 43] on div at bounding box center [750, 369] width 1501 height 739
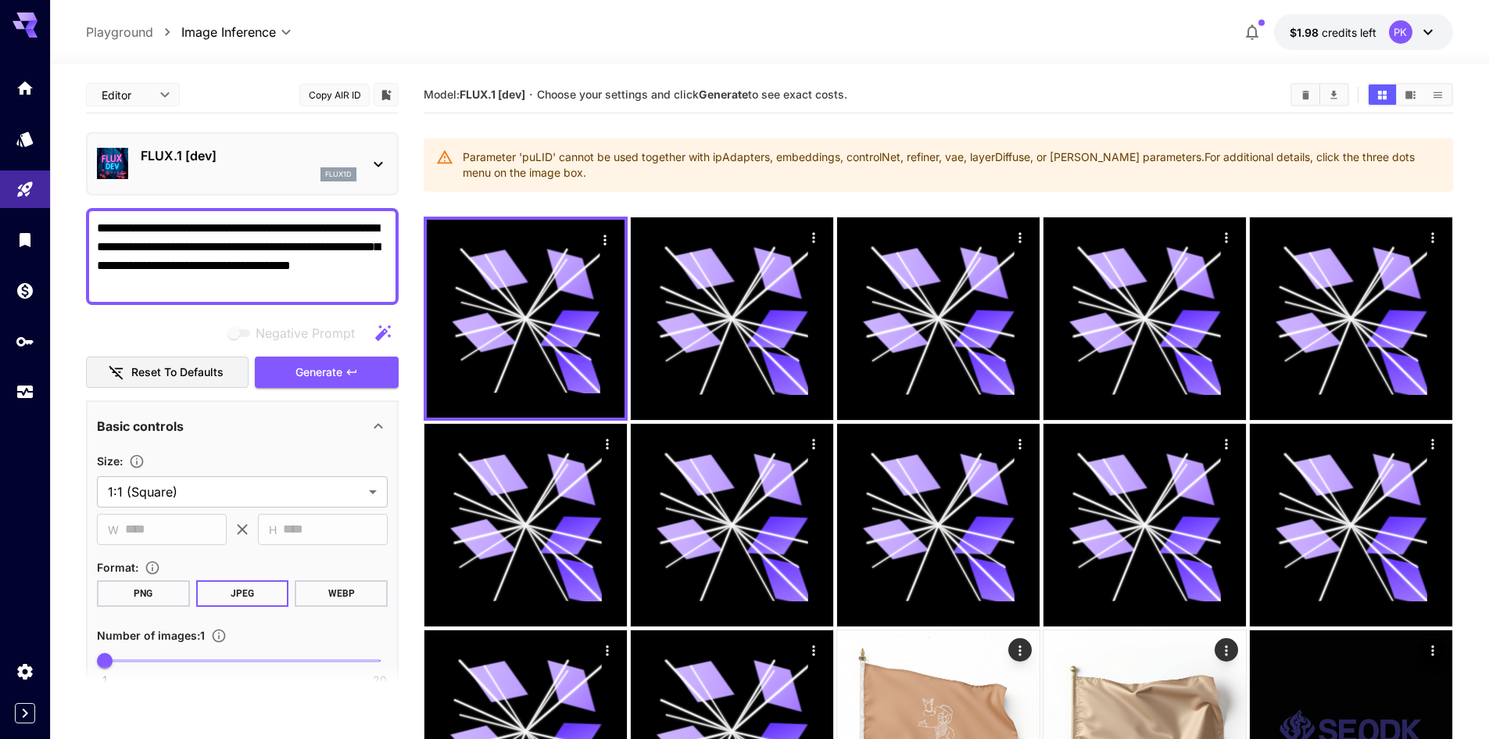
click at [1429, 39] on icon at bounding box center [1428, 32] width 19 height 19
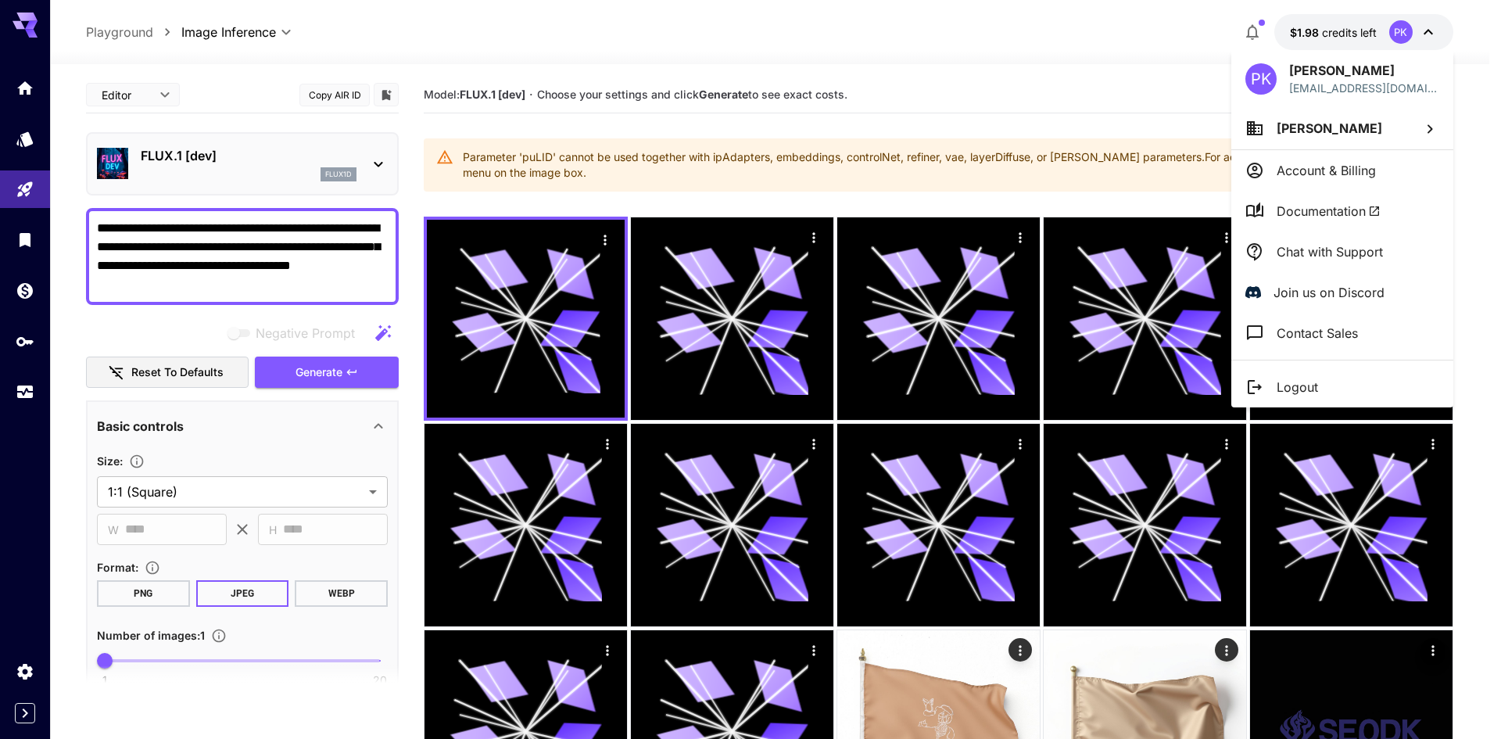
click at [12, 476] on div at bounding box center [750, 369] width 1501 height 739
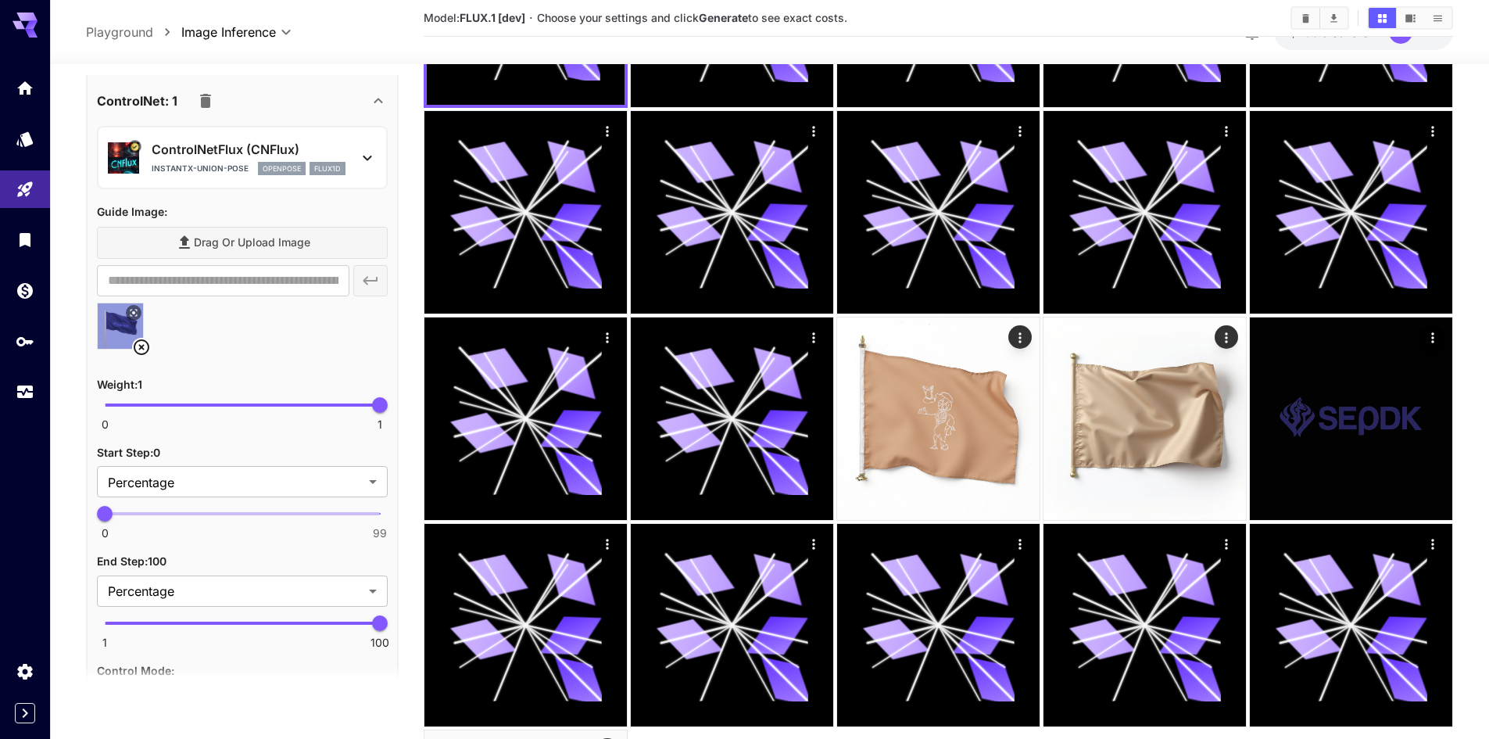
scroll to position [1563, 0]
